Goal: Task Accomplishment & Management: Use online tool/utility

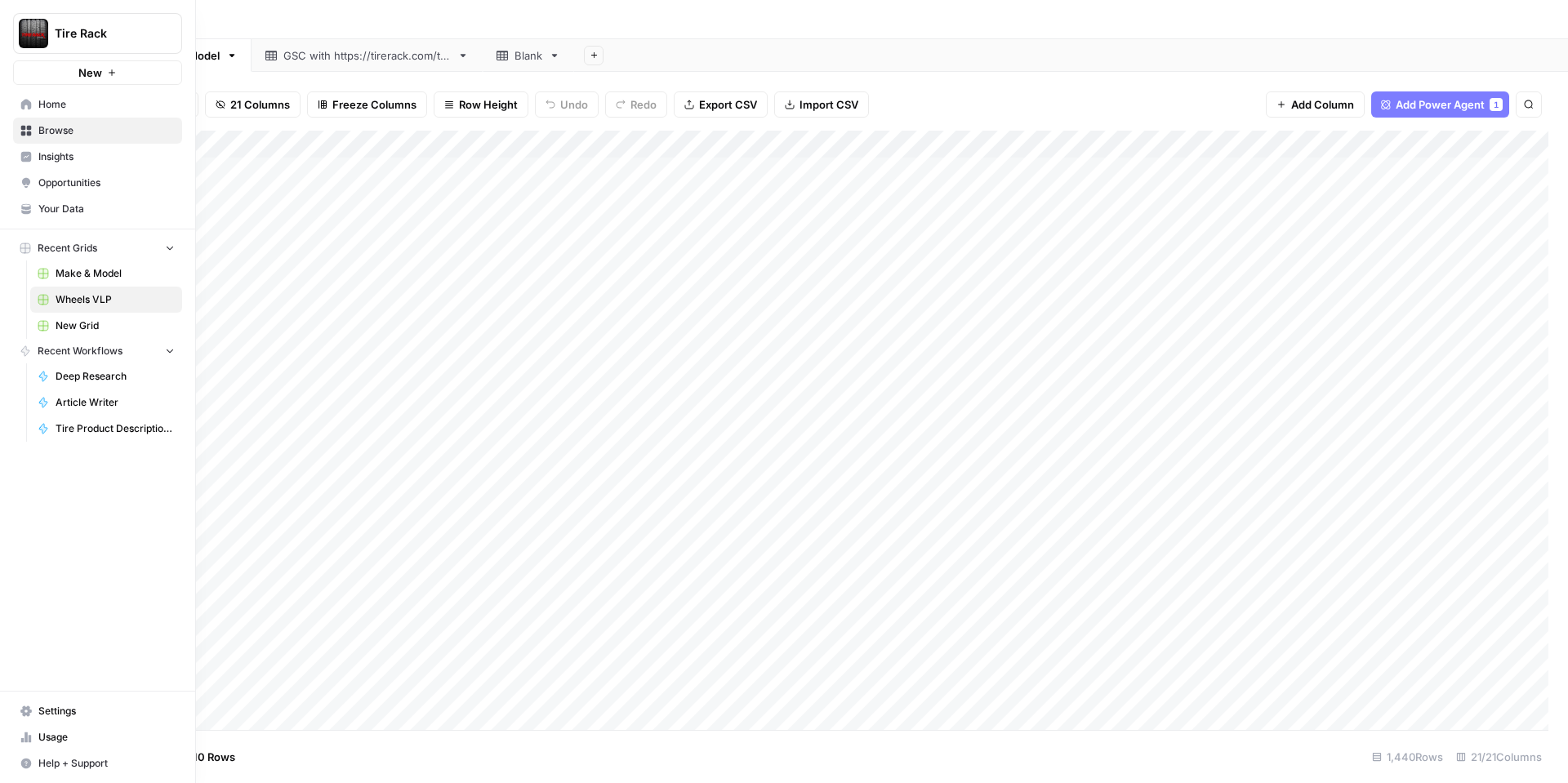
click at [44, 112] on link "Home" at bounding box center [98, 104] width 169 height 26
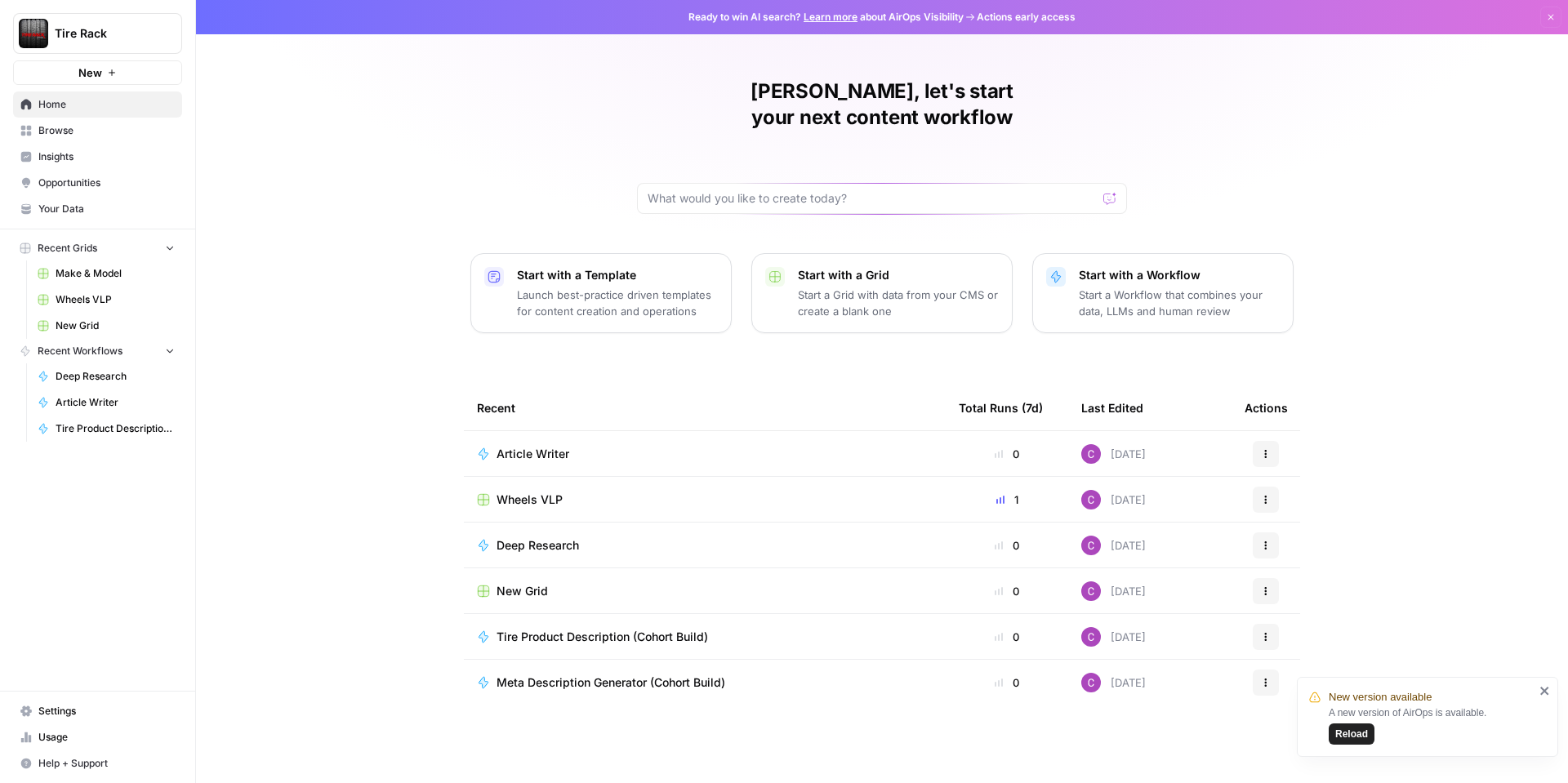
click at [59, 197] on link "Your Data" at bounding box center [98, 208] width 169 height 26
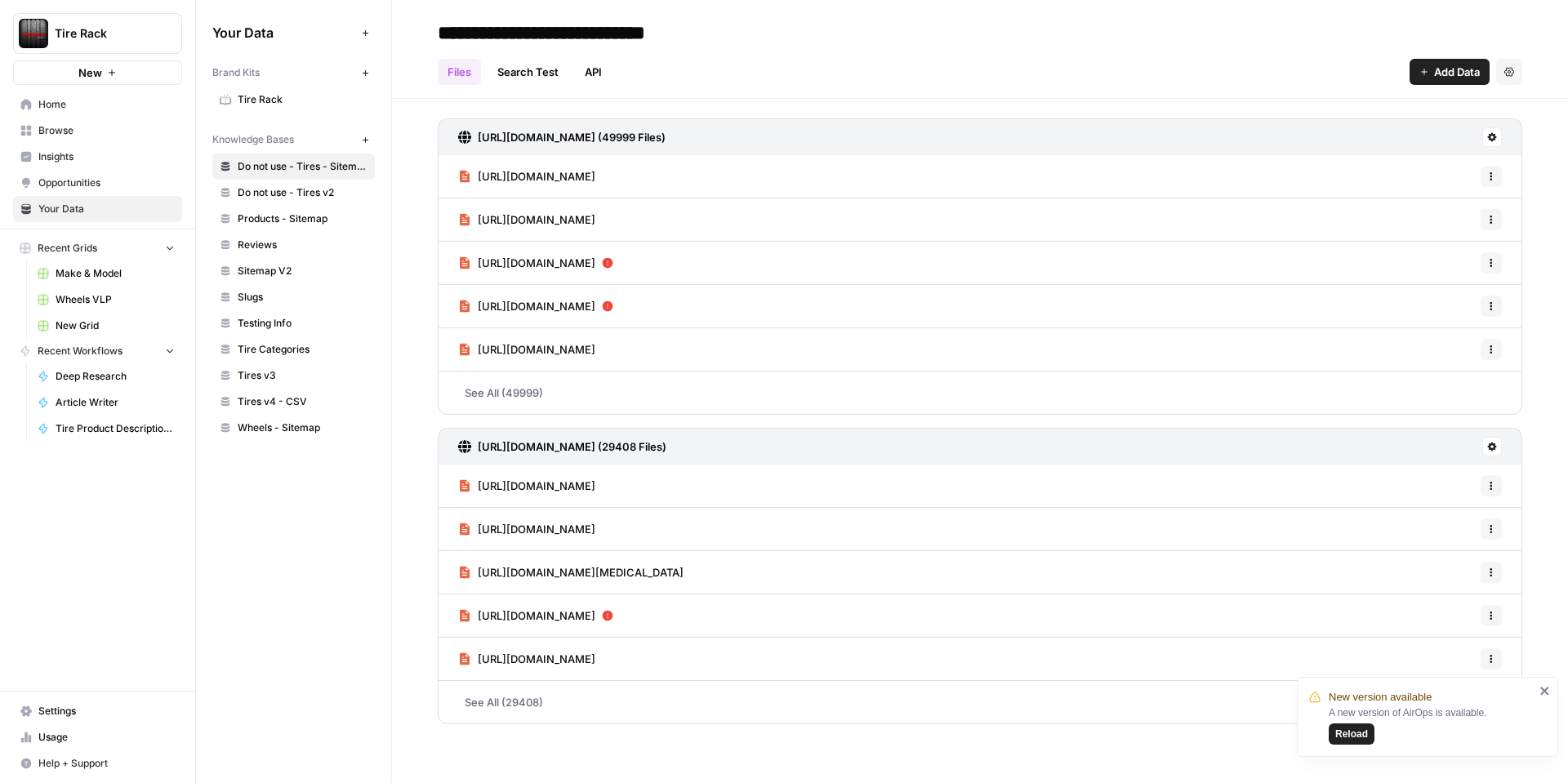
click at [296, 94] on span "Tire Rack" at bounding box center [302, 99] width 130 height 14
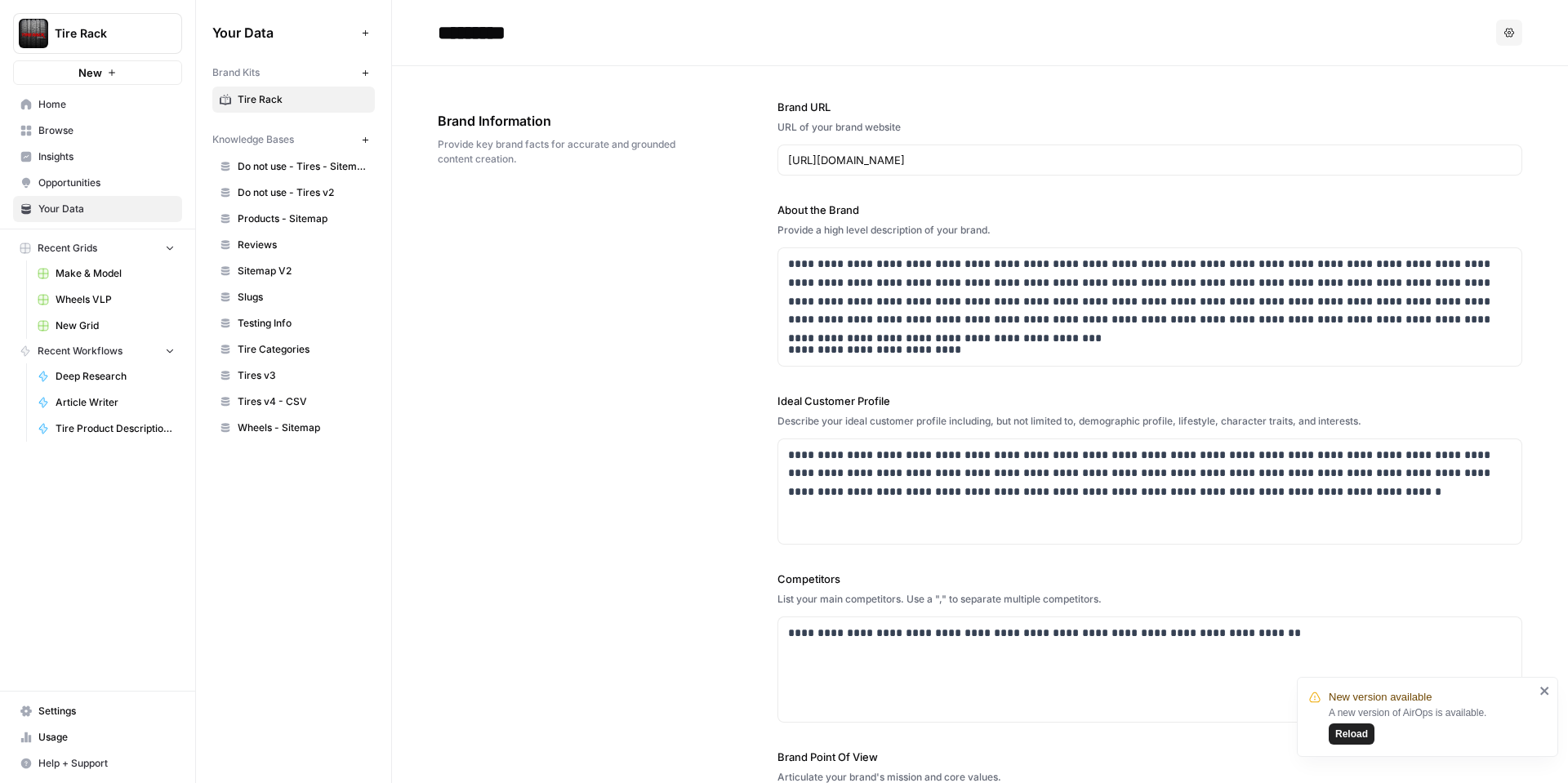
click at [1501, 37] on button "Options" at bounding box center [1509, 32] width 26 height 26
click at [1506, 32] on icon "button" at bounding box center [1509, 33] width 10 height 10
click at [299, 429] on span "Wheels - Sitemap" at bounding box center [302, 427] width 130 height 14
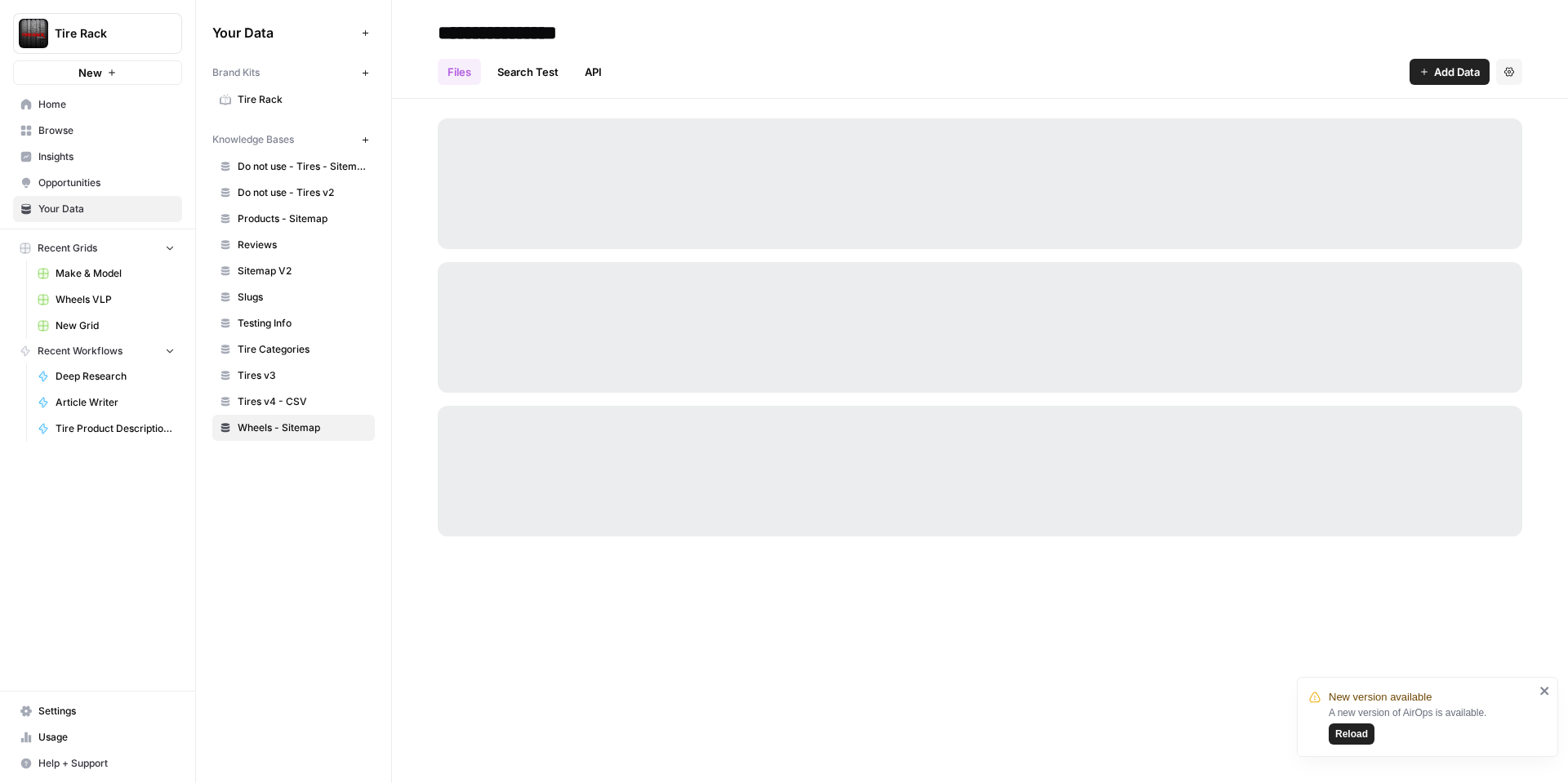
click at [1356, 733] on span "Reload" at bounding box center [1351, 733] width 33 height 14
click at [522, 76] on link "Search Test" at bounding box center [528, 71] width 81 height 26
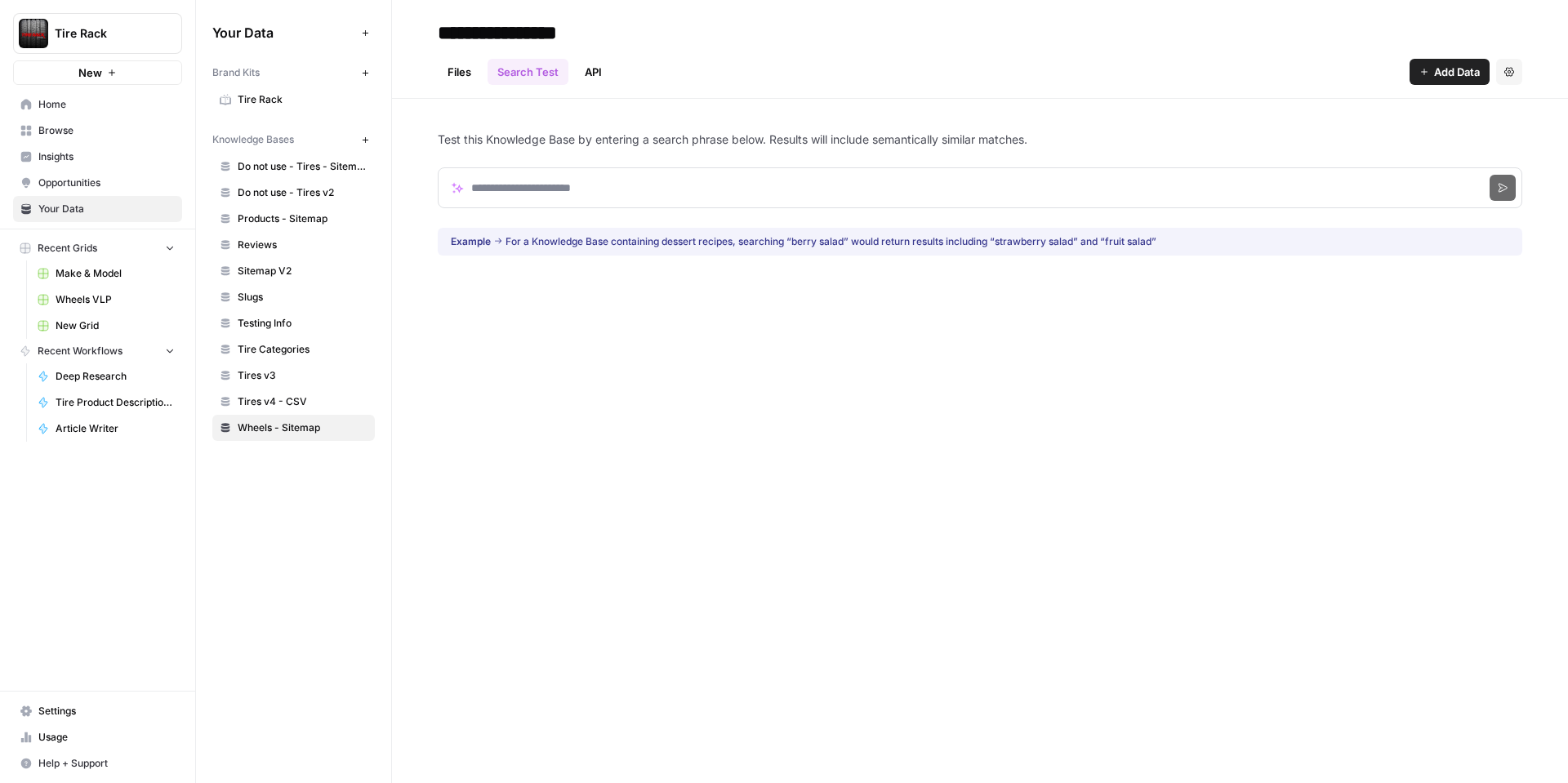
click at [591, 75] on link "API" at bounding box center [593, 71] width 36 height 26
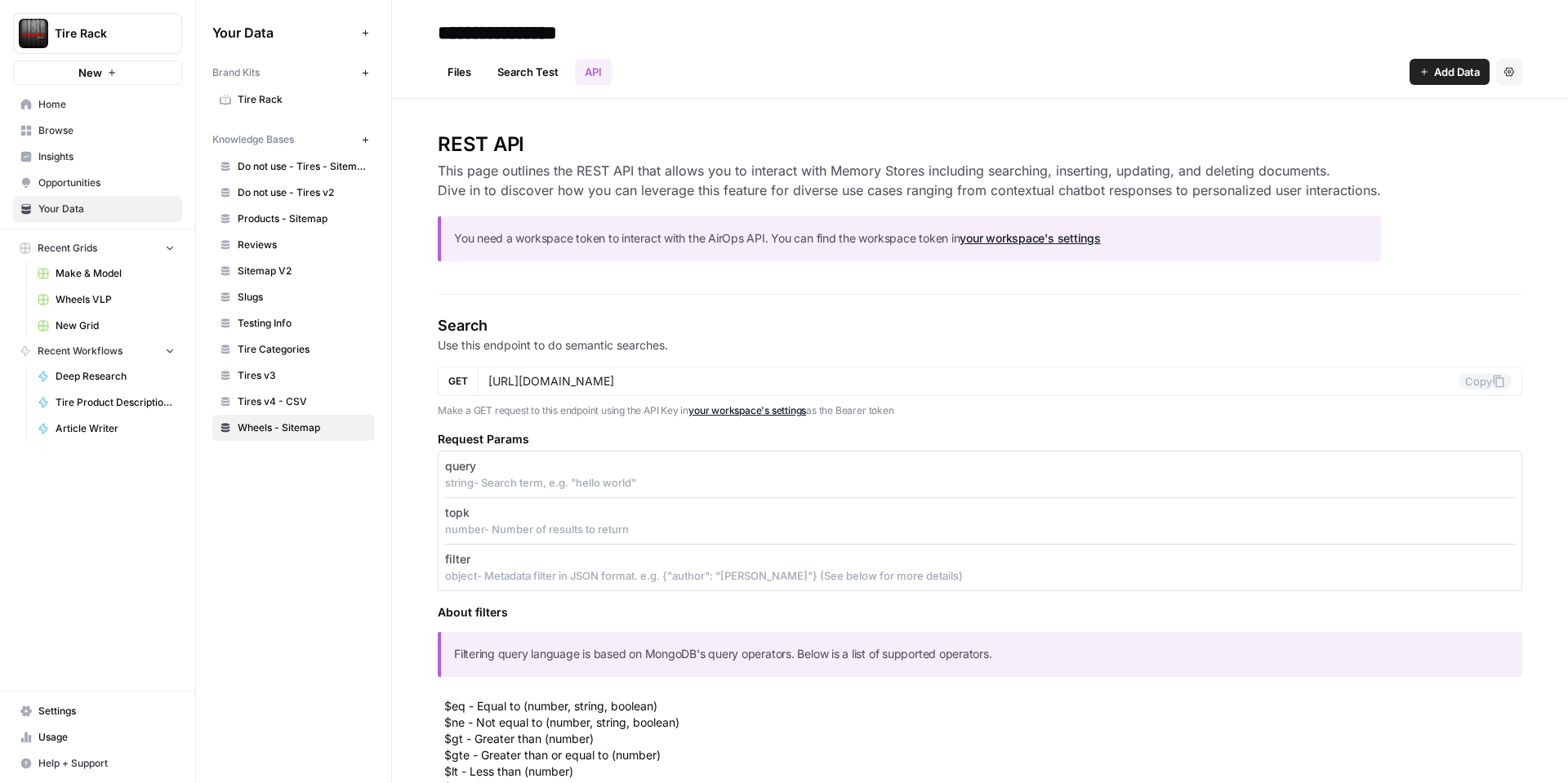
click at [457, 74] on link "Files" at bounding box center [459, 71] width 43 height 26
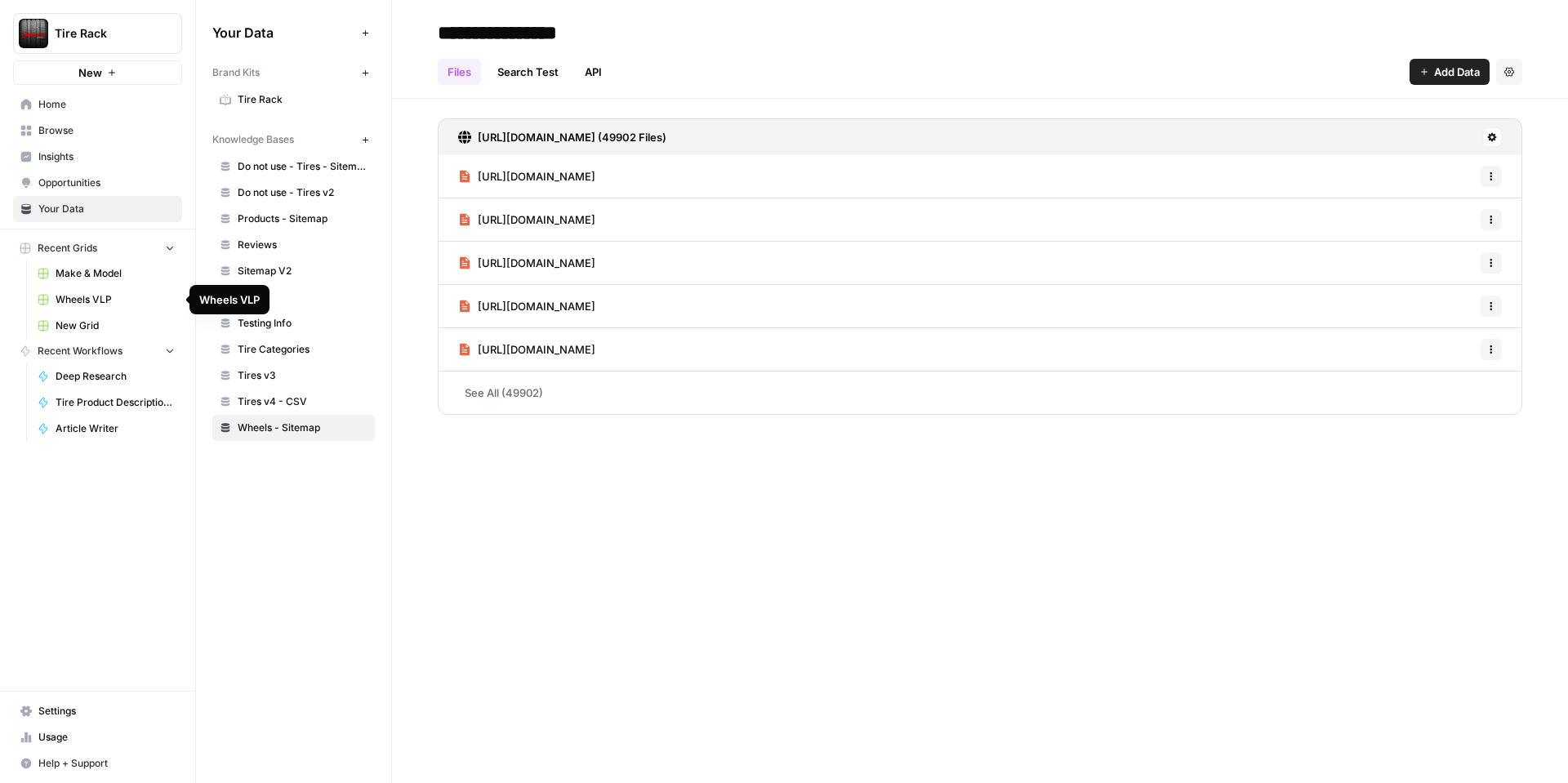
click at [82, 300] on span "Wheels VLP" at bounding box center [115, 299] width 119 height 14
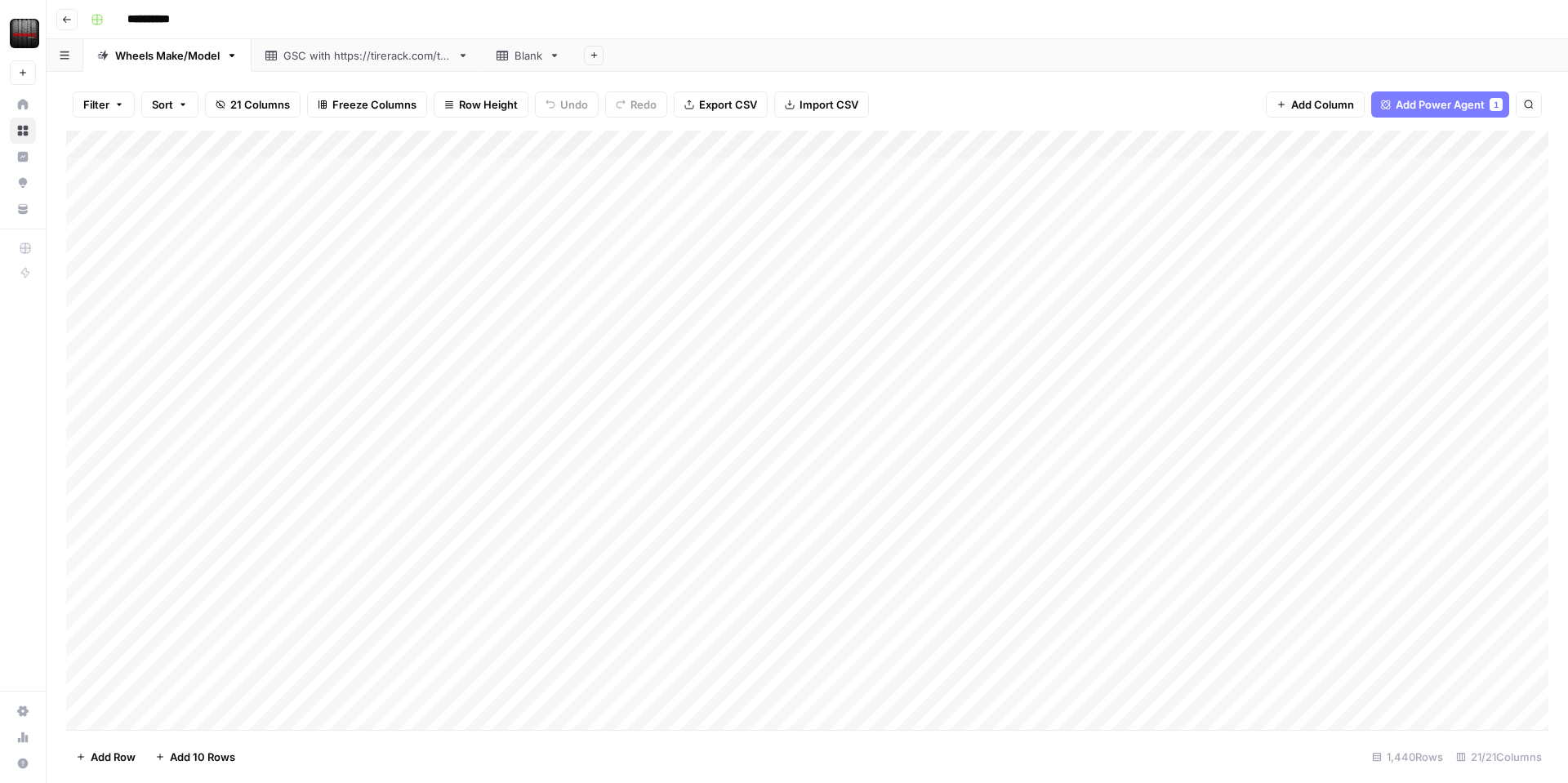
click at [501, 144] on div "Add Column" at bounding box center [807, 430] width 1482 height 600
click at [421, 287] on span "Configure Inputs" at bounding box center [462, 281] width 143 height 16
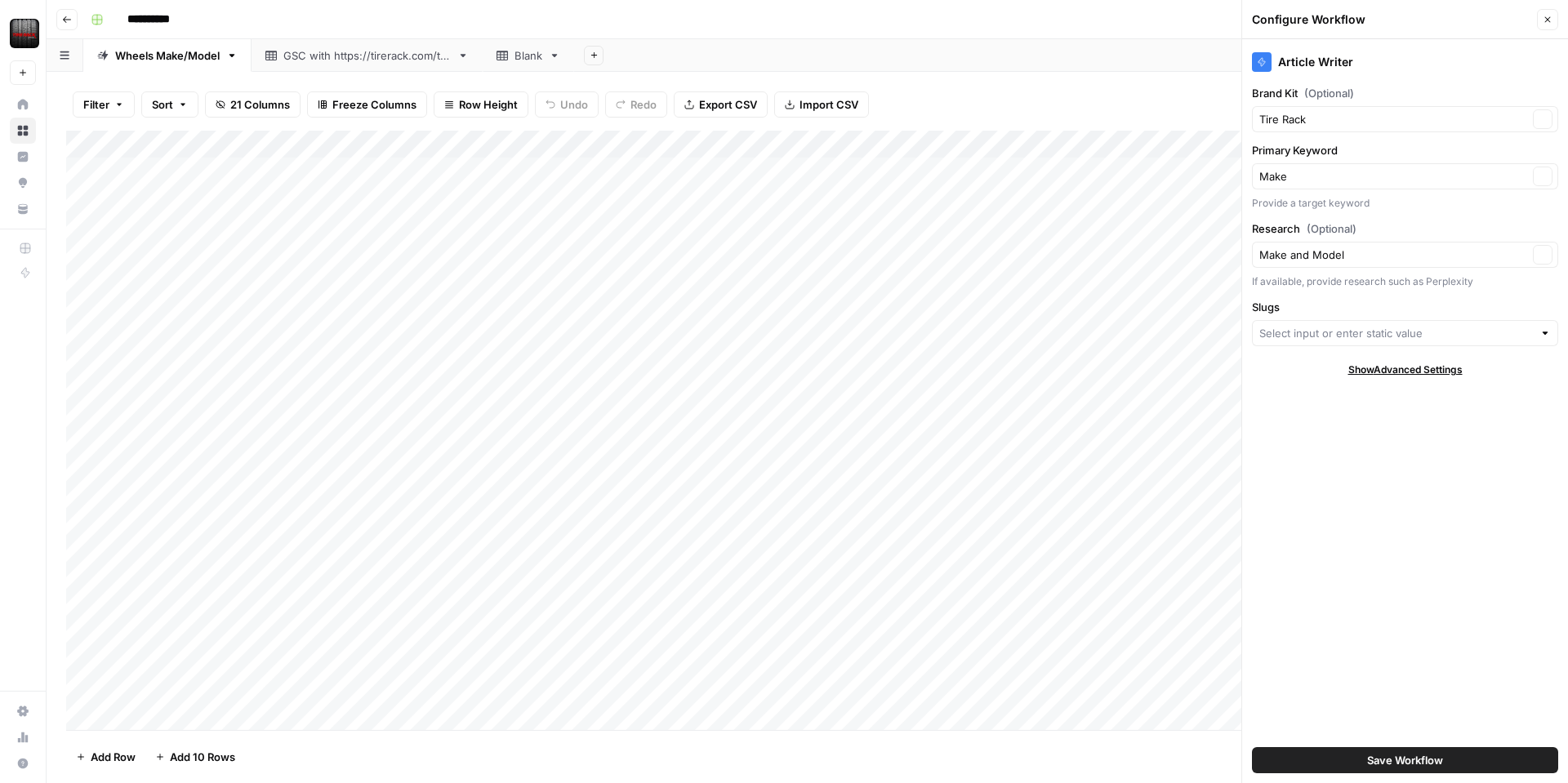
type input "Slugs"
click at [1360, 254] on input "Research (Optional)" at bounding box center [1393, 254] width 269 height 16
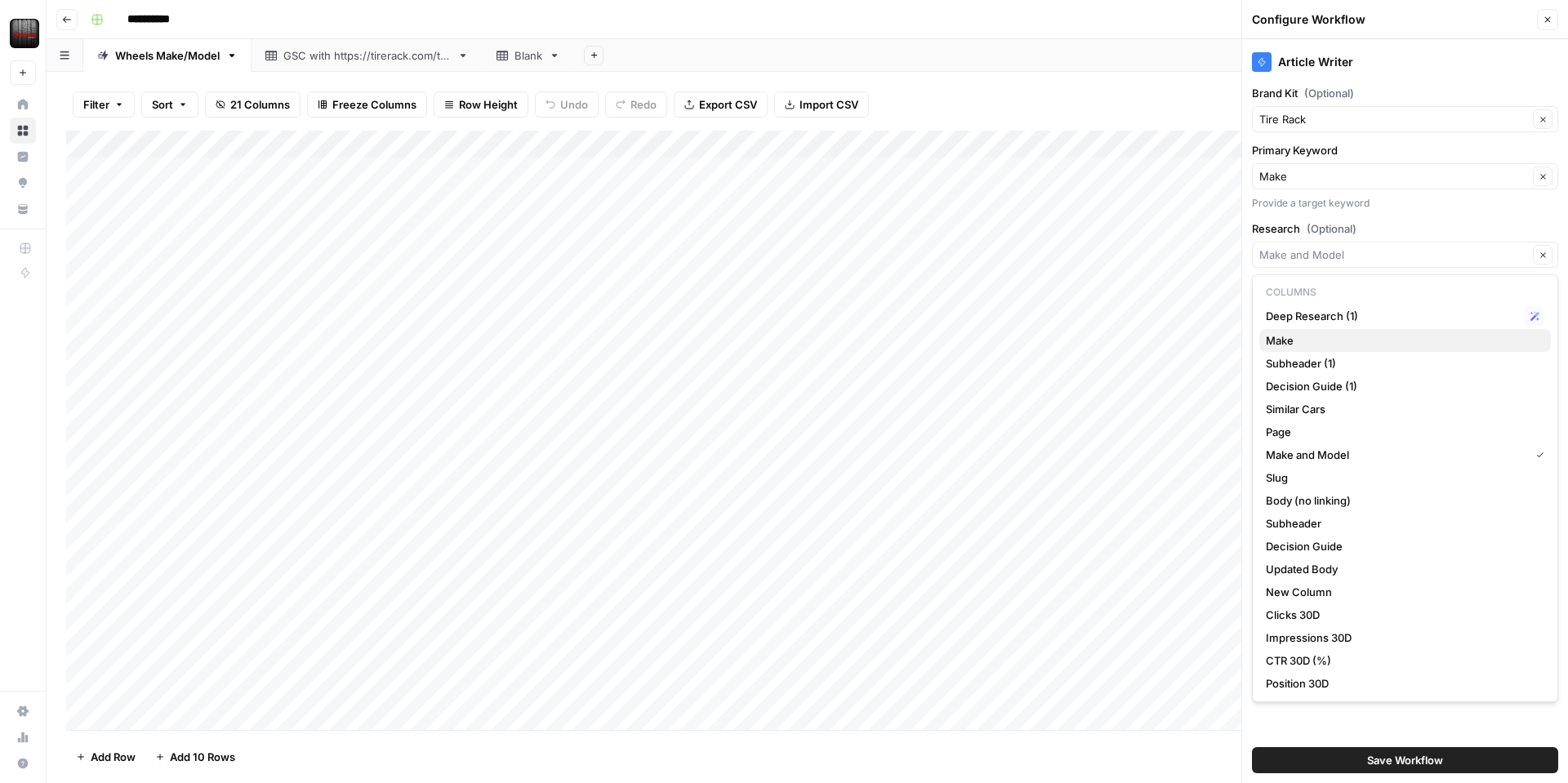
click at [1321, 337] on span "Make" at bounding box center [1401, 340] width 272 height 16
type input "Make"
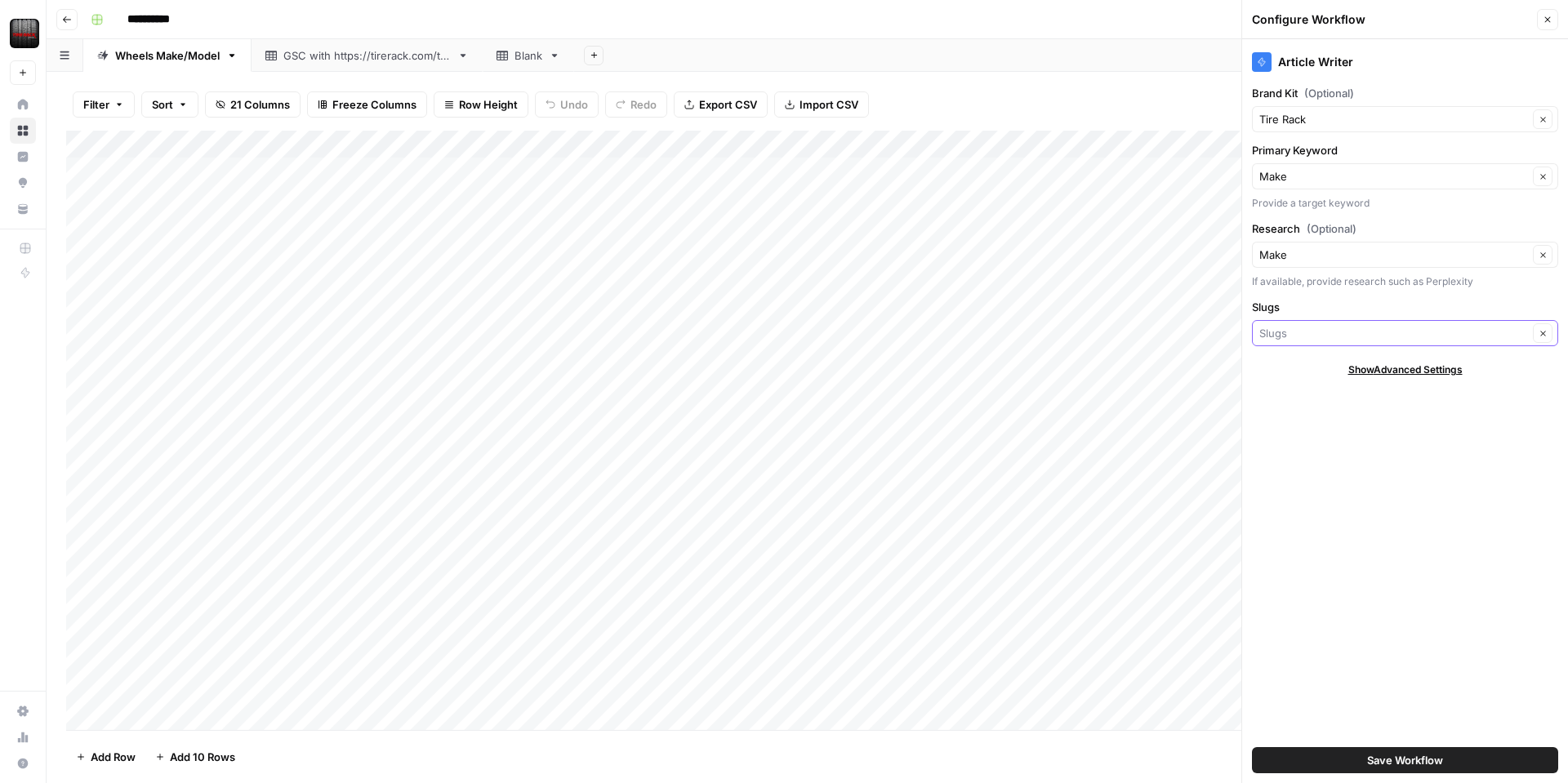
click at [1321, 337] on input "Slugs" at bounding box center [1393, 333] width 269 height 16
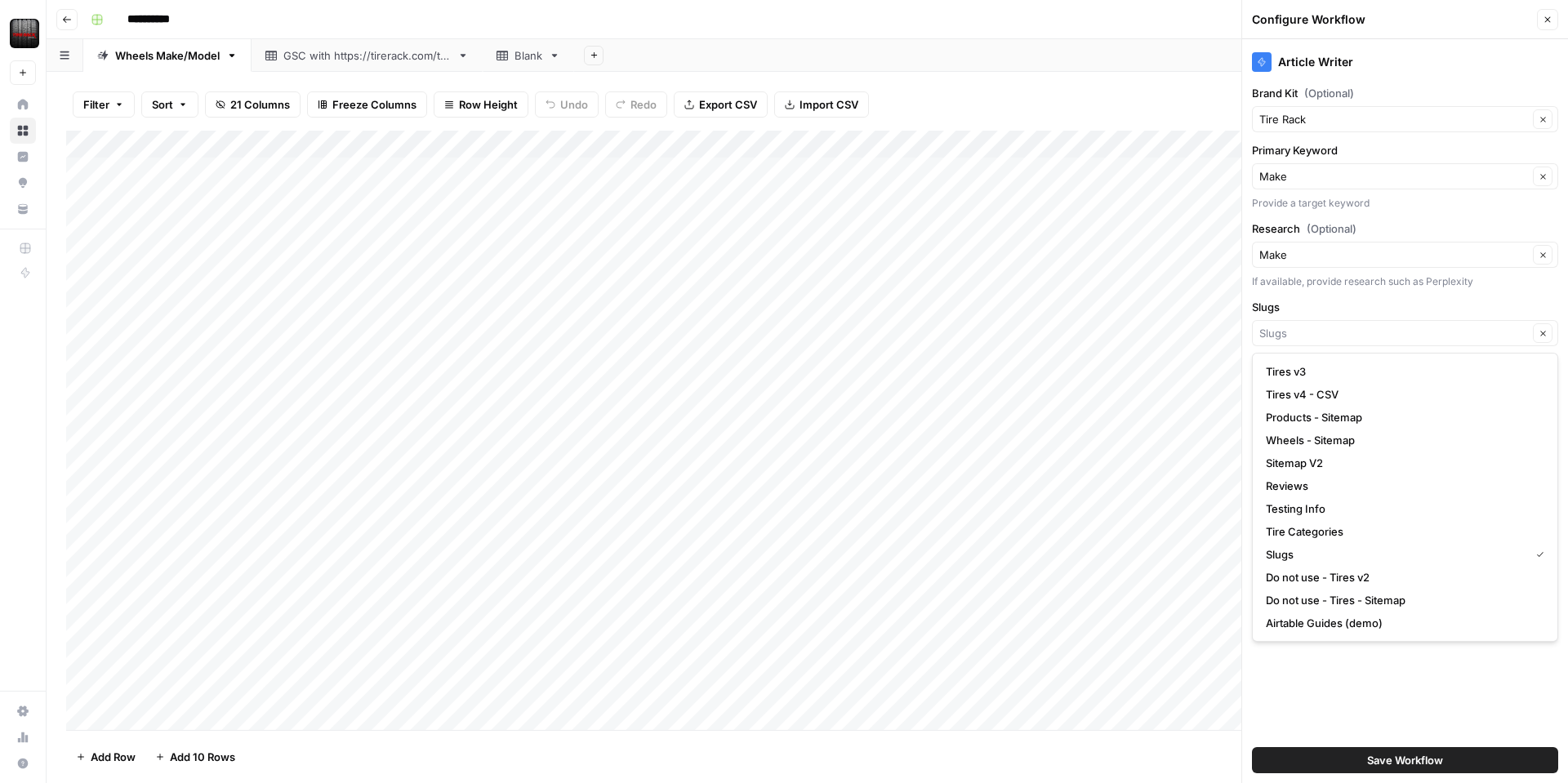
type input "Slugs"
click at [1322, 303] on label "Slugs" at bounding box center [1405, 306] width 306 height 16
click at [1322, 325] on input "Slugs" at bounding box center [1393, 333] width 269 height 16
type input "Slugs"
click at [1312, 699] on div "Article Writer Brand Kit (Optional) Tire Rack Clear Primary Keyword Make Clear …" at bounding box center [1405, 411] width 326 height 744
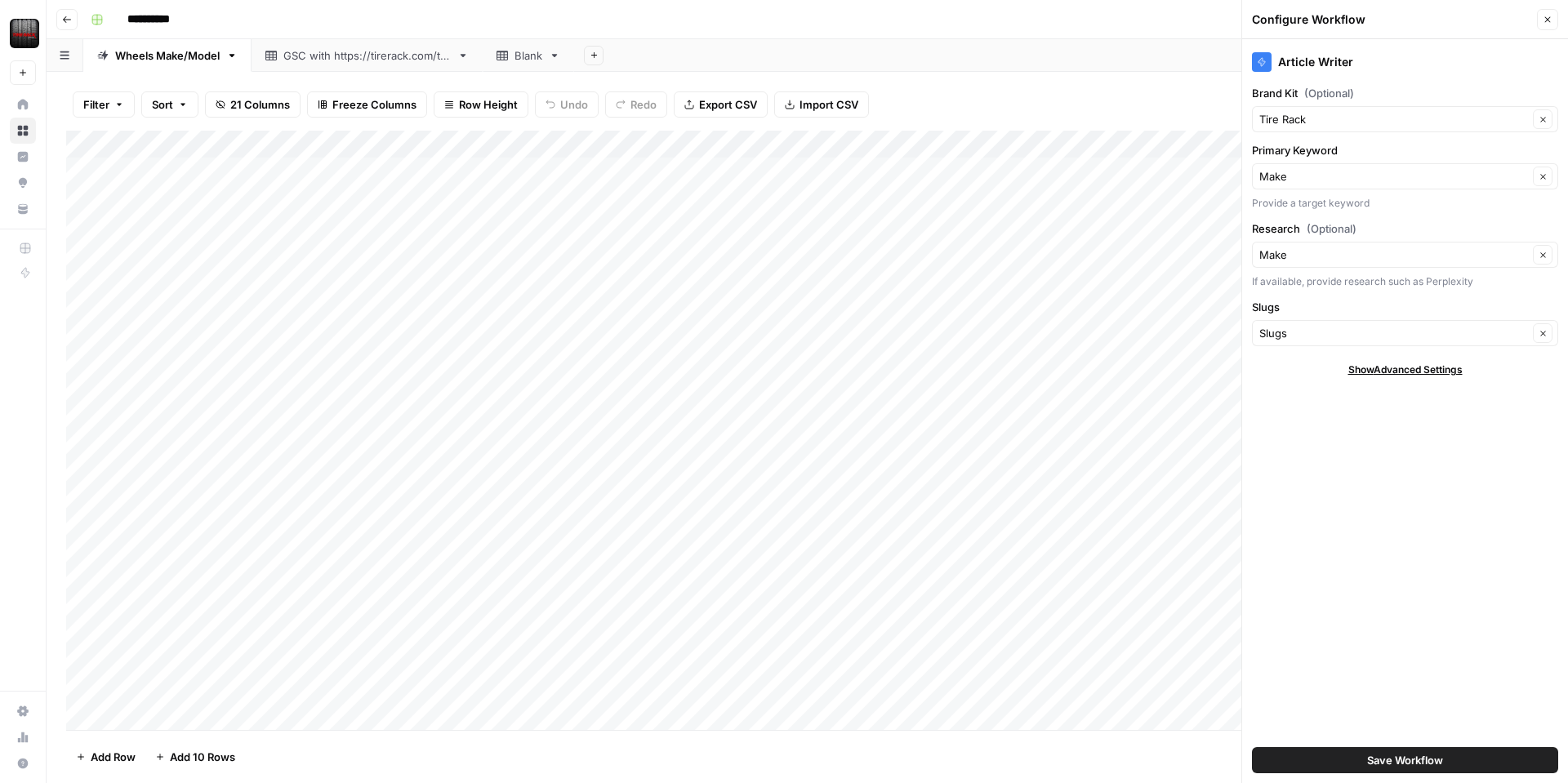
click at [1383, 764] on span "Save Workflow" at bounding box center [1404, 760] width 76 height 16
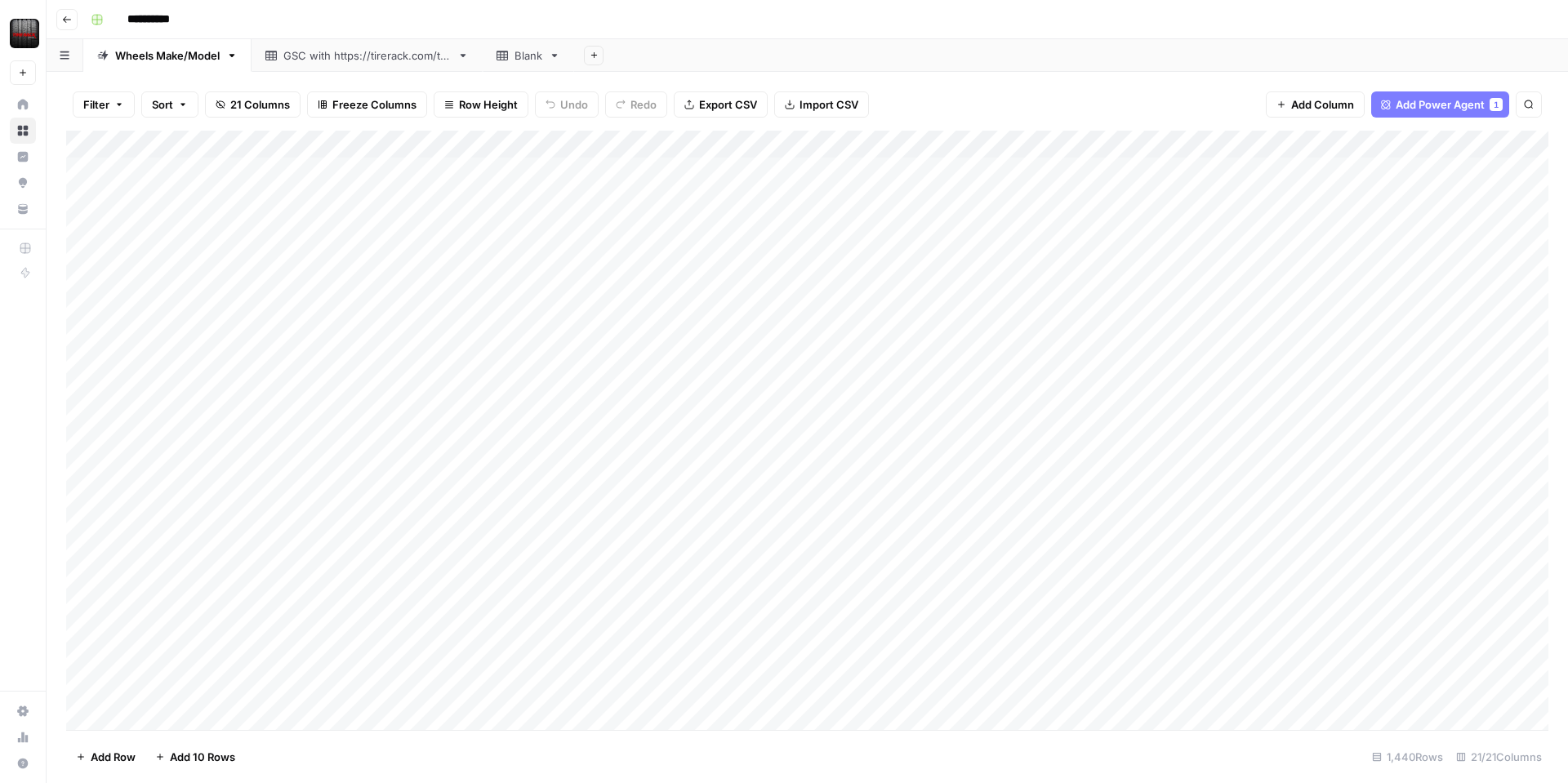
click at [496, 140] on div "Add Column" at bounding box center [807, 430] width 1482 height 600
click at [436, 304] on span "Edit Workflow" at bounding box center [462, 304] width 143 height 16
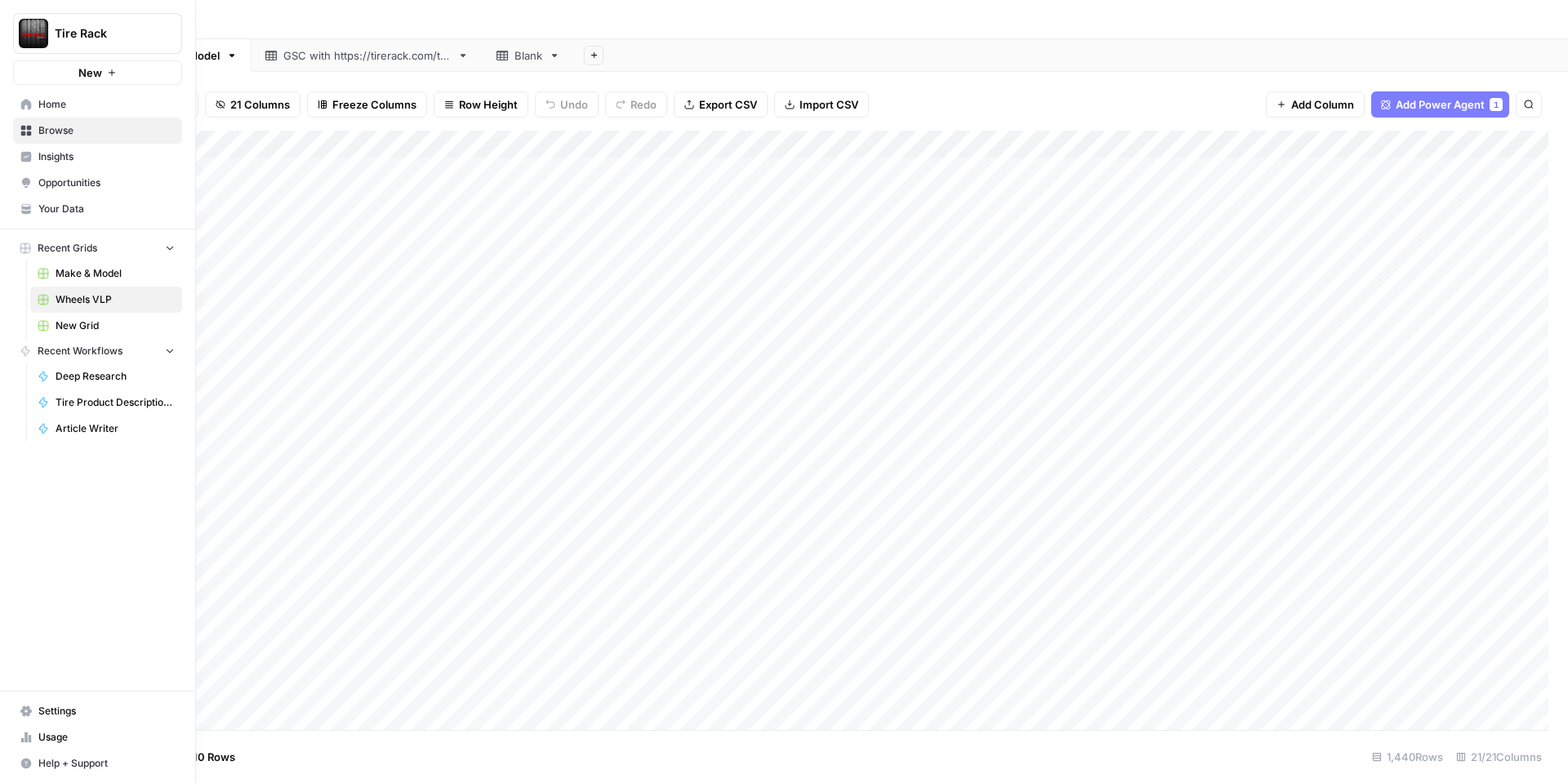
click at [42, 217] on link "Your Data" at bounding box center [98, 208] width 169 height 26
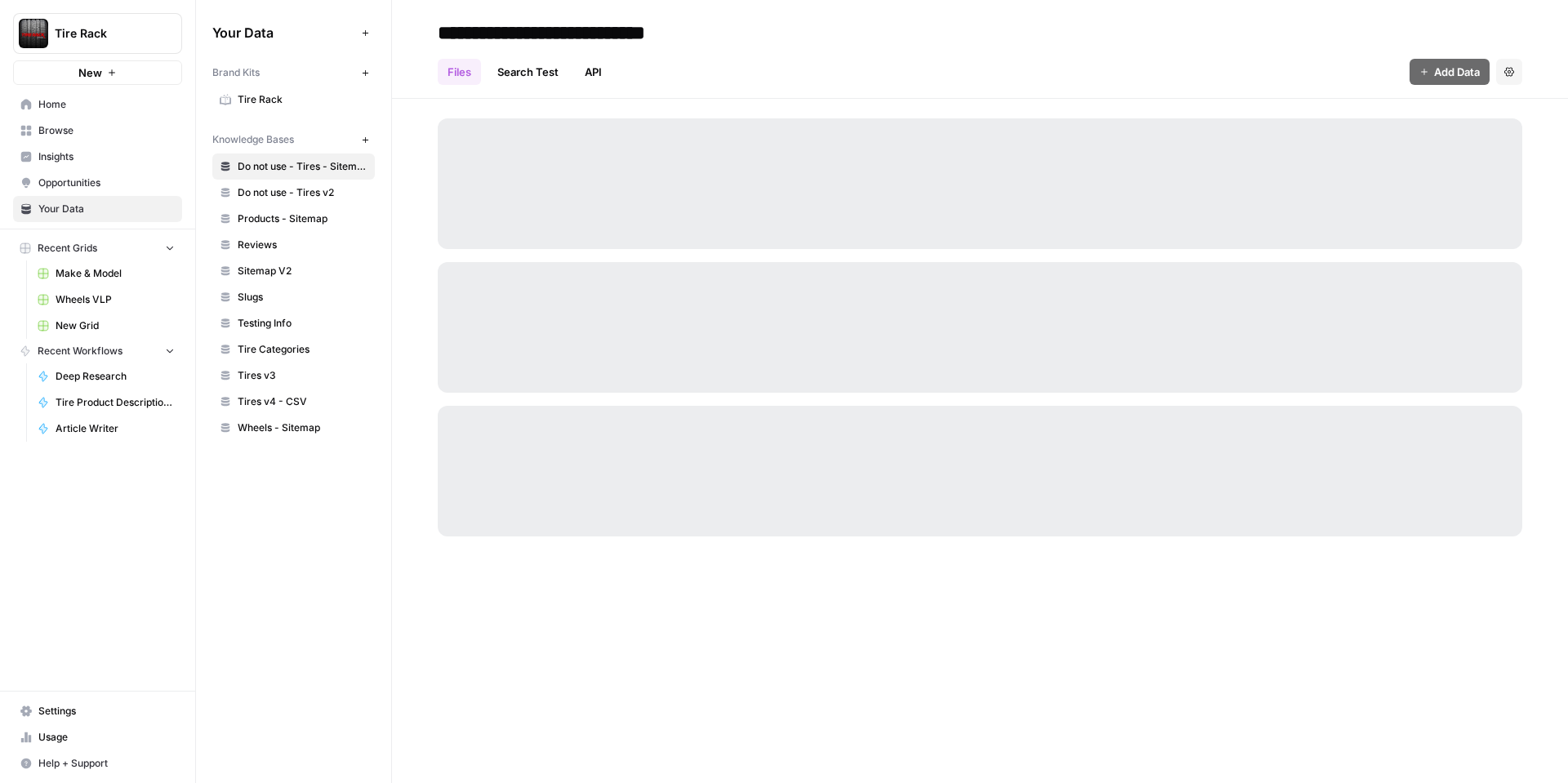
click at [244, 99] on span "Tire Rack" at bounding box center [302, 99] width 130 height 14
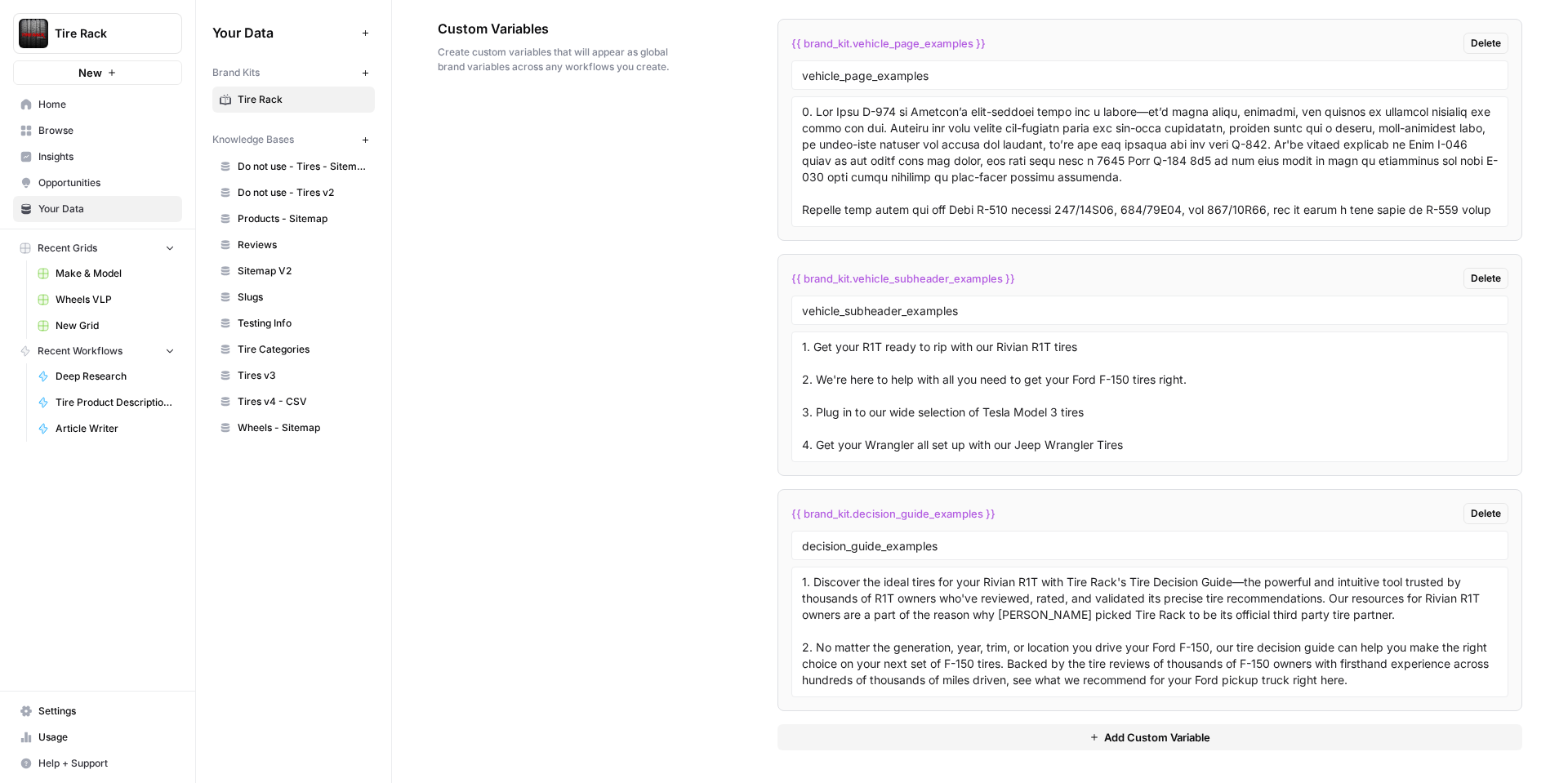
scroll to position [2670, 0]
click at [1065, 740] on button "Add Custom Variable" at bounding box center [1150, 738] width 745 height 26
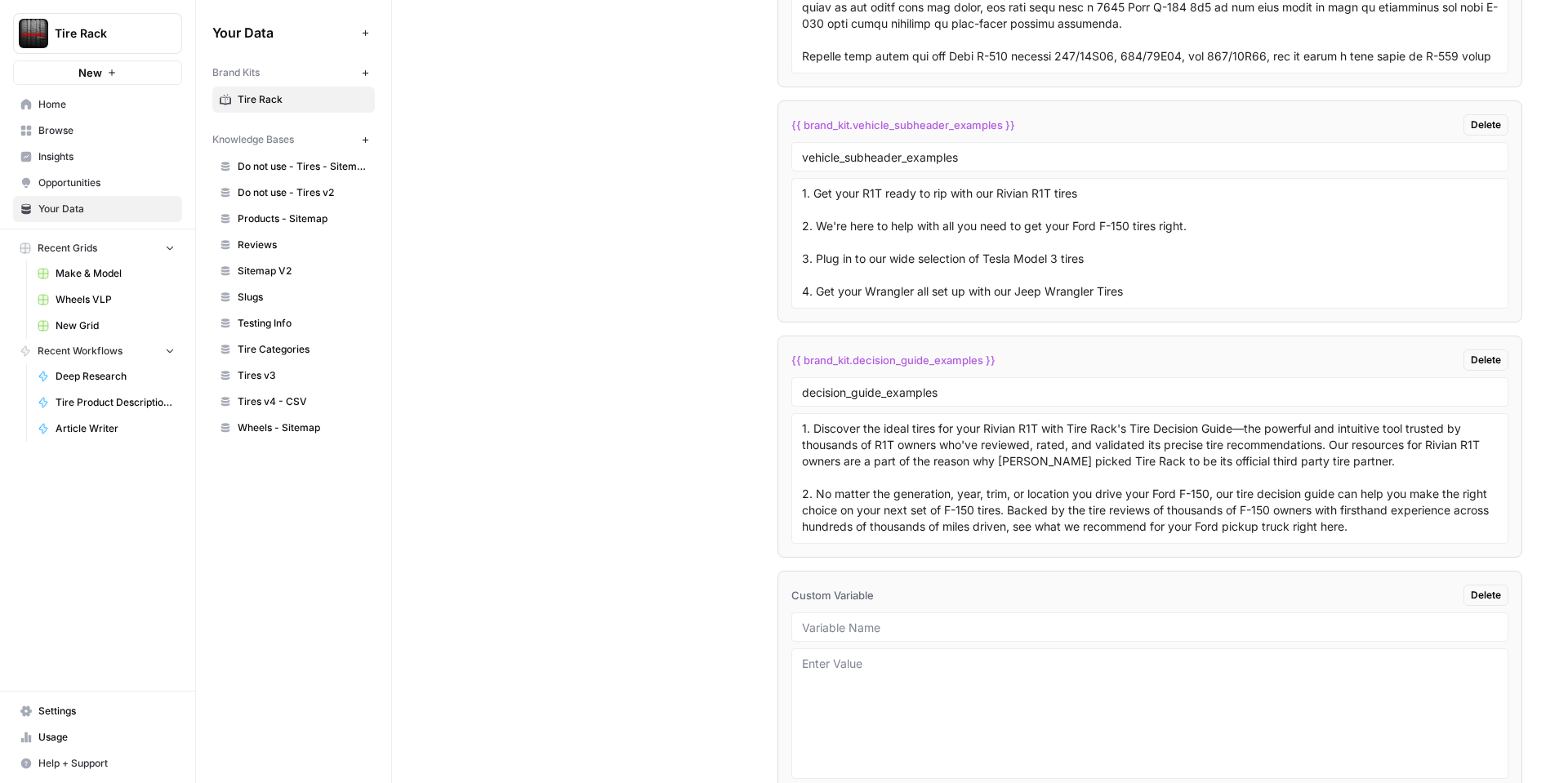
scroll to position [2827, 0]
click at [879, 627] on input "text" at bounding box center [1150, 625] width 696 height 14
type input "b"
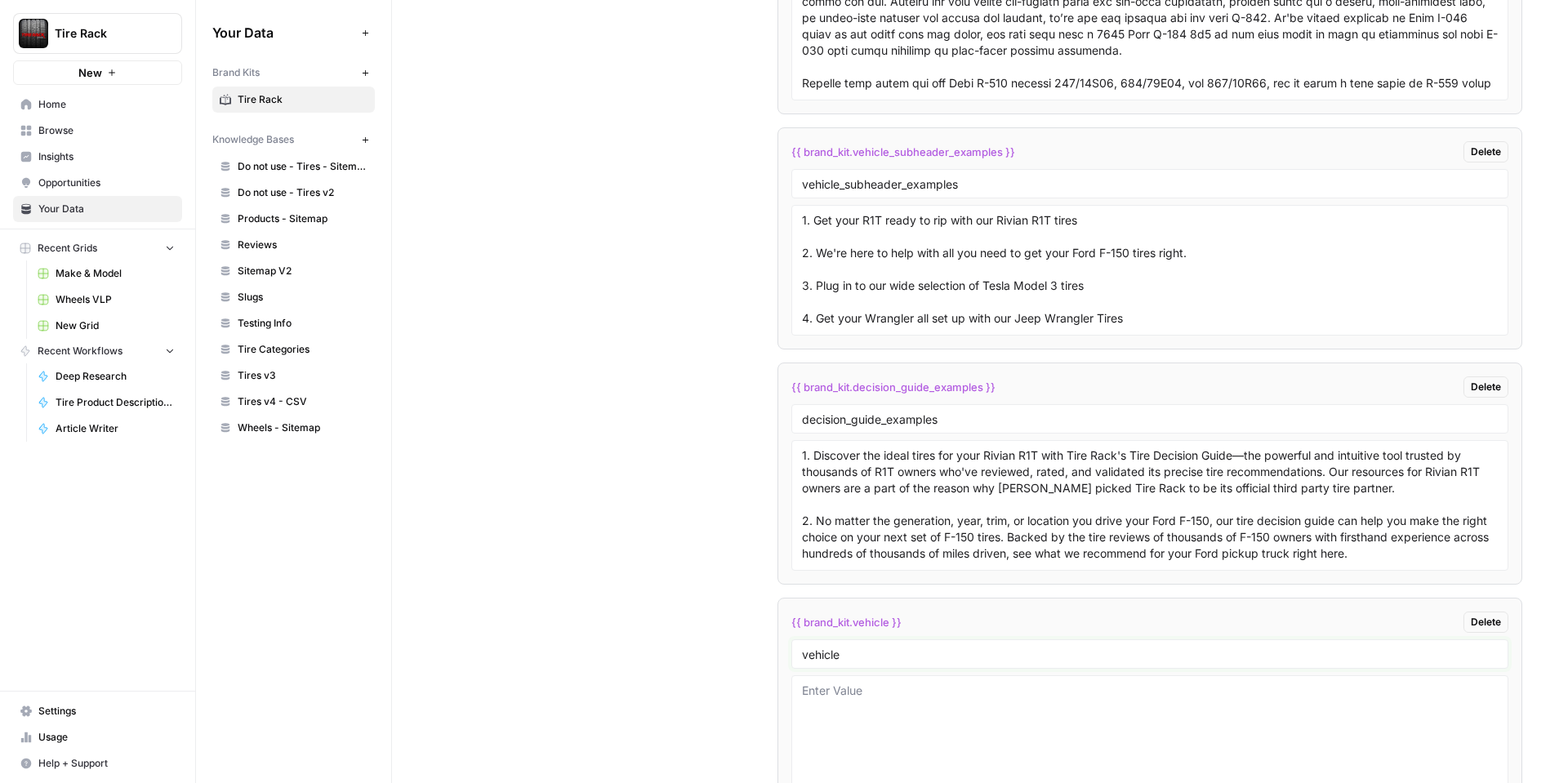
scroll to position [2818, 0]
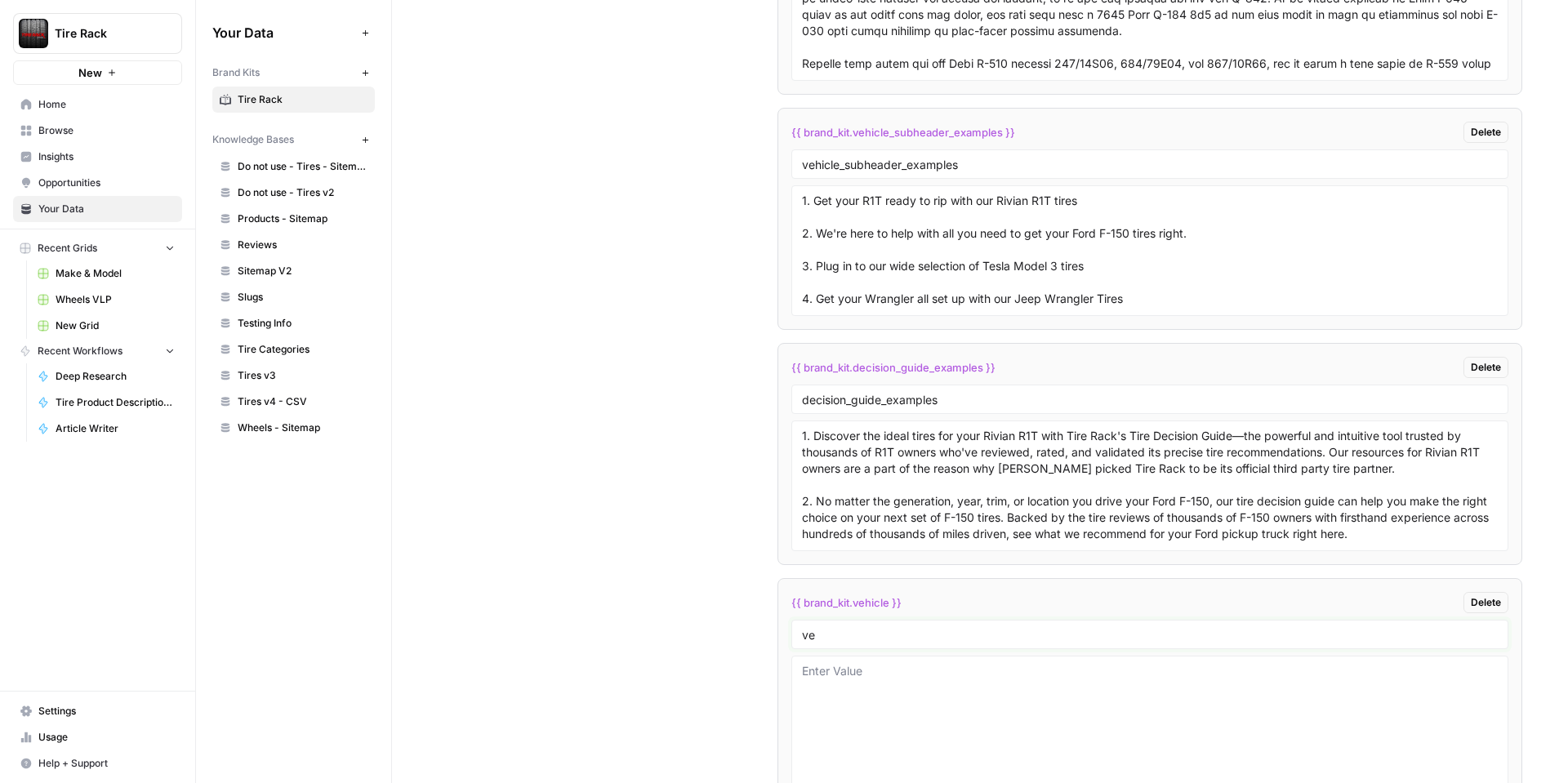
type input "v"
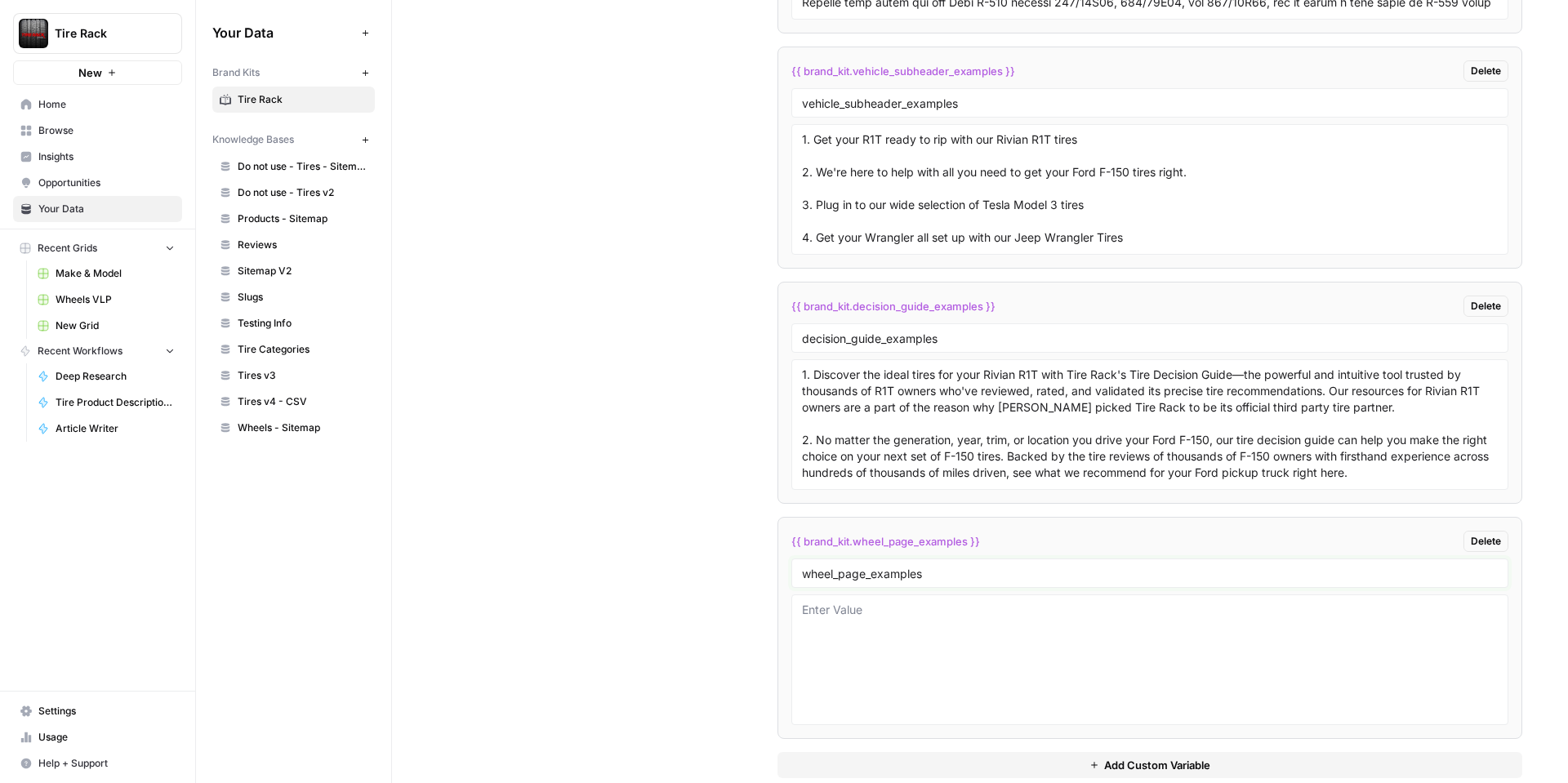
scroll to position [2907, 0]
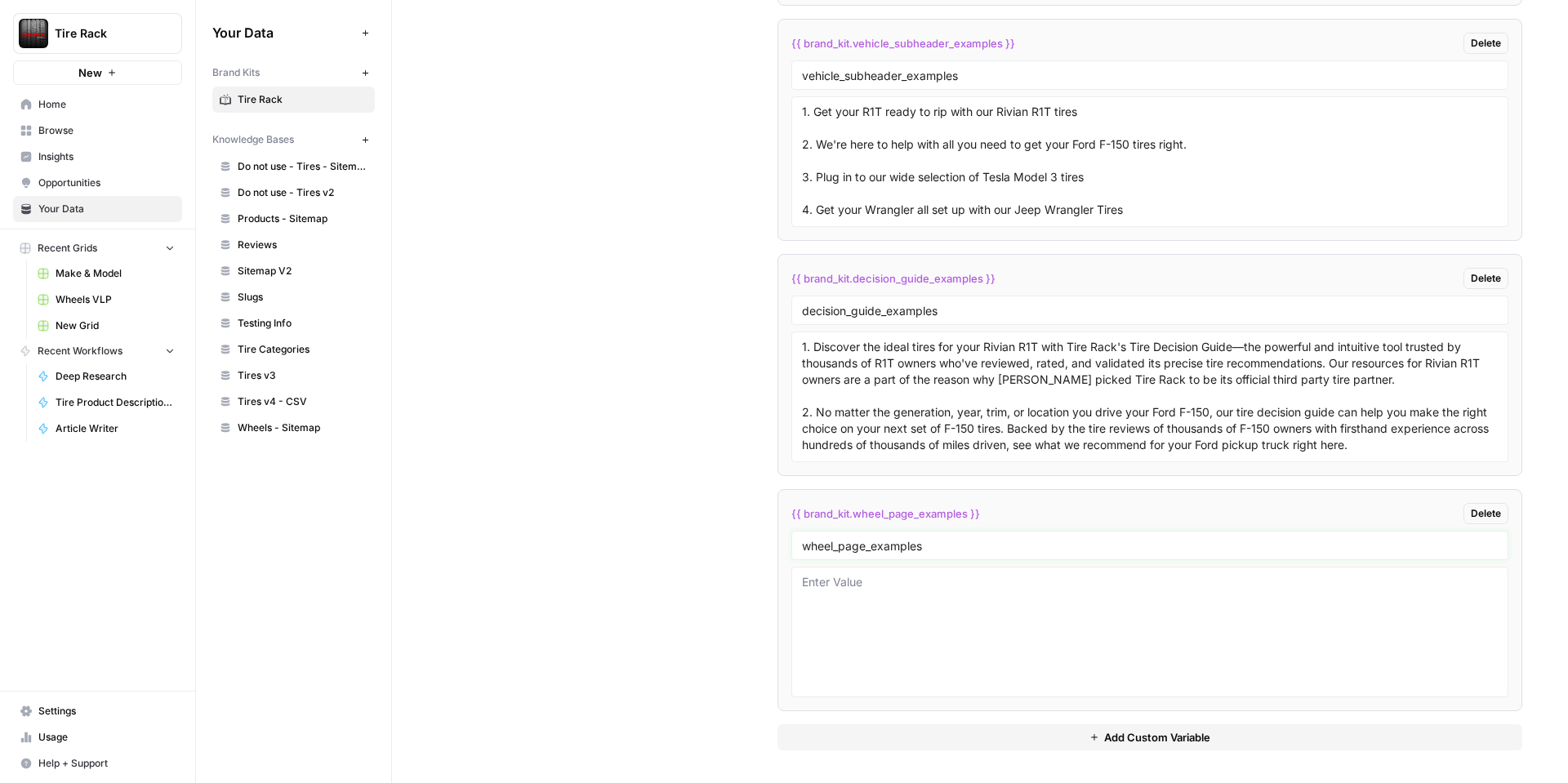
type input "wheel_page_examples"
click at [905, 593] on textarea at bounding box center [1150, 631] width 696 height 116
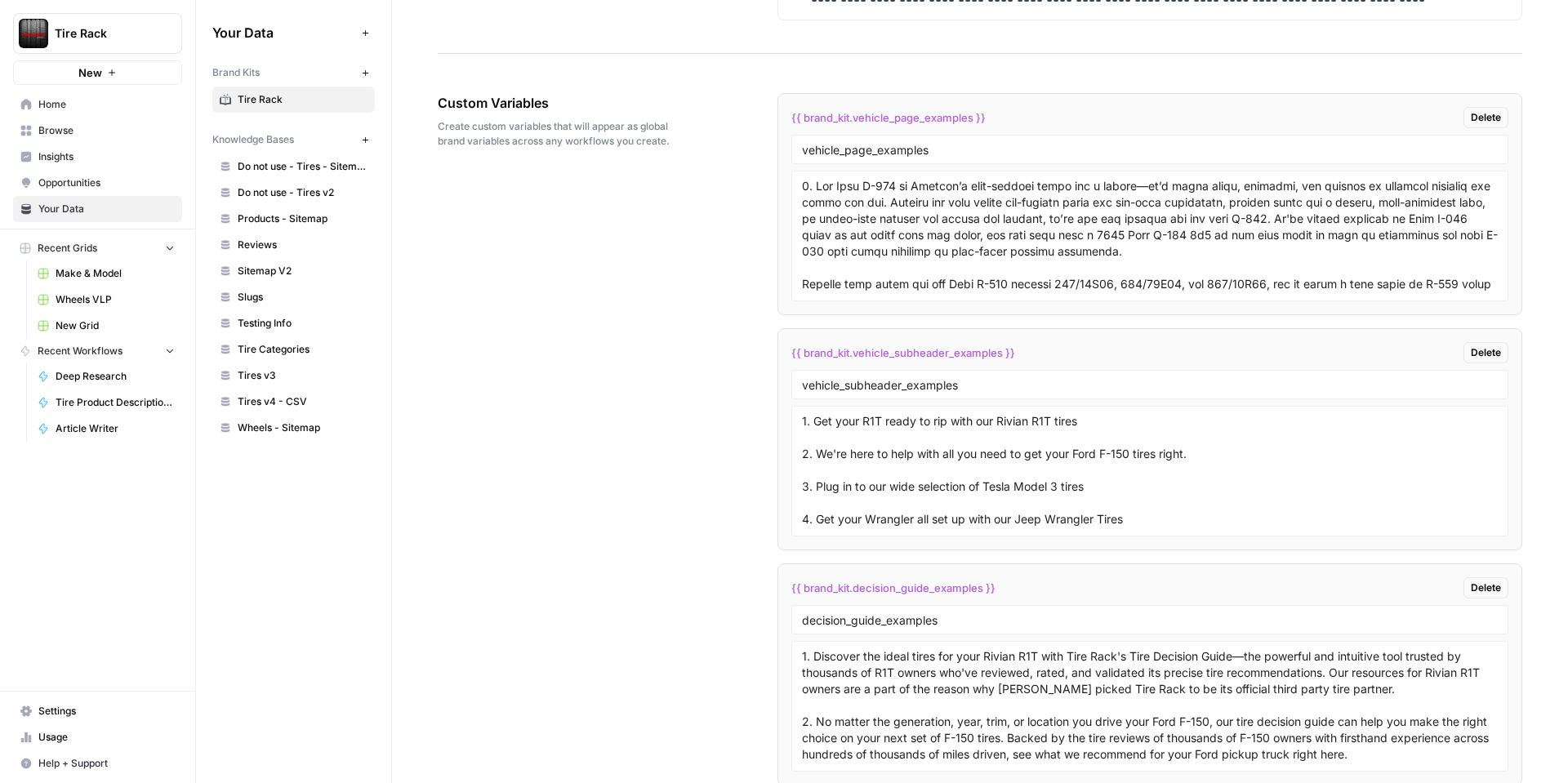
scroll to position [2597, 0]
click at [1056, 247] on textarea at bounding box center [1150, 236] width 696 height 116
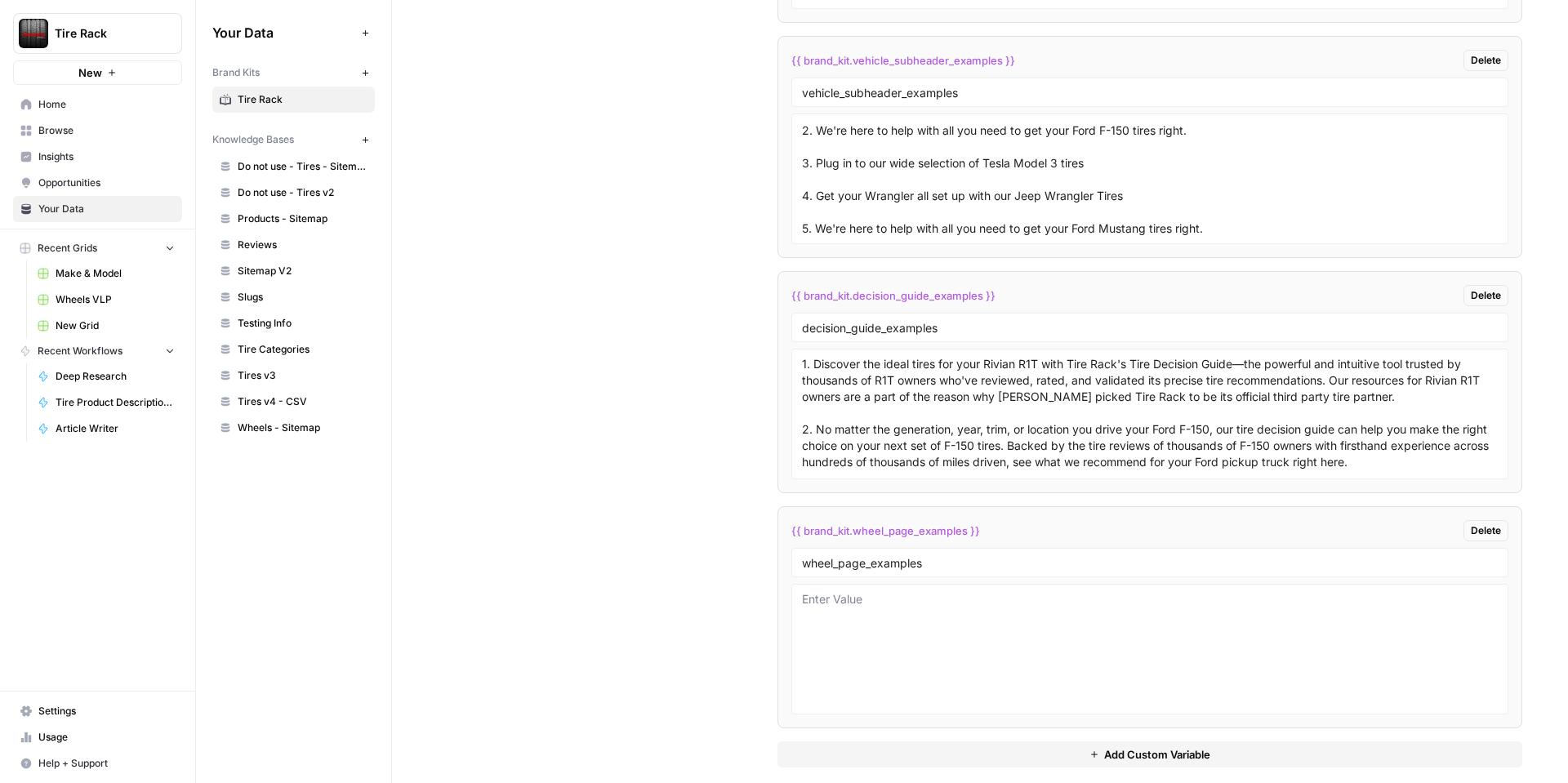
scroll to position [2907, 0]
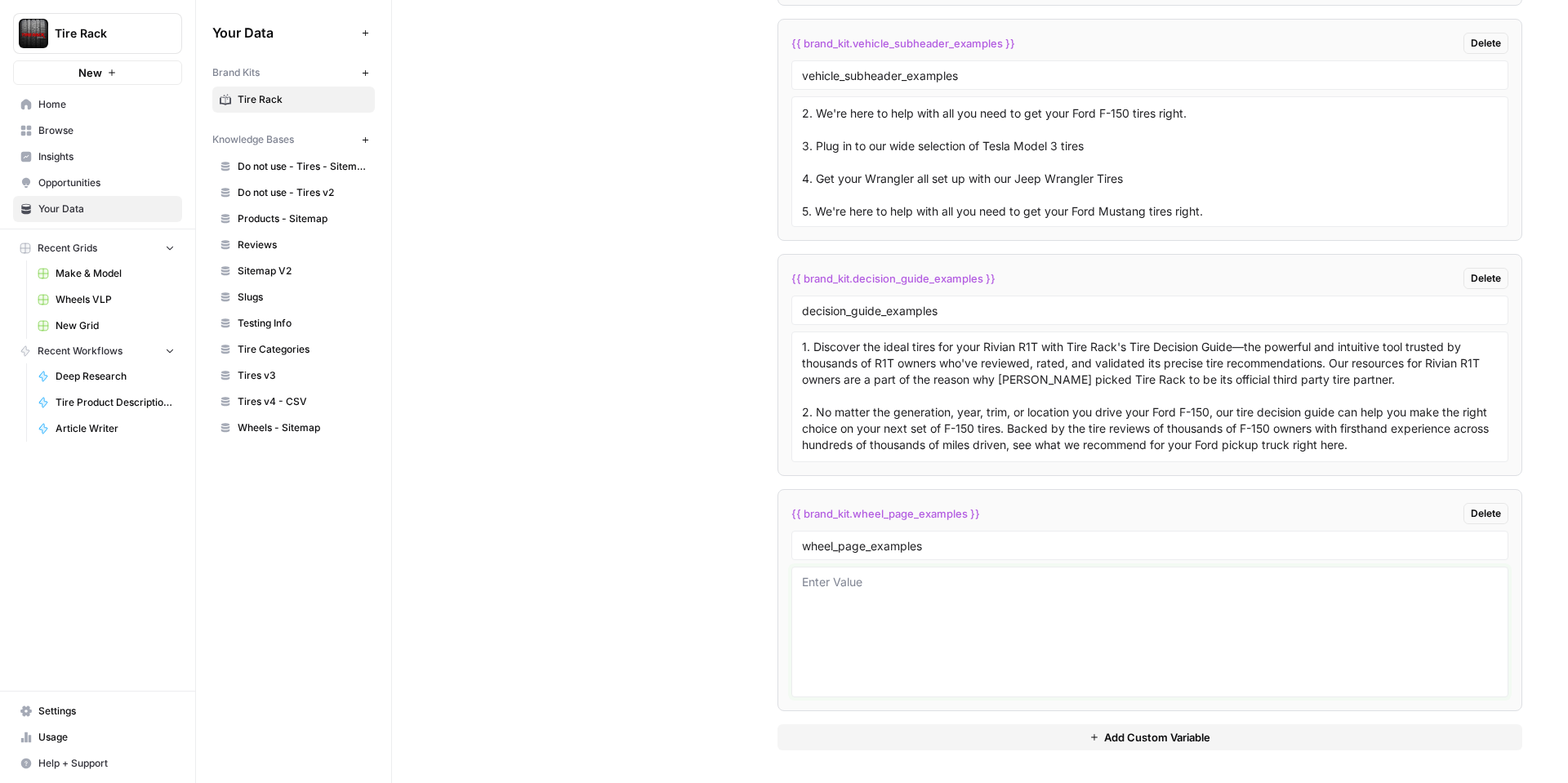
click at [860, 583] on textarea at bounding box center [1150, 631] width 696 height 116
paste textarea "Acura vehicles balance precision handling with luxury refinement, and the right…"
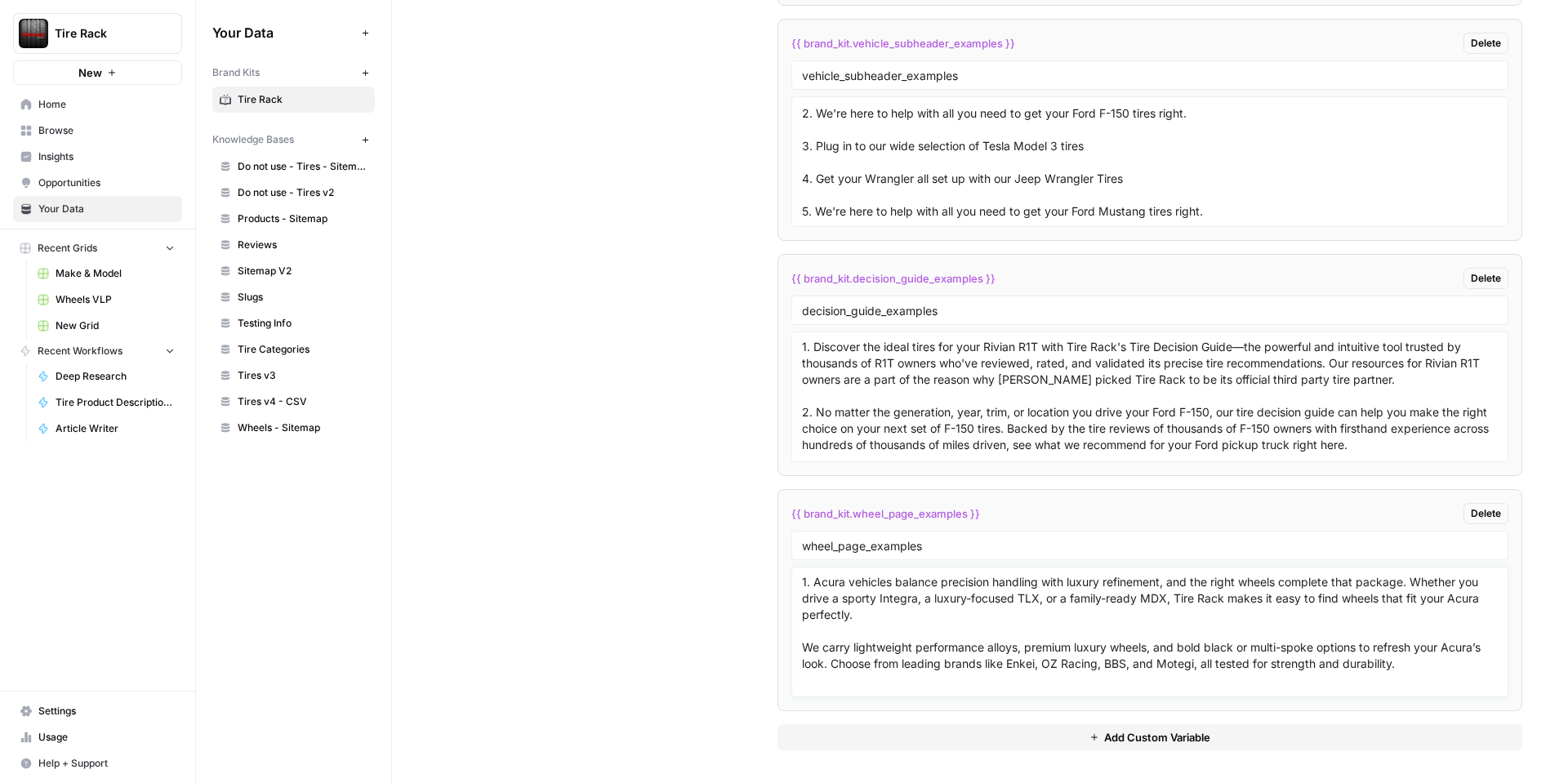
paste textarea "Your Acura wheels can ship directly to your trusted tire shop, and in select ma…"
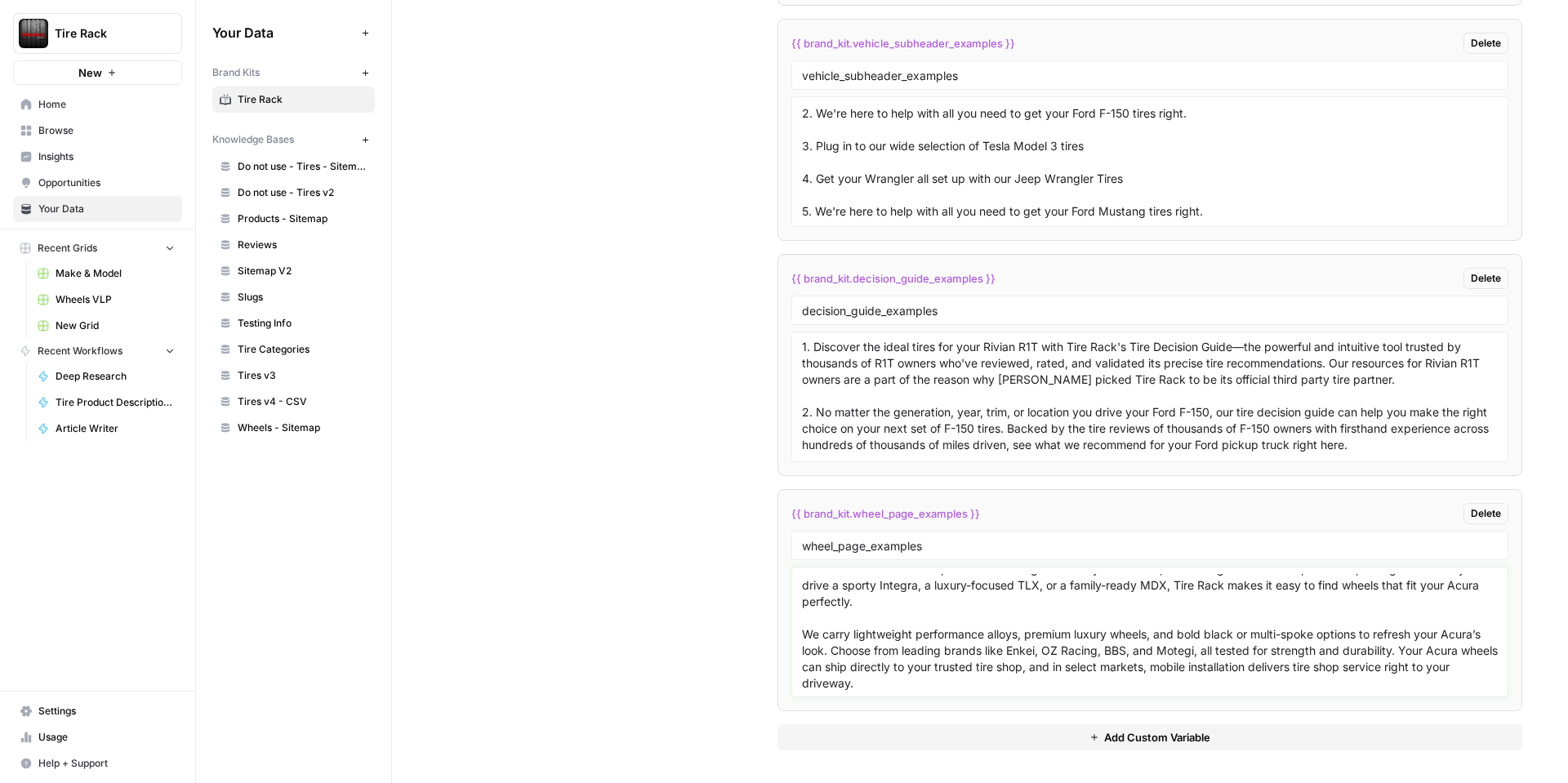
drag, startPoint x: 1183, startPoint y: 685, endPoint x: 1400, endPoint y: 650, distance: 219.8
click at [1400, 650] on textarea "1. Acura vehicles balance precision handling with luxury refinement, and the ri…" at bounding box center [1150, 631] width 696 height 116
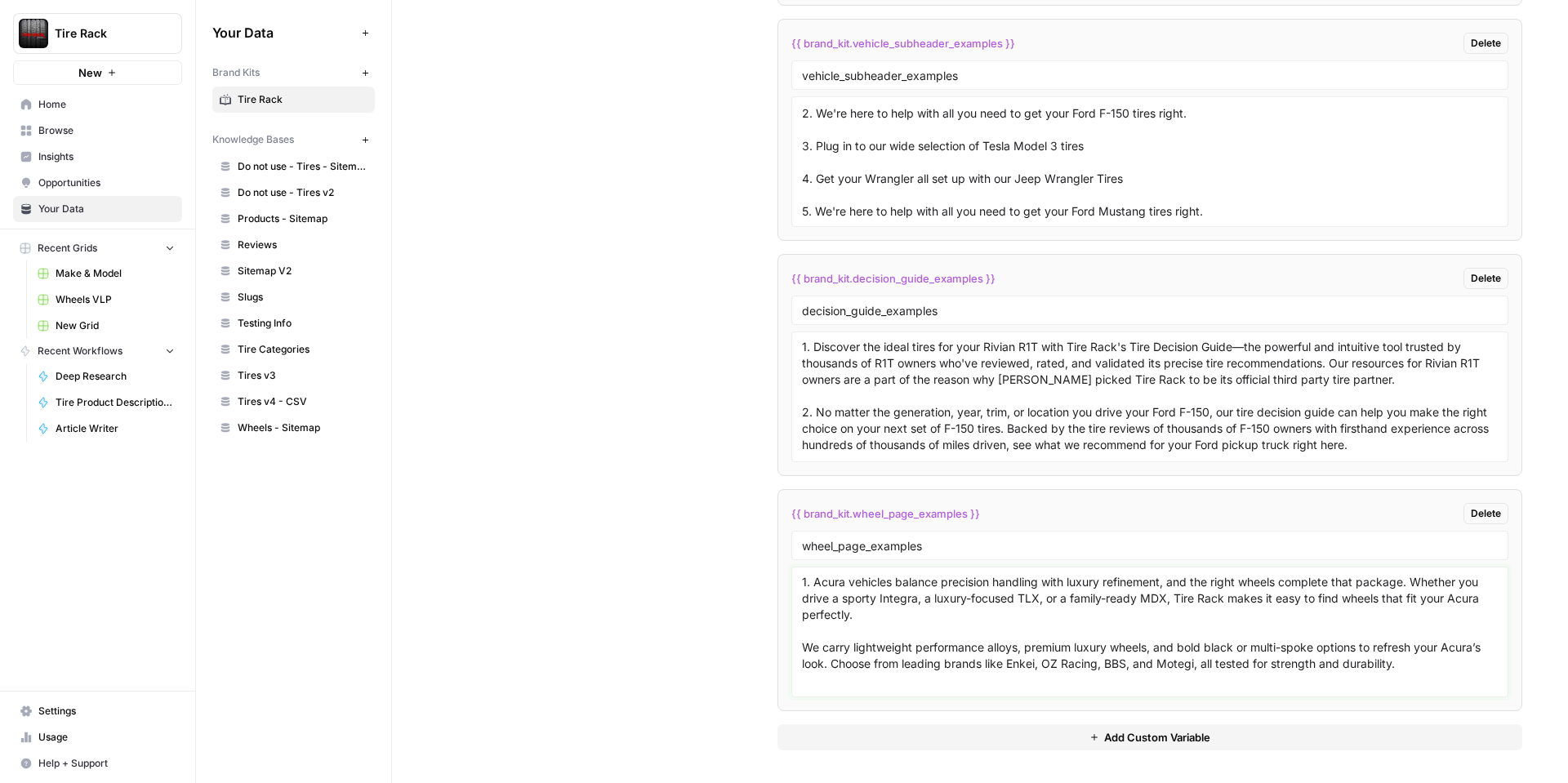
scroll to position [0, 0]
paste textarea "Tire Rack makes installation simple. Select “Deliver to Installer” during check…"
click at [830, 665] on textarea "1. Acura vehicles balance precision handling with luxury refinement, and the ri…" at bounding box center [1150, 634] width 696 height 116
paste textarea "For sporty models like the Integra or TLX Type S, lightweight performance wheel…"
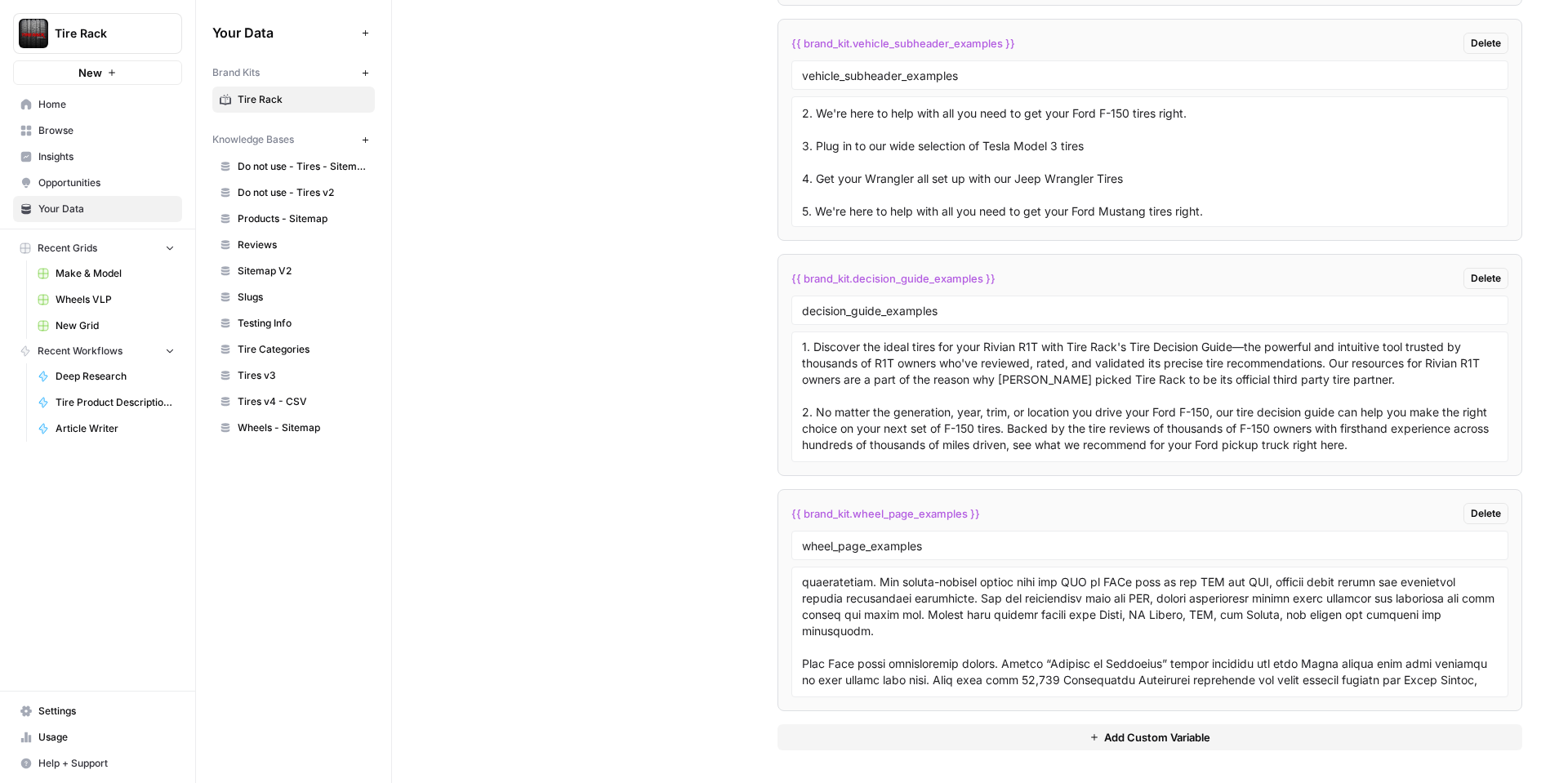
scroll to position [112, 0]
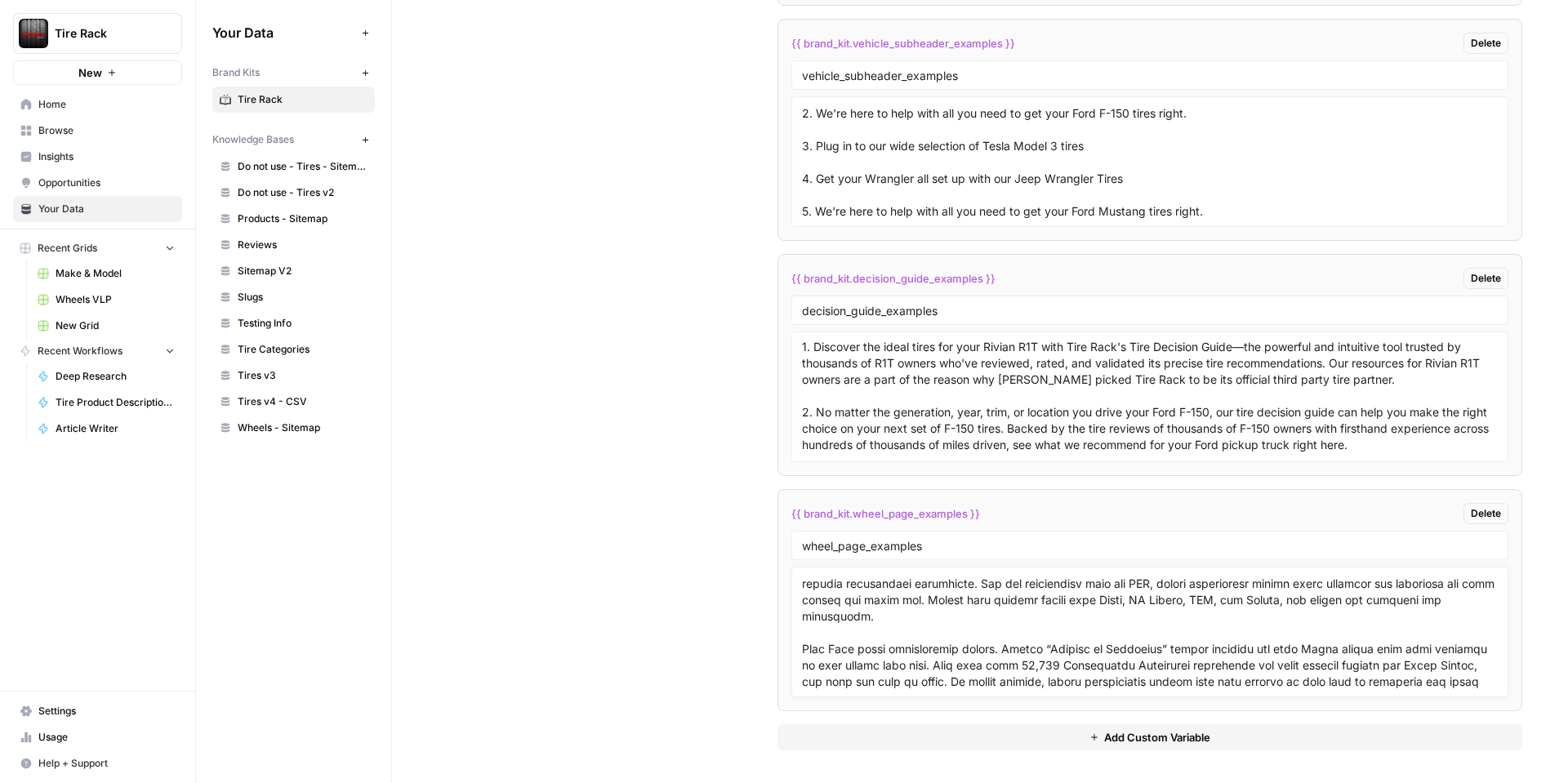
click at [898, 682] on textarea at bounding box center [1150, 631] width 696 height 116
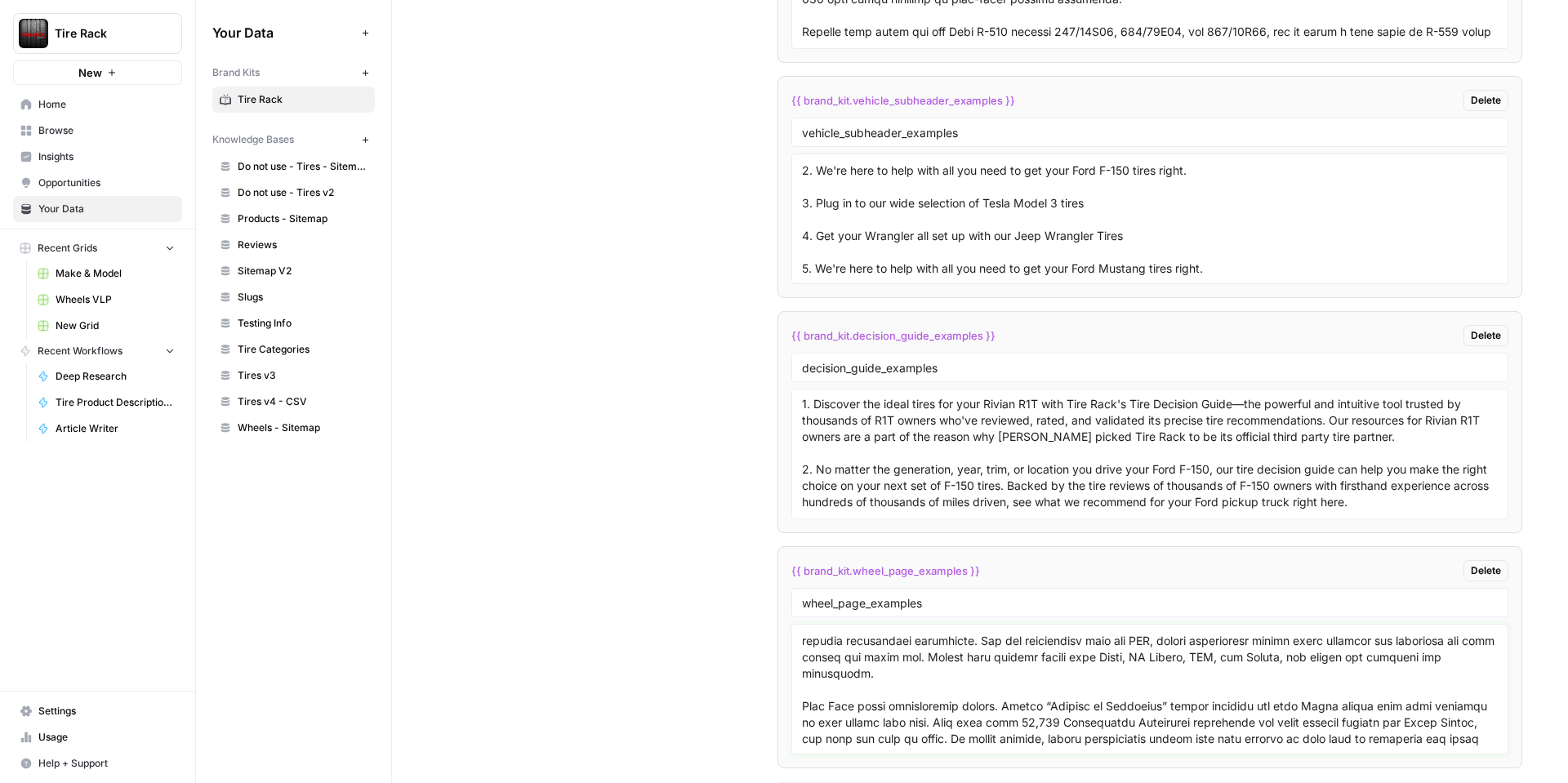
scroll to position [2907, 0]
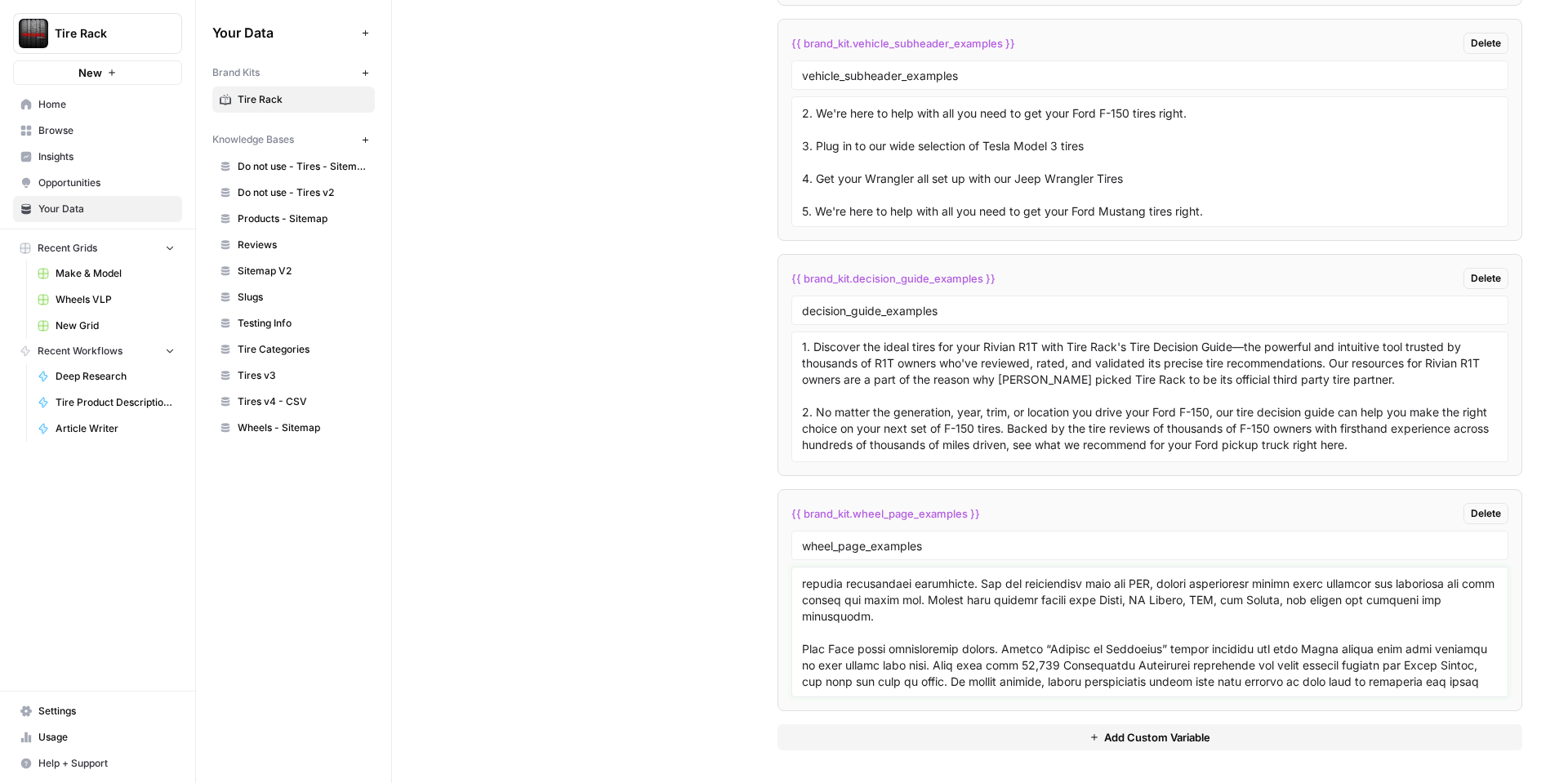
click at [921, 615] on textarea at bounding box center [1150, 631] width 696 height 116
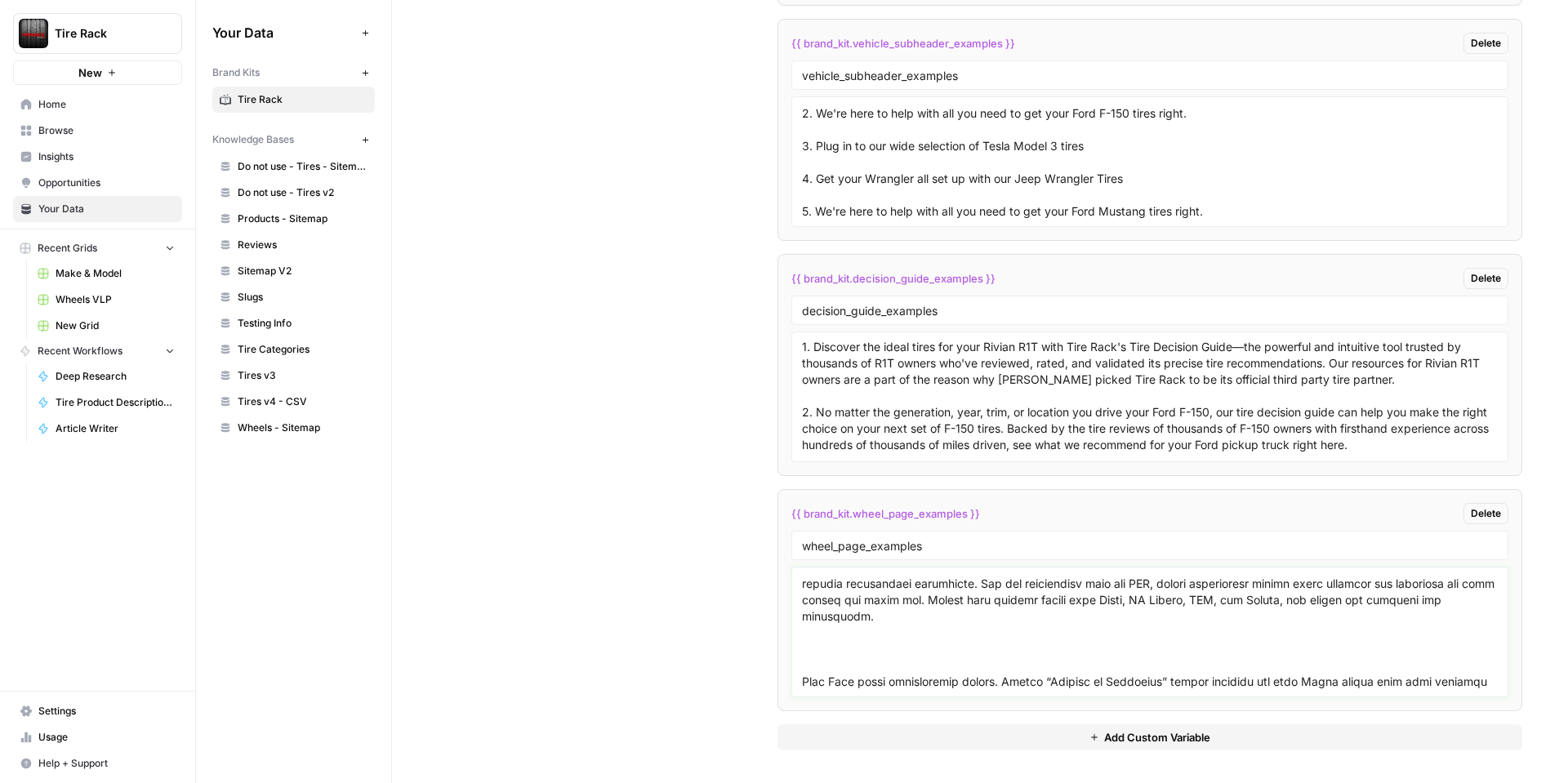
paste textarea "Tire Rack makes it easy to create a wheel and tire package tailored to your Acu…"
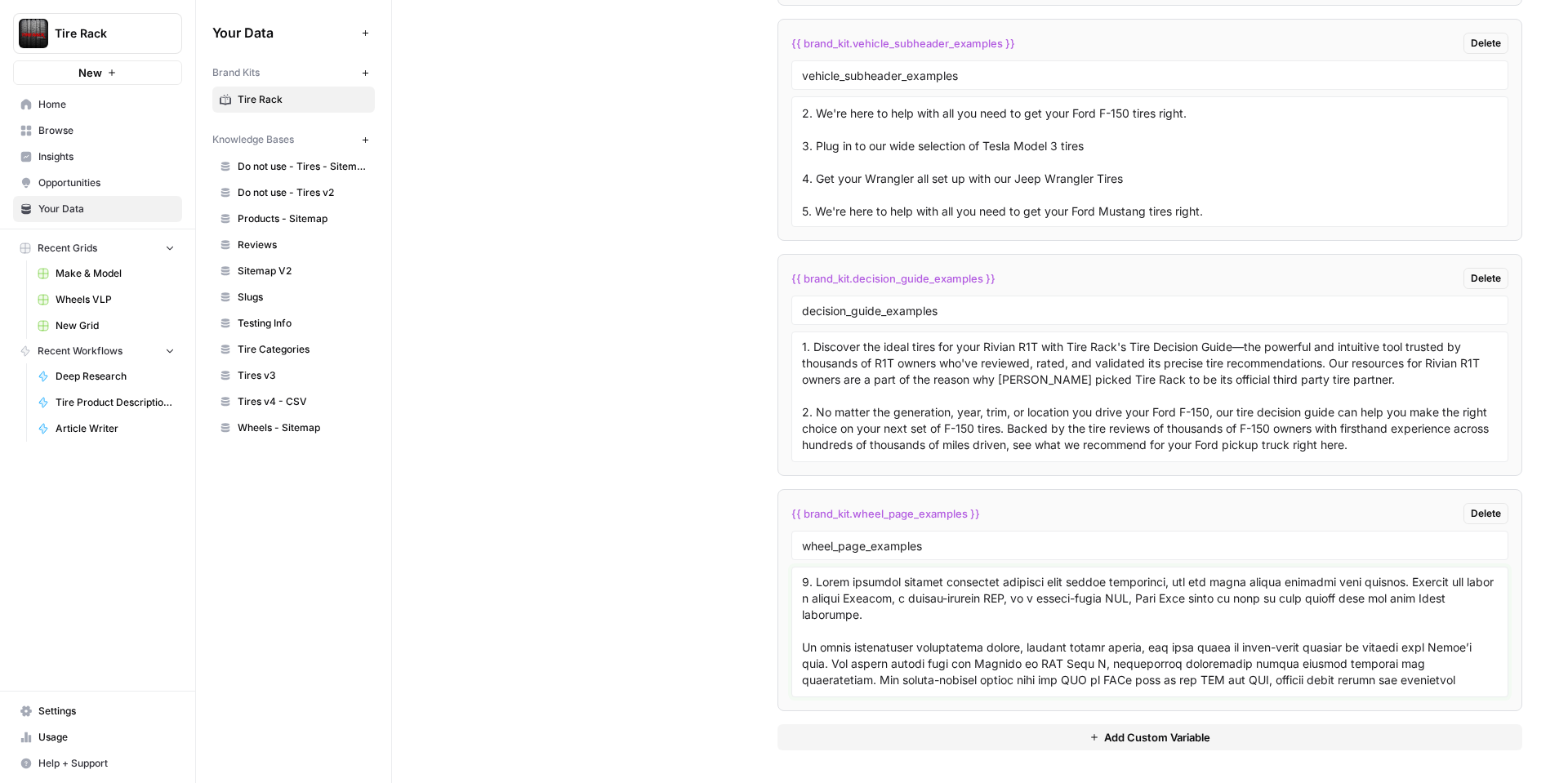
scroll to position [161, 0]
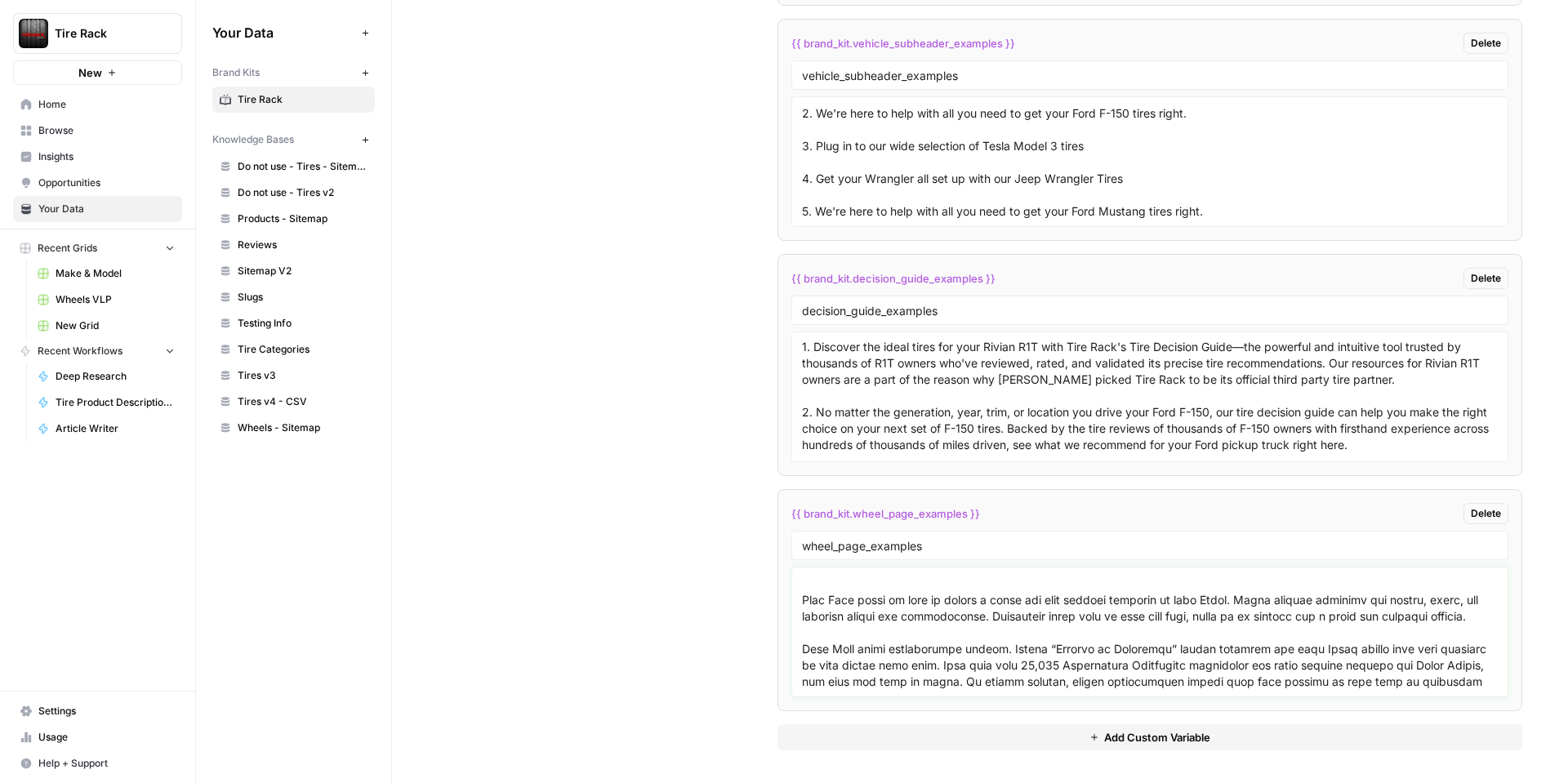
click at [898, 678] on textarea at bounding box center [1150, 631] width 696 height 116
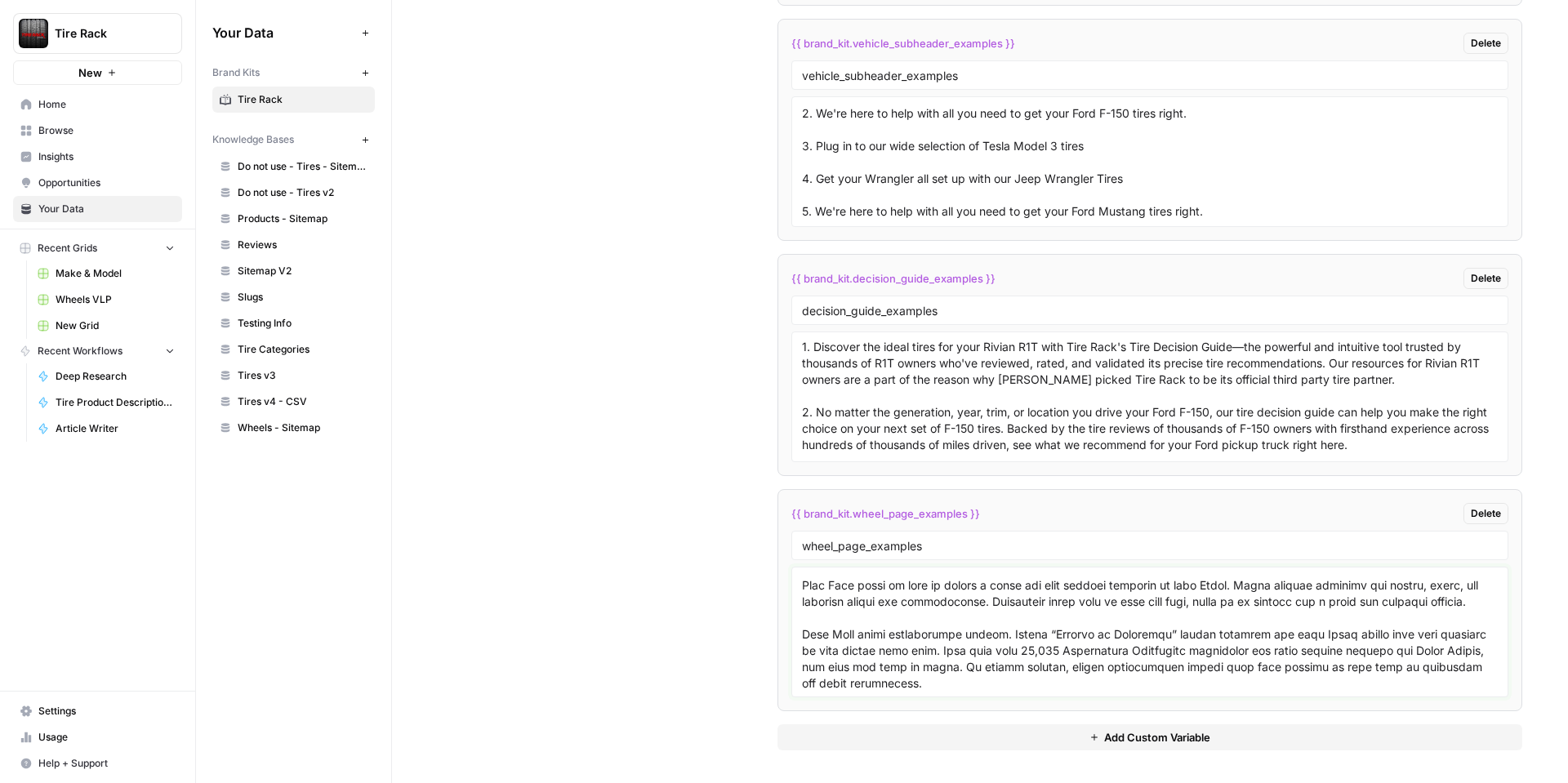
scroll to position [193, 0]
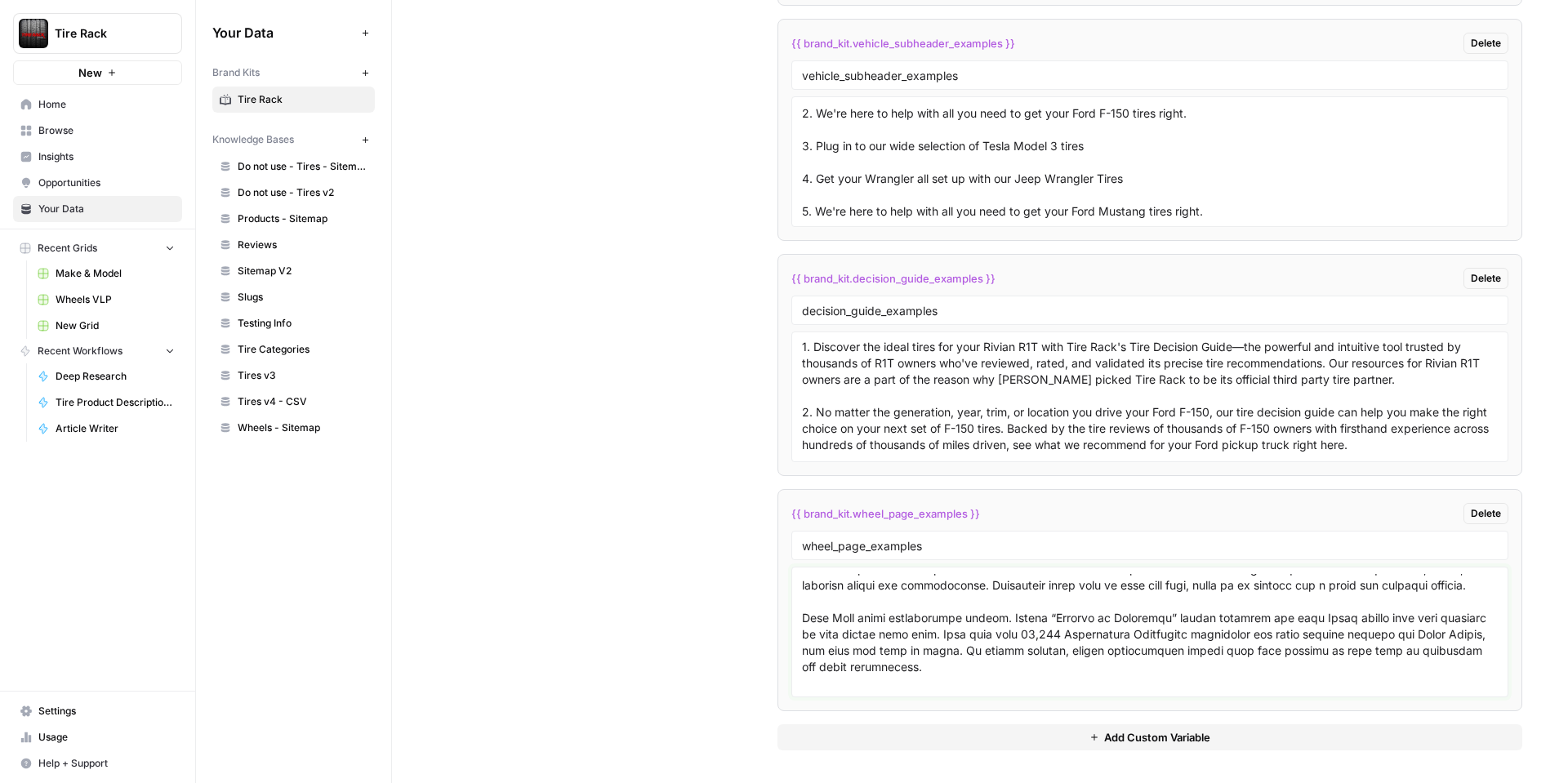
paste textarea "Rivian vehicles like the R1T pickup and R1S SUV are designed for electric adven…"
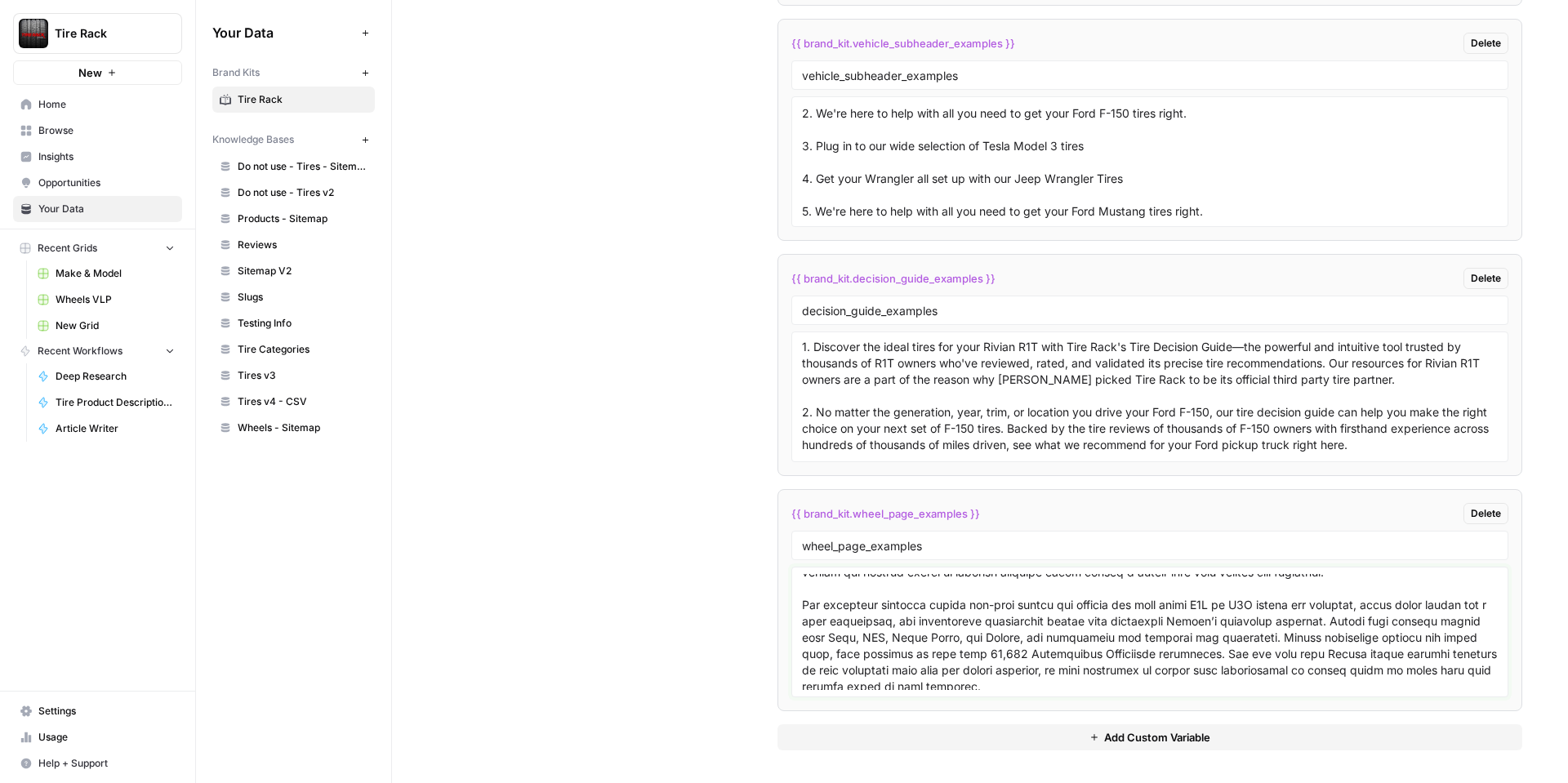
scroll to position [373, 0]
drag, startPoint x: 1294, startPoint y: 619, endPoint x: 825, endPoint y: 635, distance: 469.3
click at [825, 635] on textarea at bounding box center [1150, 631] width 696 height 116
click at [862, 635] on textarea at bounding box center [1150, 631] width 696 height 116
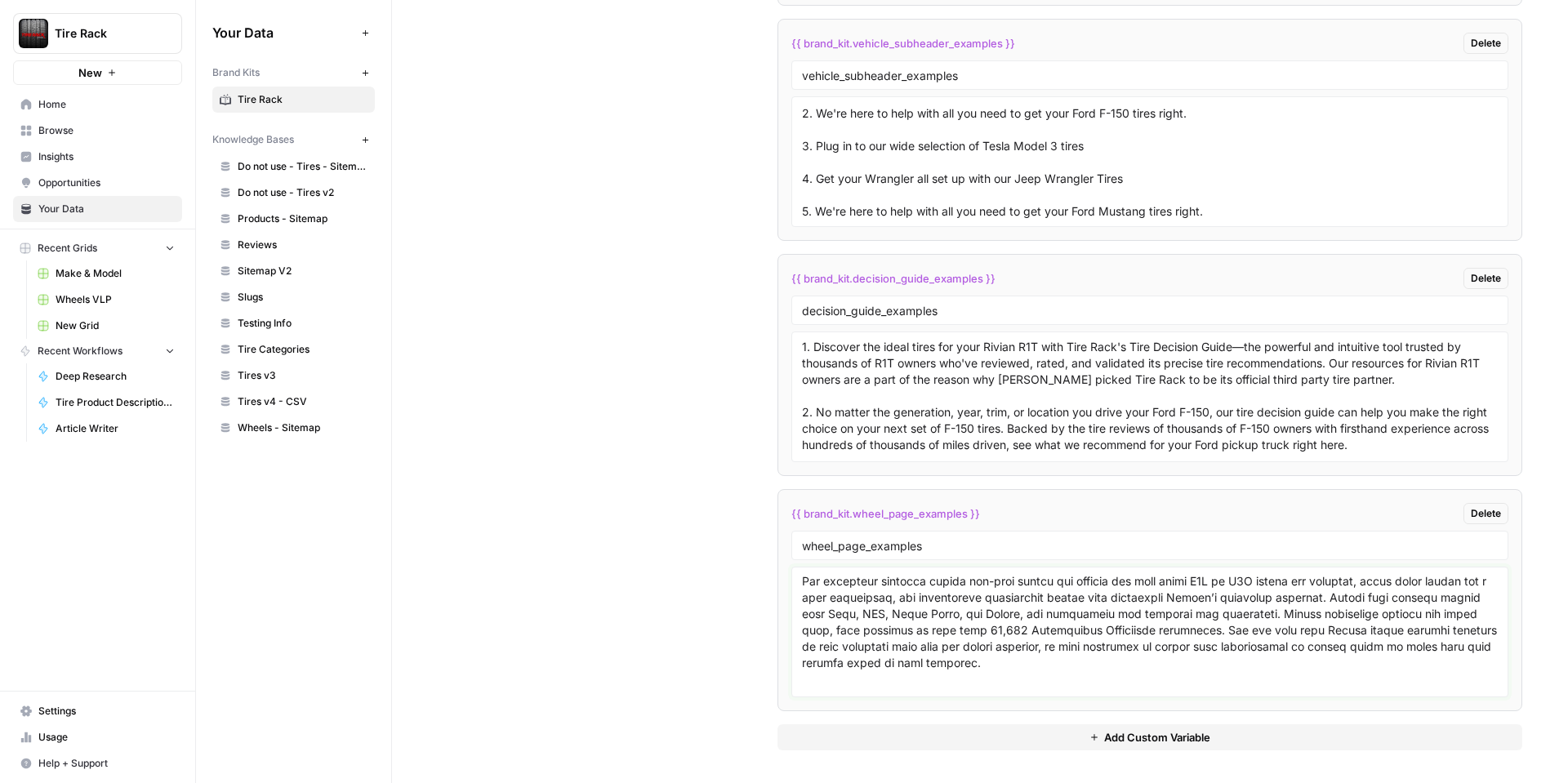
scroll to position [355, 0]
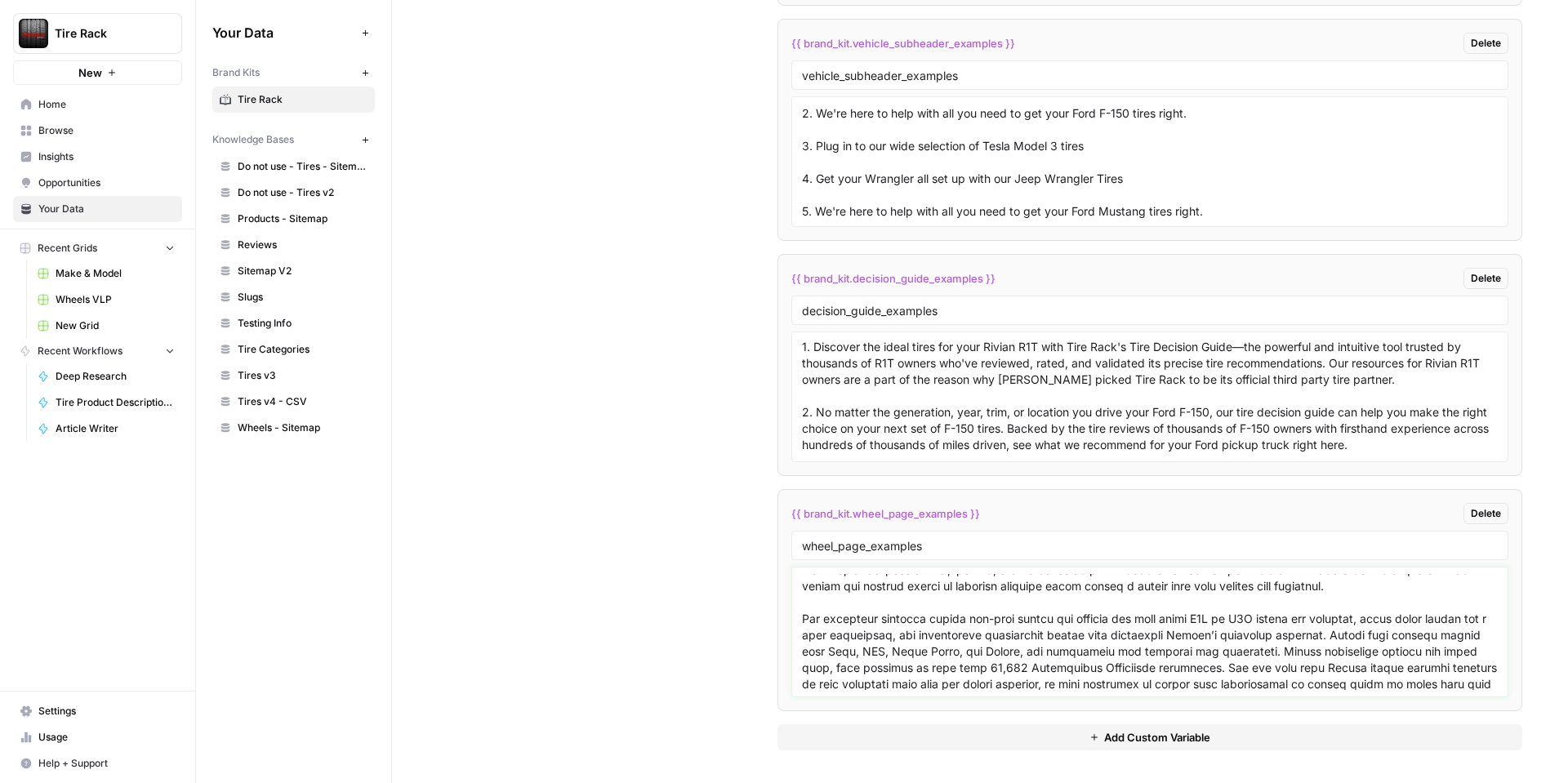
drag, startPoint x: 1291, startPoint y: 632, endPoint x: 1491, endPoint y: 635, distance: 200.0
click at [1491, 635] on textarea at bounding box center [1150, 631] width 696 height 116
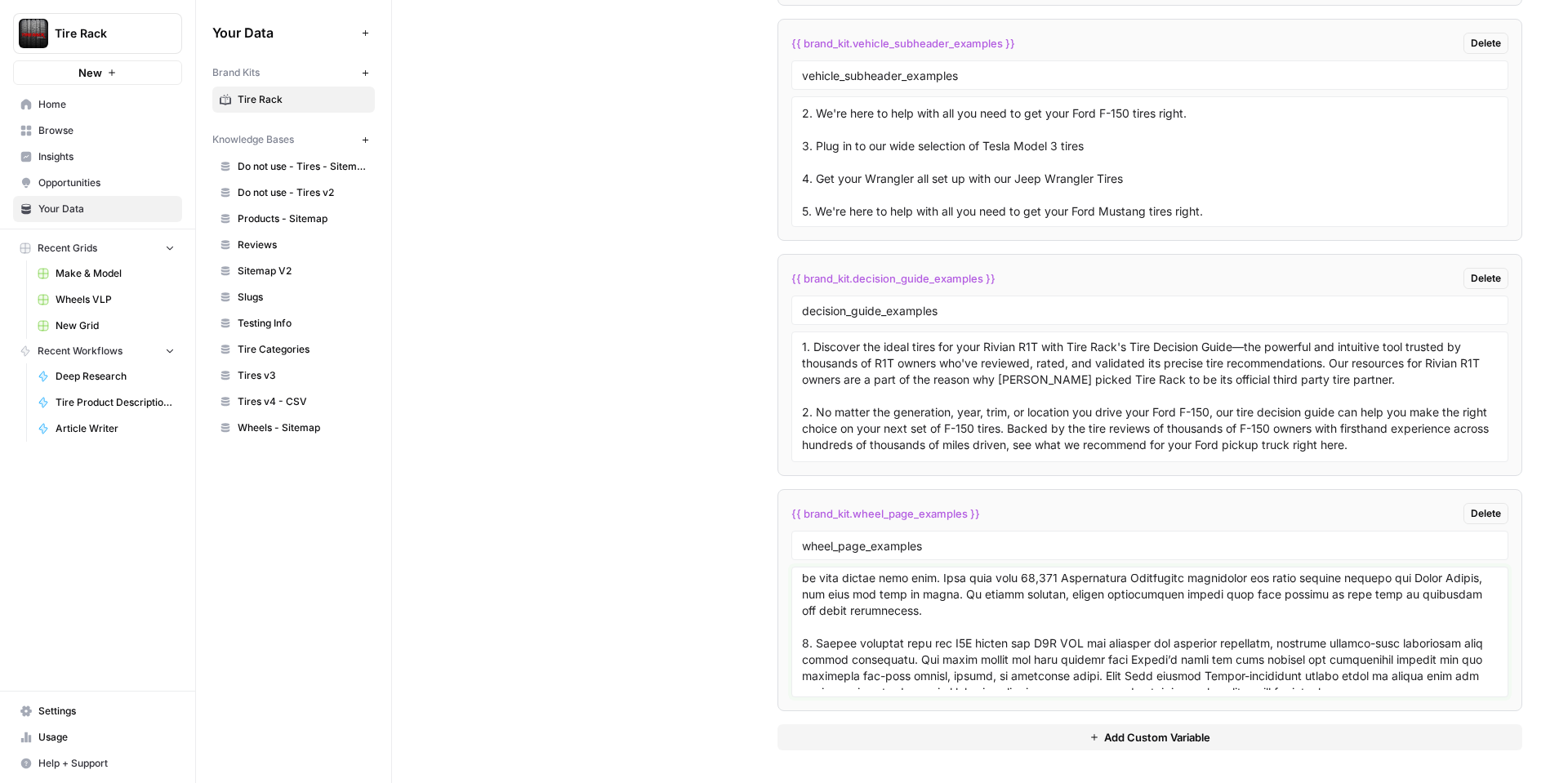
scroll to position [235, 0]
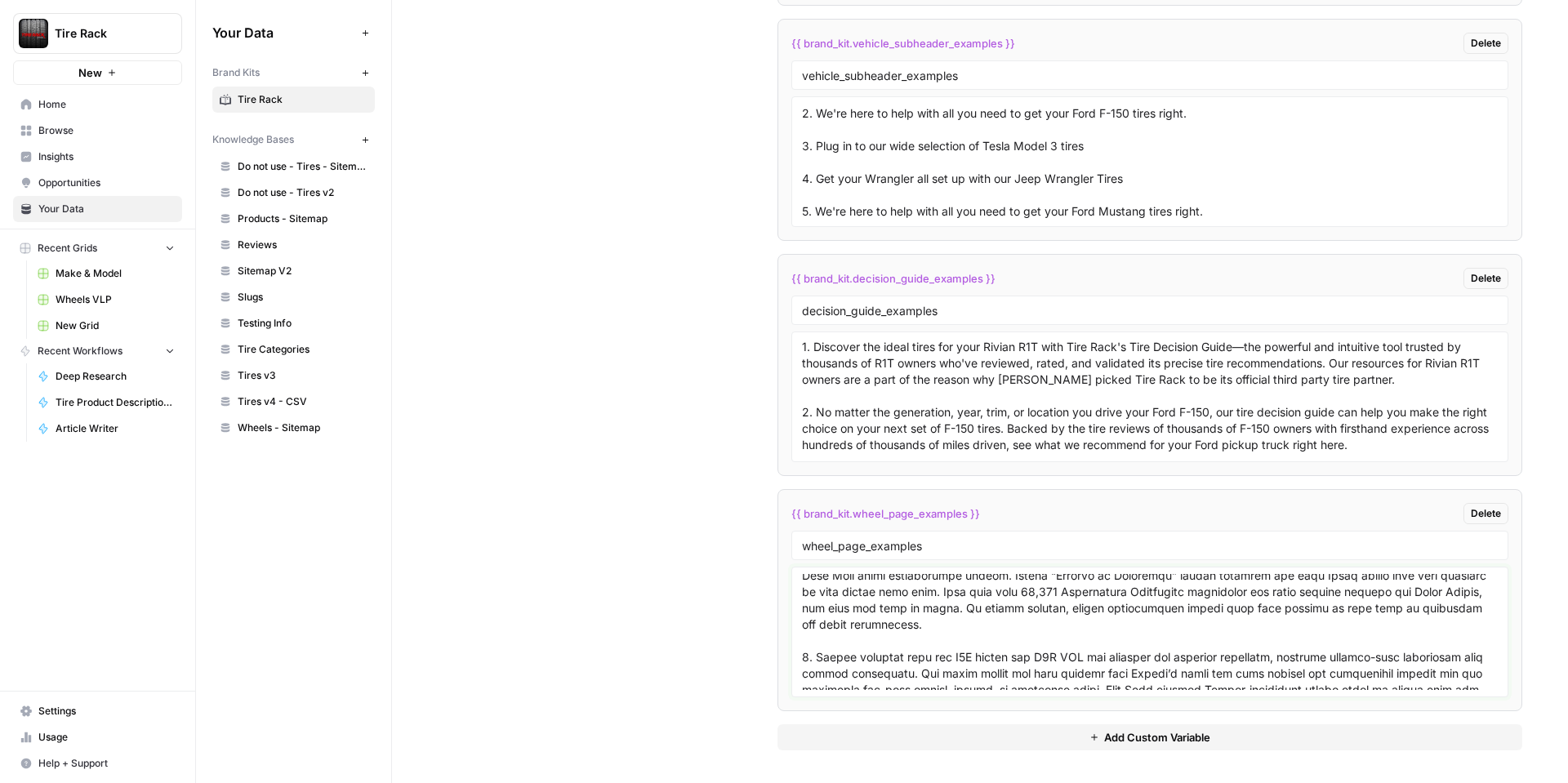
type textarea "1. Acura vehicles balance precision handling with luxury refinement, and the ri…"
click at [891, 731] on button "Add Custom Variable" at bounding box center [1150, 737] width 745 height 26
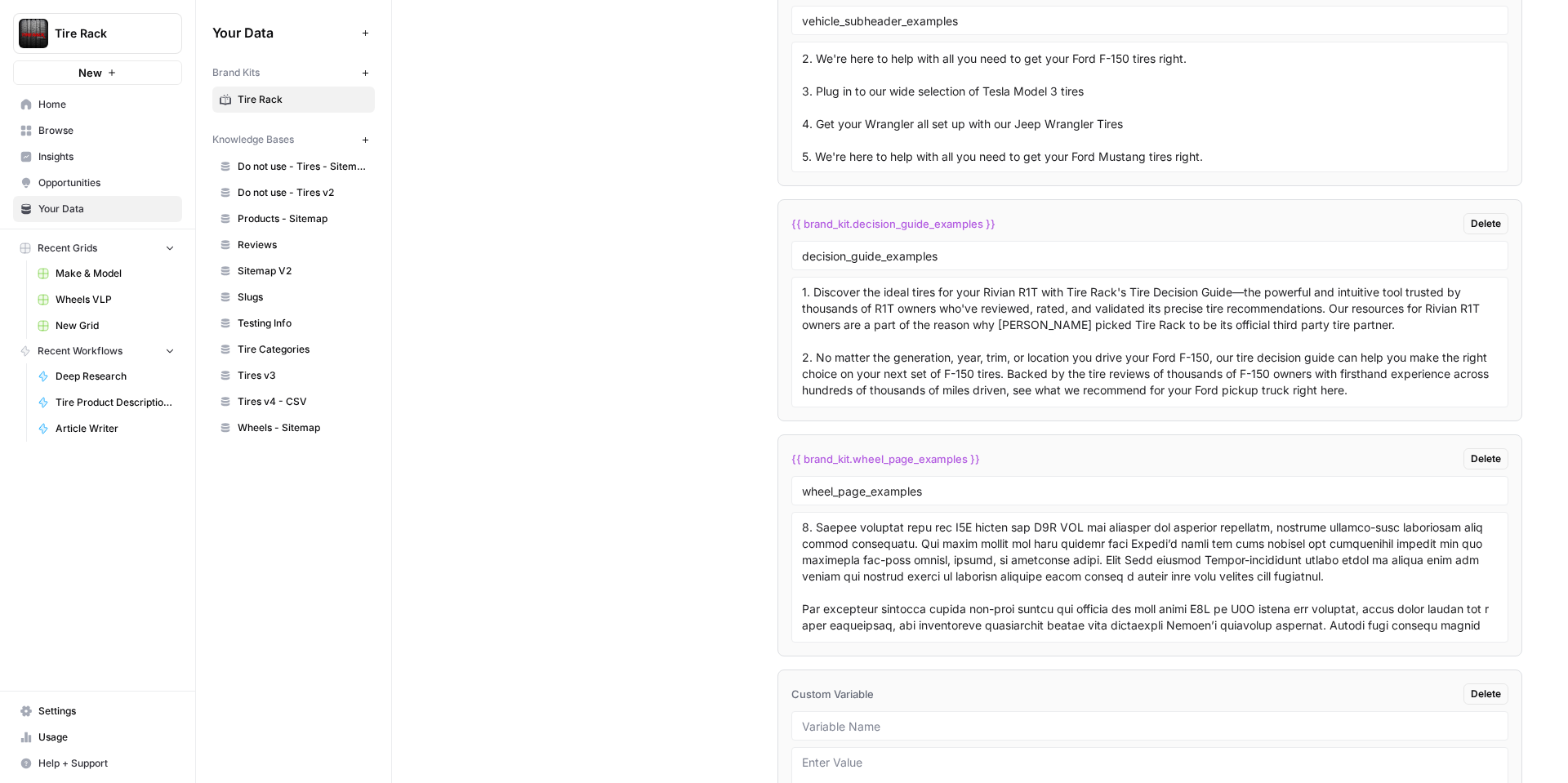
scroll to position [2967, 0]
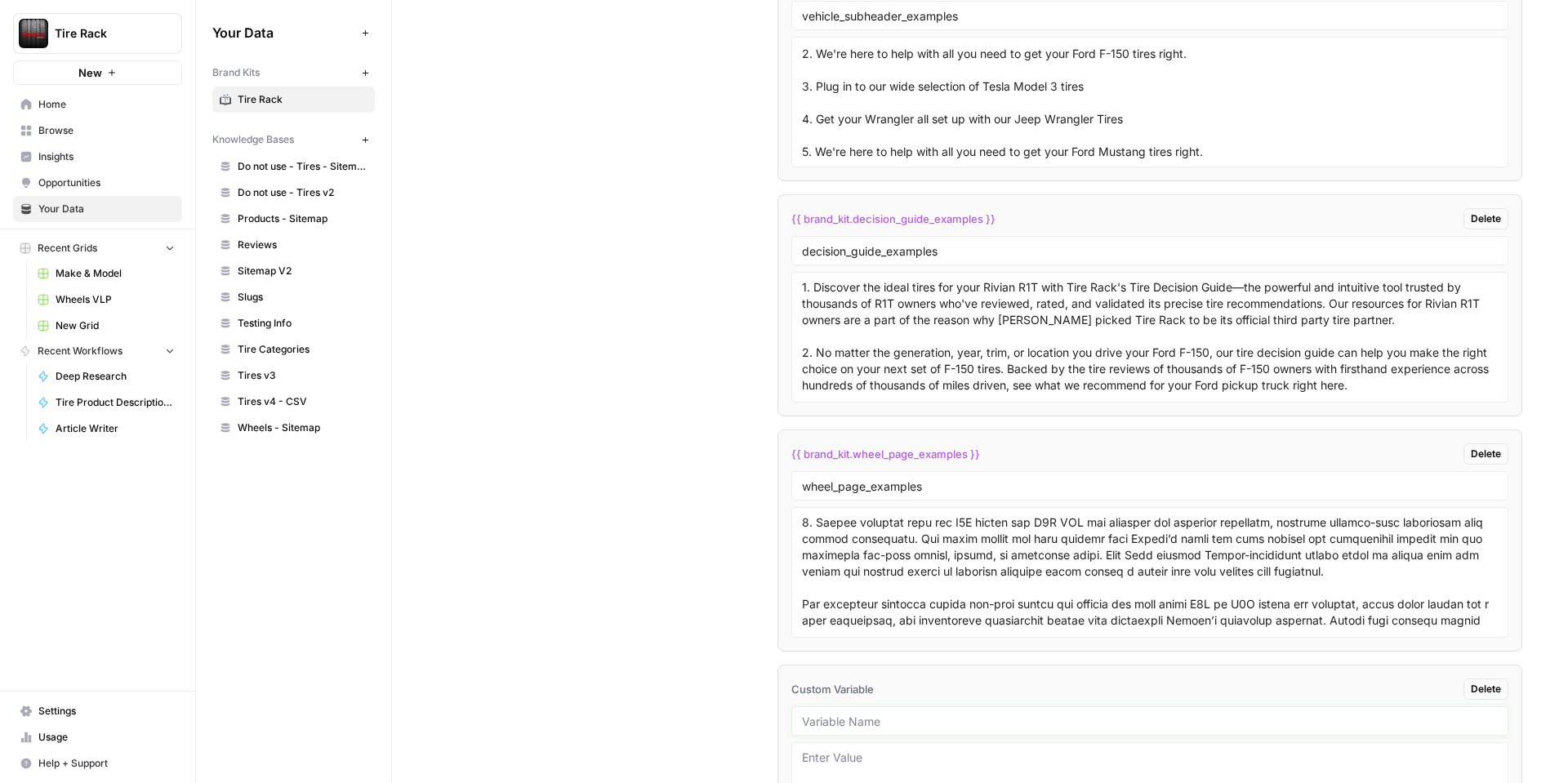
click at [823, 721] on input "text" at bounding box center [1150, 721] width 696 height 14
type input "wheel subheader examples"
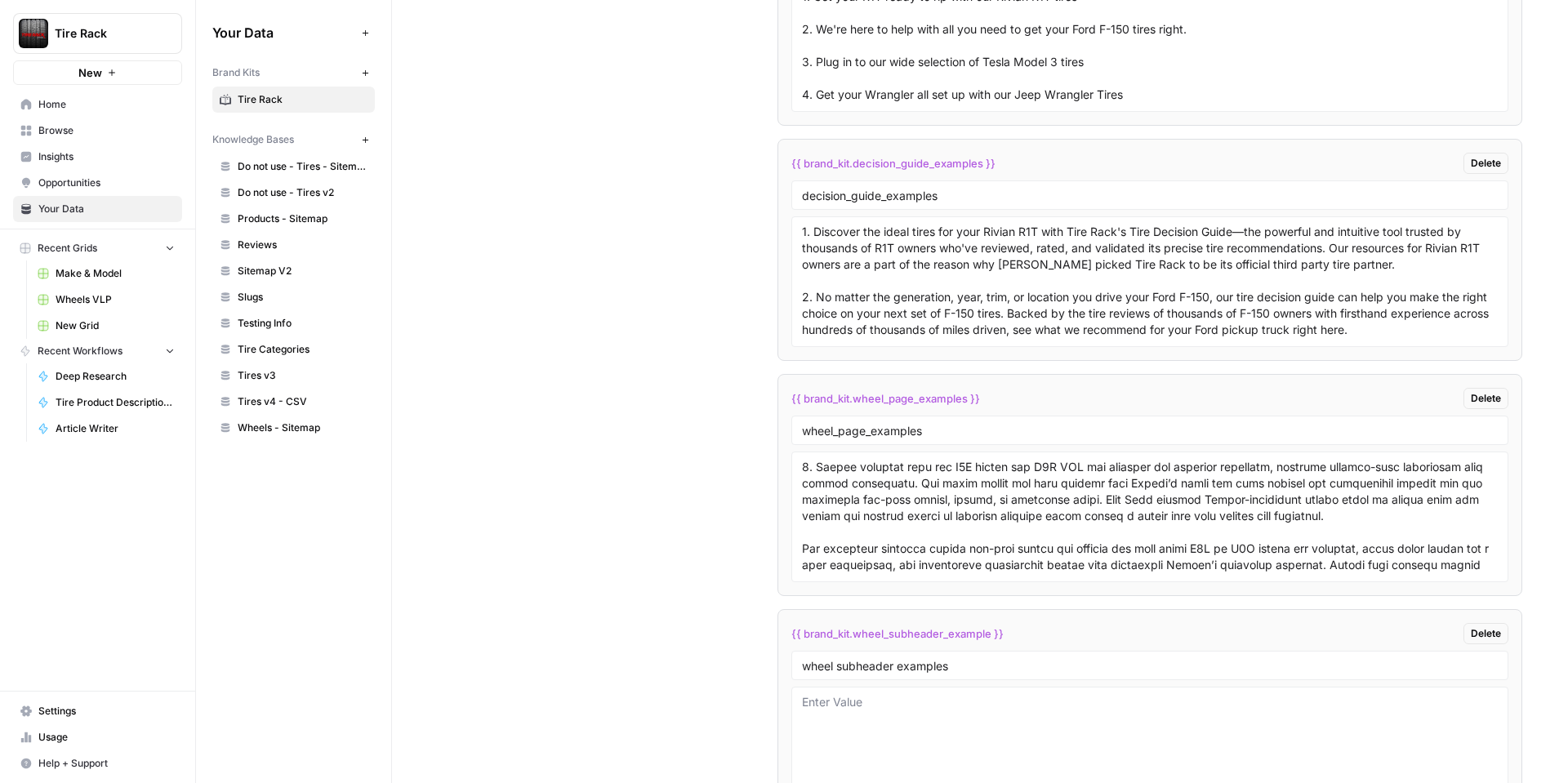
scroll to position [3048, 0]
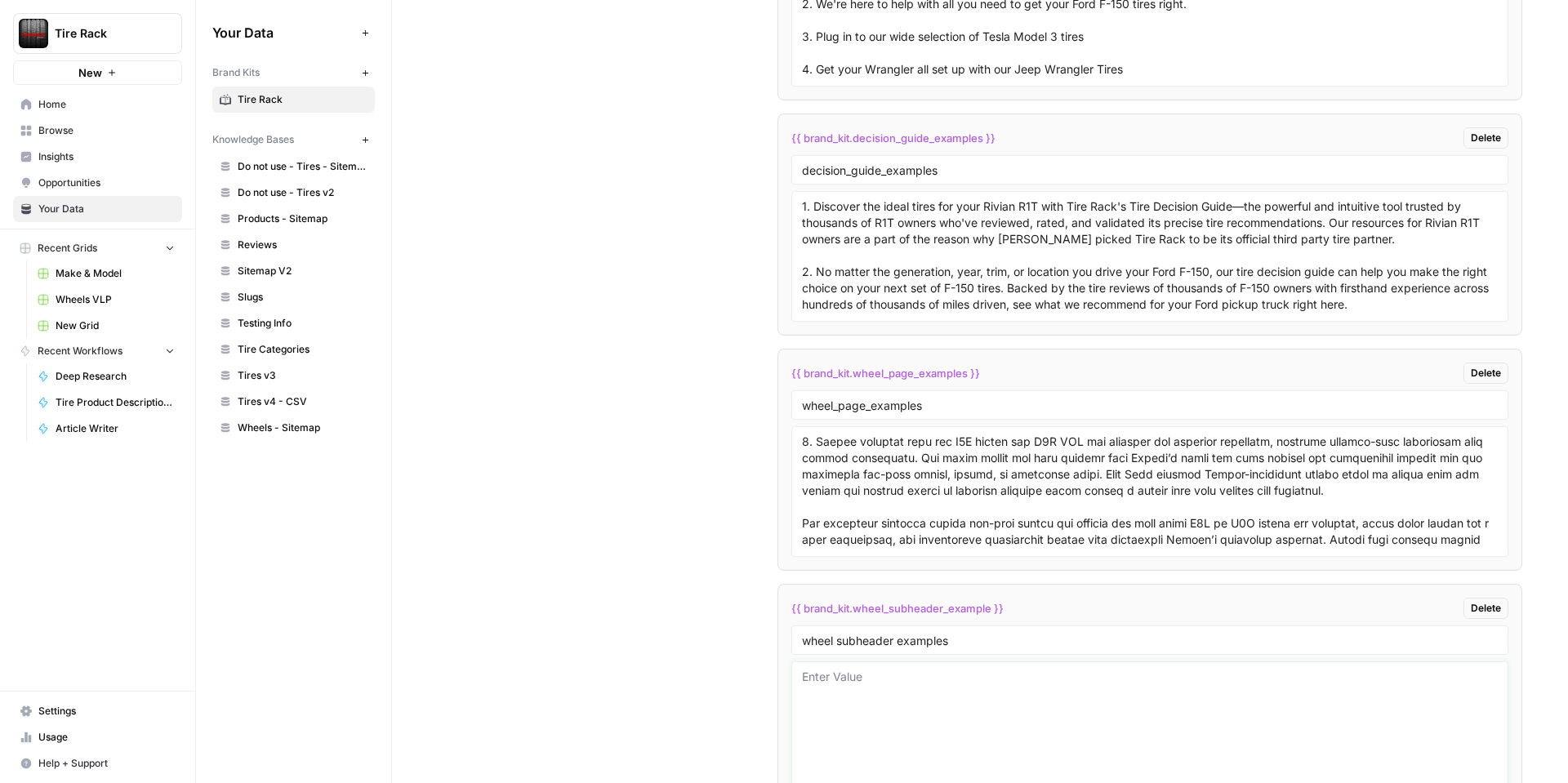
click at [846, 672] on textarea at bounding box center [1150, 726] width 696 height 116
type textarea "1"
paste textarea "Upgrade Your Acura with Wheels That Match Performance and Style Wheels Designed…"
click at [798, 676] on div "Upgrade Your Acura with Wheels That Match Performance and Style Wheels Designed…" at bounding box center [1150, 726] width 717 height 130
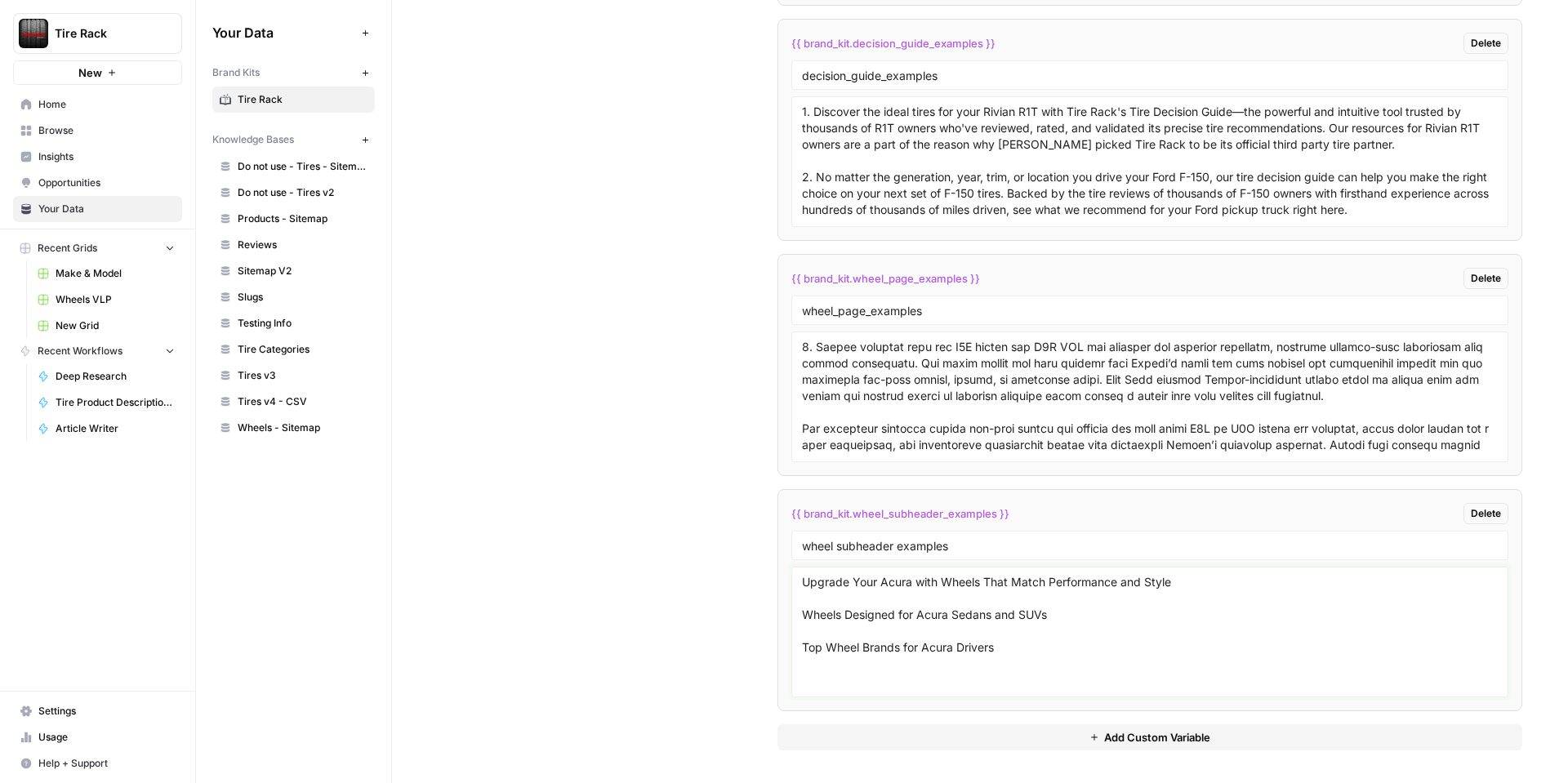
click at [807, 600] on textarea "Upgrade Your Acura with Wheels That Match Performance and Style Wheels Designed…" at bounding box center [1150, 631] width 696 height 116
click at [808, 581] on textarea "Upgrade Your Acura with Wheels That Match Performance and Style Wheels Designed…" at bounding box center [1150, 631] width 696 height 116
click at [803, 614] on textarea "1. Upgrade Your Acura with Wheels That Match Performance and Style Wheels Desig…" at bounding box center [1150, 631] width 696 height 116
click at [802, 646] on textarea "1. Upgrade Your Acura with Wheels That Match Performance and Style 2. Wheels De…" at bounding box center [1150, 631] width 696 height 116
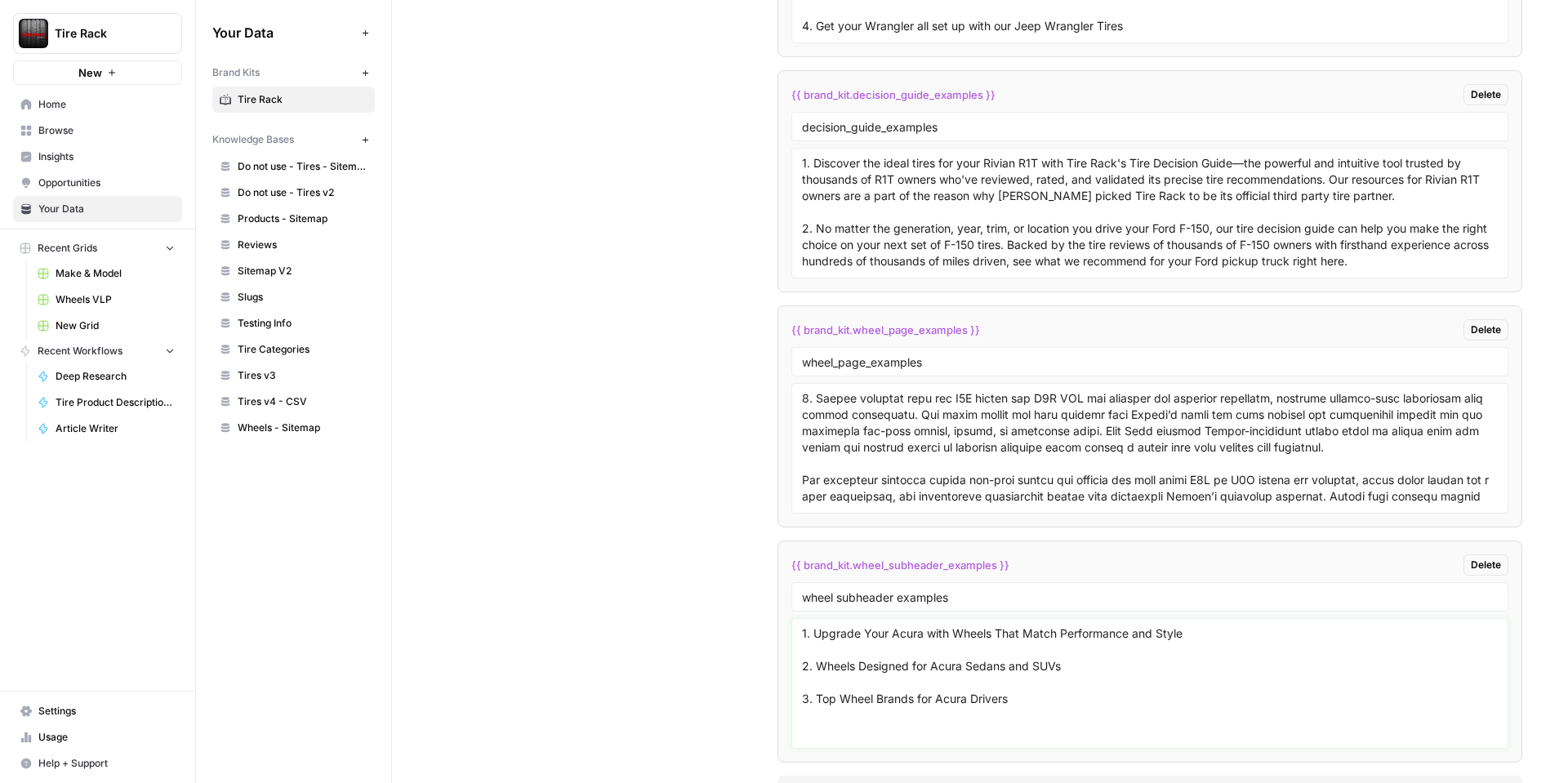
scroll to position [3112, 0]
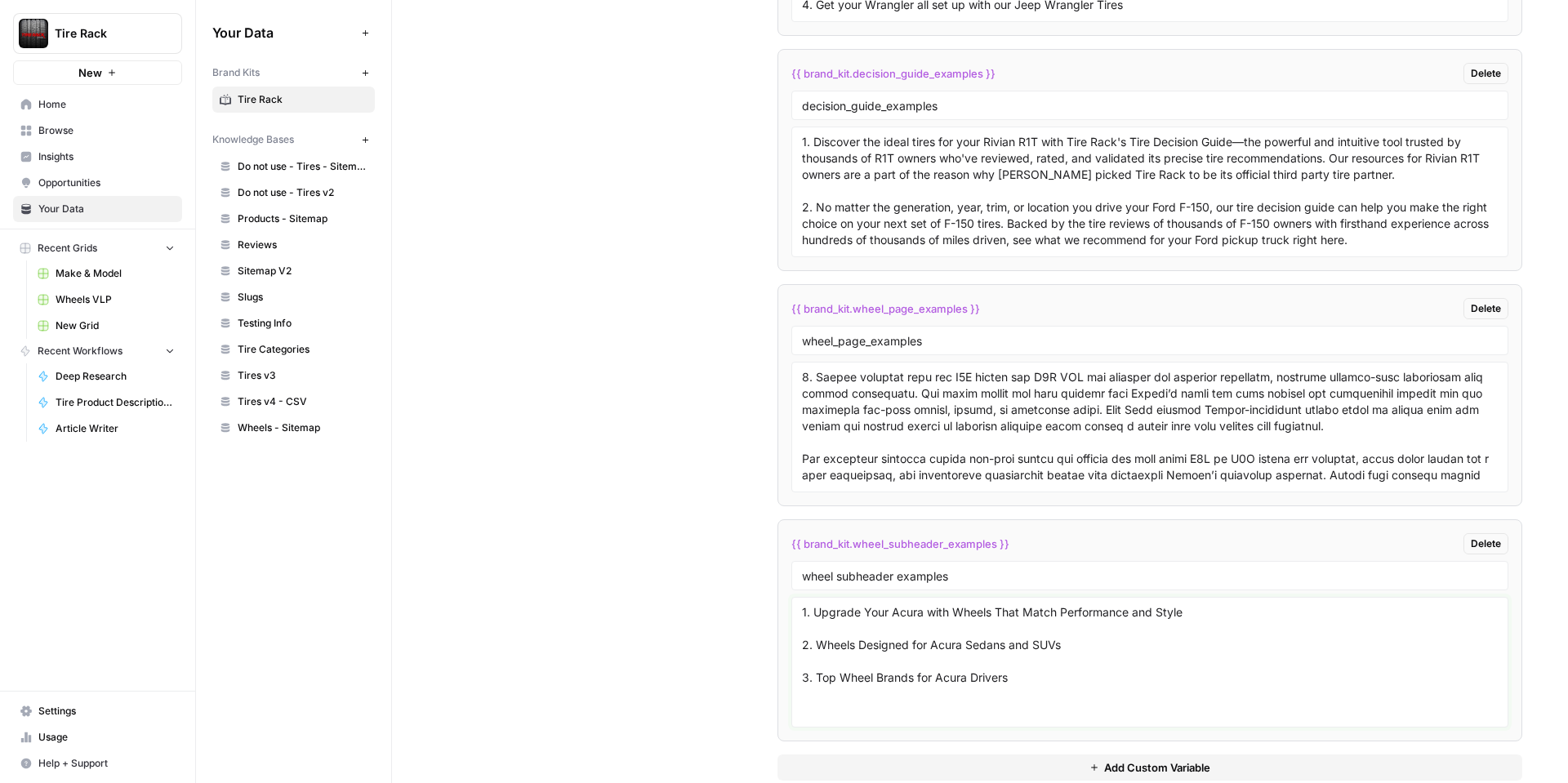
drag, startPoint x: 1060, startPoint y: 688, endPoint x: 815, endPoint y: 678, distance: 245.2
click at [815, 678] on textarea "1. Upgrade Your Acura with Wheels That Match Performance and Style 2. Wheels De…" at bounding box center [1150, 662] width 696 height 116
paste textarea "We're here to help with all you need to get your Ford wheels right."
click at [1079, 676] on textarea "1. Upgrade Your Acura with Wheels That Match Performance and Style 2. Wheels De…" at bounding box center [1150, 662] width 696 height 116
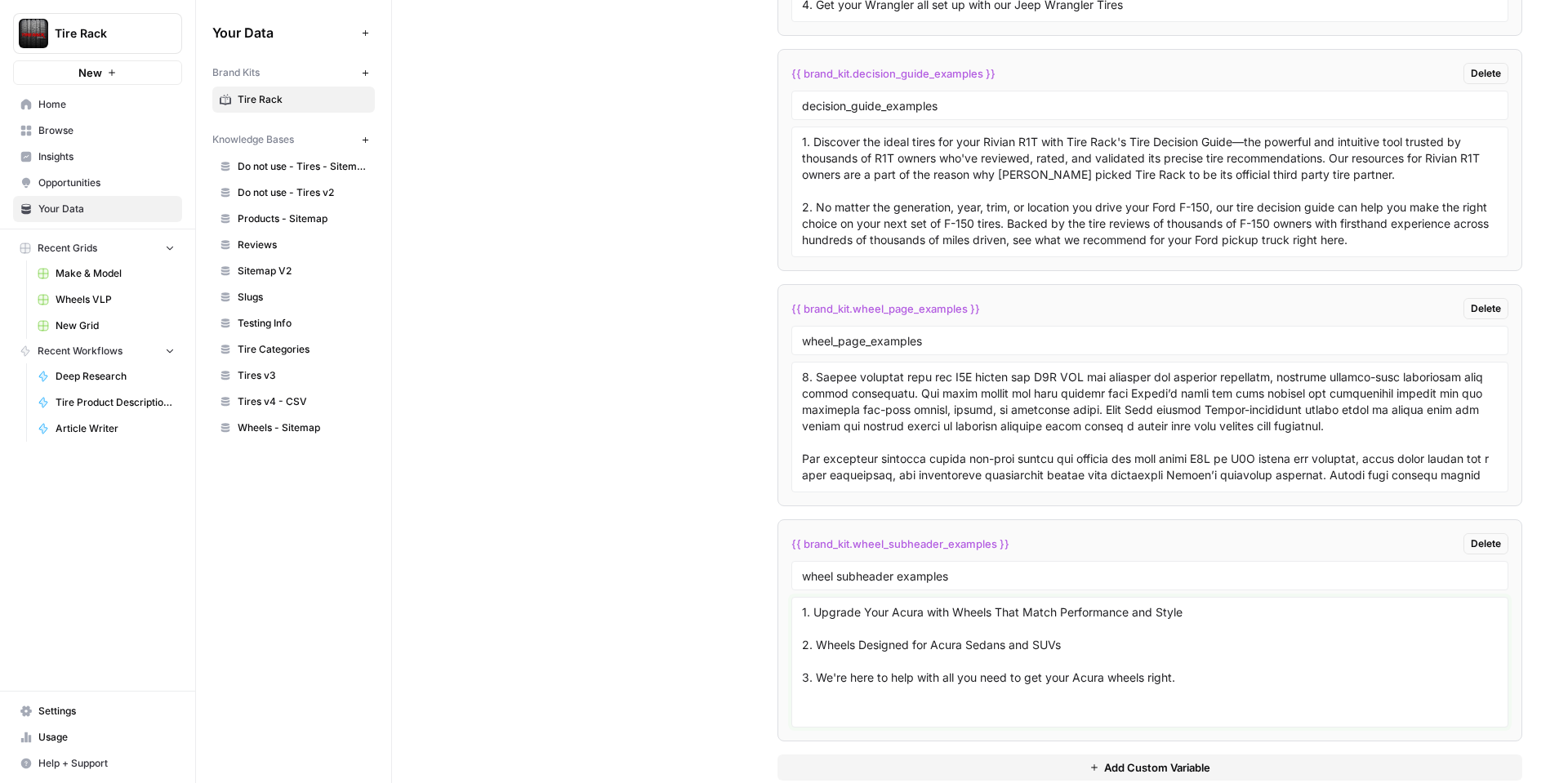
click at [1219, 674] on textarea "1. Upgrade Your Acura with Wheels That Match Performance and Style 2. Wheels De…" at bounding box center [1150, 662] width 696 height 116
paste textarea "Off-Road Ready Rivian Wheels Built for Adventure Lightweight Performance Wheels…"
click at [864, 645] on textarea "1. Upgrade Your Acura with Wheels That Match Performance and Style 2. Wheels De…" at bounding box center [1150, 662] width 696 height 116
click at [942, 646] on textarea "1. Upgrade Your Acura with Wheels That Match Performance and Style 2. Wheels De…" at bounding box center [1150, 662] width 696 height 116
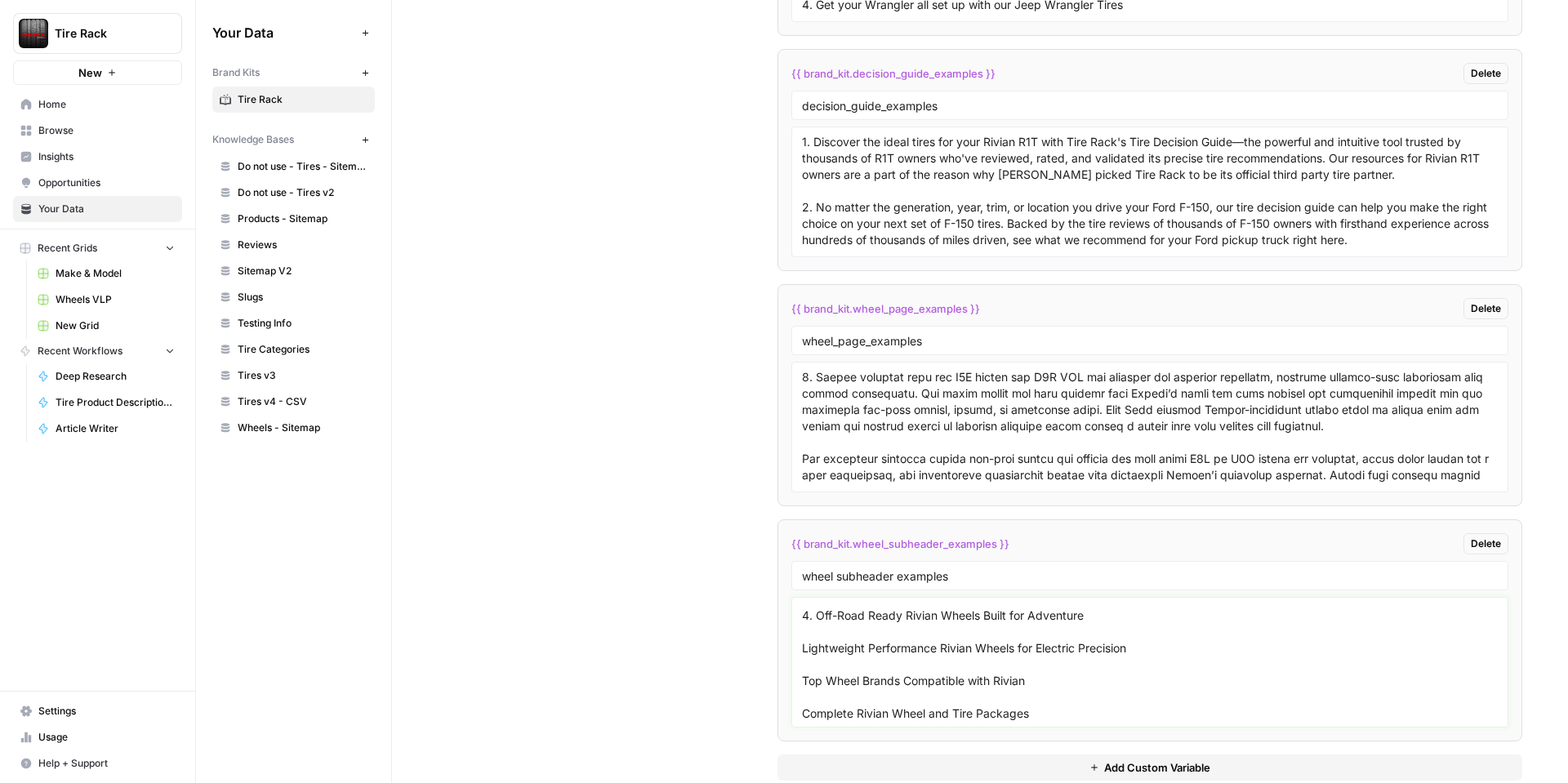
click at [802, 677] on textarea "1. Upgrade Your Acura with Wheels That Match Performance and Style 2. Wheels De…" at bounding box center [1150, 662] width 696 height 116
click at [802, 648] on textarea "1. Upgrade Your Acura with Wheels That Match Performance and Style 2. Wheels De…" at bounding box center [1150, 662] width 696 height 116
click at [800, 680] on div "1. Upgrade Your Acura with Wheels That Match Performance and Style 2. Wheels De…" at bounding box center [1150, 662] width 717 height 130
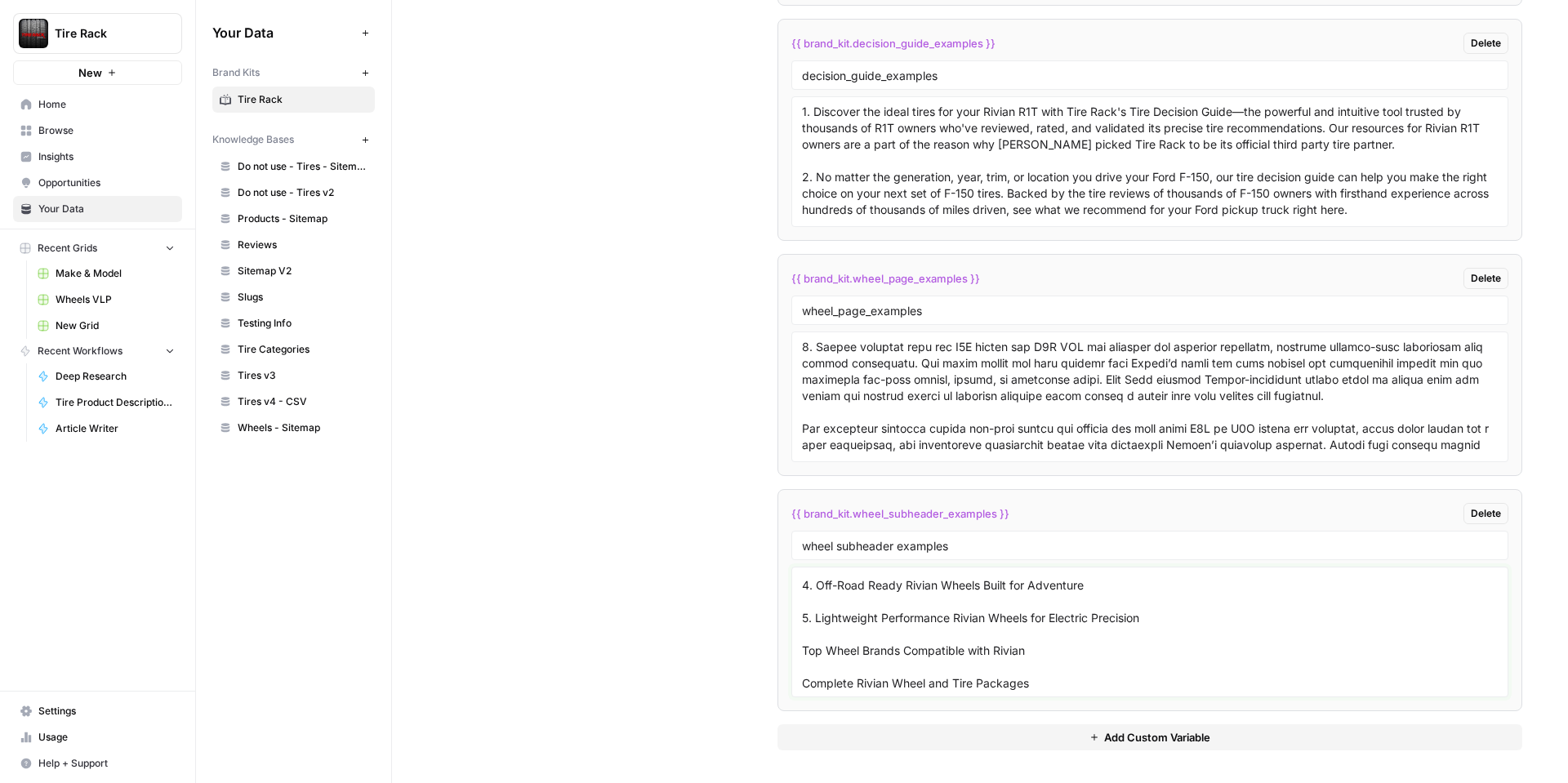
click at [818, 640] on textarea "1. Upgrade Your Acura with Wheels That Match Performance and Style 2. Wheels De…" at bounding box center [1150, 631] width 696 height 116
click at [804, 649] on textarea "1. Upgrade Your Acura with Wheels That Match Performance and Style 2. Wheels De…" at bounding box center [1150, 631] width 696 height 116
click at [802, 676] on textarea "1. Upgrade Your Acura with Wheels That Match Performance and Style 2. Wheels De…" at bounding box center [1150, 631] width 696 height 116
click at [1081, 675] on textarea "1. Upgrade Your Acura with Wheels That Match Performance and Style 2. Wheels De…" at bounding box center [1150, 631] width 696 height 116
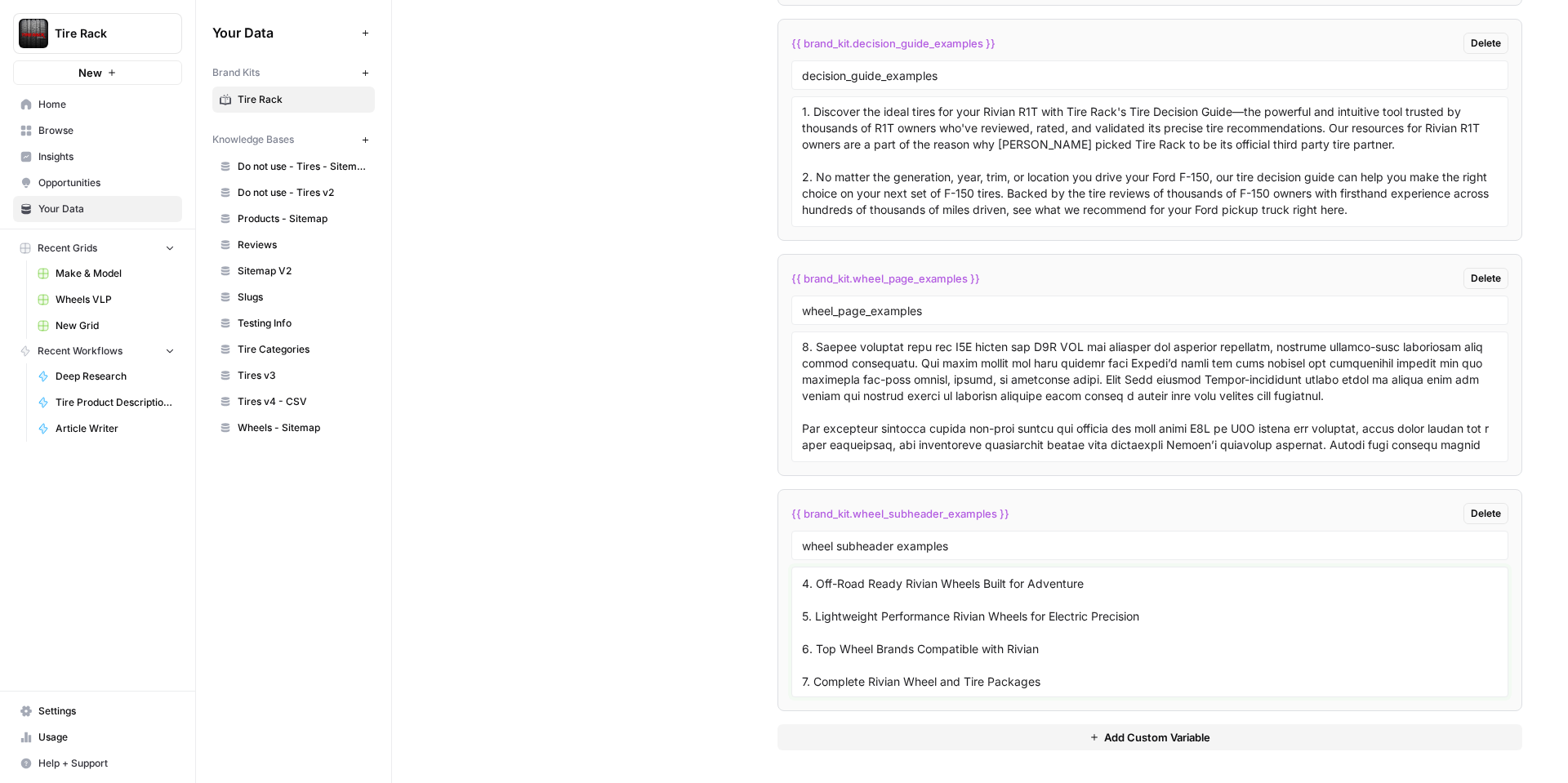
scroll to position [128, 0]
paste textarea "Stylish Black and Alloy Wheel Options for Rivian Durability and Strength Tested…"
click at [802, 683] on textarea "1. Upgrade Your Acura with Wheels That Match Performance and Style 2. Wheels De…" at bounding box center [1150, 631] width 696 height 116
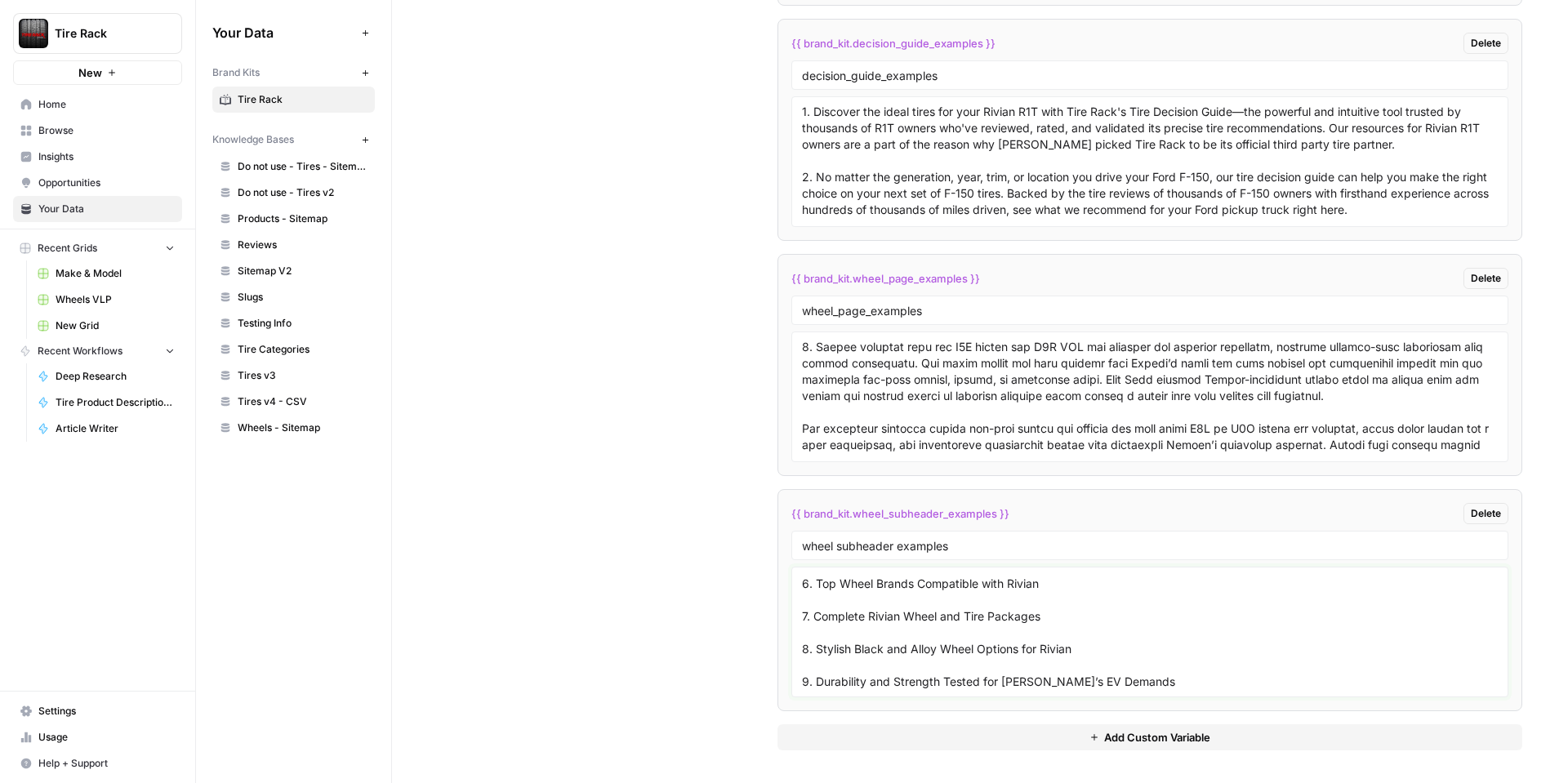
drag, startPoint x: 816, startPoint y: 682, endPoint x: 937, endPoint y: 652, distance: 124.7
click at [937, 652] on textarea "1. Upgrade Your Acura with Wheels That Match Performance and Style 2. Wheels De…" at bounding box center [1150, 631] width 696 height 116
click at [865, 678] on textarea "1. Upgrade Your Acura with Wheels That Match Performance and Style 2. Wheels De…" at bounding box center [1150, 631] width 696 height 116
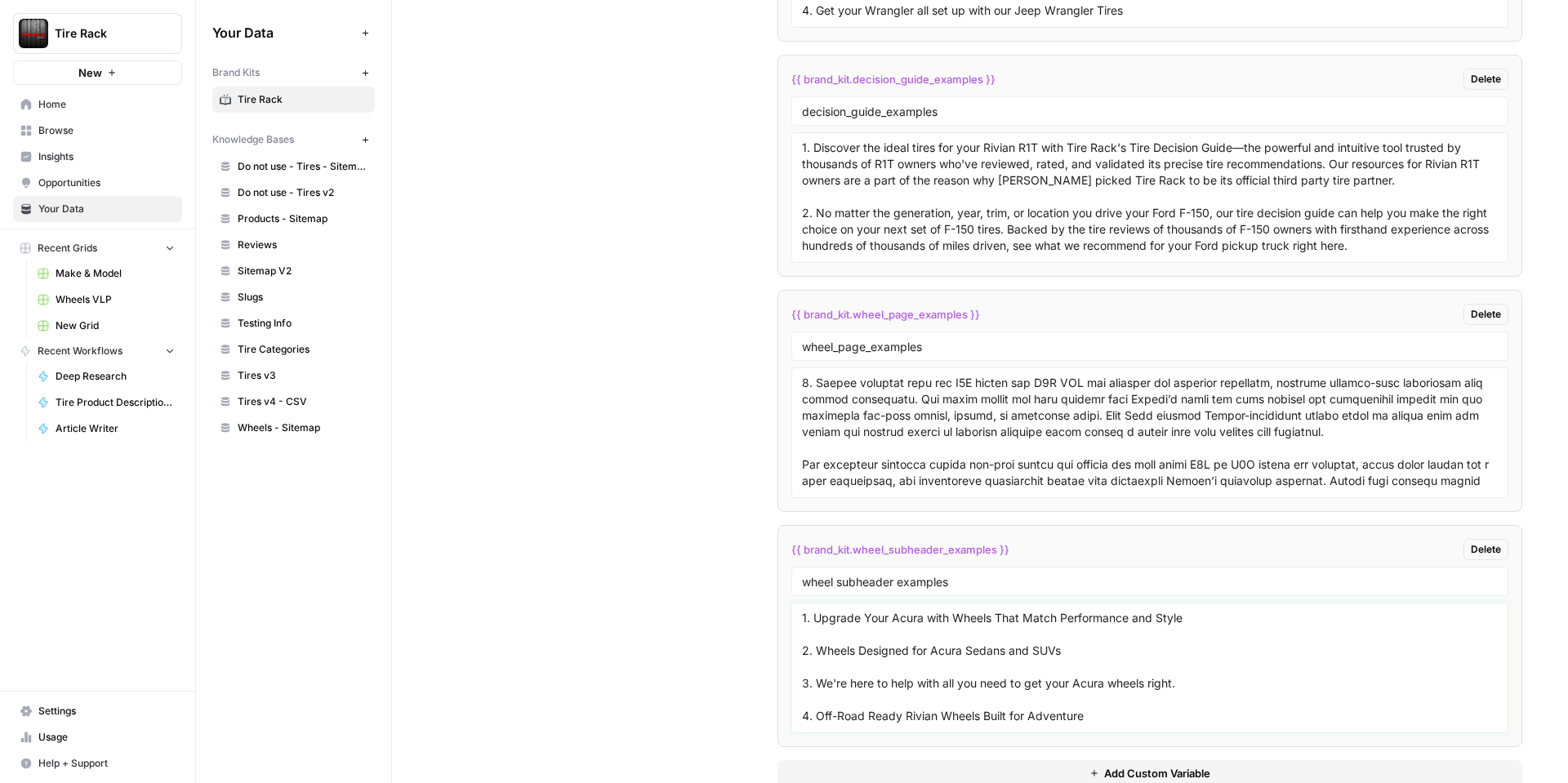
scroll to position [2812, 0]
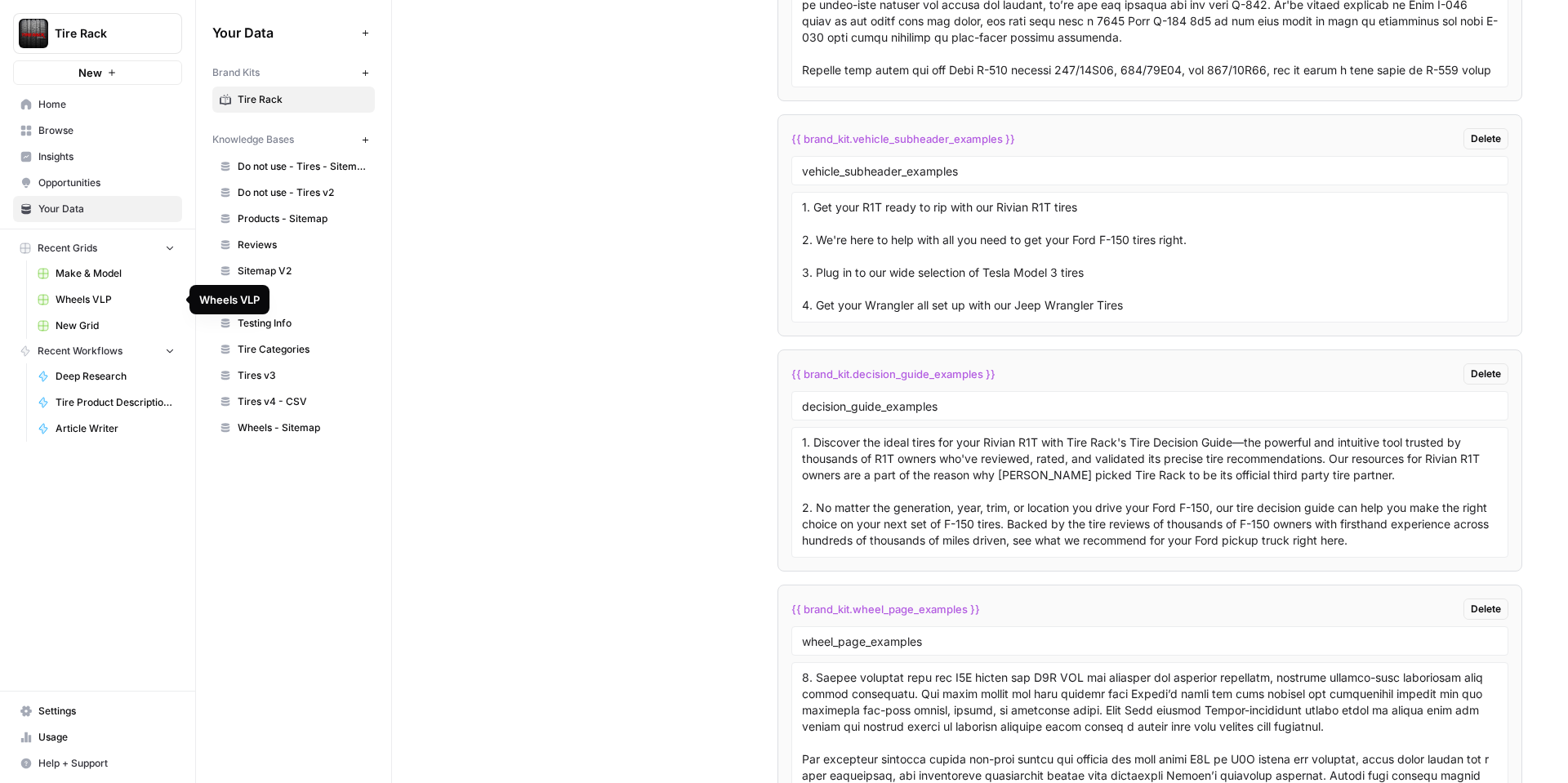
type textarea "1. Upgrade Your Acura with Wheels That Match Performance and Style 2. Wheels De…"
click at [79, 298] on span "Wheels VLP" at bounding box center [115, 299] width 119 height 14
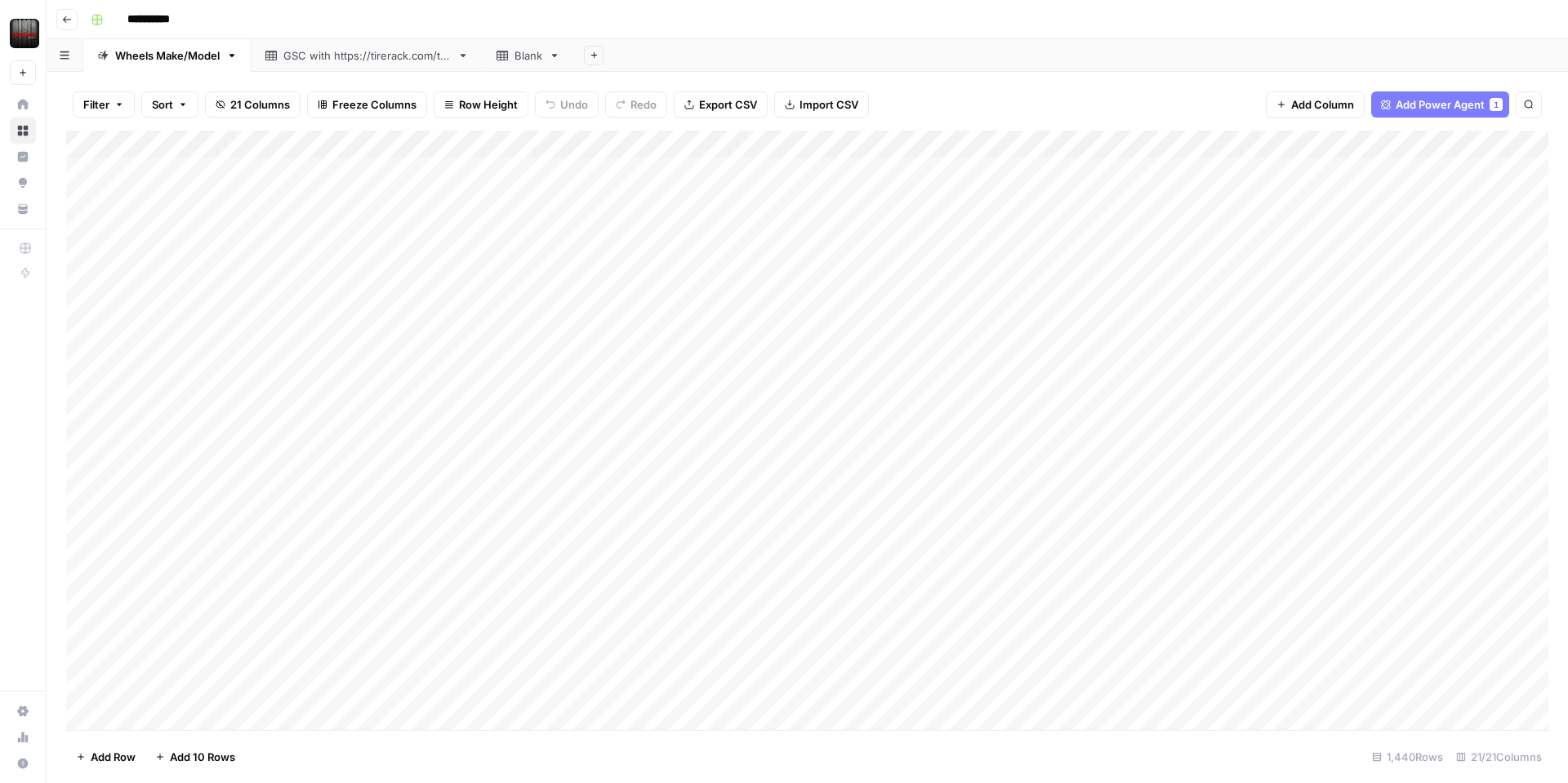
click at [499, 143] on div "Add Column" at bounding box center [807, 430] width 1482 height 600
click at [435, 305] on span "Edit Workflow" at bounding box center [462, 304] width 143 height 16
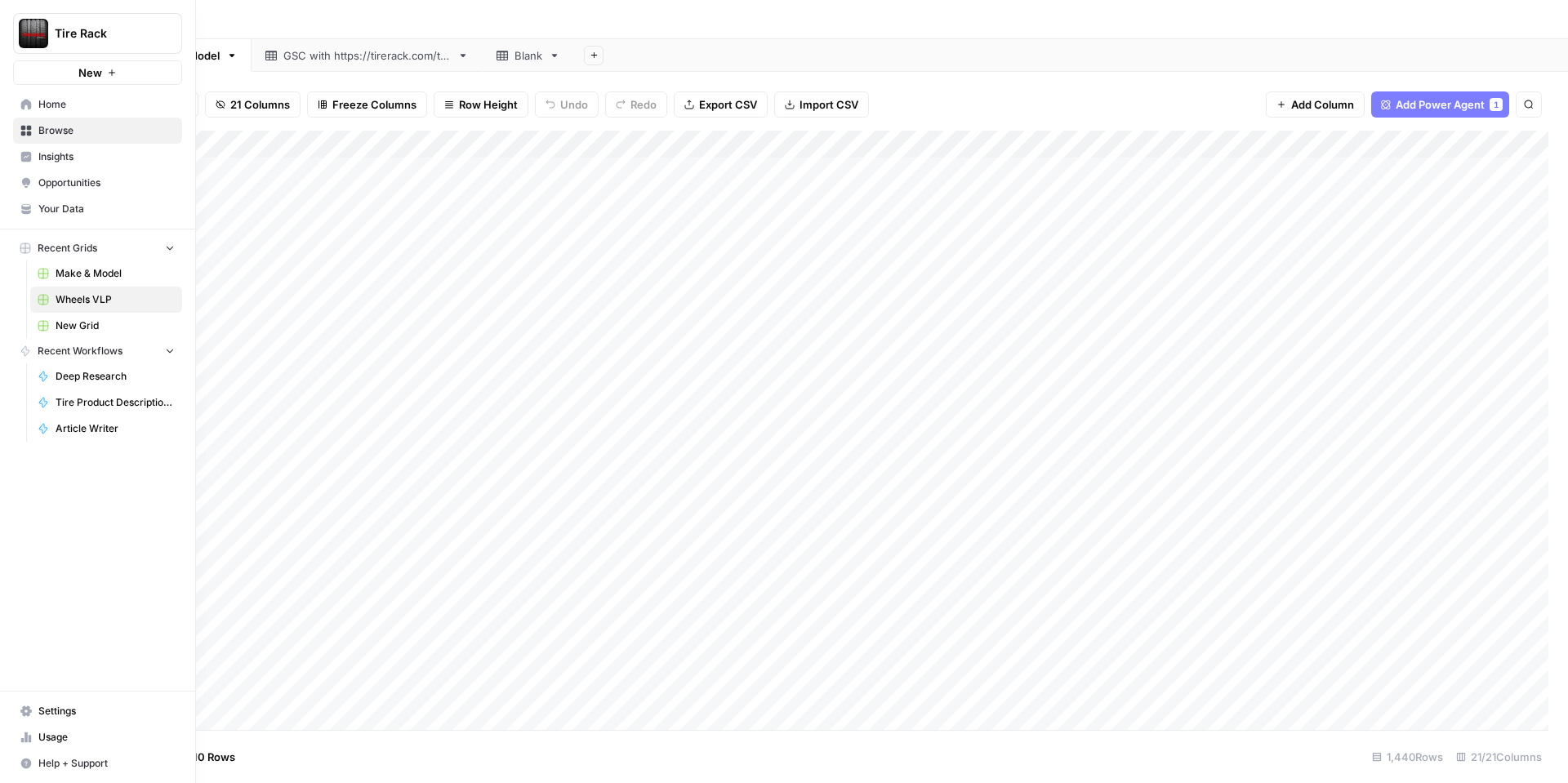
click at [71, 208] on span "Your Data" at bounding box center [107, 208] width 136 height 14
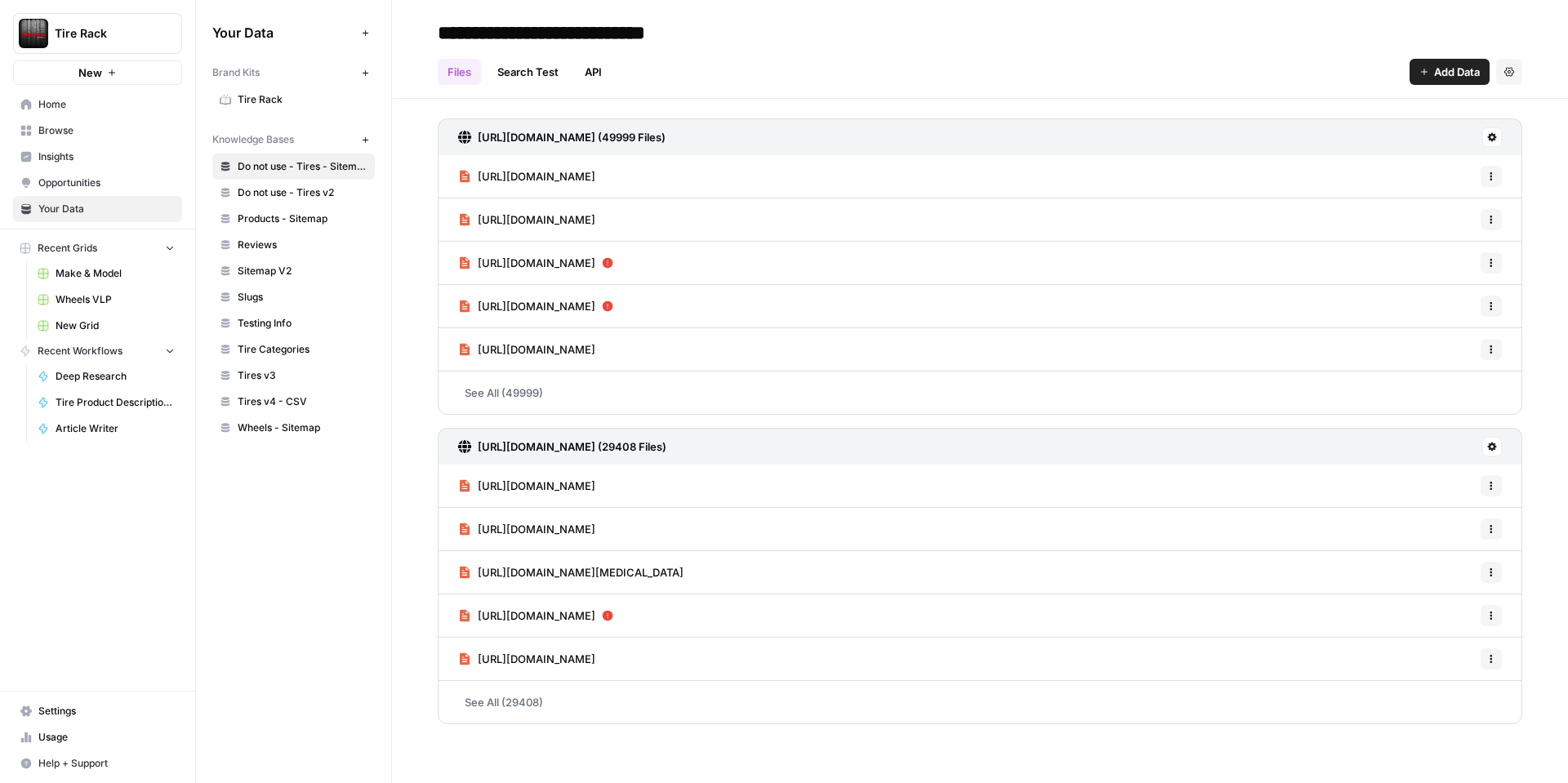
click at [280, 87] on link "Tire Rack" at bounding box center [293, 99] width 162 height 26
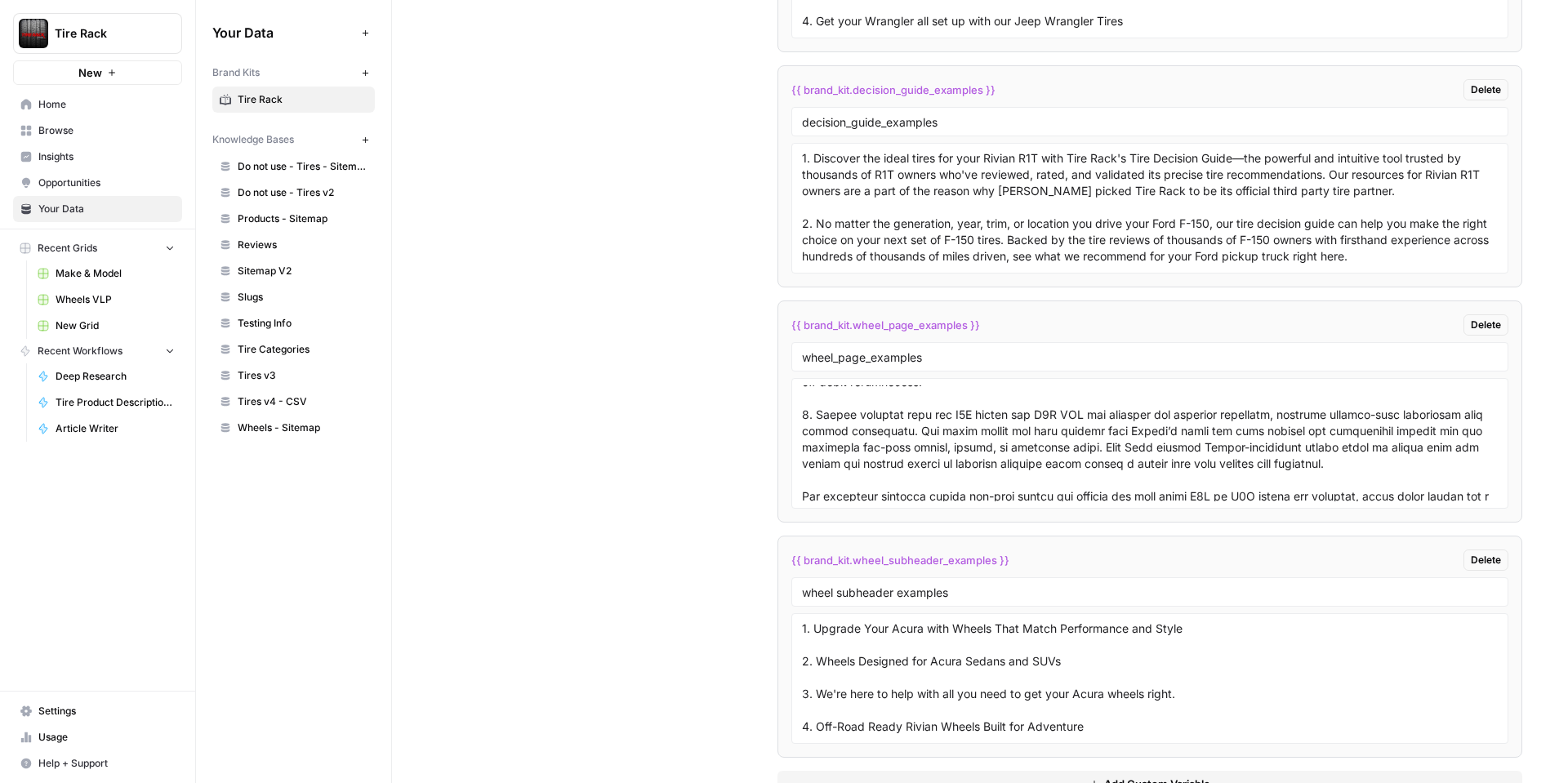
scroll to position [3143, 0]
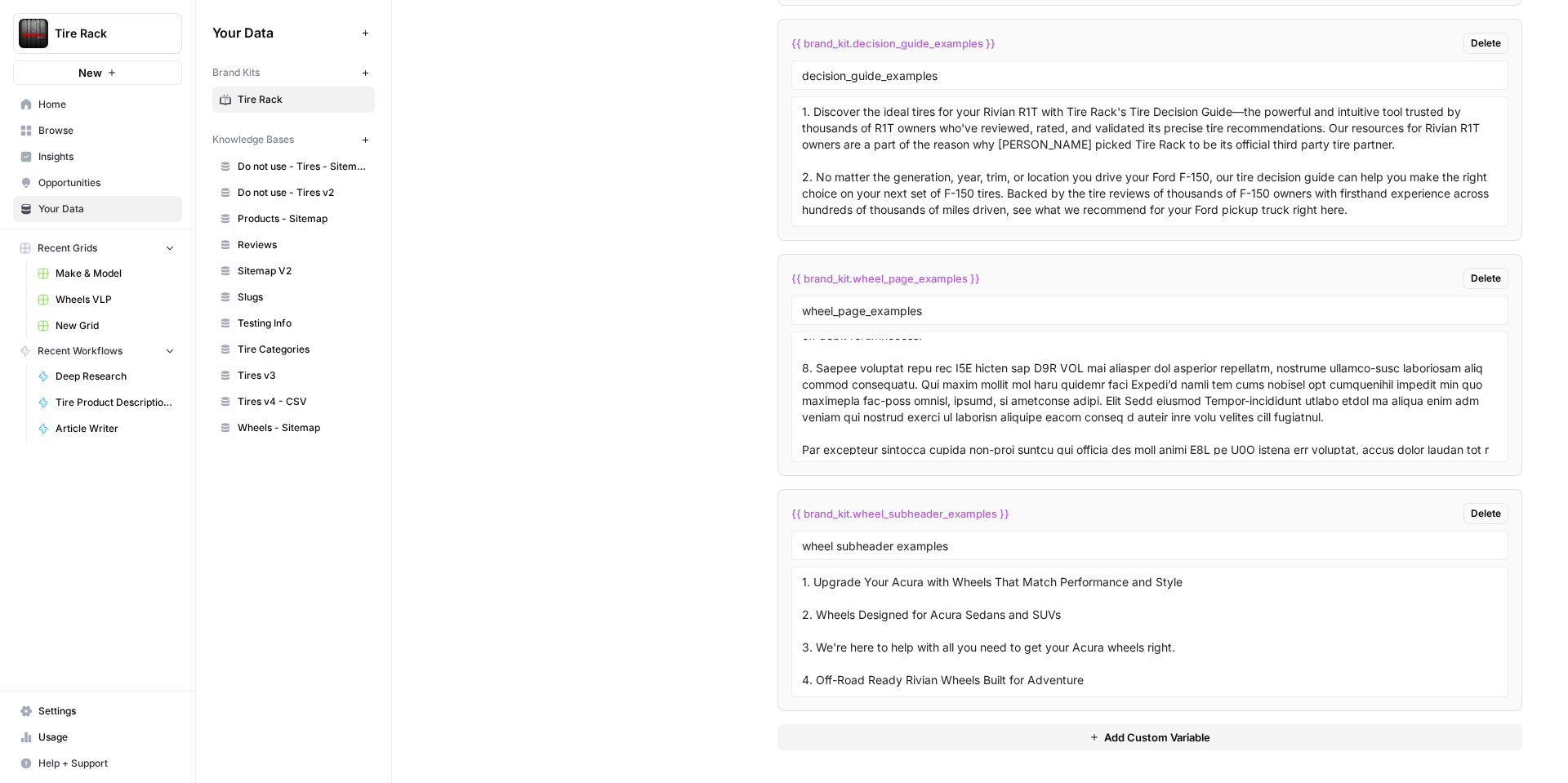
drag, startPoint x: 989, startPoint y: 278, endPoint x: 788, endPoint y: 282, distance: 201.0
click at [788, 282] on li "{{ brand_kit.wheel_page_examples }} Delete wheel_page_examples" at bounding box center [1150, 365] width 745 height 222
copy span "{{ brand_kit.wheel_page_examples }}"
click at [274, 100] on span "Tire Rack" at bounding box center [302, 99] width 130 height 14
click at [115, 111] on link "Home" at bounding box center [98, 104] width 169 height 26
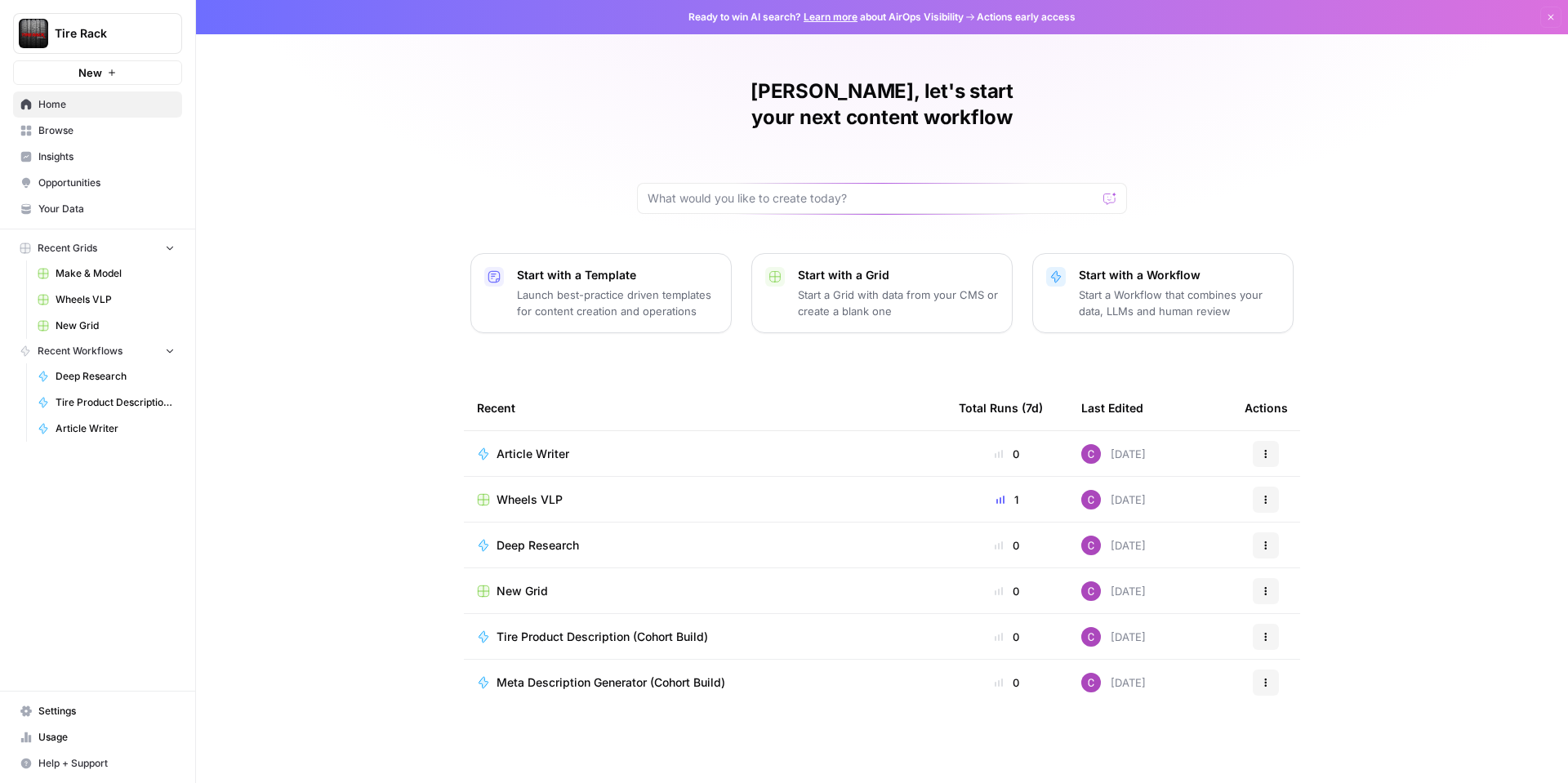
click at [82, 207] on span "Your Data" at bounding box center [107, 208] width 136 height 14
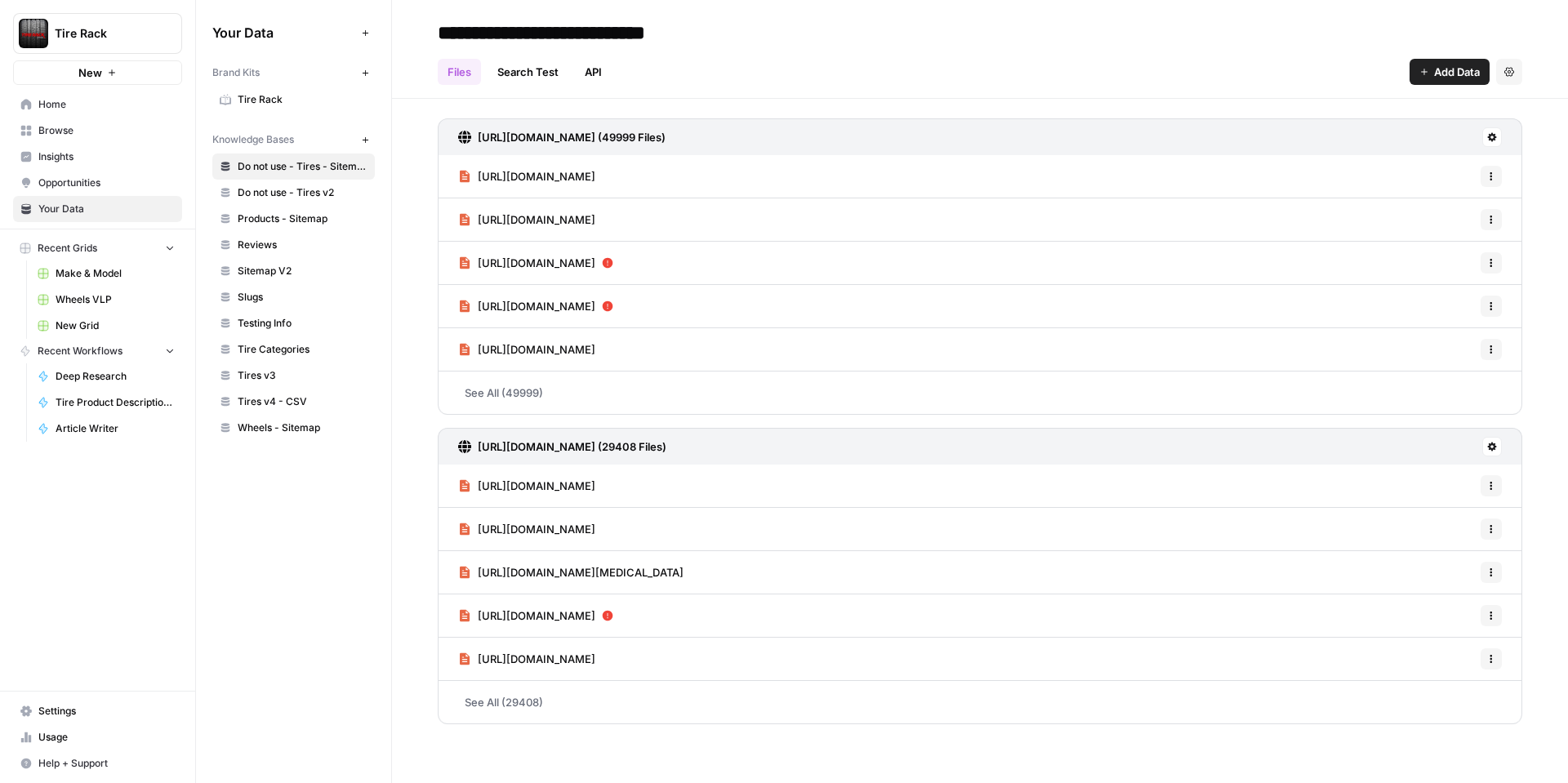
click at [273, 90] on link "Tire Rack" at bounding box center [293, 99] width 162 height 26
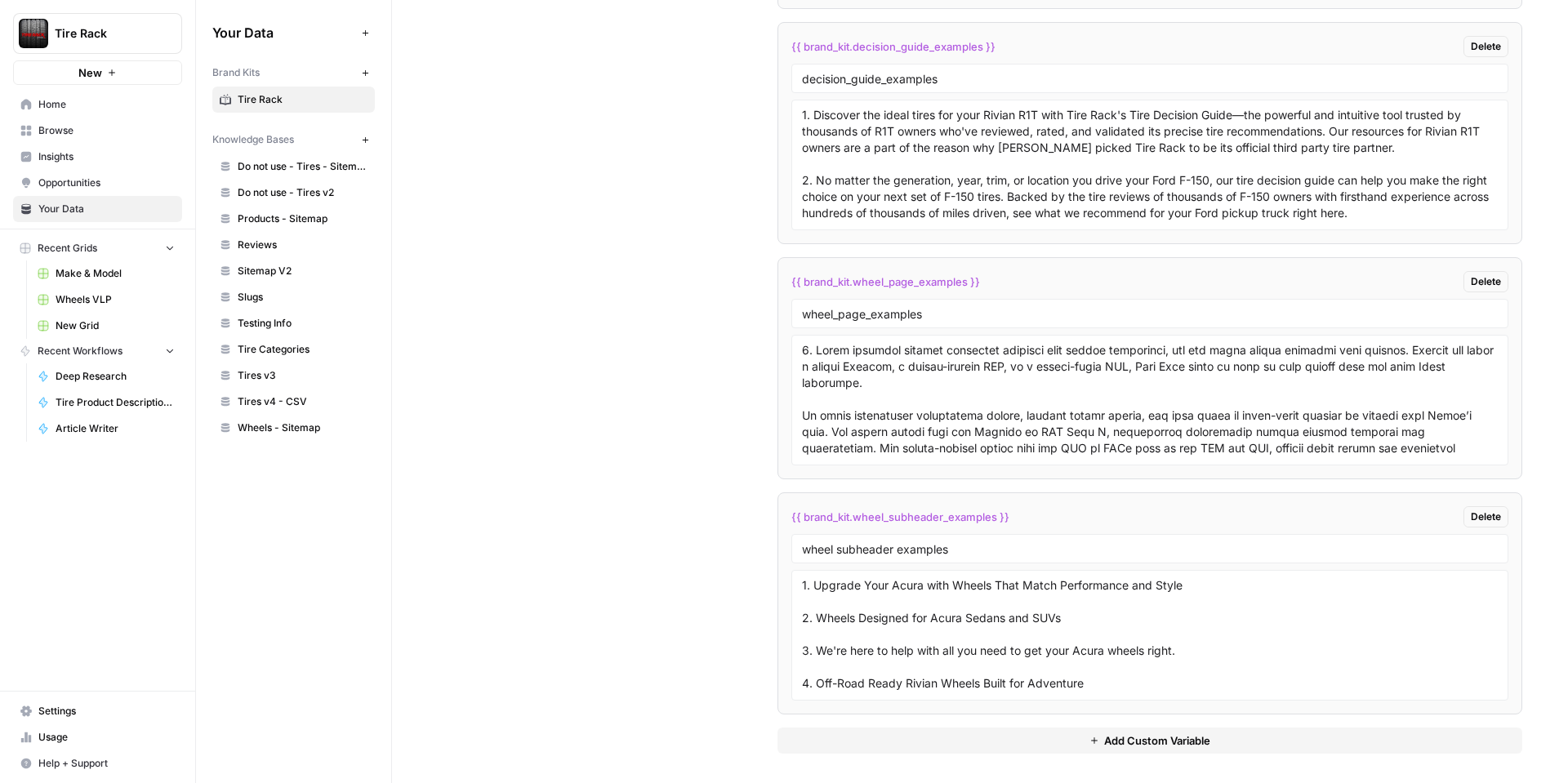
scroll to position [3143, 0]
drag, startPoint x: 1006, startPoint y: 278, endPoint x: 786, endPoint y: 272, distance: 220.1
click at [786, 272] on li "{{ brand_kit.wheel_page_examples }} Delete wheel_page_examples" at bounding box center [1150, 365] width 745 height 222
copy span "{{ brand_kit.wheel_page_examples }}"
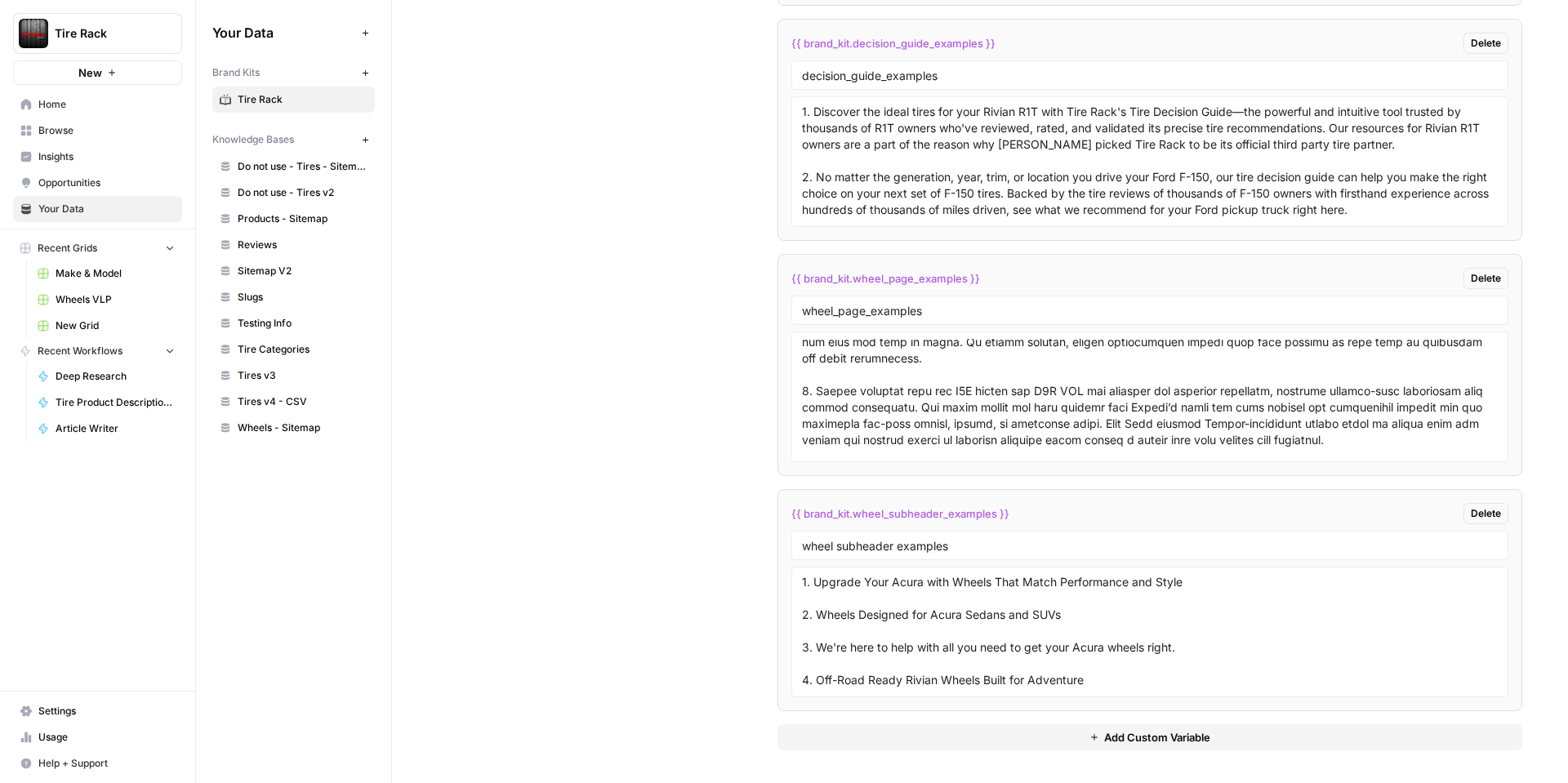
scroll to position [264, 0]
click at [259, 100] on span "Tire Rack" at bounding box center [302, 99] width 130 height 14
drag, startPoint x: 1020, startPoint y: 514, endPoint x: 782, endPoint y: 512, distance: 238.0
click at [782, 512] on li "{{ brand_kit.wheel_subheader_examples }} Delete wheel subheader examples 1. Upg…" at bounding box center [1150, 600] width 745 height 222
copy span "{{ brand_kit.wheel_subheader_examples }}"
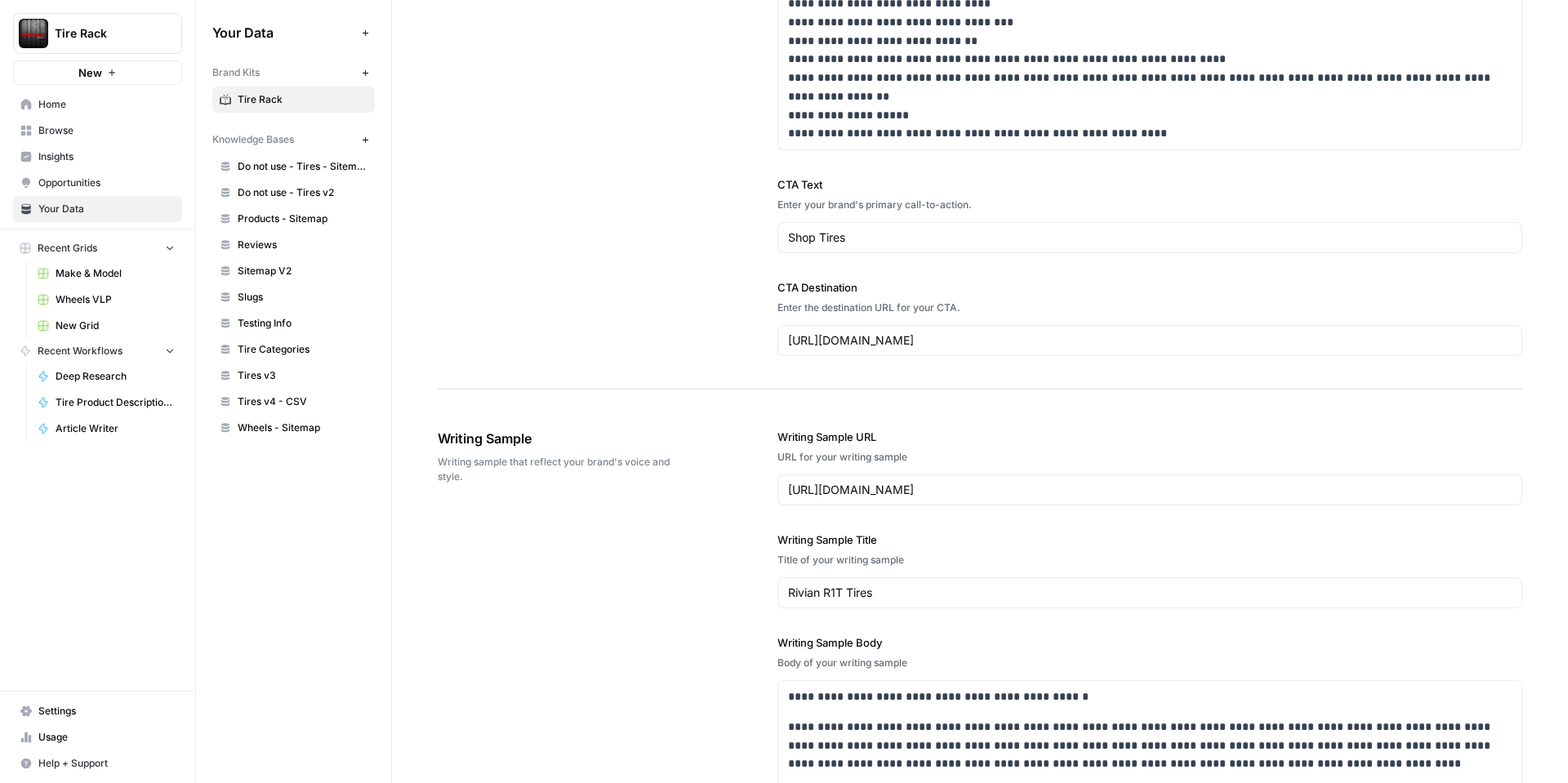
scroll to position [1500, 0]
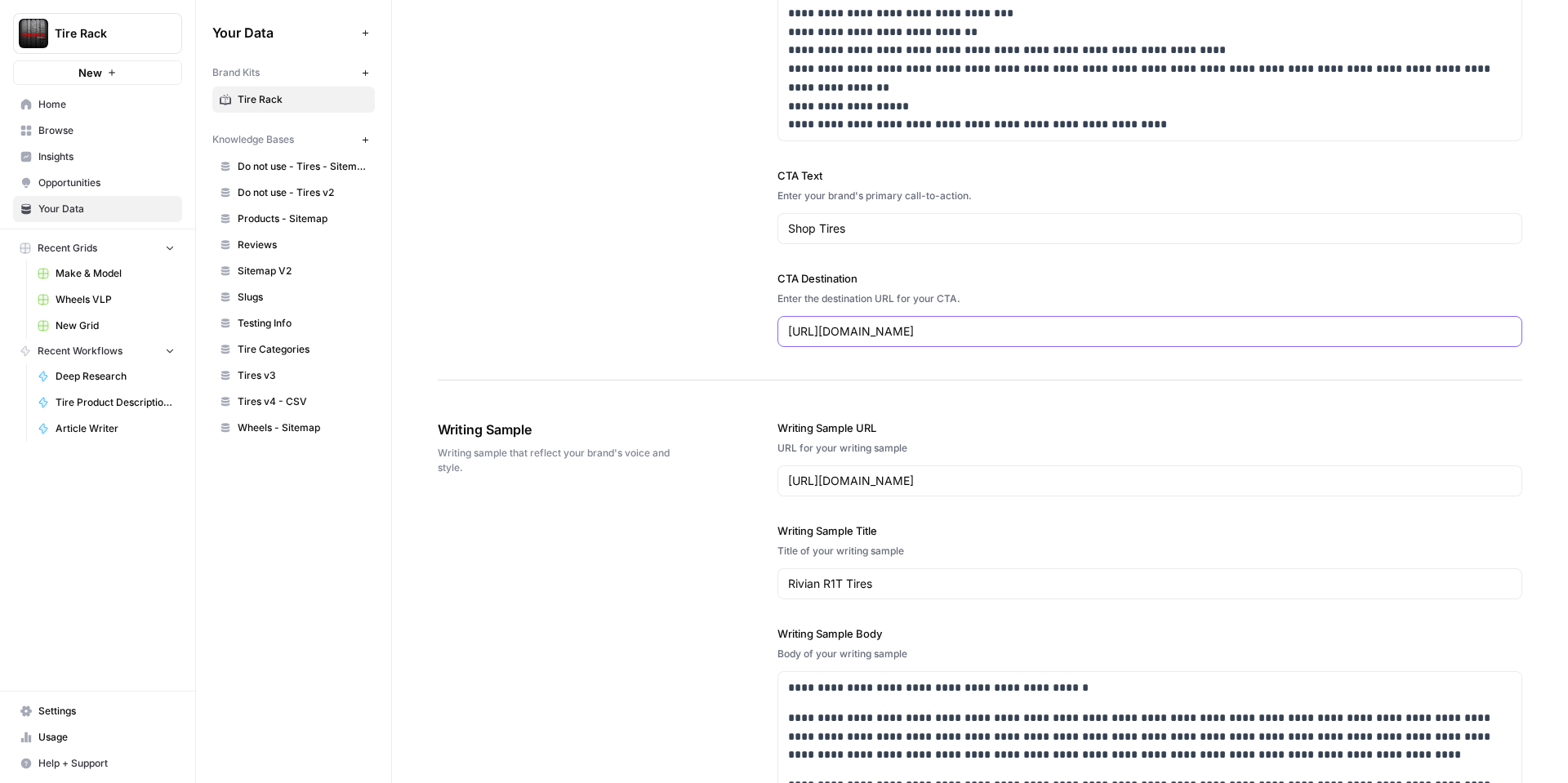
click at [979, 328] on input "[URL][DOMAIN_NAME]" at bounding box center [1150, 331] width 724 height 16
drag, startPoint x: 979, startPoint y: 329, endPoint x: 929, endPoint y: 331, distance: 50.0
click at [929, 331] on input "[URL][DOMAIN_NAME]" at bounding box center [1150, 331] width 724 height 16
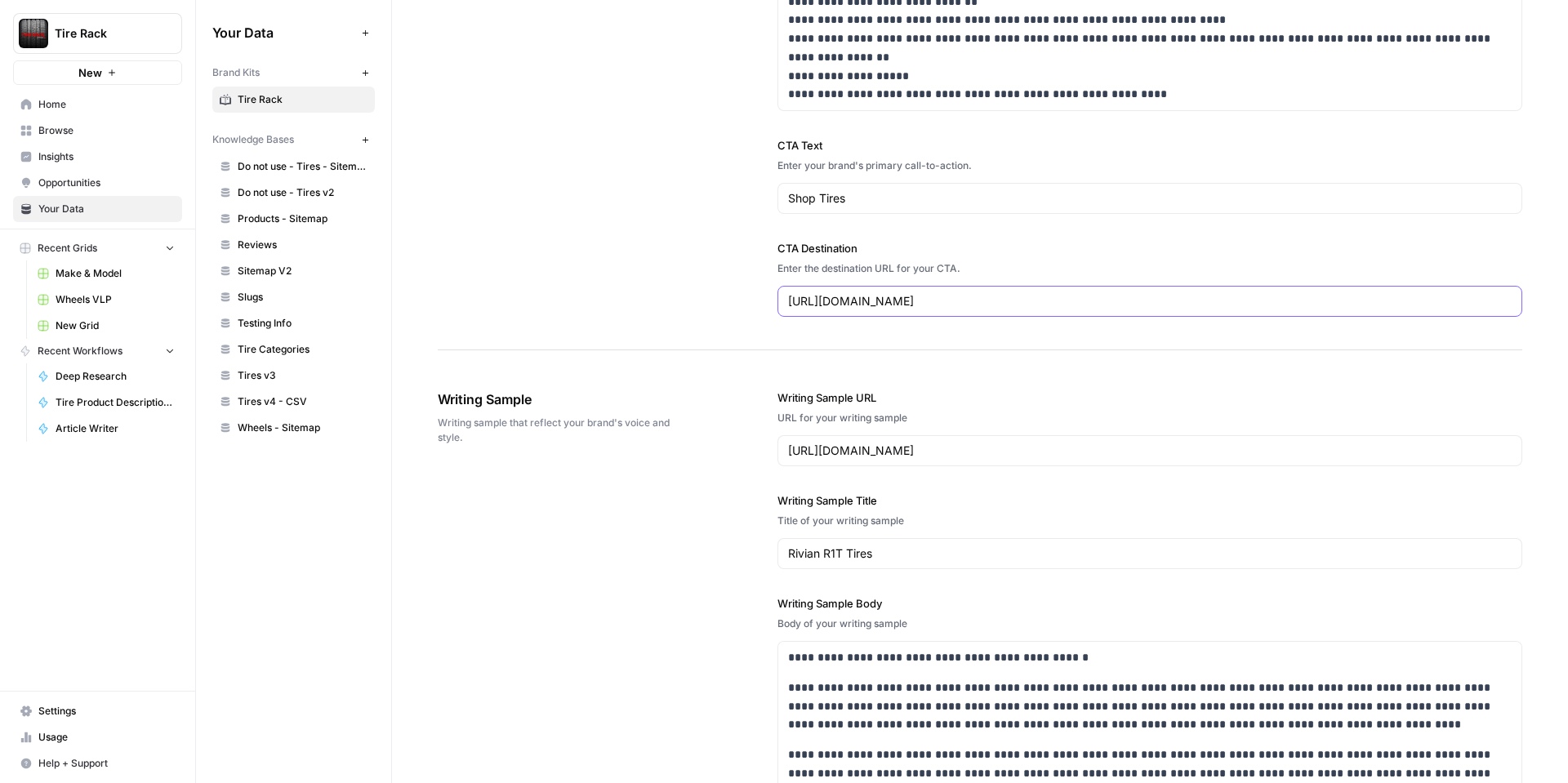
type input "https://www.tirerack.com/wheels"
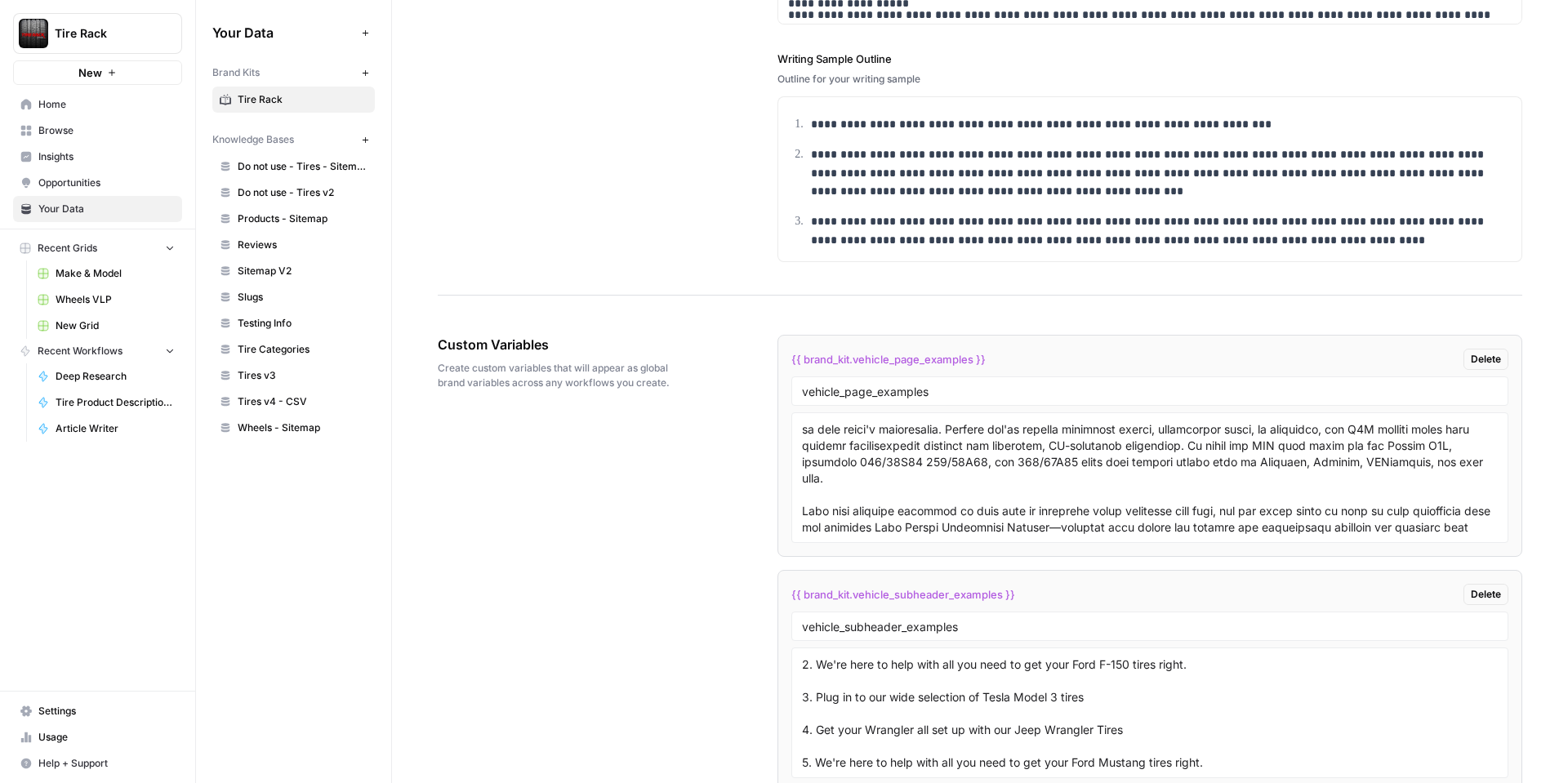
scroll to position [2363, 0]
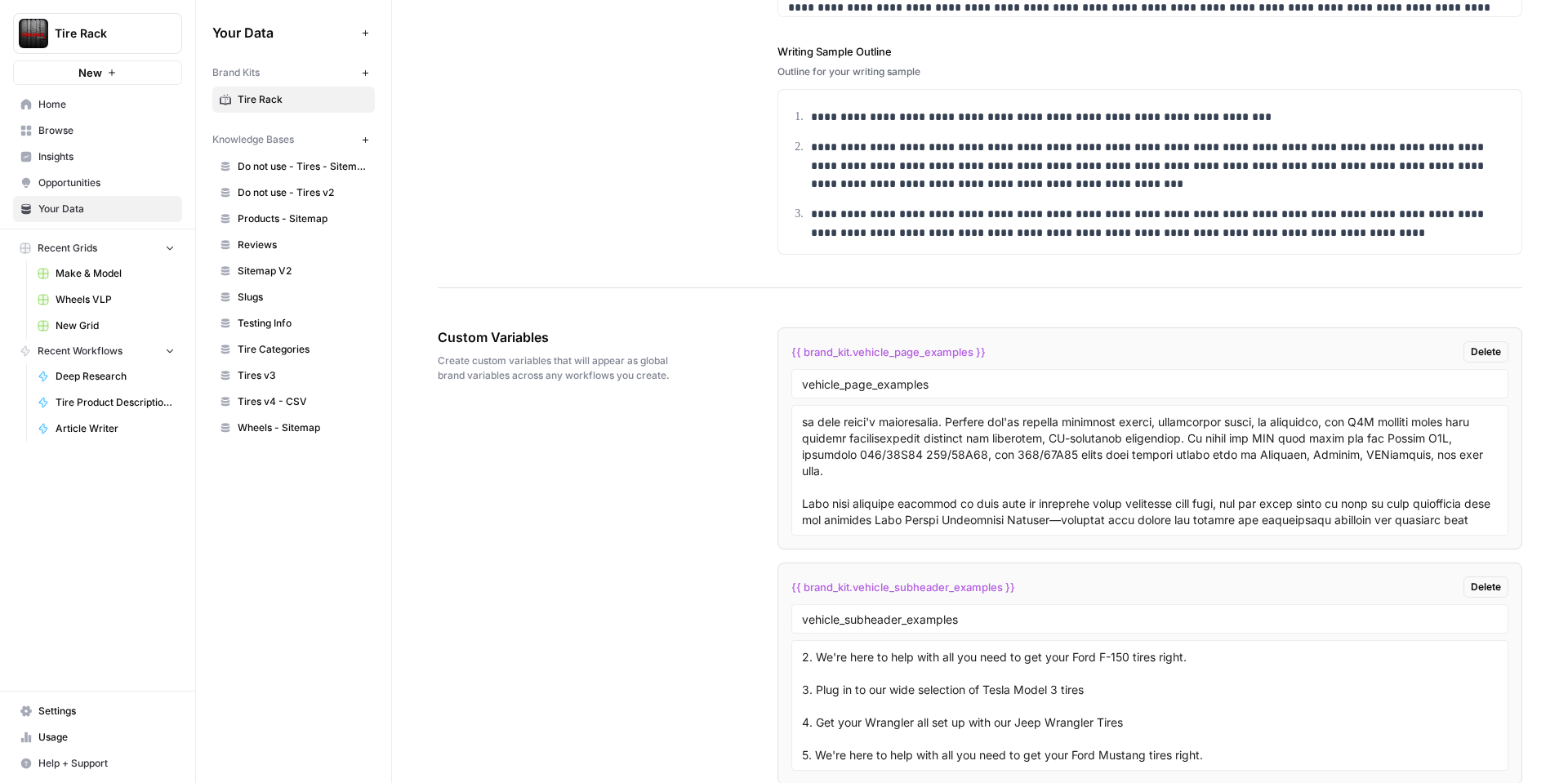
click at [598, 365] on span "Create custom variables that will appear as global brand variables across any w…" at bounding box center [561, 368] width 249 height 30
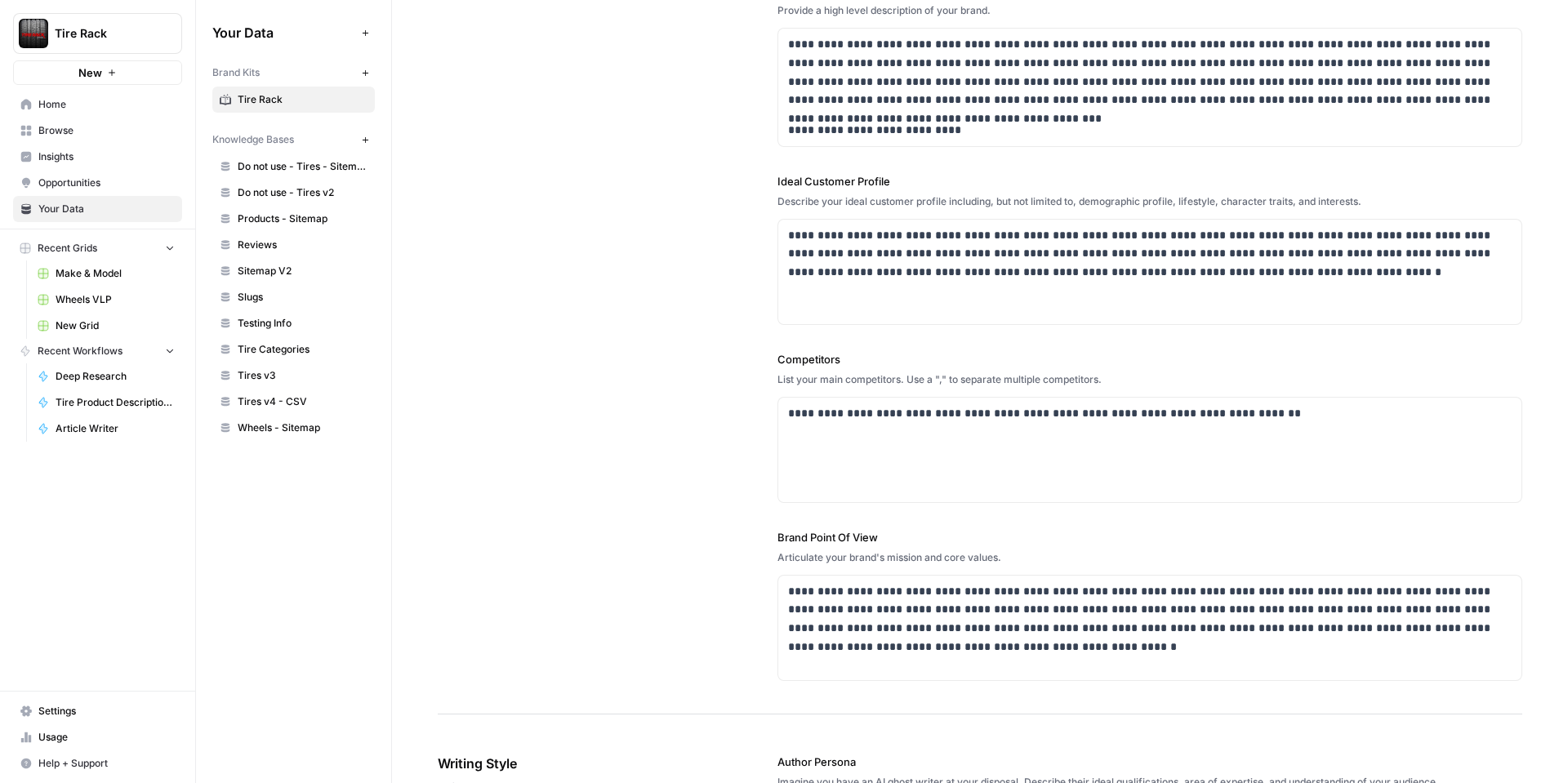
scroll to position [0, 0]
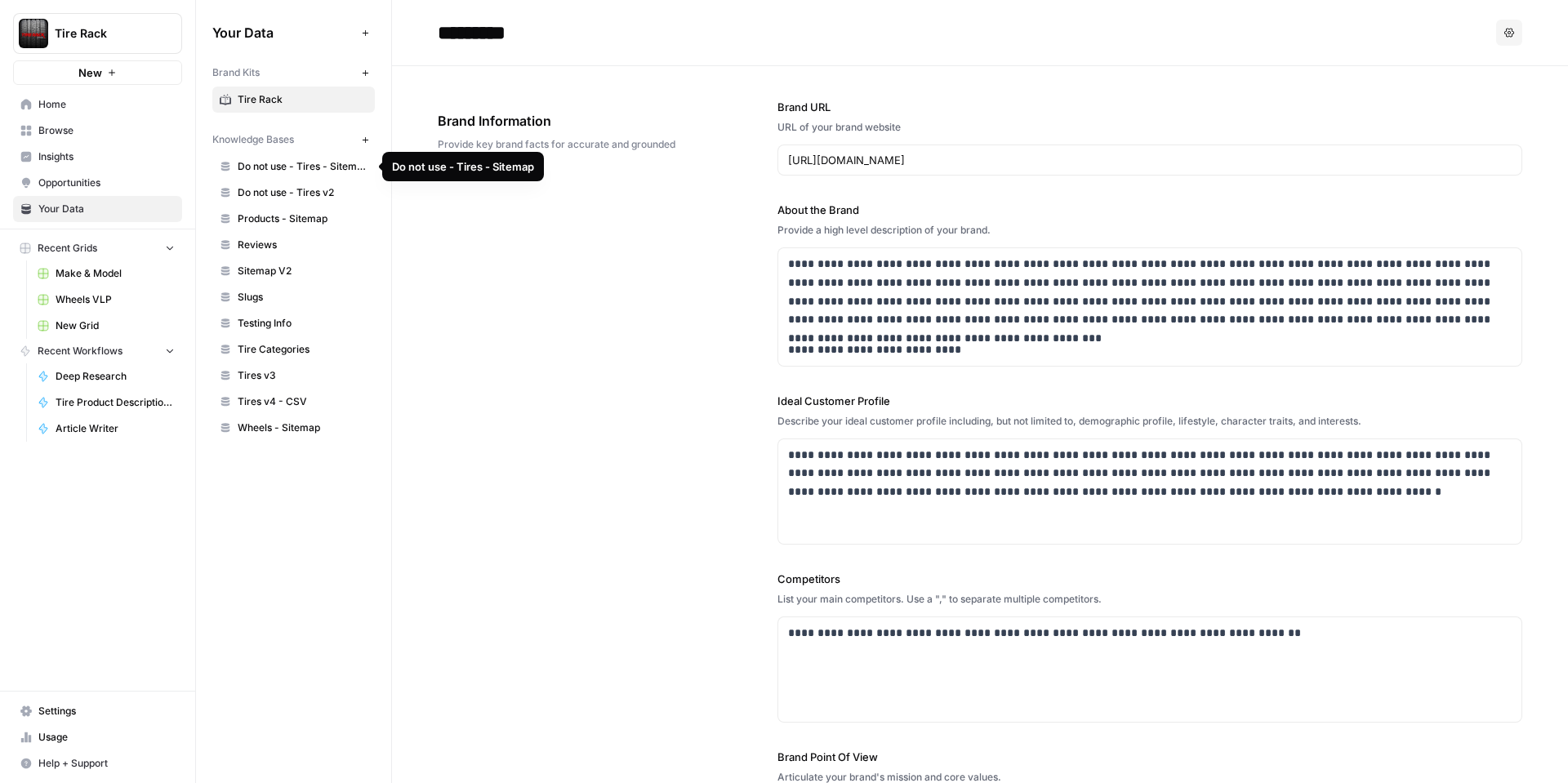
click at [284, 193] on span "Do not use - Tires v2" at bounding box center [302, 192] width 130 height 14
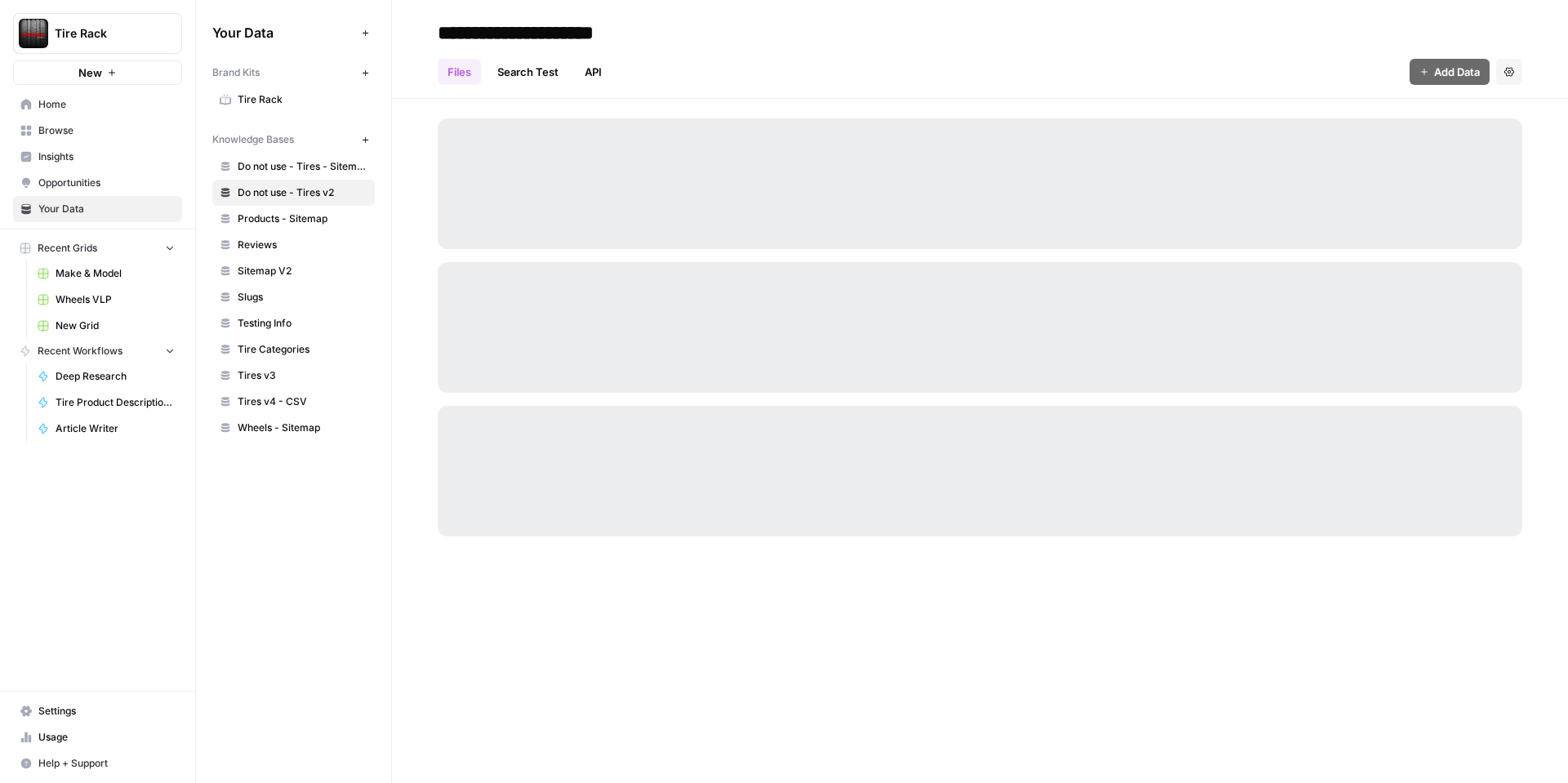
click at [261, 105] on span "Tire Rack" at bounding box center [302, 99] width 130 height 14
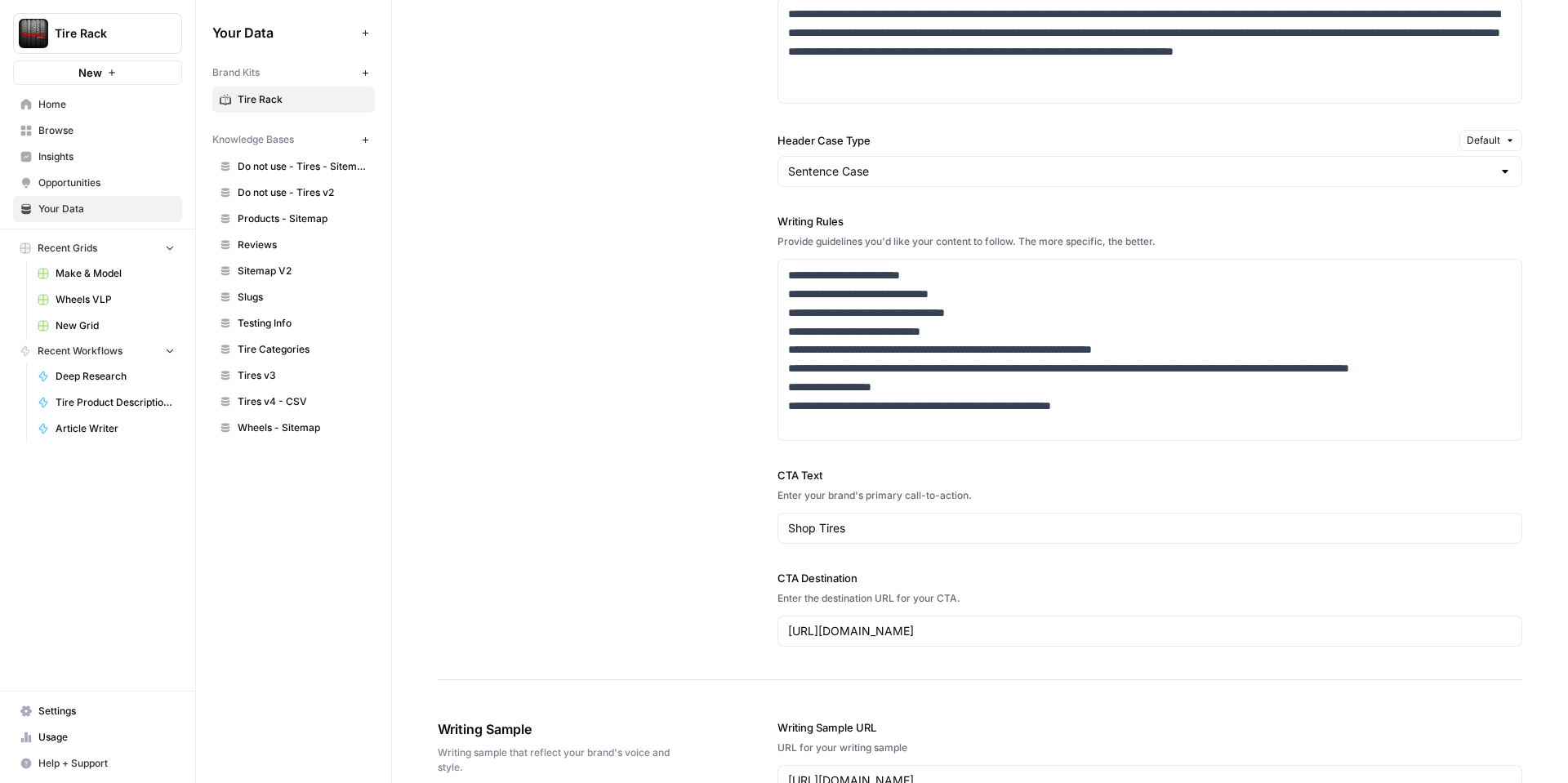
scroll to position [1203, 0]
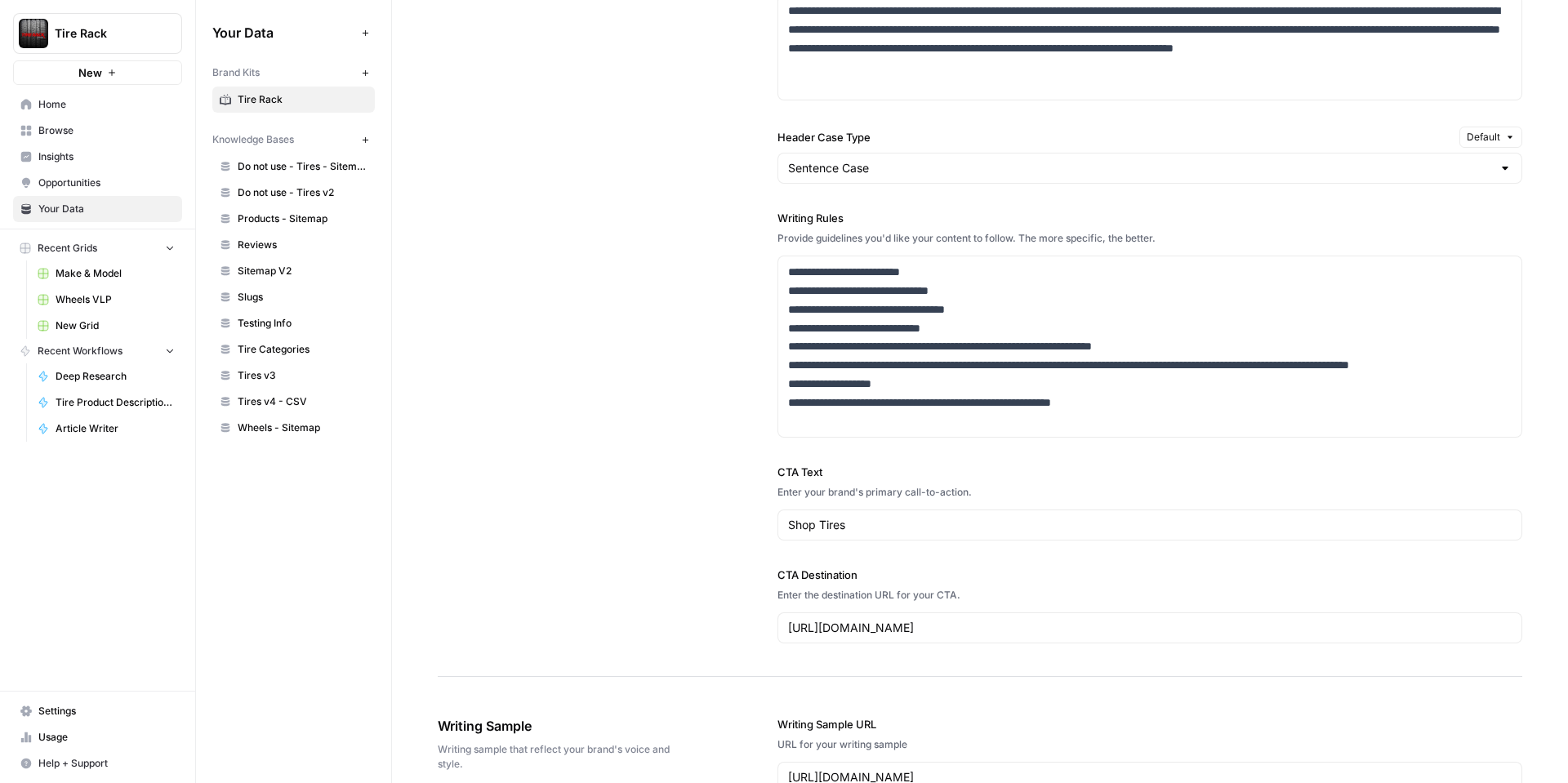
click at [72, 737] on span "Usage" at bounding box center [107, 737] width 136 height 14
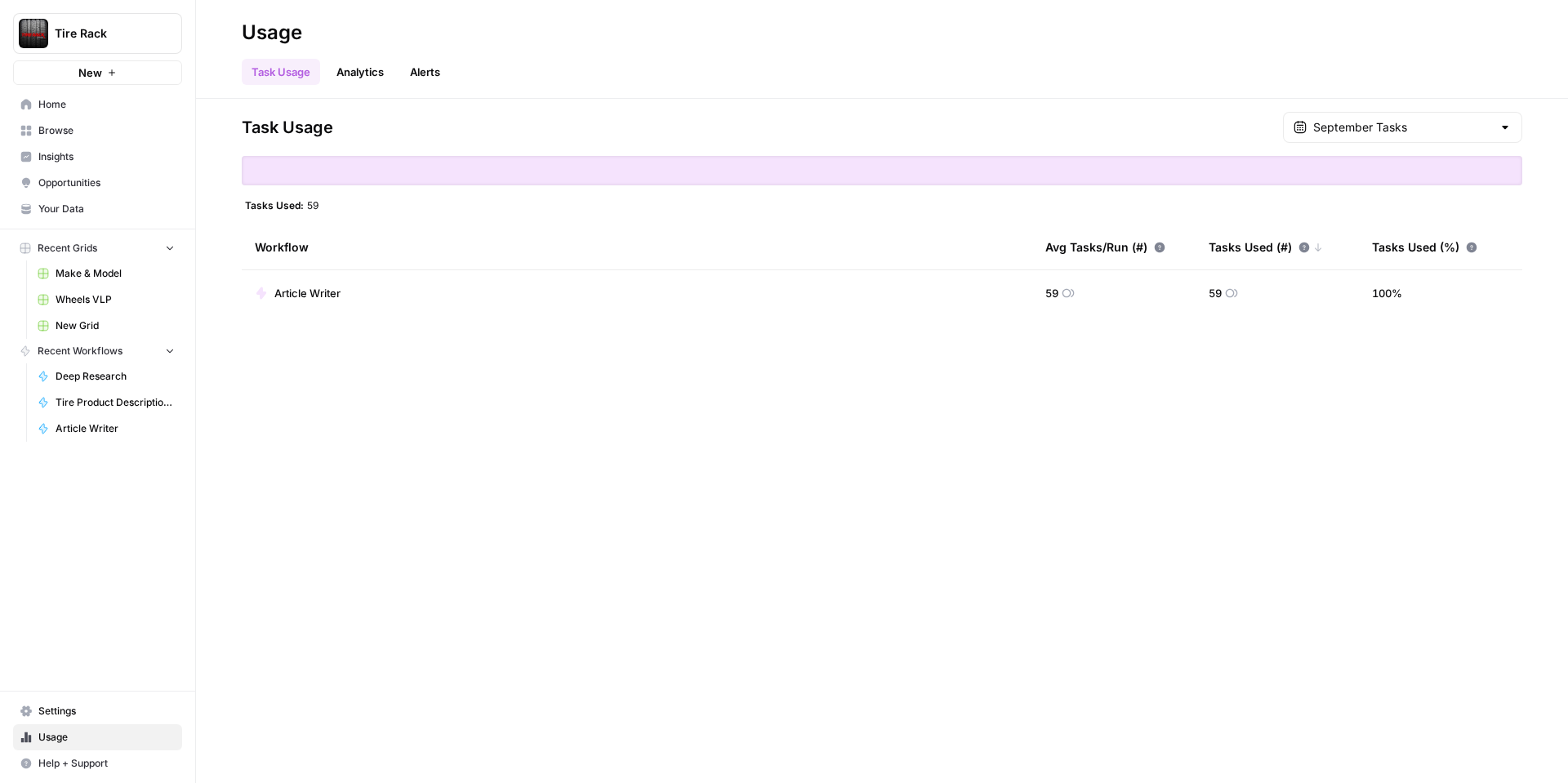
click at [365, 84] on link "Analytics" at bounding box center [360, 71] width 67 height 26
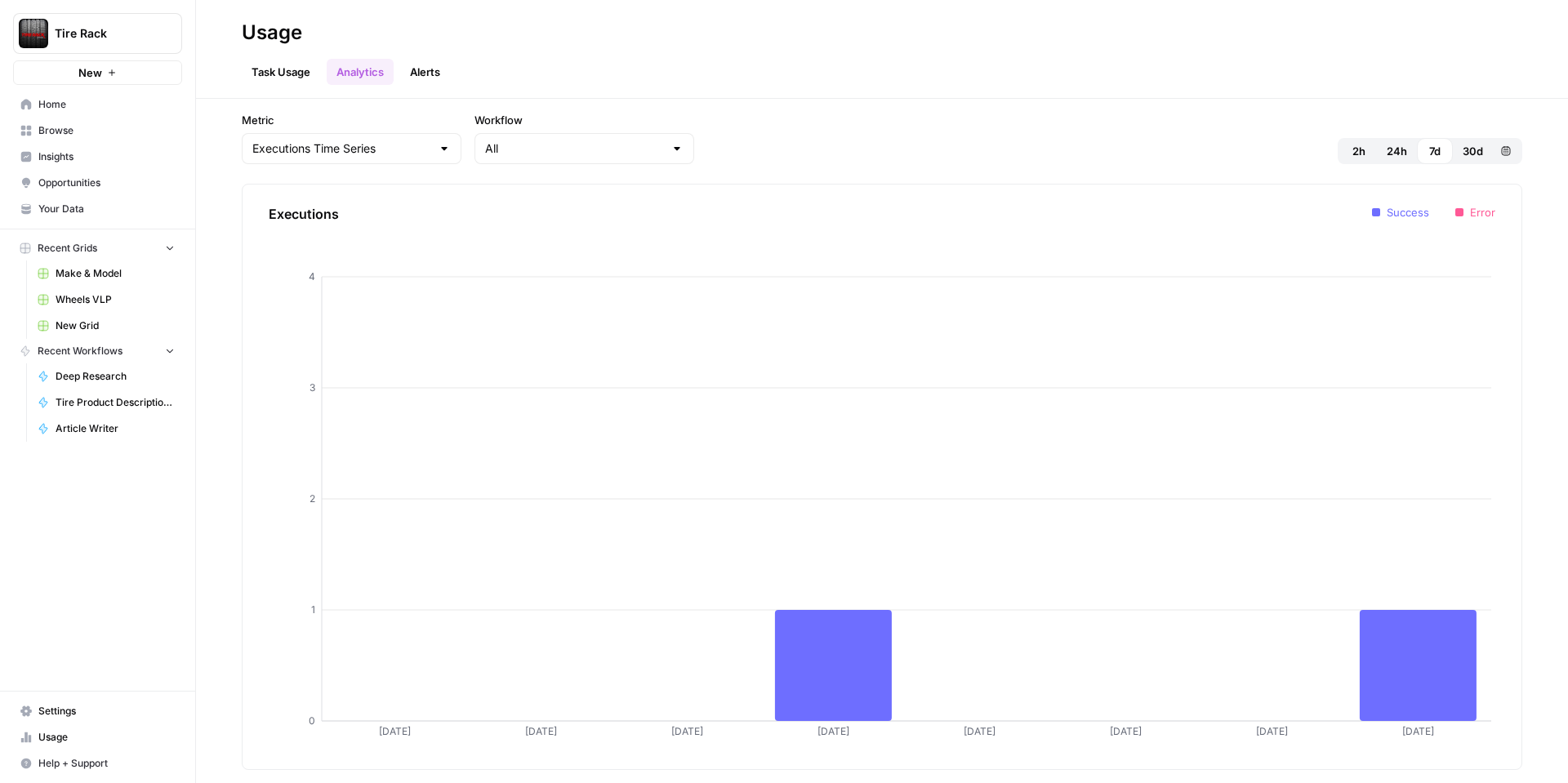
click at [421, 75] on link "Alerts" at bounding box center [425, 71] width 50 height 26
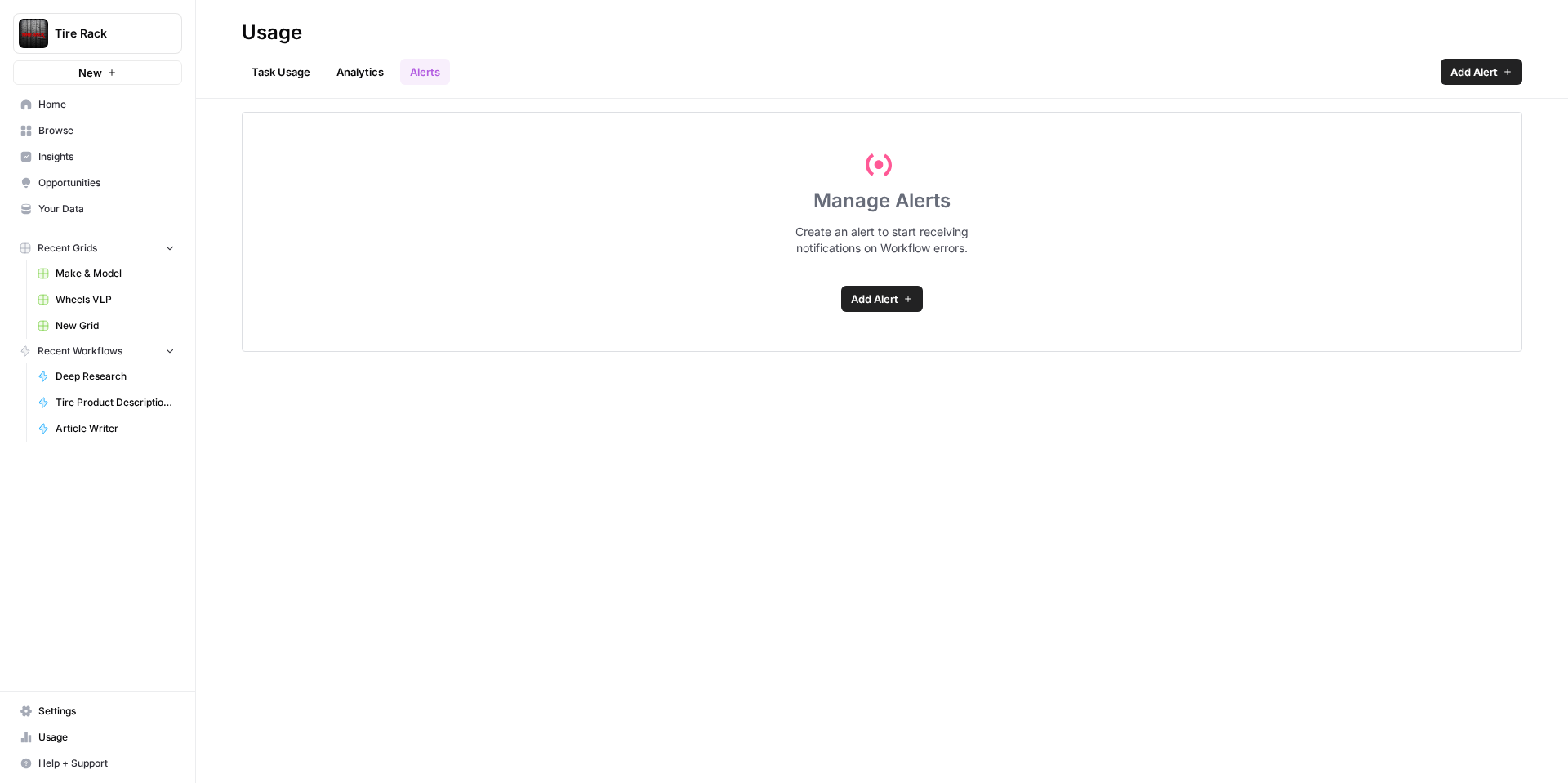
click at [280, 74] on link "Task Usage" at bounding box center [281, 71] width 79 height 26
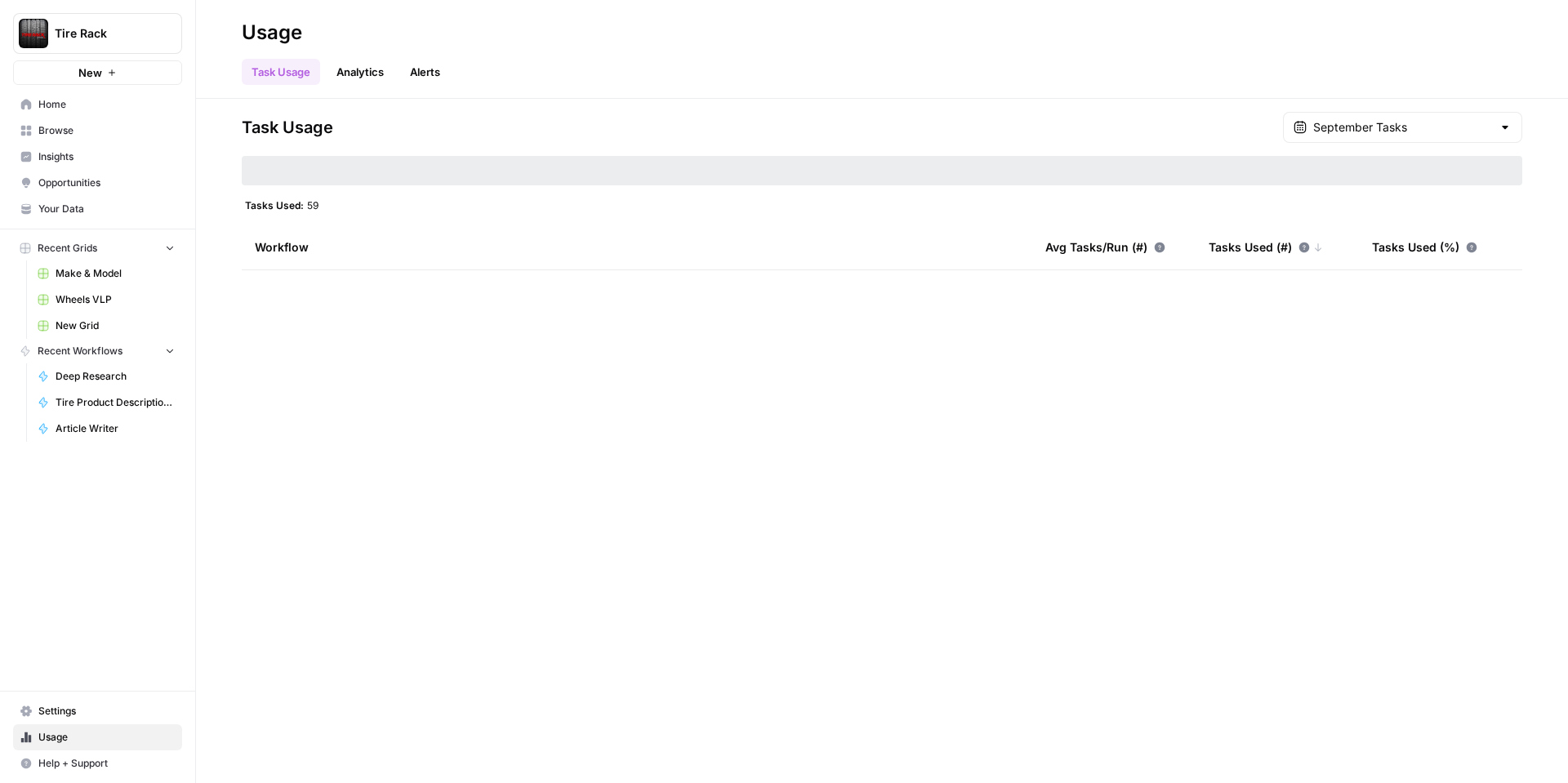
click at [426, 74] on link "Alerts" at bounding box center [425, 71] width 50 height 26
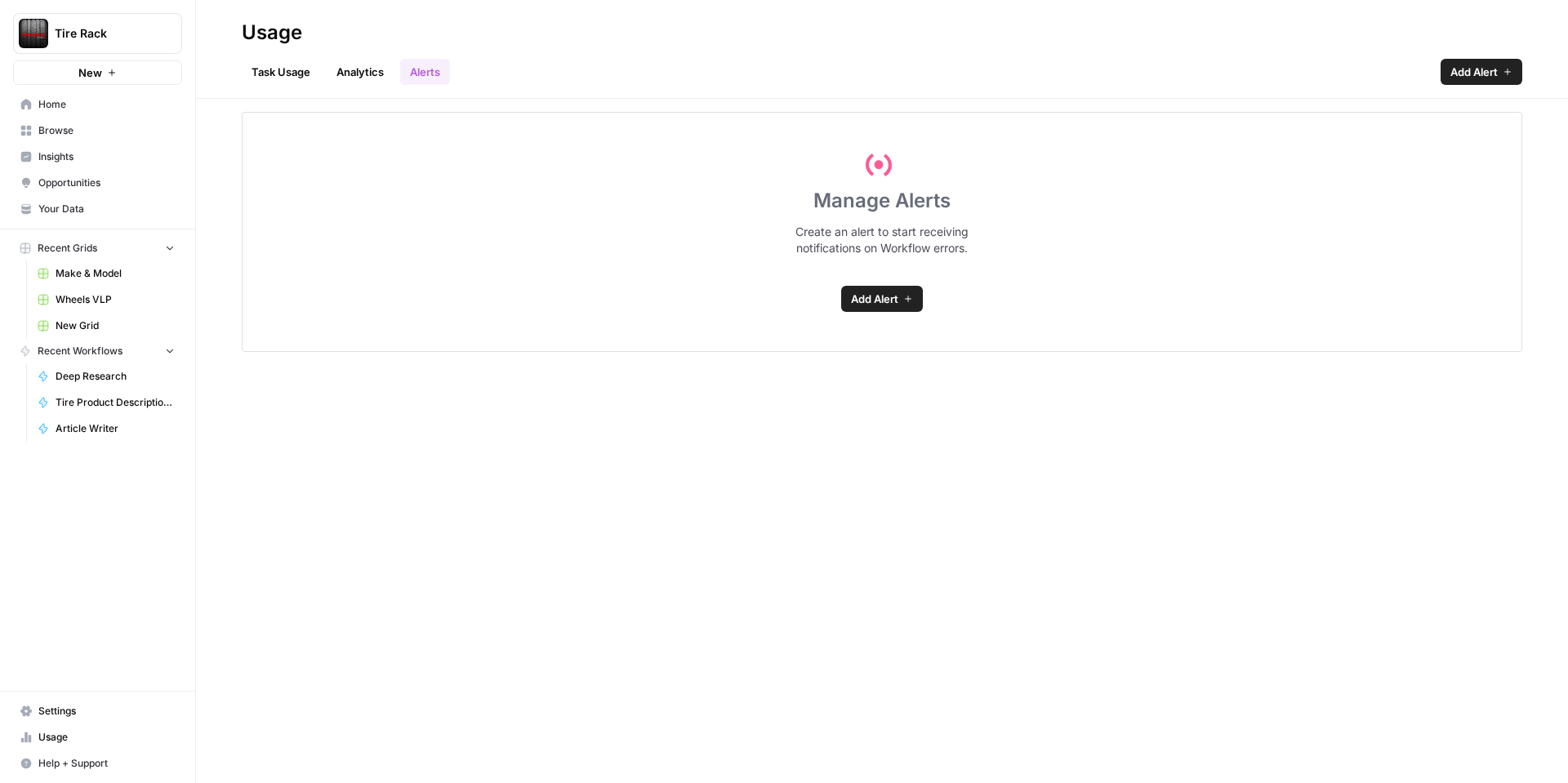
click at [353, 69] on link "Analytics" at bounding box center [360, 71] width 67 height 26
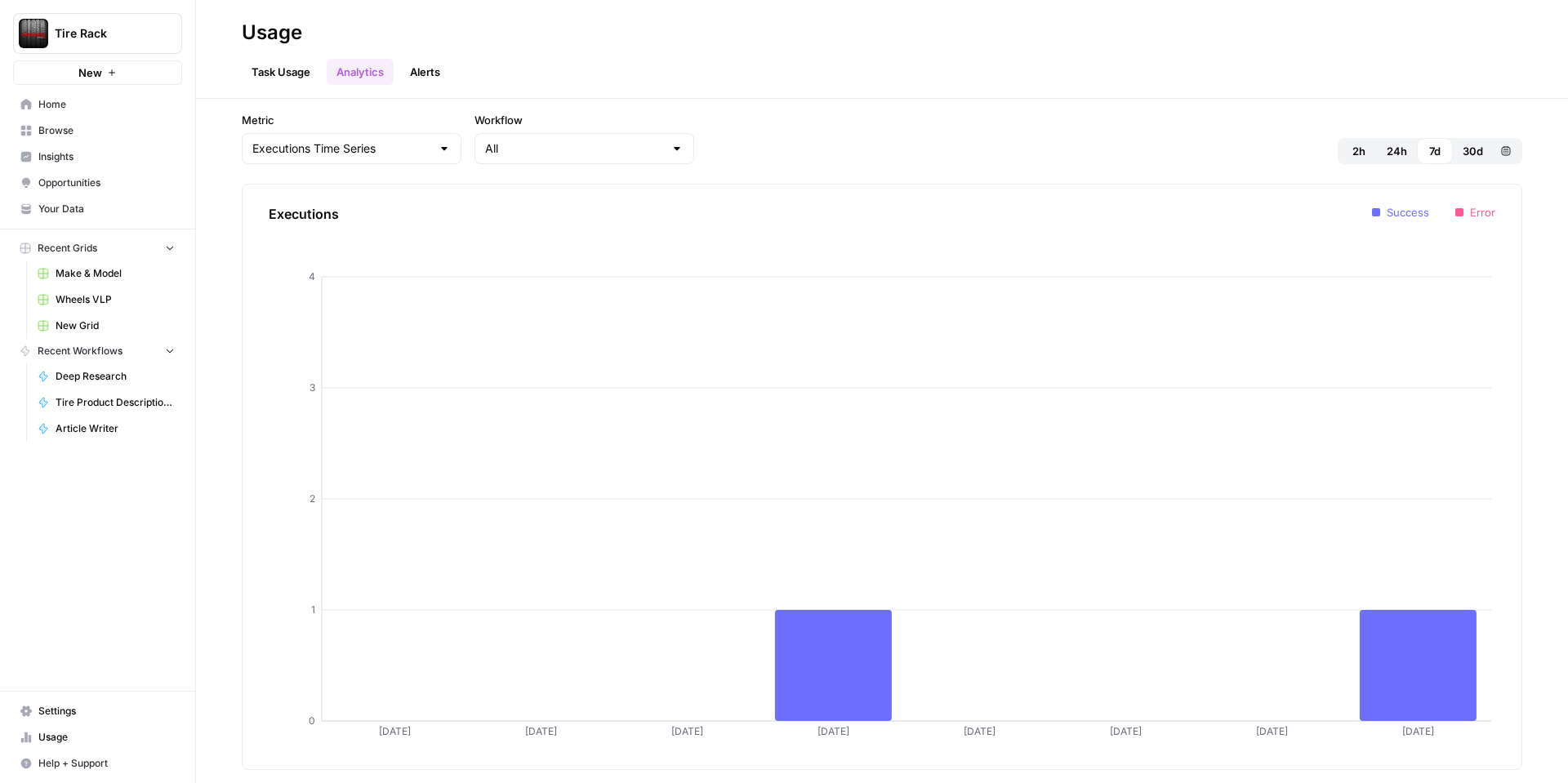
click at [288, 74] on link "Task Usage" at bounding box center [281, 71] width 79 height 26
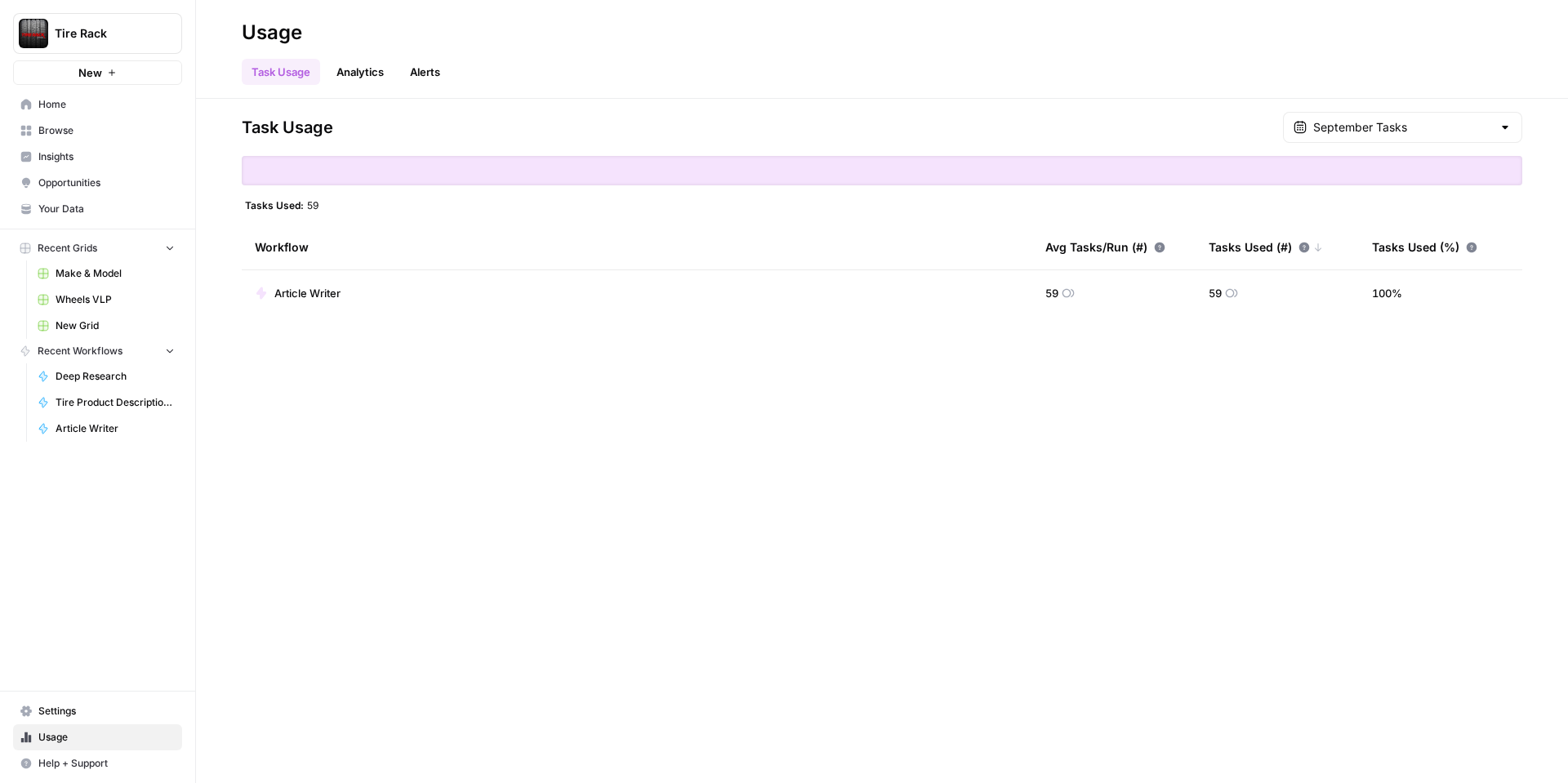
click at [93, 701] on link "Settings" at bounding box center [98, 711] width 169 height 26
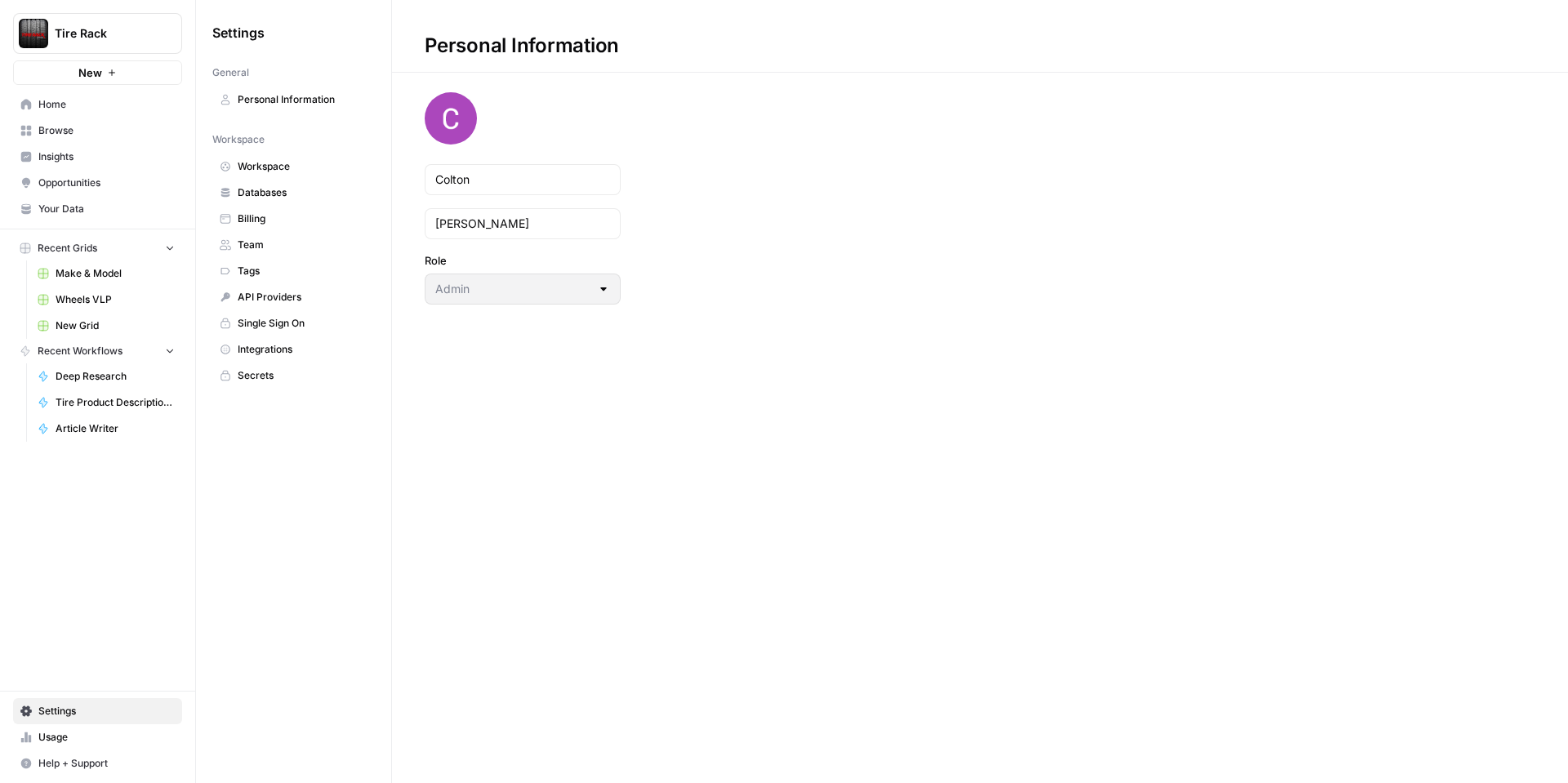
click at [263, 236] on link "Team" at bounding box center [293, 245] width 162 height 26
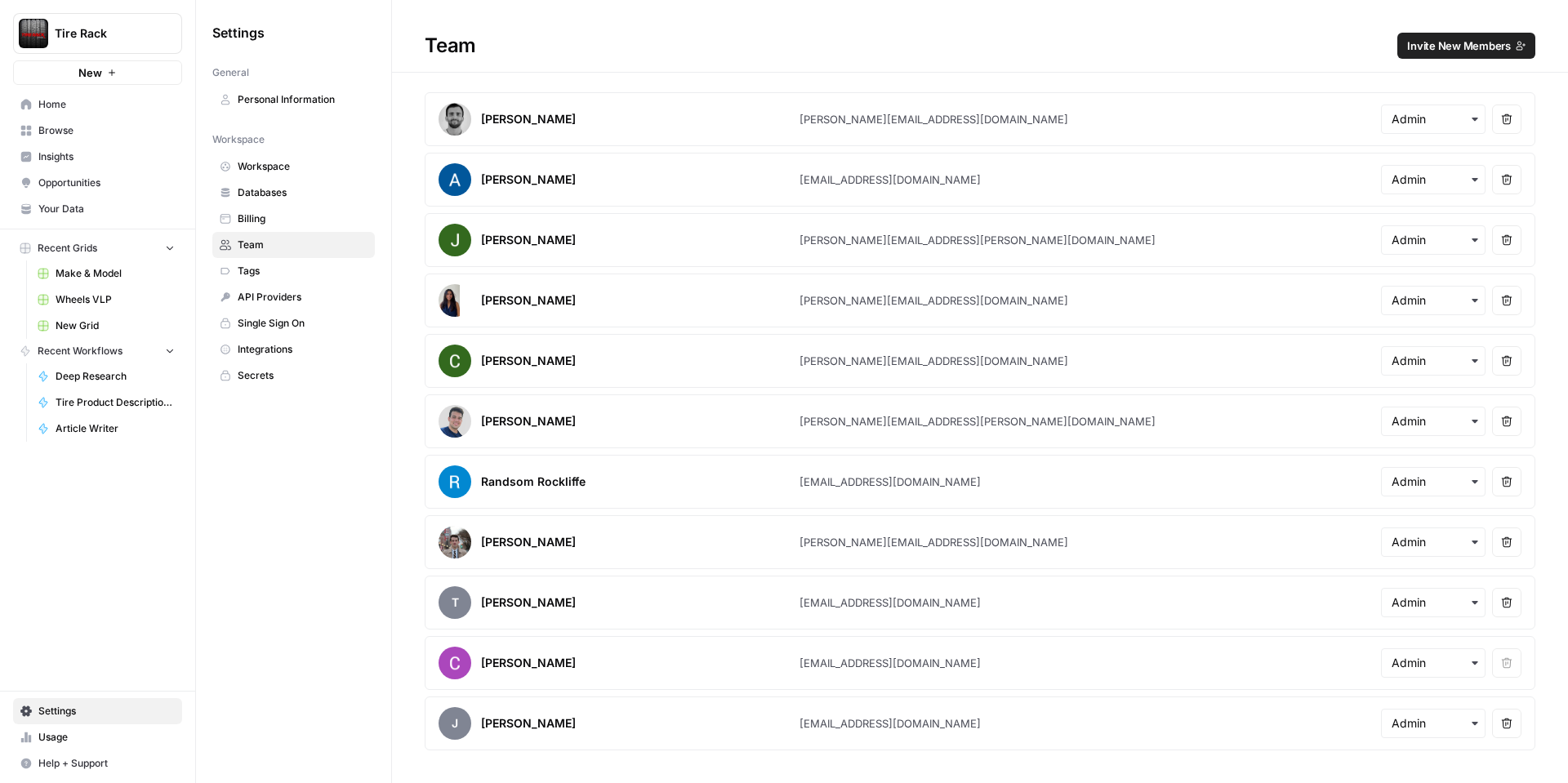
click at [266, 211] on span "Billing" at bounding box center [302, 218] width 130 height 14
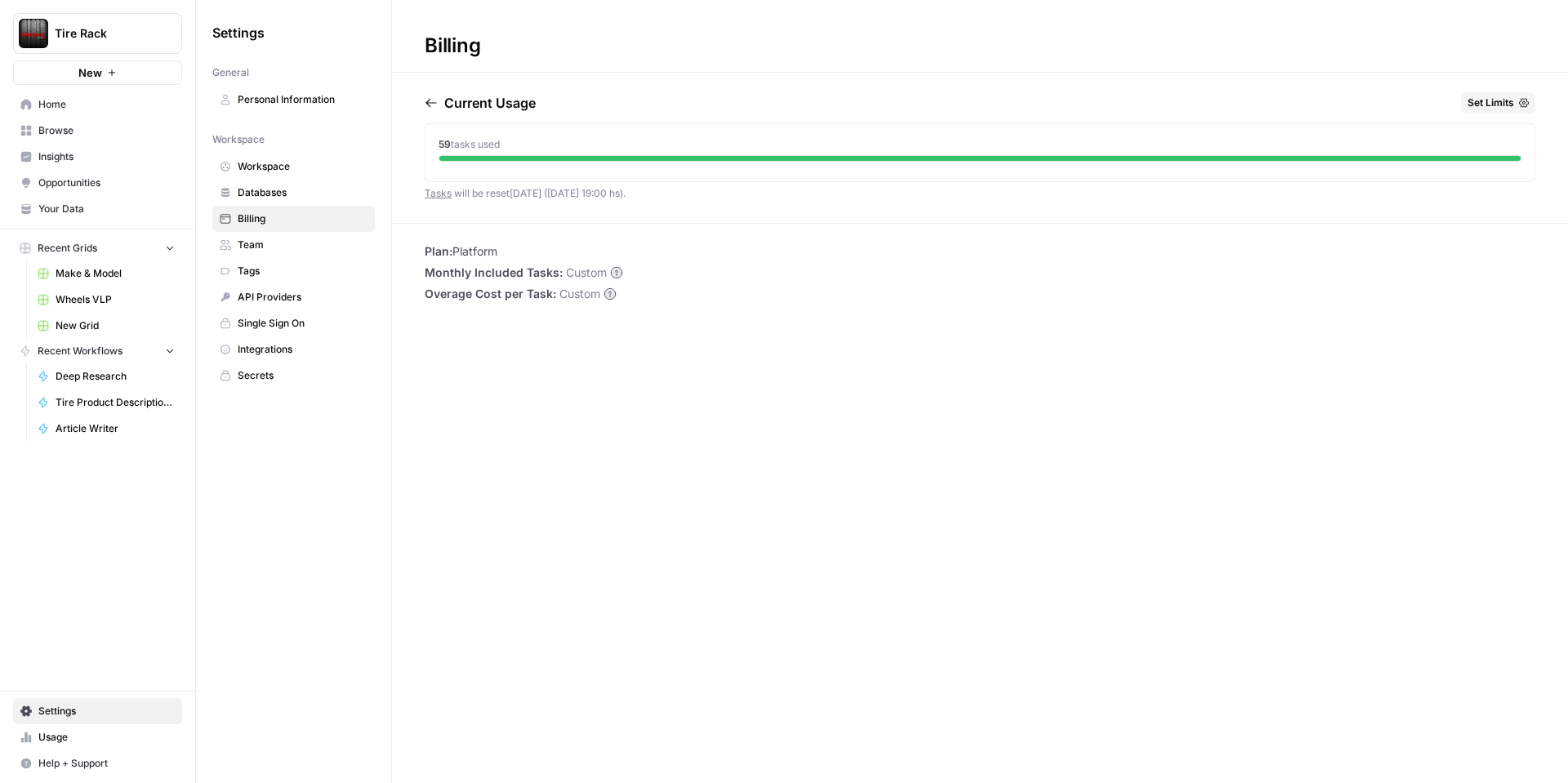
click at [273, 195] on span "Databases" at bounding box center [302, 192] width 130 height 14
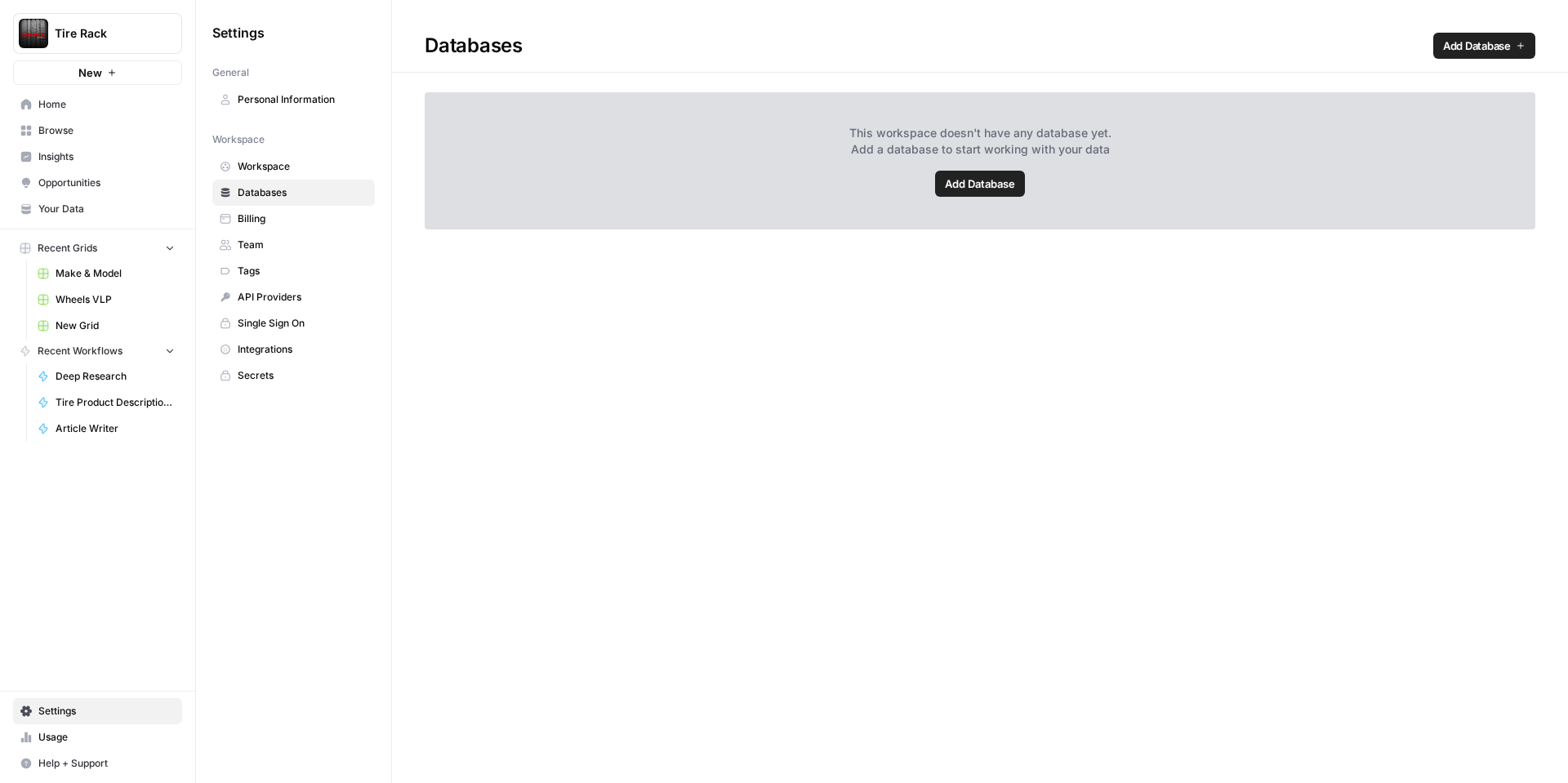
click at [278, 163] on span "Workspace" at bounding box center [302, 166] width 130 height 14
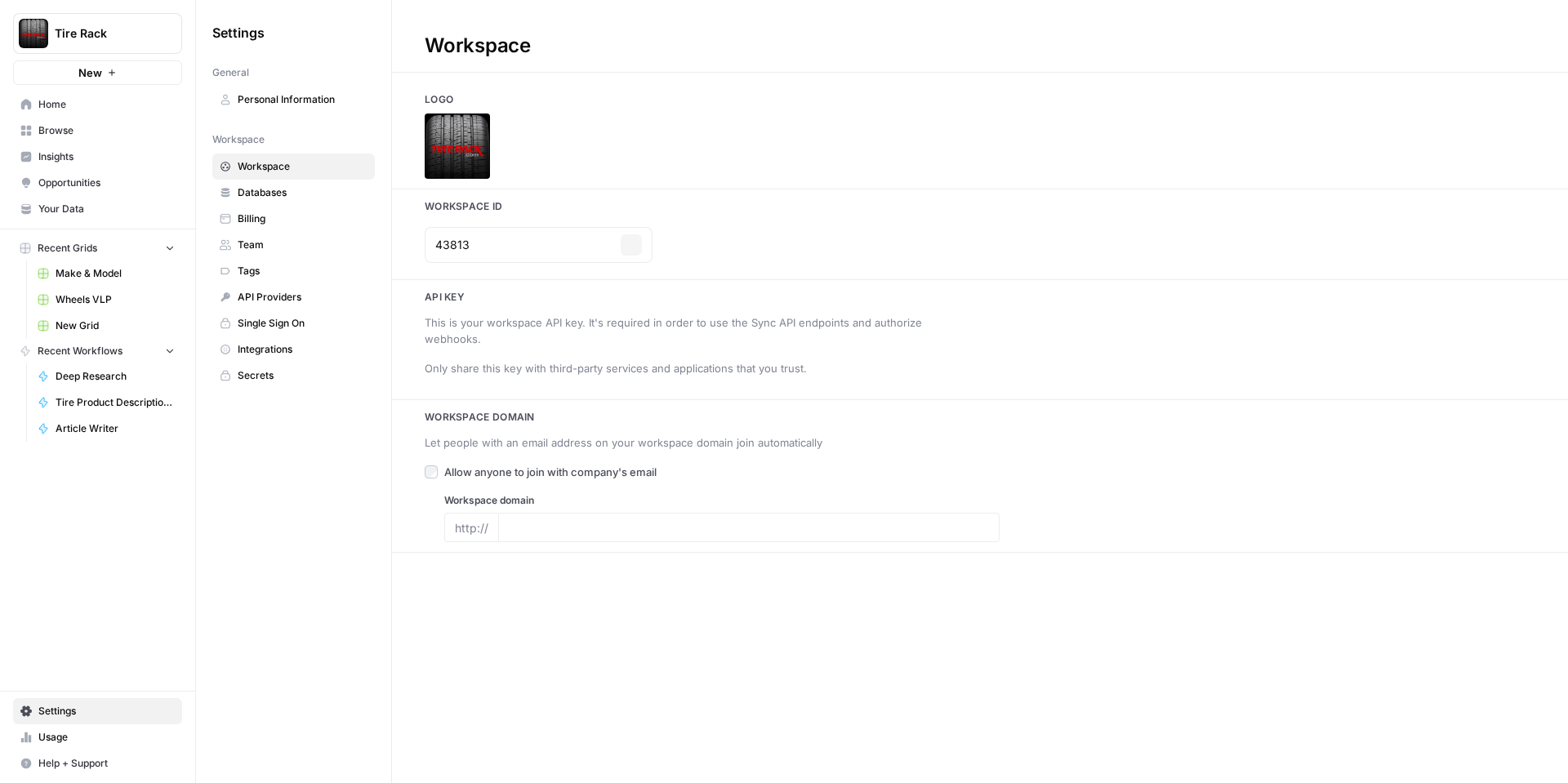
type input "https://www.tirerack.com/"
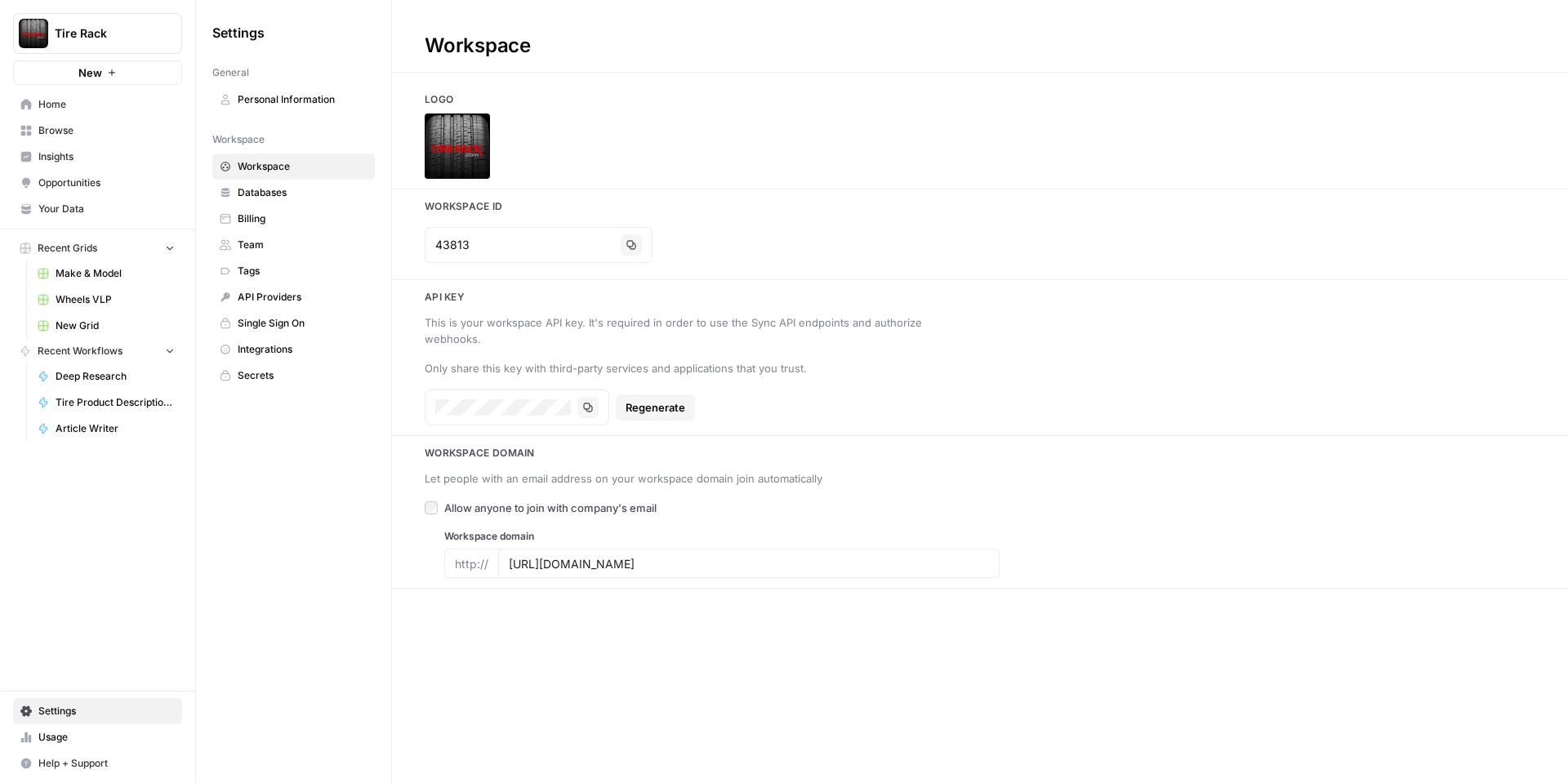
click at [264, 356] on span "Integrations" at bounding box center [302, 349] width 130 height 14
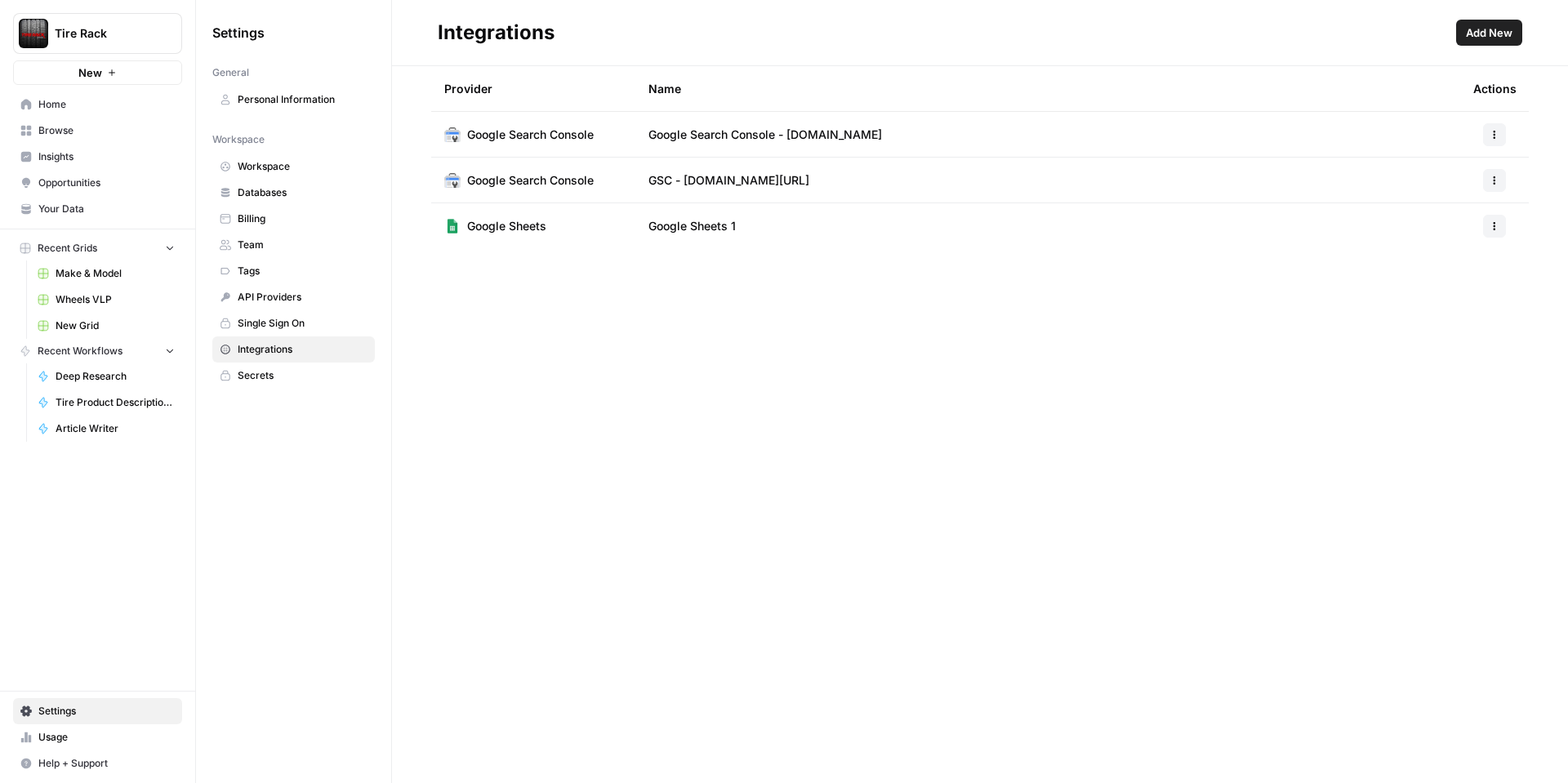
click at [293, 380] on span "Secrets" at bounding box center [302, 375] width 130 height 14
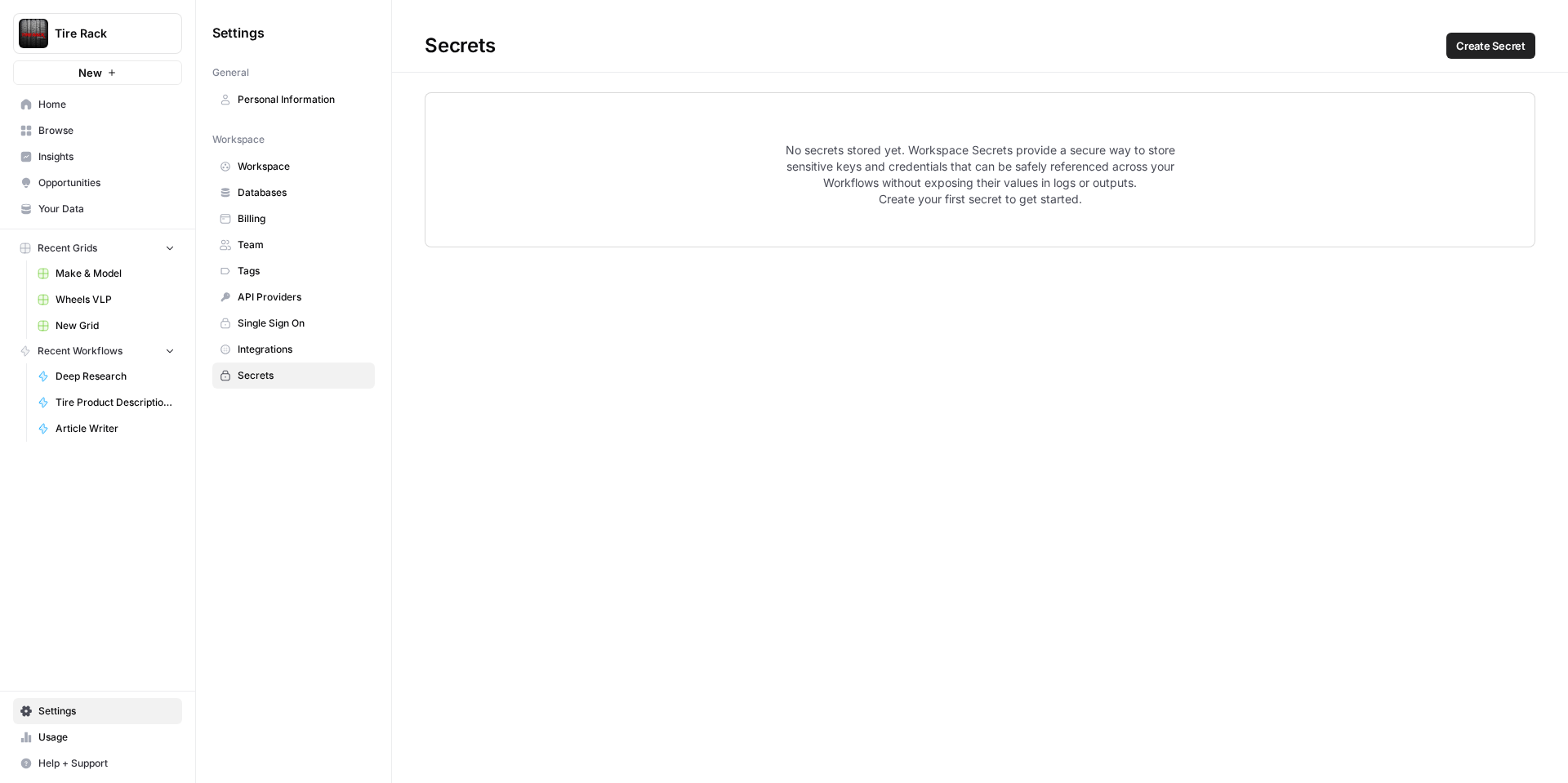
click at [298, 326] on span "Single Sign On" at bounding box center [302, 322] width 130 height 14
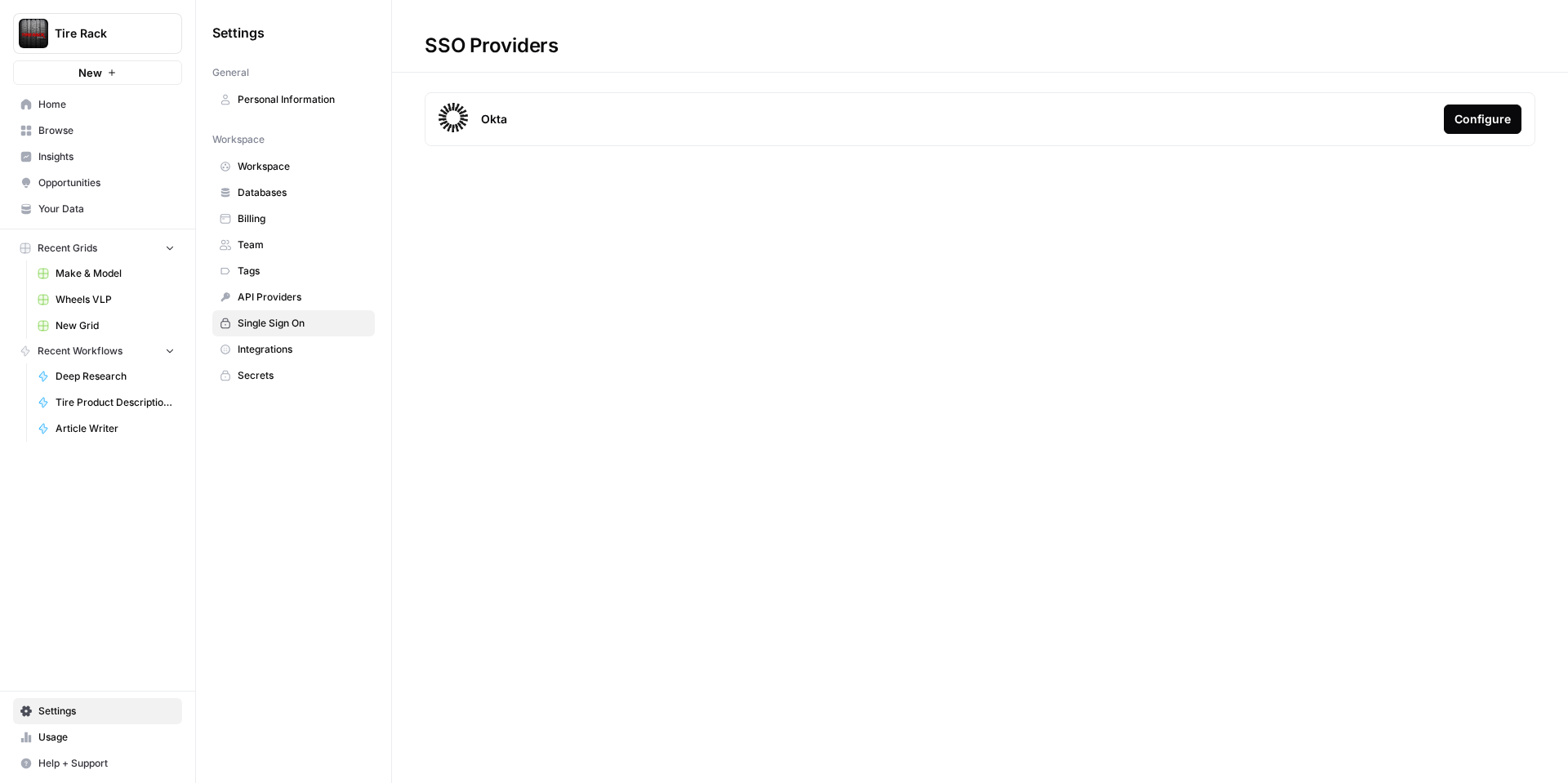
click at [297, 293] on span "API Providers" at bounding box center [302, 297] width 130 height 14
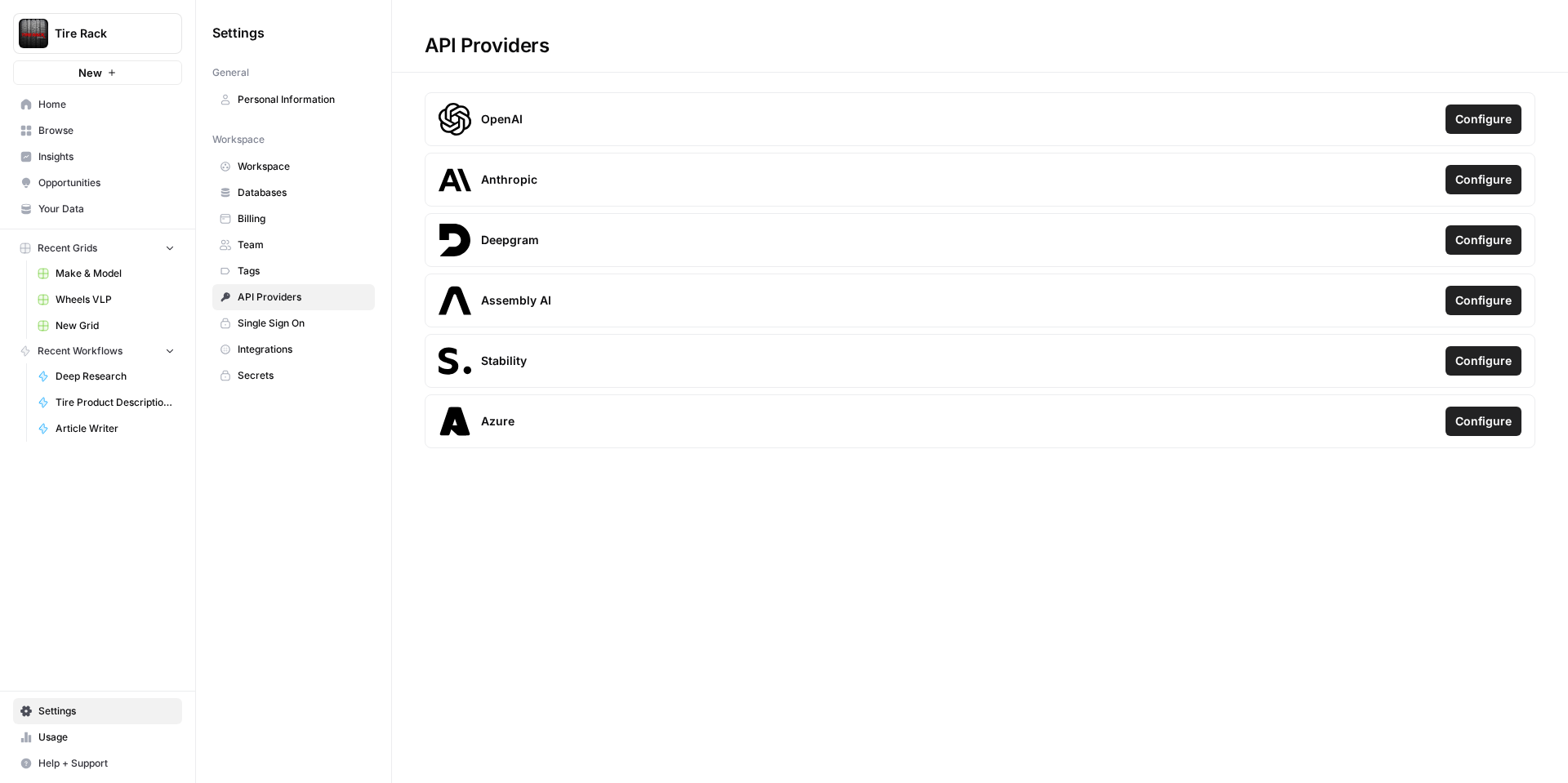
click at [279, 269] on span "Tags" at bounding box center [302, 271] width 130 height 14
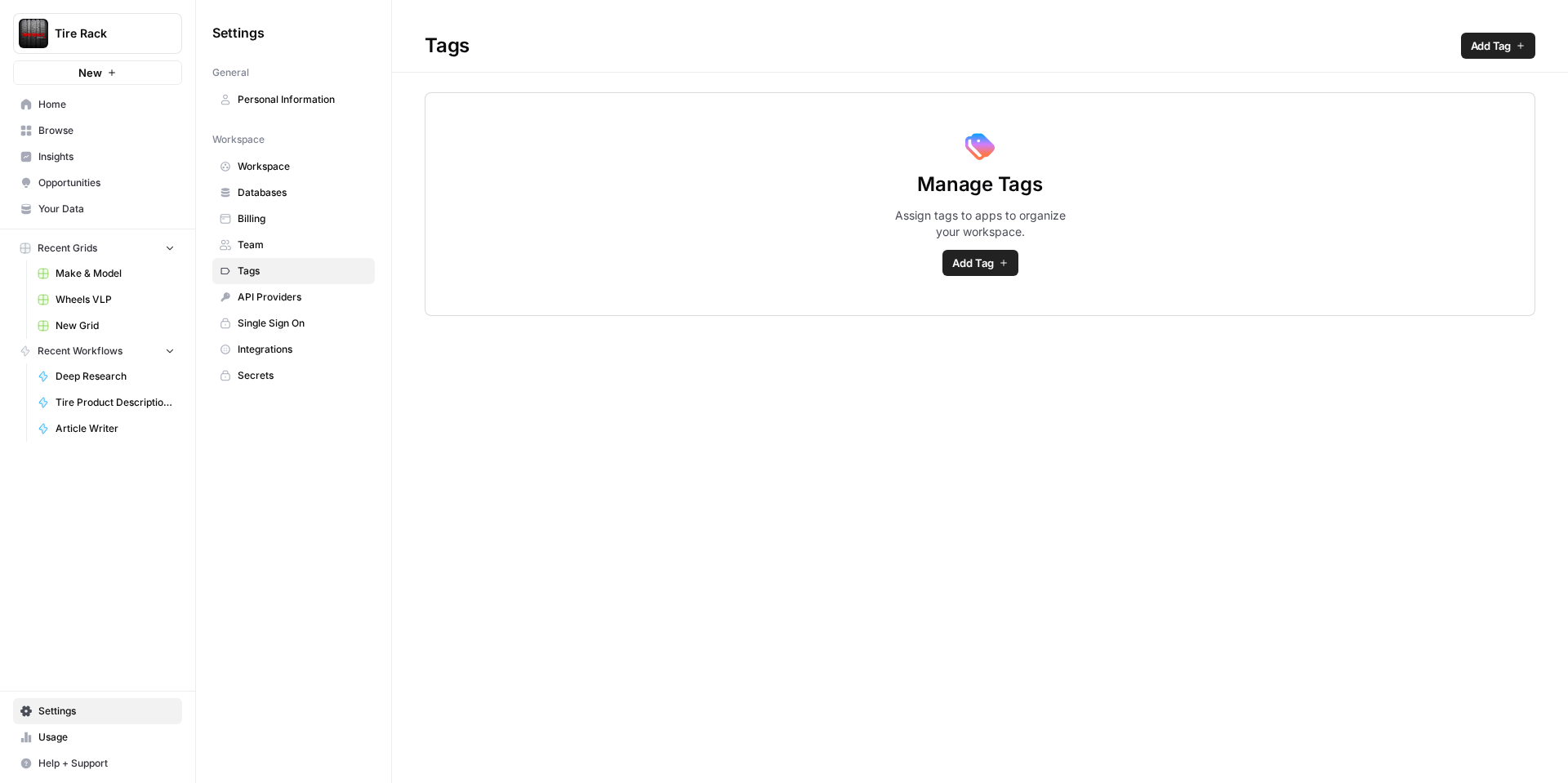
click at [283, 249] on span "Team" at bounding box center [302, 245] width 130 height 14
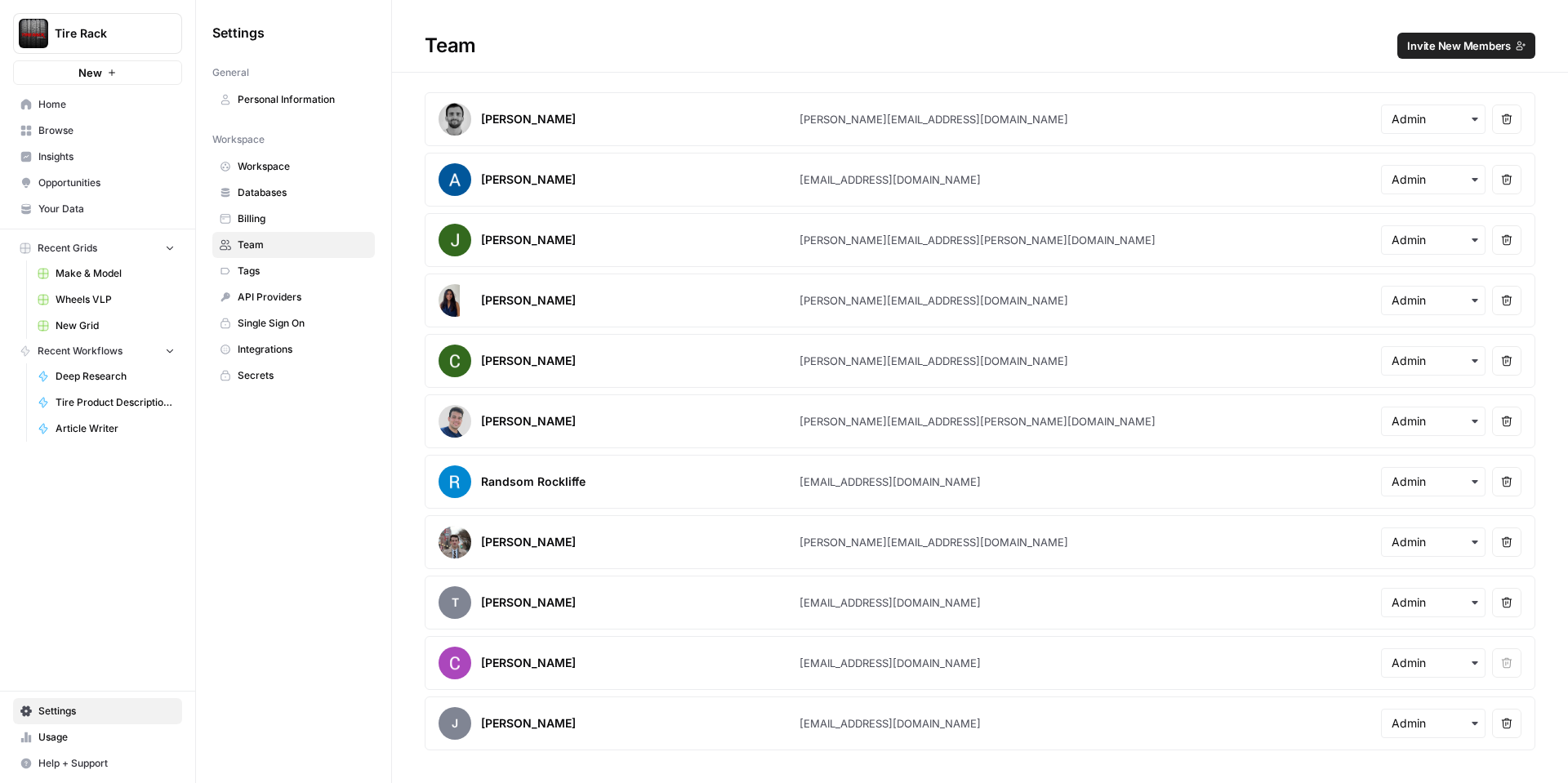
click at [282, 220] on span "Billing" at bounding box center [302, 218] width 130 height 14
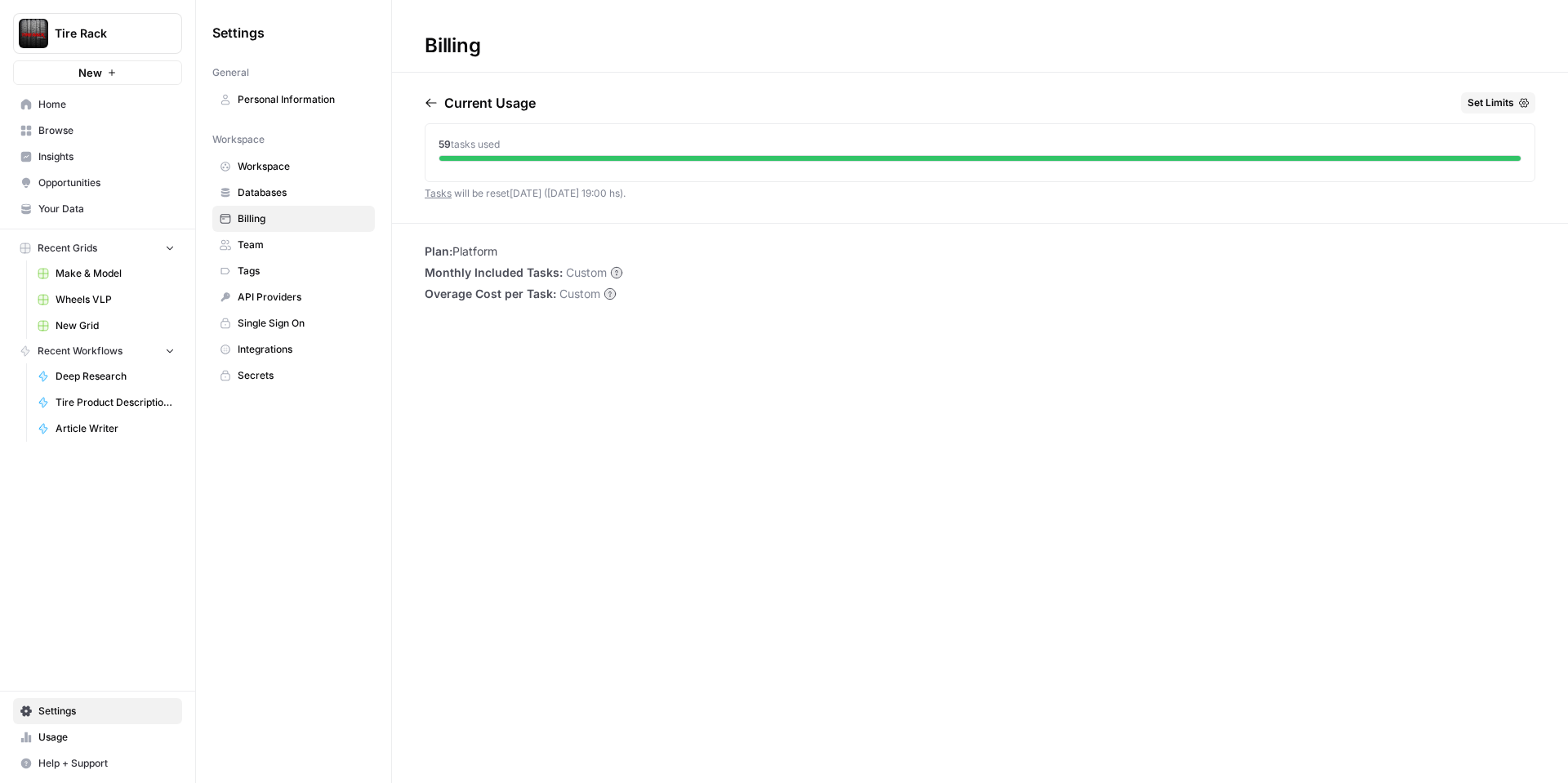
click at [298, 105] on span "Personal Information" at bounding box center [302, 99] width 130 height 14
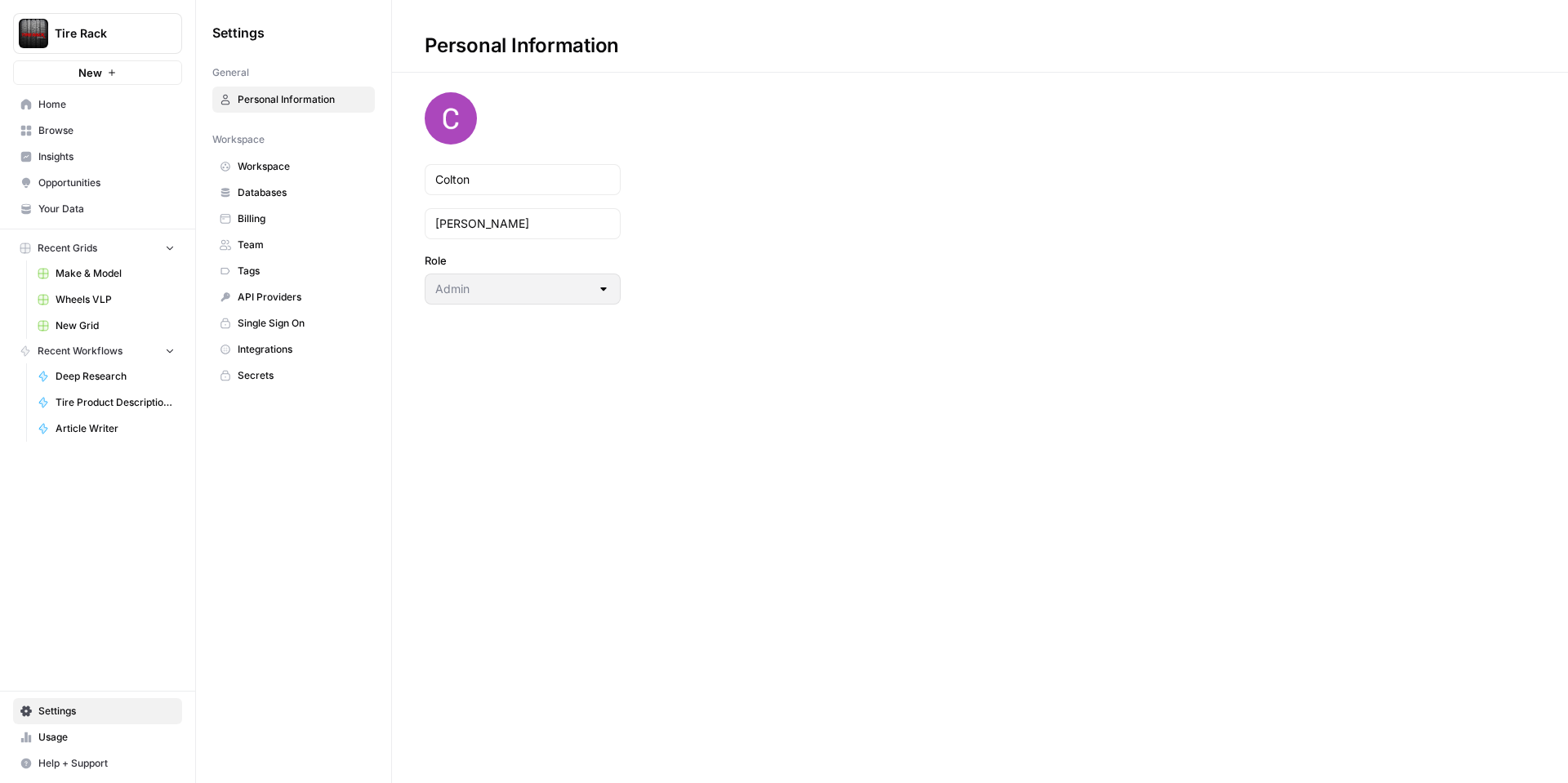
click at [95, 298] on span "Wheels VLP" at bounding box center [115, 299] width 119 height 14
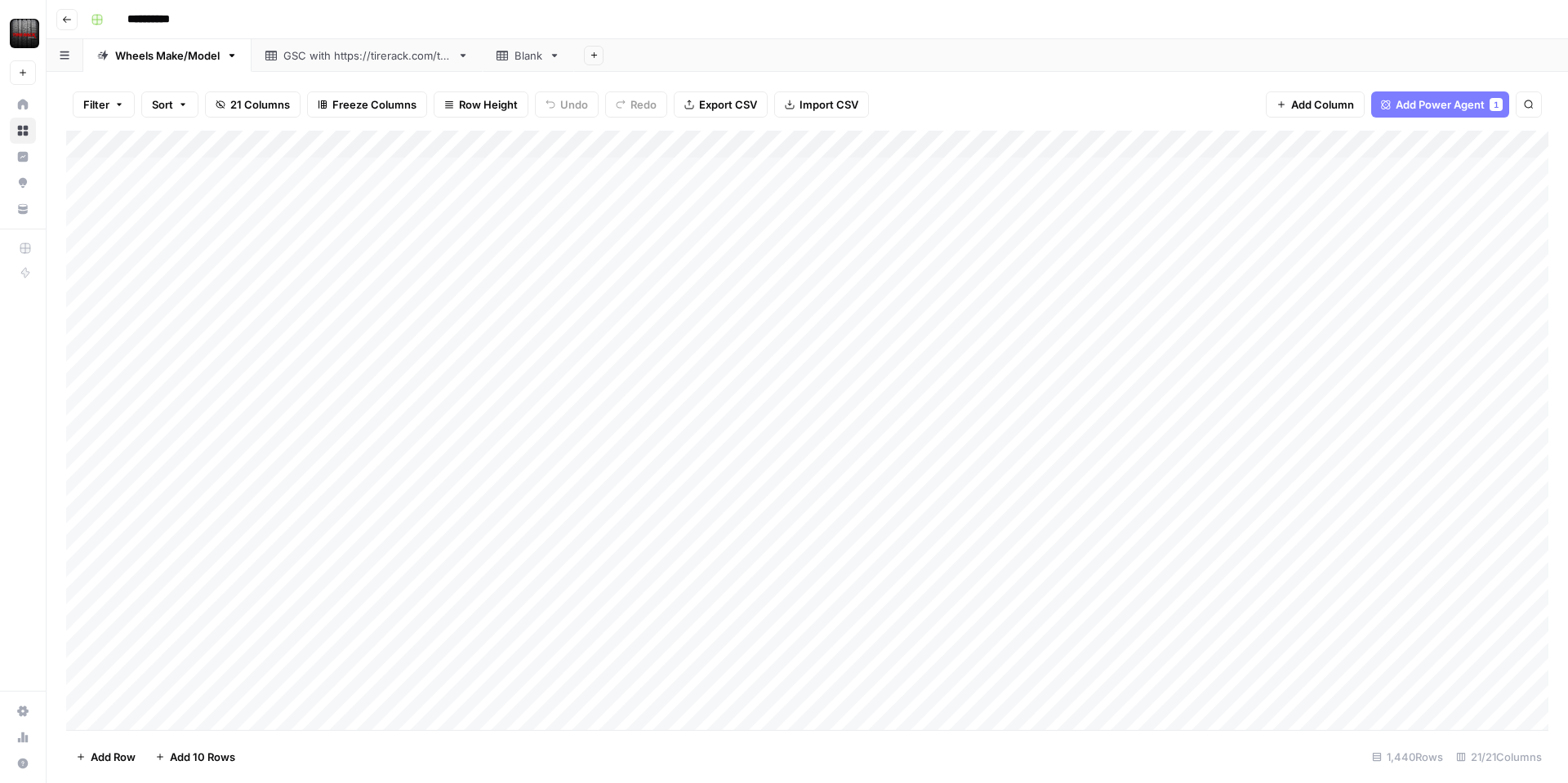
click at [738, 145] on div "Add Column" at bounding box center [807, 430] width 1482 height 600
click at [501, 148] on div "Add Column" at bounding box center [807, 430] width 1482 height 600
click at [422, 305] on span "Edit Workflow" at bounding box center [462, 304] width 143 height 16
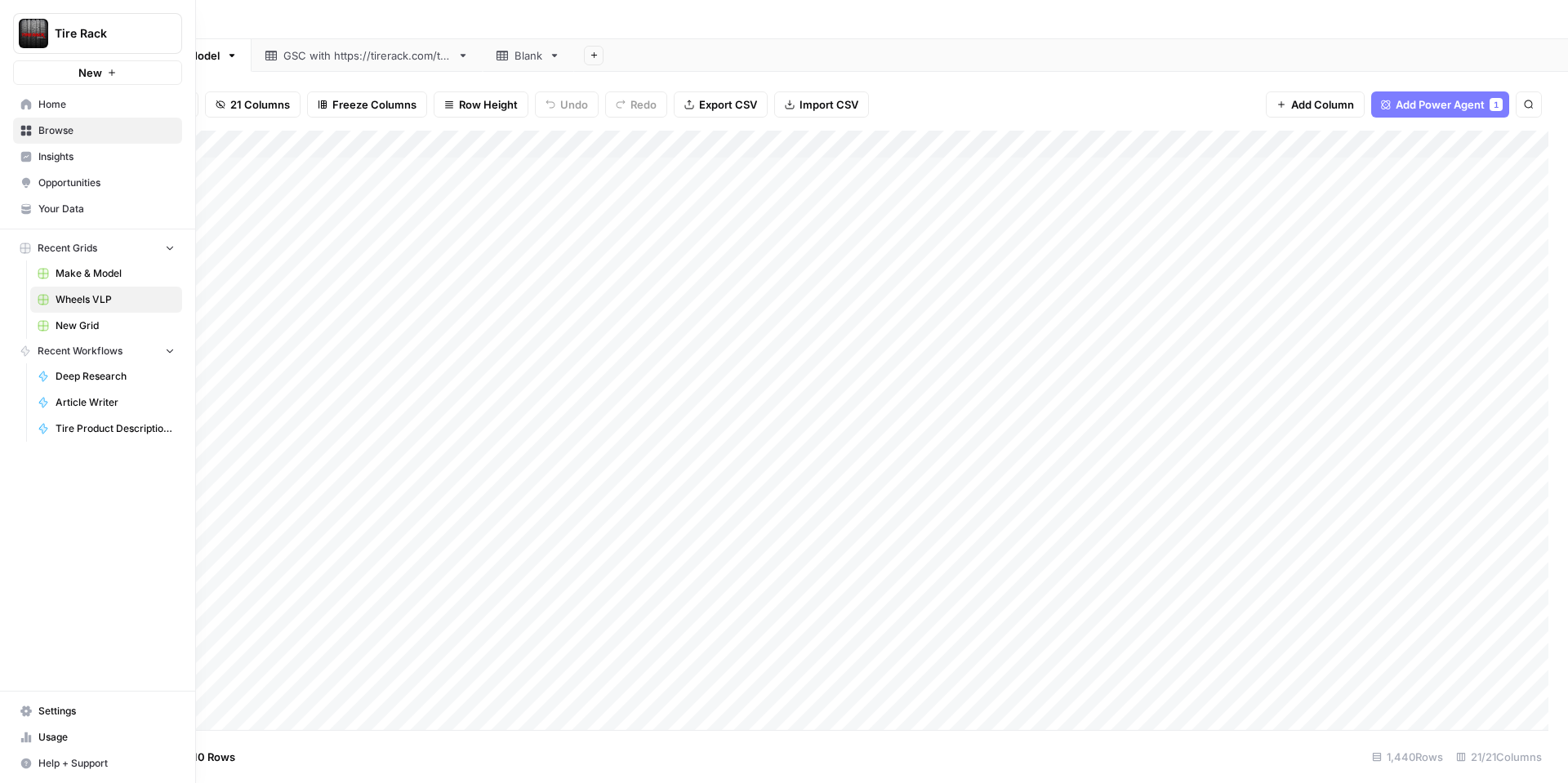
click at [65, 208] on span "Your Data" at bounding box center [107, 208] width 136 height 14
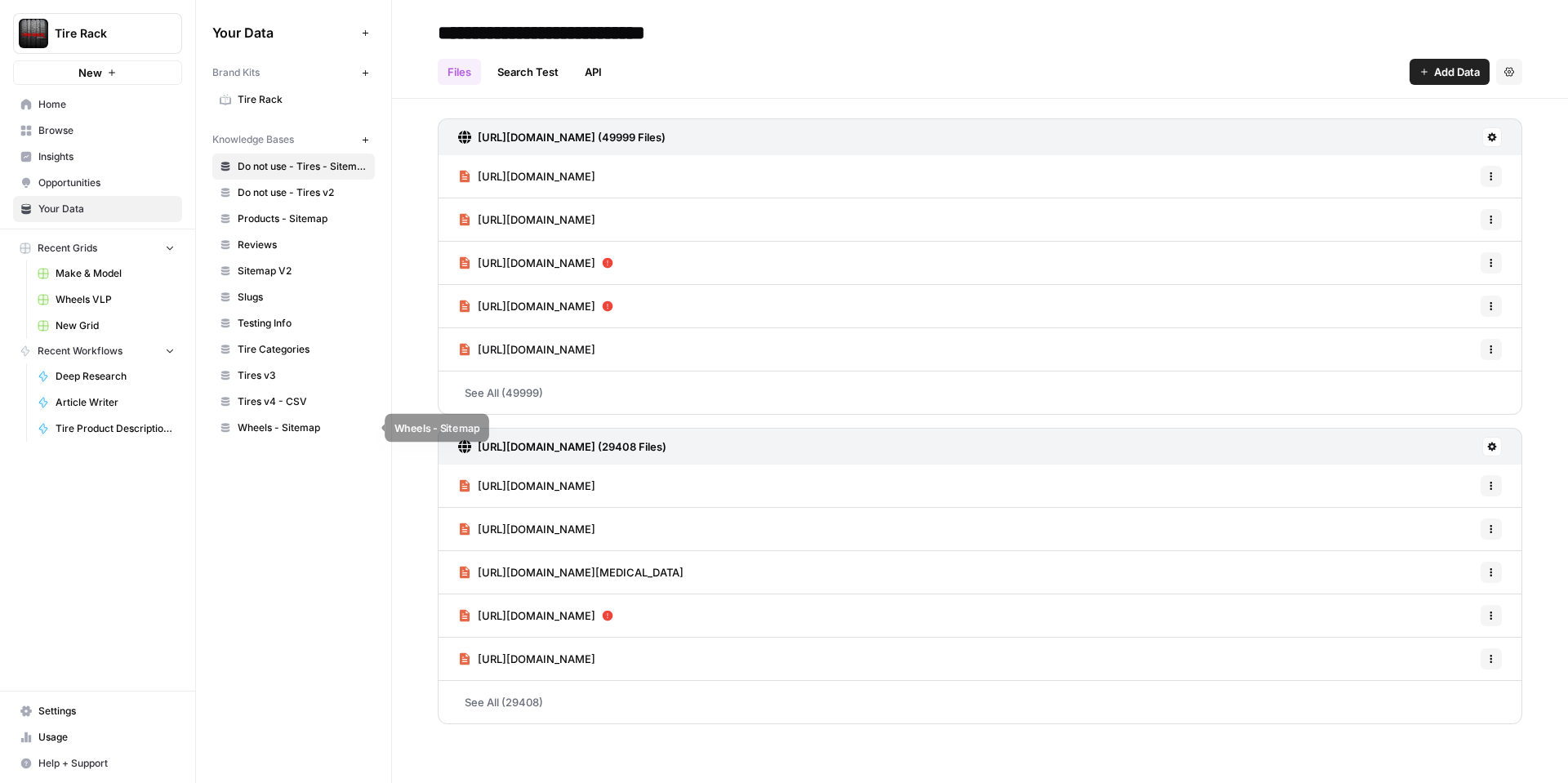
click at [281, 424] on span "Wheels - Sitemap" at bounding box center [302, 427] width 130 height 14
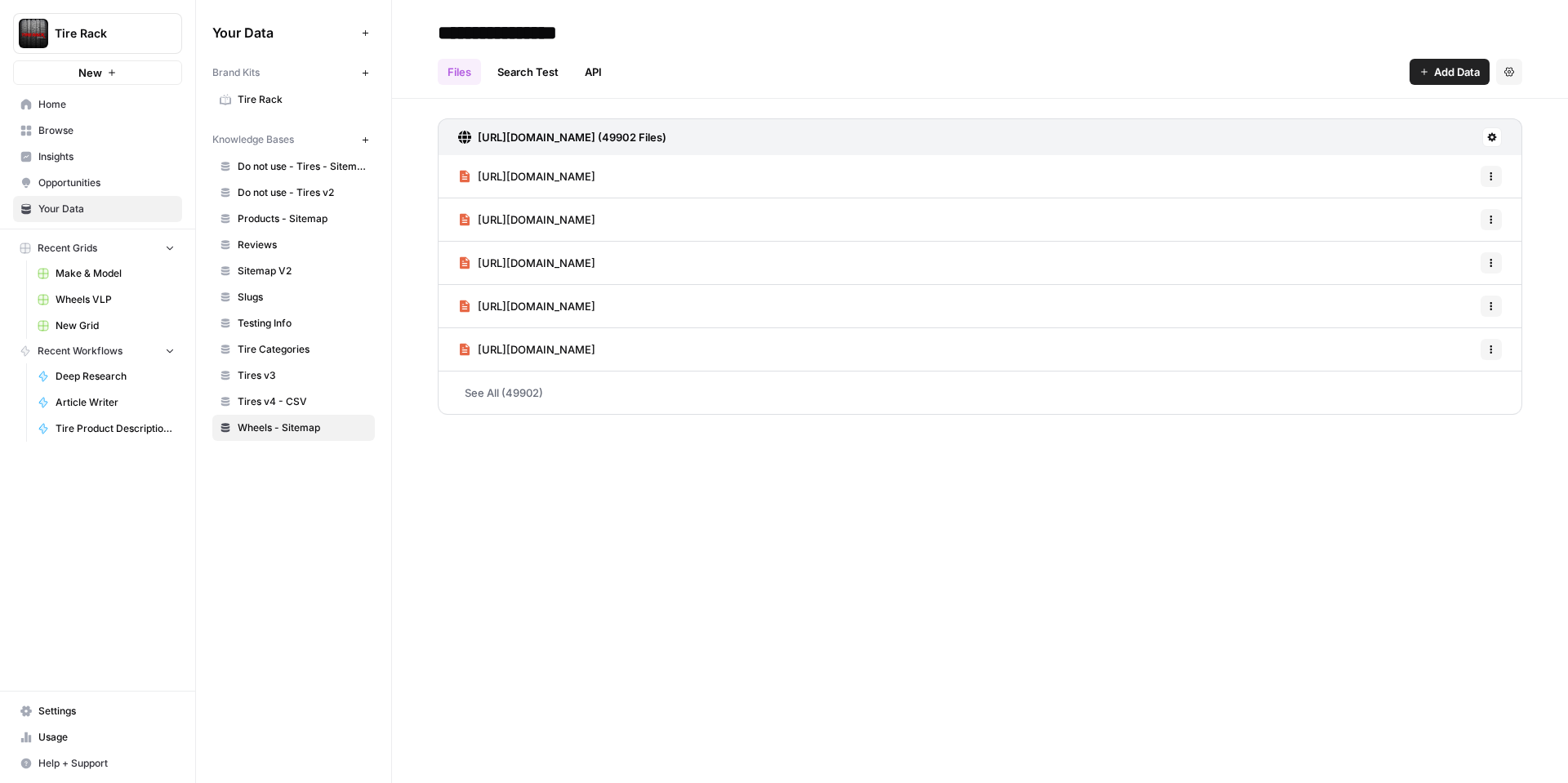
click at [666, 130] on h3 "https://www.tirerack.com/sitemaps/vehicle/wheels-sitemap1.xml (49902 Files)" at bounding box center [572, 136] width 189 height 16
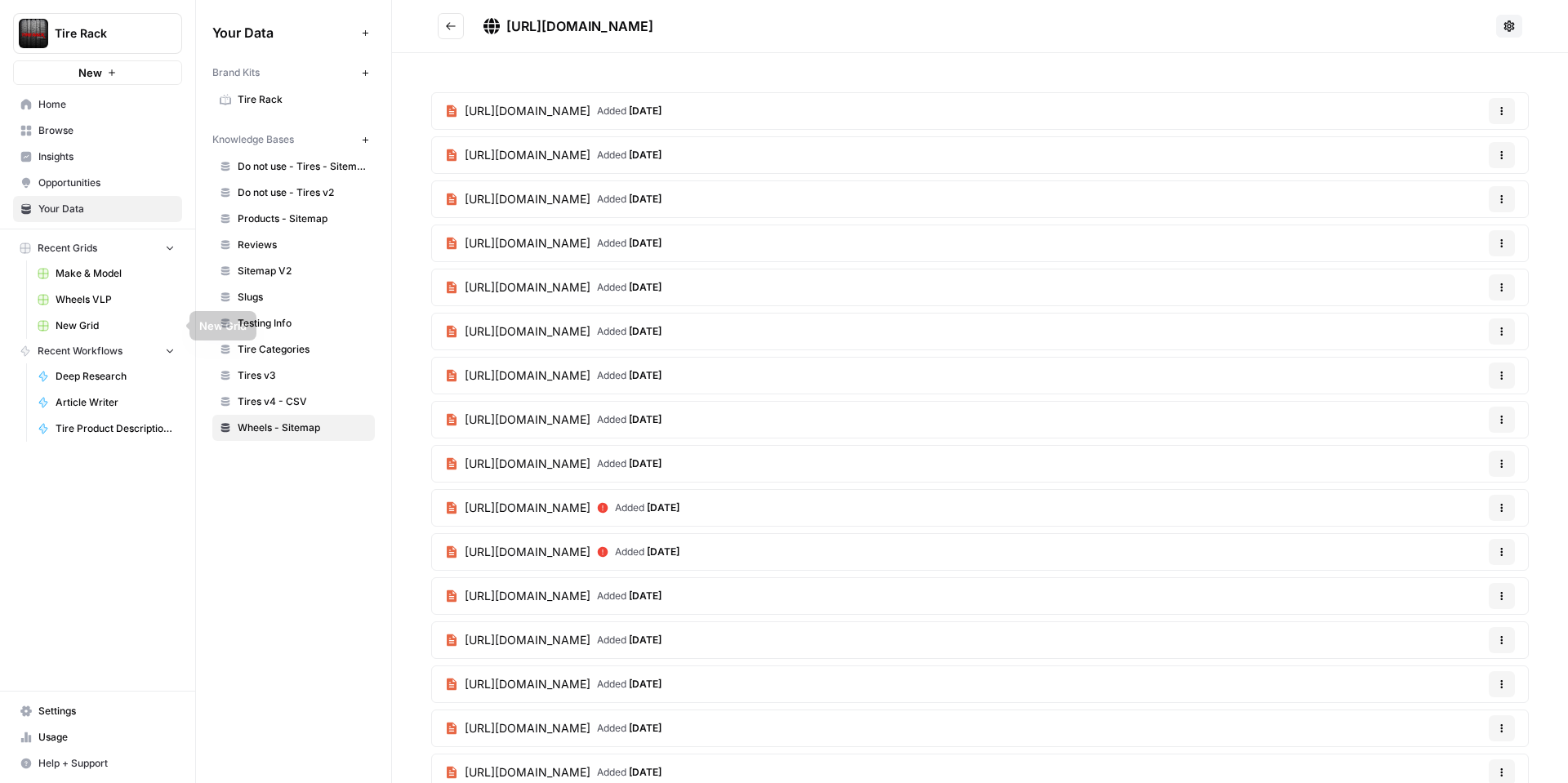
click at [84, 300] on span "Wheels VLP" at bounding box center [115, 299] width 119 height 14
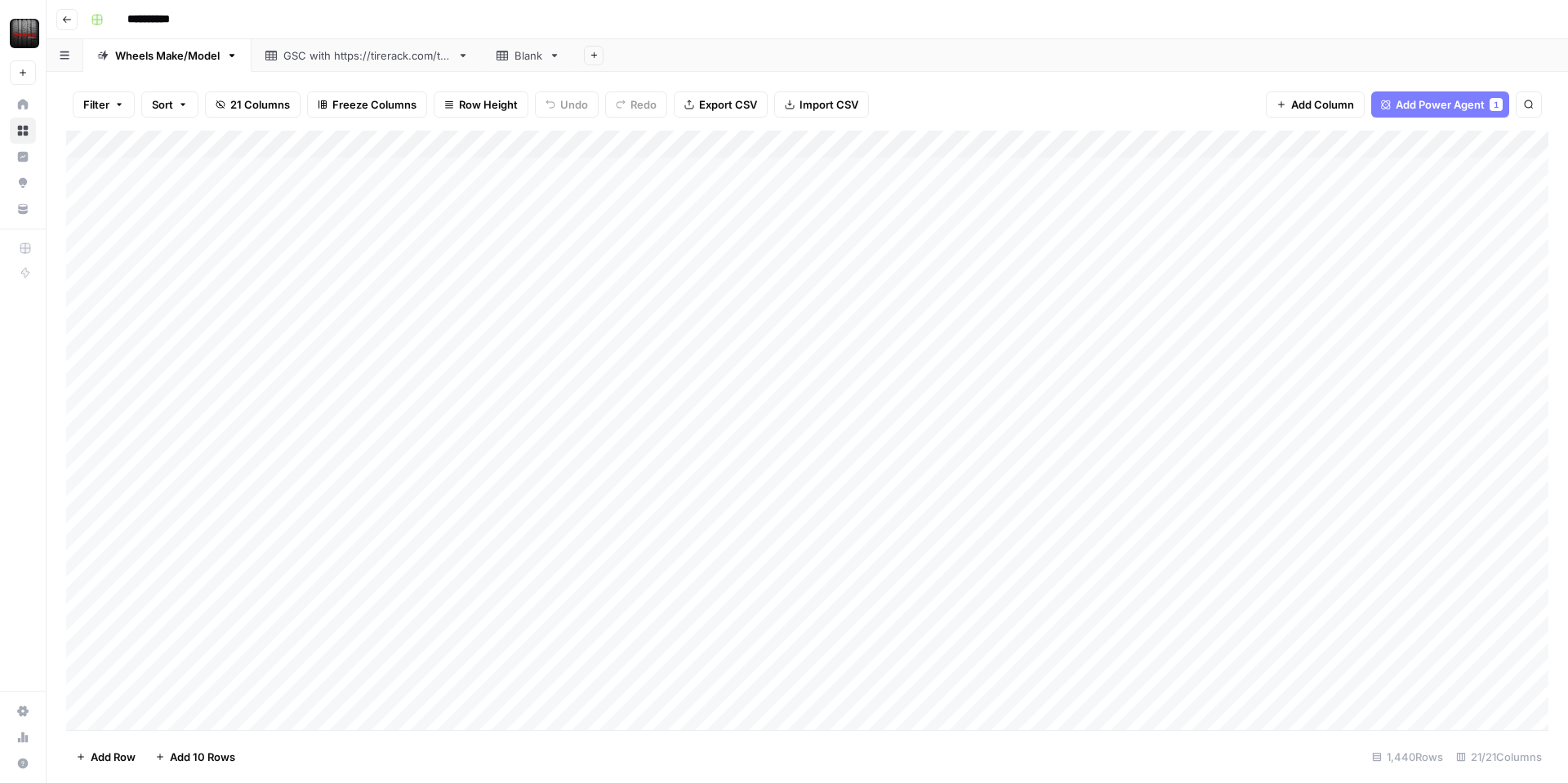
click at [730, 142] on div "Add Column" at bounding box center [807, 430] width 1482 height 600
click at [718, 146] on div at bounding box center [754, 147] width 148 height 33
click at [885, 145] on div "Add Column" at bounding box center [807, 430] width 1482 height 600
click at [885, 303] on span "Remove Column" at bounding box center [930, 304] width 143 height 16
click at [739, 167] on span "Delete" at bounding box center [725, 169] width 36 height 16
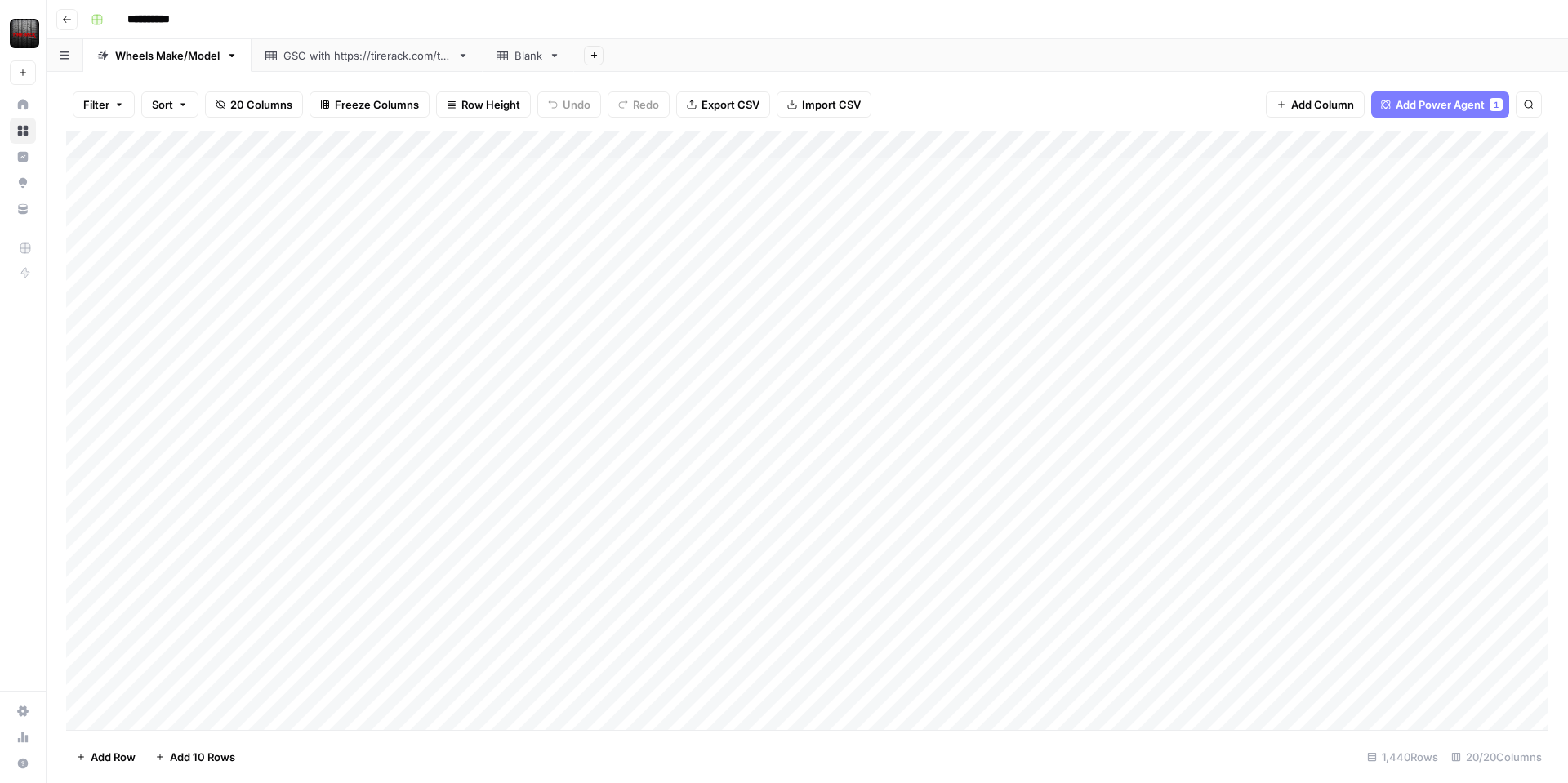
click at [754, 142] on div "Add Column" at bounding box center [807, 430] width 1482 height 600
click at [770, 145] on div at bounding box center [754, 147] width 148 height 33
click at [770, 146] on div at bounding box center [754, 147] width 148 height 33
click at [774, 304] on span "Remove Column" at bounding box center [783, 304] width 143 height 16
click at [734, 180] on button "Delete" at bounding box center [725, 169] width 55 height 30
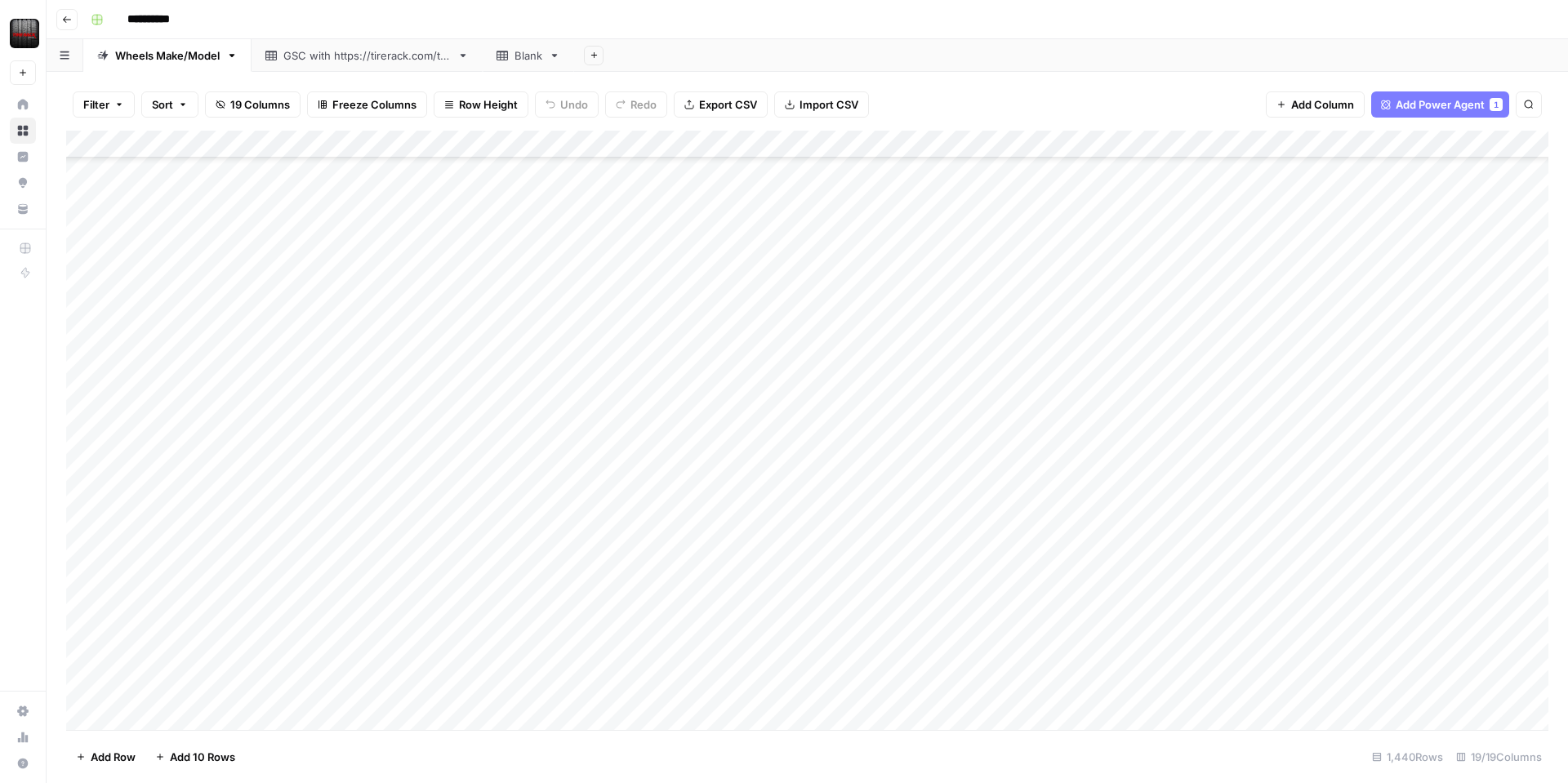
scroll to position [260, 0]
click at [284, 523] on div "Add Column" at bounding box center [807, 430] width 1482 height 600
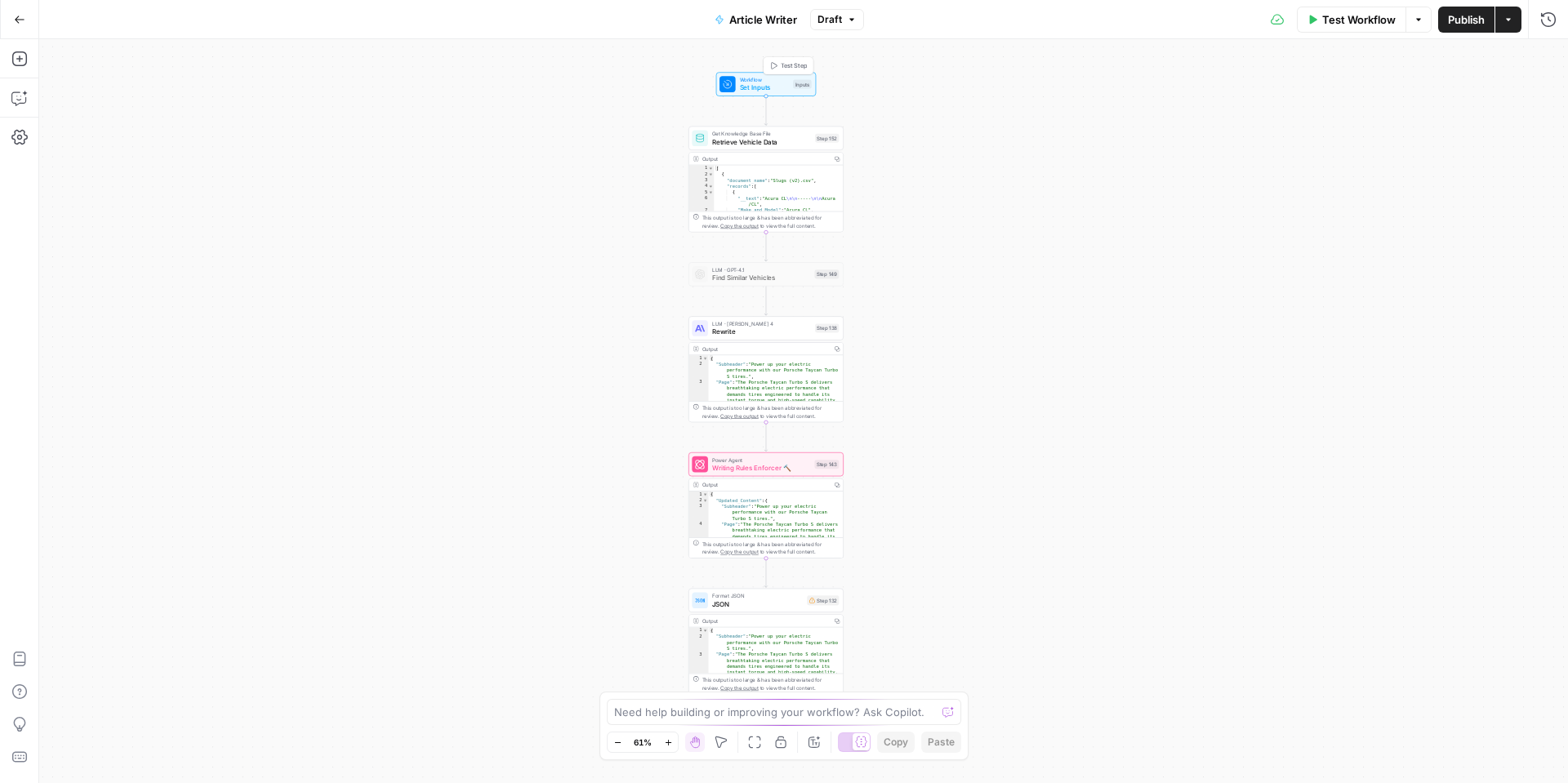
click at [767, 83] on span "Set Inputs" at bounding box center [765, 87] width 50 height 10
click at [1003, 256] on input "Research (Optional)" at bounding box center [1250, 262] width 587 height 16
click at [1022, 195] on Keyword "Primary Keyword" at bounding box center [1250, 197] width 587 height 16
click at [1493, 167] on span "edit field" at bounding box center [1493, 167] width 36 height 13
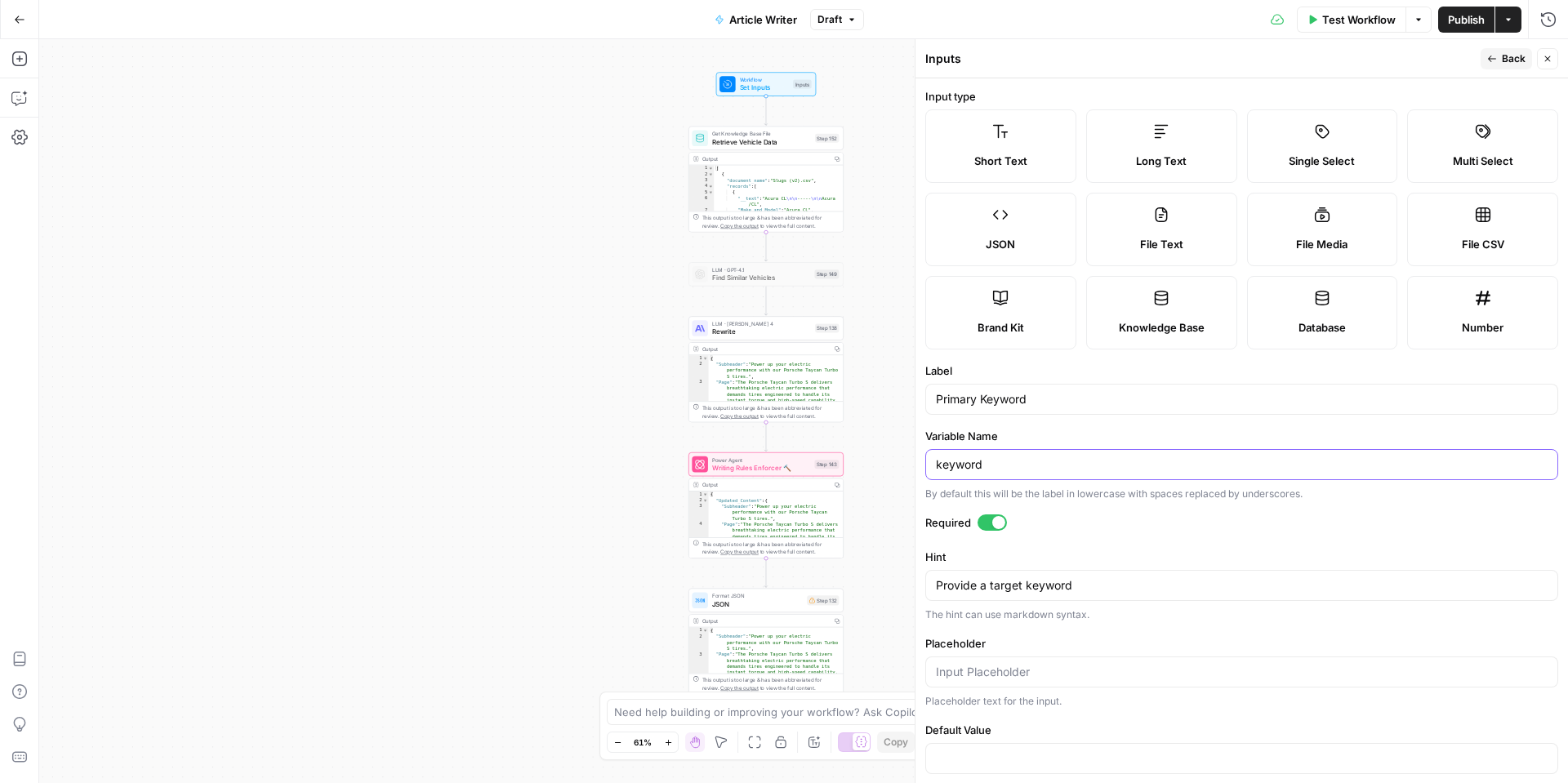
click at [997, 471] on input "keyword" at bounding box center [1241, 464] width 611 height 16
click at [1498, 63] on button "Back" at bounding box center [1507, 59] width 52 height 21
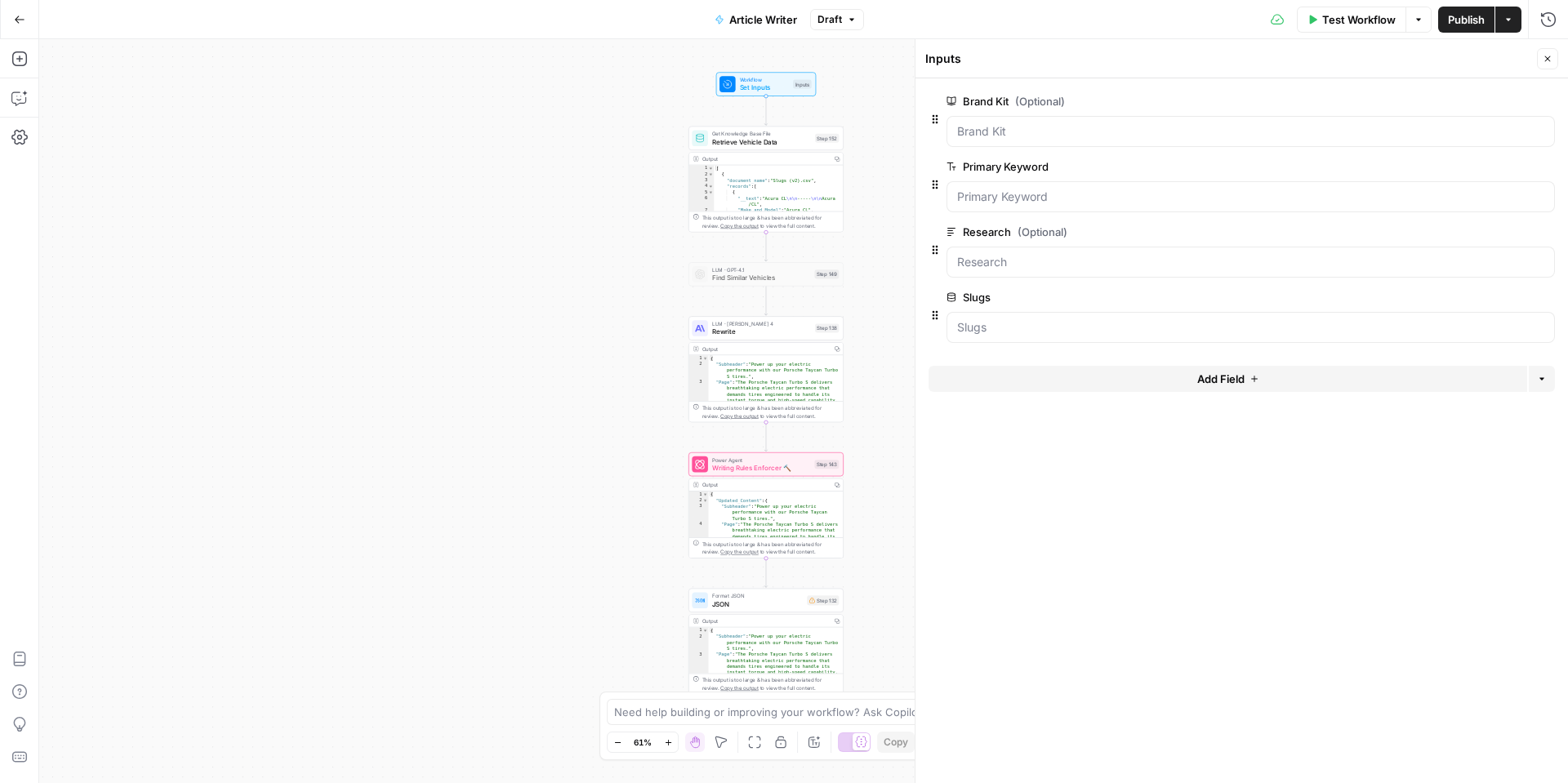
click at [1544, 52] on button "Close" at bounding box center [1547, 59] width 21 height 21
click at [23, 23] on icon "button" at bounding box center [19, 19] width 12 height 12
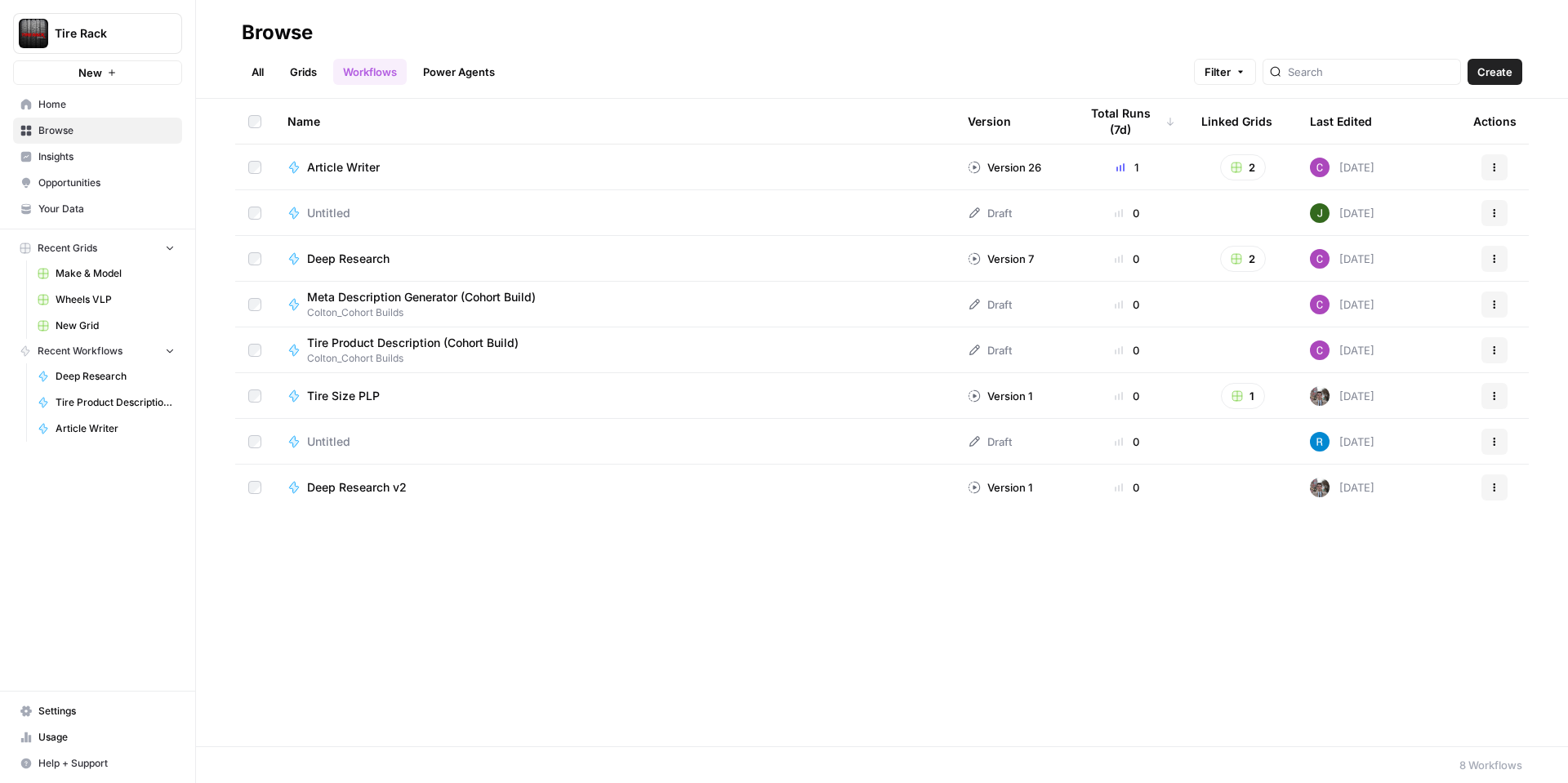
click at [245, 78] on link "All" at bounding box center [257, 71] width 32 height 26
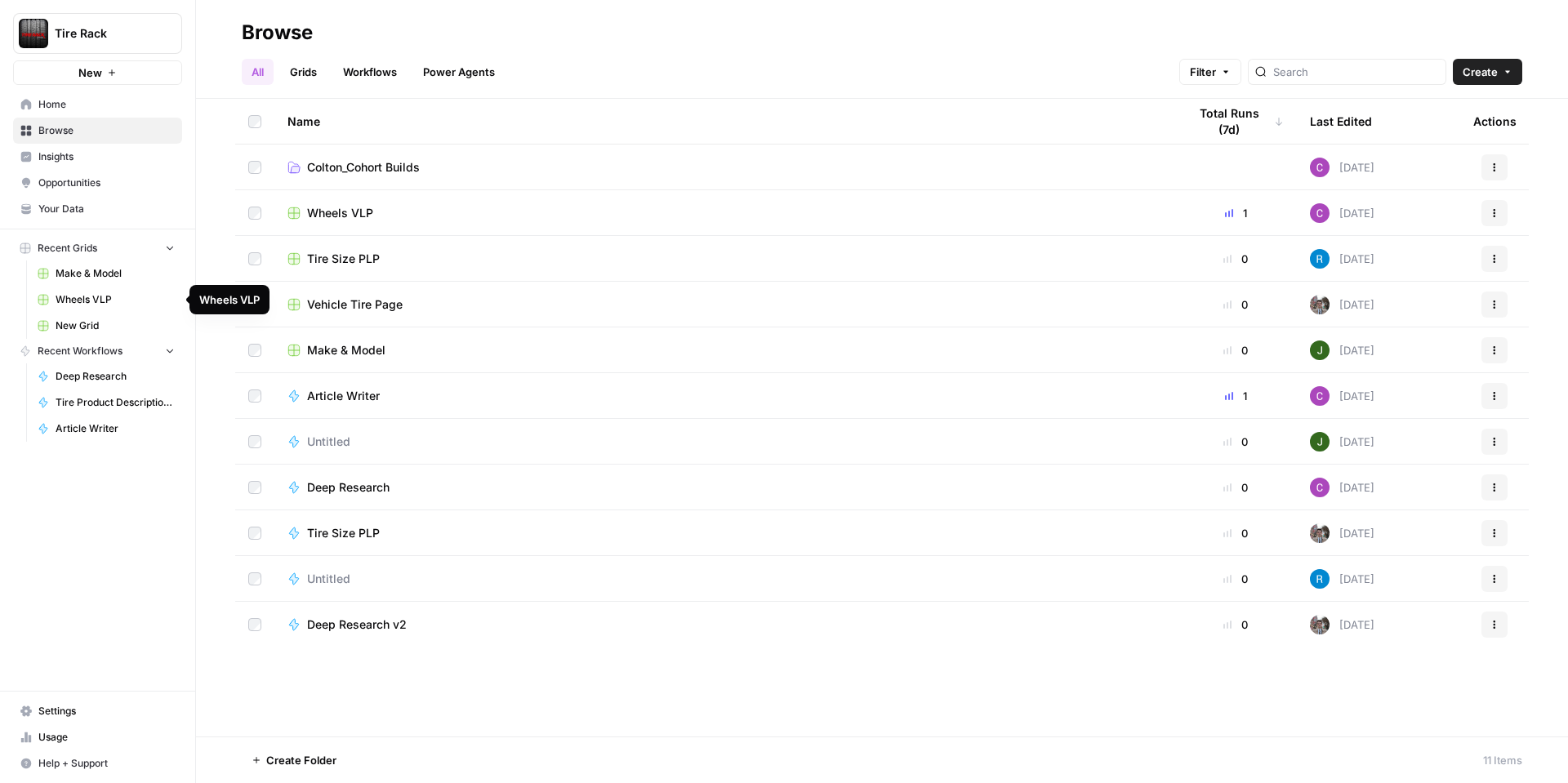
click at [74, 297] on span "Wheels VLP" at bounding box center [115, 299] width 119 height 14
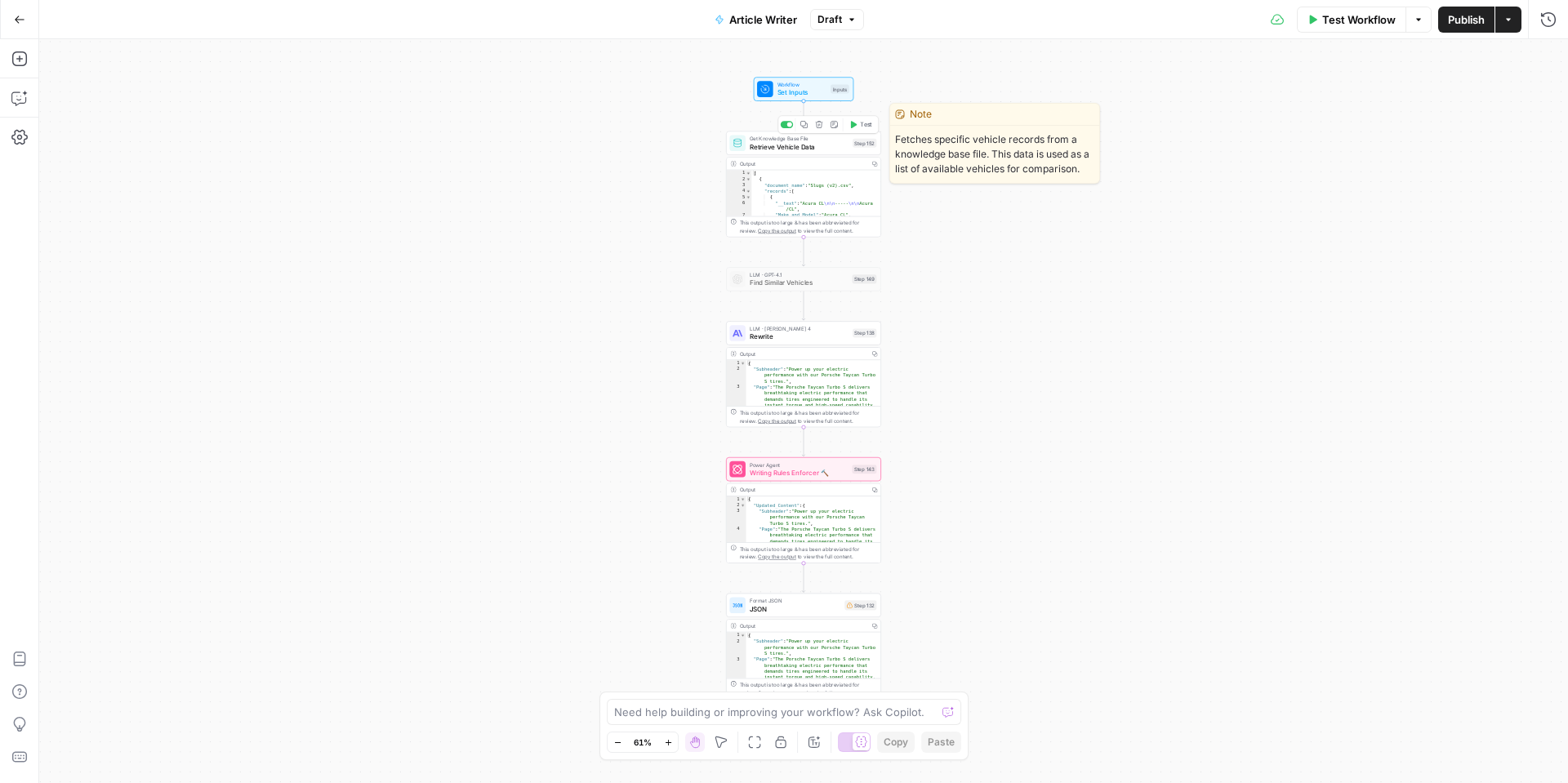
click at [797, 152] on div "Get Knowledge Base File Retrieve Vehicle Data Step 152 Copy step Delete step Ed…" at bounding box center [803, 143] width 155 height 24
type input "Slugs"
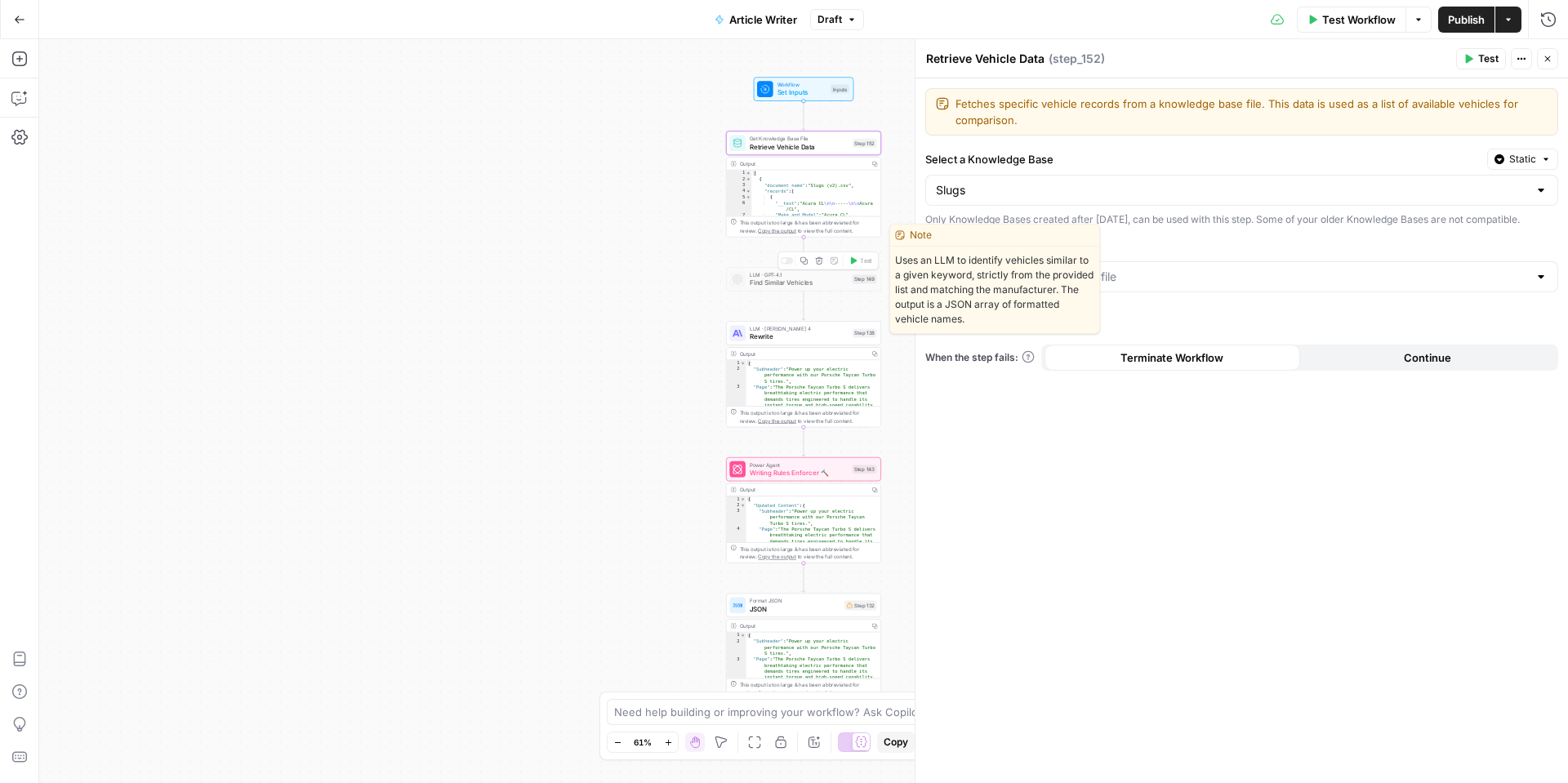
click at [784, 282] on span "Find Similar Vehicles" at bounding box center [798, 282] width 99 height 10
click at [790, 283] on span "Find Similar Vehicles" at bounding box center [798, 282] width 99 height 10
click at [772, 282] on span "Find Similar Vehicles" at bounding box center [798, 282] width 99 height 10
click at [858, 283] on div "LLM · GPT-4.1 Find Similar Vehicles Step 149 Copy step Delete step Edit Note Te…" at bounding box center [802, 279] width 147 height 17
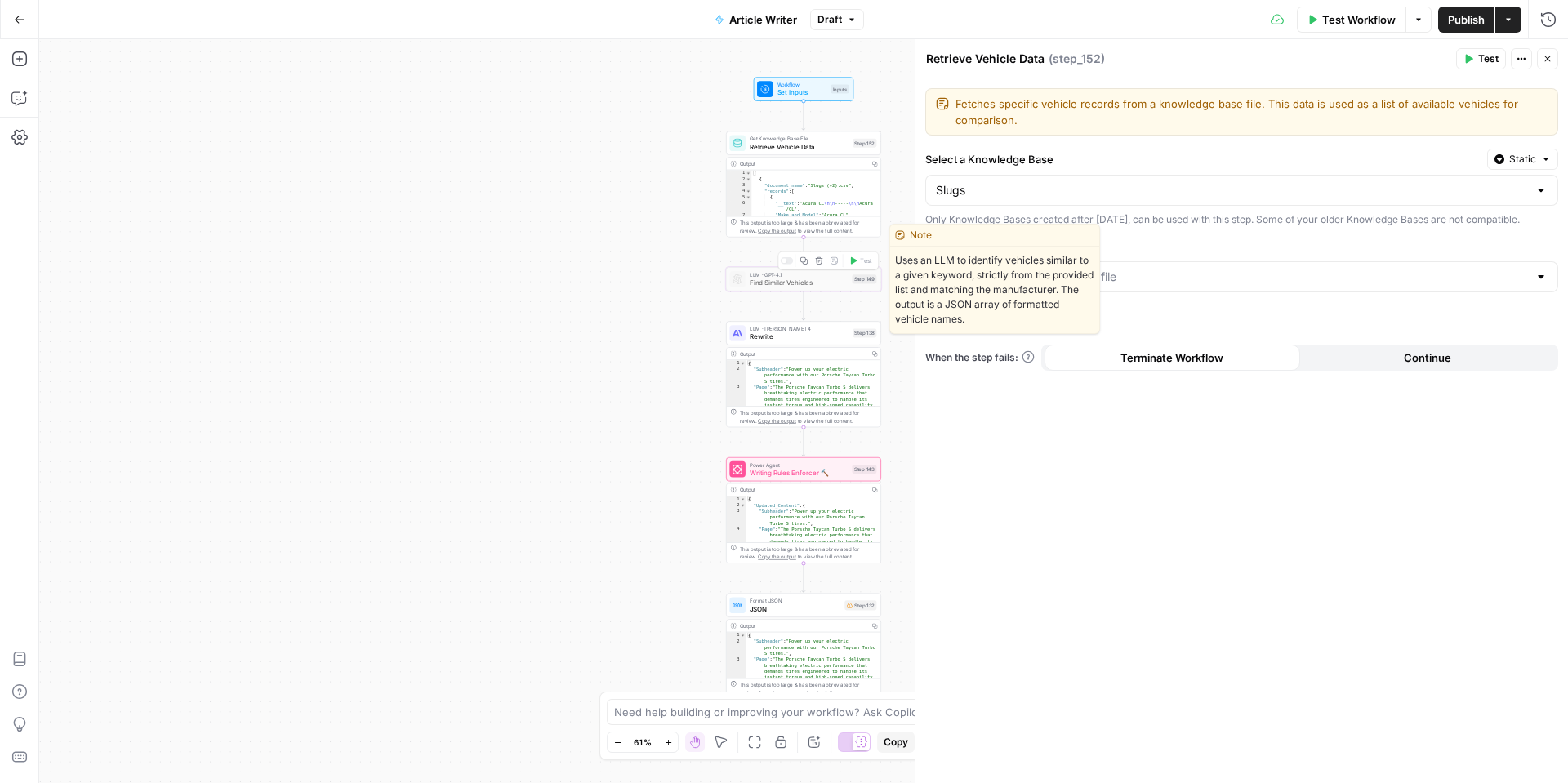
click at [748, 277] on div "LLM · GPT-4.1 Find Similar Vehicles Step 149 Copy step Delete step Edit Note Te…" at bounding box center [802, 279] width 147 height 17
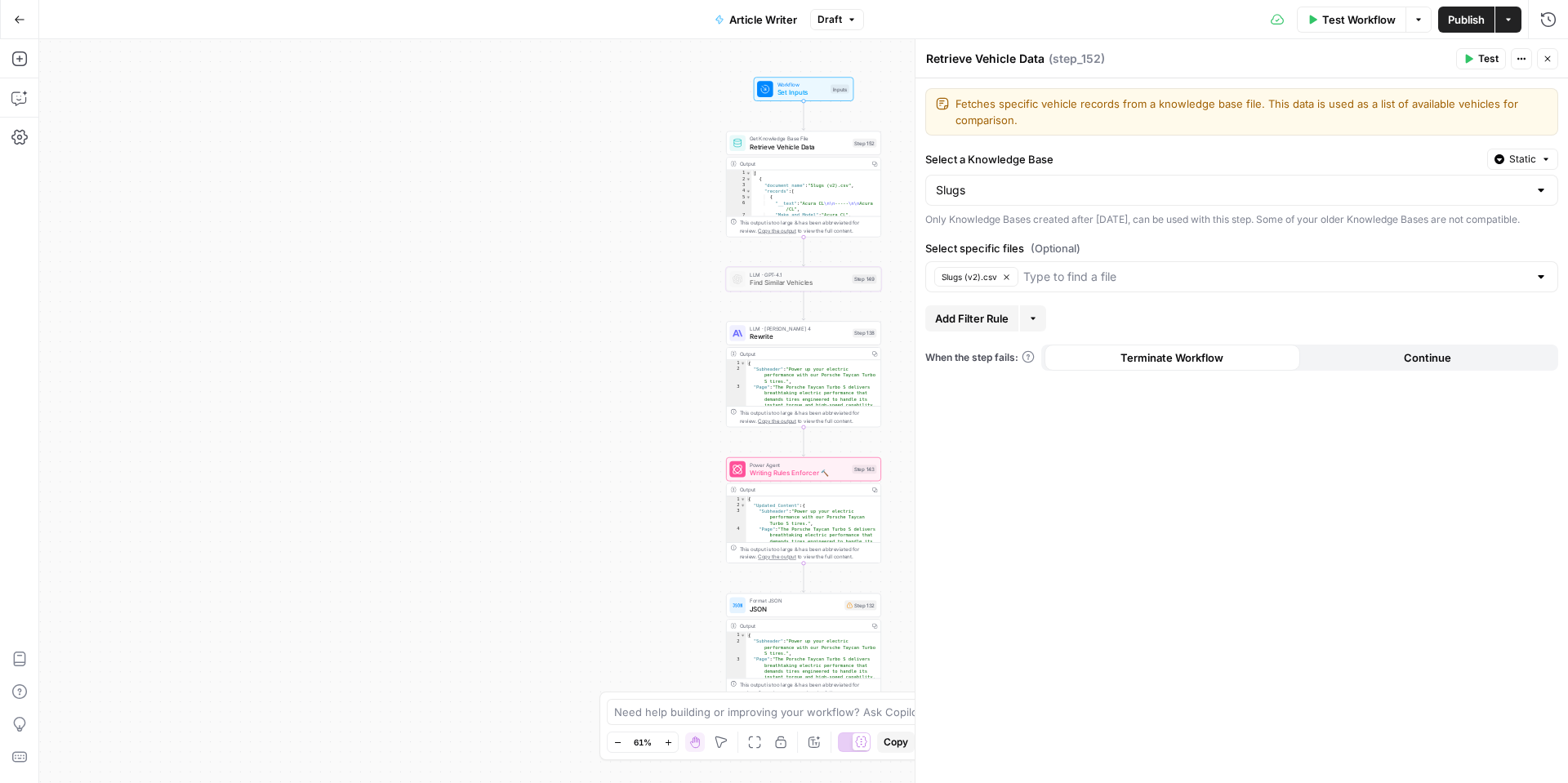
click at [1541, 63] on button "Close" at bounding box center [1547, 59] width 21 height 21
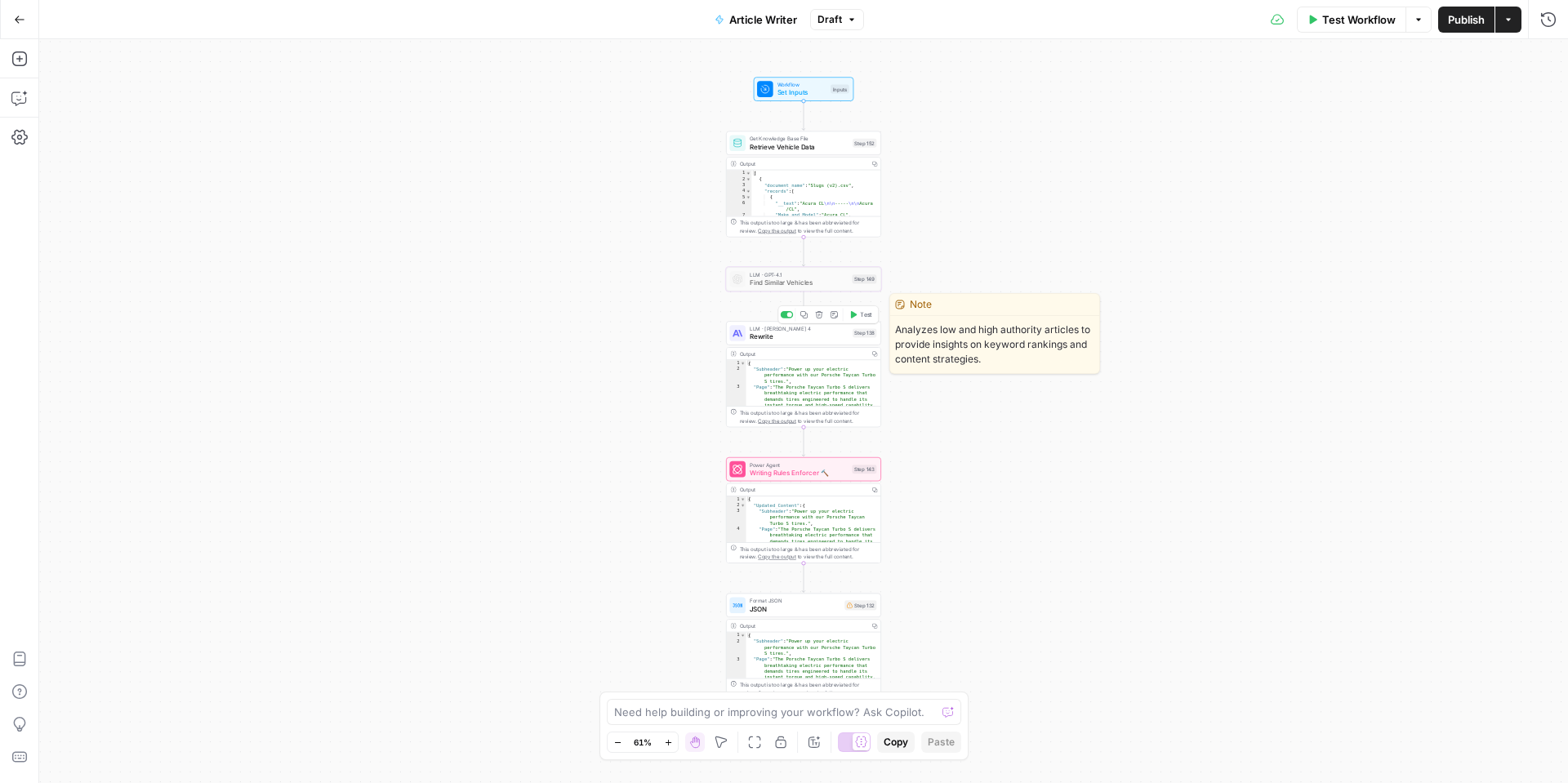
click at [799, 335] on span "Rewrite" at bounding box center [798, 336] width 99 height 10
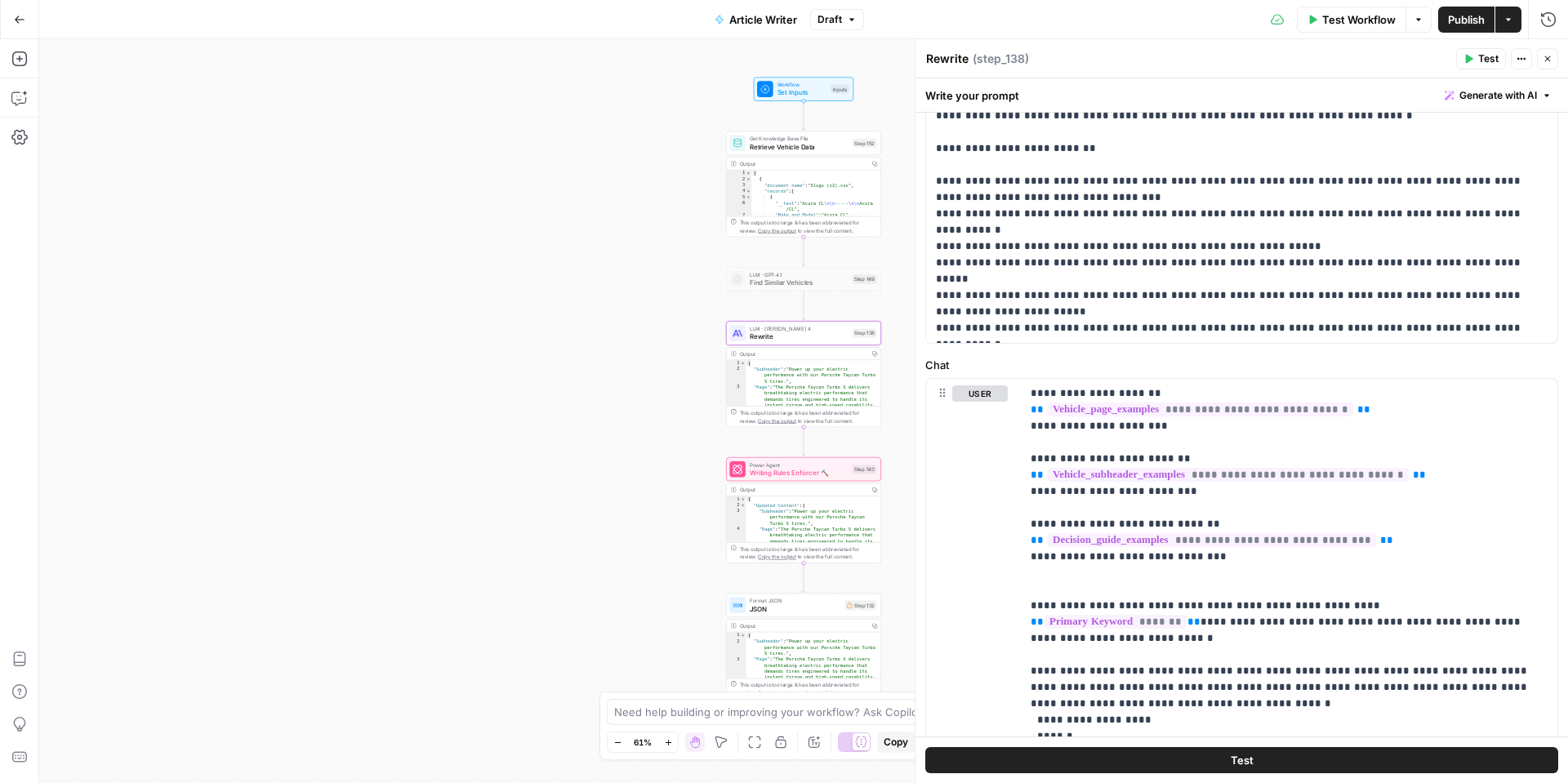
scroll to position [478, 0]
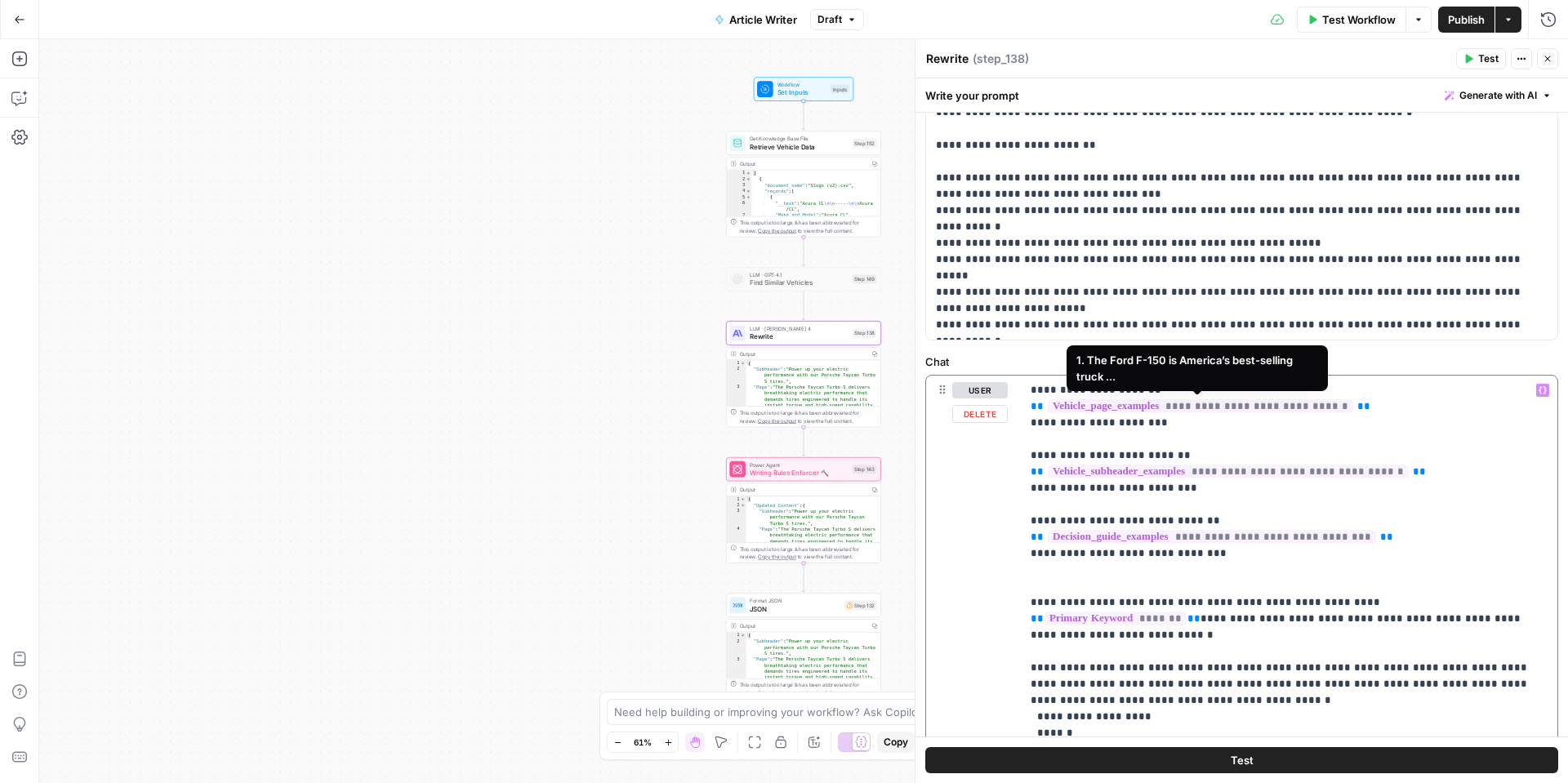
click at [1251, 411] on span "**********" at bounding box center [1200, 406] width 305 height 13
click at [976, 458] on div "user Delete" at bounding box center [980, 727] width 56 height 691
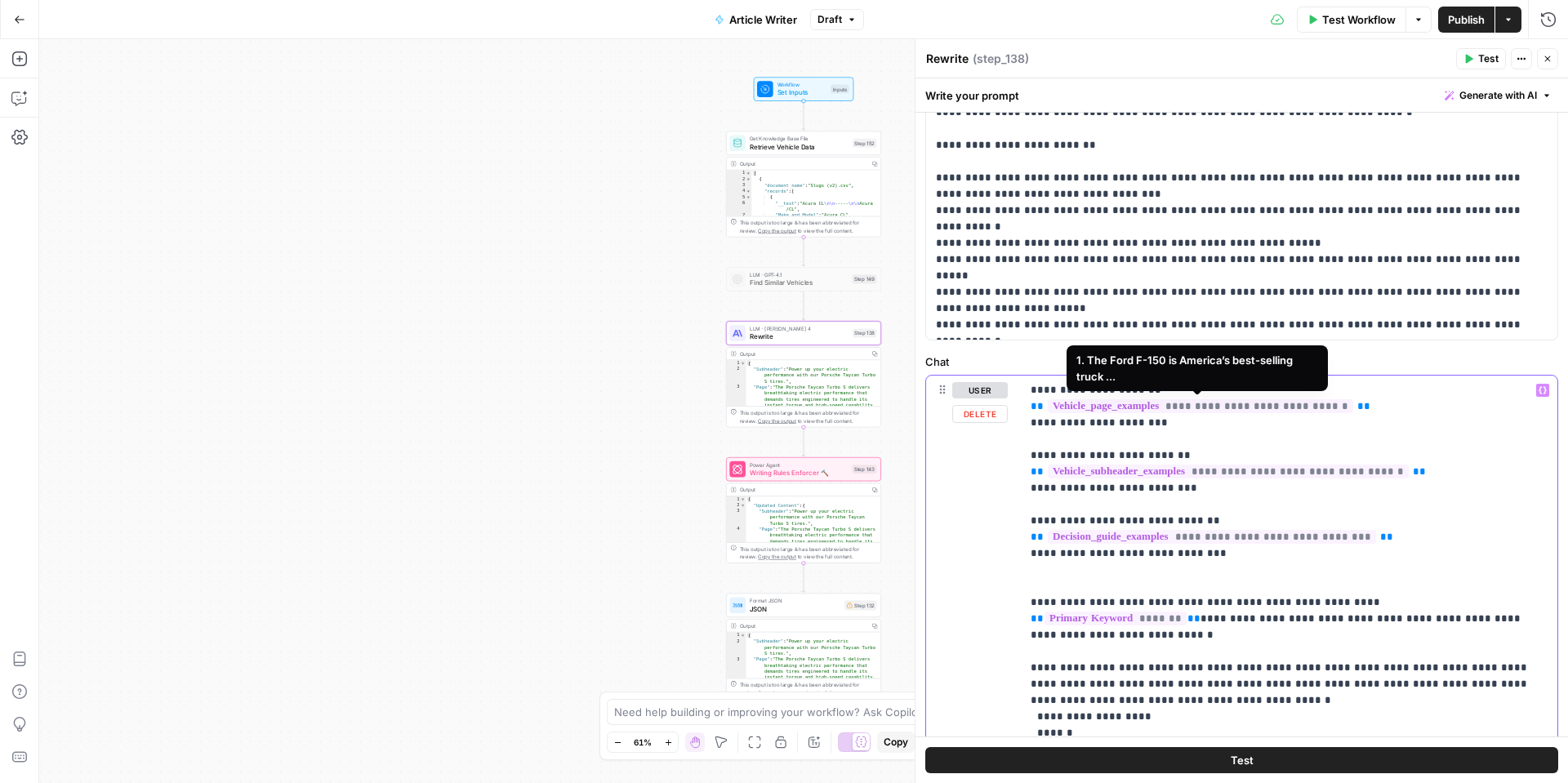
click at [1251, 266] on p "**********" at bounding box center [1241, 48] width 611 height 572
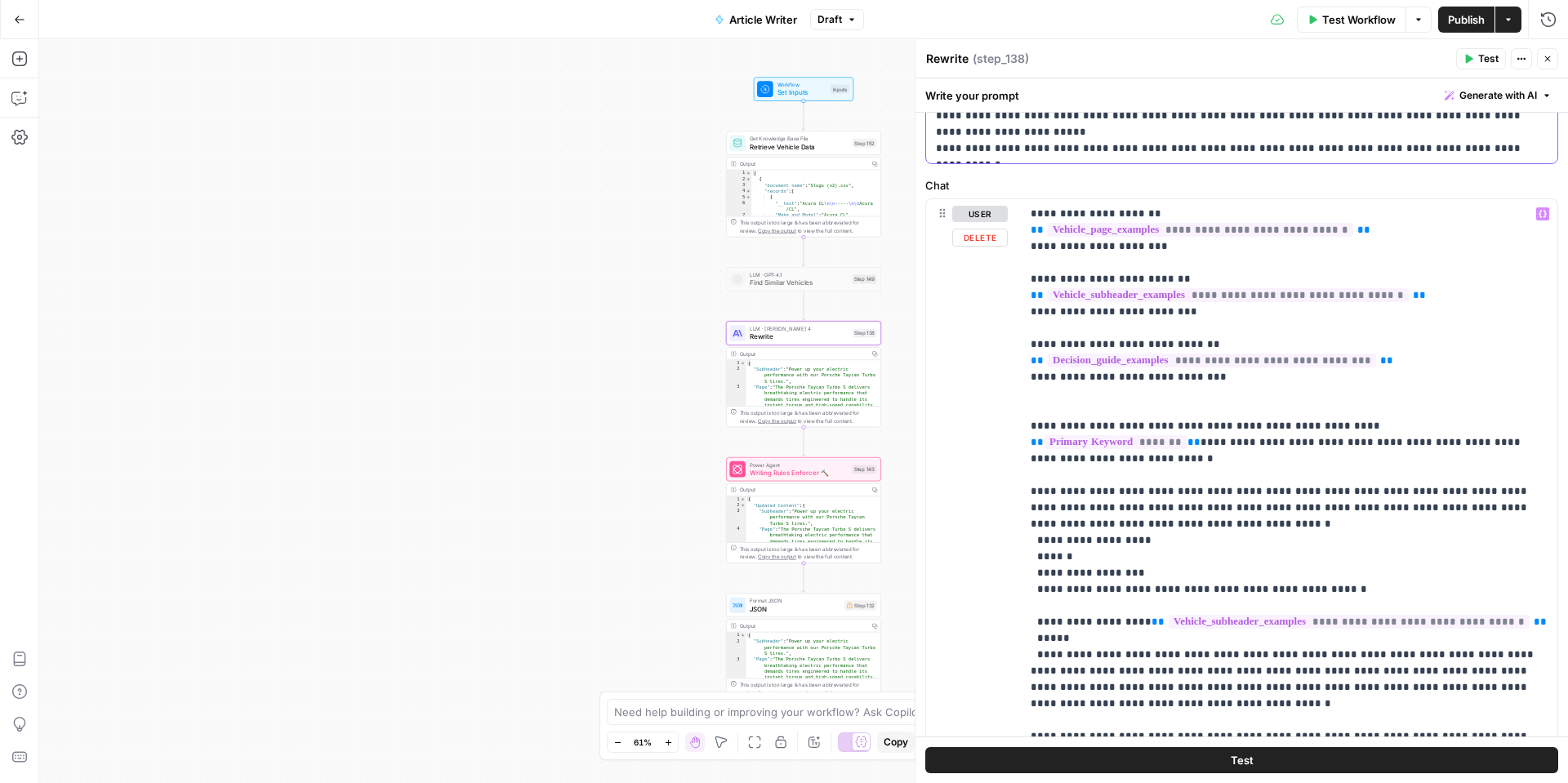
scroll to position [658, 0]
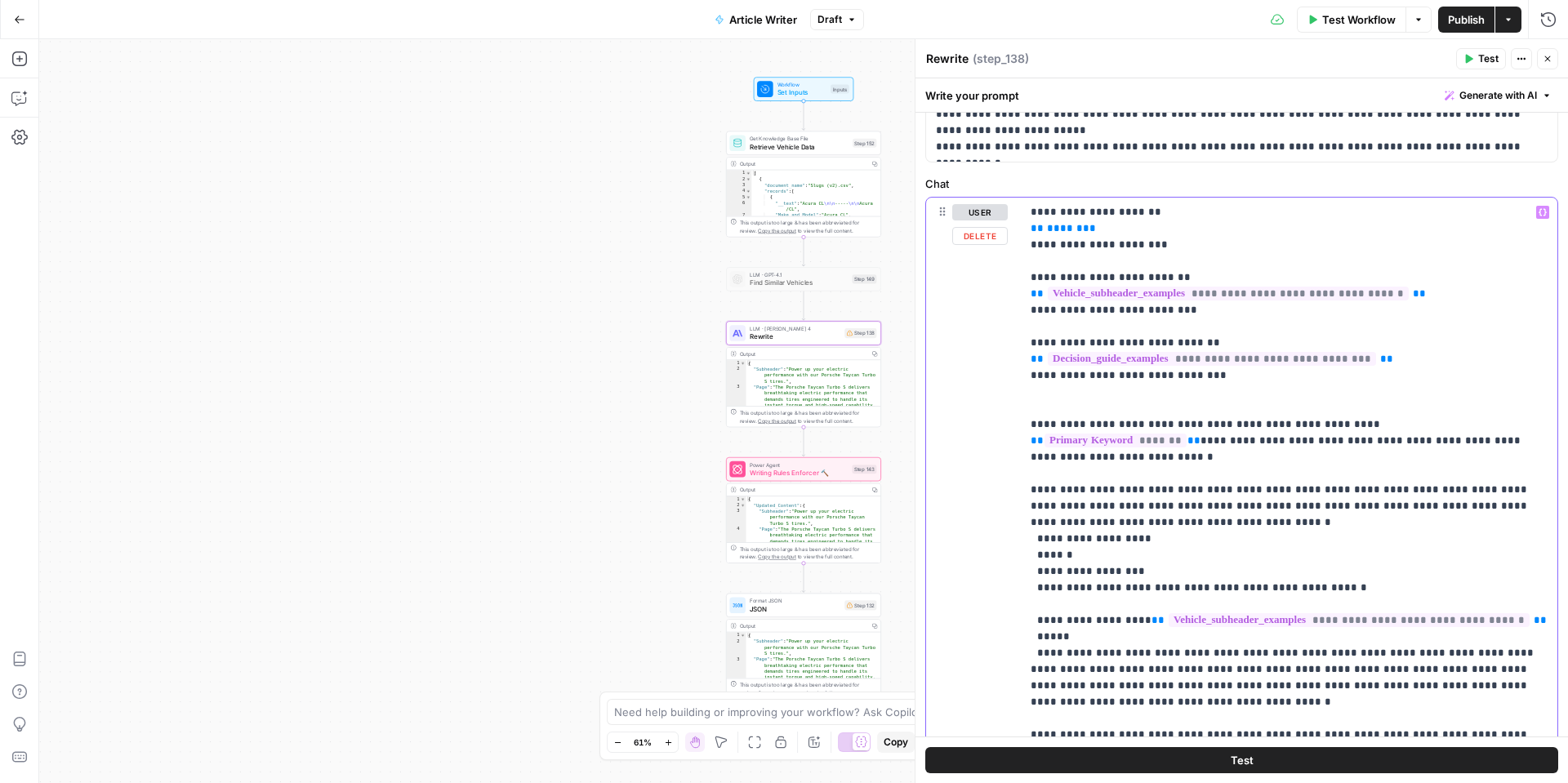
click at [1047, 228] on span "******" at bounding box center [1064, 227] width 36 height 11
drag, startPoint x: 1044, startPoint y: 228, endPoint x: 1065, endPoint y: 227, distance: 21.0
click at [1065, 227] on span "******" at bounding box center [1064, 226] width 36 height 11
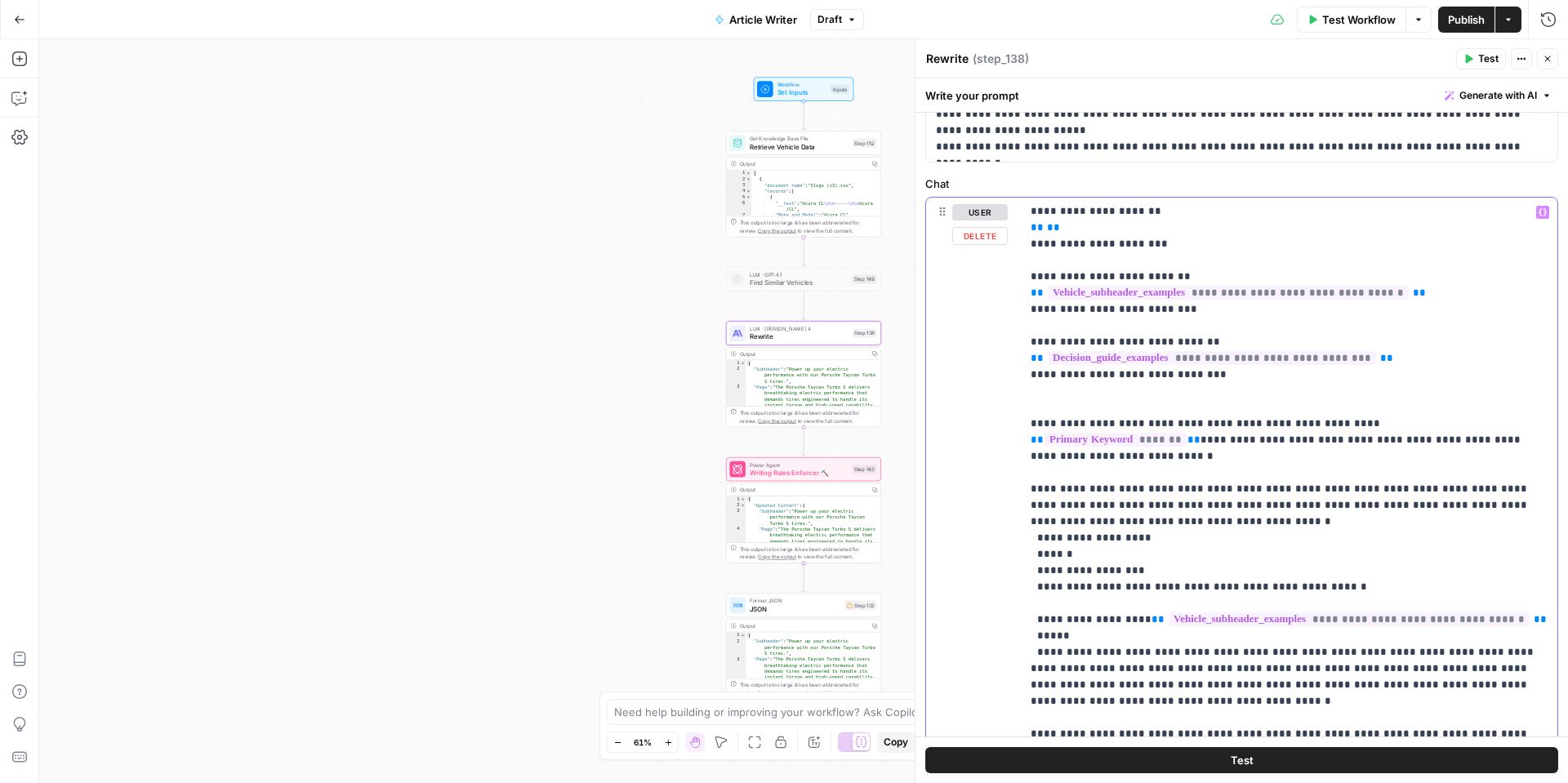
scroll to position [9, 0]
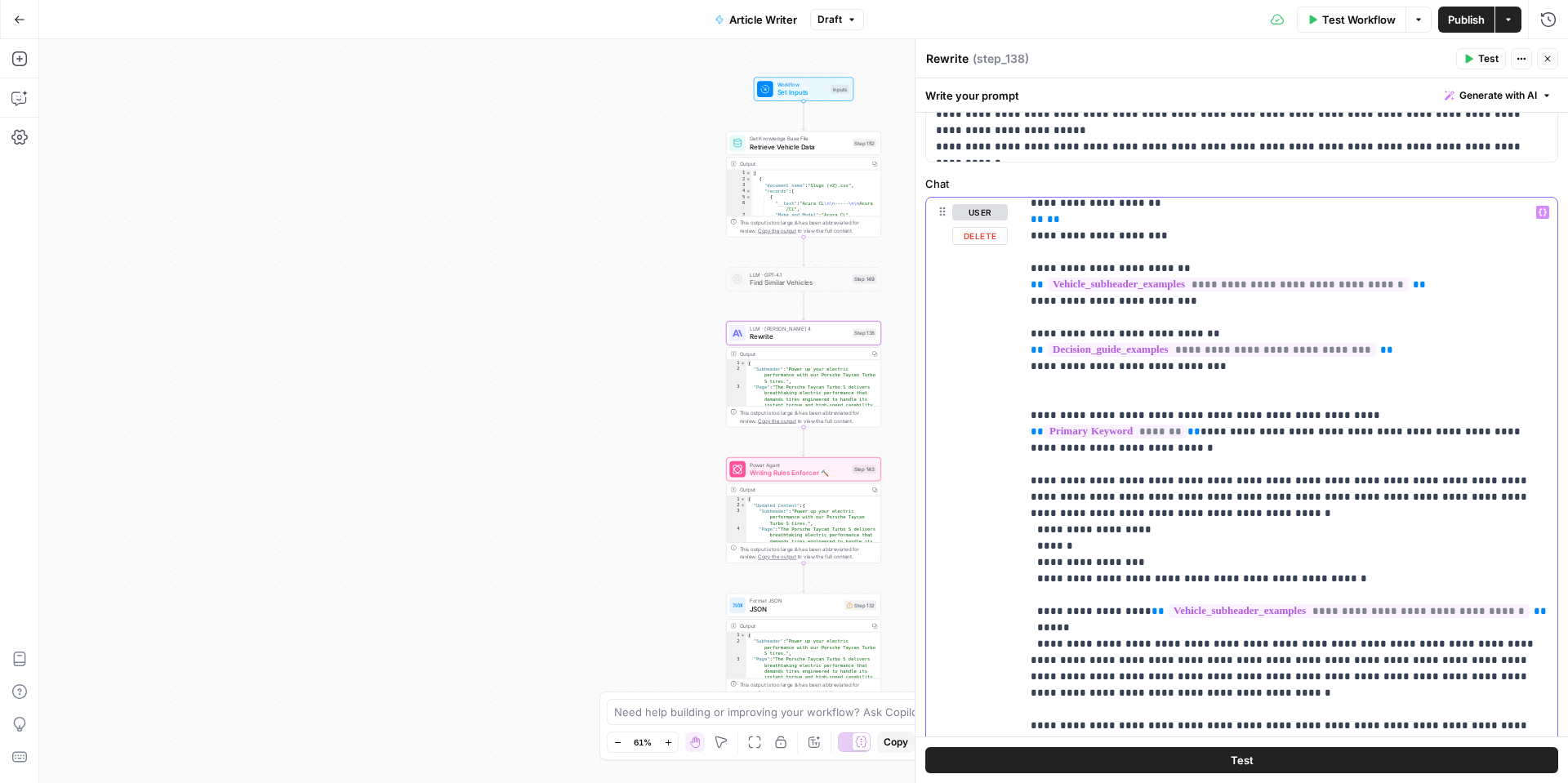
click at [1545, 214] on icon "button" at bounding box center [1542, 213] width 9 height 8
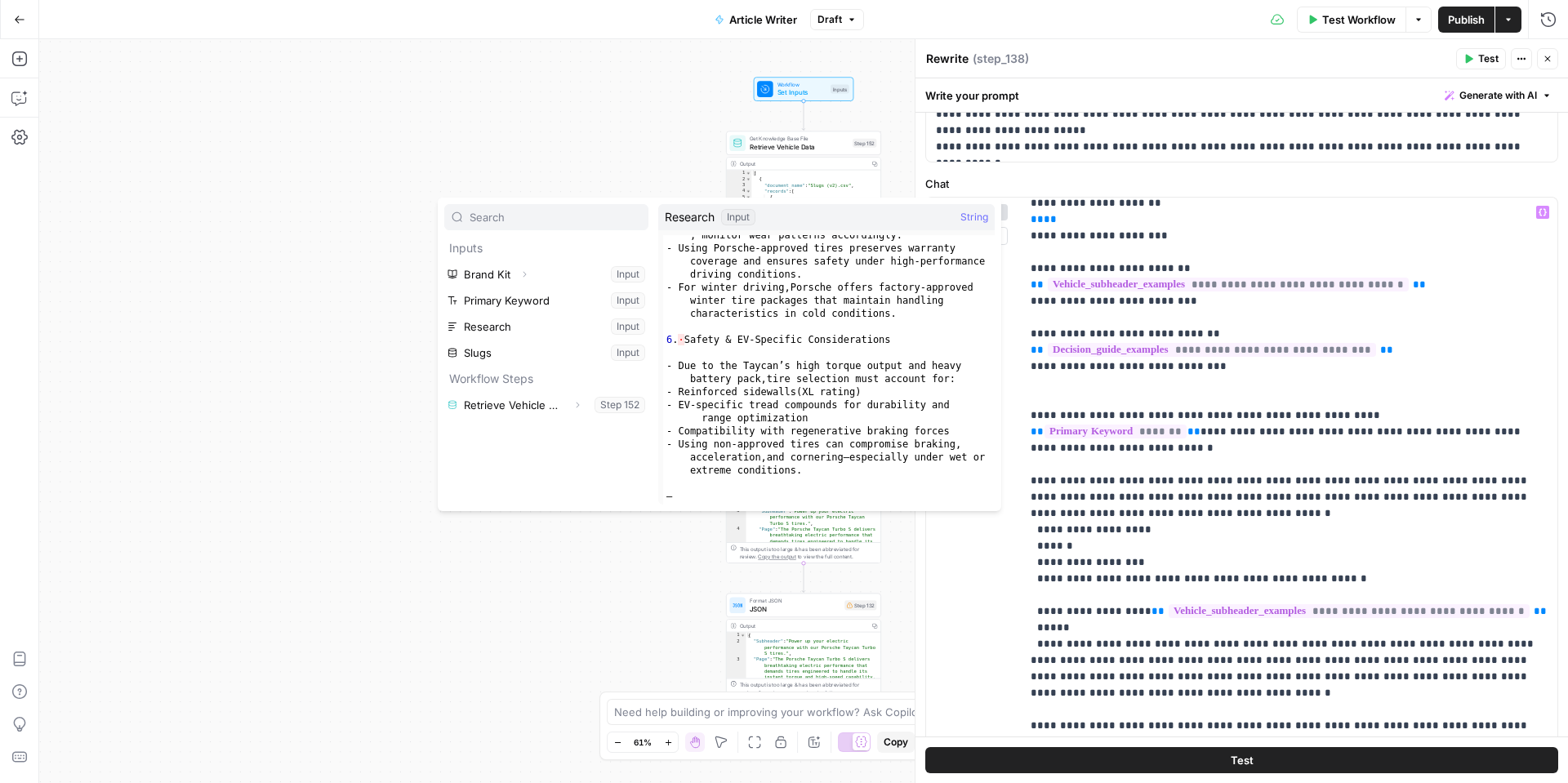
scroll to position [1455, 0]
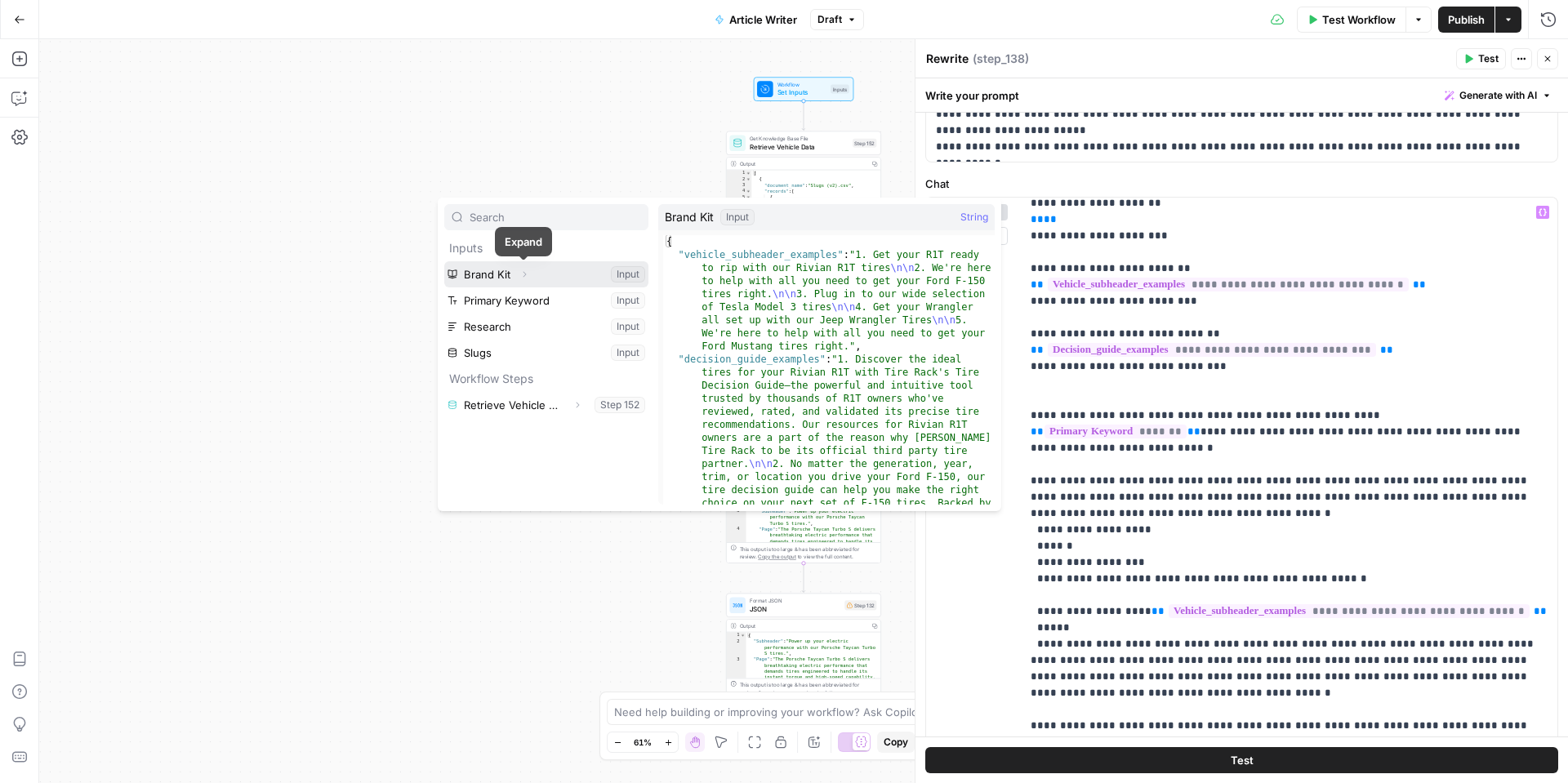
click at [526, 275] on icon "button" at bounding box center [524, 274] width 10 height 10
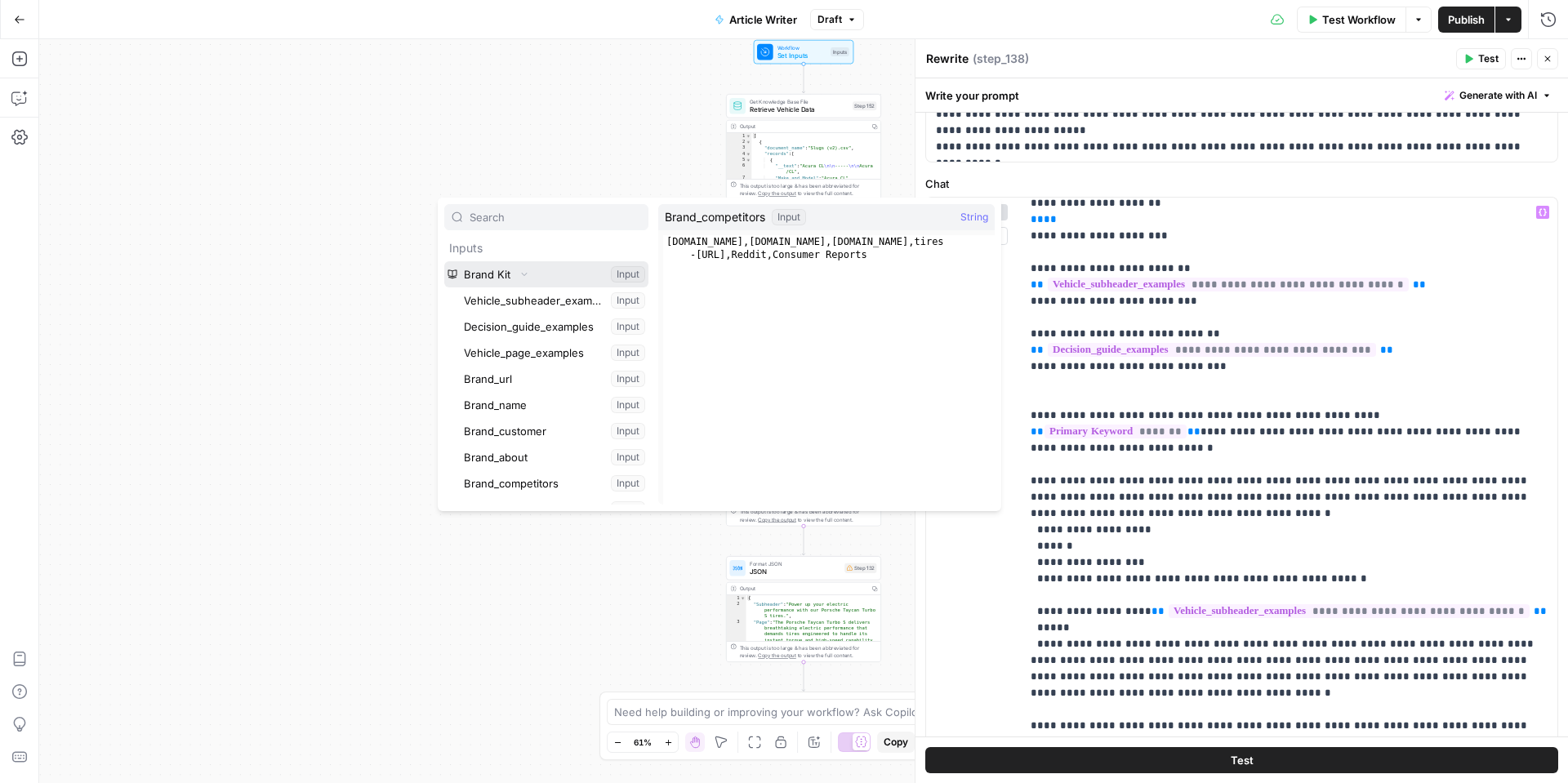
scroll to position [436, 0]
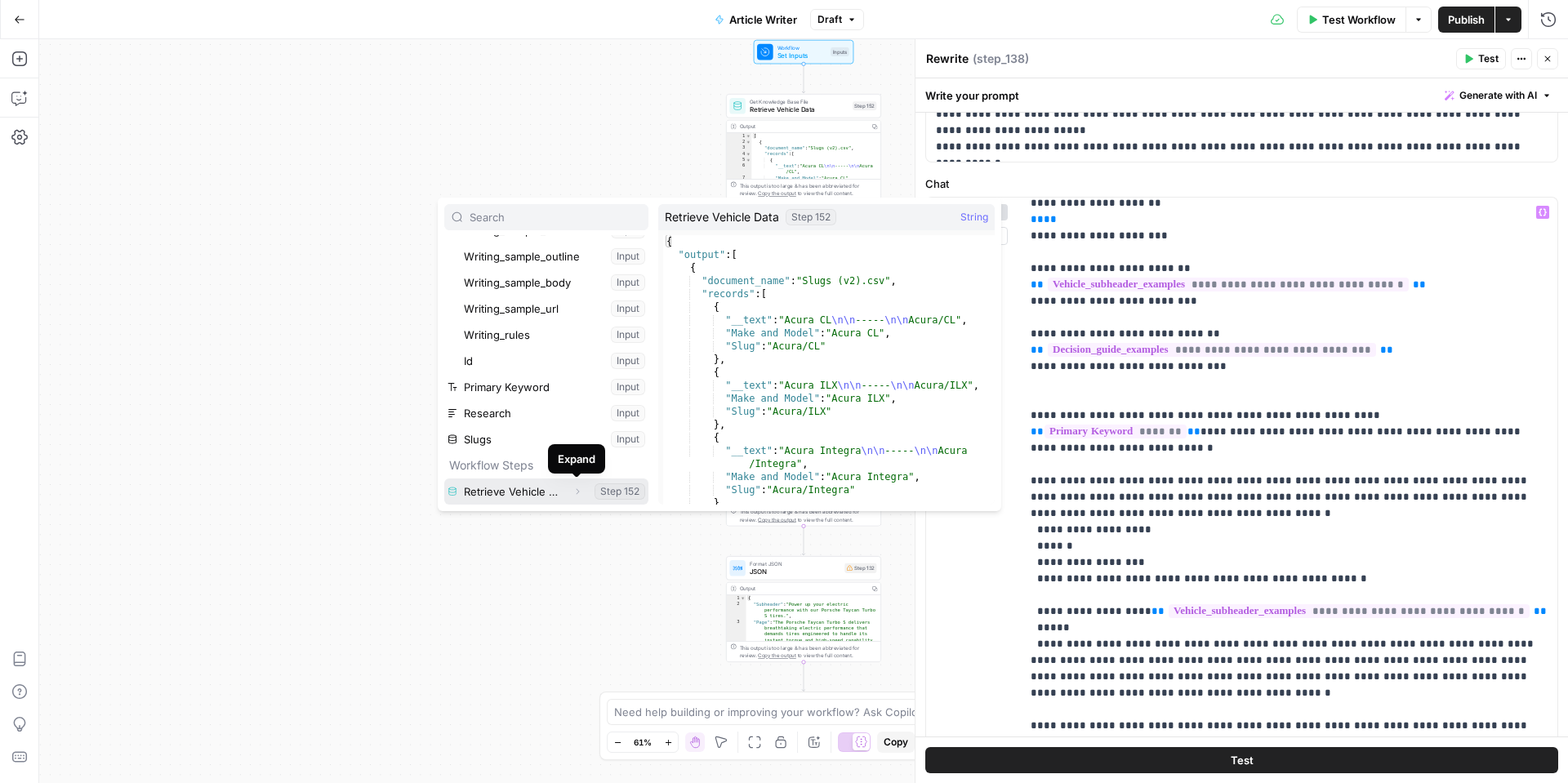
click at [581, 494] on icon "button" at bounding box center [578, 491] width 10 height 10
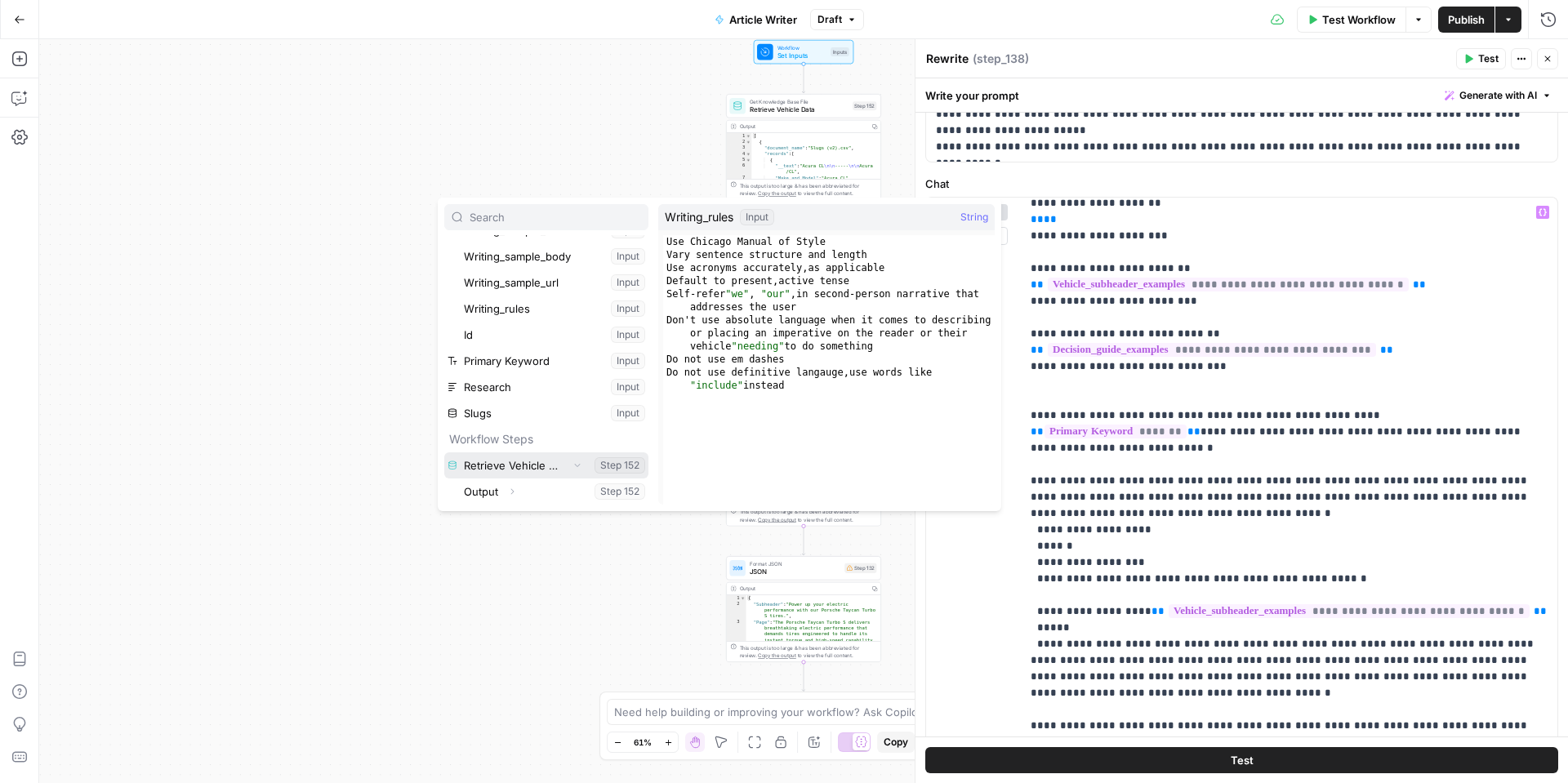
scroll to position [0, 0]
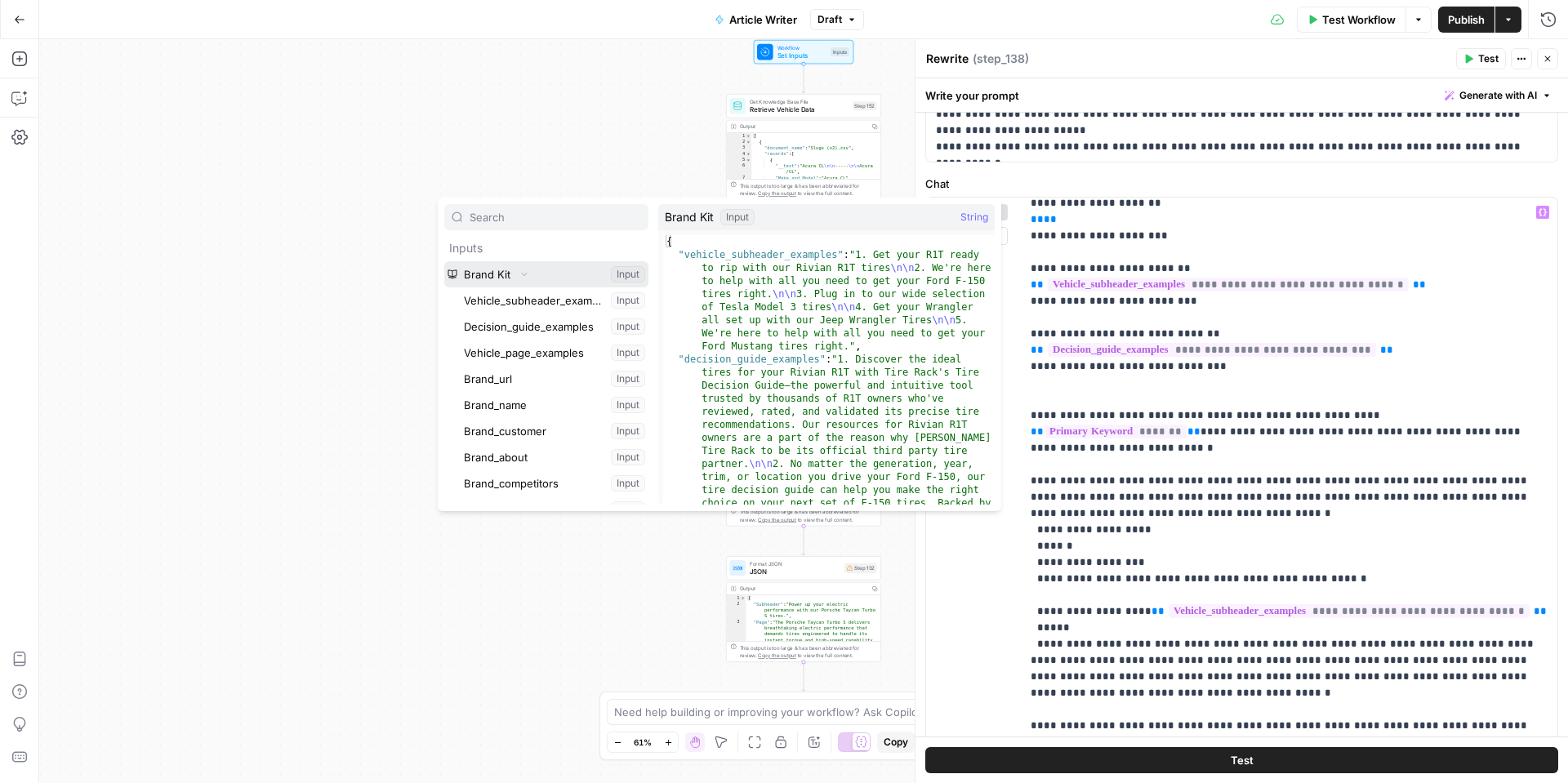
click at [523, 275] on icon "button" at bounding box center [524, 274] width 10 height 10
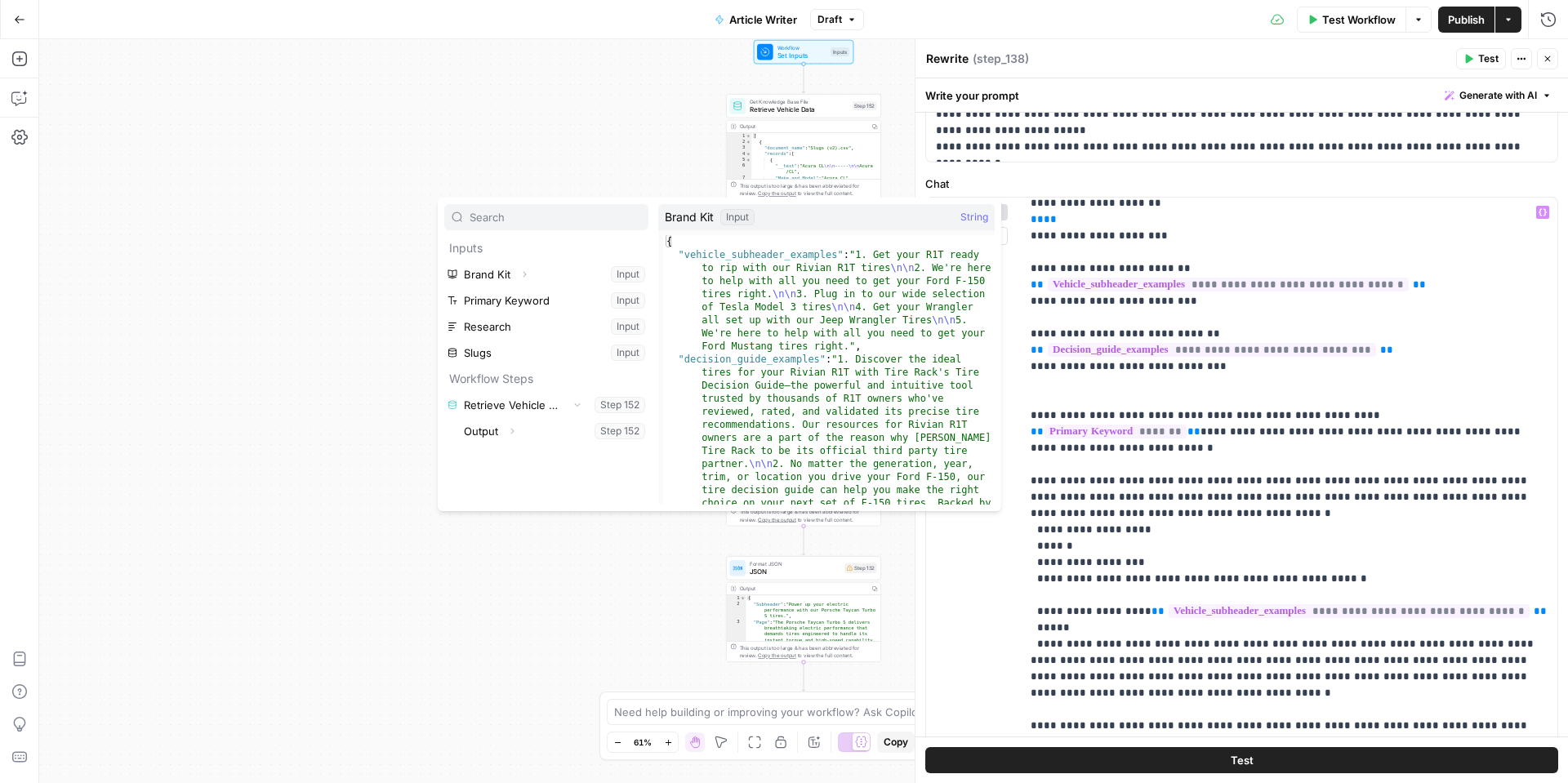
drag, startPoint x: 535, startPoint y: 149, endPoint x: 513, endPoint y: 133, distance: 27.2
click at [535, 149] on div "Workflow Set Inputs Inputs Get Knowledge Base File Retrieve Vehicle Data Step 1…" at bounding box center [803, 411] width 1529 height 744
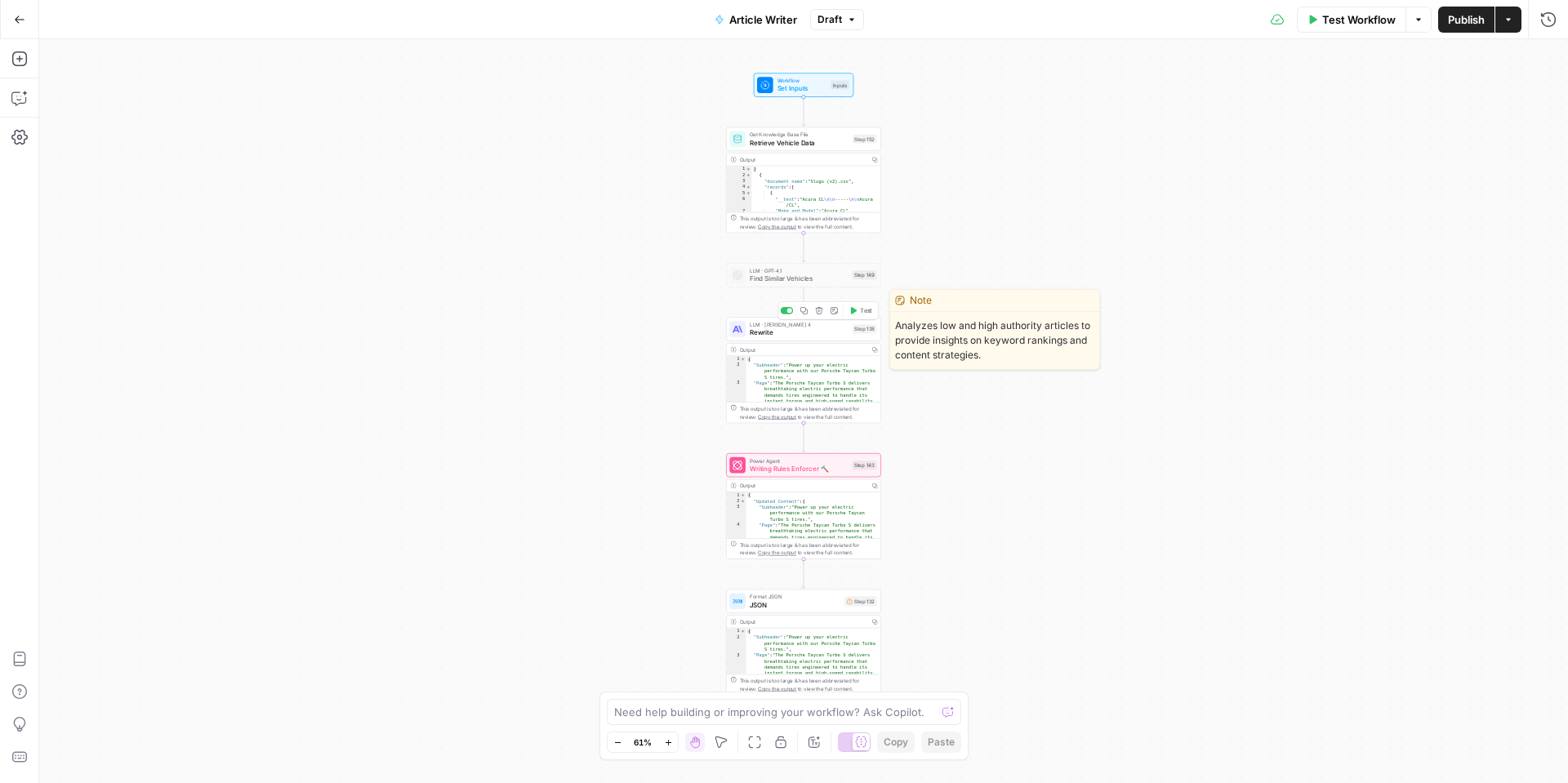
click at [819, 334] on span "Rewrite" at bounding box center [798, 332] width 99 height 10
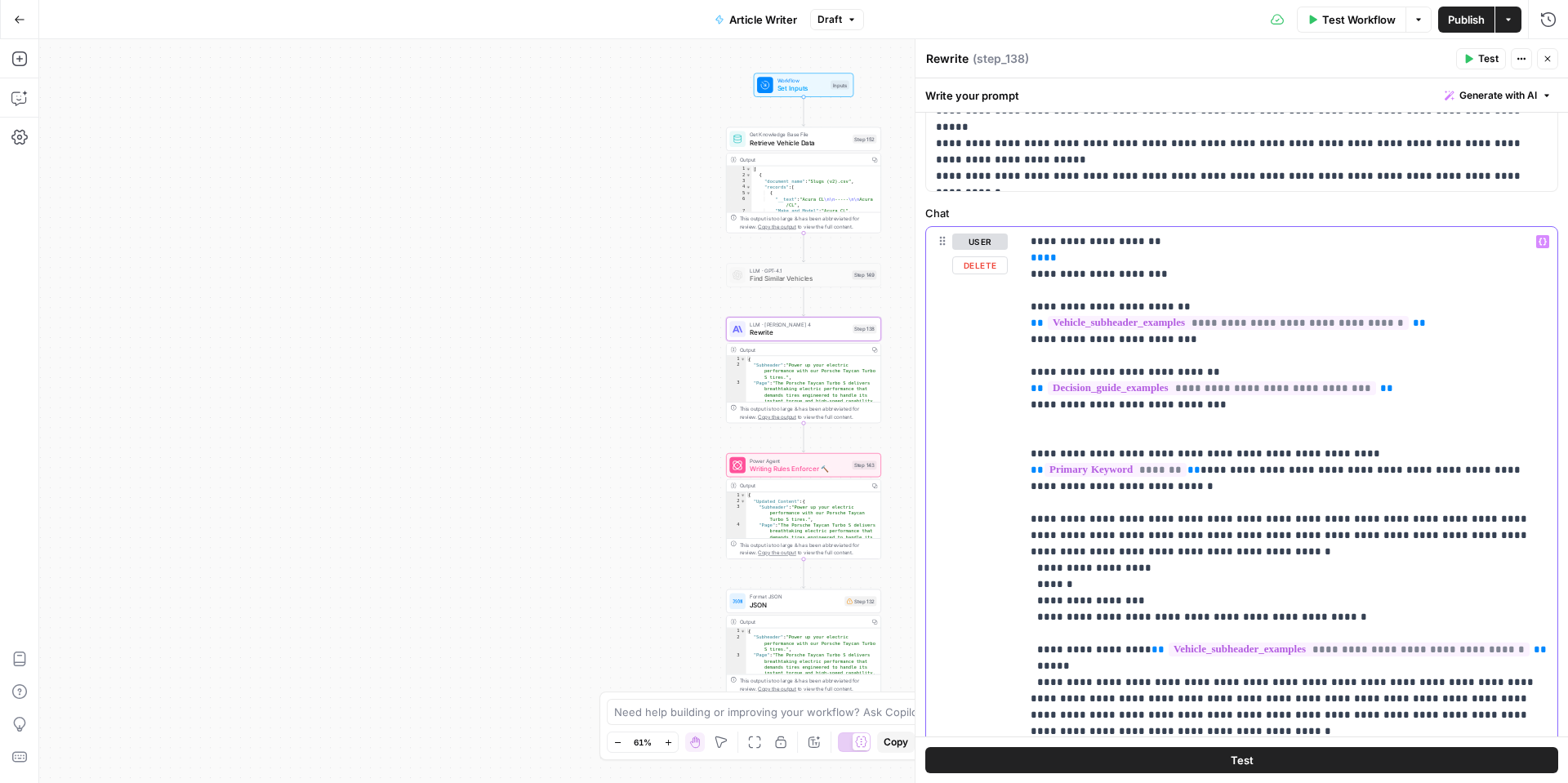
click at [1044, 260] on span "**" at bounding box center [1051, 257] width 13 height 11
drag, startPoint x: 1543, startPoint y: 244, endPoint x: 1526, endPoint y: 249, distance: 17.7
click at [1542, 244] on icon "button" at bounding box center [1542, 242] width 9 height 9
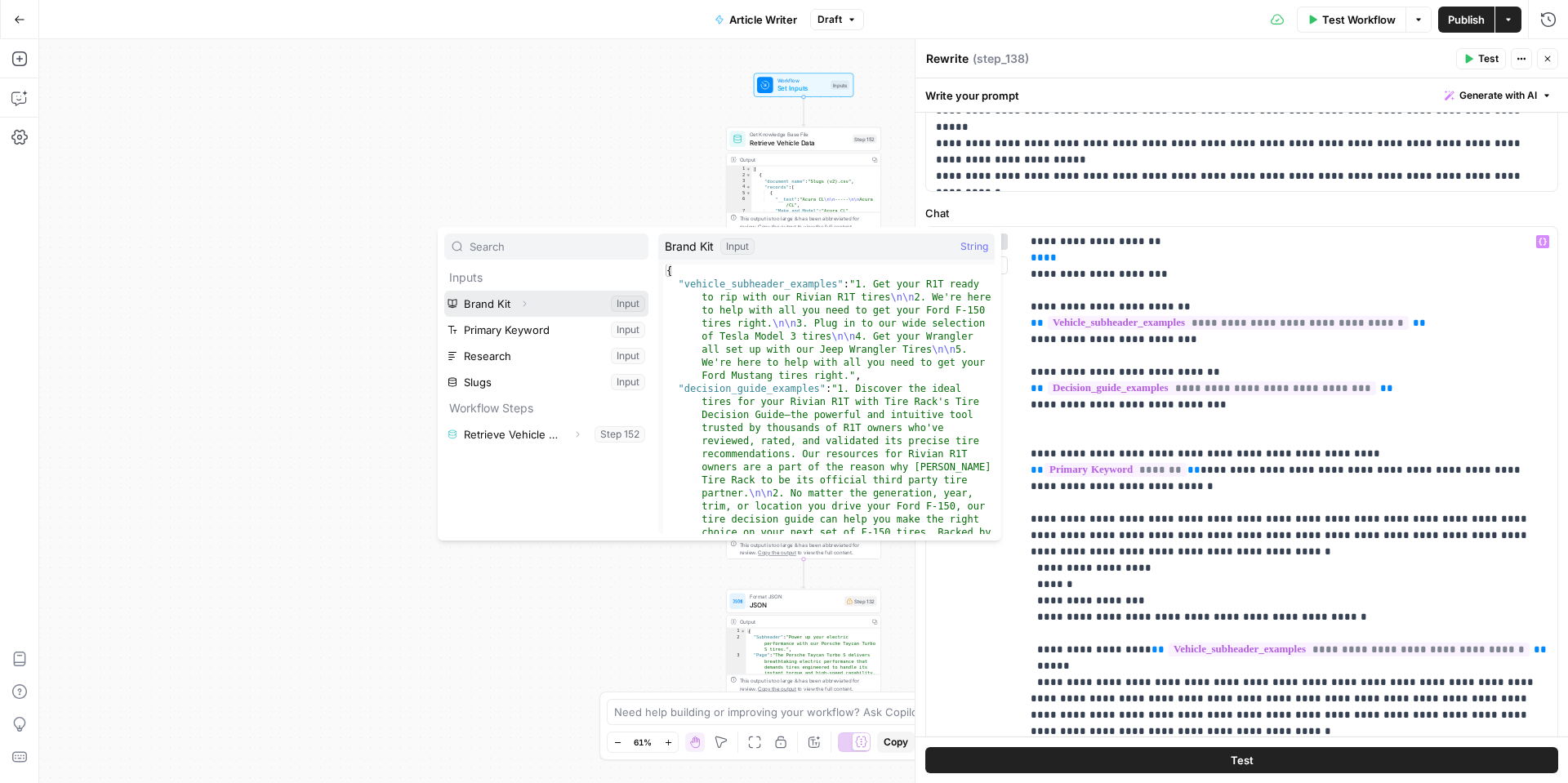
click at [523, 306] on icon "button" at bounding box center [524, 303] width 10 height 10
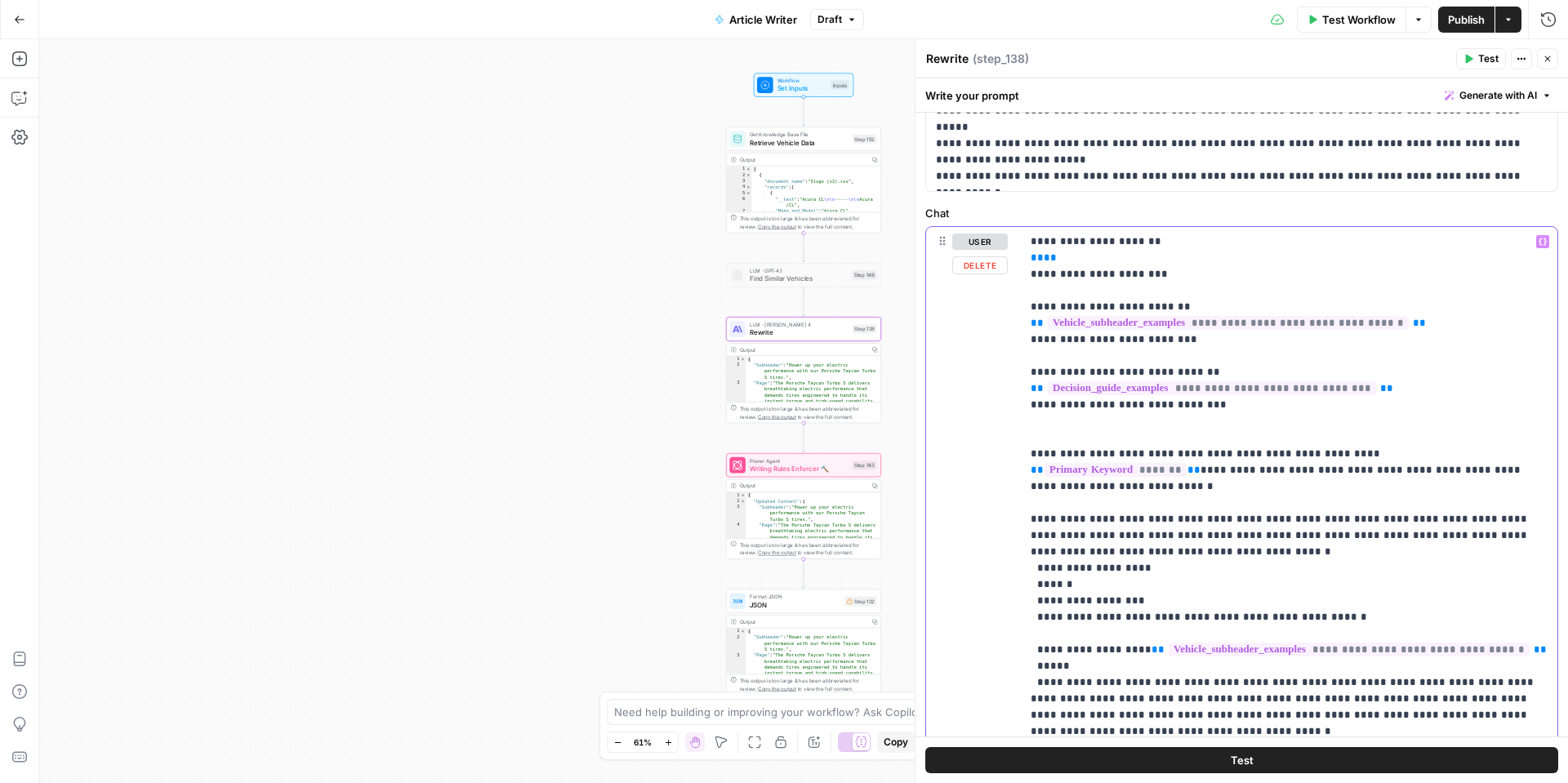
drag, startPoint x: 1046, startPoint y: 255, endPoint x: 1028, endPoint y: 256, distance: 18.0
click at [1028, 256] on div "**********" at bounding box center [1289, 560] width 536 height 666
click at [1136, 260] on span "**********" at bounding box center [1194, 257] width 293 height 13
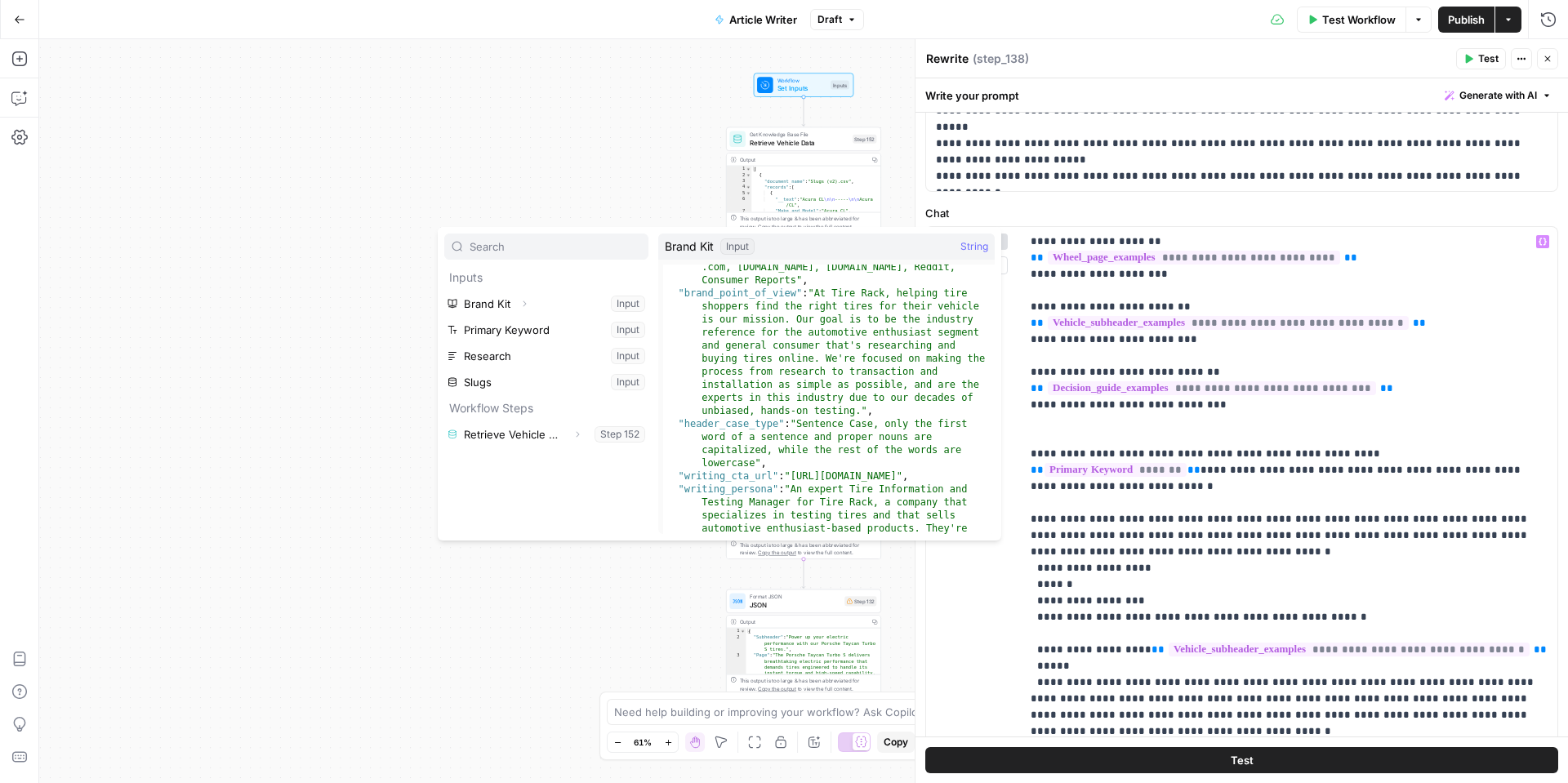
scroll to position [1602, 0]
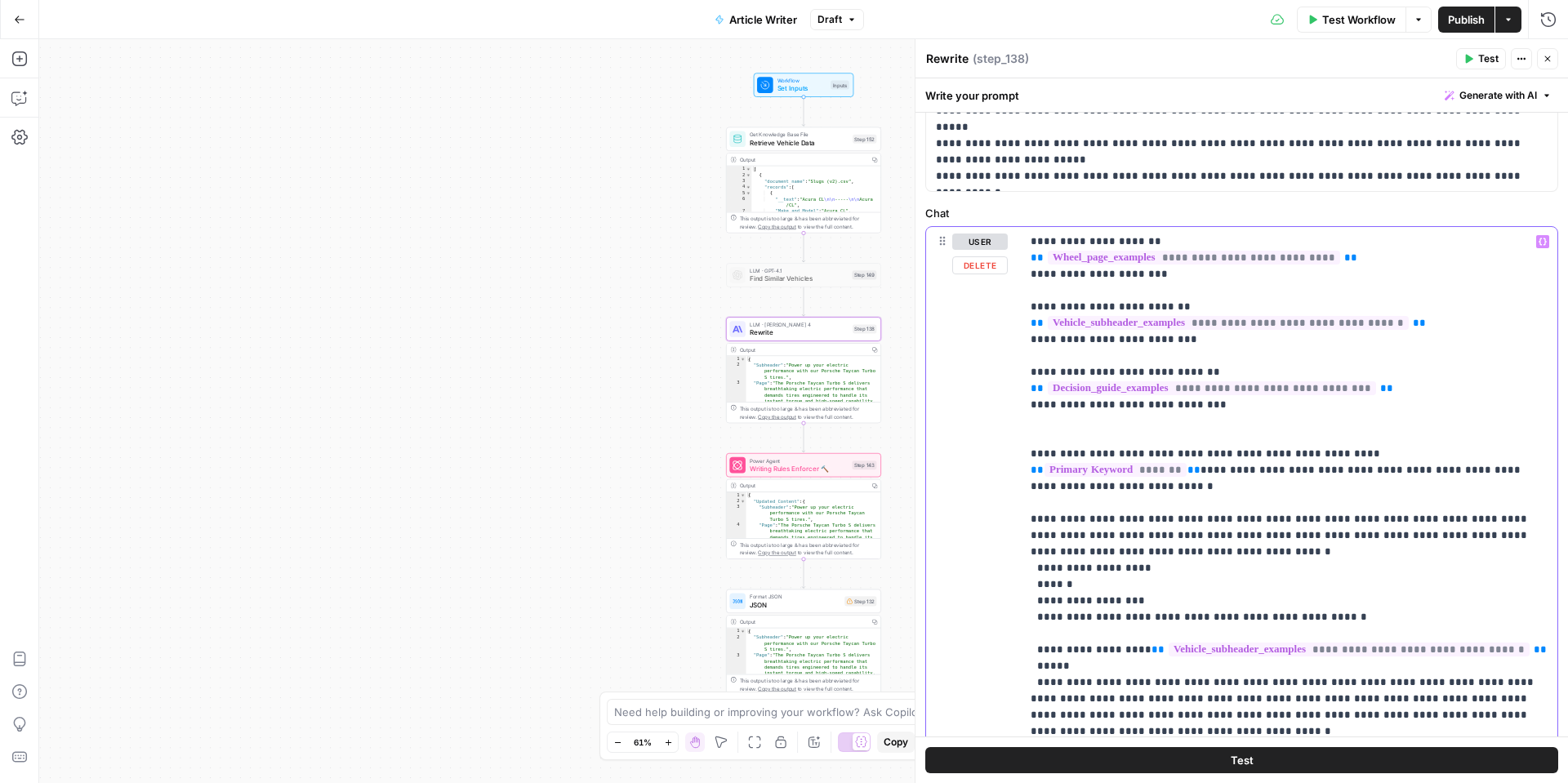
click at [1254, 254] on span "**********" at bounding box center [1194, 257] width 293 height 13
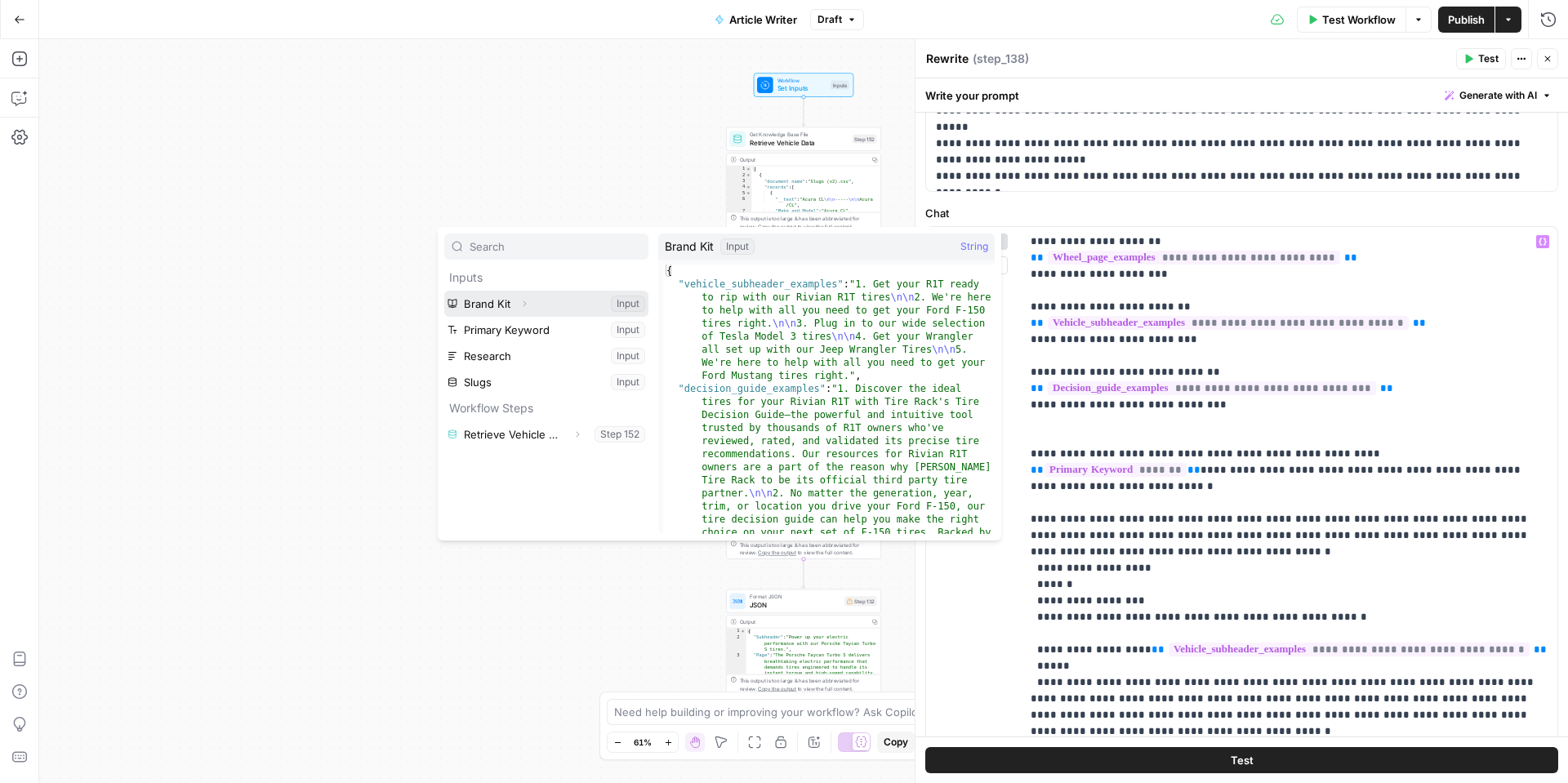
click at [511, 297] on button "Select variable Brand Kit" at bounding box center [546, 303] width 204 height 26
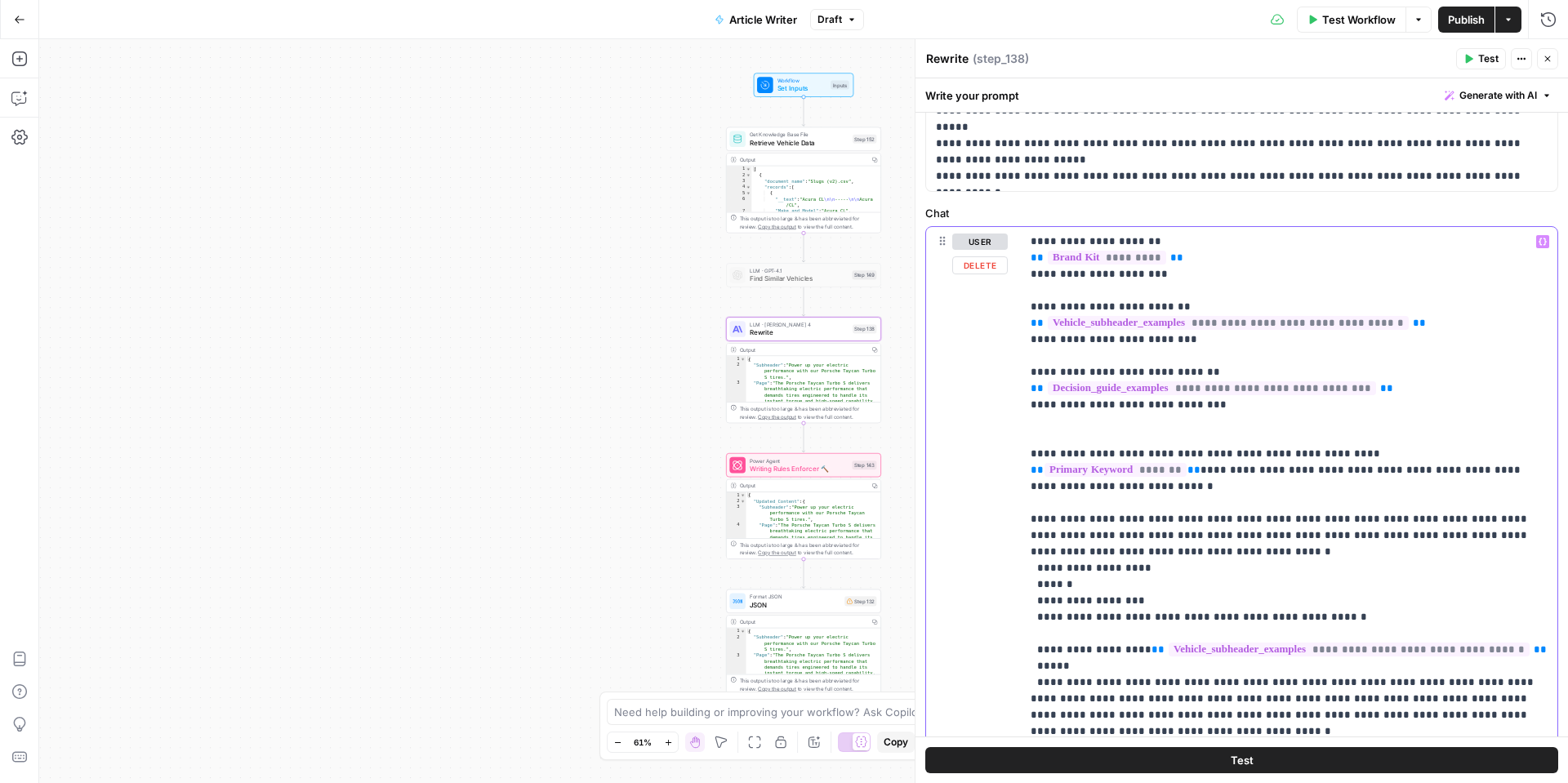
click at [1152, 261] on span "*********" at bounding box center [1106, 257] width 118 height 13
click at [1170, 254] on span "**" at bounding box center [1176, 257] width 13 height 11
click at [1082, 213] on div "{ "vehicle_subheader_examples": "1. Get your R1T ..." at bounding box center [1099, 220] width 242 height 33
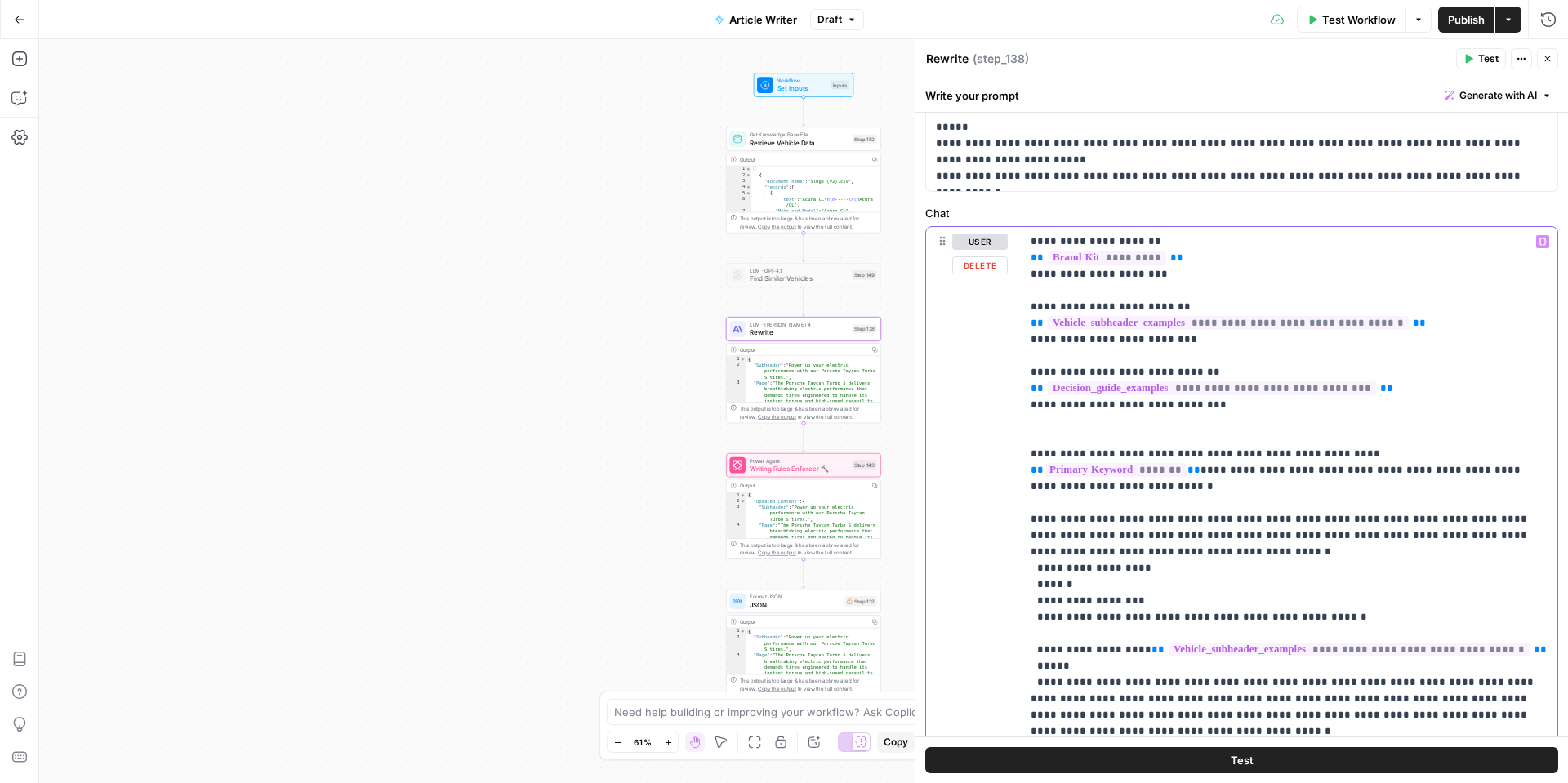
click at [1544, 240] on icon "button" at bounding box center [1542, 242] width 9 height 8
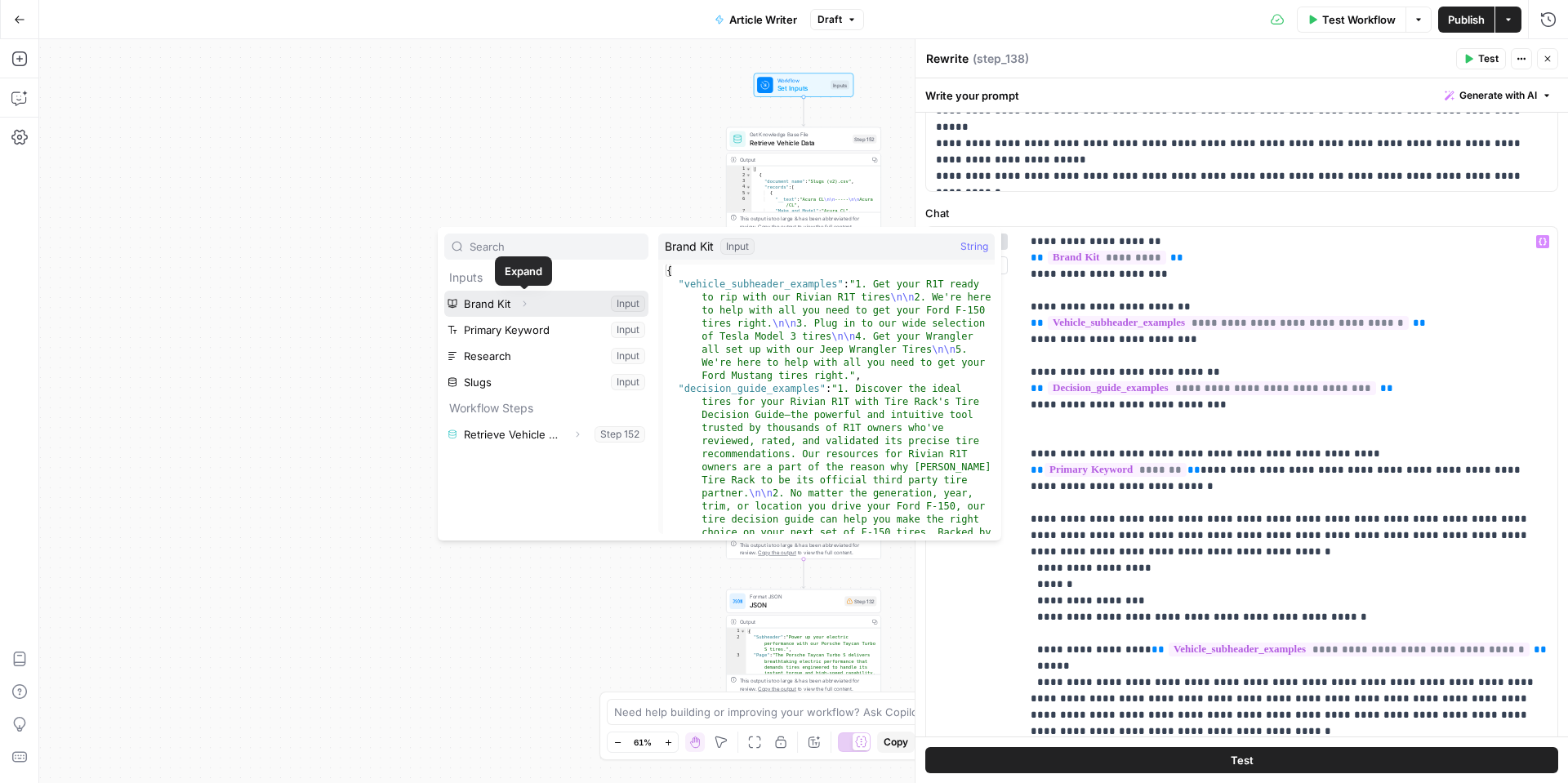
click at [529, 304] on span "Expand" at bounding box center [529, 304] width 1 height 1
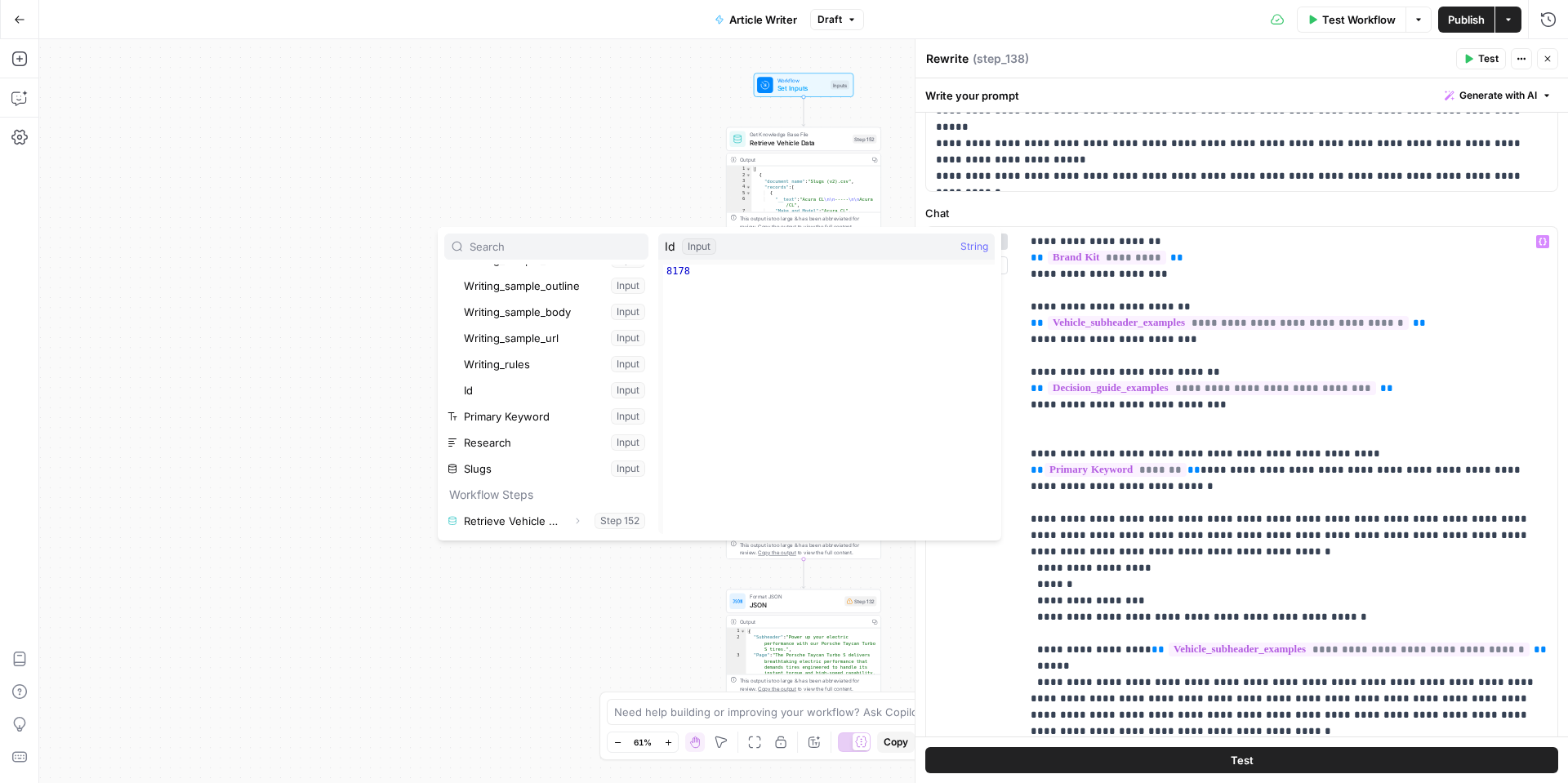
scroll to position [0, 0]
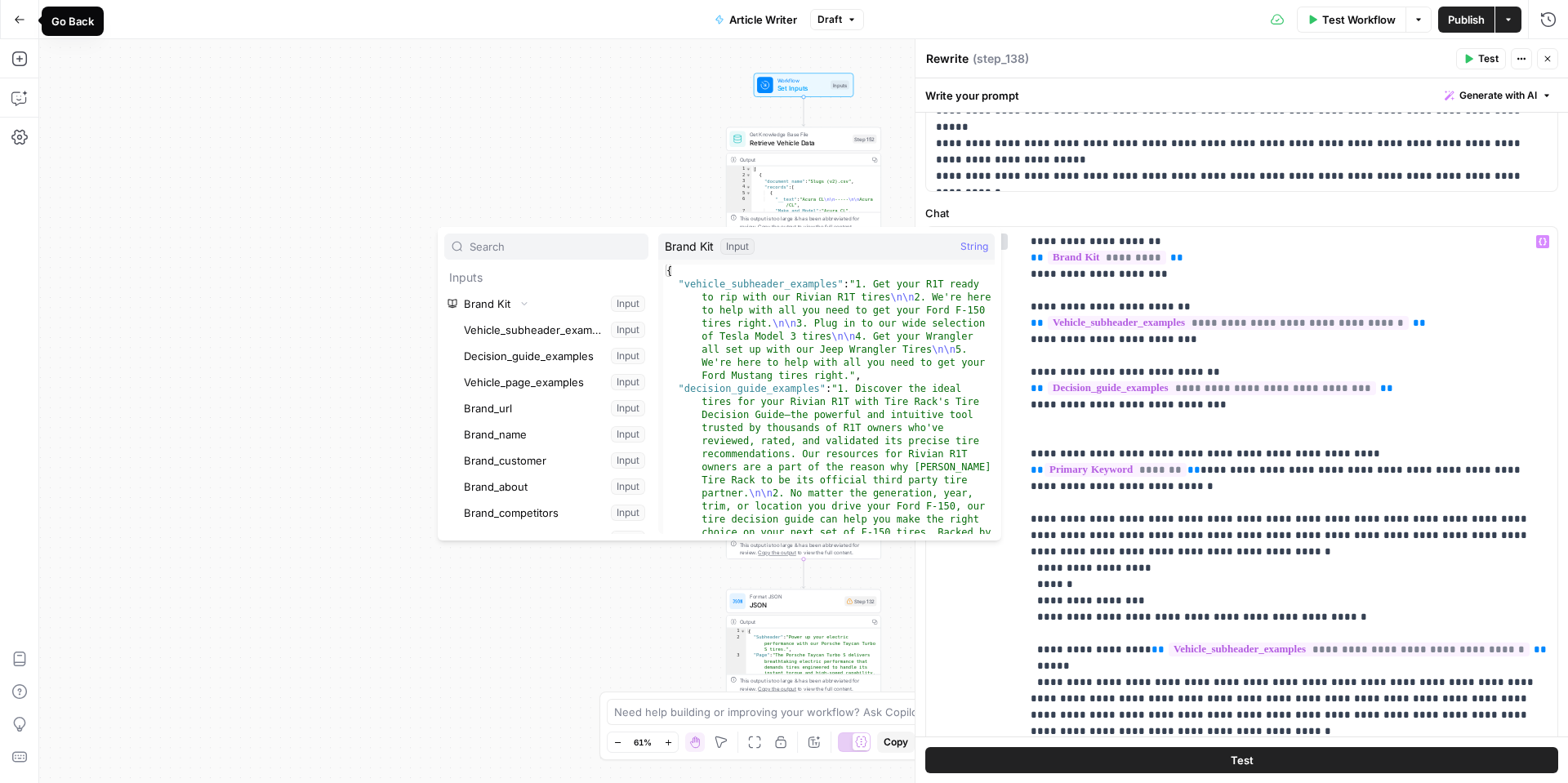
click at [14, 18] on icon "button" at bounding box center [19, 19] width 12 height 12
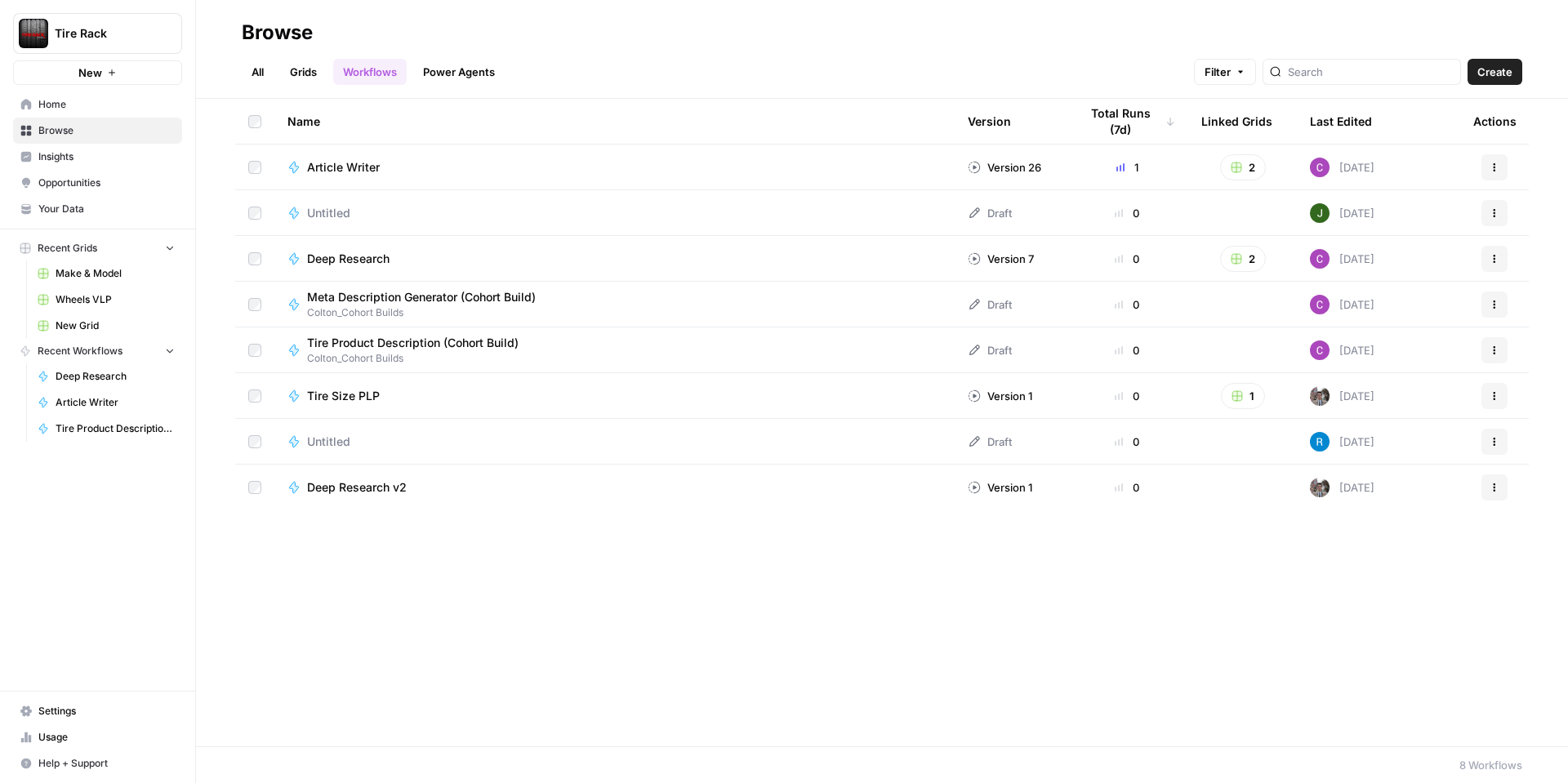
click at [90, 298] on span "Wheels VLP" at bounding box center [115, 299] width 119 height 14
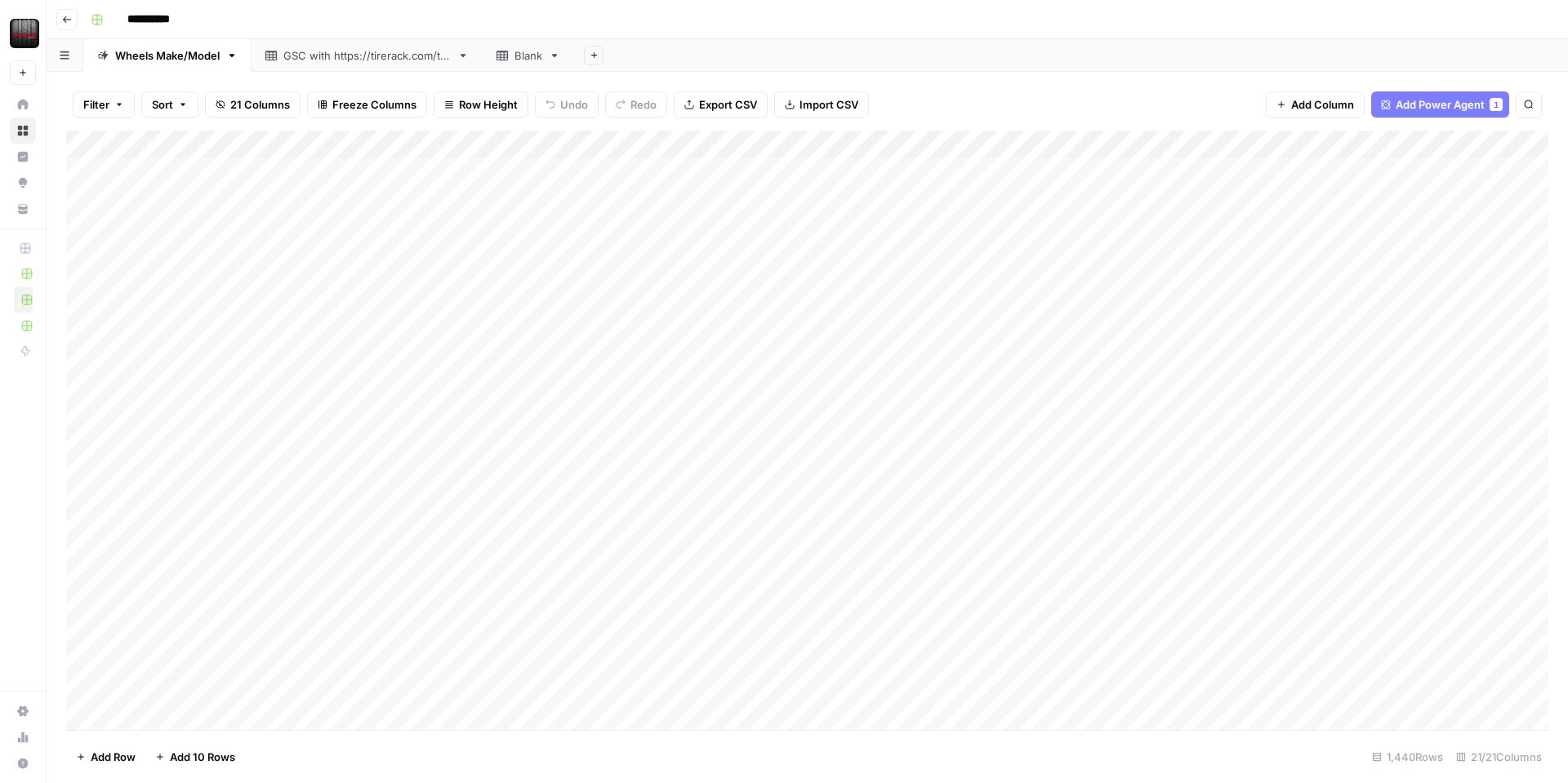
click at [500, 145] on div "Add Column" at bounding box center [807, 430] width 1482 height 600
click at [443, 304] on span "Edit Workflow" at bounding box center [462, 304] width 143 height 16
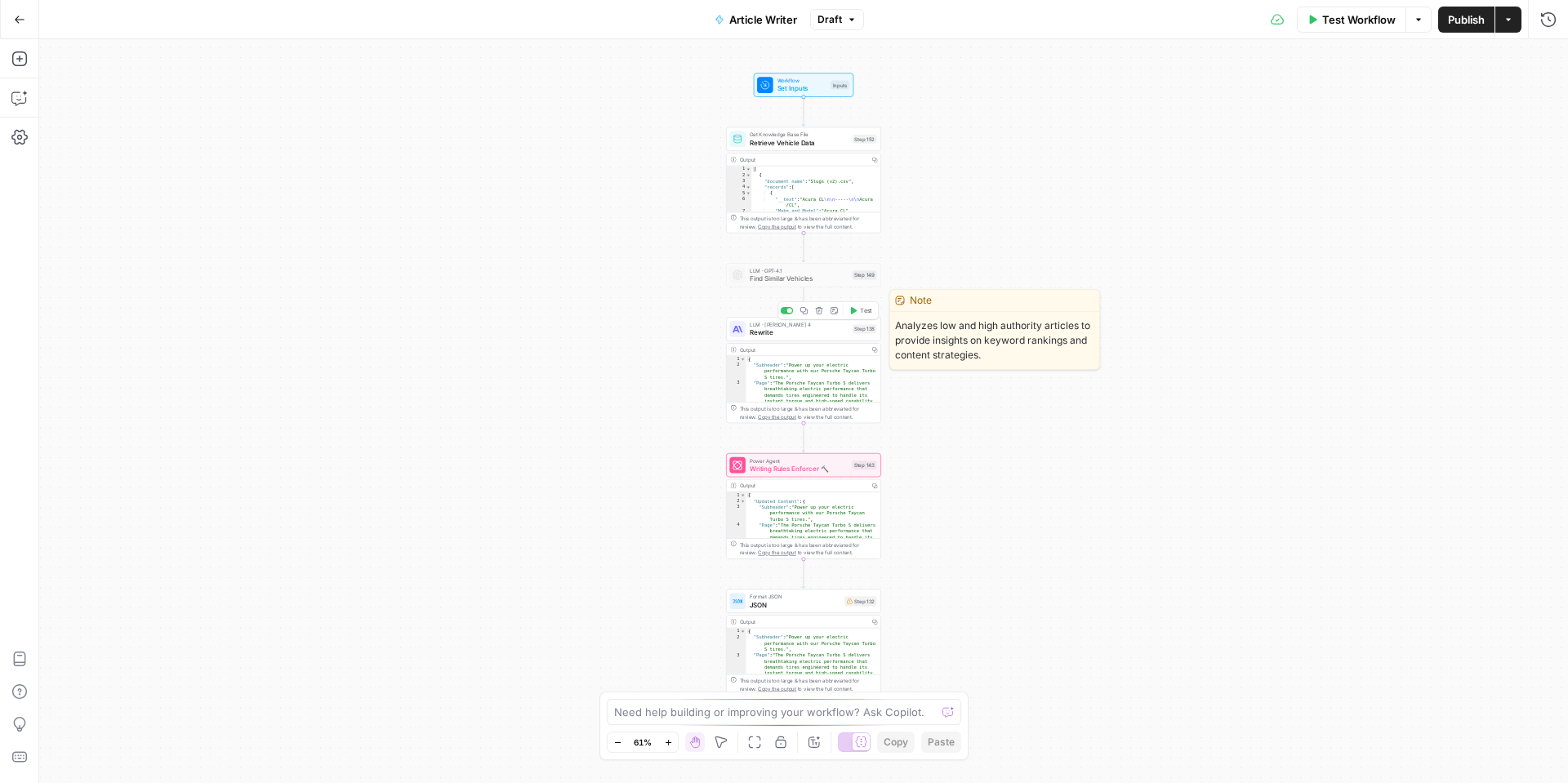
click at [773, 336] on span "Rewrite" at bounding box center [798, 332] width 99 height 10
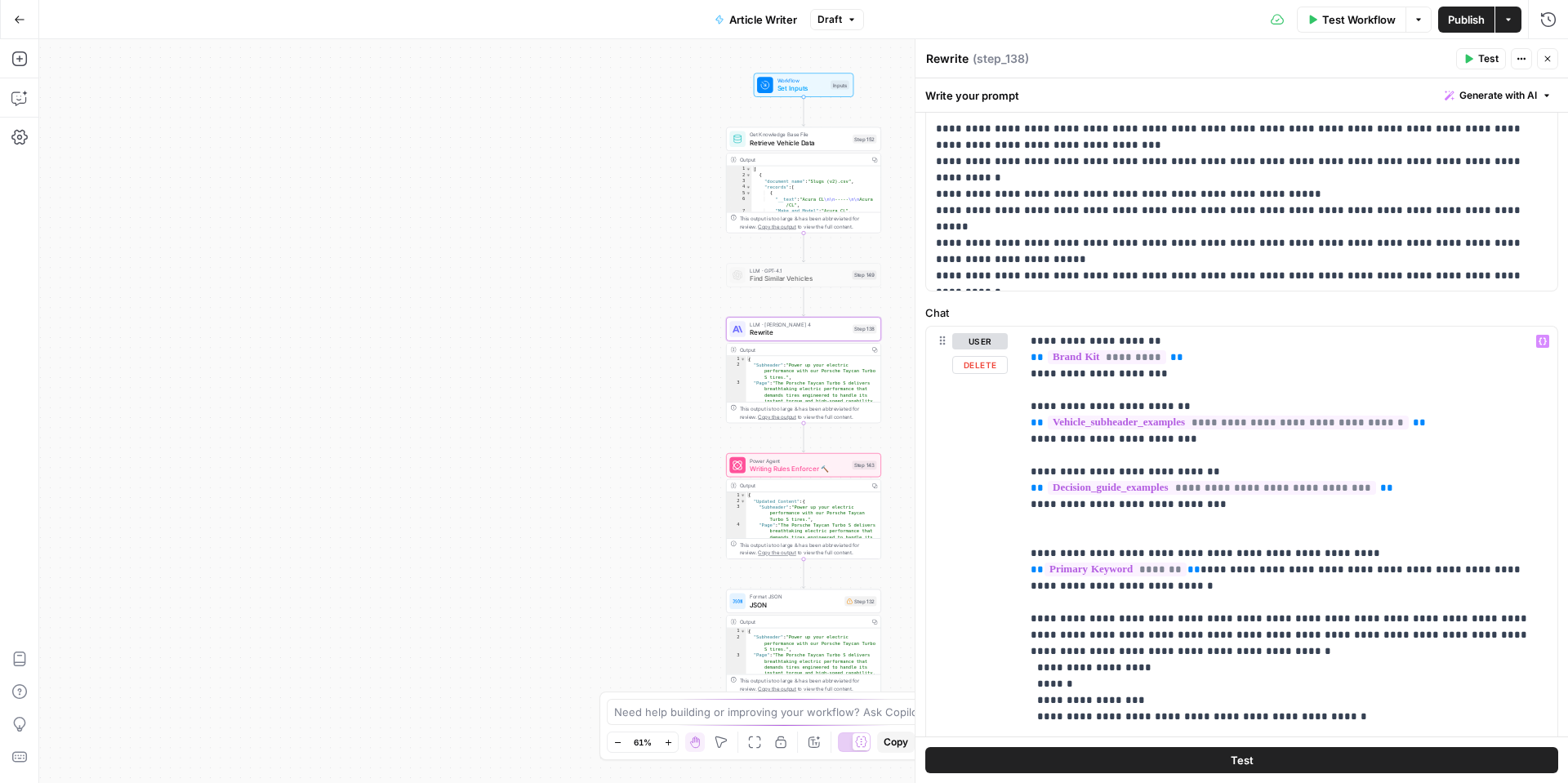
scroll to position [526, 0]
click at [1544, 342] on icon "button" at bounding box center [1542, 342] width 9 height 9
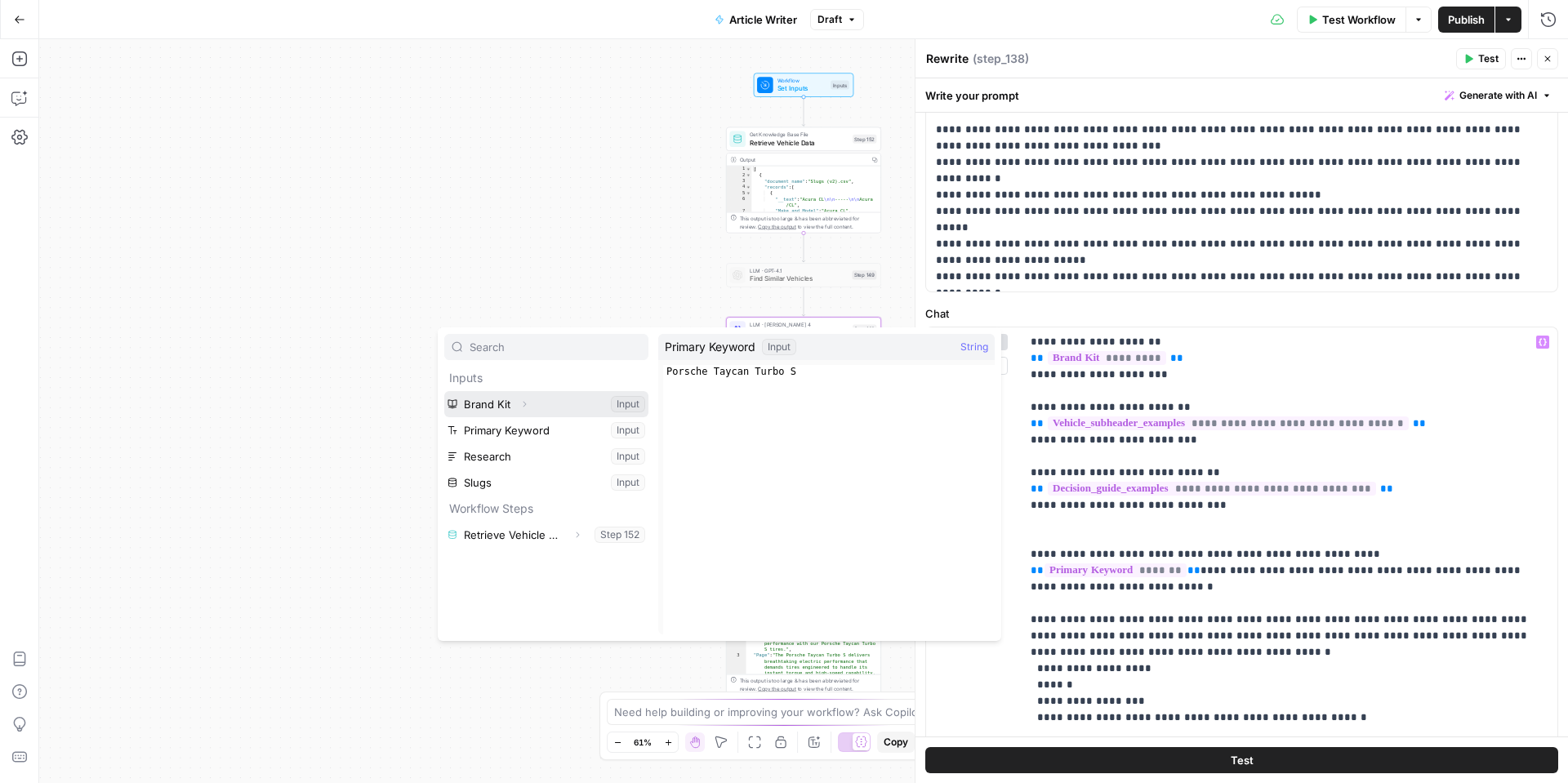
click at [523, 402] on icon "button" at bounding box center [524, 404] width 10 height 10
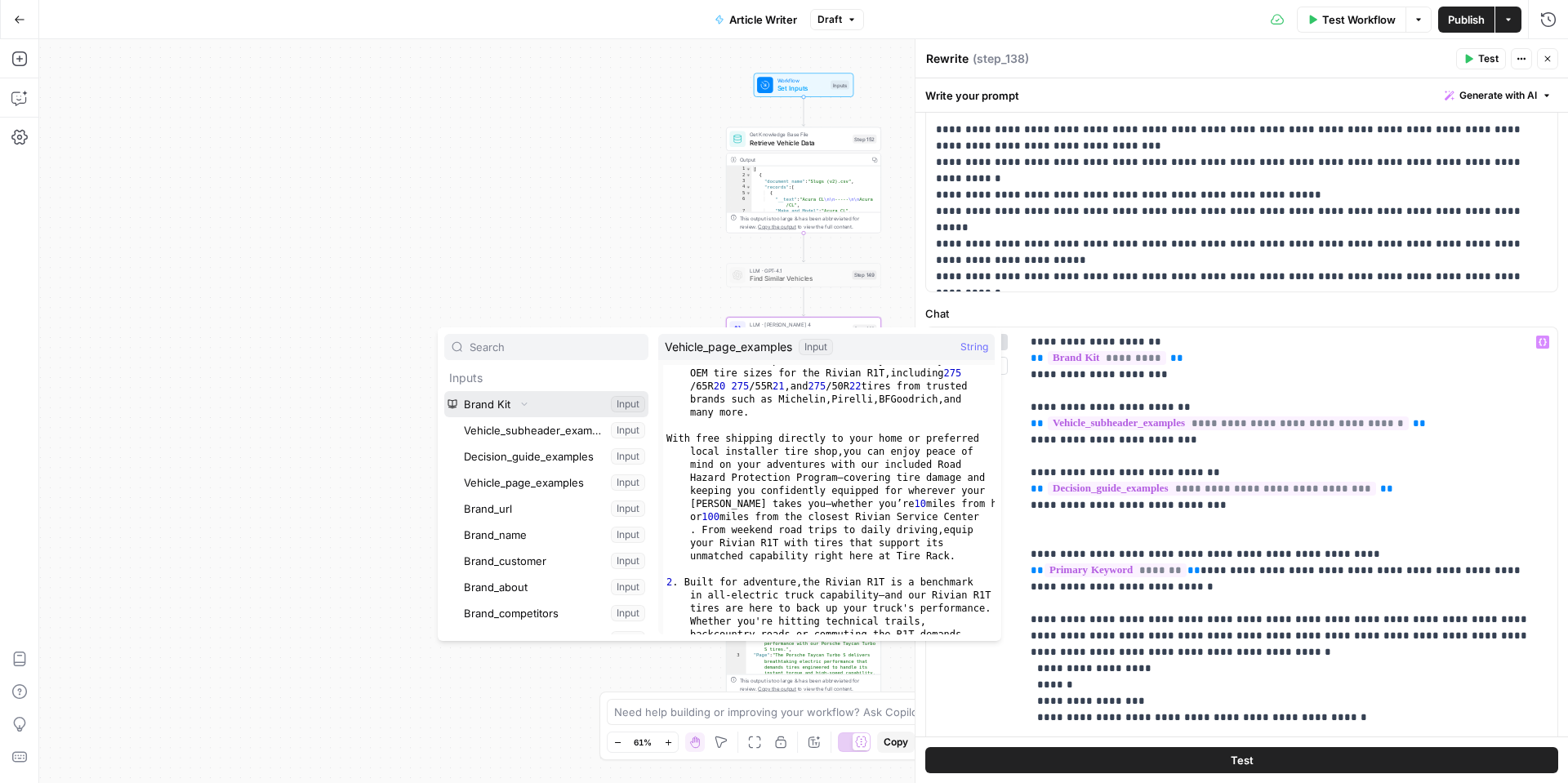
scroll to position [547, 0]
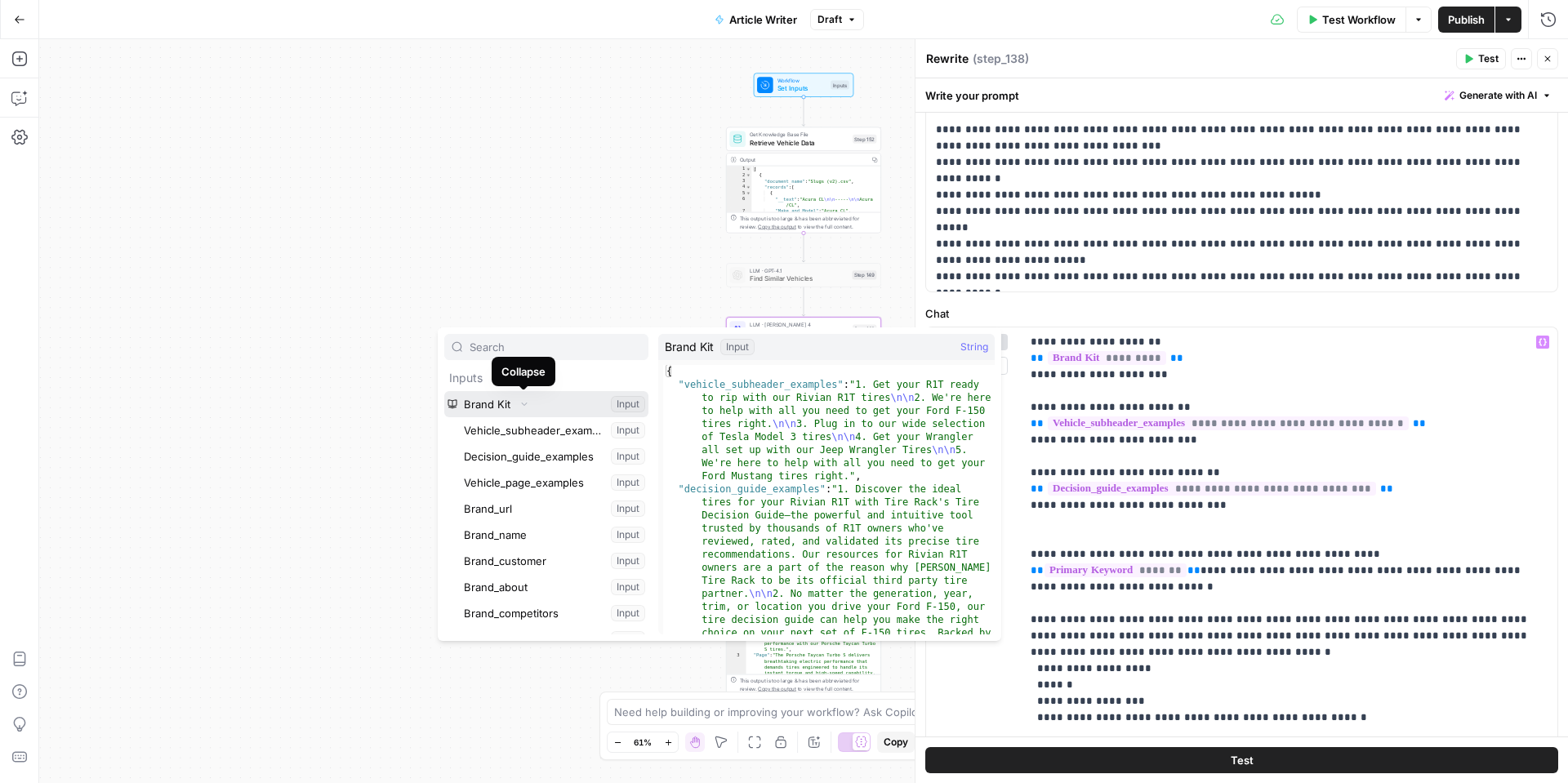
click at [516, 405] on button "Collapse" at bounding box center [524, 404] width 21 height 21
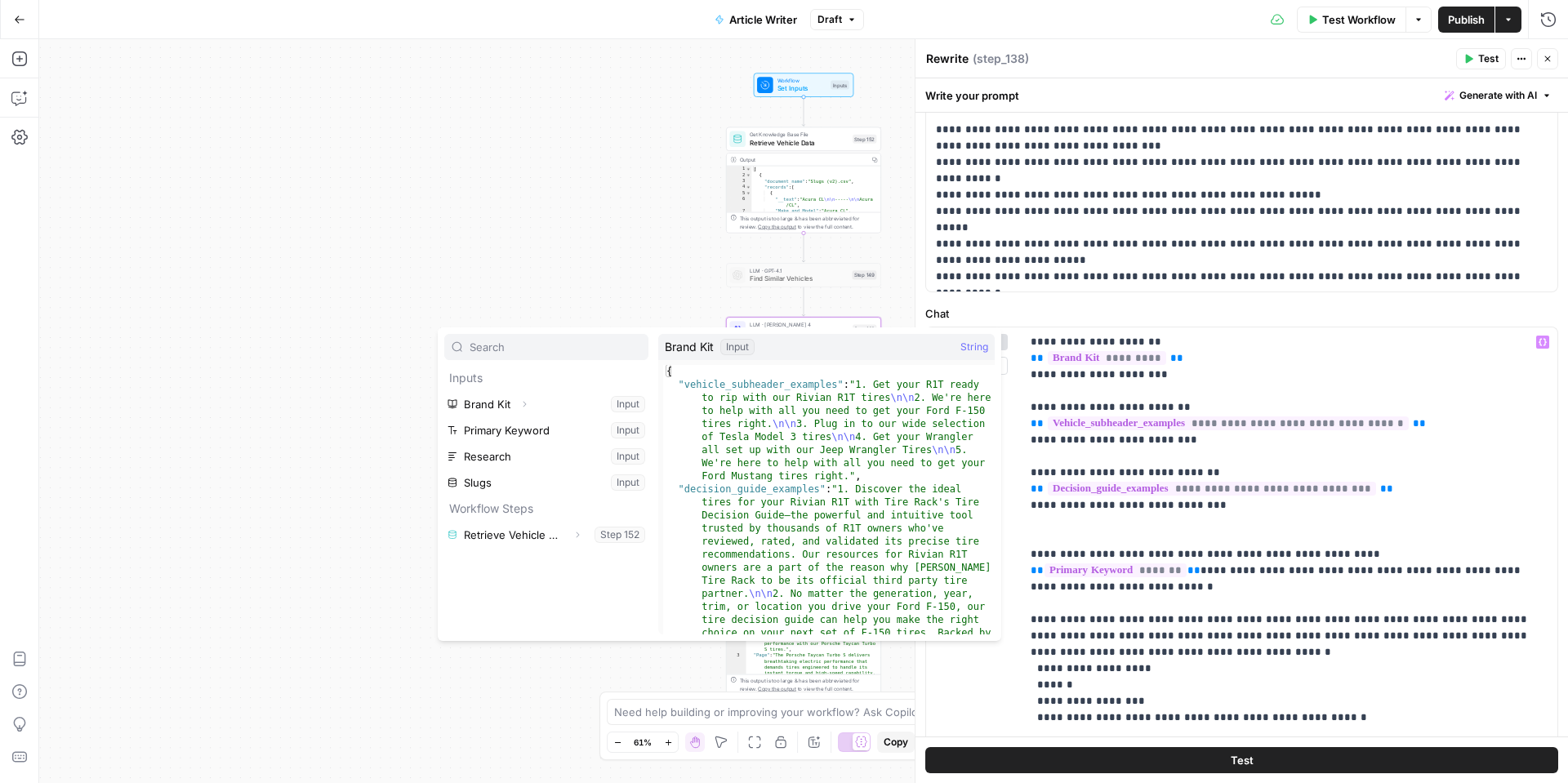
click at [547, 152] on div "Workflow Set Inputs Inputs Get Knowledge Base File Retrieve Vehicle Data Step 1…" at bounding box center [803, 411] width 1529 height 744
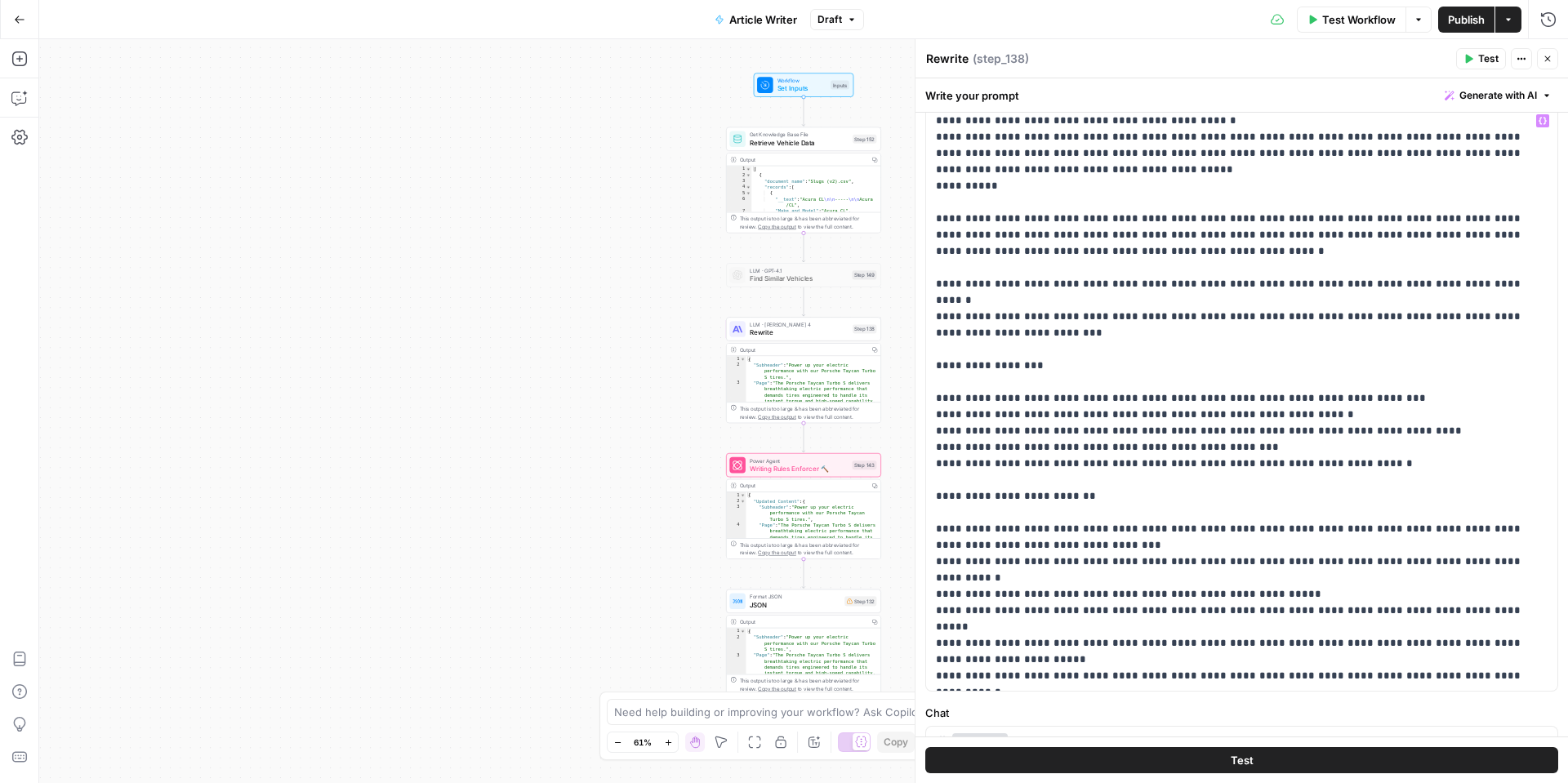
scroll to position [0, 0]
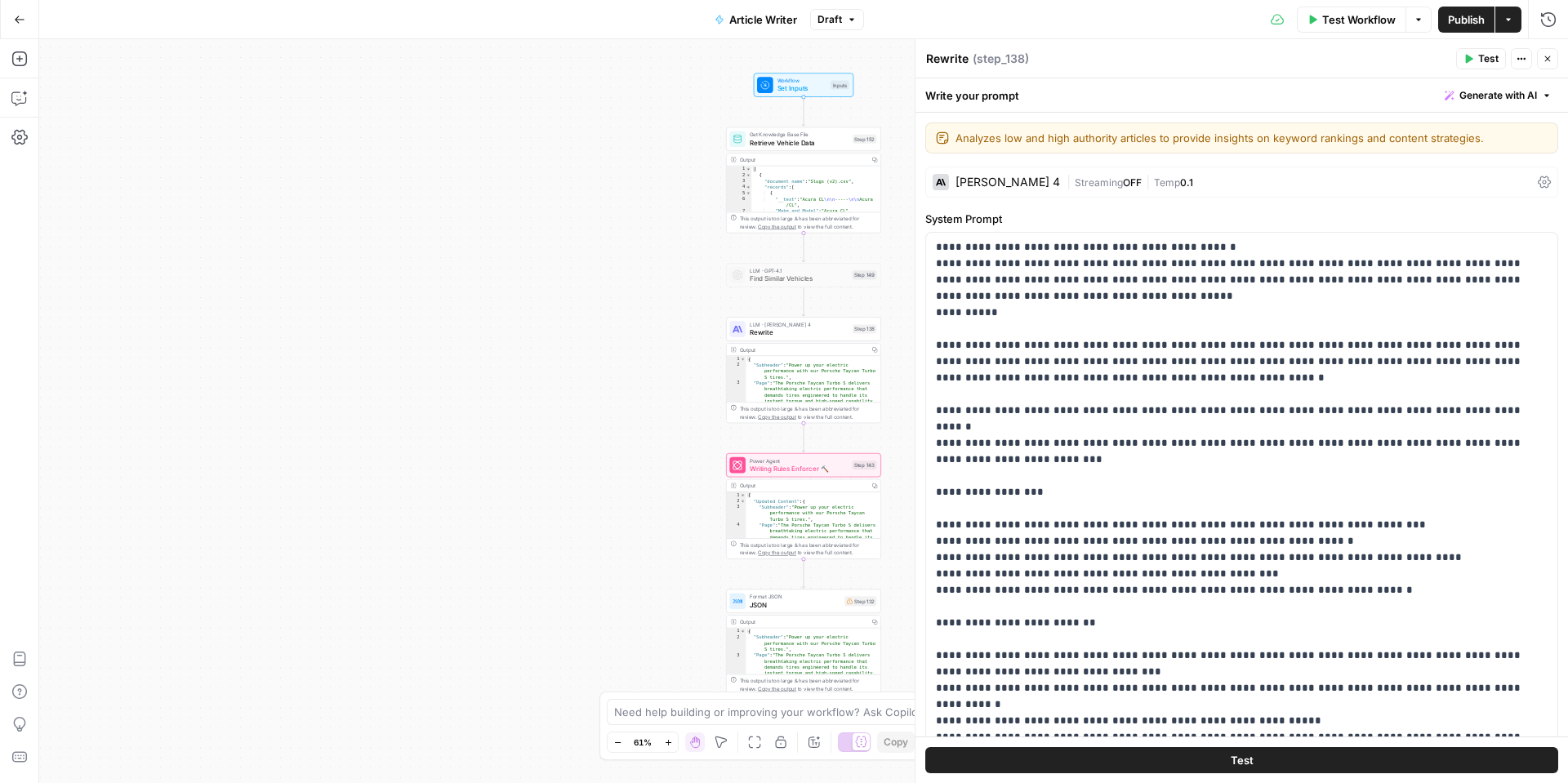
click at [1544, 59] on icon "button" at bounding box center [1547, 59] width 10 height 10
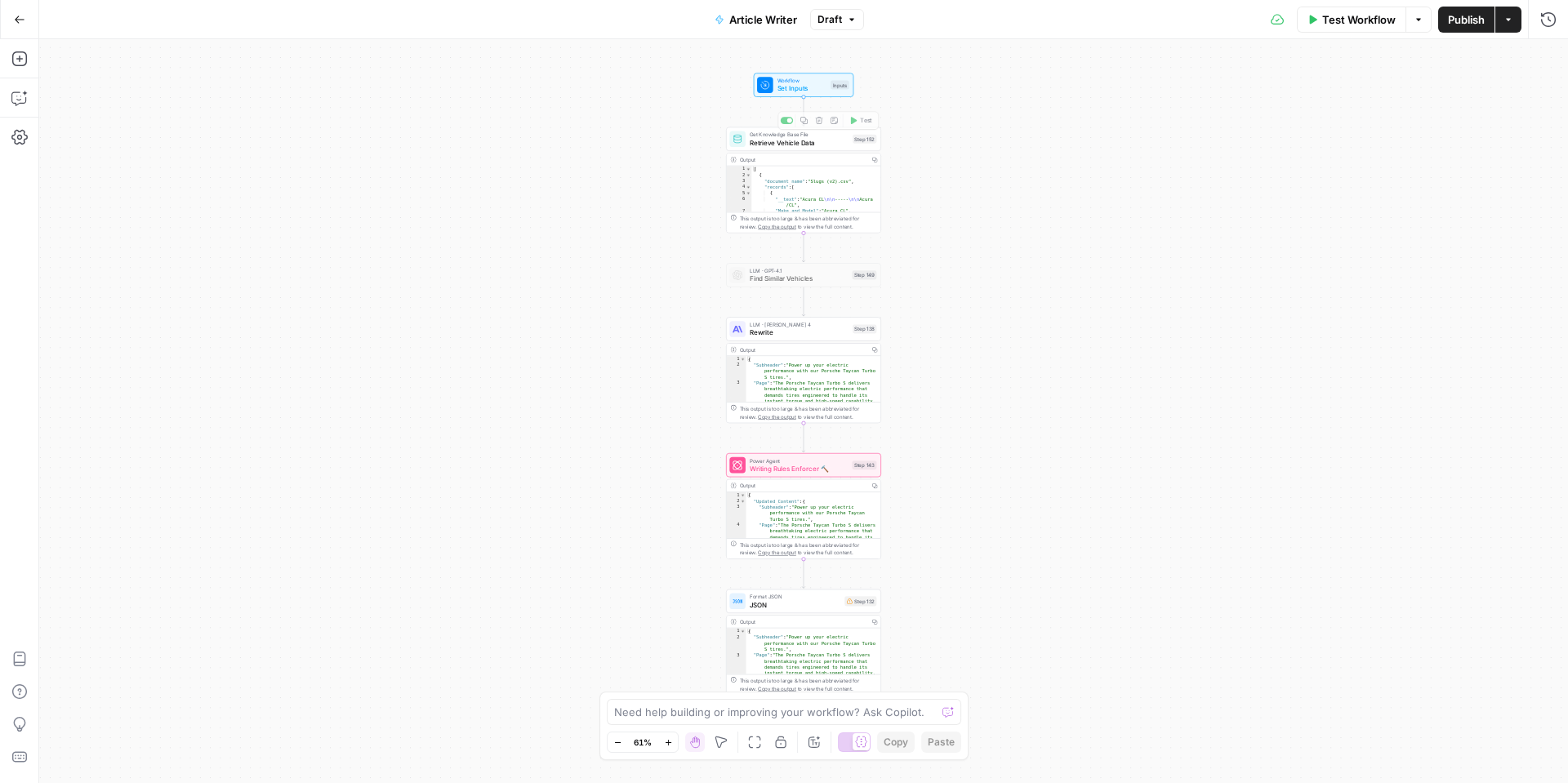
click at [777, 85] on span "Set Inputs" at bounding box center [802, 88] width 50 height 10
click at [1040, 139] on Kit "Brand Kit (Optional)" at bounding box center [1250, 130] width 587 height 16
click at [1505, 107] on span "edit field" at bounding box center [1493, 102] width 36 height 13
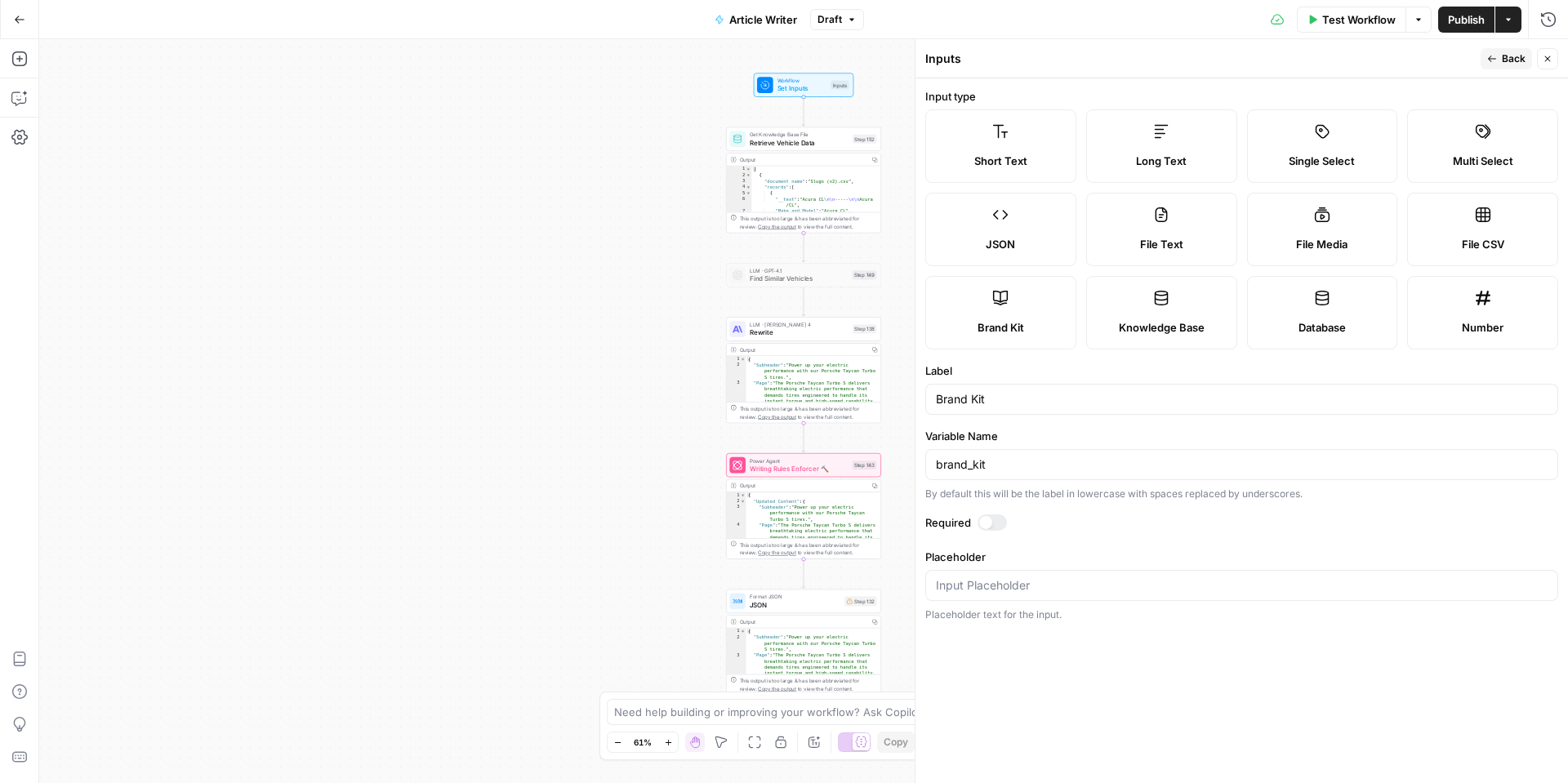
click at [1031, 474] on div "brand_kit" at bounding box center [1241, 464] width 632 height 31
click at [1493, 62] on icon "button" at bounding box center [1492, 59] width 10 height 10
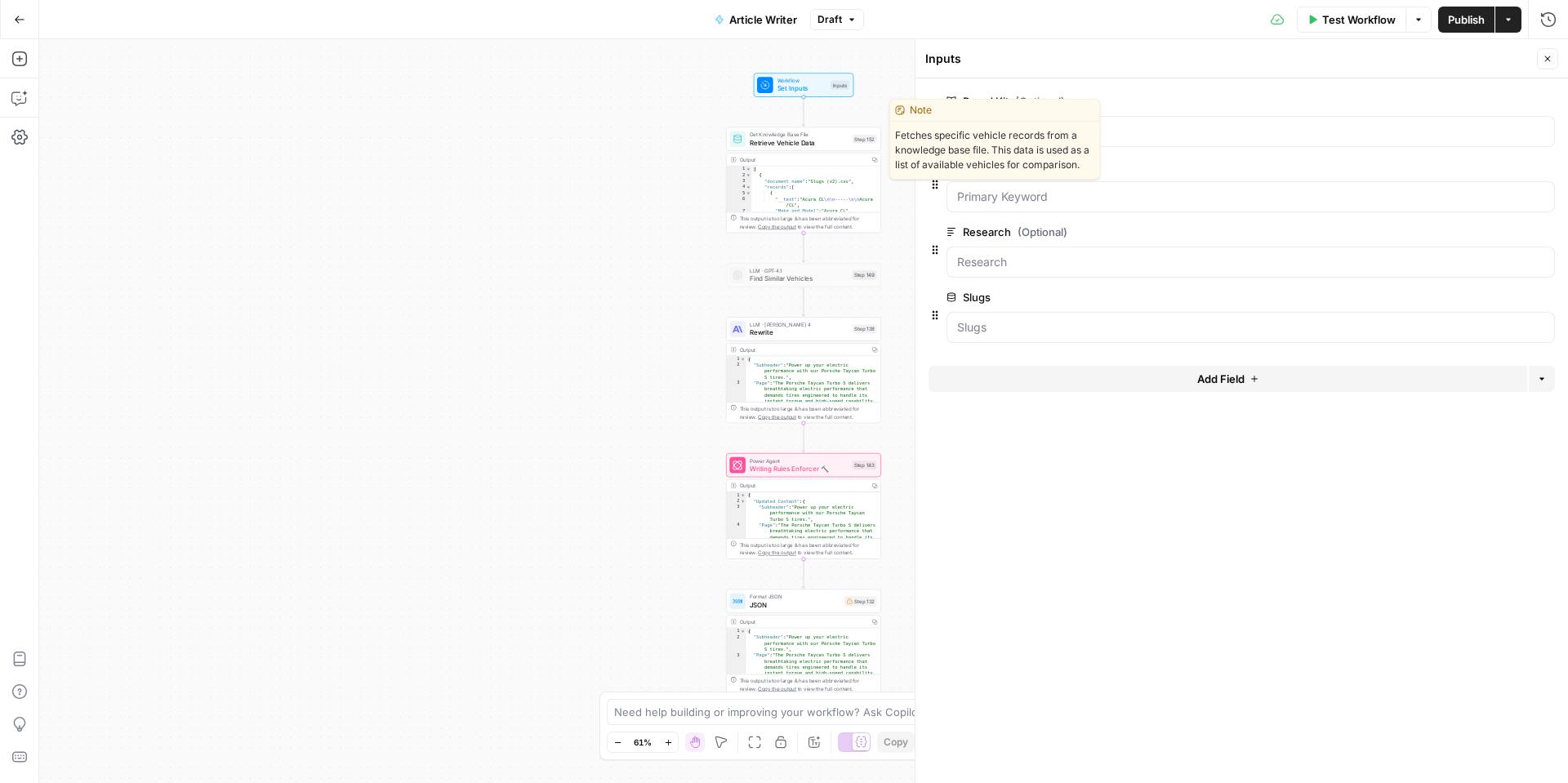
click at [807, 139] on span "Retrieve Vehicle Data" at bounding box center [798, 142] width 99 height 10
type input "Slugs"
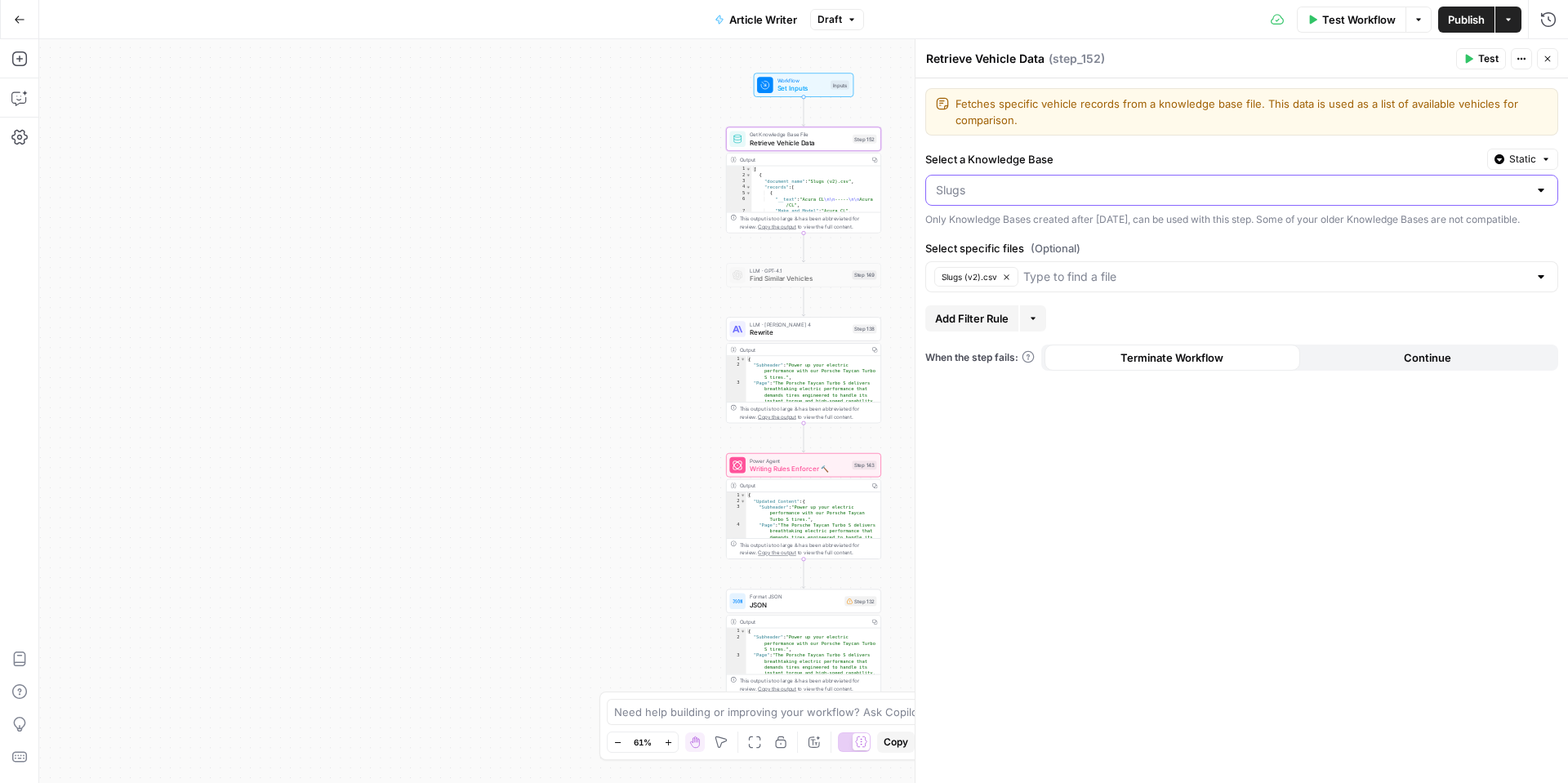
click at [1047, 189] on input "Select a Knowledge Base" at bounding box center [1231, 190] width 592 height 16
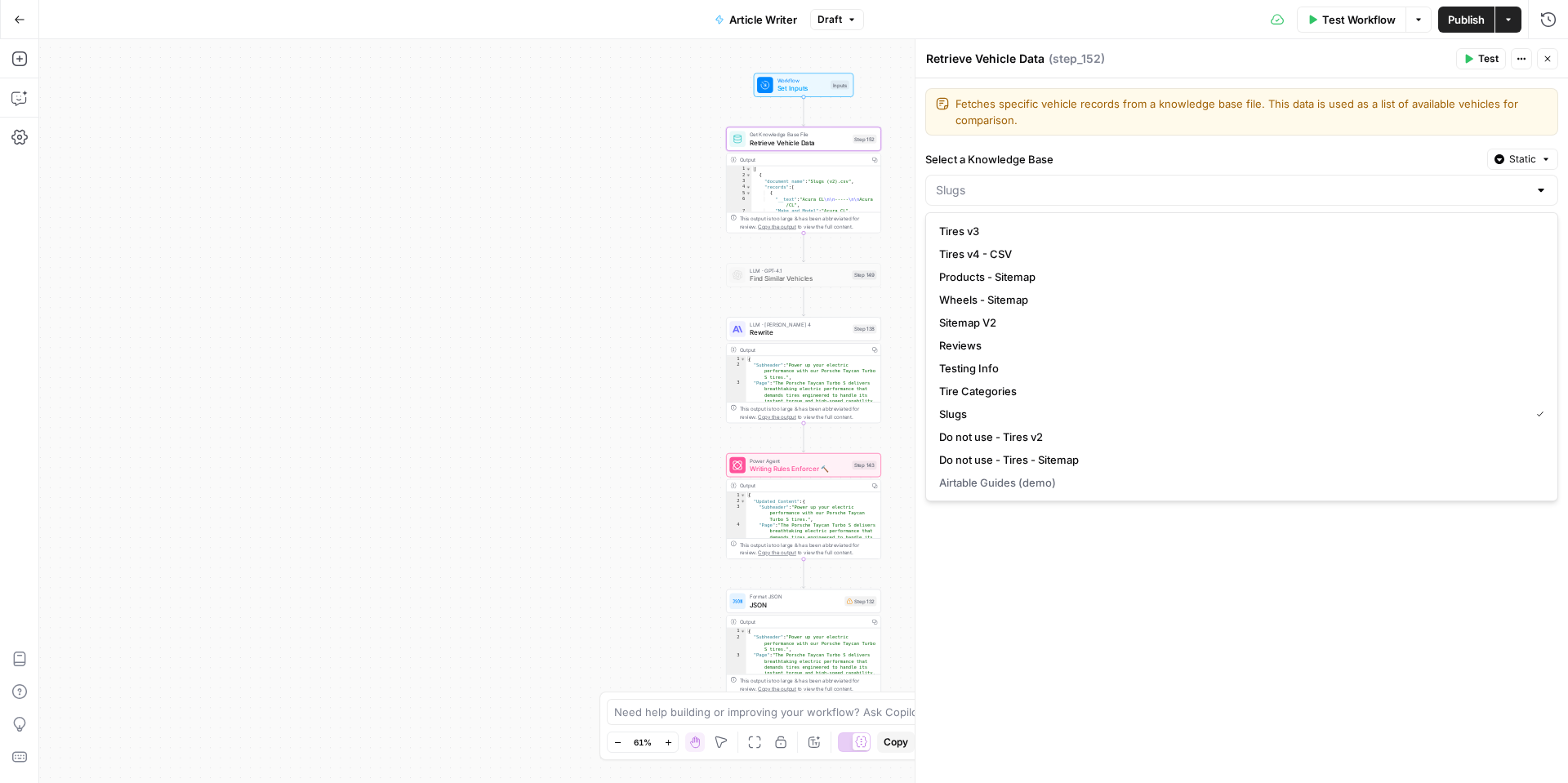
type input "Slugs"
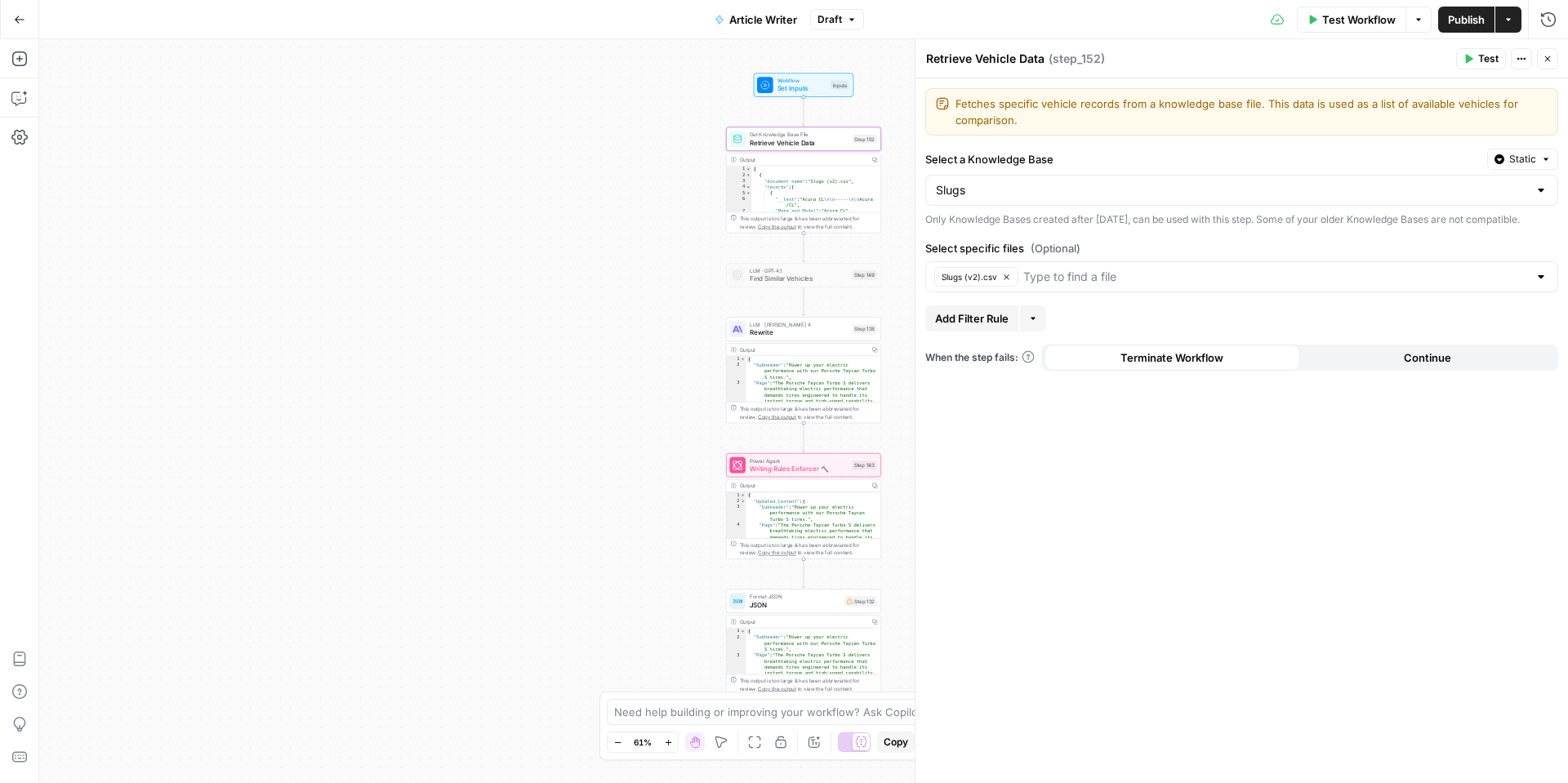
click at [1090, 600] on div "Fetches specific vehicle records from a knowledge base file. This data is used …" at bounding box center [1242, 431] width 653 height 704
click at [1001, 189] on input "Select a Knowledge Base" at bounding box center [1231, 190] width 592 height 16
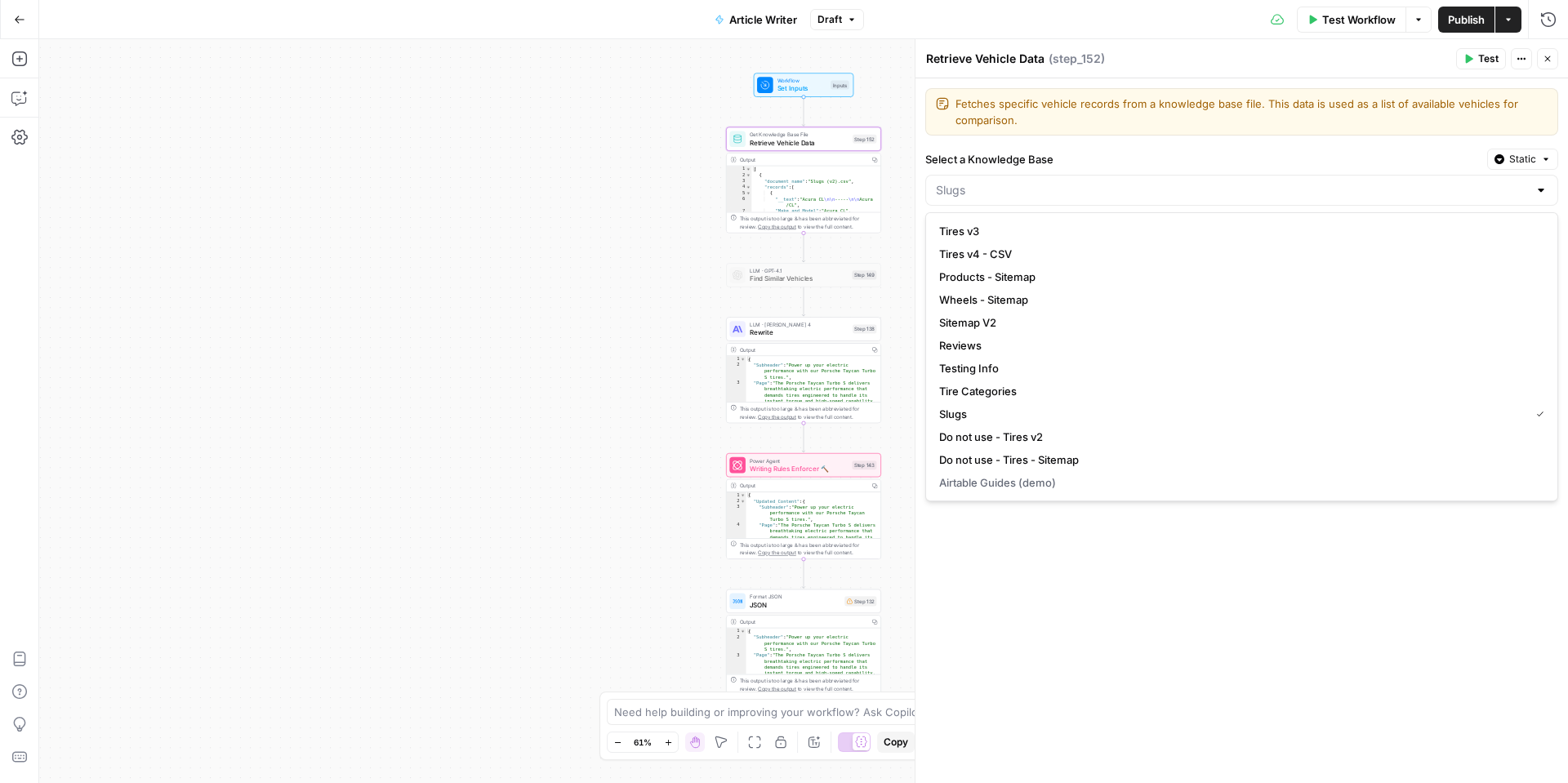
type input "Slugs"
drag, startPoint x: 1178, startPoint y: 613, endPoint x: 1119, endPoint y: 558, distance: 80.7
click at [1178, 613] on div "Fetches specific vehicle records from a knowledge base file. This data is used …" at bounding box center [1242, 431] width 653 height 704
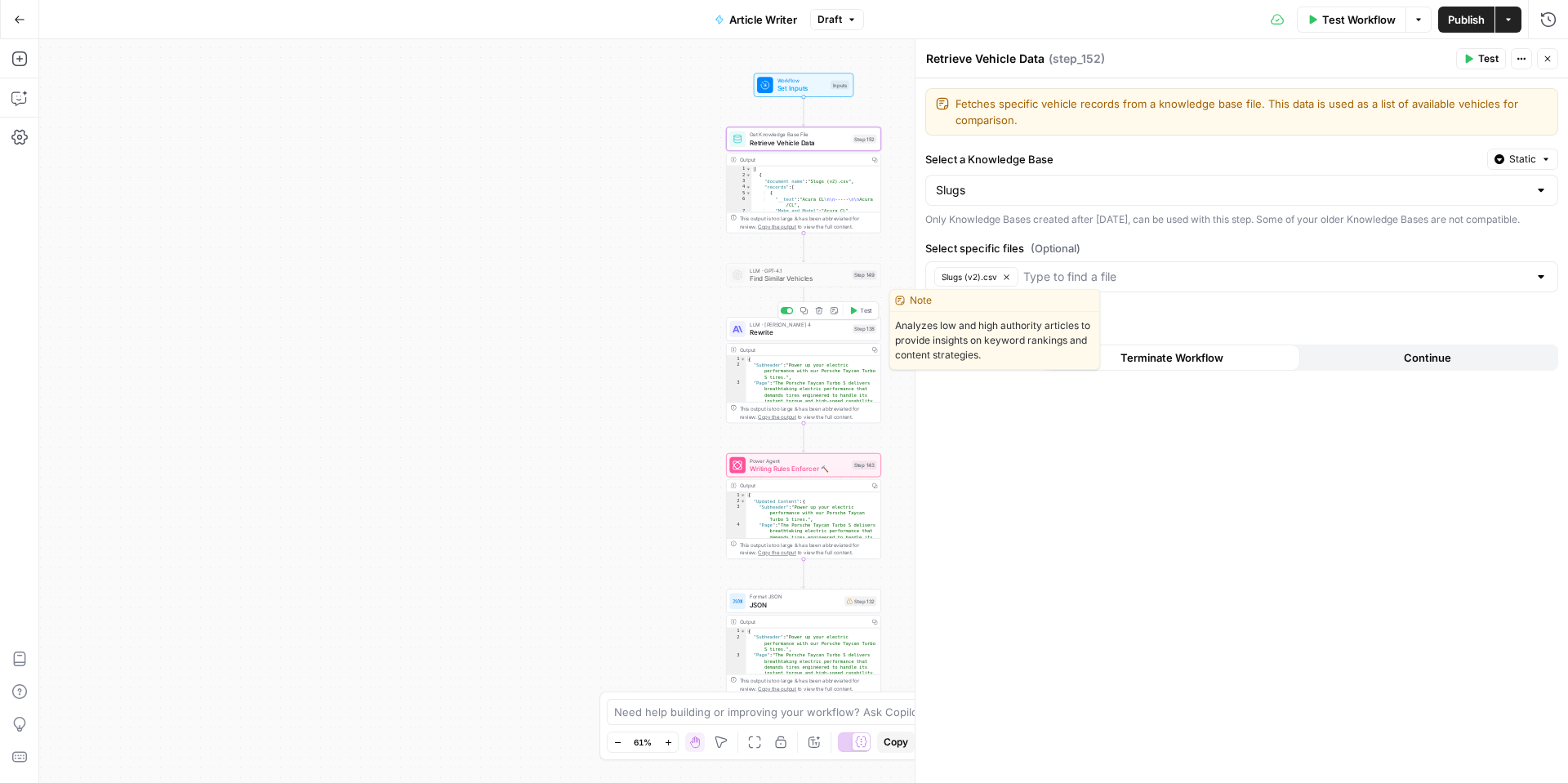
click at [803, 331] on span "Rewrite" at bounding box center [798, 332] width 99 height 10
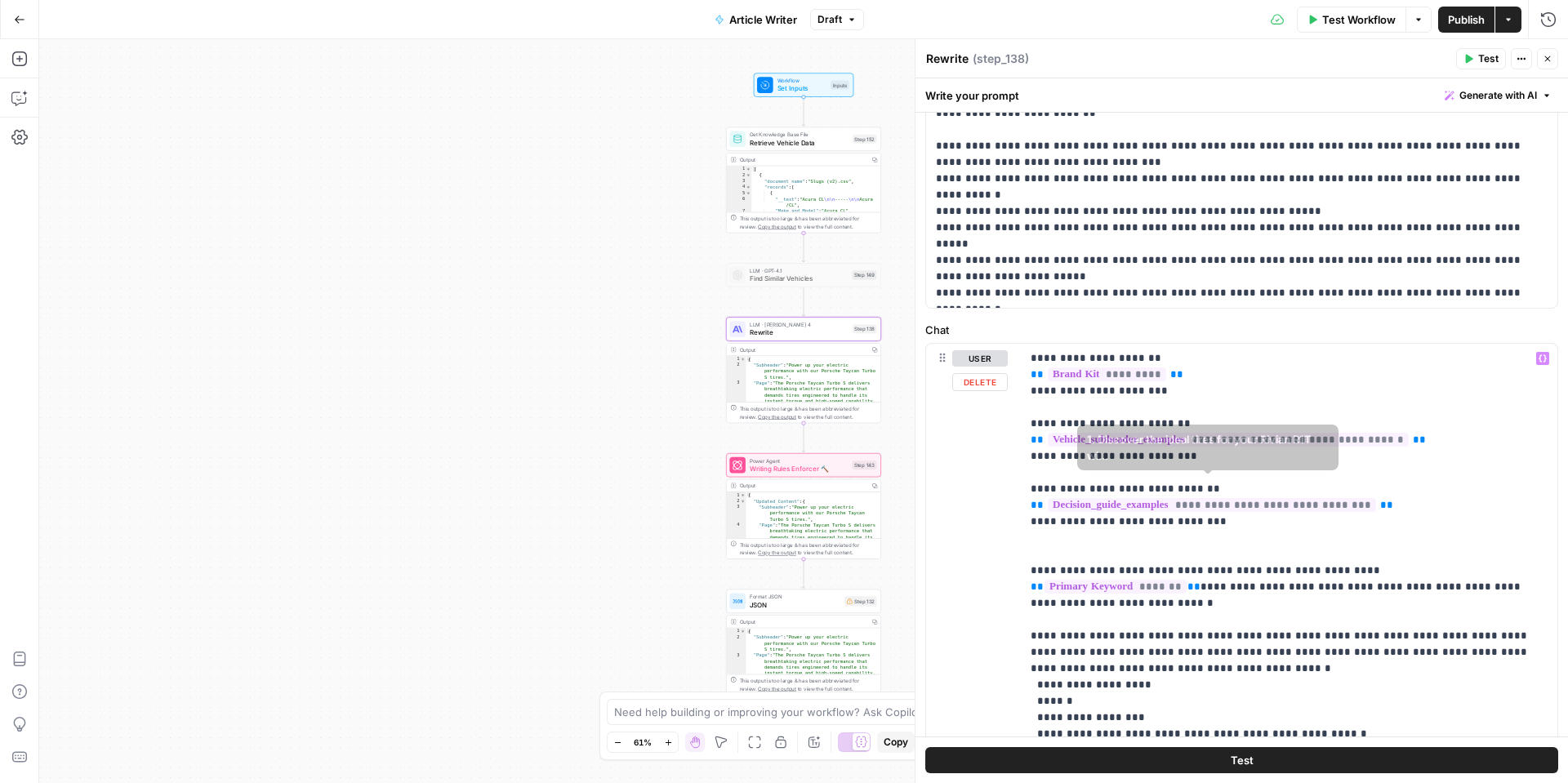
scroll to position [490, 0]
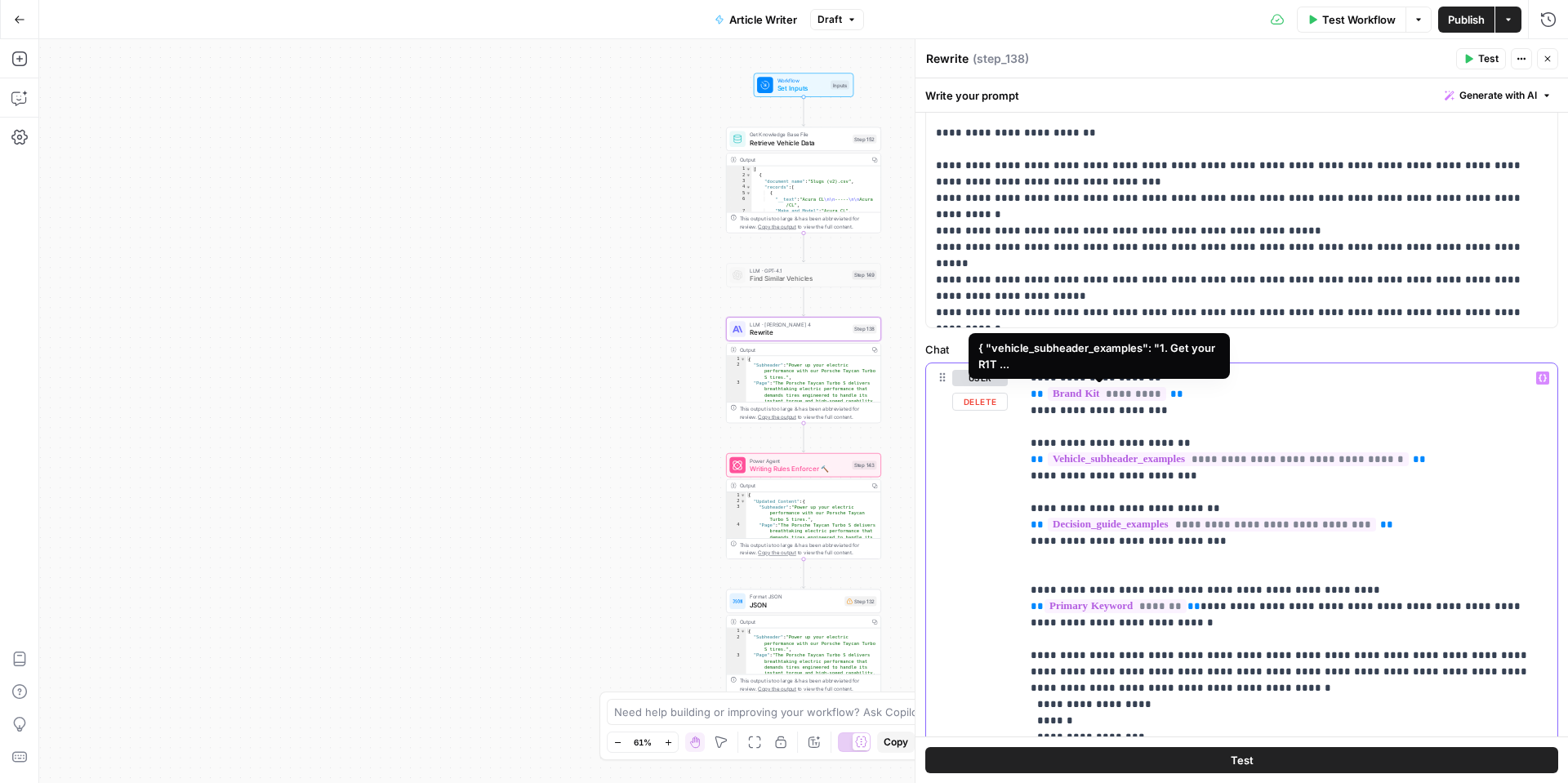
click at [1087, 391] on span "*********" at bounding box center [1106, 393] width 118 height 13
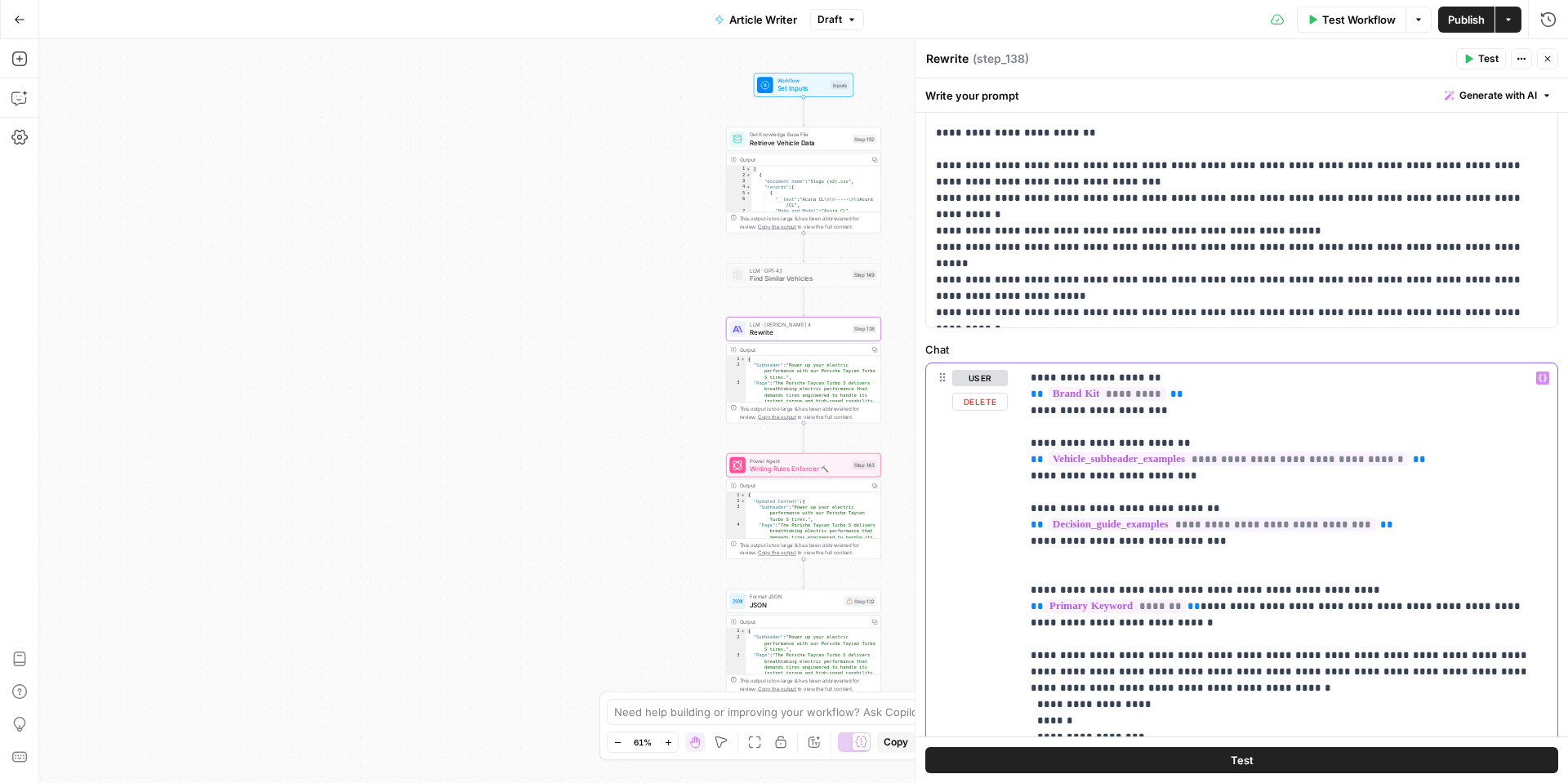
click at [1536, 375] on button "Variables Menu" at bounding box center [1543, 378] width 13 height 13
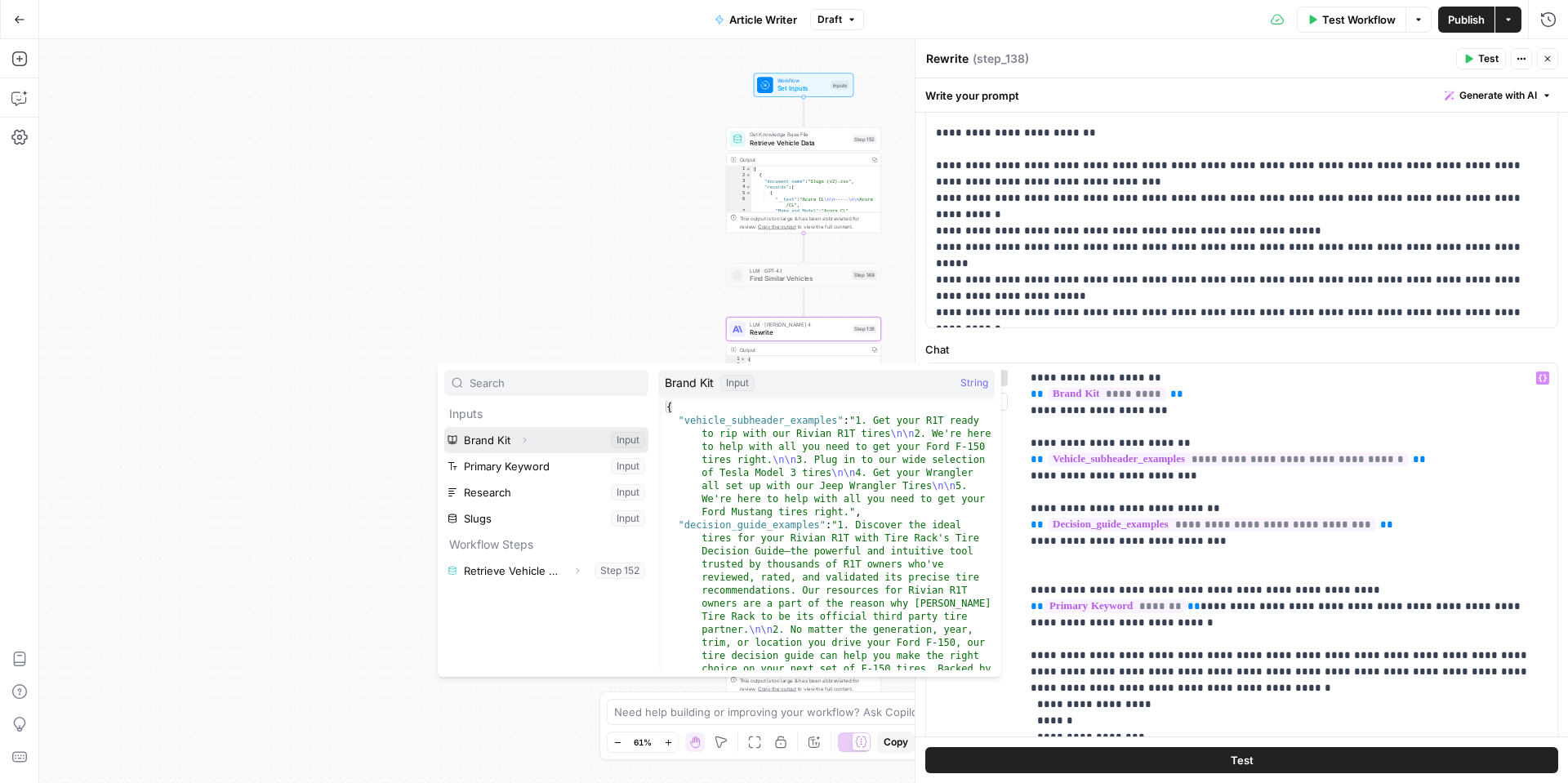
click at [549, 446] on button "Select variable Brand Kit" at bounding box center [546, 439] width 204 height 26
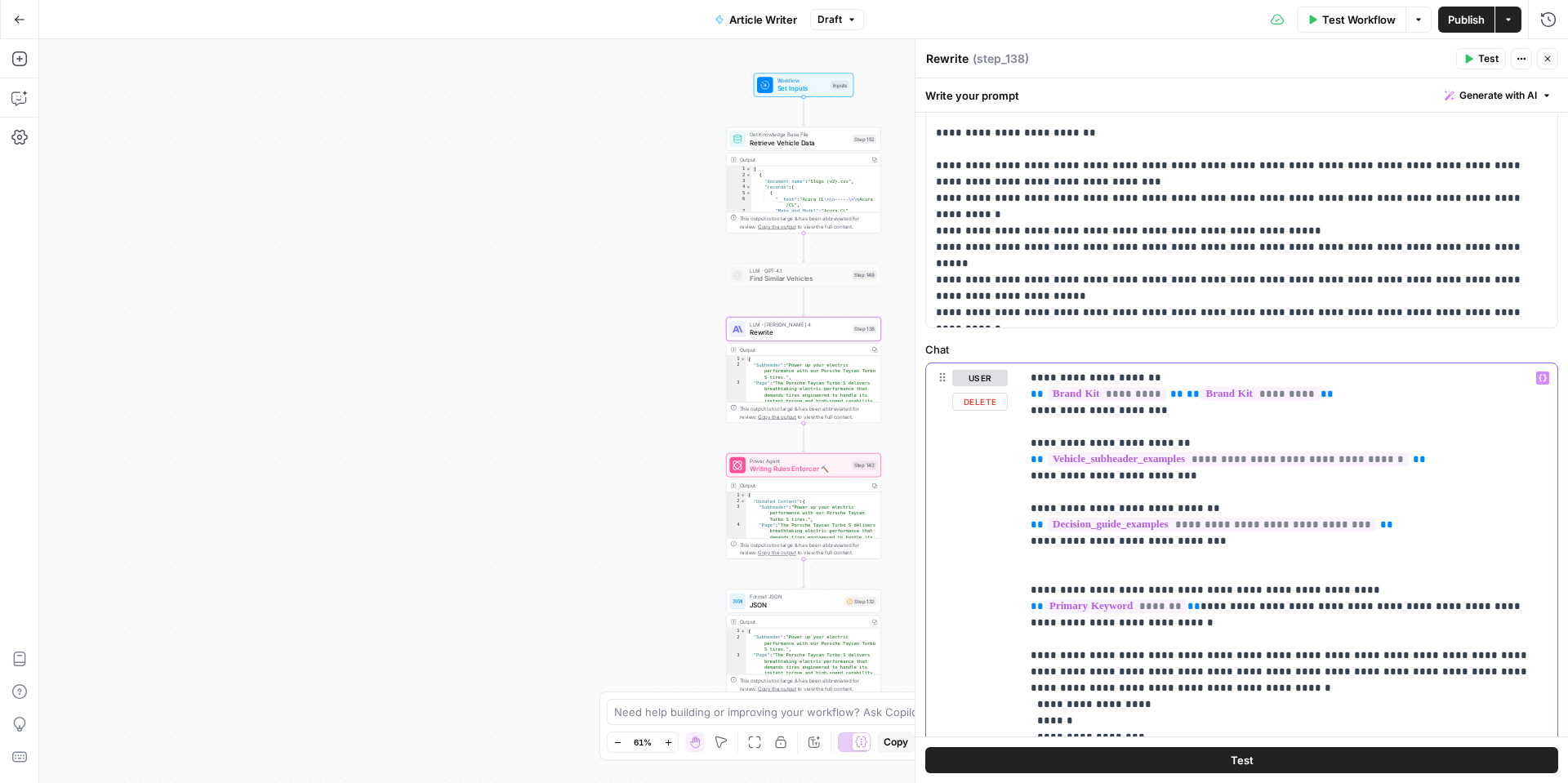
drag, startPoint x: 1316, startPoint y: 397, endPoint x: 1180, endPoint y: 397, distance: 136.0
click at [1285, 397] on span "*********" at bounding box center [1259, 393] width 118 height 13
drag, startPoint x: 1305, startPoint y: 391, endPoint x: 1325, endPoint y: 392, distance: 20.0
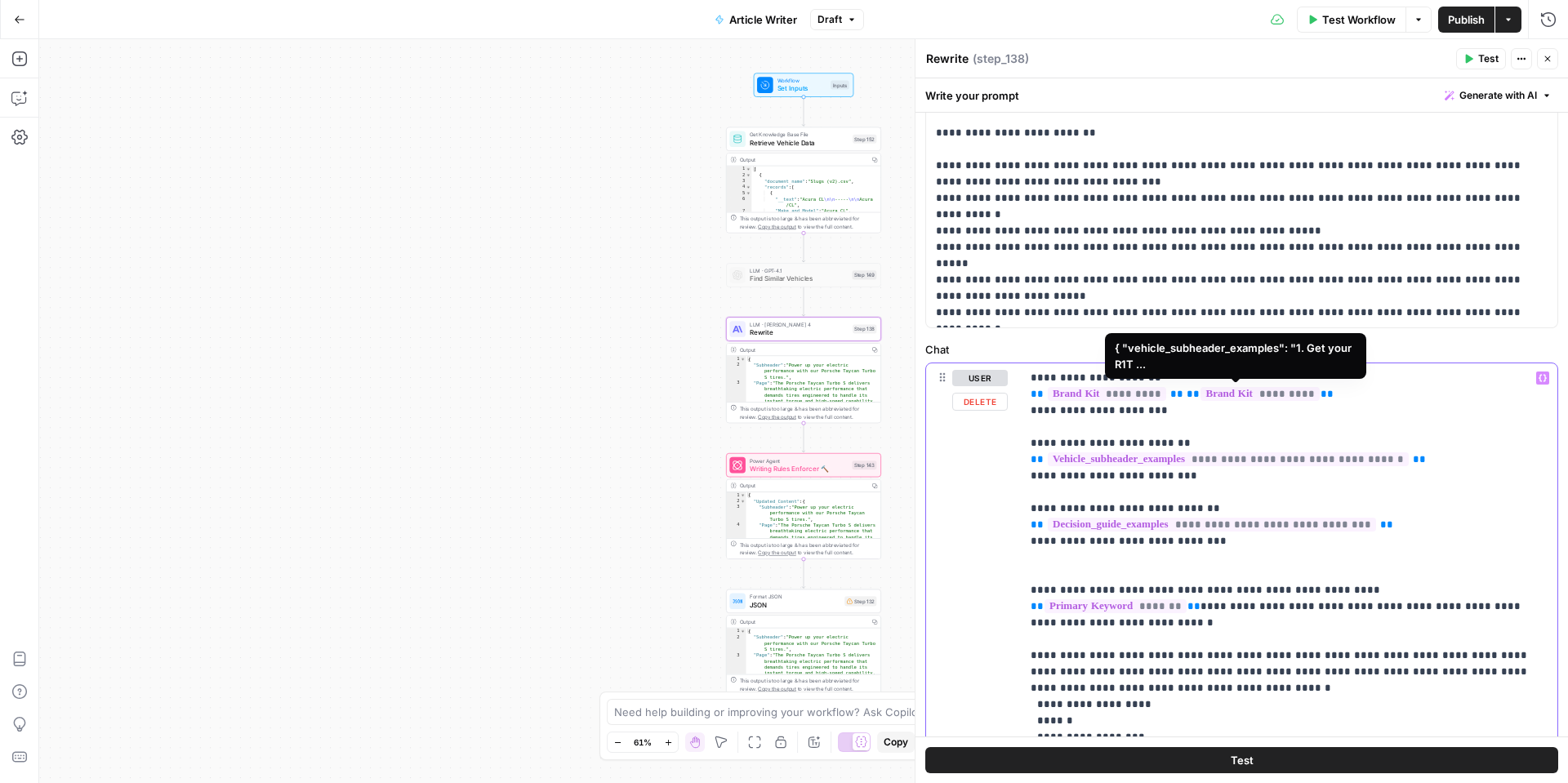
drag, startPoint x: 1323, startPoint y: 392, endPoint x: 1175, endPoint y: 390, distance: 148.0
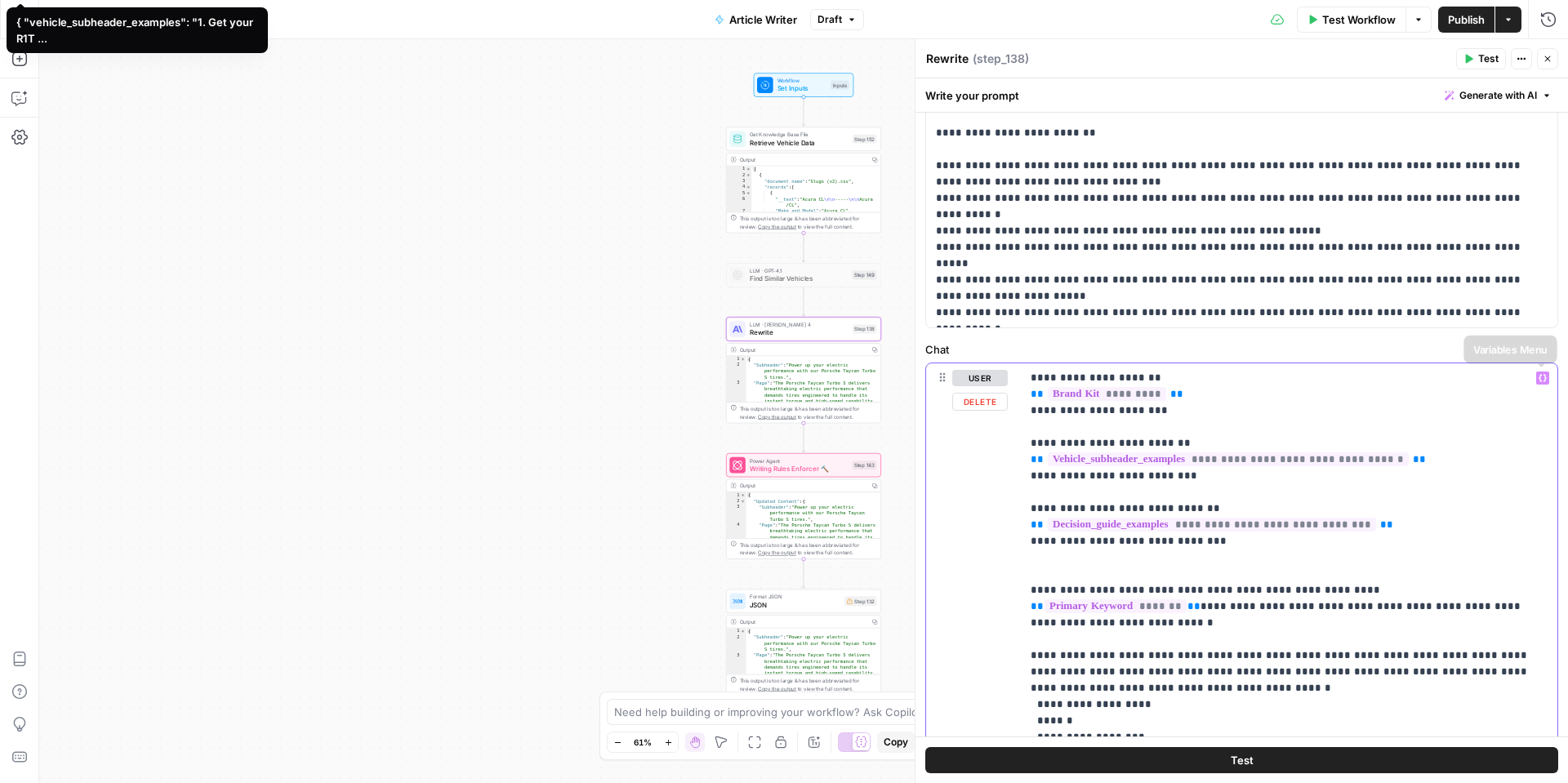
click at [1540, 374] on icon "button" at bounding box center [1542, 378] width 9 height 9
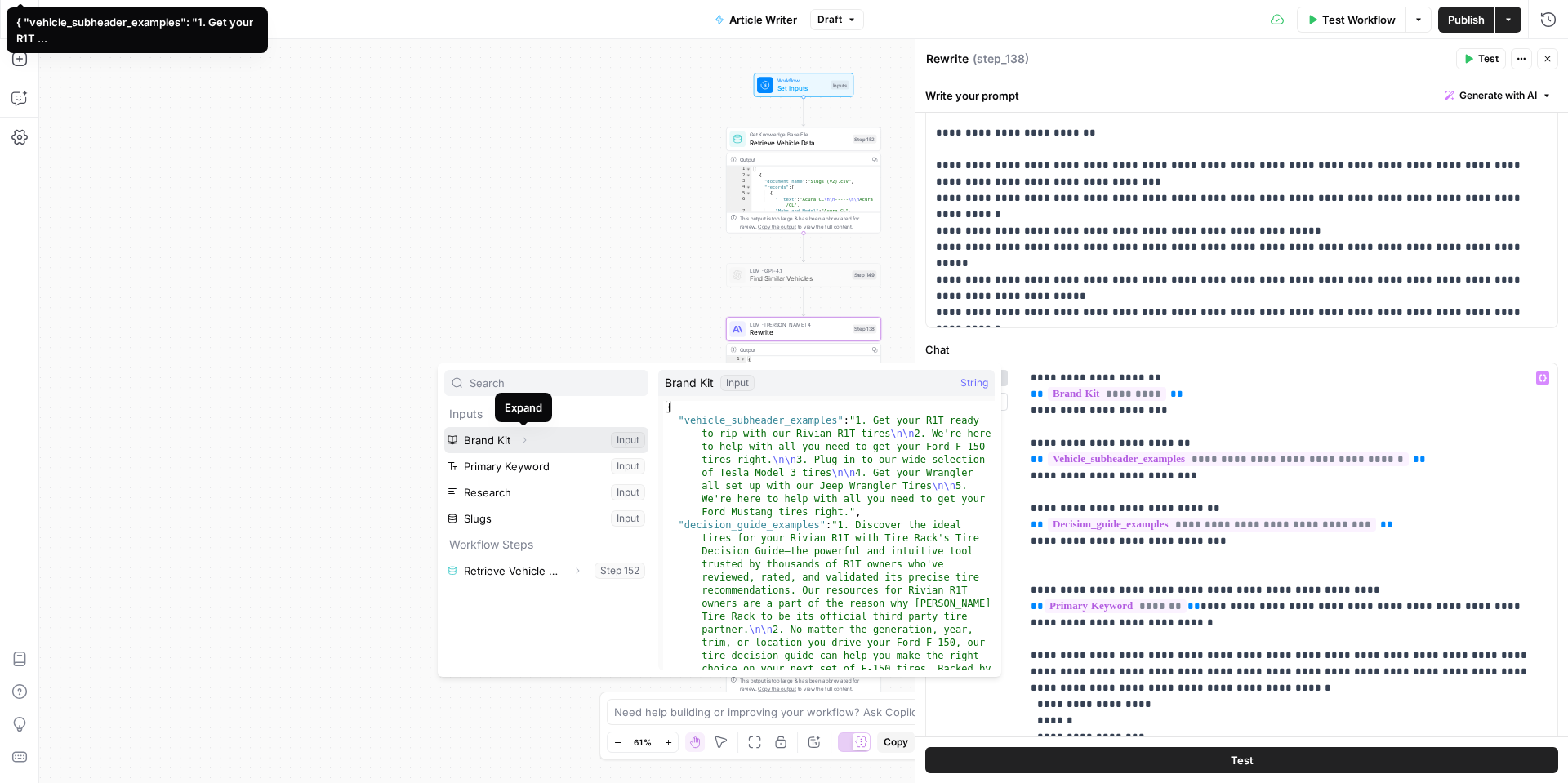
click at [521, 440] on icon "button" at bounding box center [524, 440] width 10 height 10
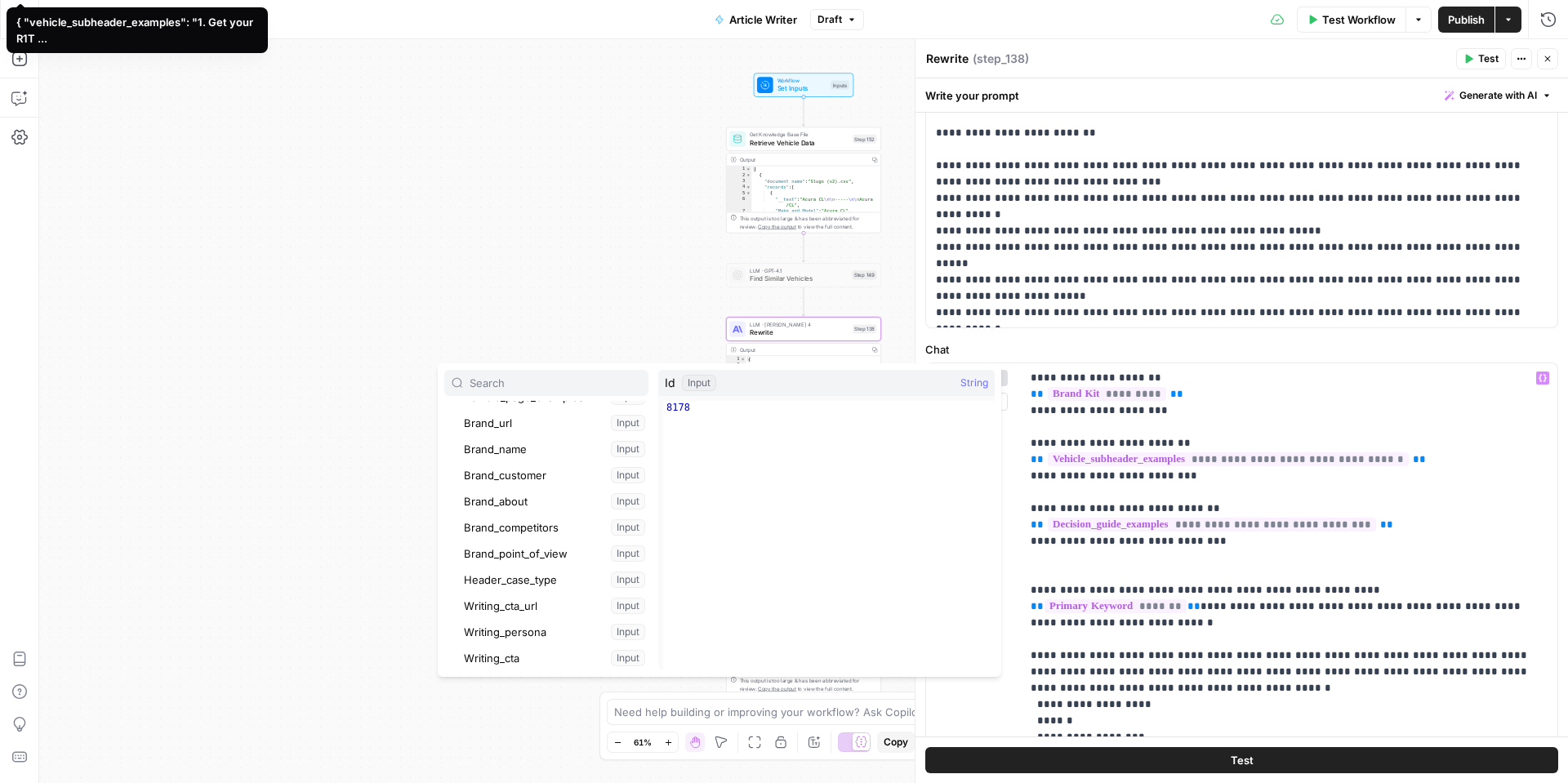
scroll to position [0, 0]
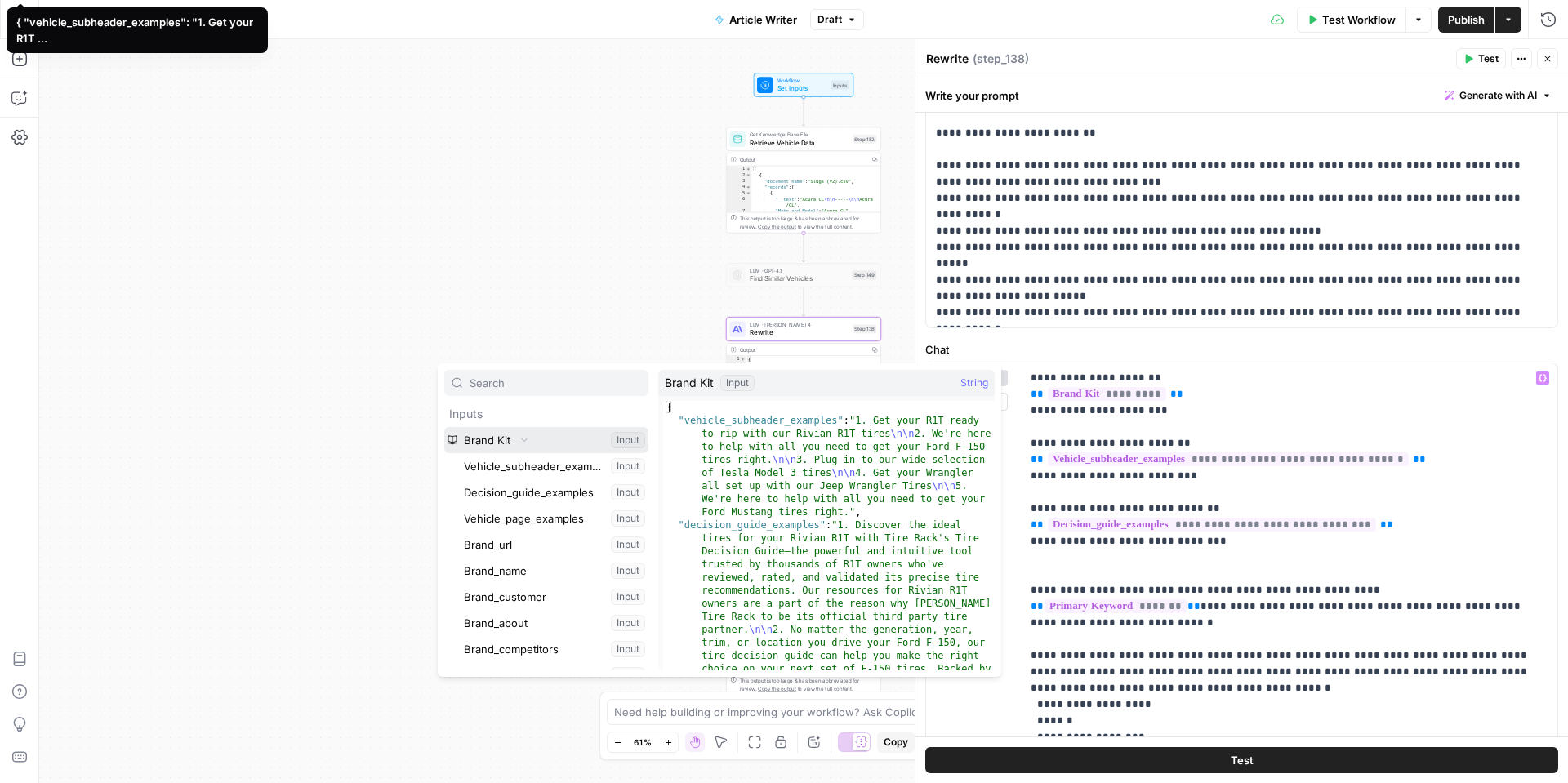
drag, startPoint x: 462, startPoint y: 439, endPoint x: 481, endPoint y: 439, distance: 19.0
click at [462, 439] on button "Select variable Brand Kit" at bounding box center [546, 439] width 204 height 26
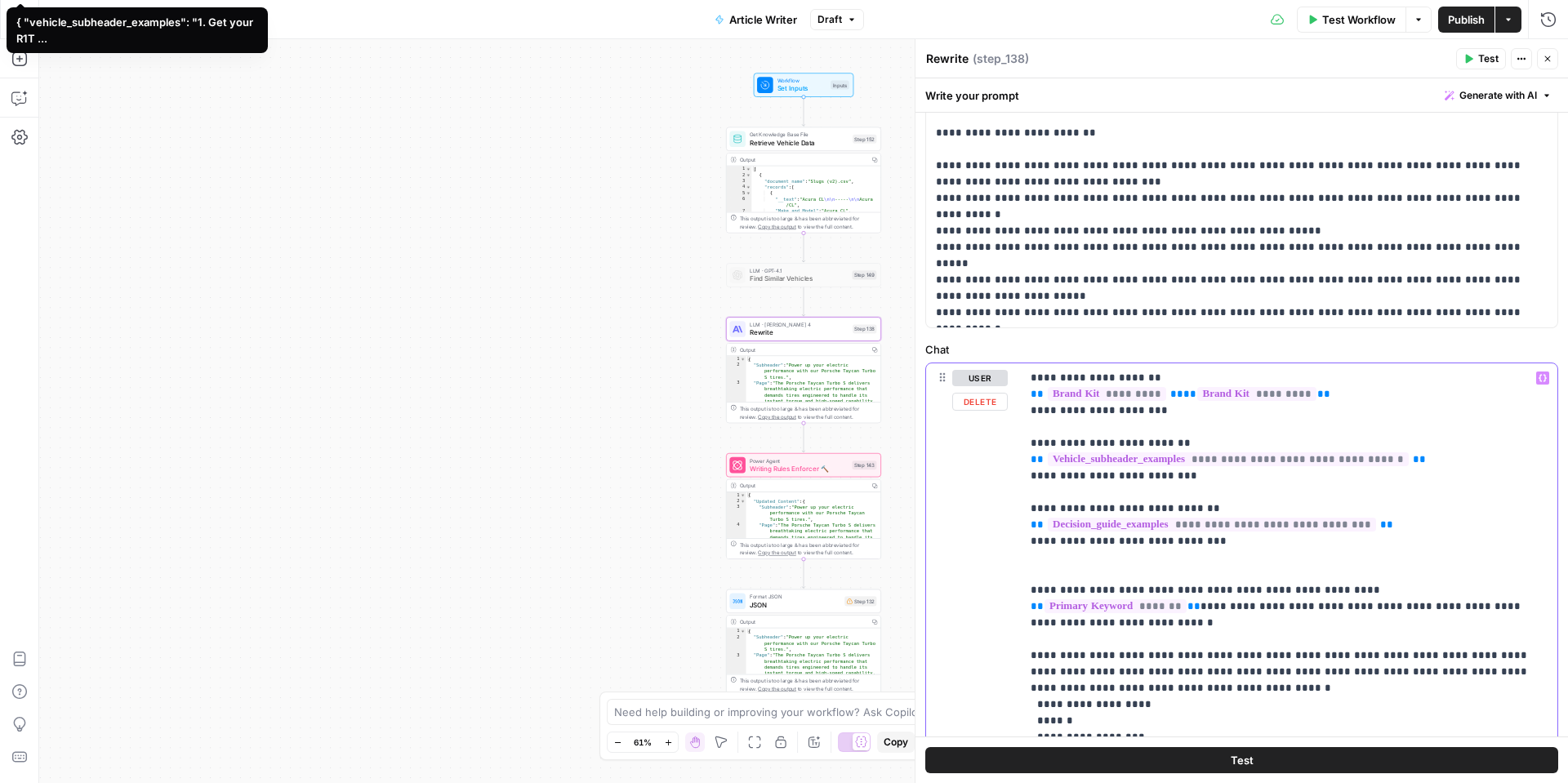
drag, startPoint x: 1272, startPoint y: 392, endPoint x: 1026, endPoint y: 392, distance: 246.0
click at [1026, 392] on div "**********" at bounding box center [1289, 697] width 536 height 666
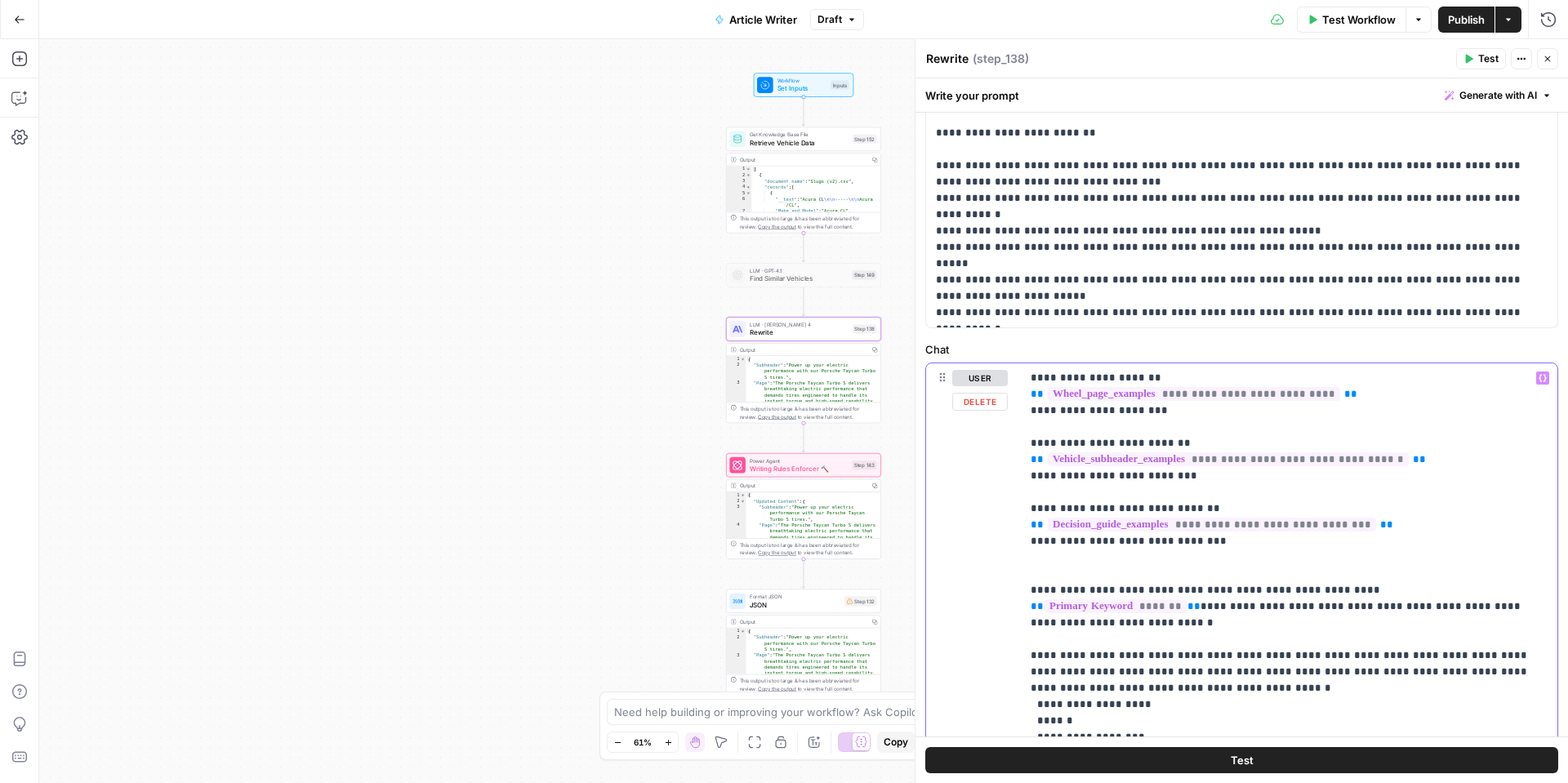
click at [1274, 397] on span "**********" at bounding box center [1194, 393] width 293 height 13
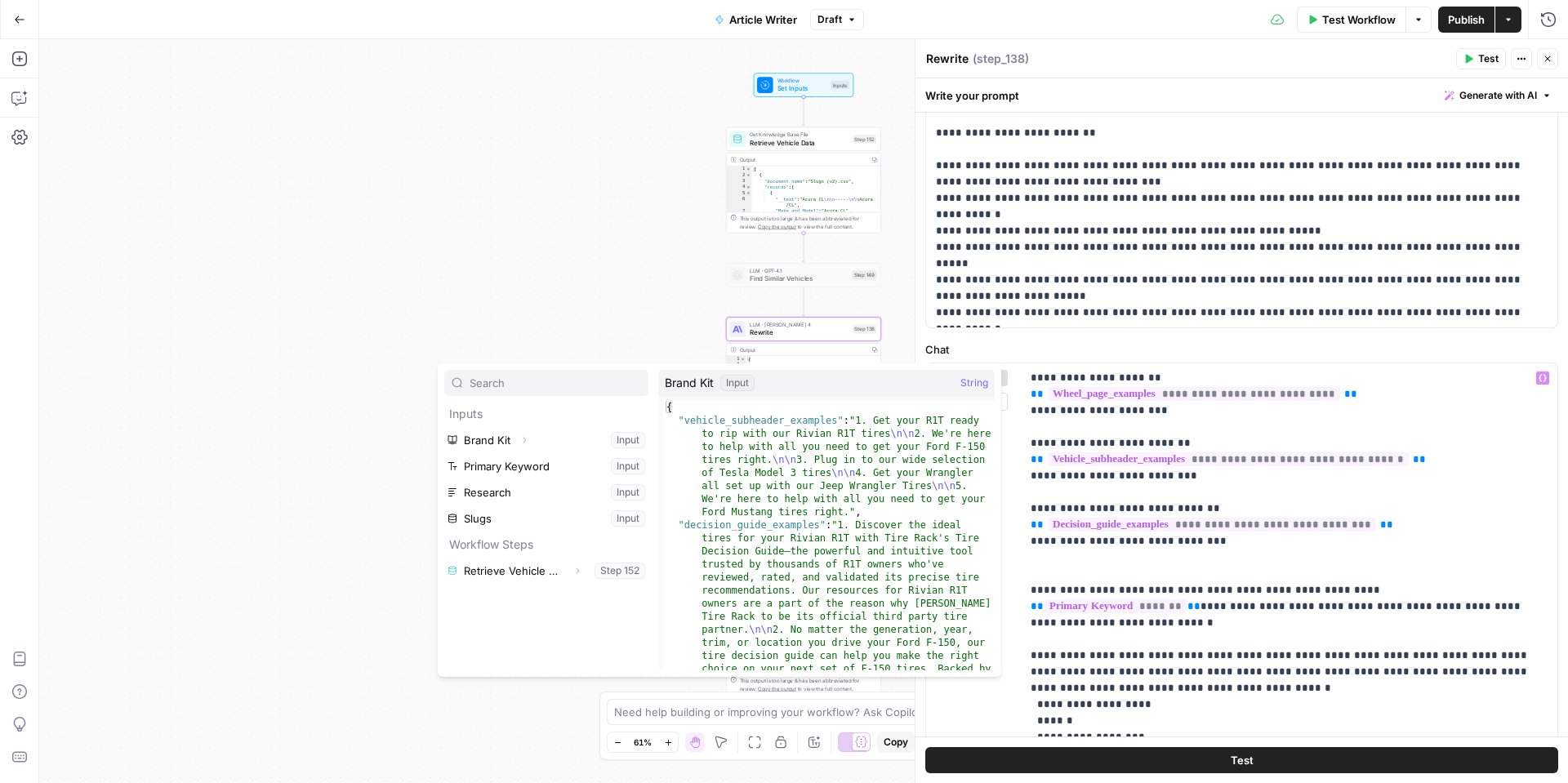
click at [735, 383] on div "Input" at bounding box center [738, 383] width 35 height 16
click at [1214, 368] on div "**********" at bounding box center [1289, 697] width 536 height 666
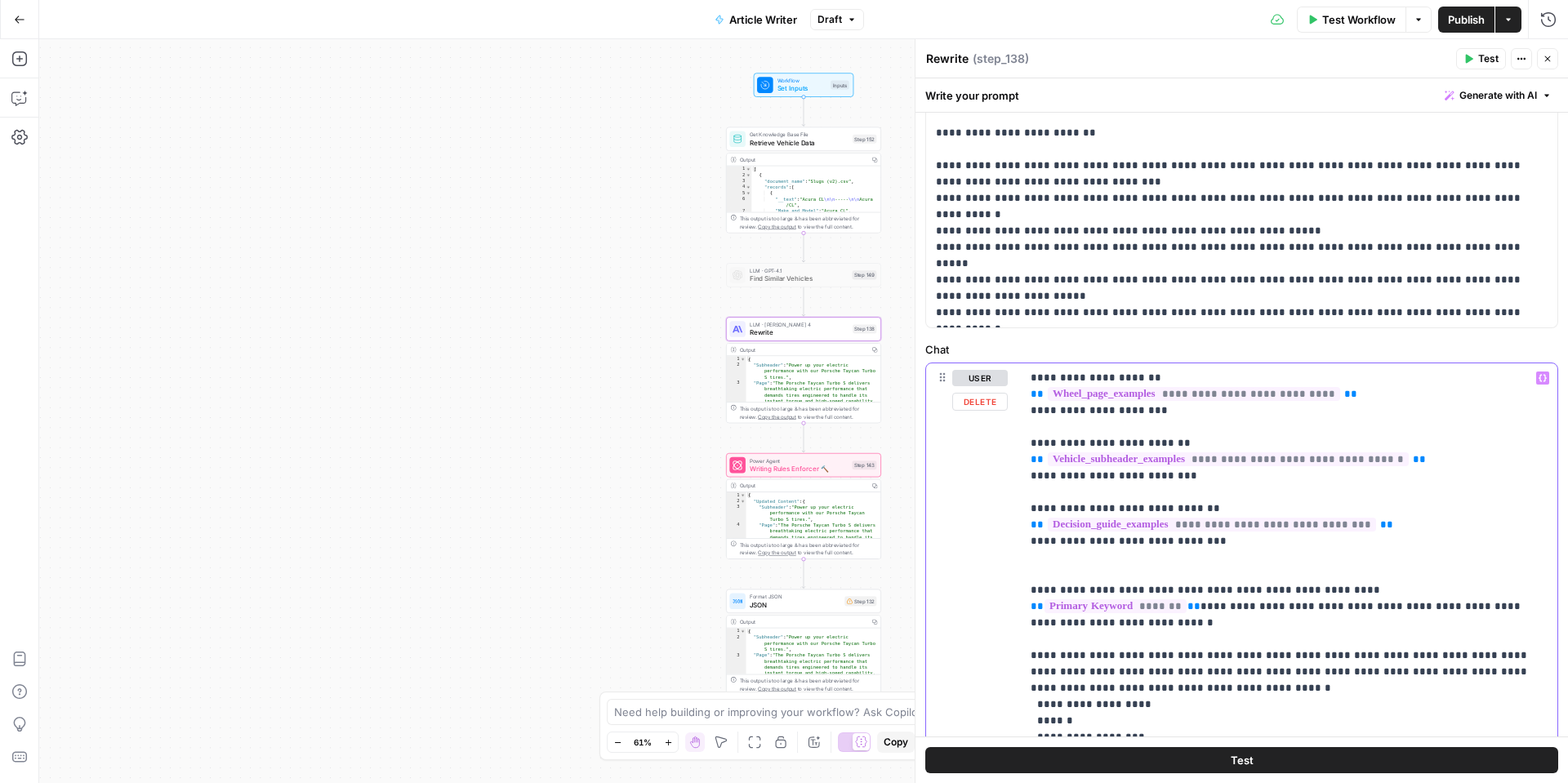
click at [1199, 392] on span "**********" at bounding box center [1194, 393] width 293 height 13
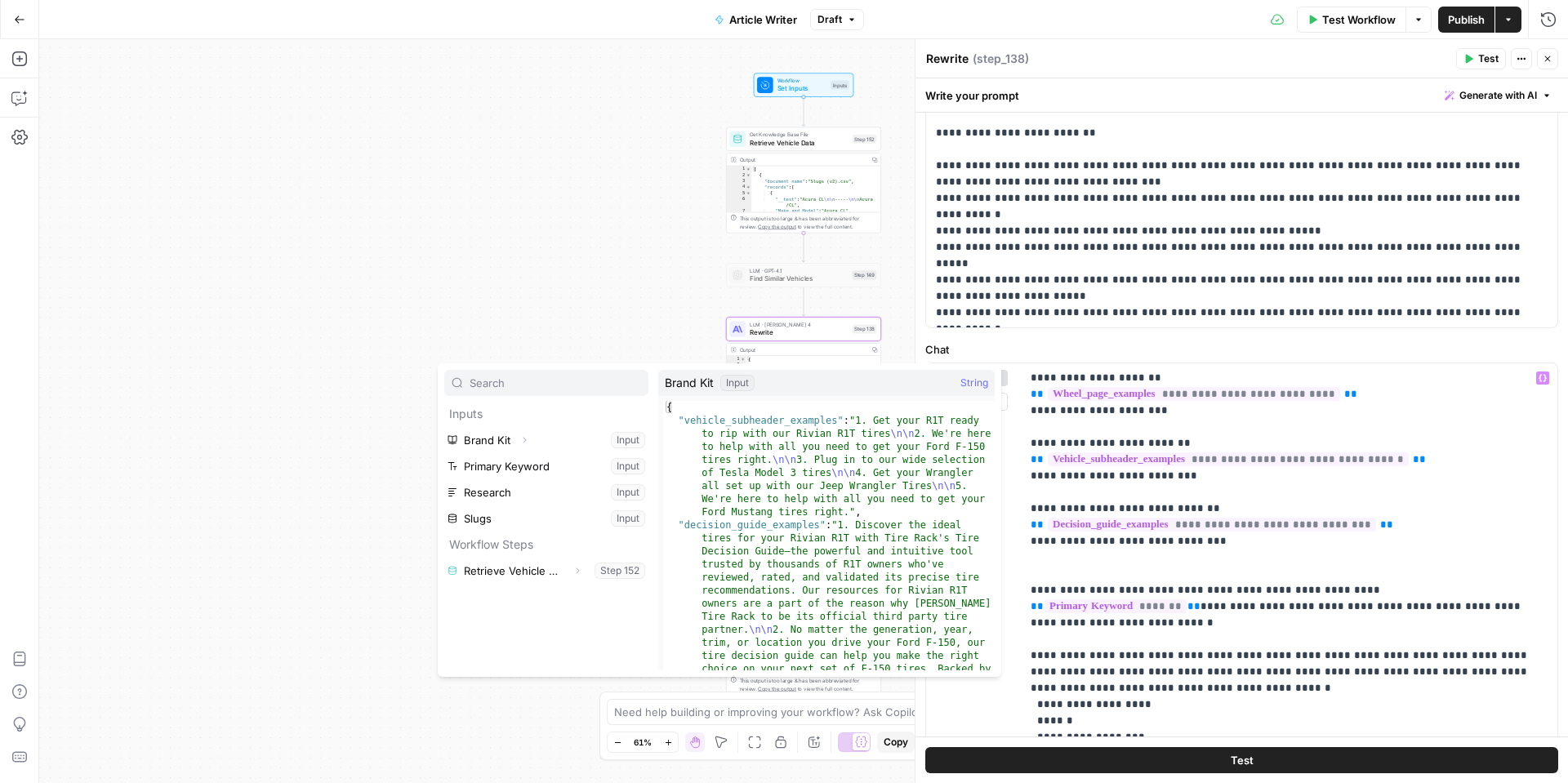
click at [480, 282] on div "Workflow Set Inputs Inputs Get Knowledge Base File Retrieve Vehicle Data Step 1…" at bounding box center [803, 411] width 1529 height 744
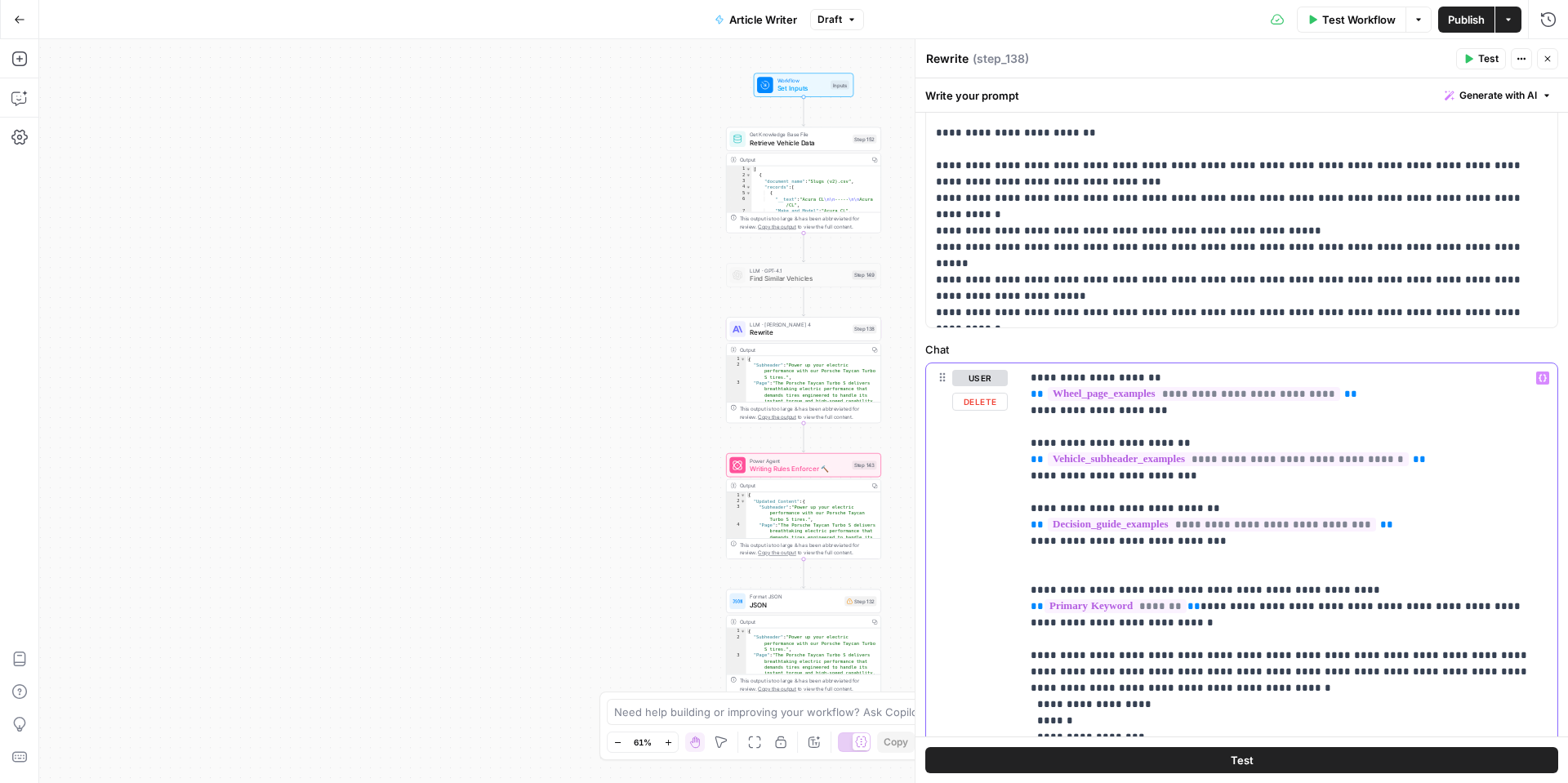
drag, startPoint x: 1439, startPoint y: 458, endPoint x: 1021, endPoint y: 460, distance: 418.0
click at [1021, 460] on div "**********" at bounding box center [1289, 697] width 536 height 666
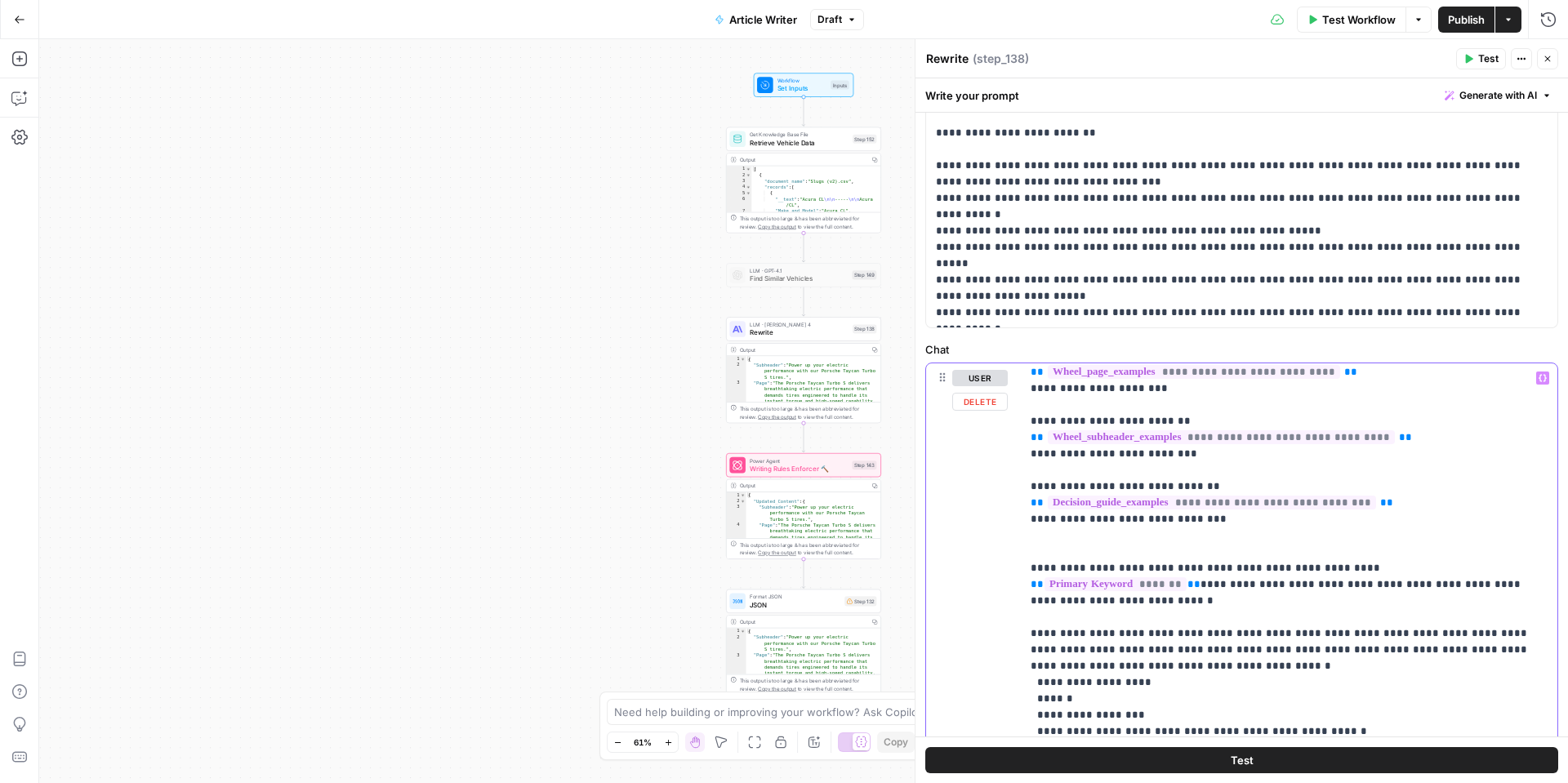
scroll to position [21, 0]
drag, startPoint x: 1230, startPoint y: 520, endPoint x: 1017, endPoint y: 485, distance: 215.9
click at [1017, 485] on div "**********" at bounding box center [1242, 716] width 631 height 704
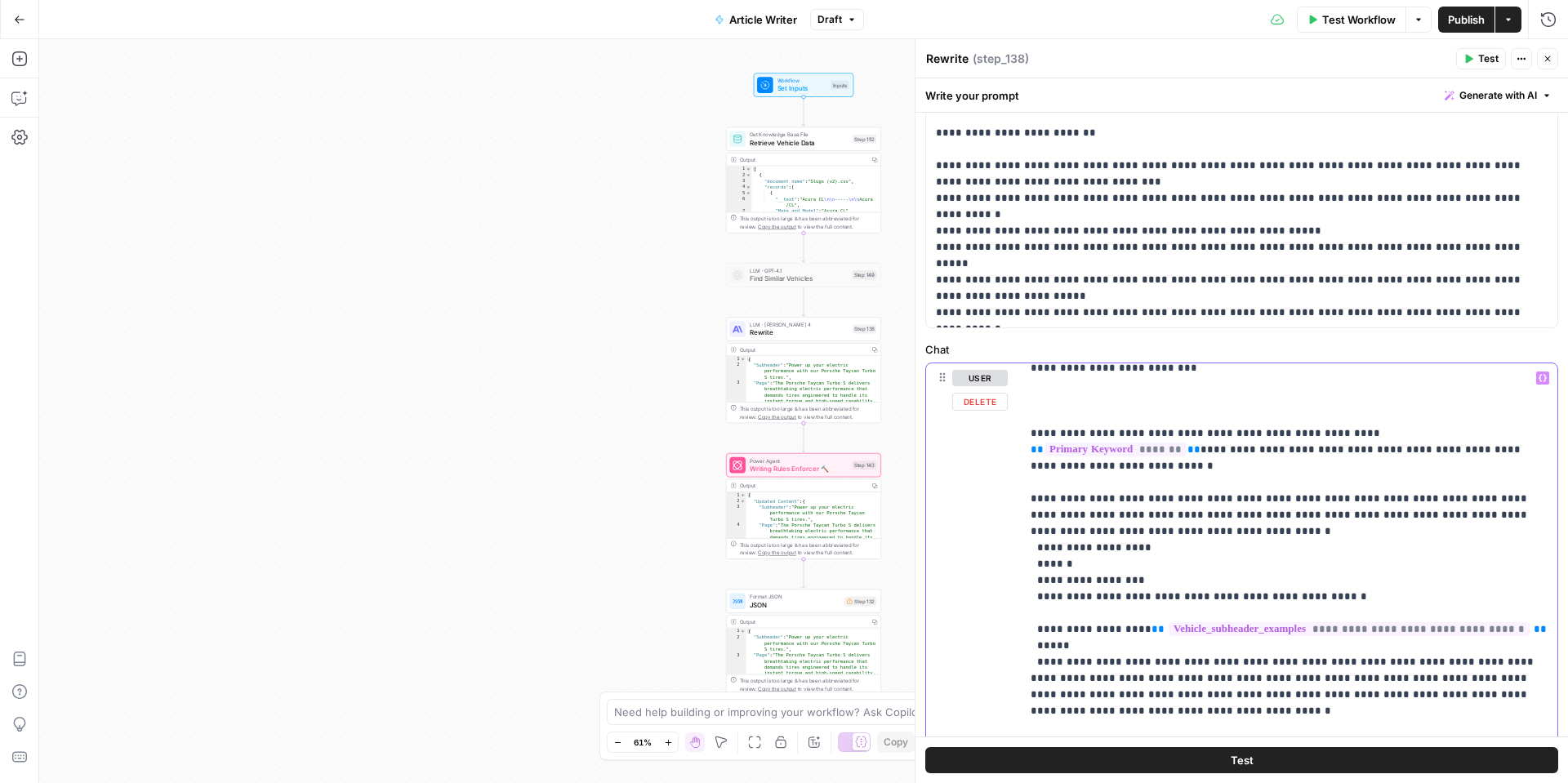
scroll to position [0, 0]
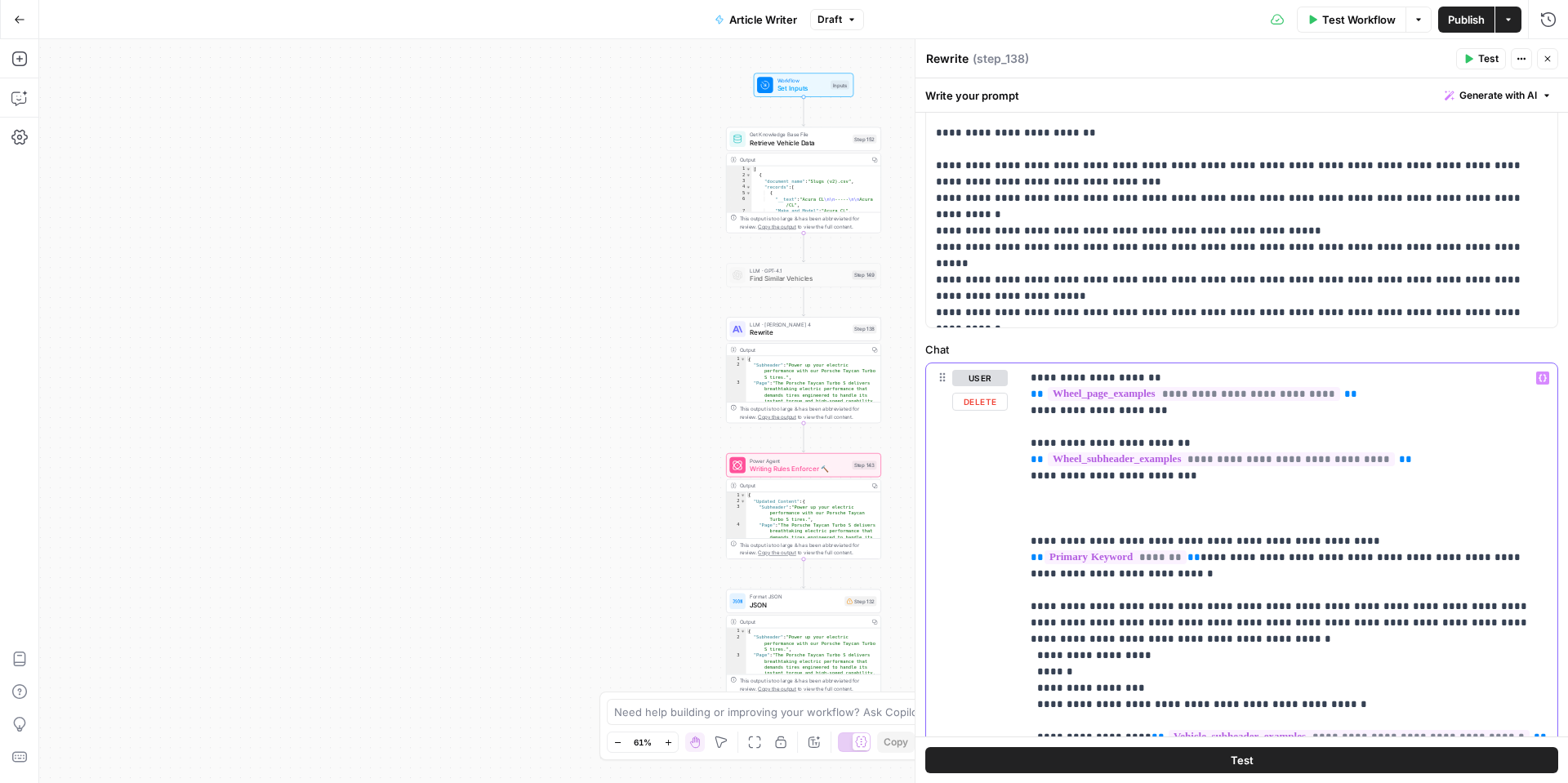
drag, startPoint x: 1437, startPoint y: 460, endPoint x: 1014, endPoint y: 455, distance: 423.0
click at [1014, 455] on div "**********" at bounding box center [1242, 716] width 631 height 704
copy p "**********"
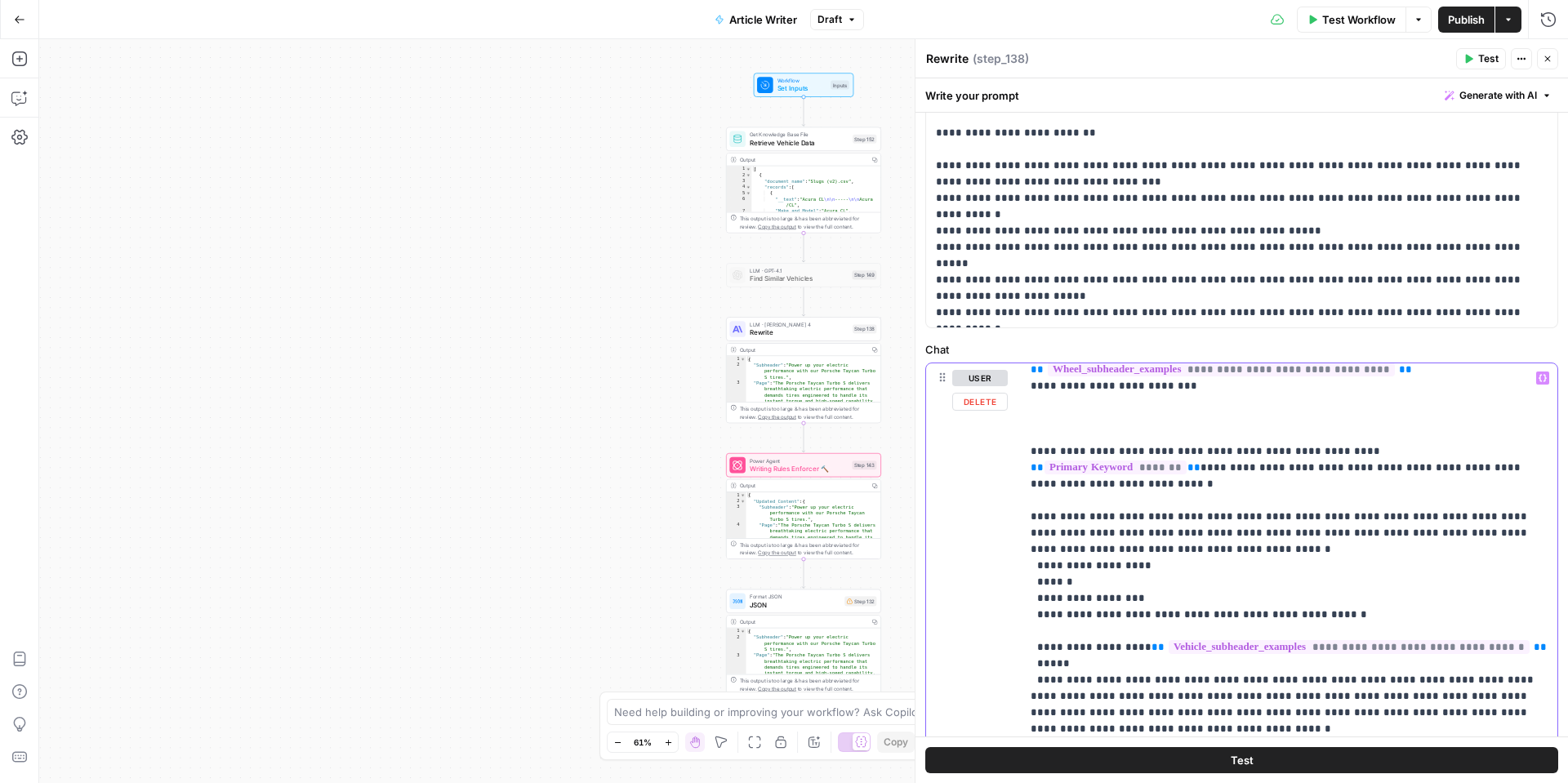
scroll to position [90, 0]
drag, startPoint x: 1533, startPoint y: 632, endPoint x: 1143, endPoint y: 629, distance: 390.0
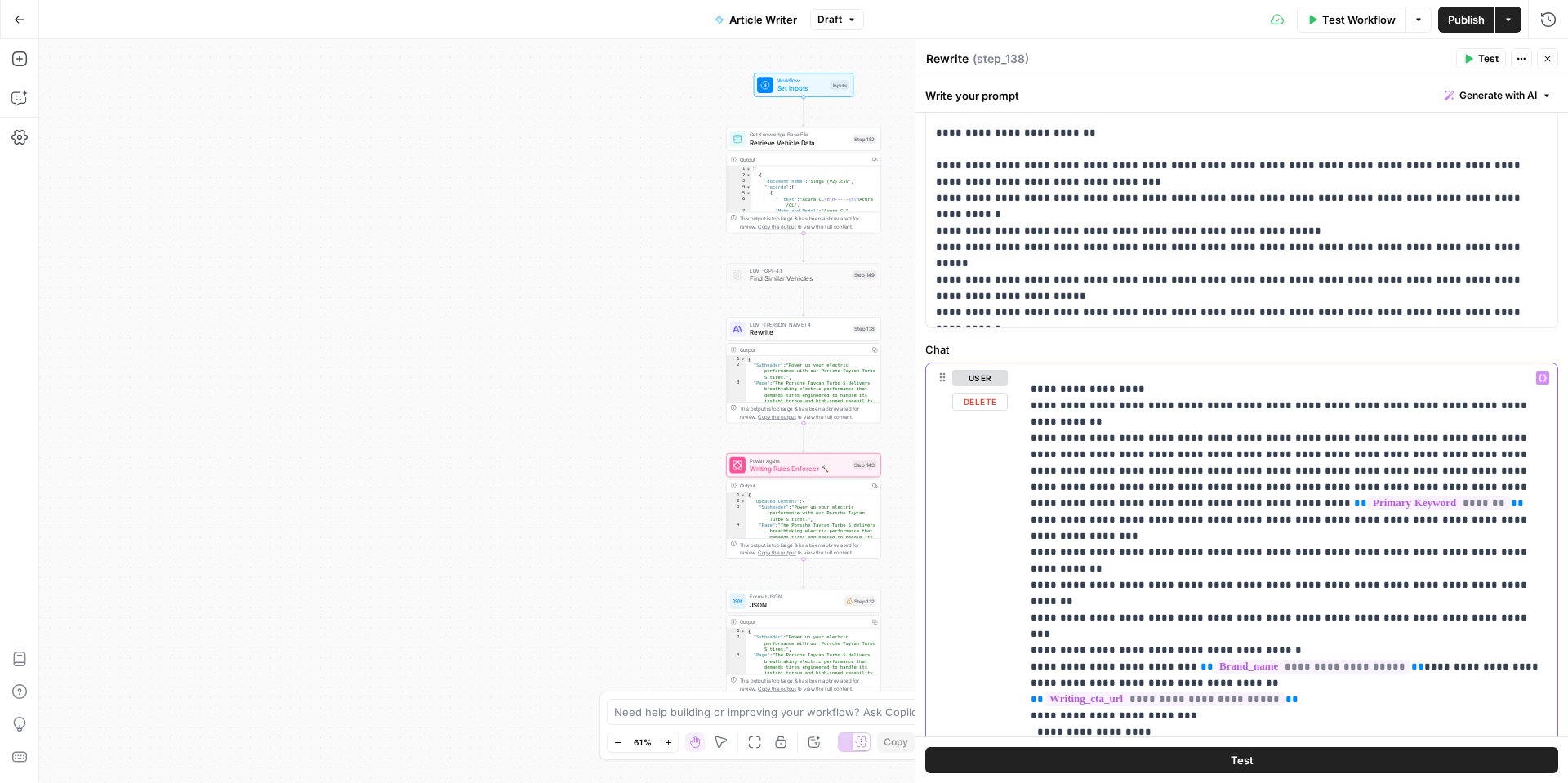
scroll to position [635, 0]
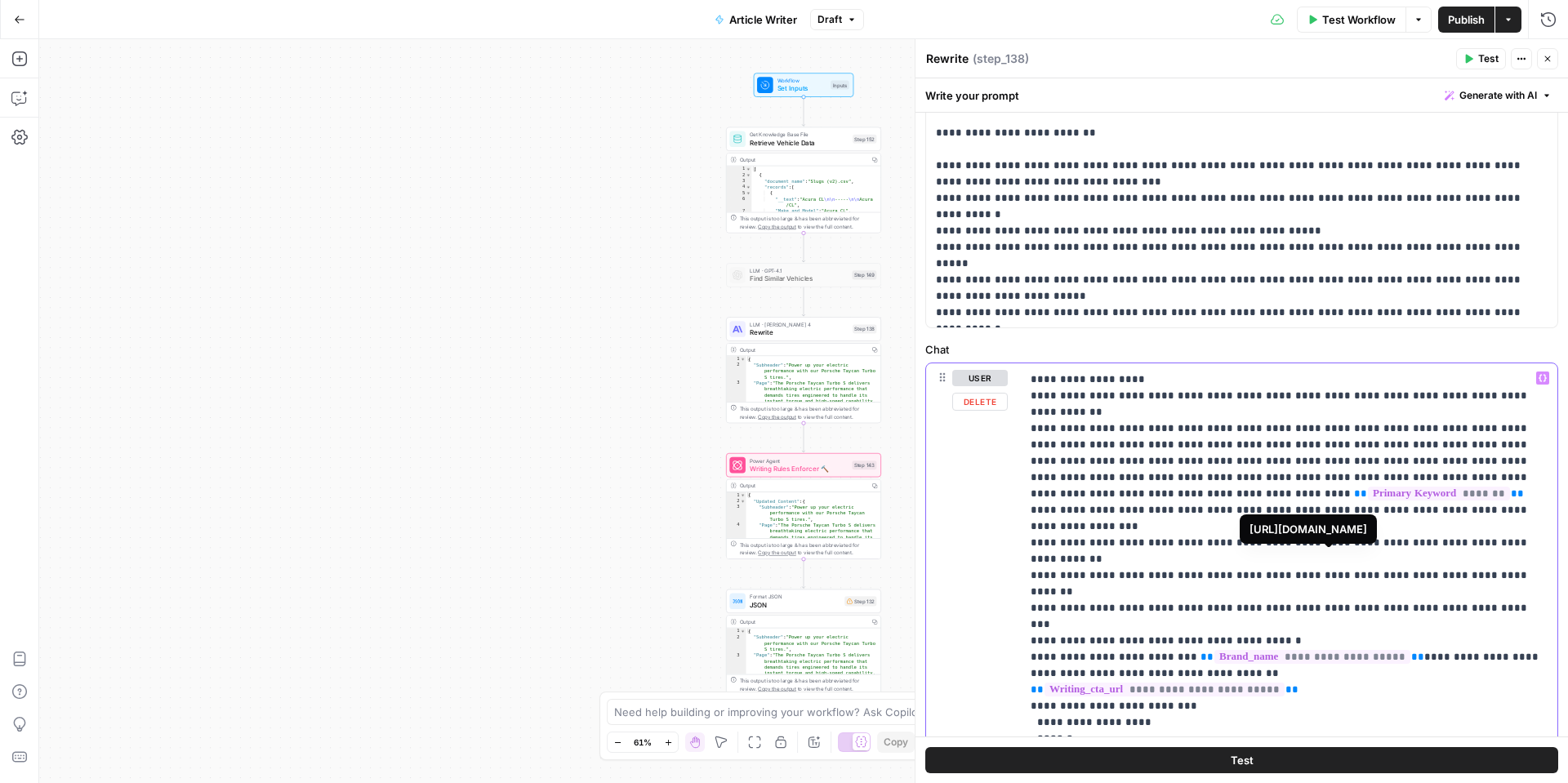
click at [1285, 682] on span "**********" at bounding box center [1164, 689] width 240 height 13
click at [1346, 581] on p "**********" at bounding box center [1289, 689] width 517 height 1910
click at [1542, 63] on button "Close" at bounding box center [1547, 59] width 21 height 21
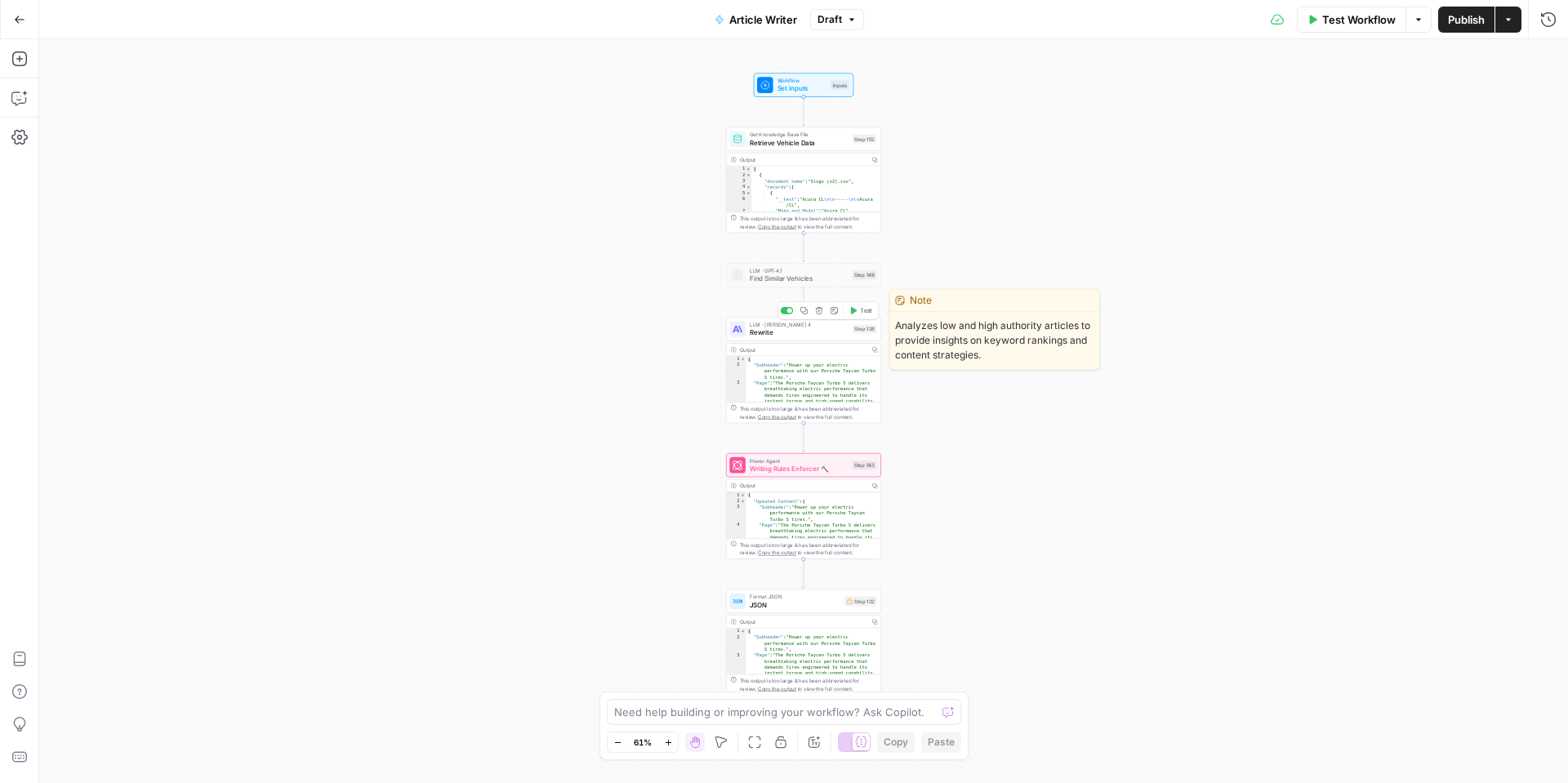
click at [785, 329] on span "Rewrite" at bounding box center [798, 332] width 99 height 10
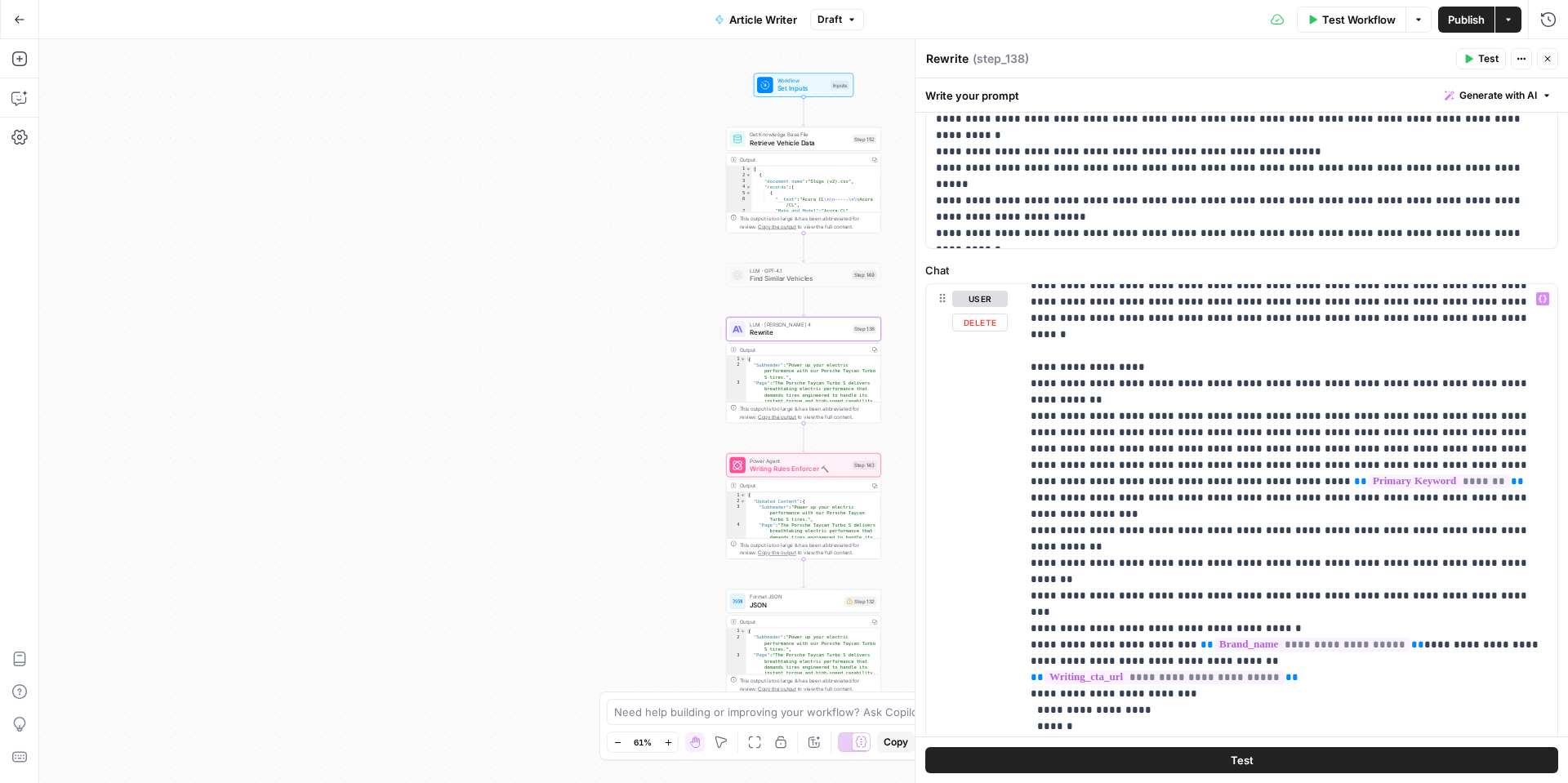
scroll to position [569, 0]
click at [1285, 670] on span "**********" at bounding box center [1164, 676] width 240 height 13
click at [1460, 546] on p "**********" at bounding box center [1289, 676] width 517 height 1910
click at [1208, 545] on p "**********" at bounding box center [1289, 676] width 517 height 1910
click at [1547, 303] on button "Variables Menu" at bounding box center [1543, 299] width 13 height 13
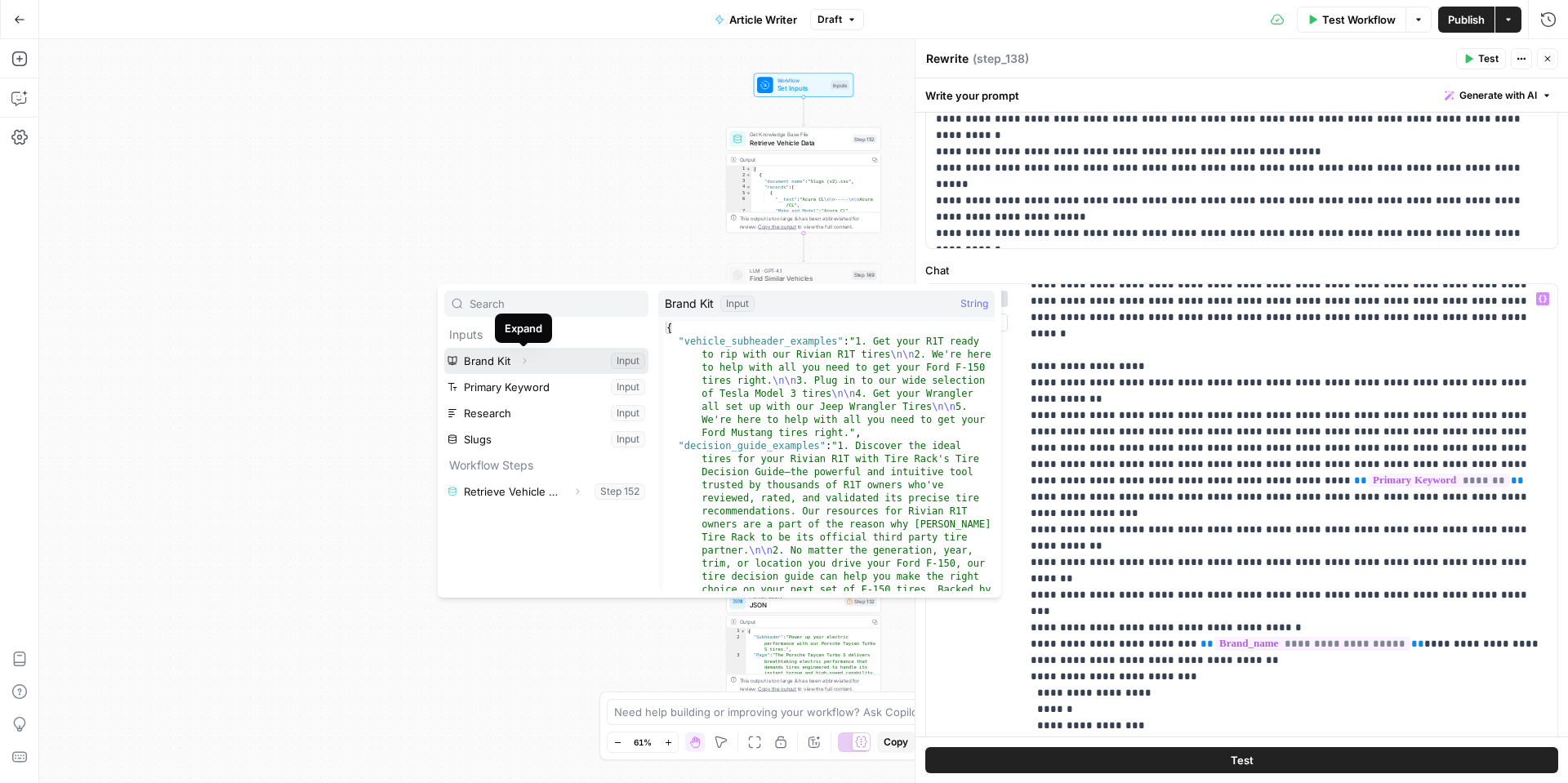
click at [522, 359] on icon "button" at bounding box center [524, 361] width 10 height 10
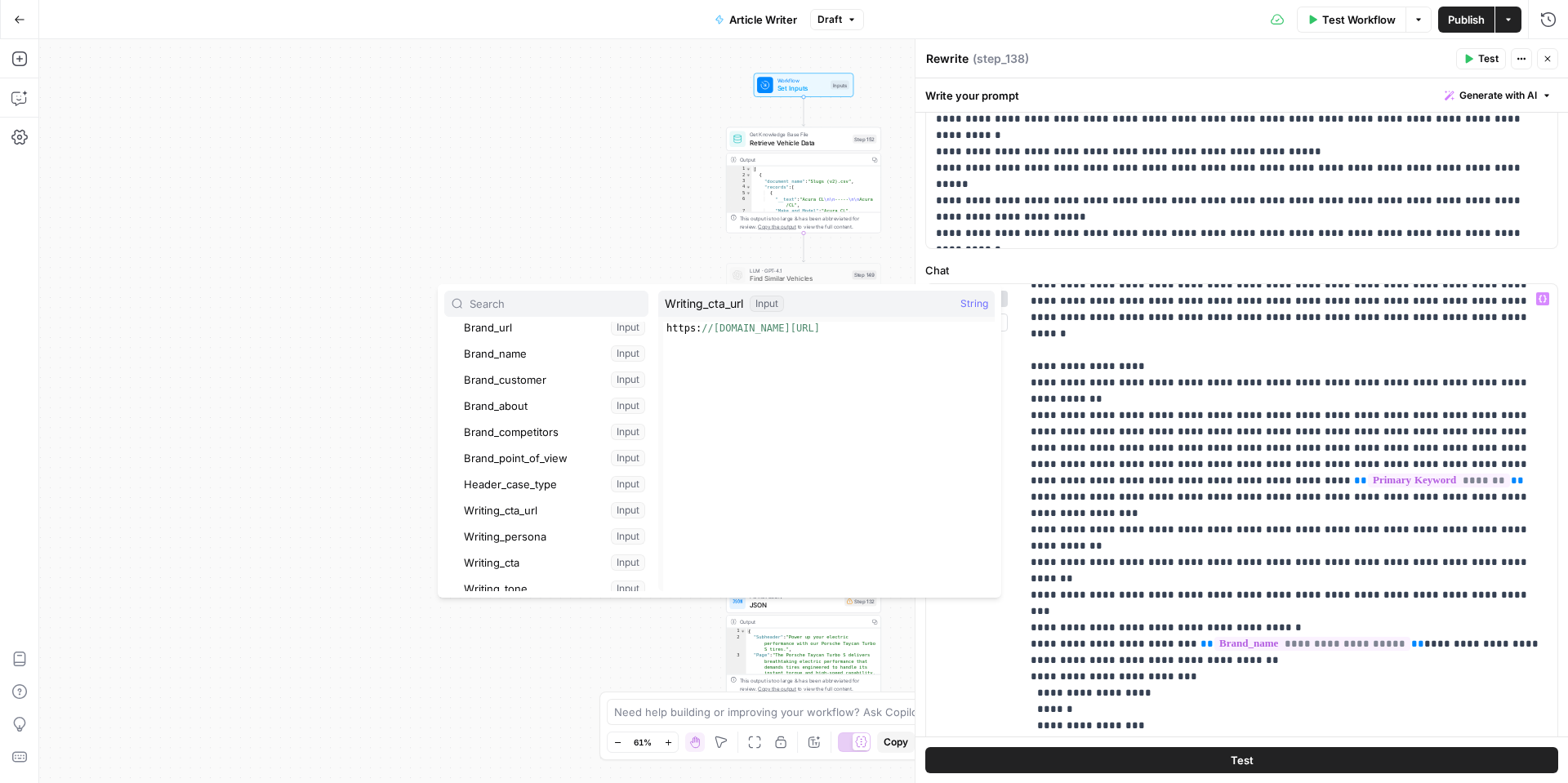
scroll to position [139, 0]
type textarea "**********"
drag, startPoint x: 859, startPoint y: 337, endPoint x: 821, endPoint y: 331, distance: 38.5
click at [819, 333] on div "https: //www.tirerack.com/tires" at bounding box center [828, 469] width 331 height 296
click at [820, 330] on div "https: //www.tirerack.com/tires" at bounding box center [828, 469] width 331 height 296
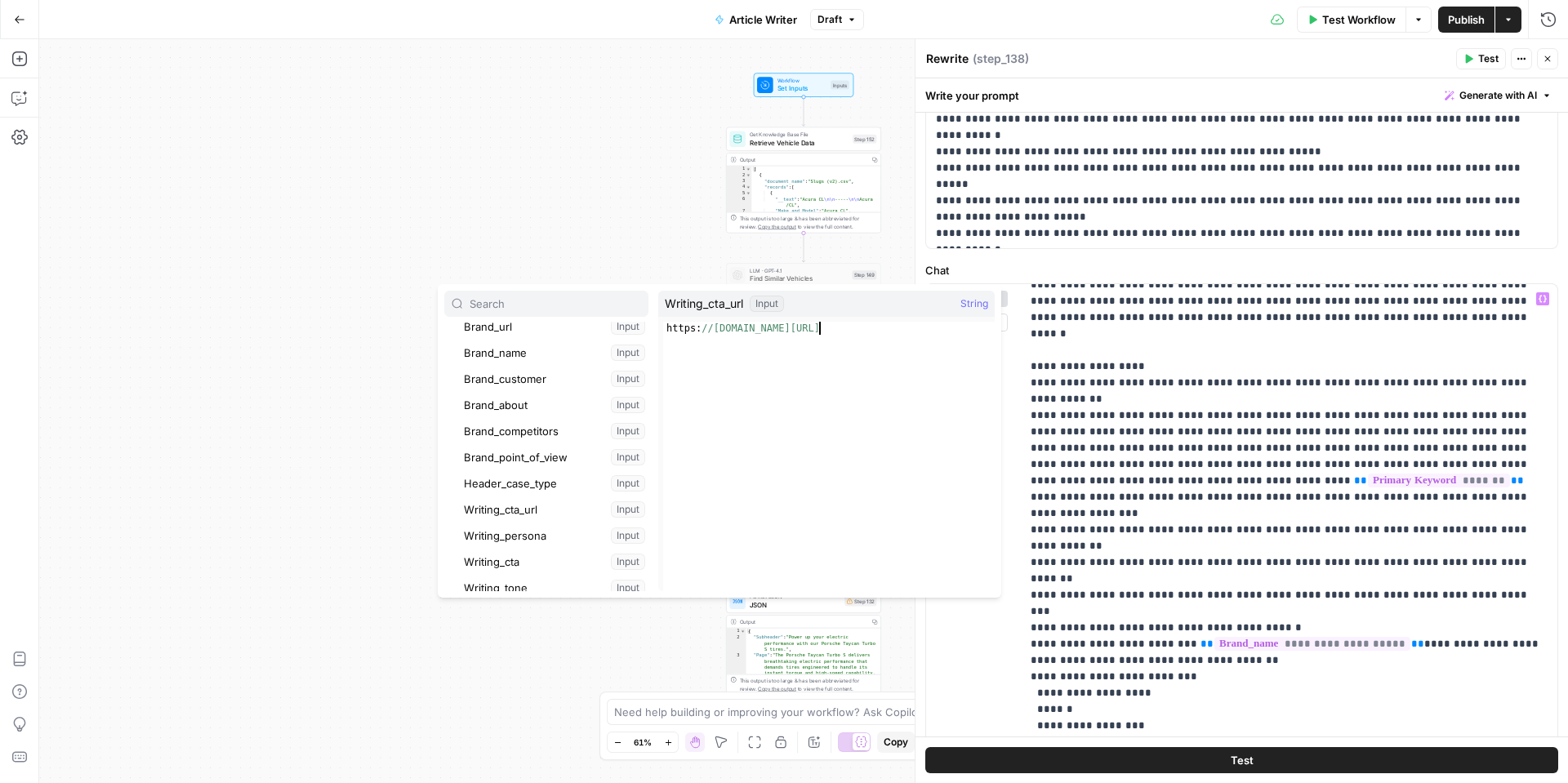
click at [820, 330] on div "https: //www.tirerack.com/tires" at bounding box center [828, 469] width 331 height 296
click at [828, 328] on div "https: //www.tirerack.com/tires" at bounding box center [828, 469] width 331 height 296
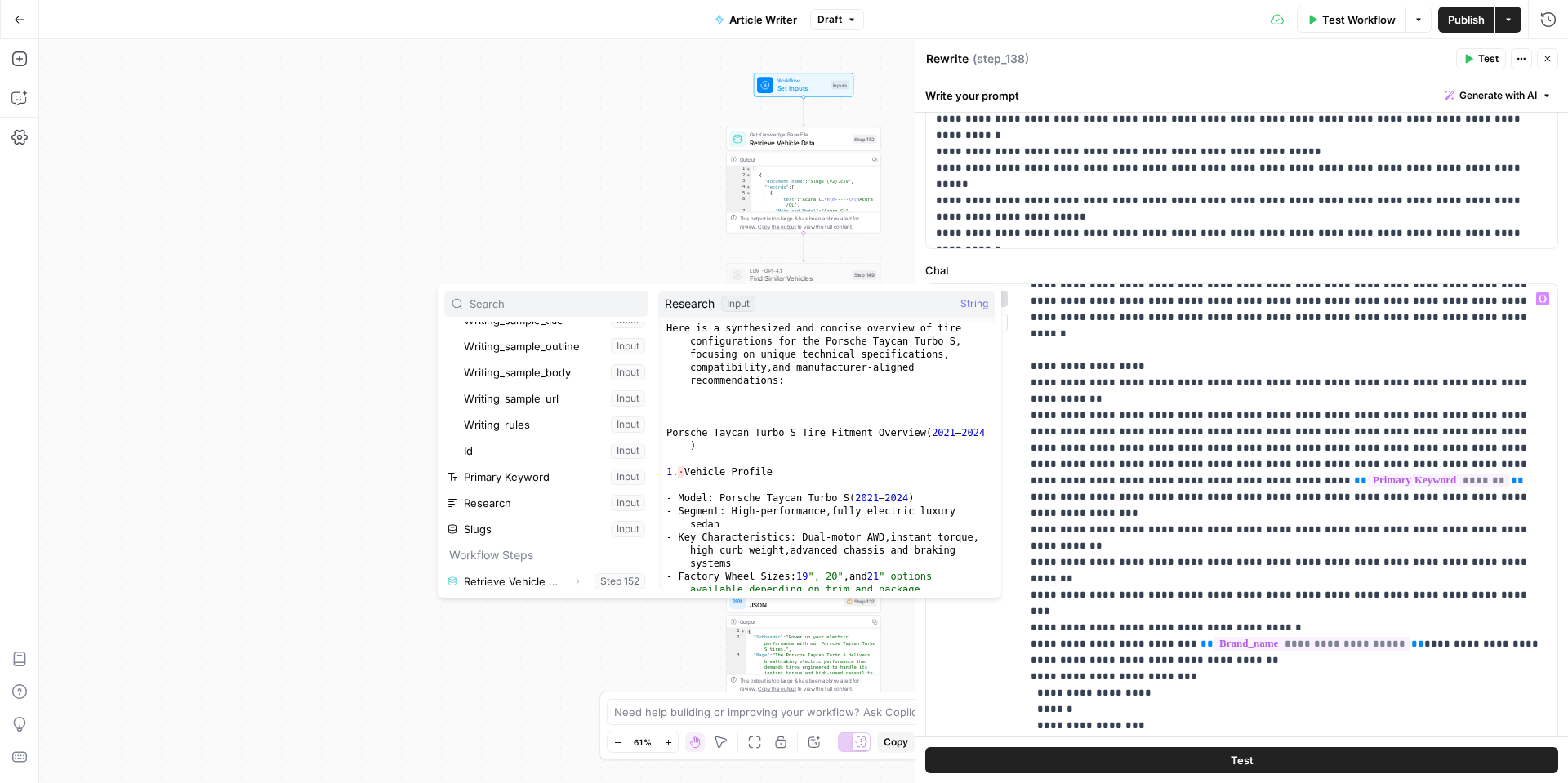
scroll to position [0, 0]
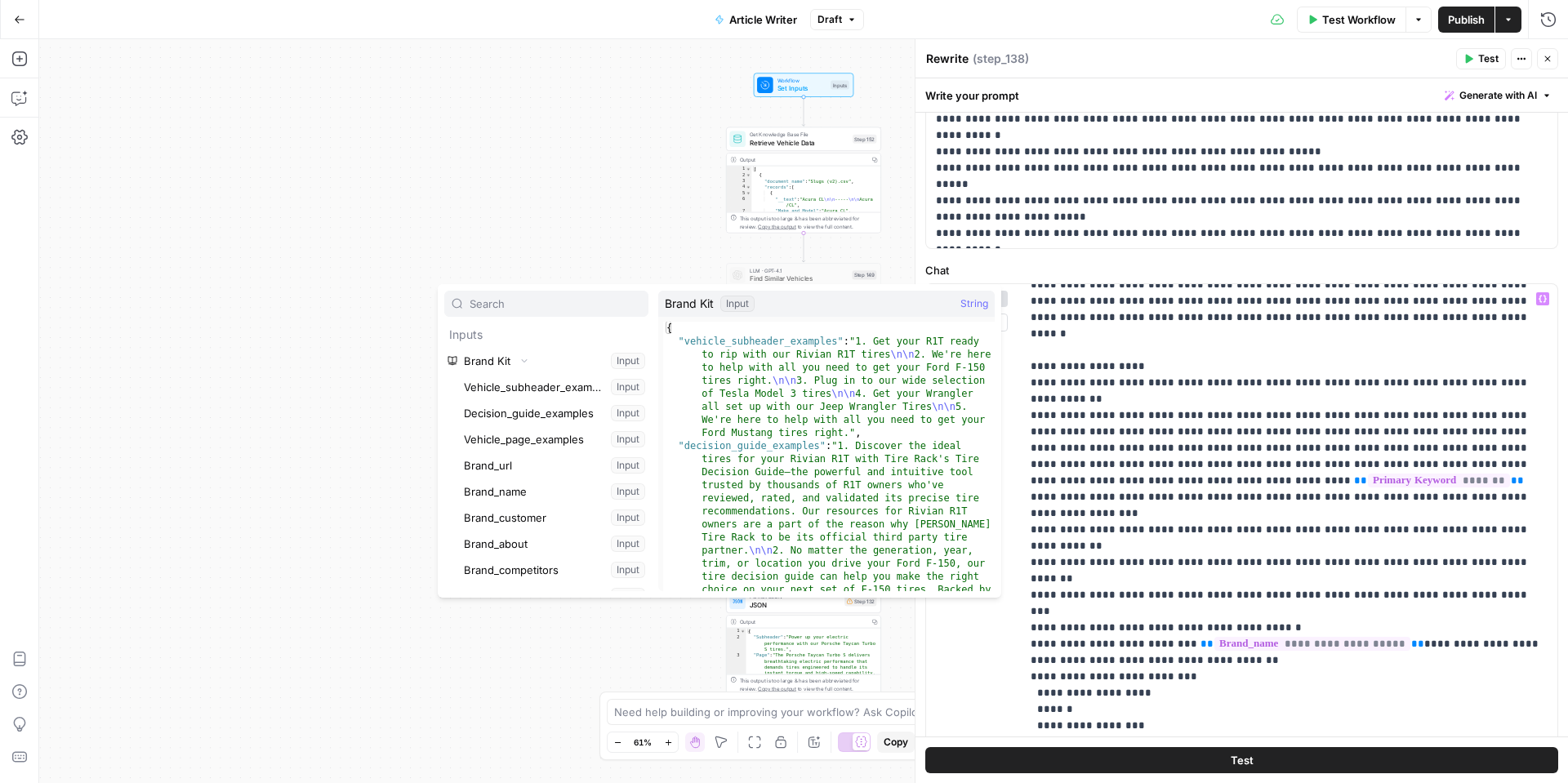
click at [746, 304] on div "Input" at bounding box center [738, 303] width 35 height 16
click at [588, 233] on div "Workflow Set Inputs Inputs Get Knowledge Base File Retrieve Vehicle Data Step 1…" at bounding box center [803, 411] width 1529 height 744
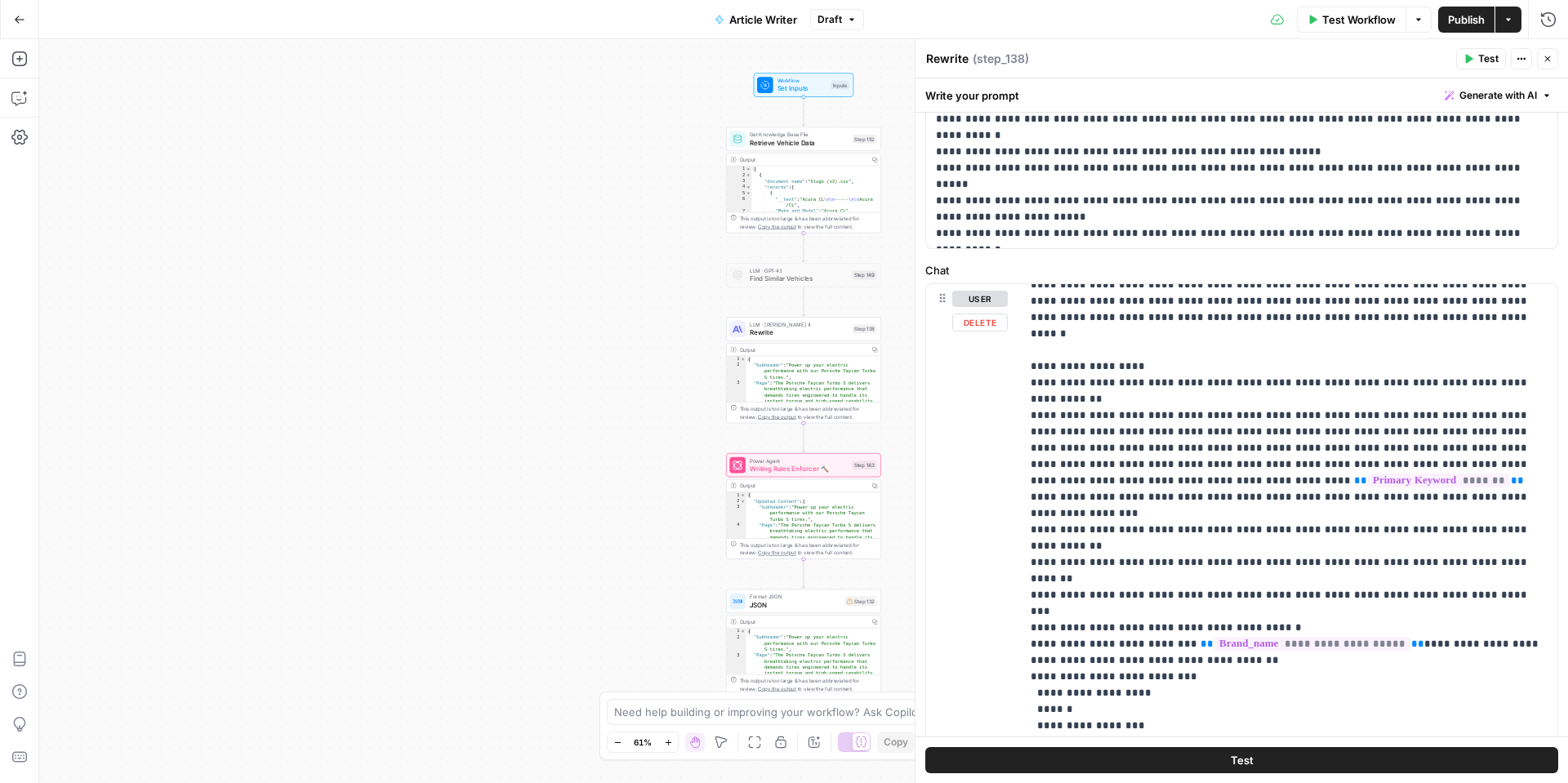
scroll to position [589, 0]
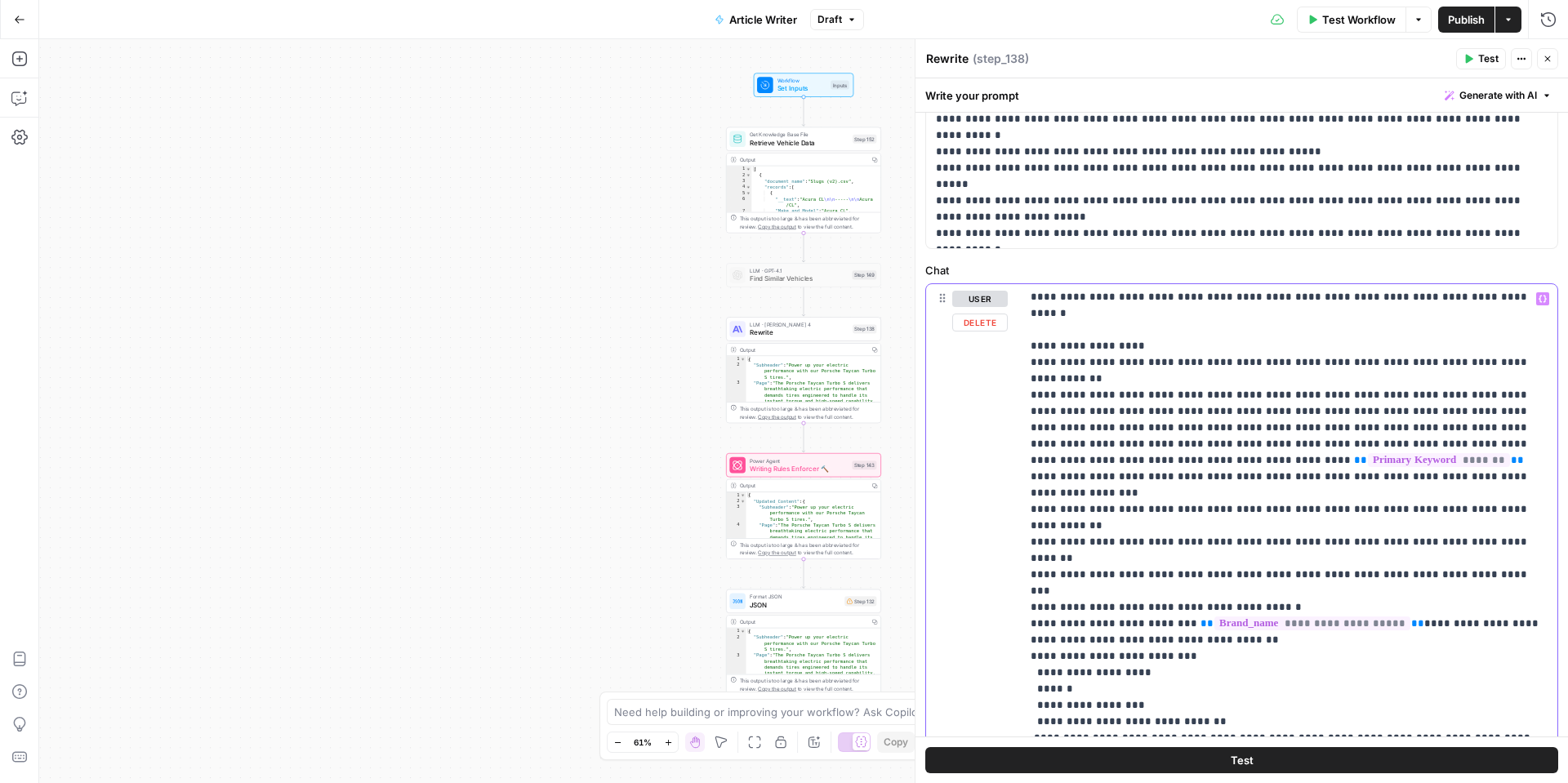
click at [1351, 532] on p "**********" at bounding box center [1289, 656] width 517 height 1910
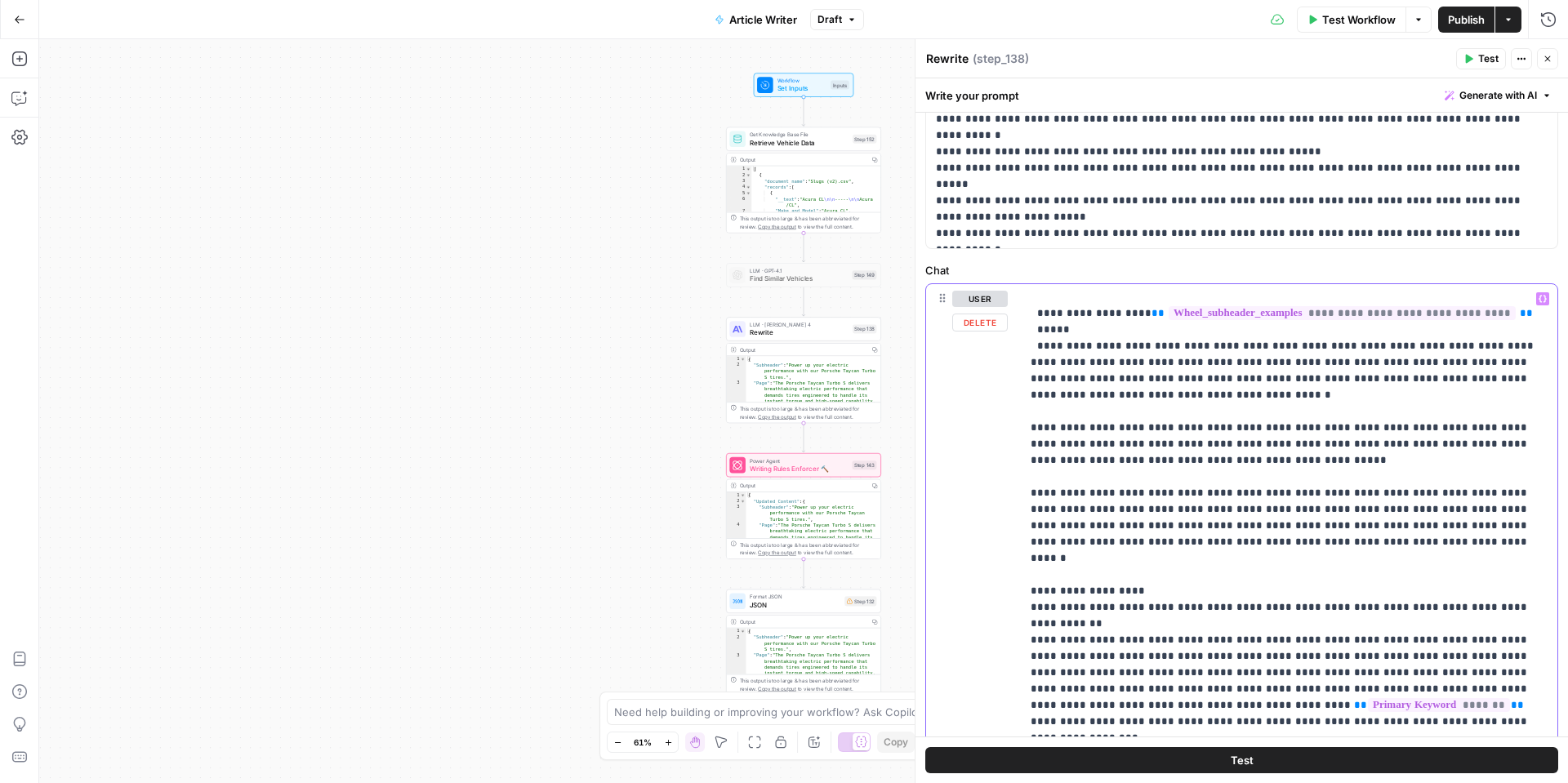
scroll to position [0, 0]
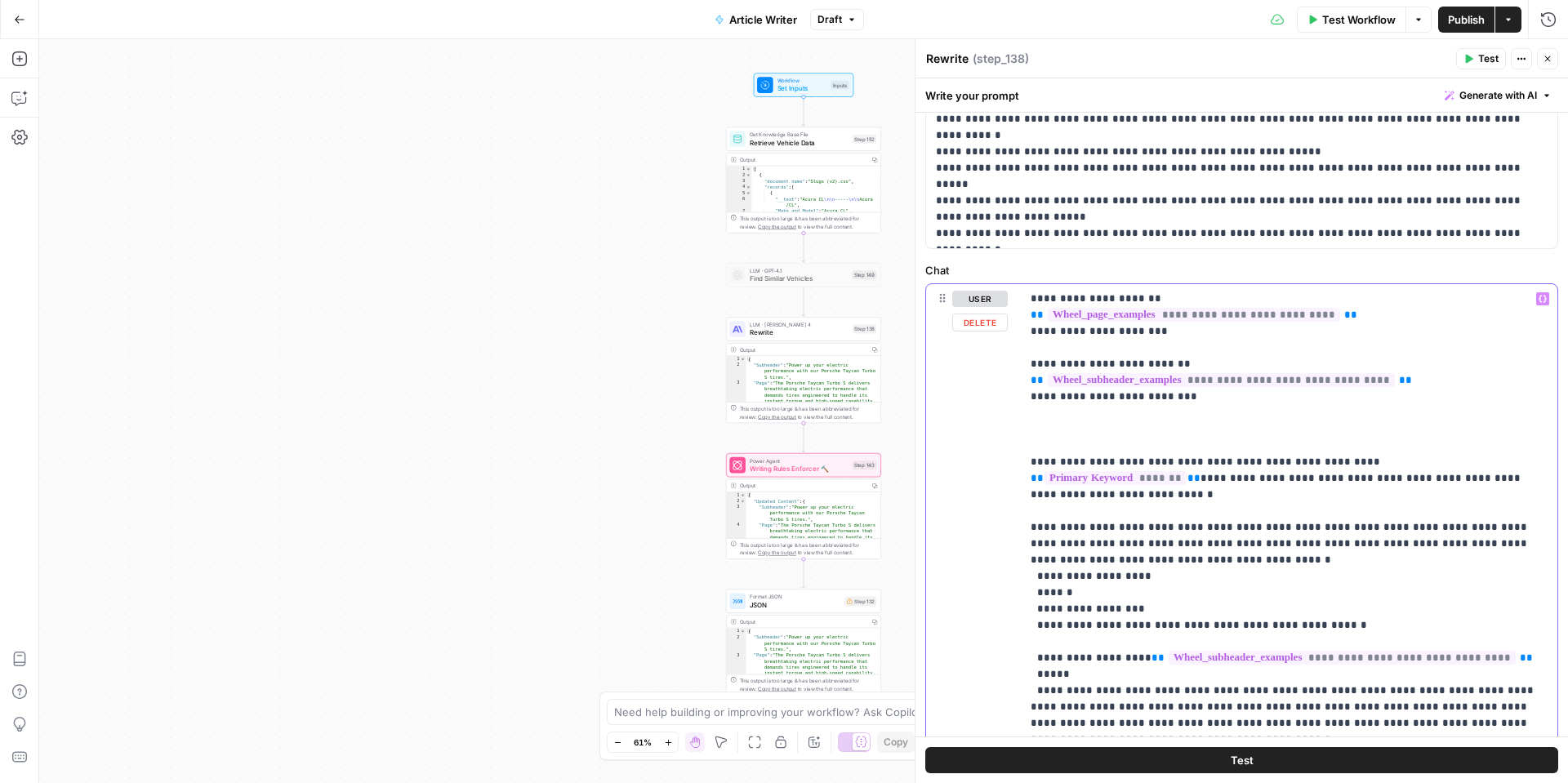
drag, startPoint x: 1366, startPoint y: 315, endPoint x: 1018, endPoint y: 312, distance: 348.0
click at [1018, 312] on div "**********" at bounding box center [1242, 636] width 631 height 704
copy p "**********"
click at [1215, 312] on span "**********" at bounding box center [1194, 315] width 293 height 13
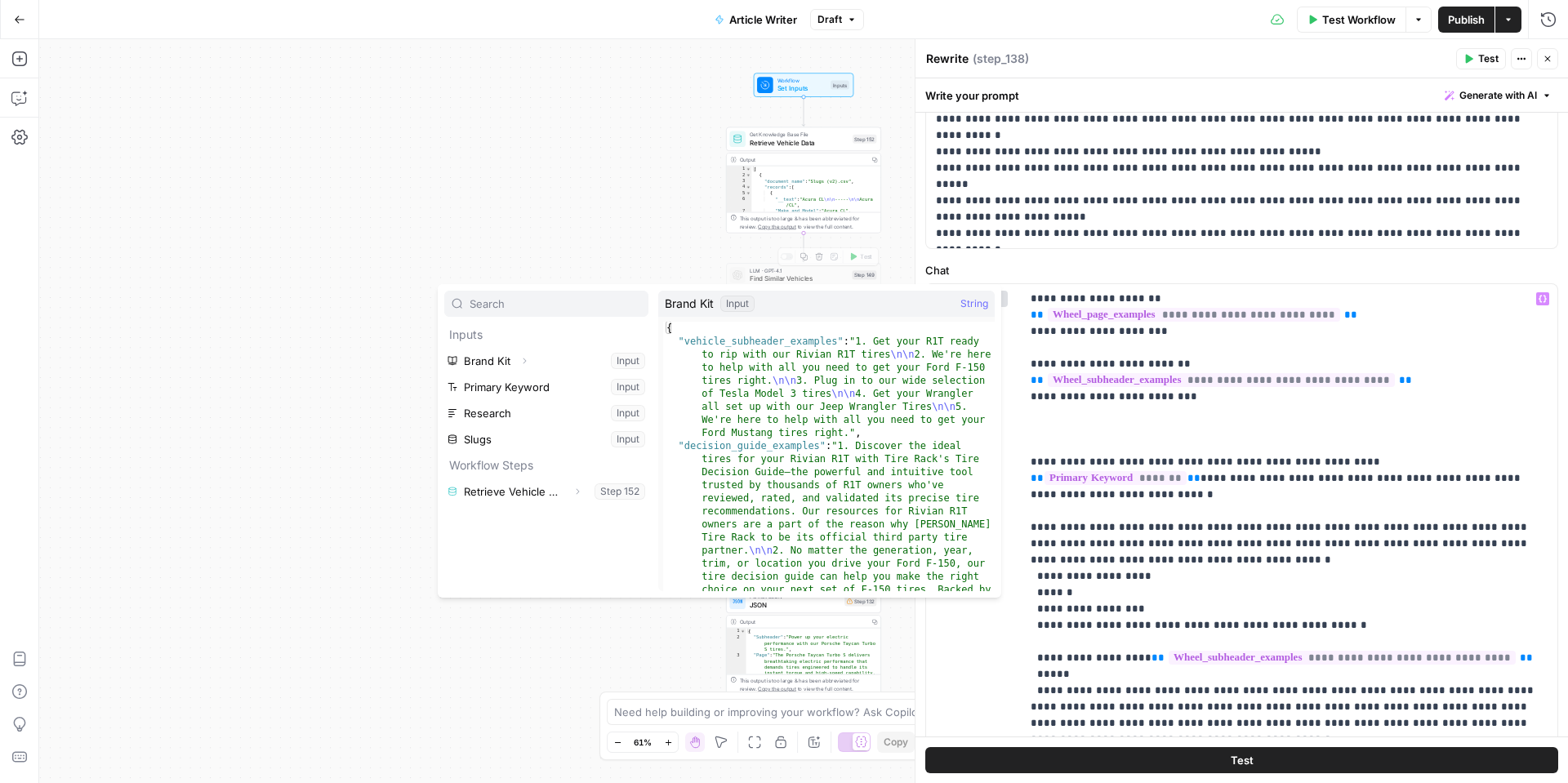
click at [627, 209] on div "Workflow Set Inputs Inputs Get Knowledge Base File Retrieve Vehicle Data Step 1…" at bounding box center [803, 411] width 1529 height 744
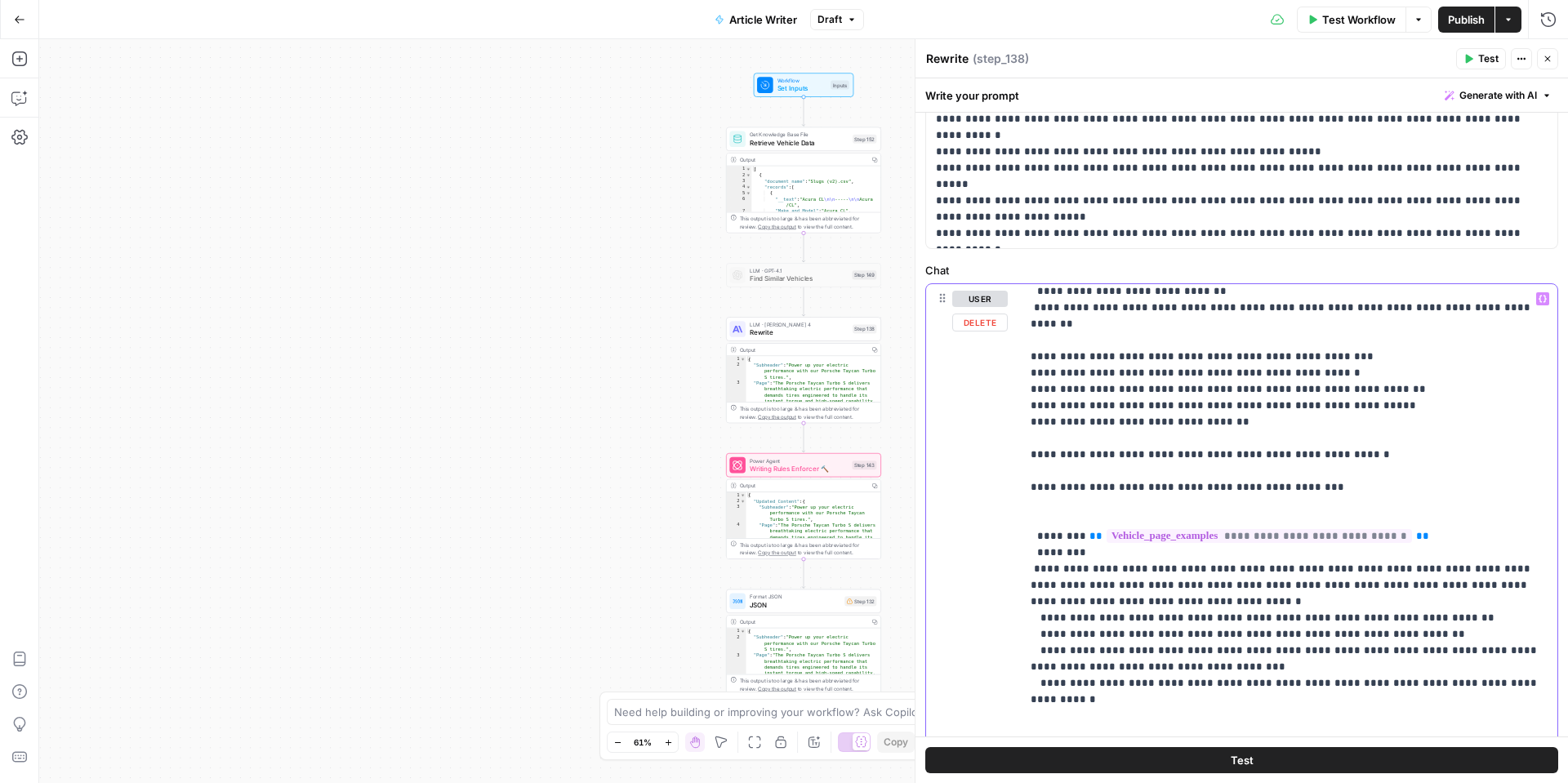
scroll to position [1022, 0]
drag, startPoint x: 1433, startPoint y: 408, endPoint x: 1087, endPoint y: 408, distance: 346.0
click at [1087, 408] on p "**********" at bounding box center [1289, 224] width 517 height 1910
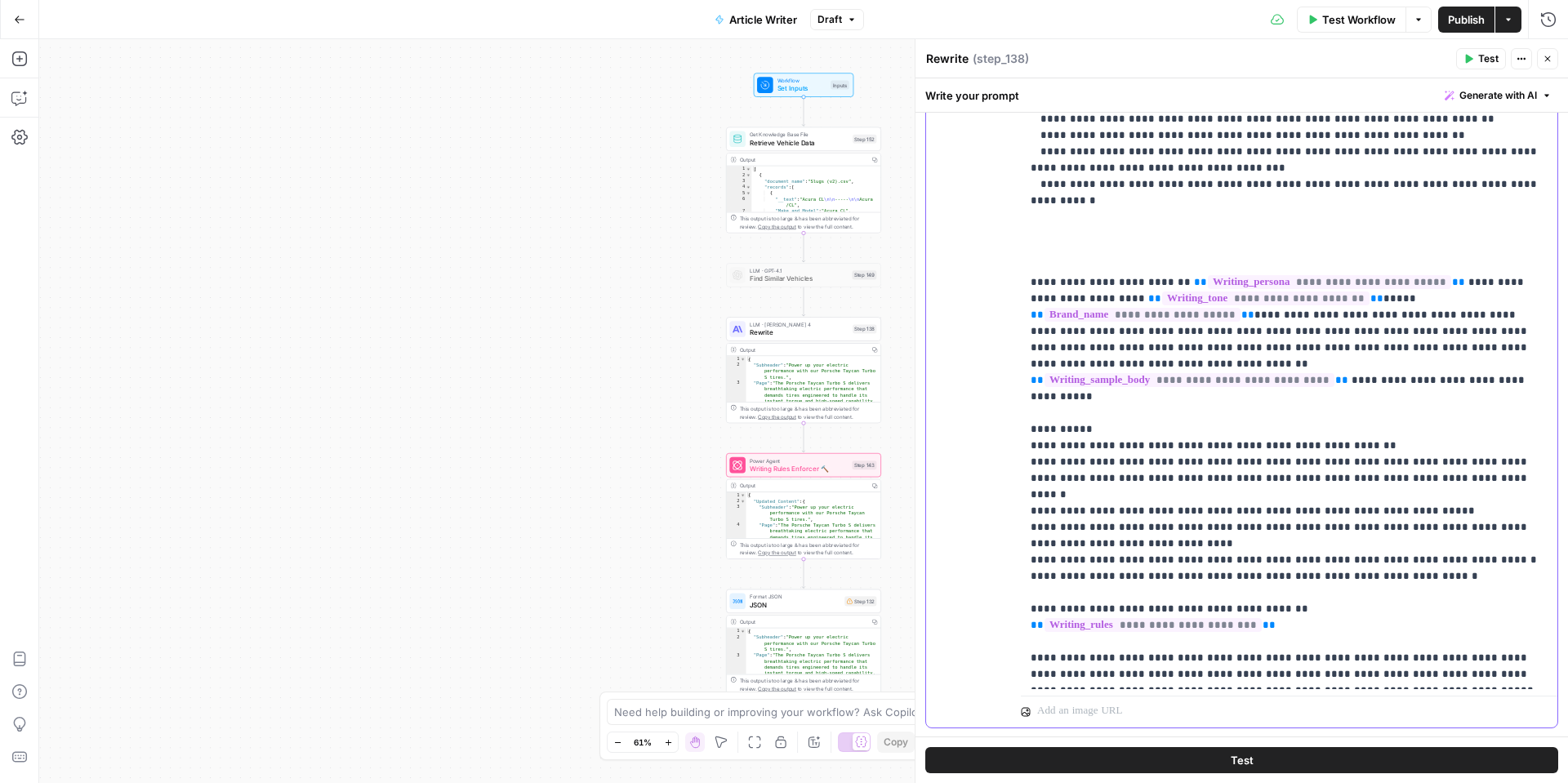
scroll to position [868, 0]
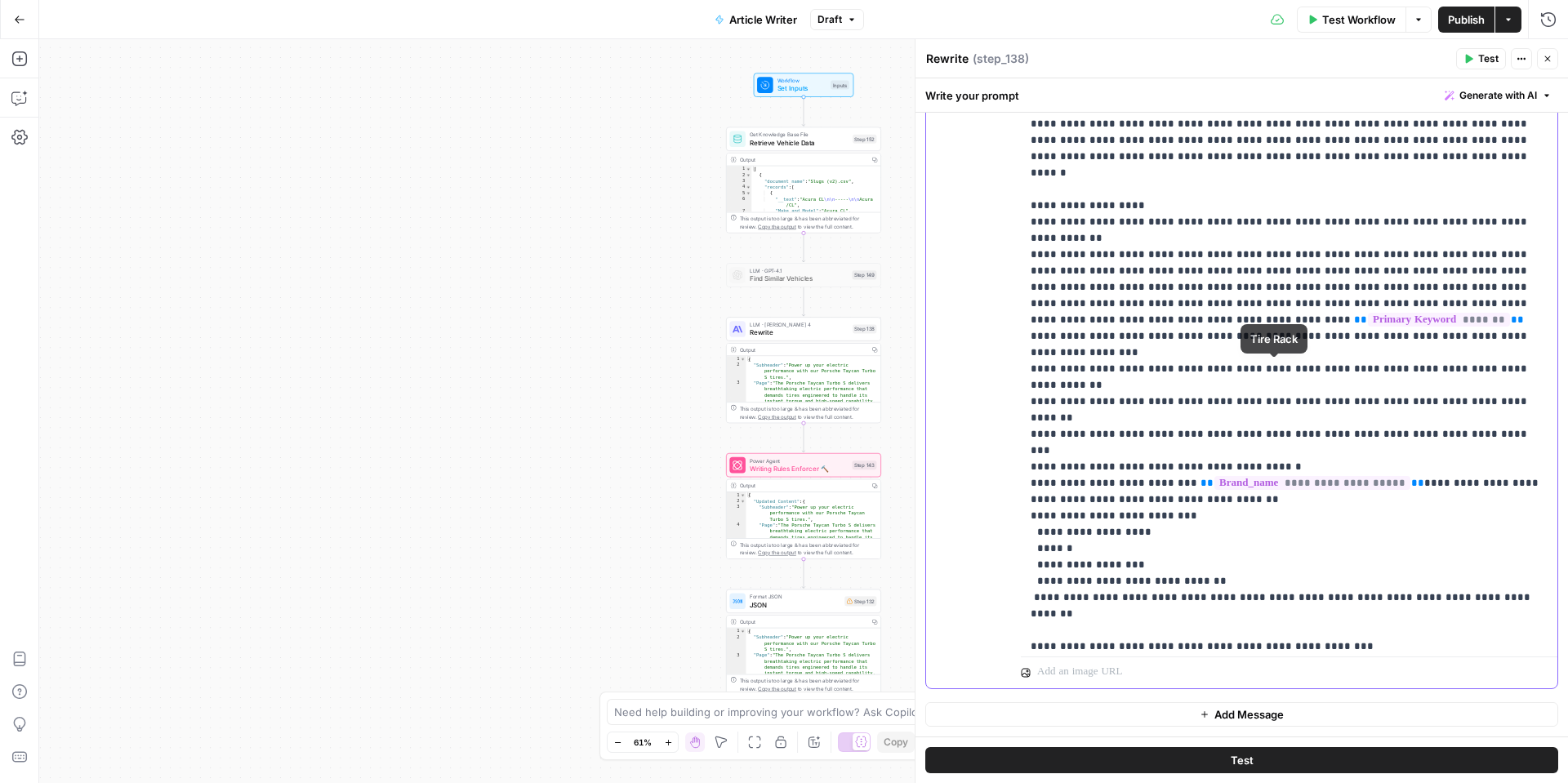
click at [1235, 392] on p "**********" at bounding box center [1289, 515] width 517 height 1910
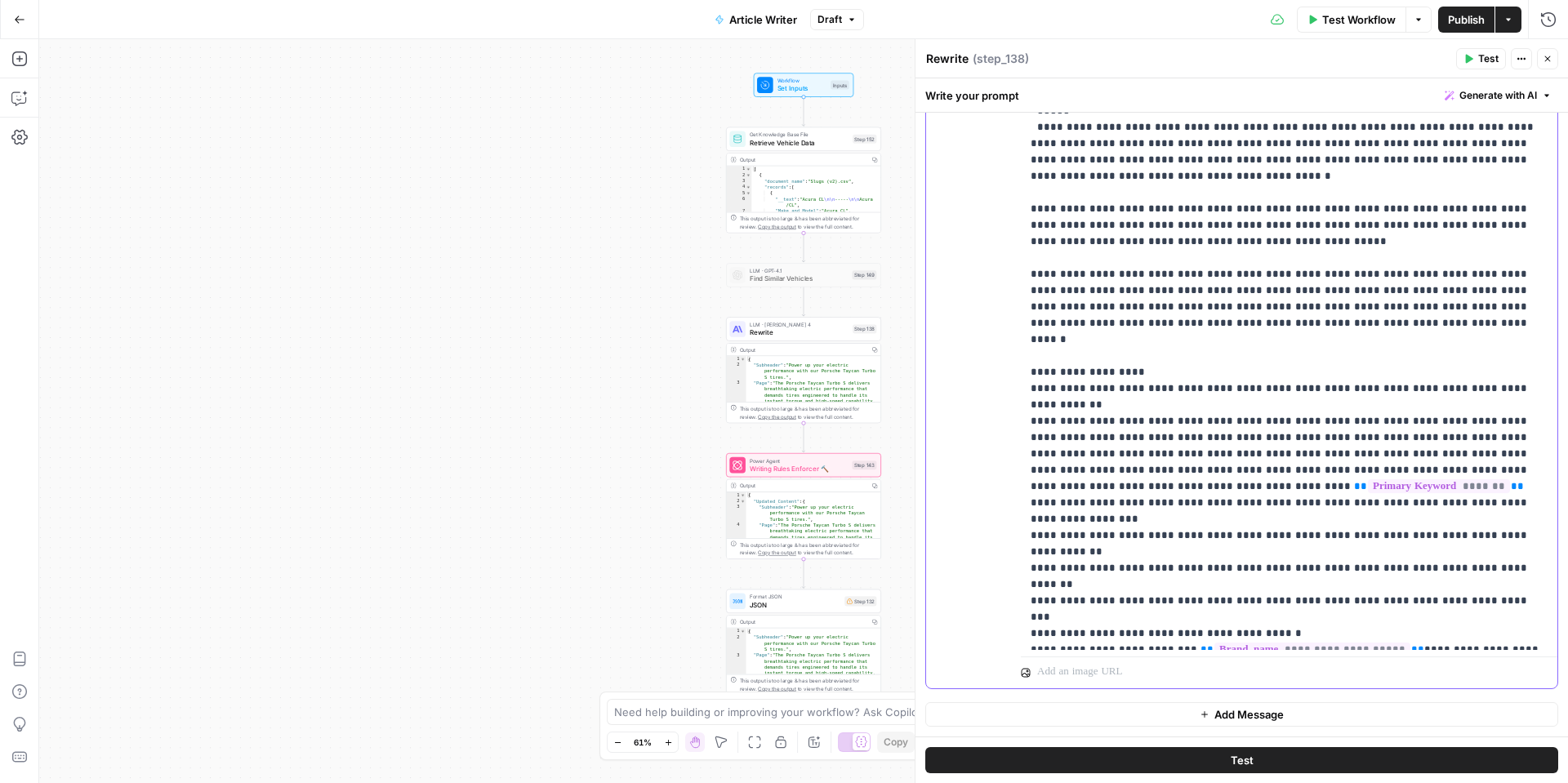
scroll to position [269, 0]
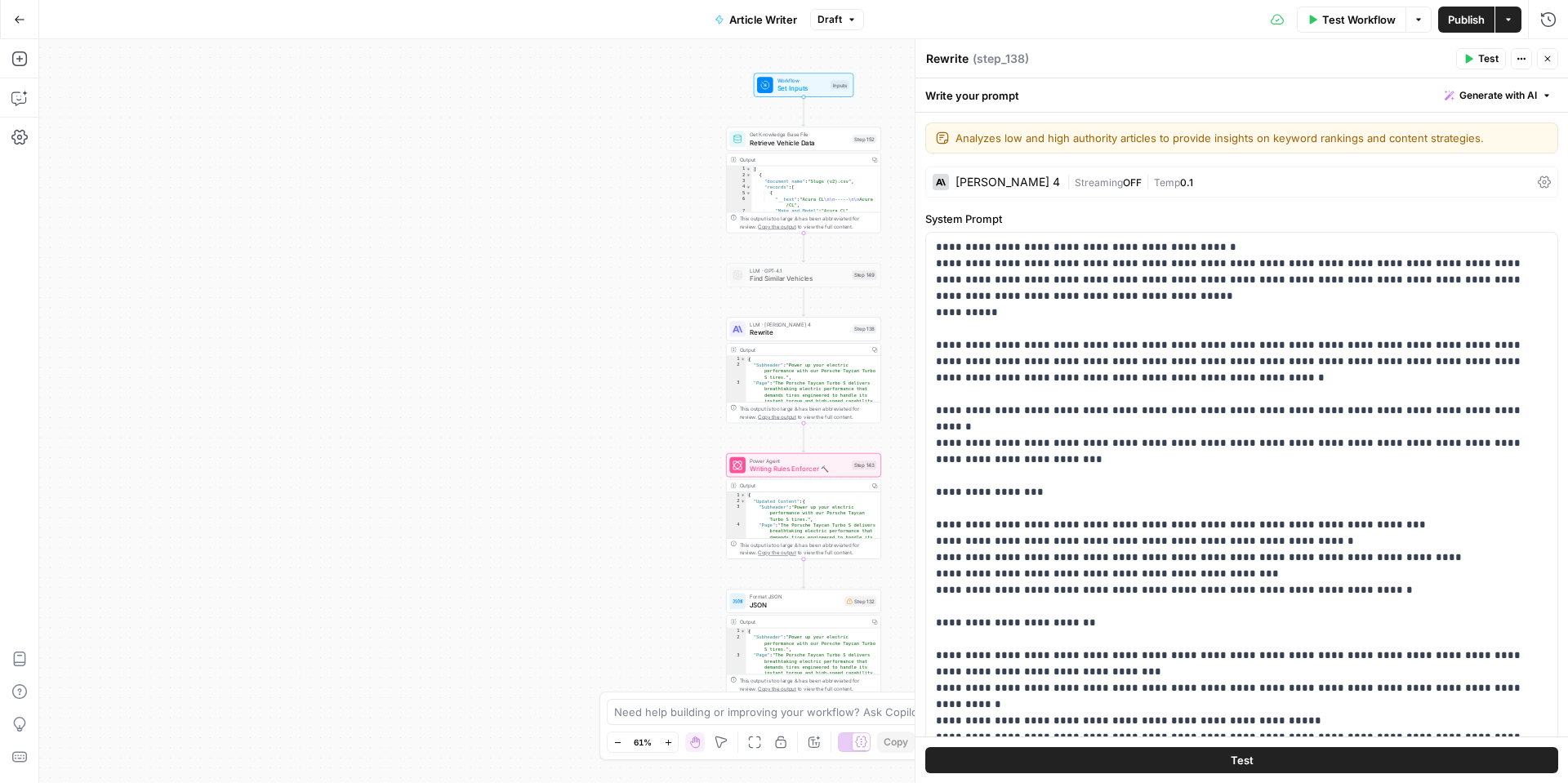
scroll to position [269, 0]
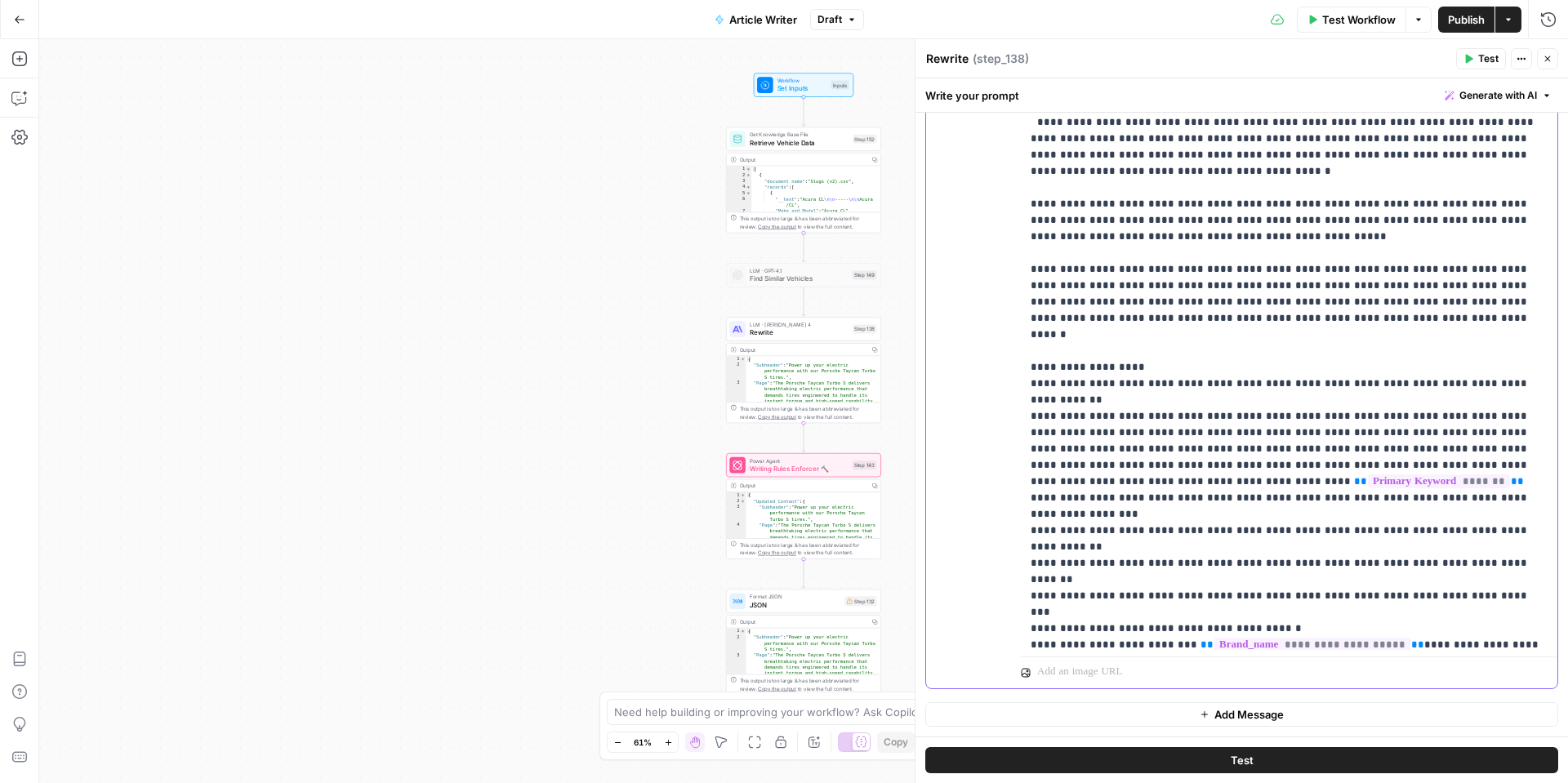
click at [1281, 551] on p "**********" at bounding box center [1289, 677] width 517 height 1910
click at [1225, 546] on p "**********" at bounding box center [1289, 677] width 517 height 1910
click at [1273, 561] on p "**********" at bounding box center [1289, 677] width 517 height 1910
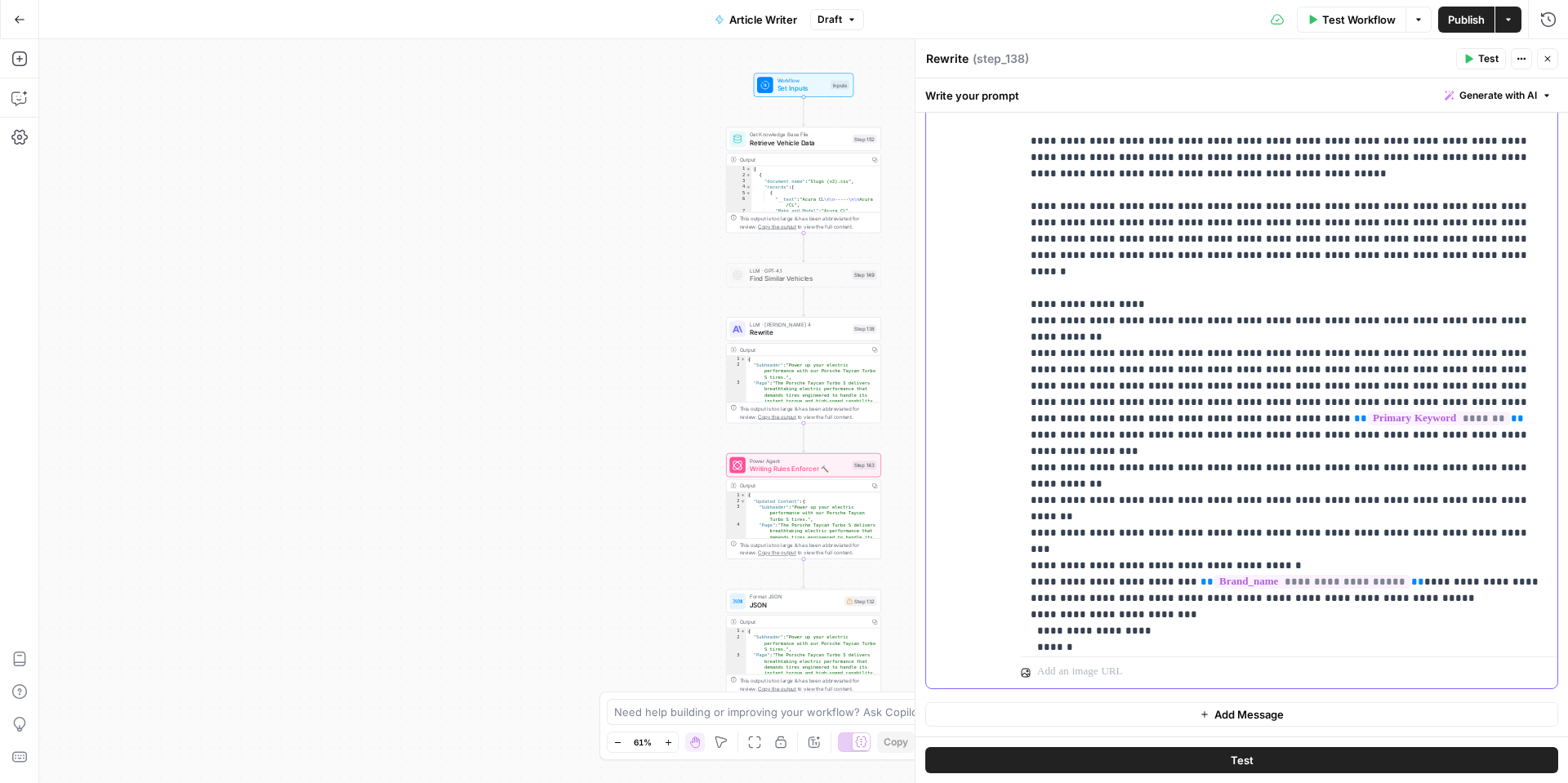
scroll to position [336, 0]
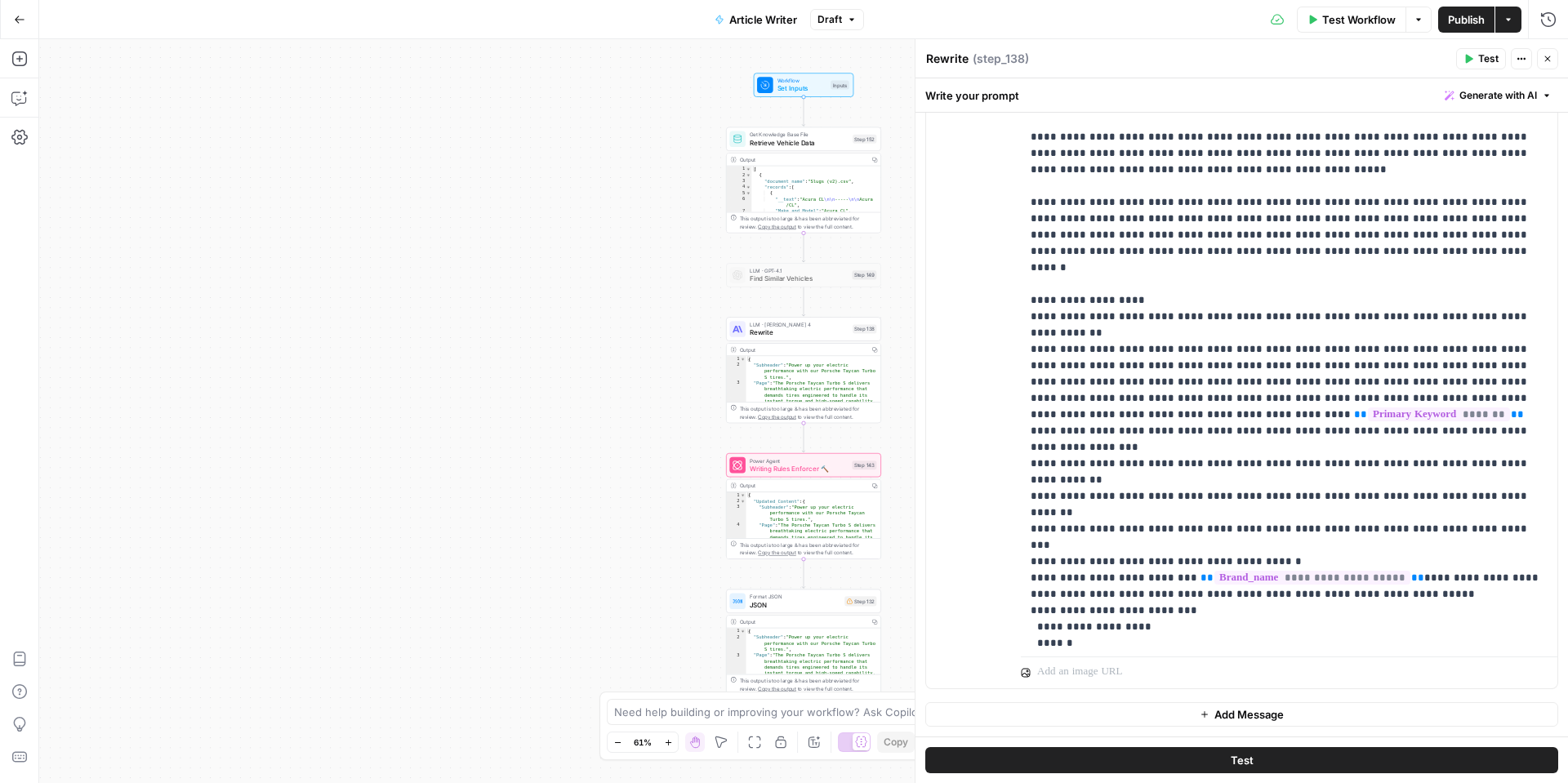
click at [1481, 63] on span "Test" at bounding box center [1487, 59] width 20 height 14
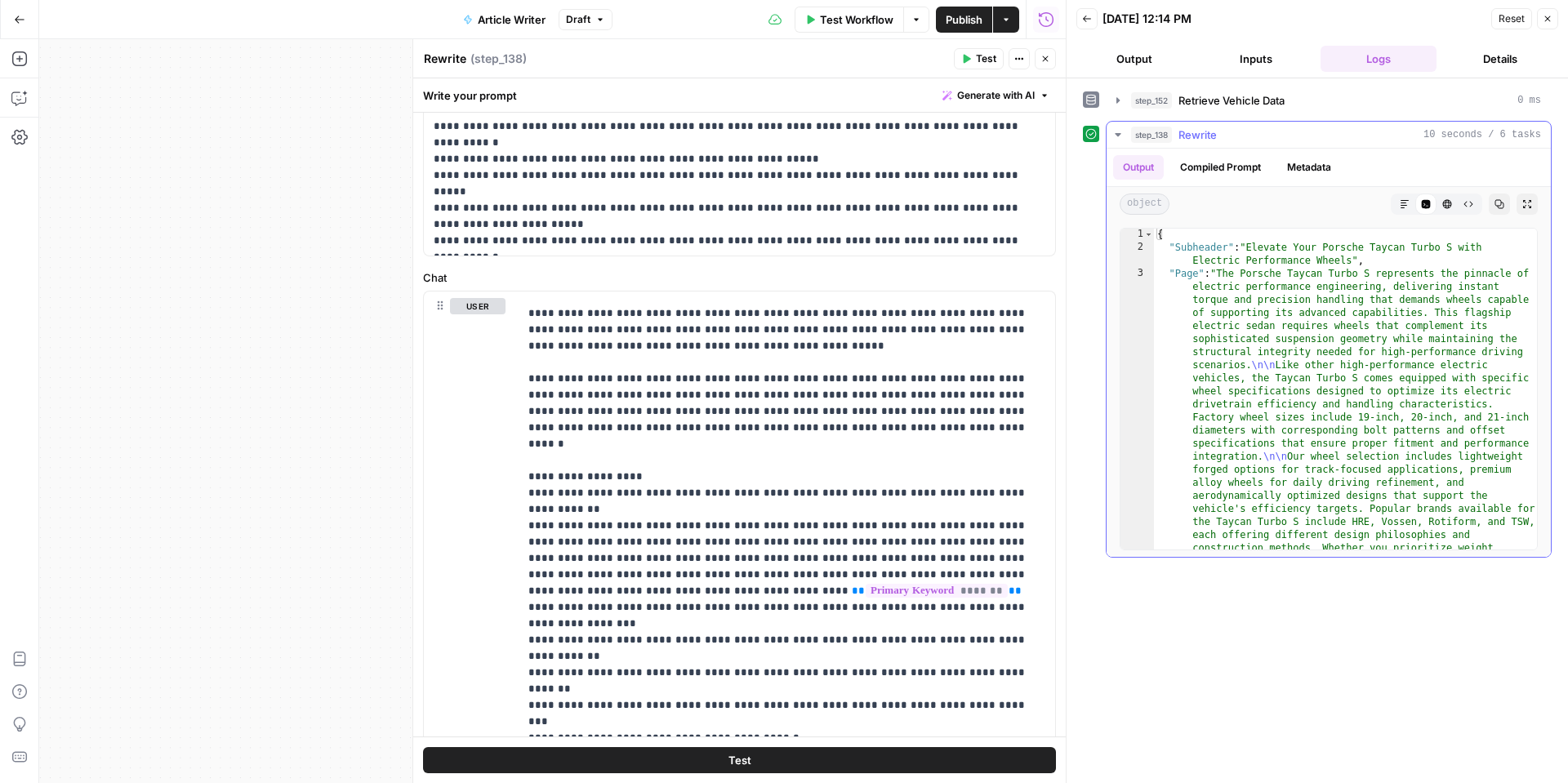
scroll to position [3, 0]
click at [1147, 63] on button "Output" at bounding box center [1134, 59] width 116 height 26
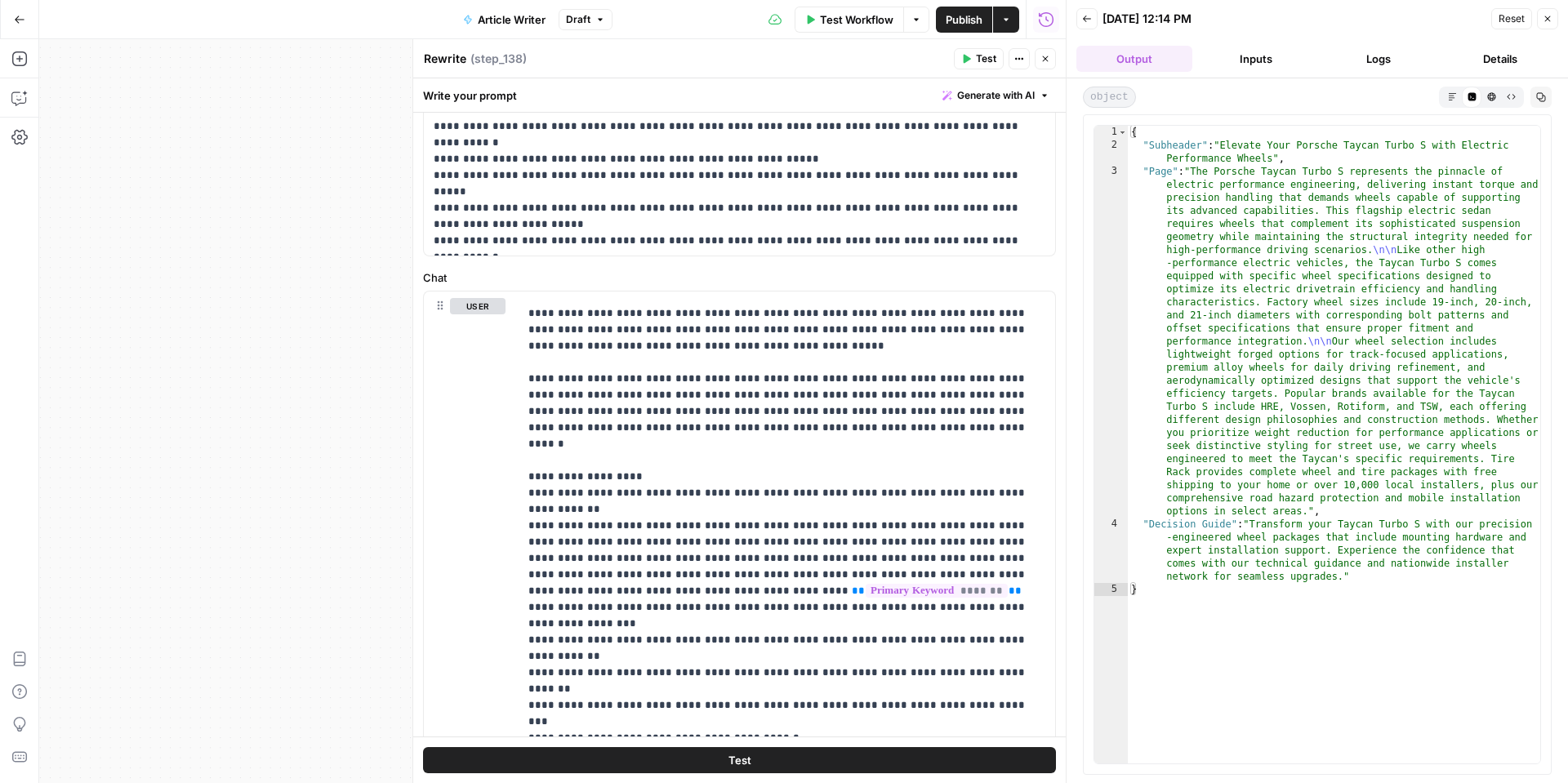
click at [1371, 53] on button "Logs" at bounding box center [1378, 59] width 116 height 26
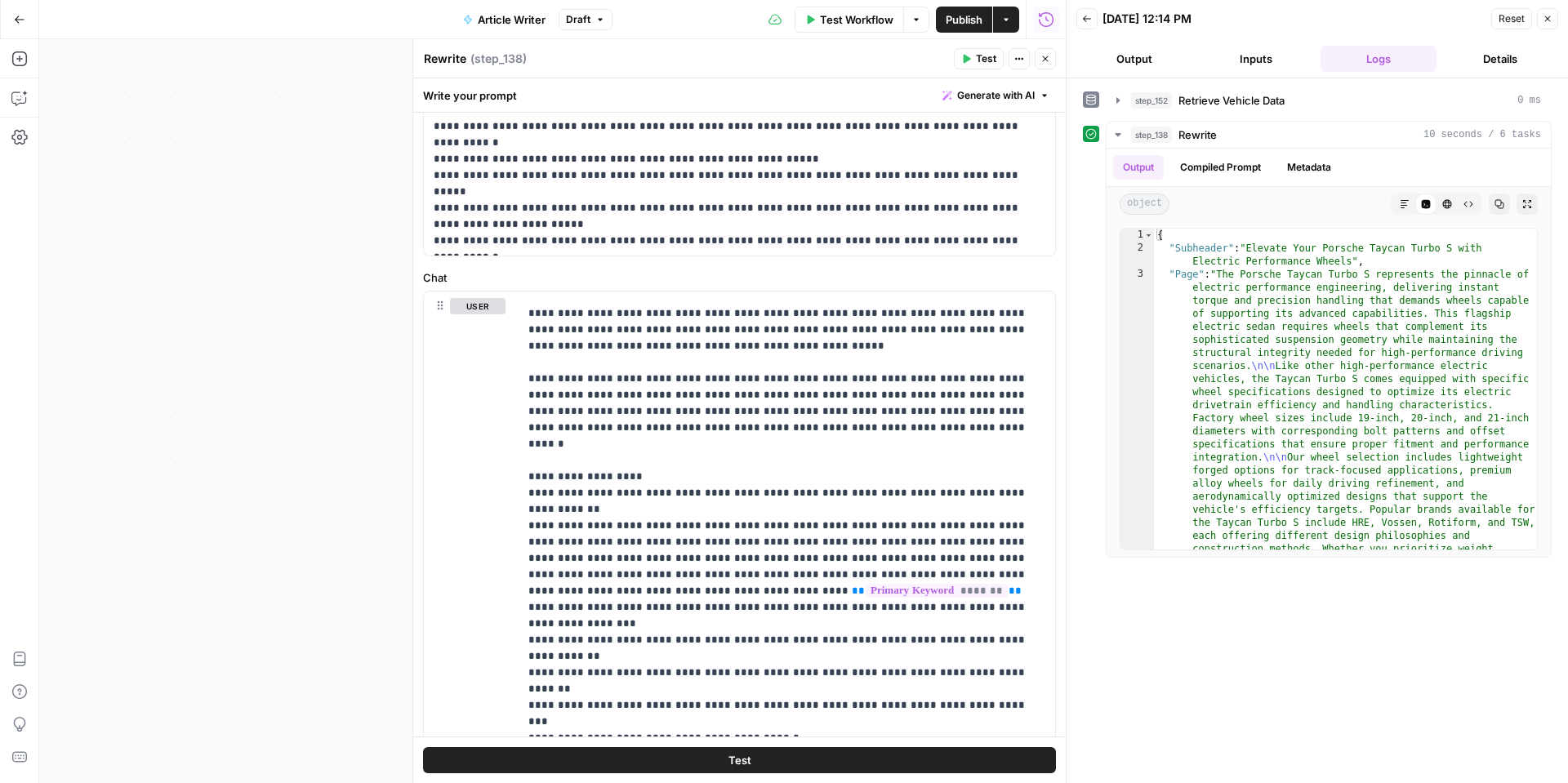
click at [1479, 60] on button "Details" at bounding box center [1501, 59] width 116 height 26
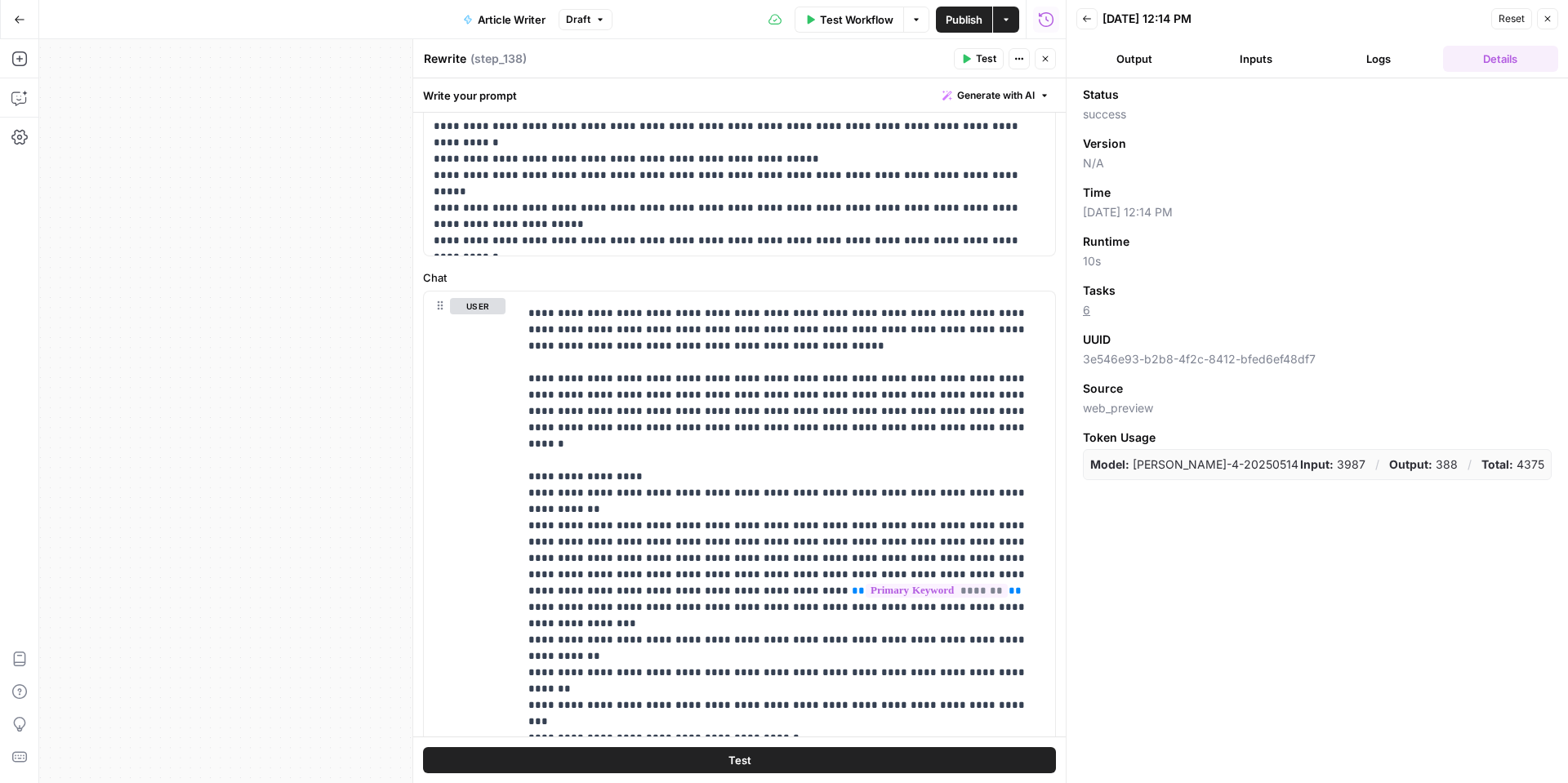
click at [1389, 59] on button "Logs" at bounding box center [1378, 59] width 116 height 26
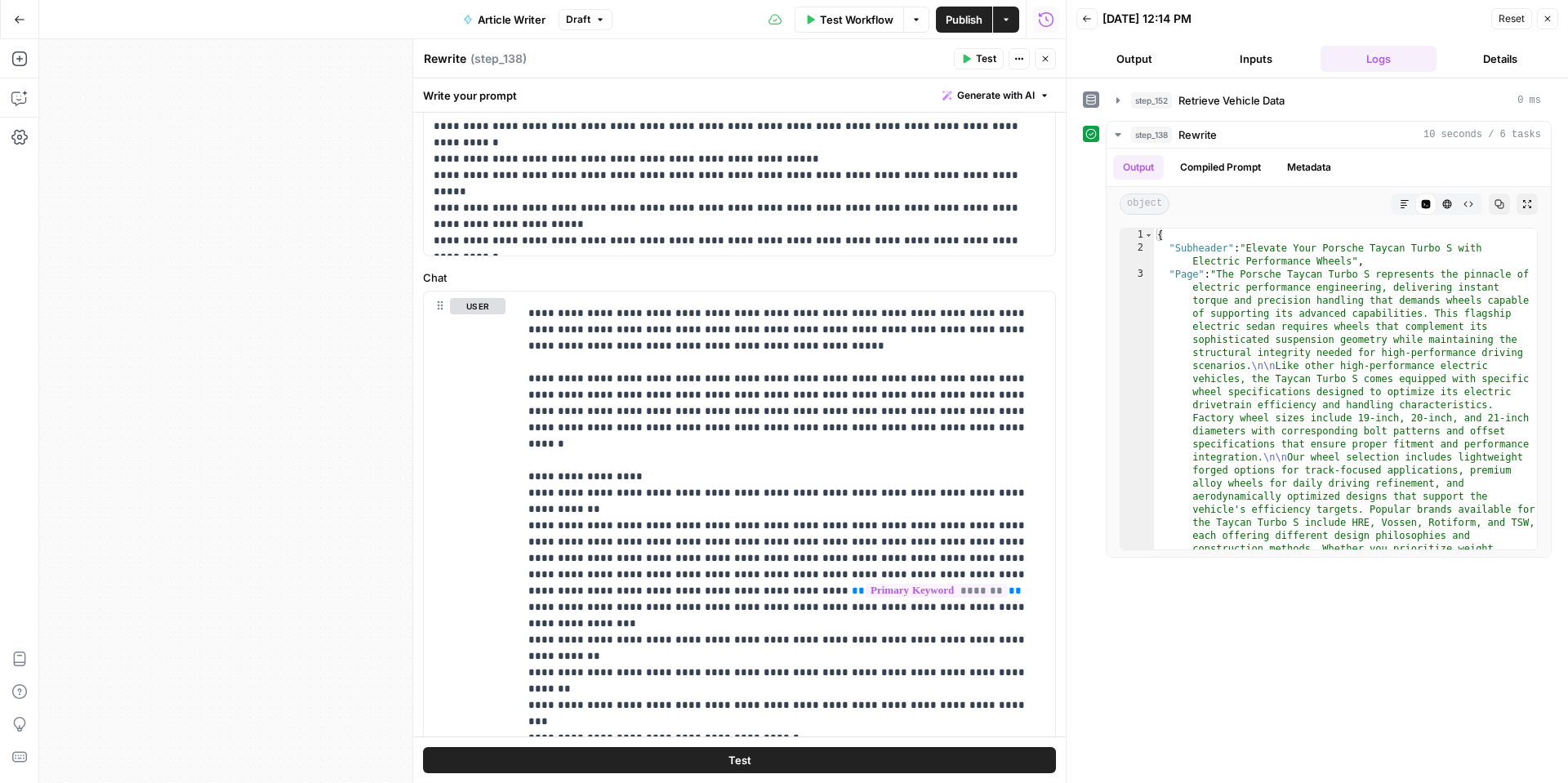
click at [1269, 64] on button "Inputs" at bounding box center [1256, 59] width 116 height 26
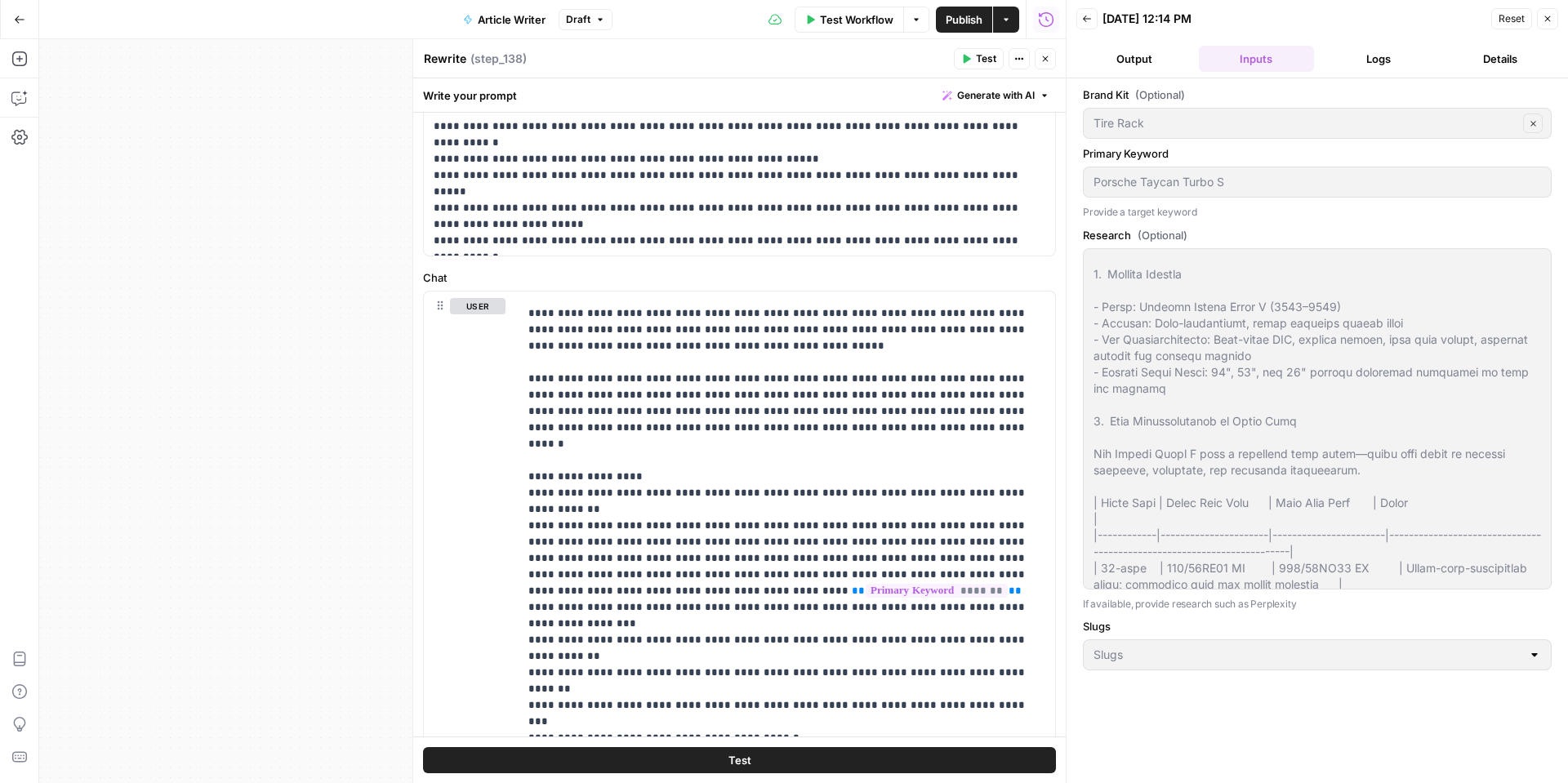
scroll to position [122, 0]
click at [1407, 59] on button "Logs" at bounding box center [1378, 59] width 116 height 26
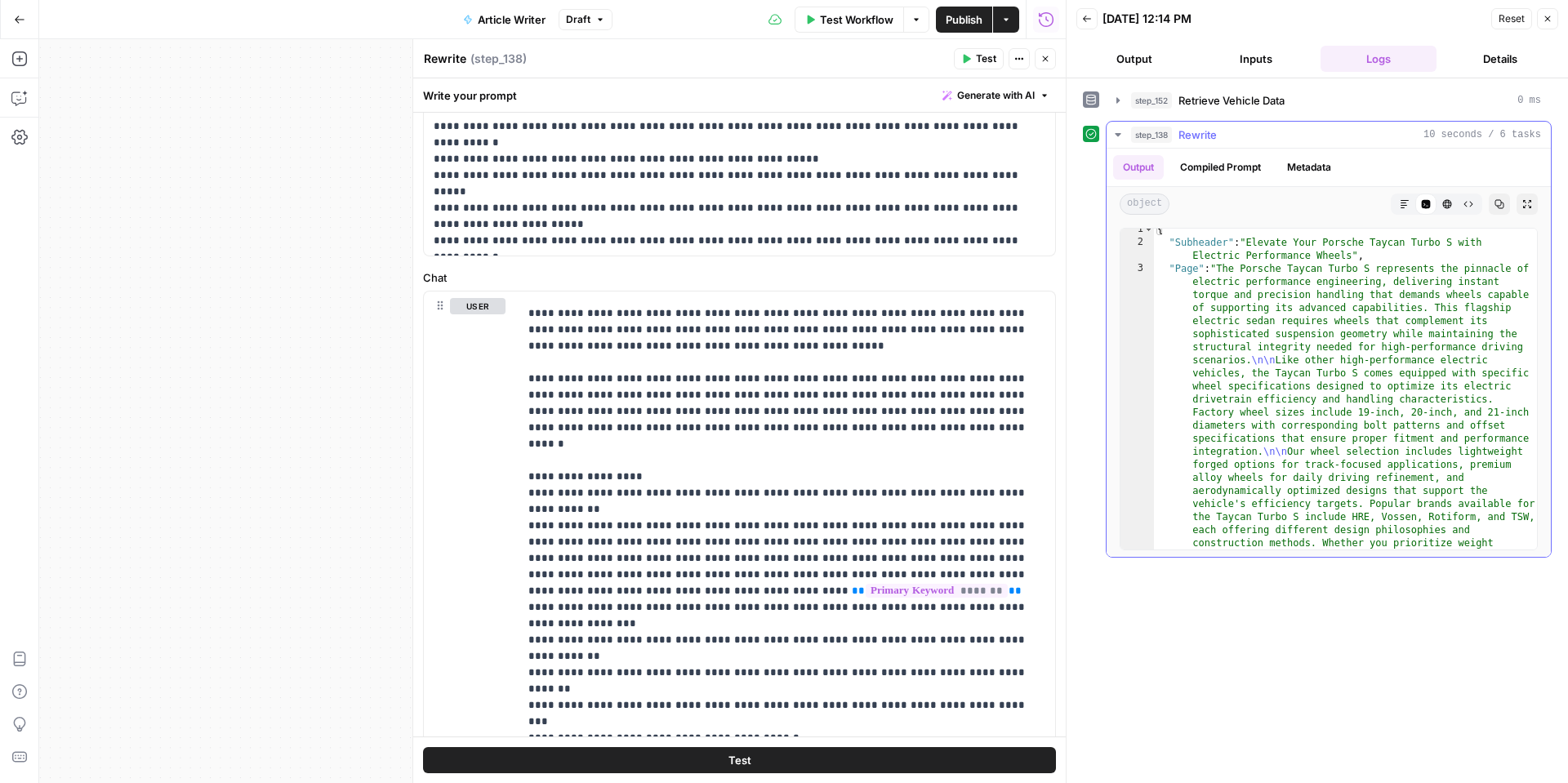
scroll to position [0, 0]
click at [1541, 20] on div "Reset Close" at bounding box center [1525, 19] width 67 height 25
drag, startPoint x: 1542, startPoint y: 18, endPoint x: 1520, endPoint y: 27, distance: 23.8
click at [1542, 18] on icon "button" at bounding box center [1547, 18] width 10 height 10
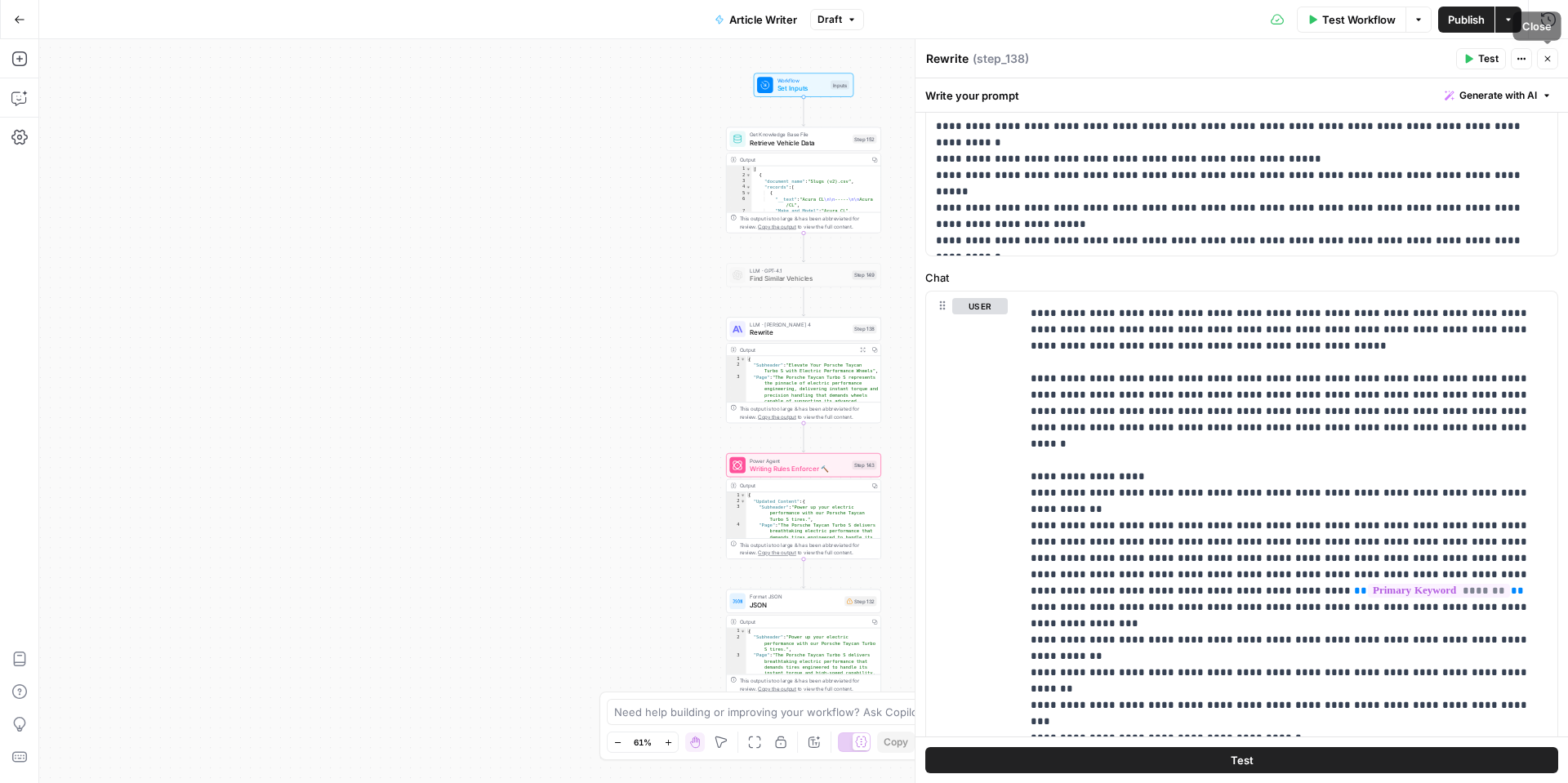
click at [1554, 63] on button "Close" at bounding box center [1547, 59] width 21 height 21
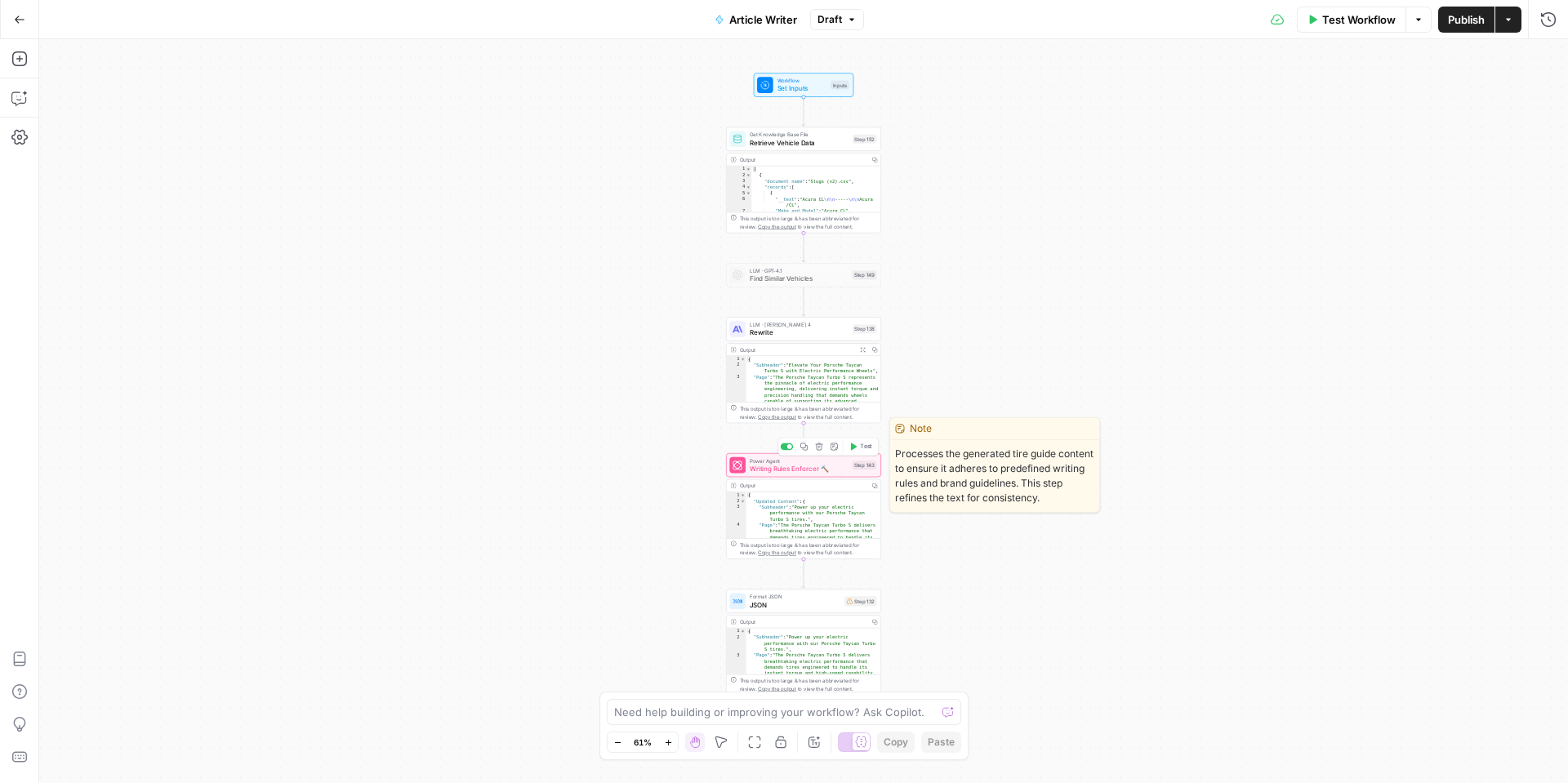
click at [796, 468] on span "Writing Rules Enforcer 🔨" at bounding box center [798, 468] width 99 height 10
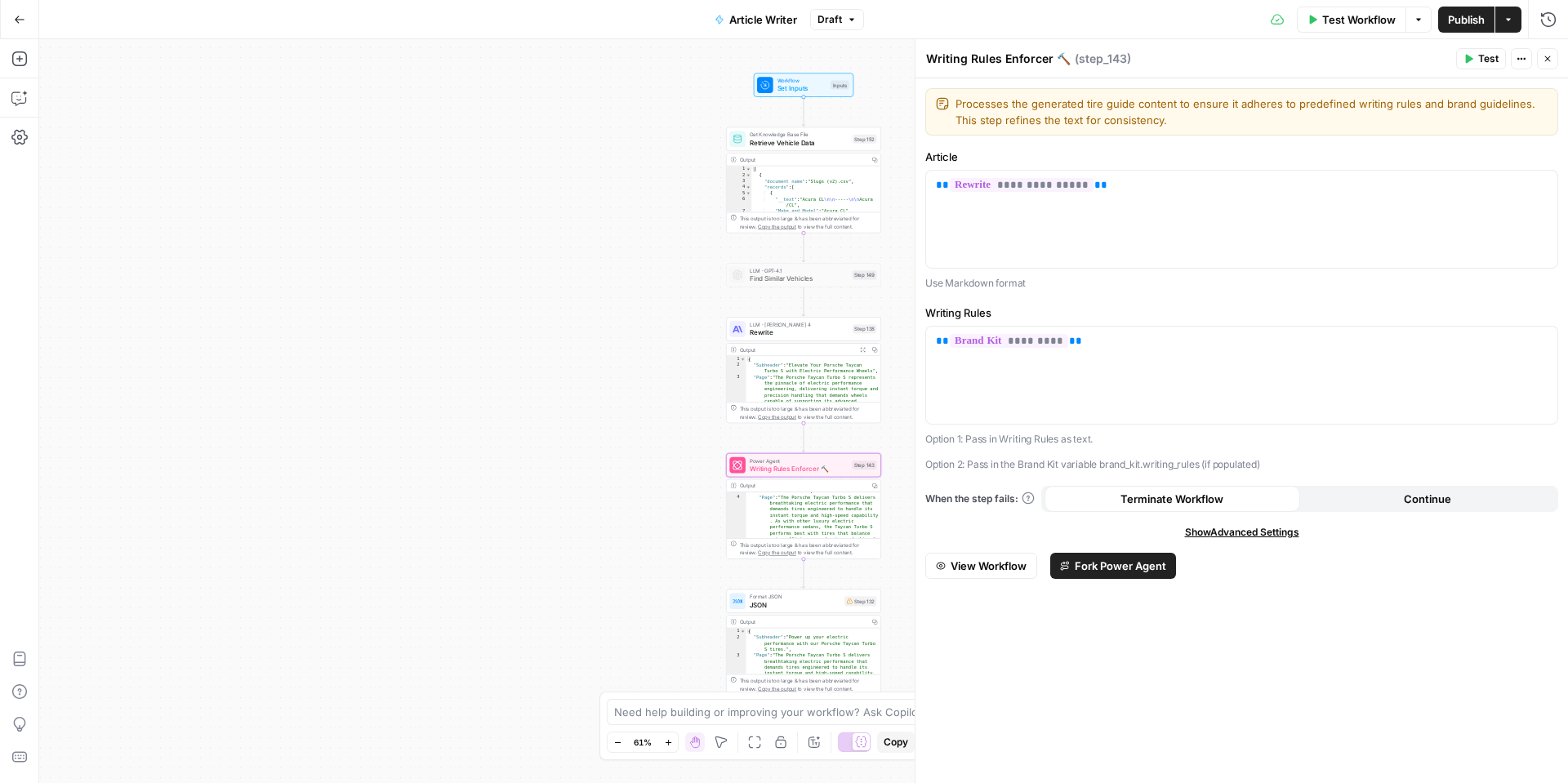
scroll to position [46, 0]
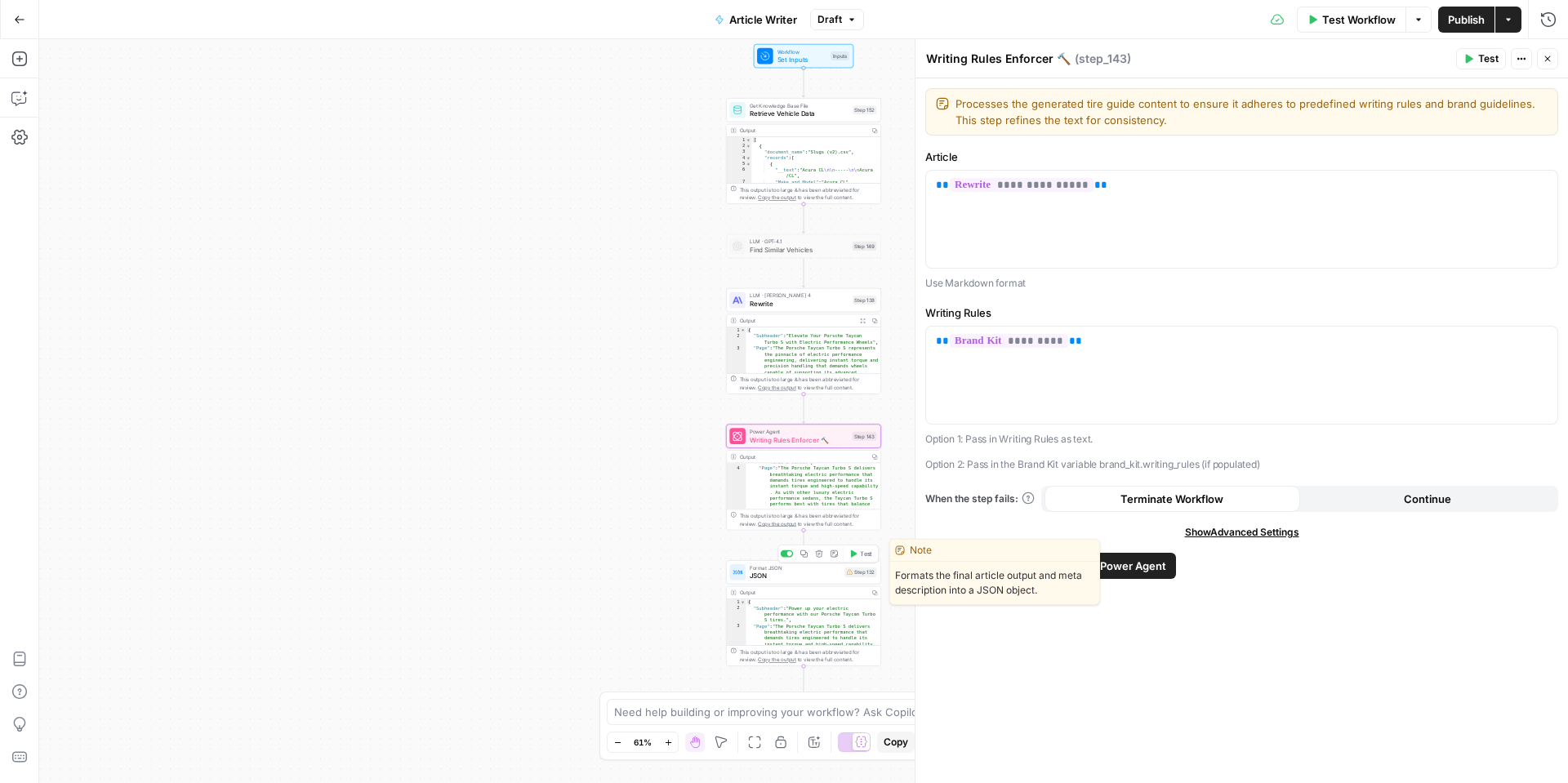
click at [780, 576] on span "JSON" at bounding box center [795, 576] width 90 height 10
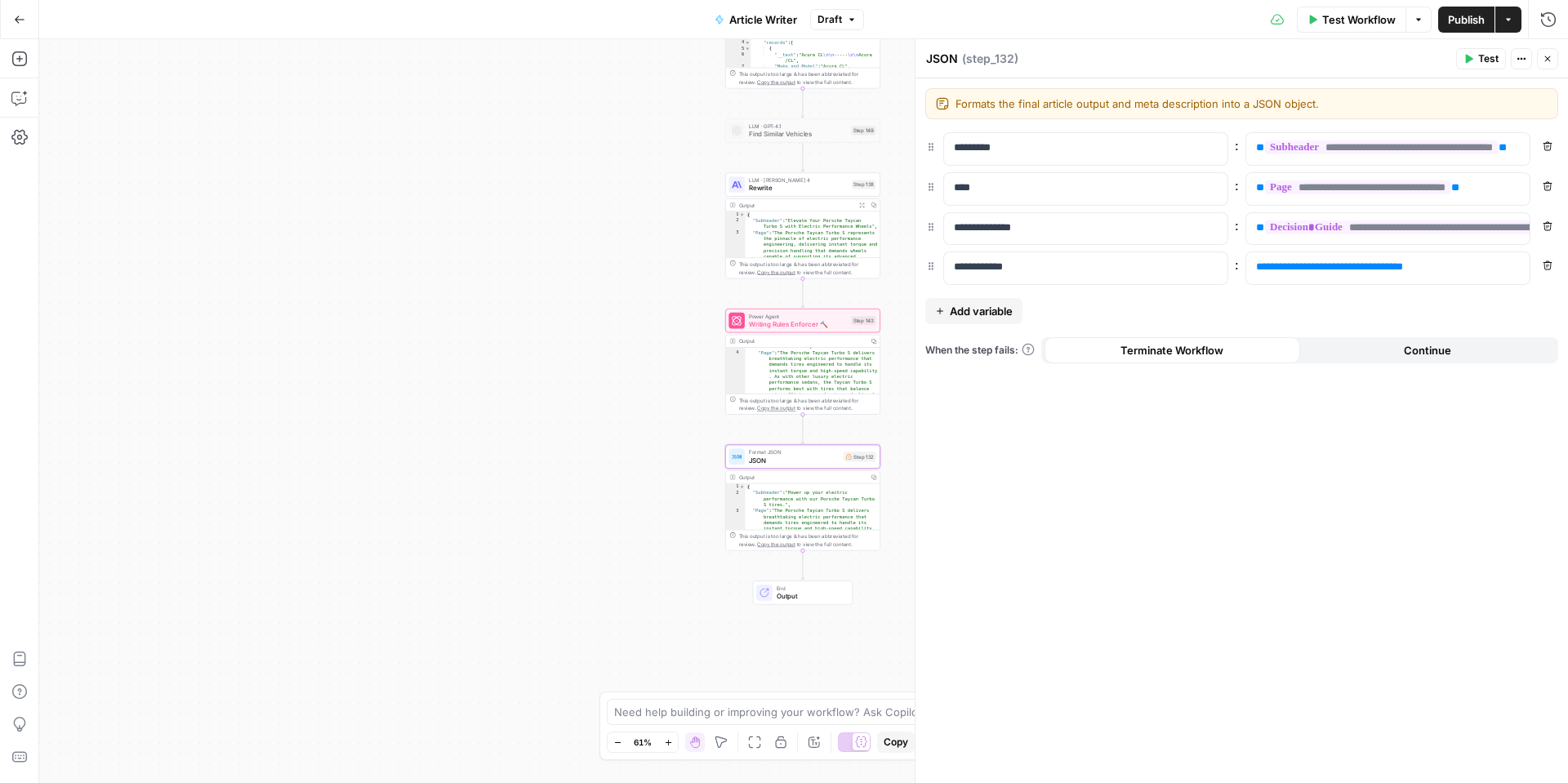
click at [1549, 59] on icon "button" at bounding box center [1547, 59] width 10 height 10
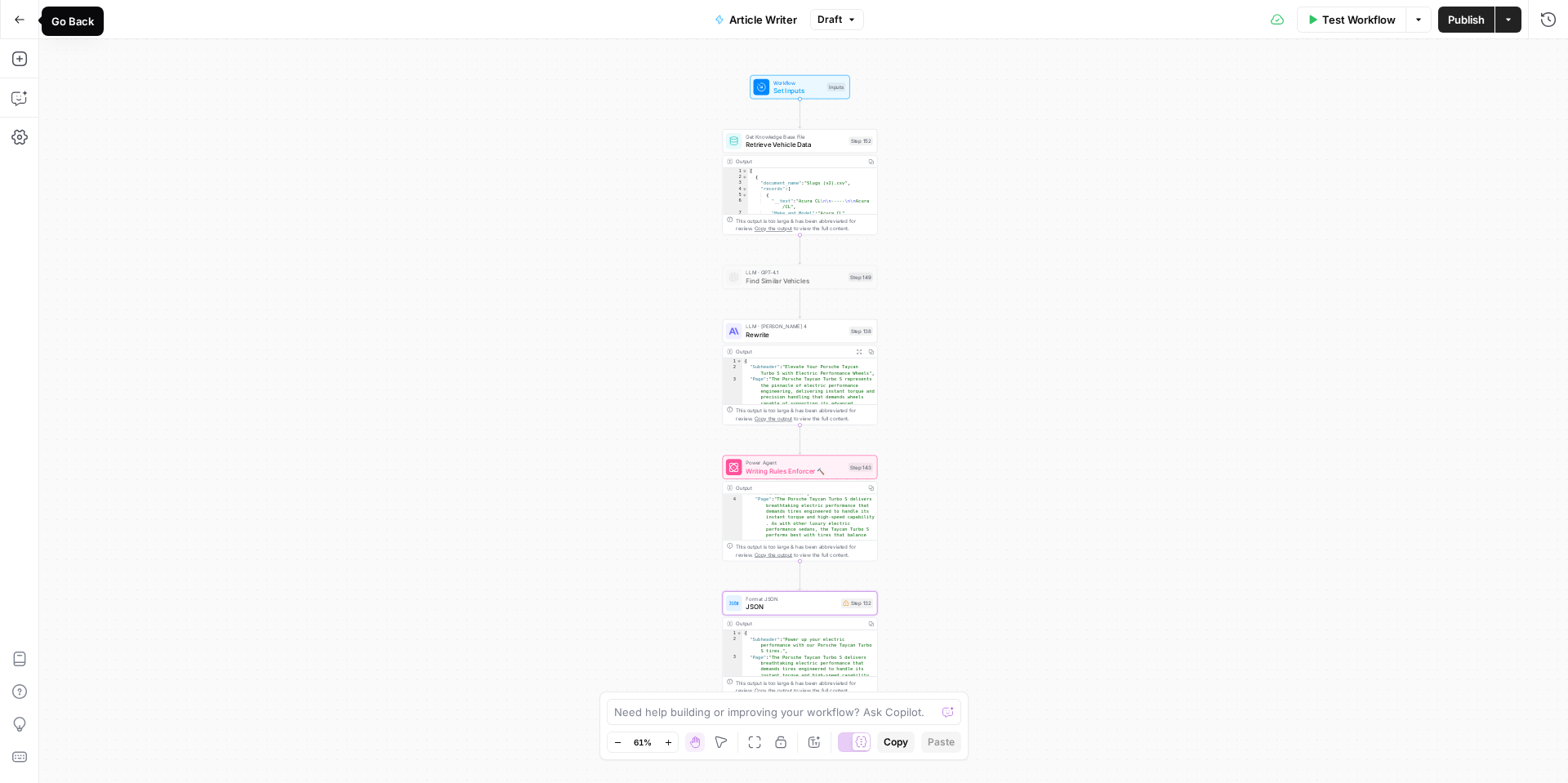
click at [23, 19] on icon "button" at bounding box center [19, 19] width 12 height 12
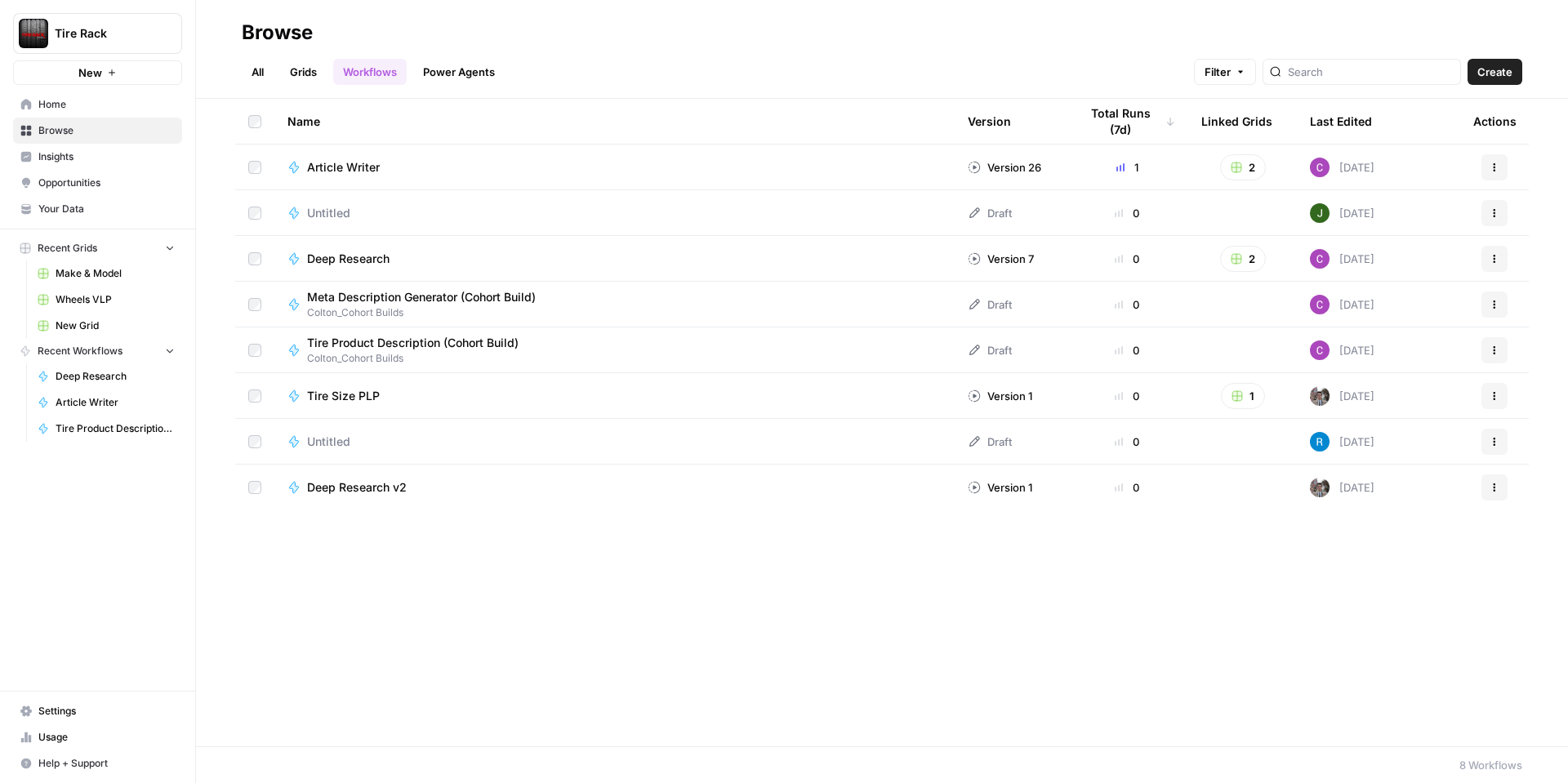
click at [115, 304] on span "Wheels VLP" at bounding box center [115, 299] width 119 height 14
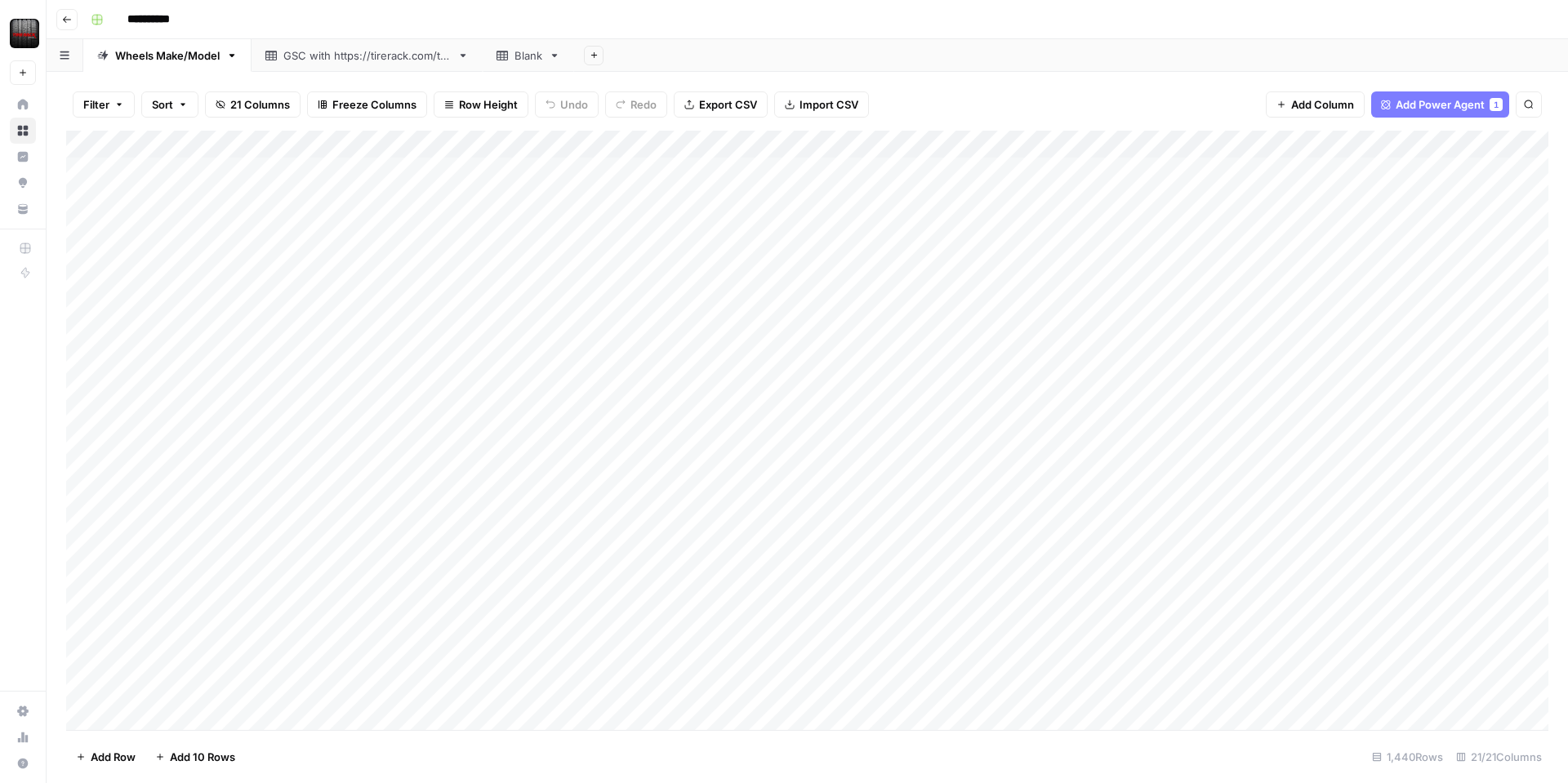
click at [594, 170] on div "Add Column" at bounding box center [807, 430] width 1482 height 600
click at [596, 171] on div "Add Column" at bounding box center [807, 430] width 1482 height 600
click at [583, 206] on div "Add Column" at bounding box center [807, 430] width 1482 height 600
click at [974, 95] on div "Filter Sort 21 Columns Freeze Columns Row Height Undo Redo Export CSV Import CS…" at bounding box center [807, 105] width 1482 height 52
click at [915, 93] on div "Filter Sort 21 Columns Freeze Columns Row Height Undo Redo Export CSV Import CS…" at bounding box center [807, 105] width 1482 height 52
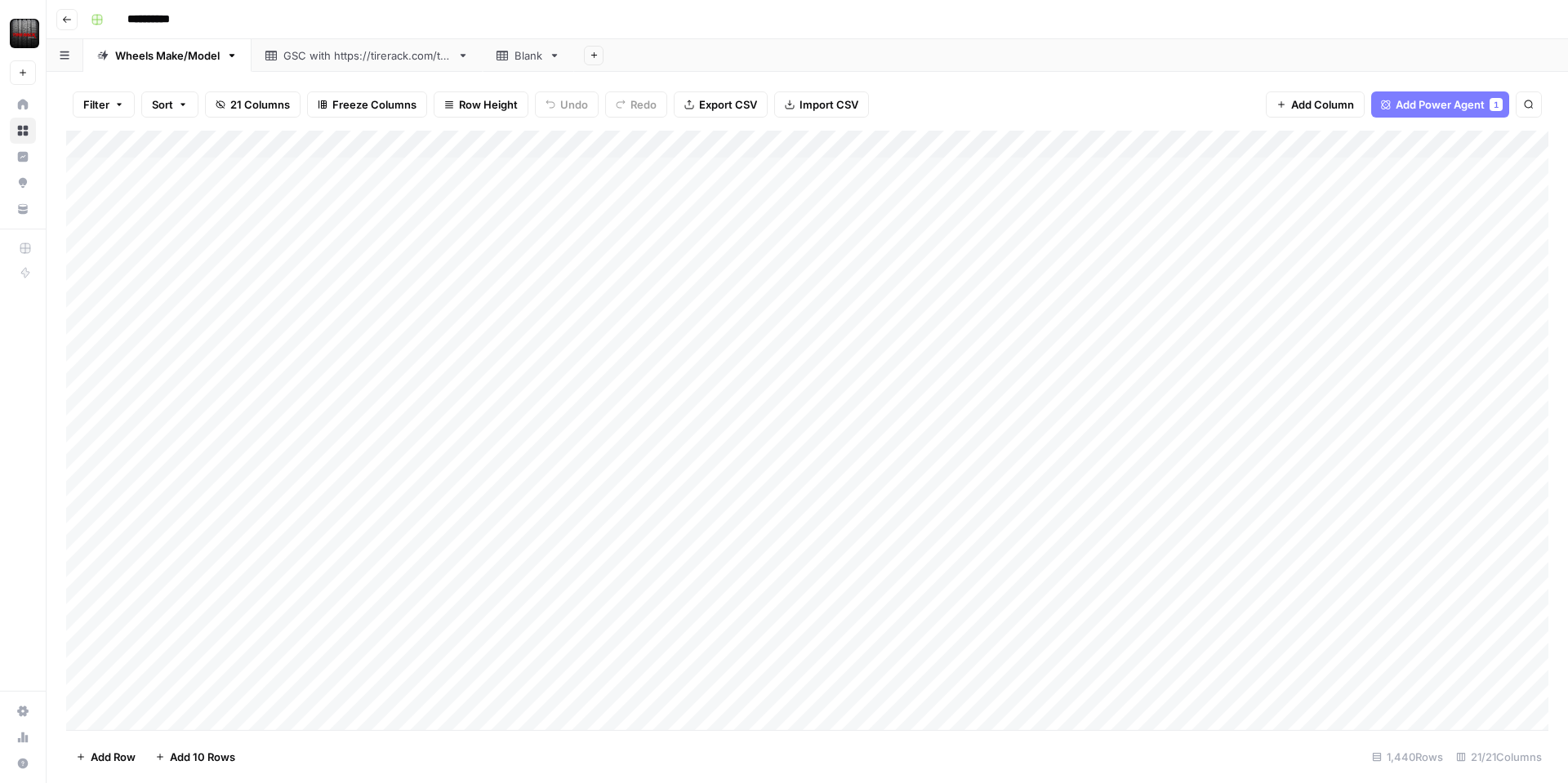
click at [496, 145] on div "Add Column" at bounding box center [807, 430] width 1482 height 600
click at [417, 301] on span "Edit Workflow" at bounding box center [462, 304] width 143 height 16
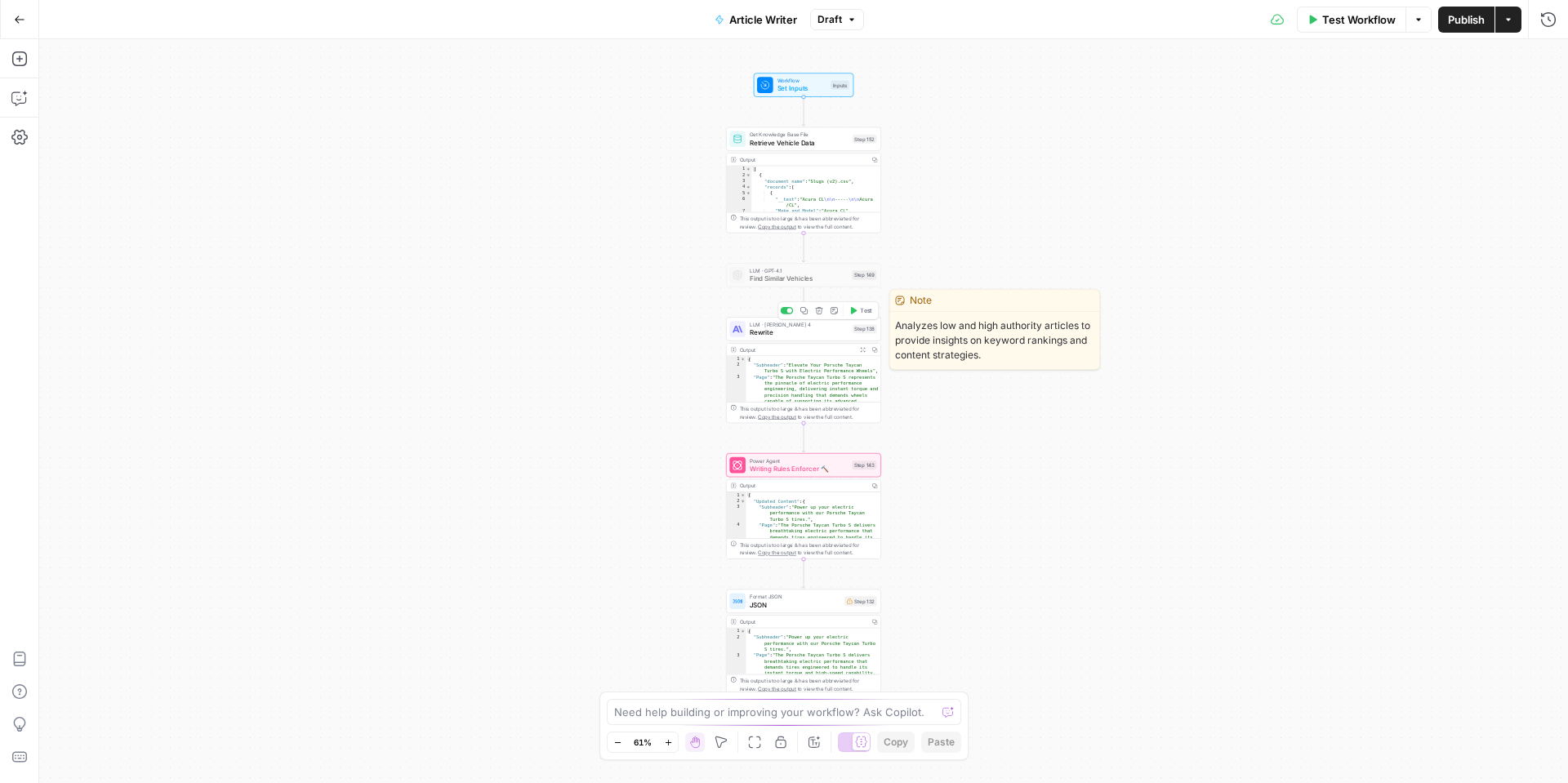
click at [804, 333] on span "Rewrite" at bounding box center [798, 332] width 99 height 10
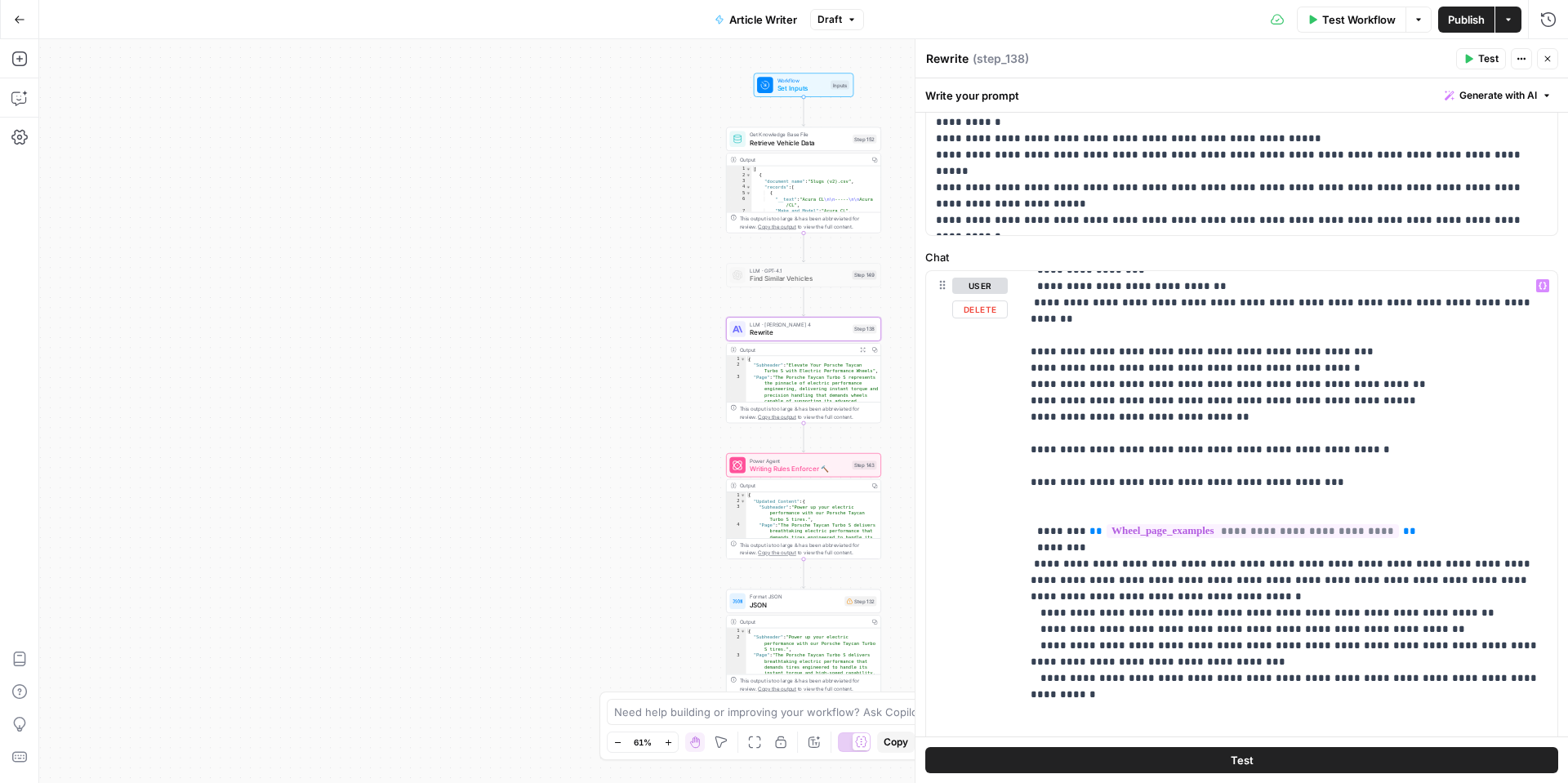
scroll to position [938, 0]
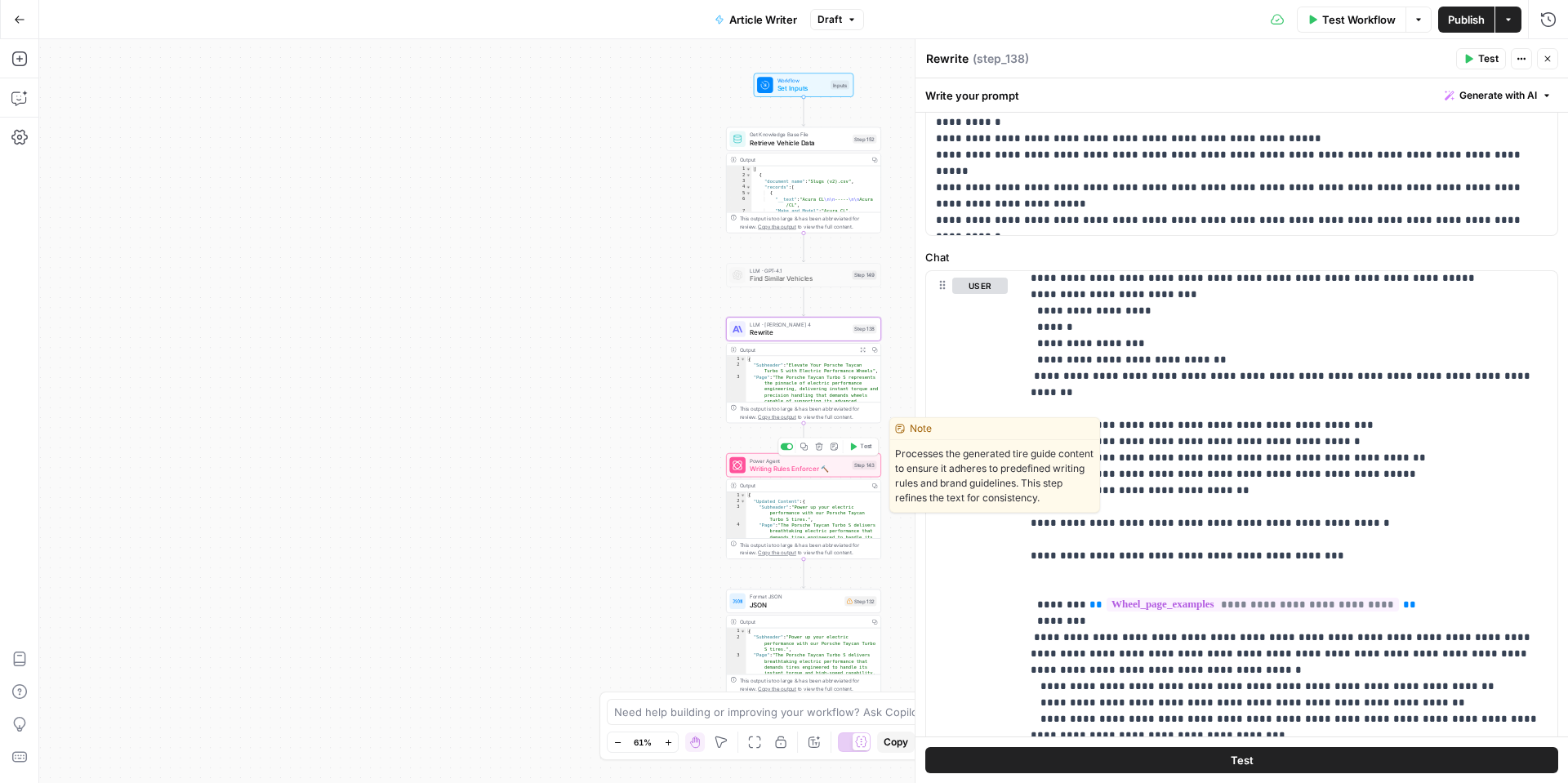
click at [796, 468] on span "Writing Rules Enforcer 🔨" at bounding box center [798, 468] width 99 height 10
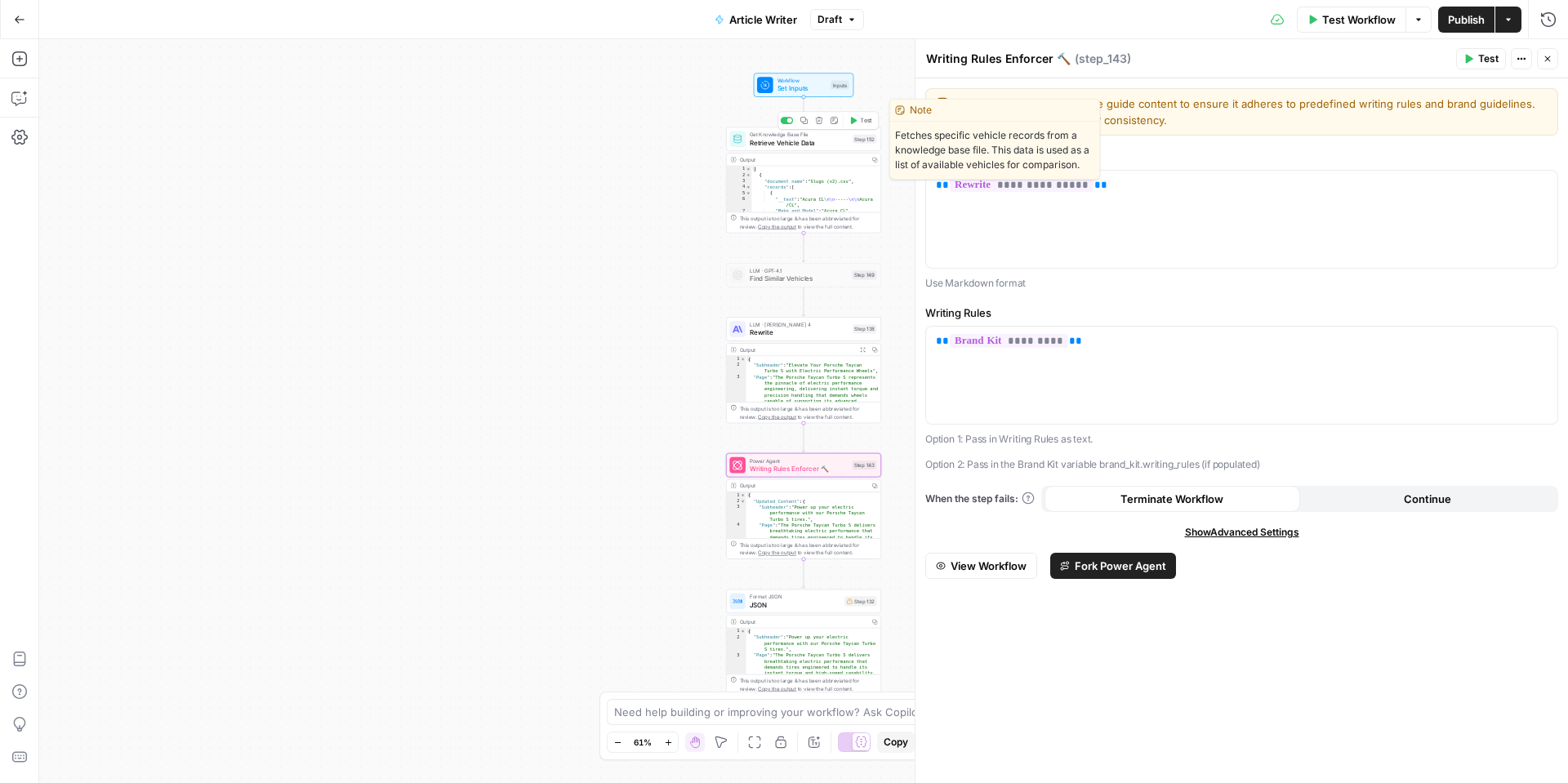
click at [789, 144] on span "Retrieve Vehicle Data" at bounding box center [798, 142] width 99 height 10
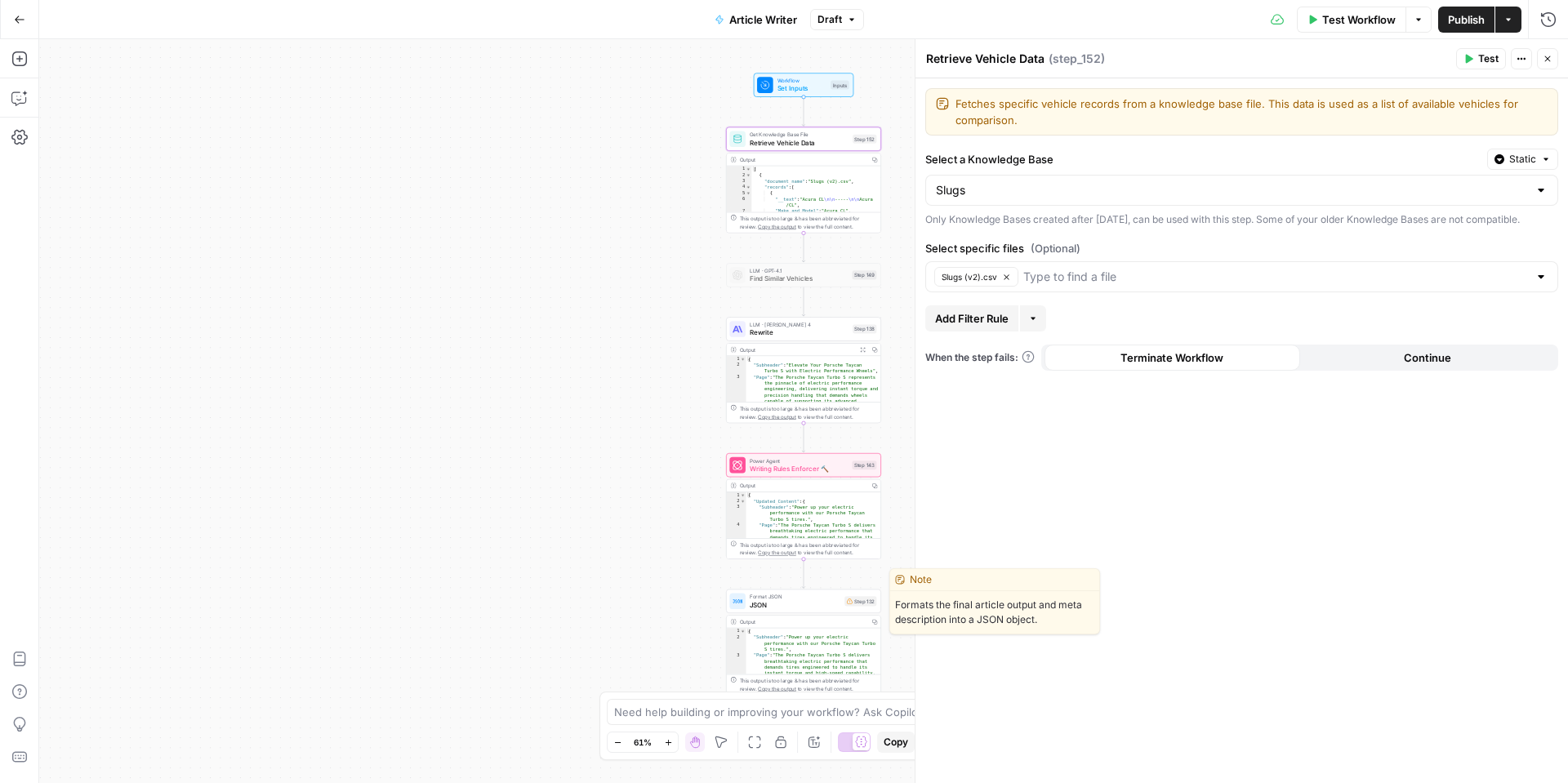
click at [802, 605] on span "JSON" at bounding box center [795, 605] width 90 height 10
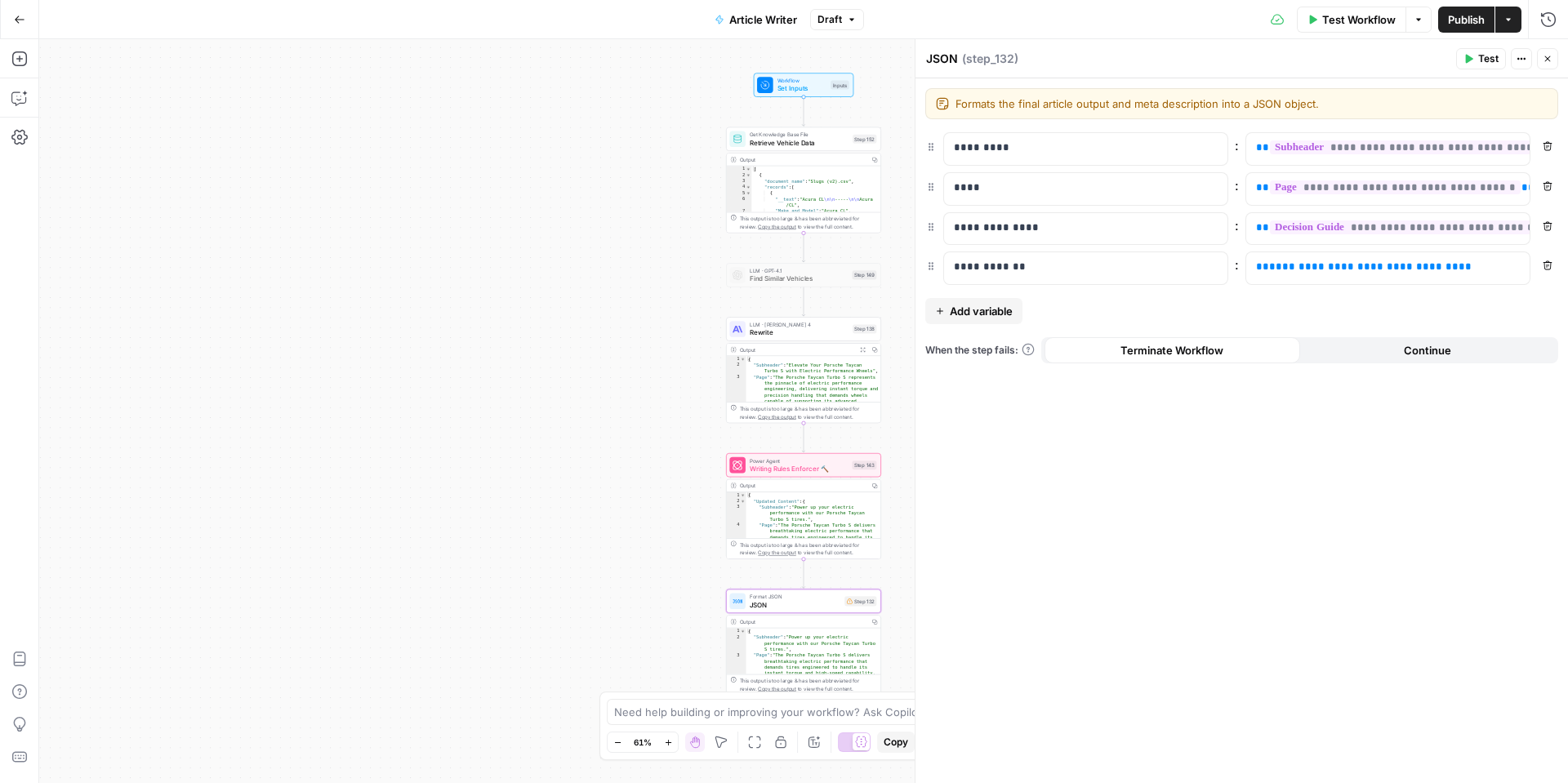
click at [1546, 225] on icon "button" at bounding box center [1547, 225] width 9 height 9
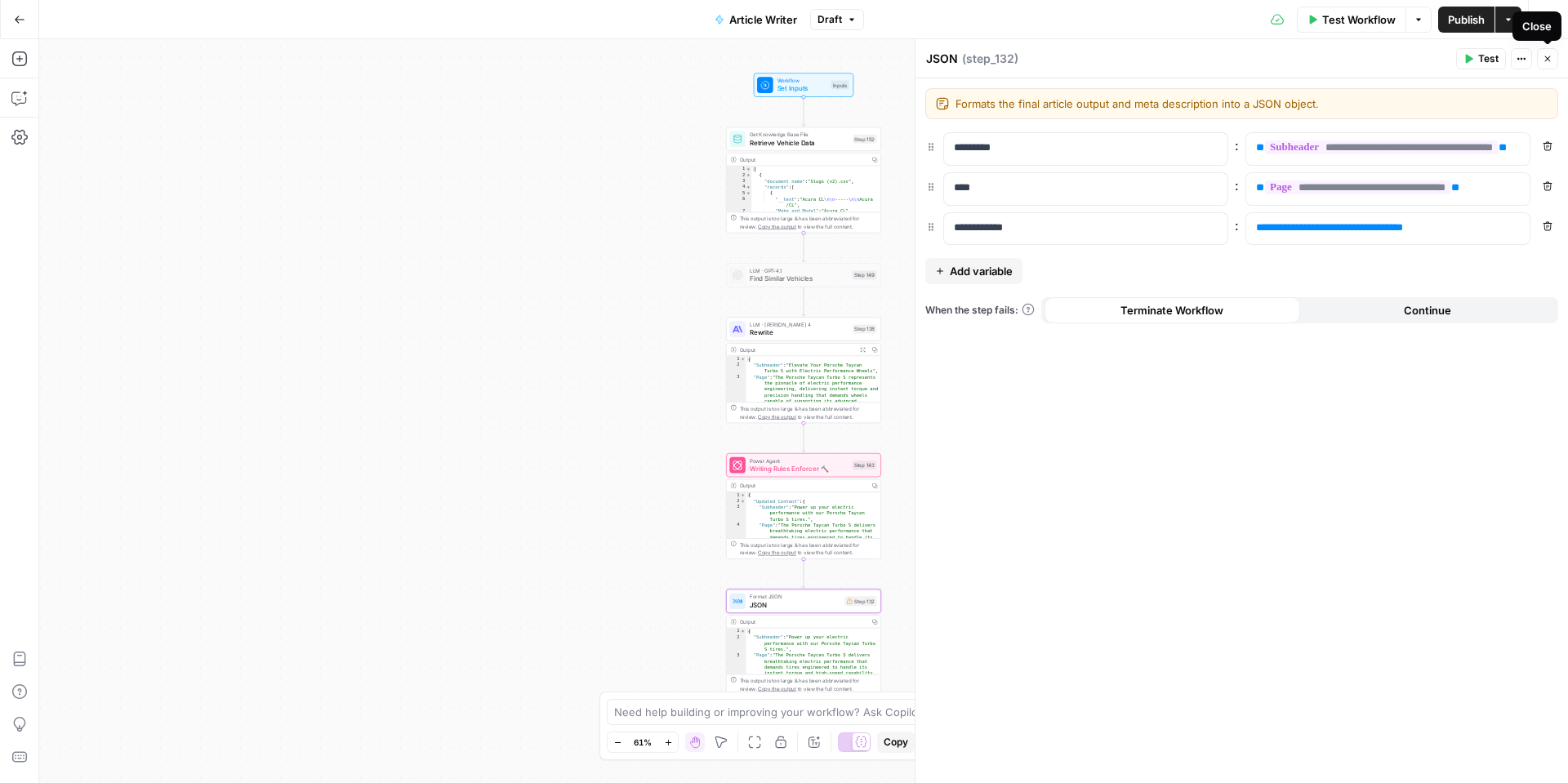
click at [1539, 59] on button "Close" at bounding box center [1547, 59] width 21 height 21
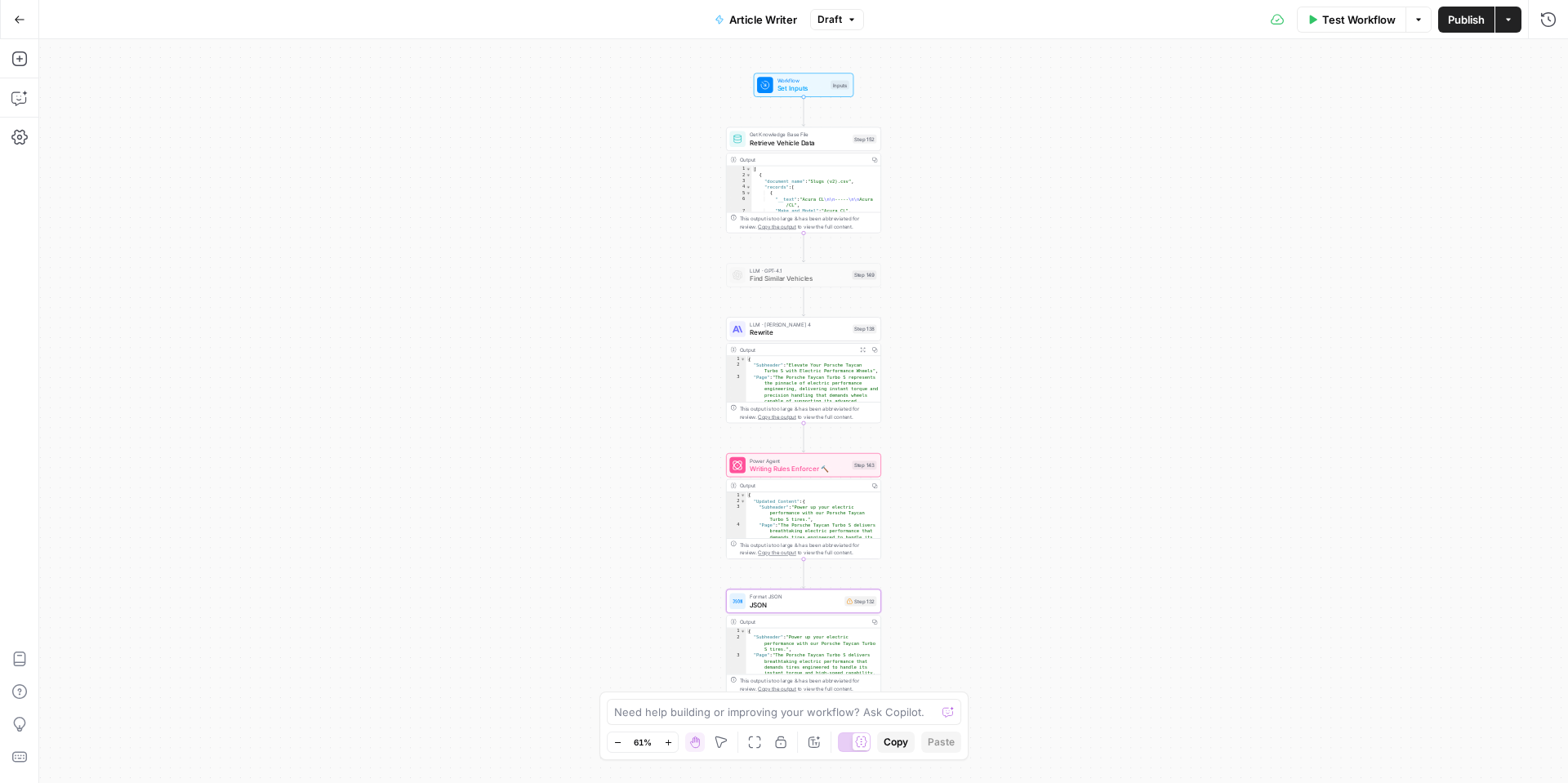
click at [31, 25] on button "Go Back" at bounding box center [19, 19] width 30 height 30
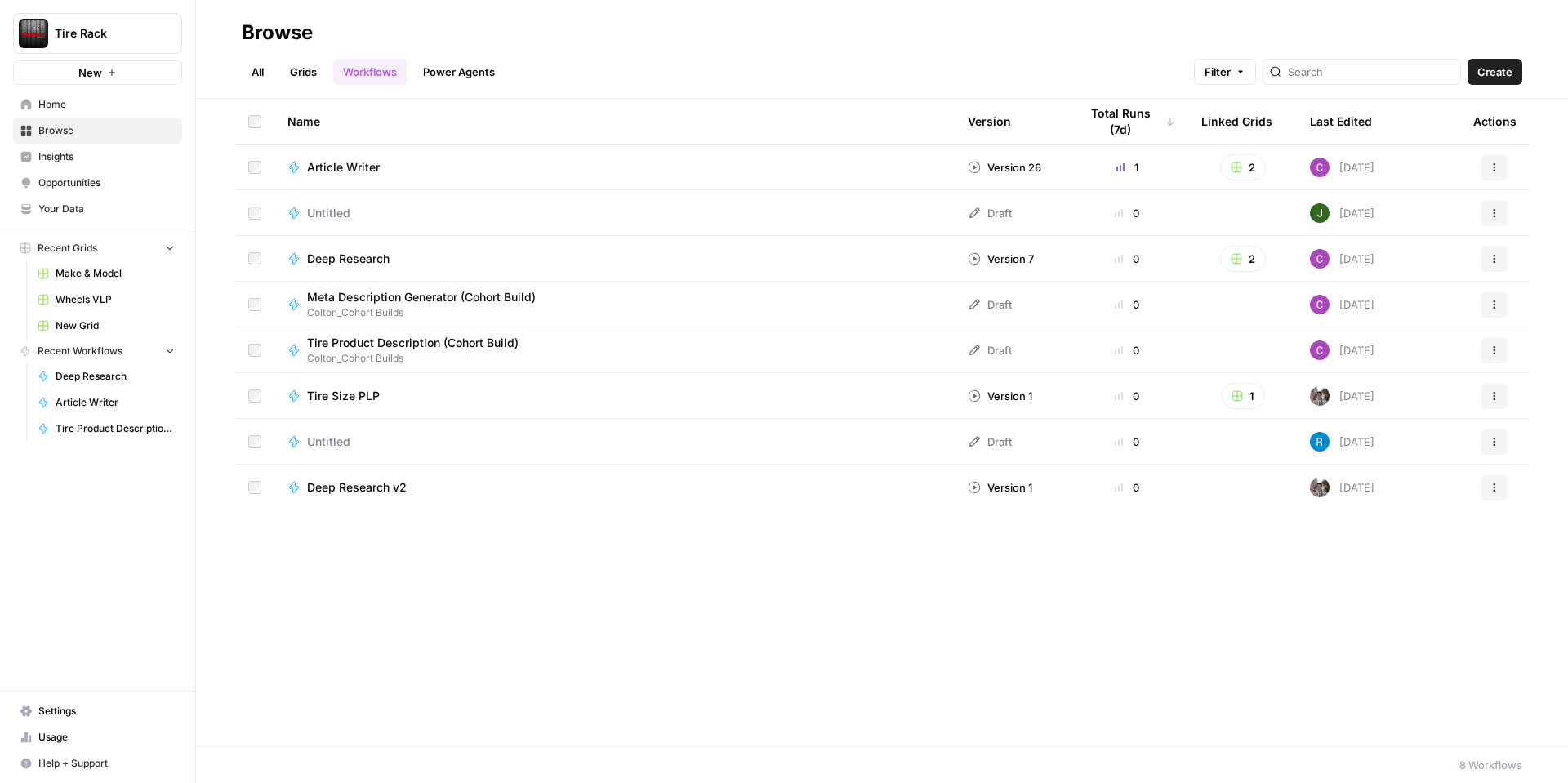
click at [103, 290] on link "Wheels VLP" at bounding box center [106, 299] width 152 height 26
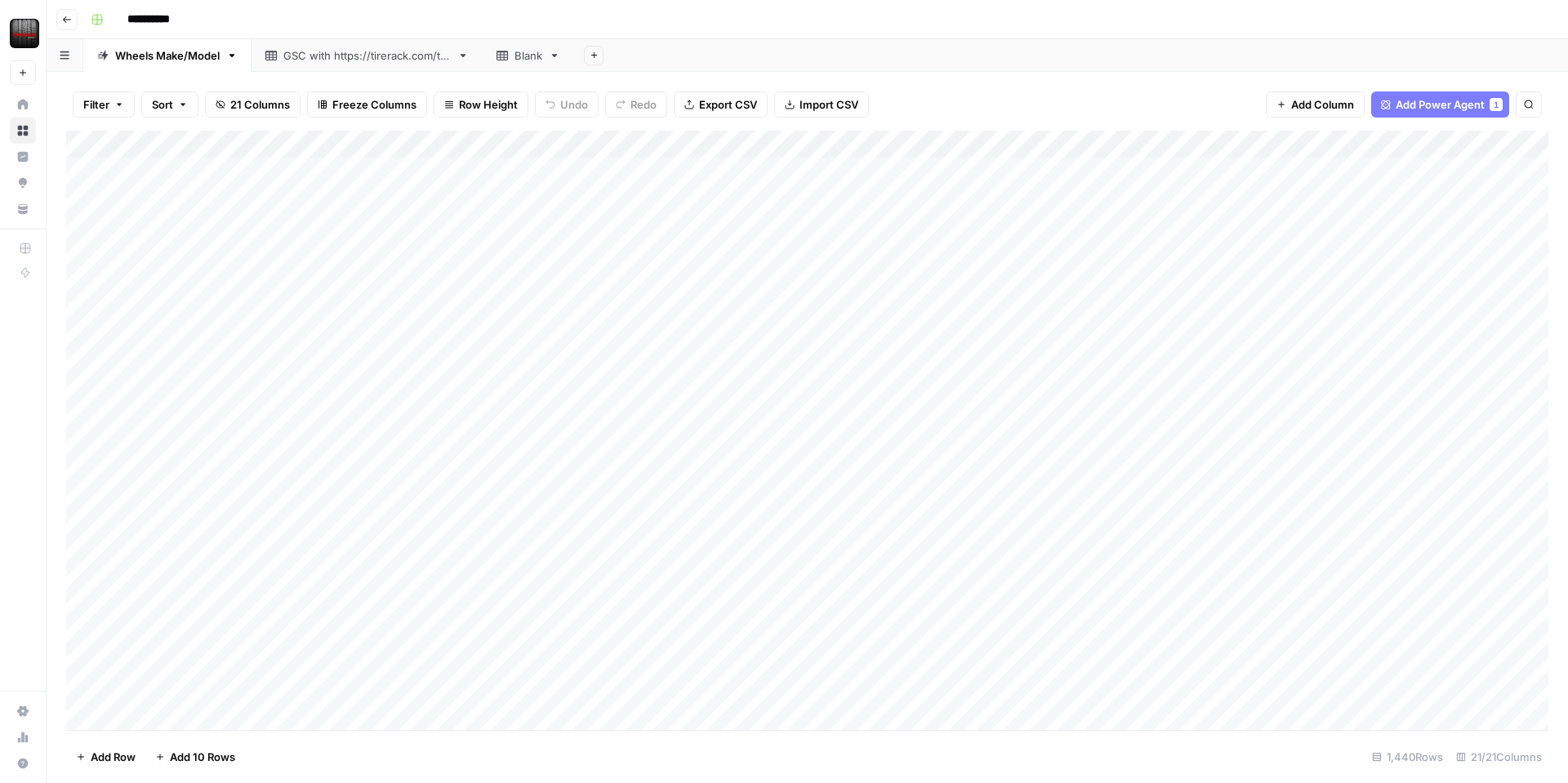
click at [501, 145] on div "Add Column" at bounding box center [807, 430] width 1482 height 600
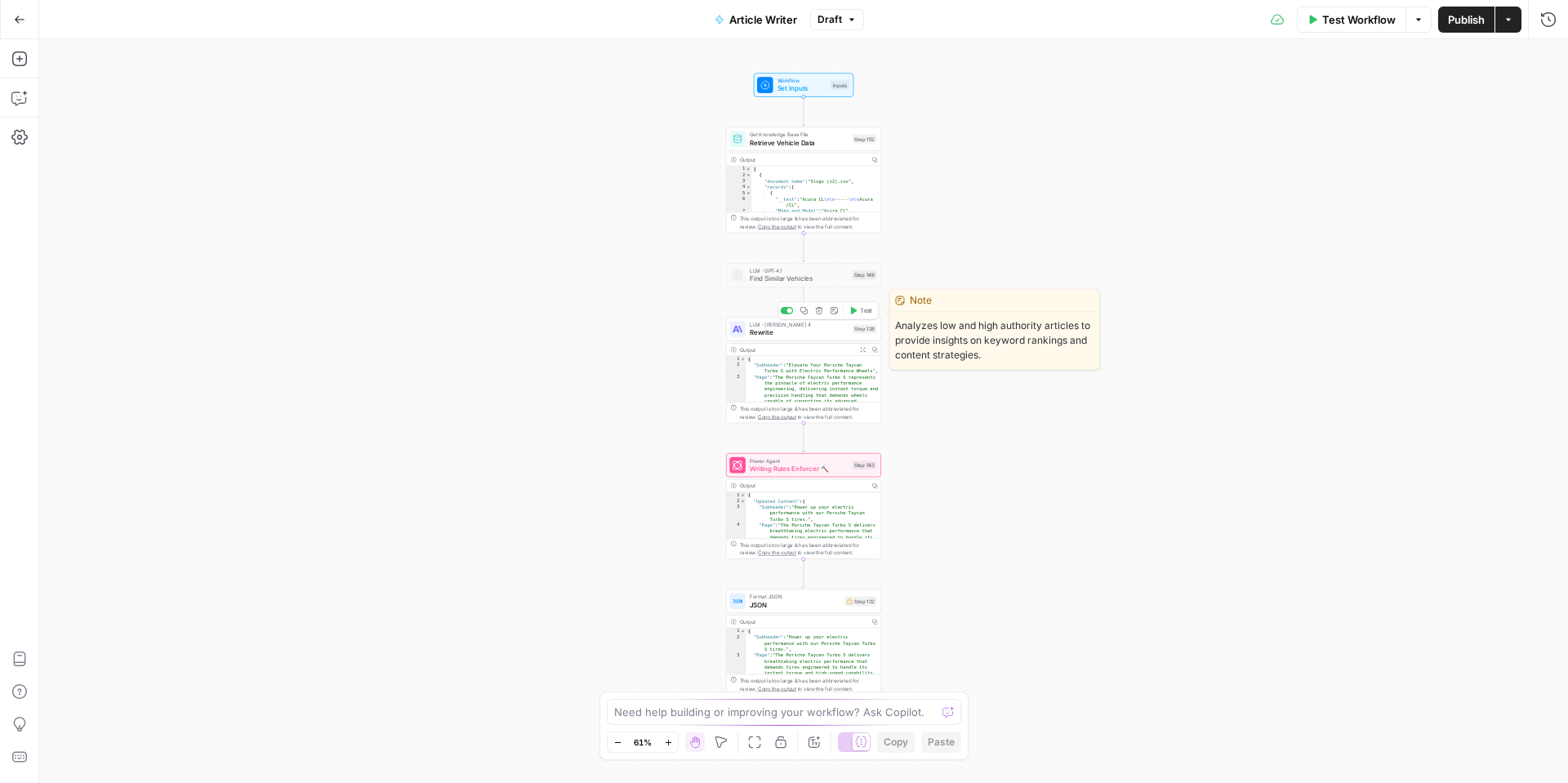
click at [772, 331] on span "Rewrite" at bounding box center [798, 332] width 99 height 10
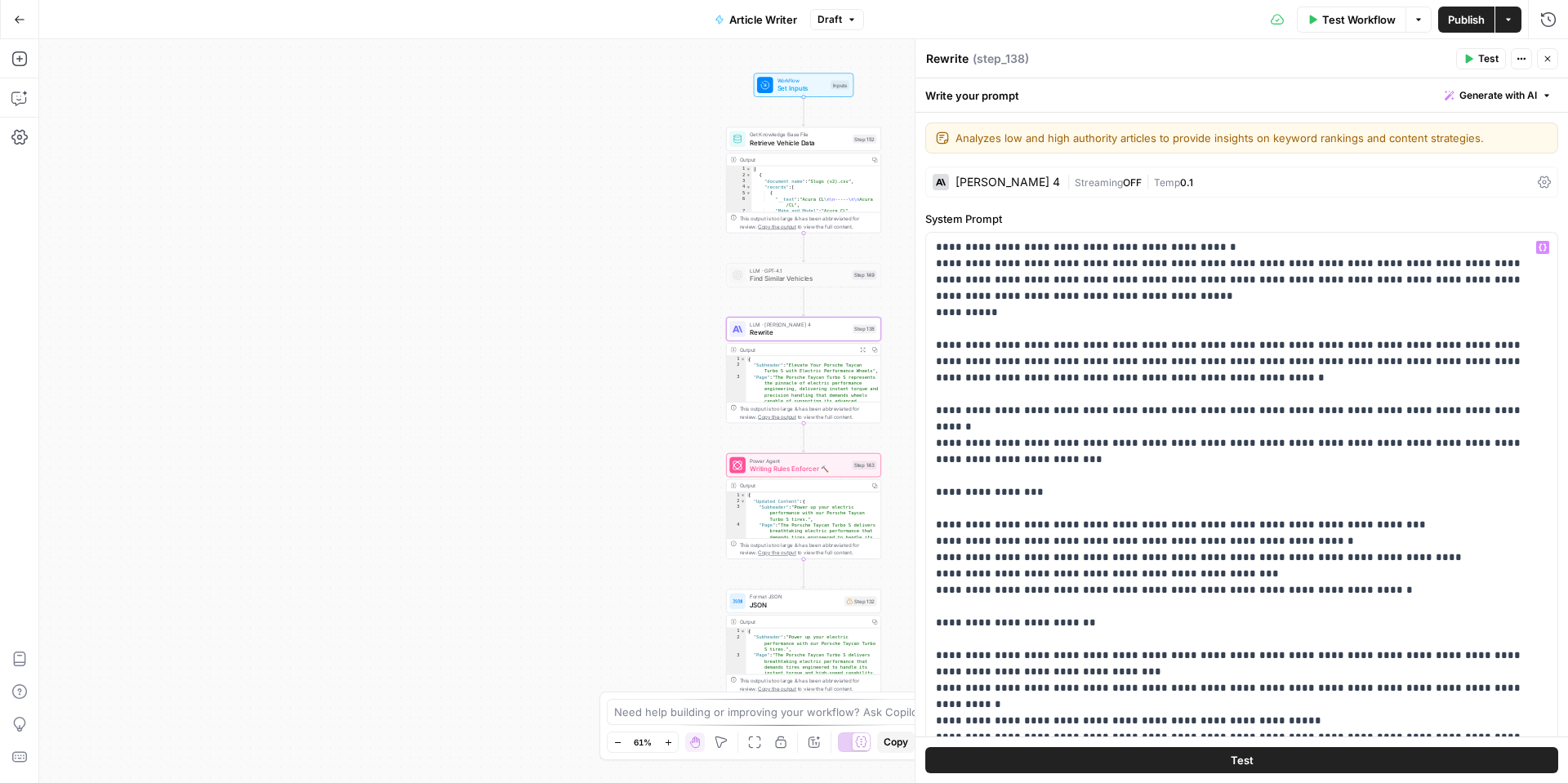
scroll to position [11, 0]
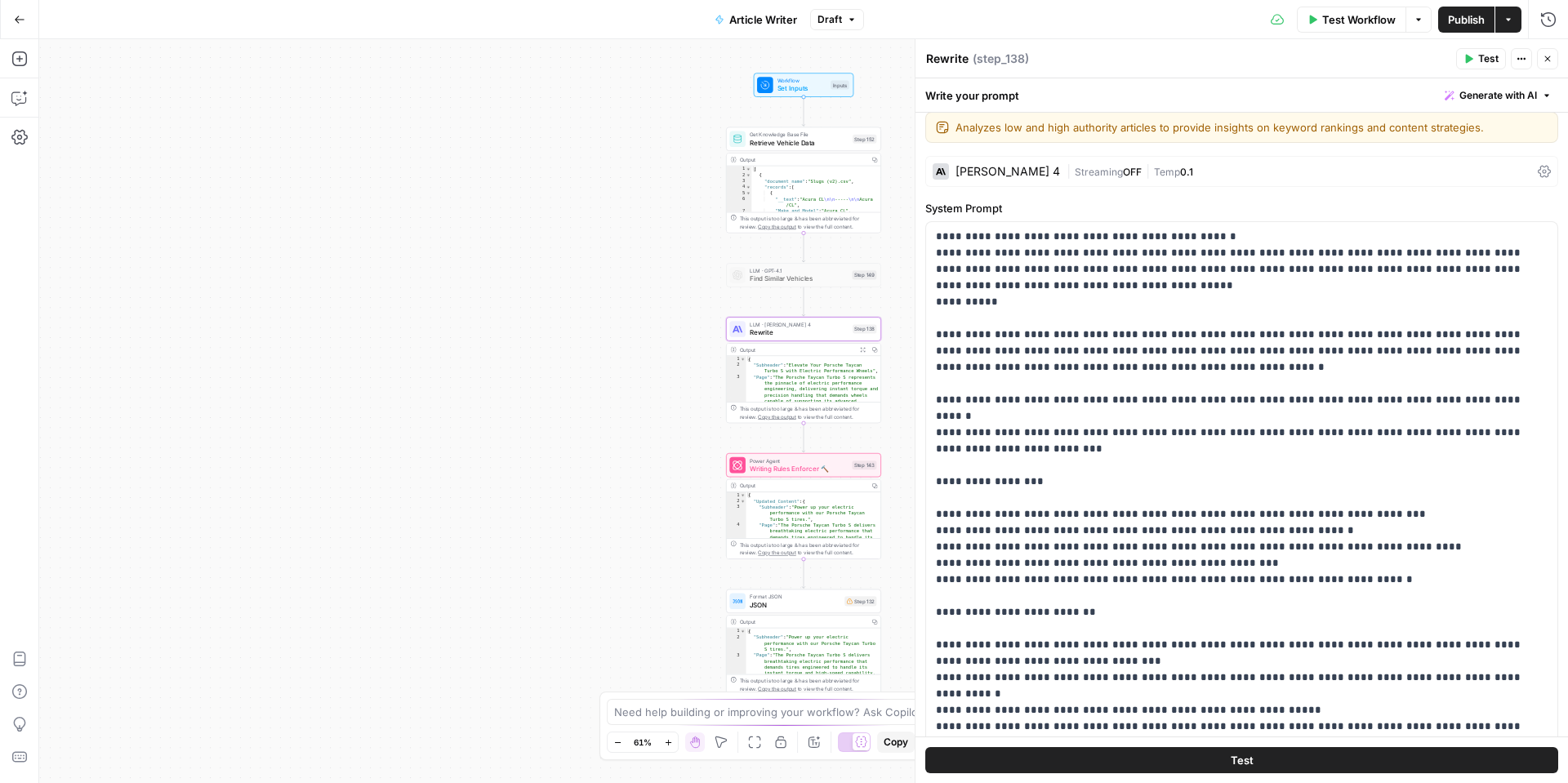
click at [1519, 62] on icon "button" at bounding box center [1521, 59] width 10 height 10
click at [1549, 61] on icon "button" at bounding box center [1547, 59] width 10 height 10
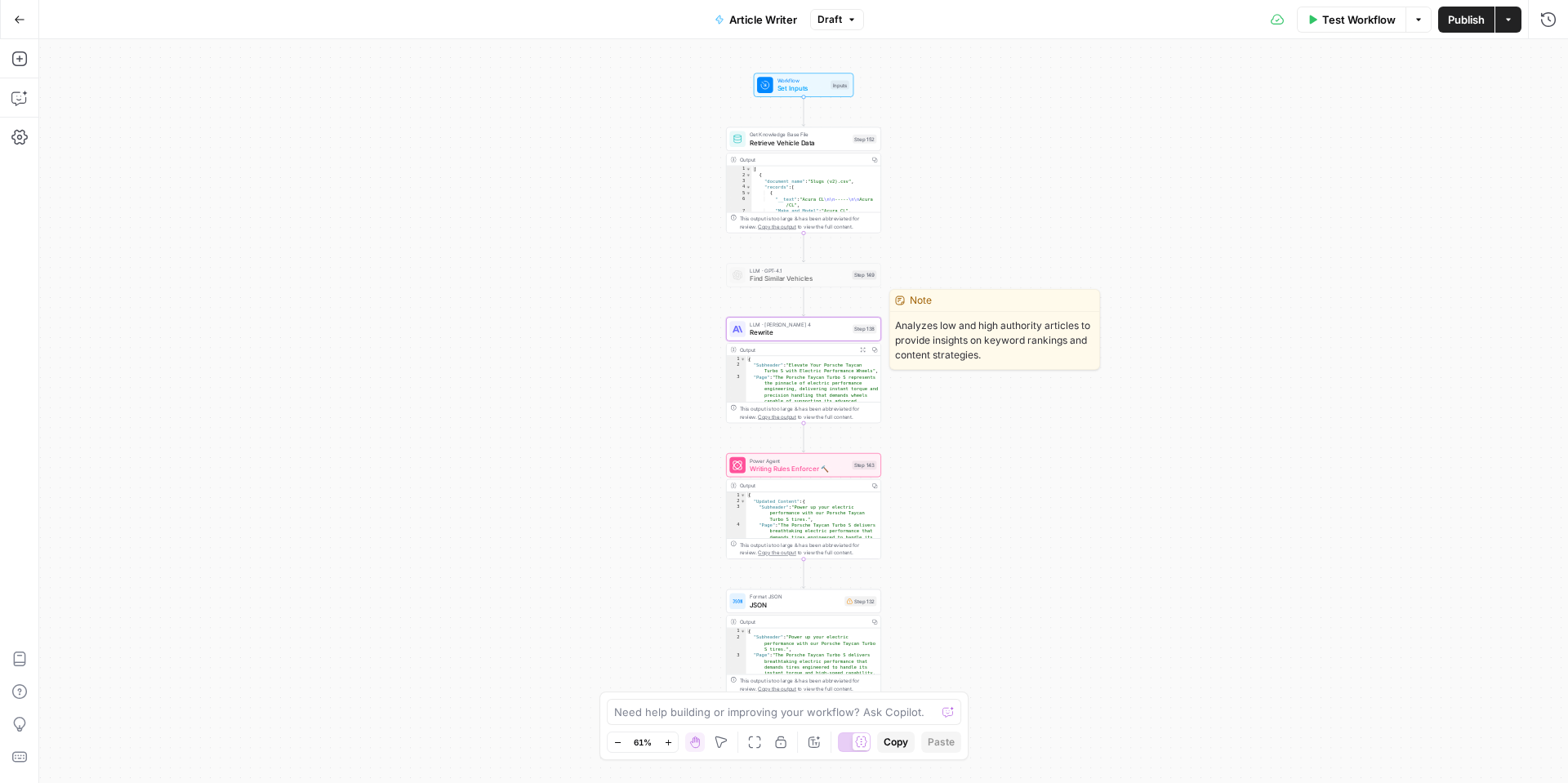
click at [795, 329] on span "Rewrite" at bounding box center [798, 332] width 99 height 10
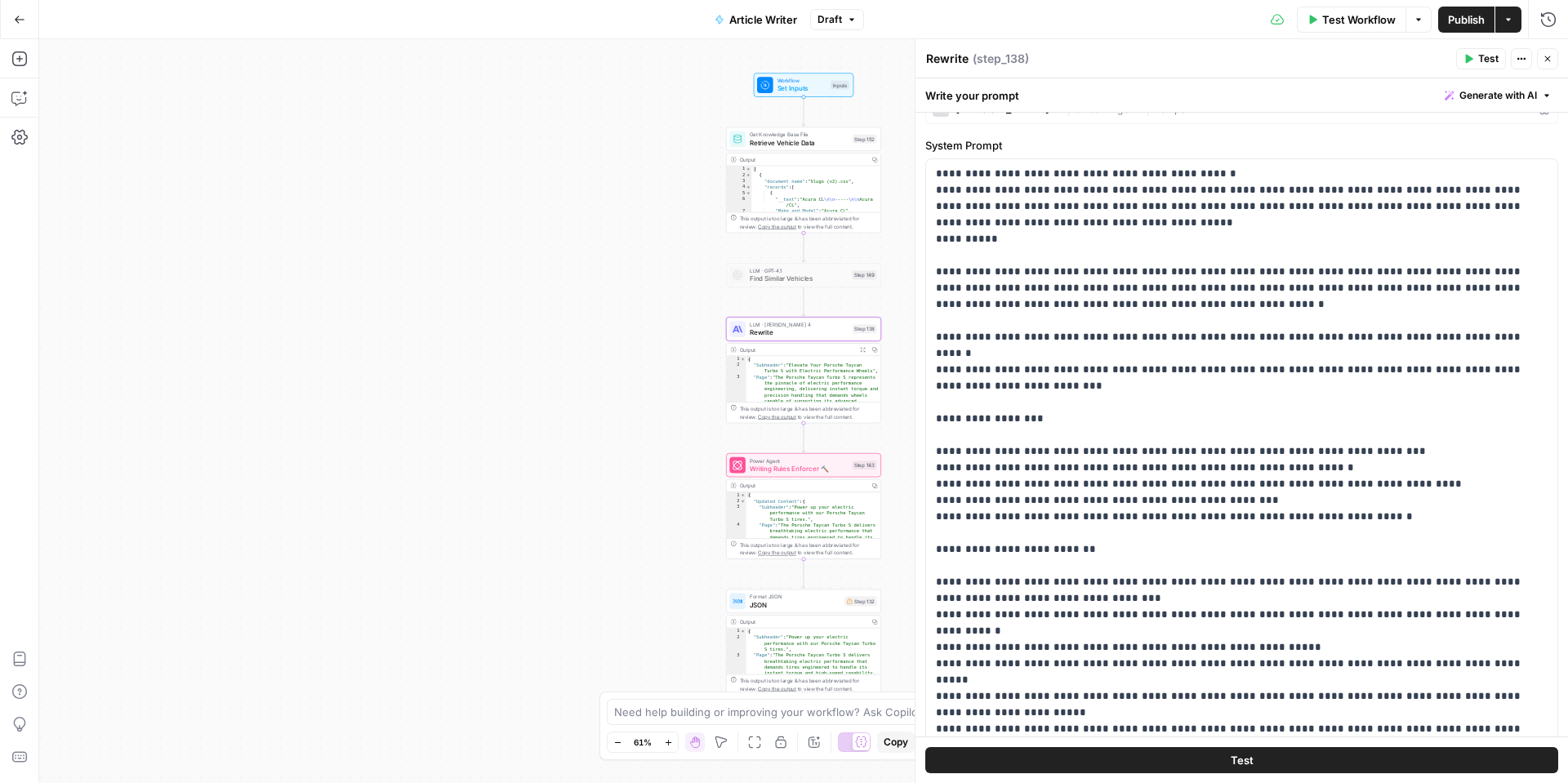
scroll to position [0, 0]
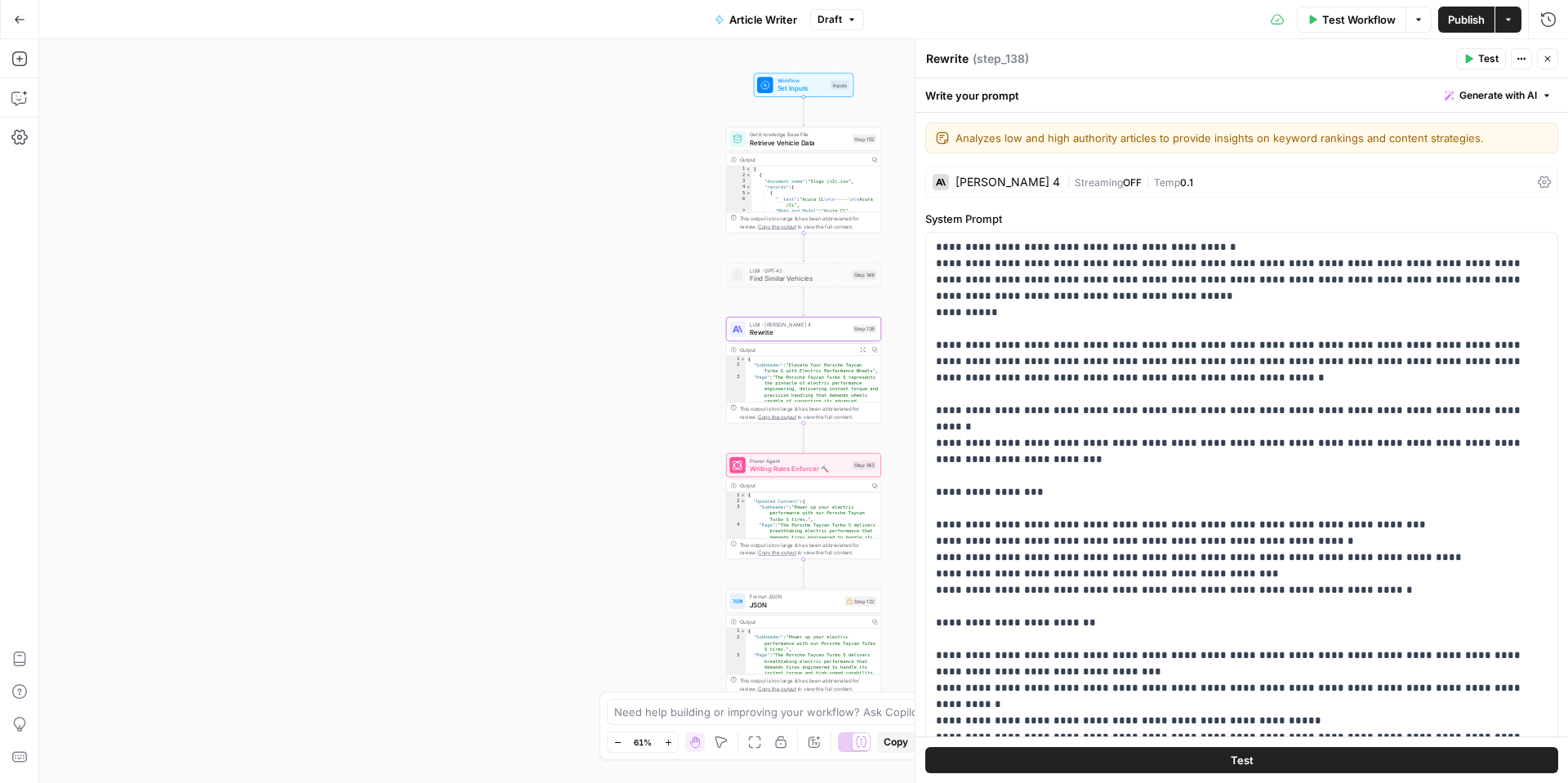
click at [1516, 57] on icon "button" at bounding box center [1521, 59] width 10 height 10
click at [1516, 58] on icon "button" at bounding box center [1521, 59] width 10 height 10
type textarea "**********"
click at [812, 392] on div "{ "Subheader" : "Elevate Your Porsche Taycan Turbo S with Electric Performance …" at bounding box center [814, 505] width 134 height 298
click at [863, 348] on icon "button" at bounding box center [863, 350] width 6 height 6
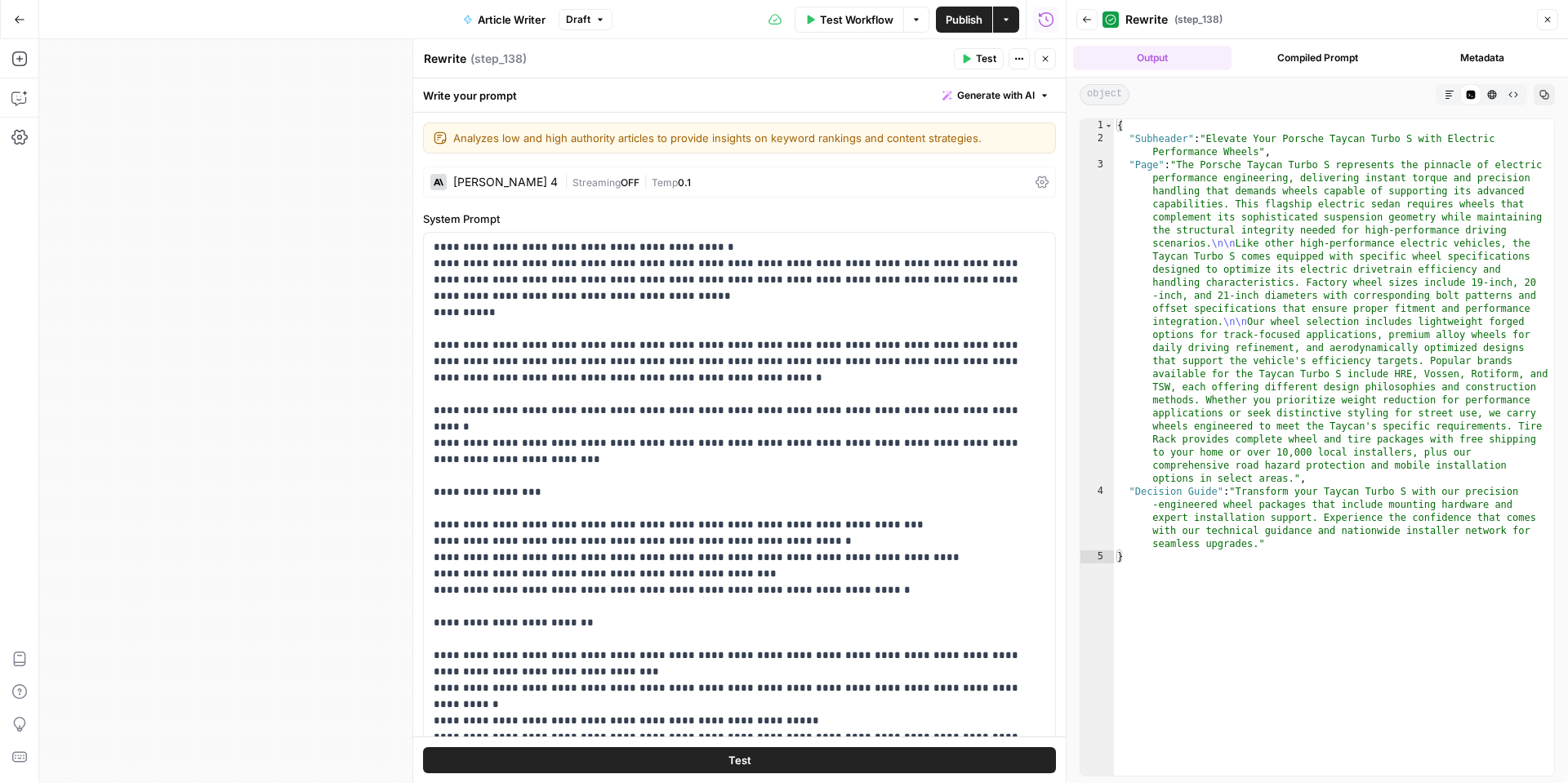
type textarea "**********"
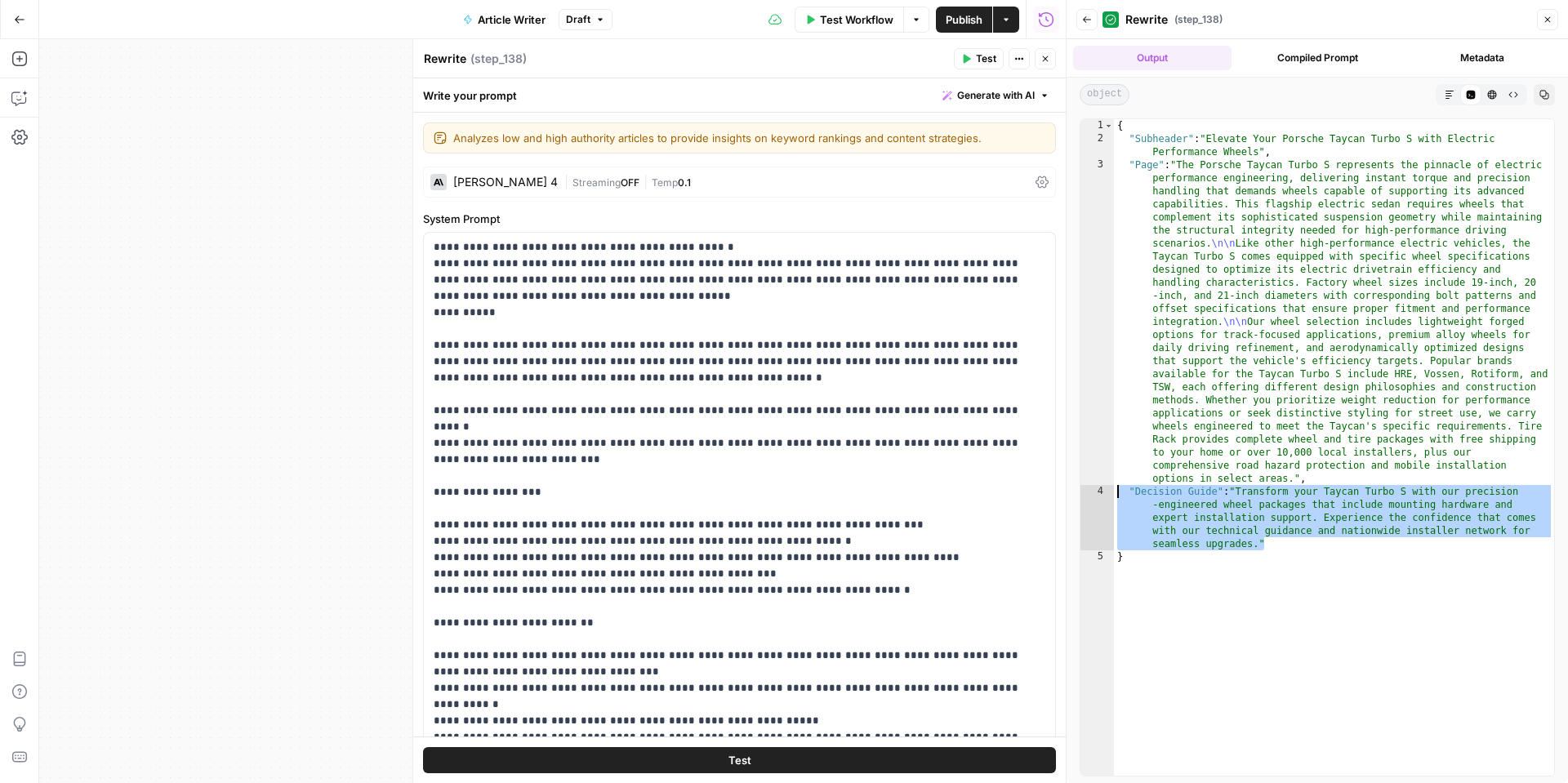
drag, startPoint x: 1283, startPoint y: 550, endPoint x: 1112, endPoint y: 487, distance: 182.2
click at [1112, 487] on div "**********" at bounding box center [1317, 447] width 475 height 658
